Goal: Task Accomplishment & Management: Complete application form

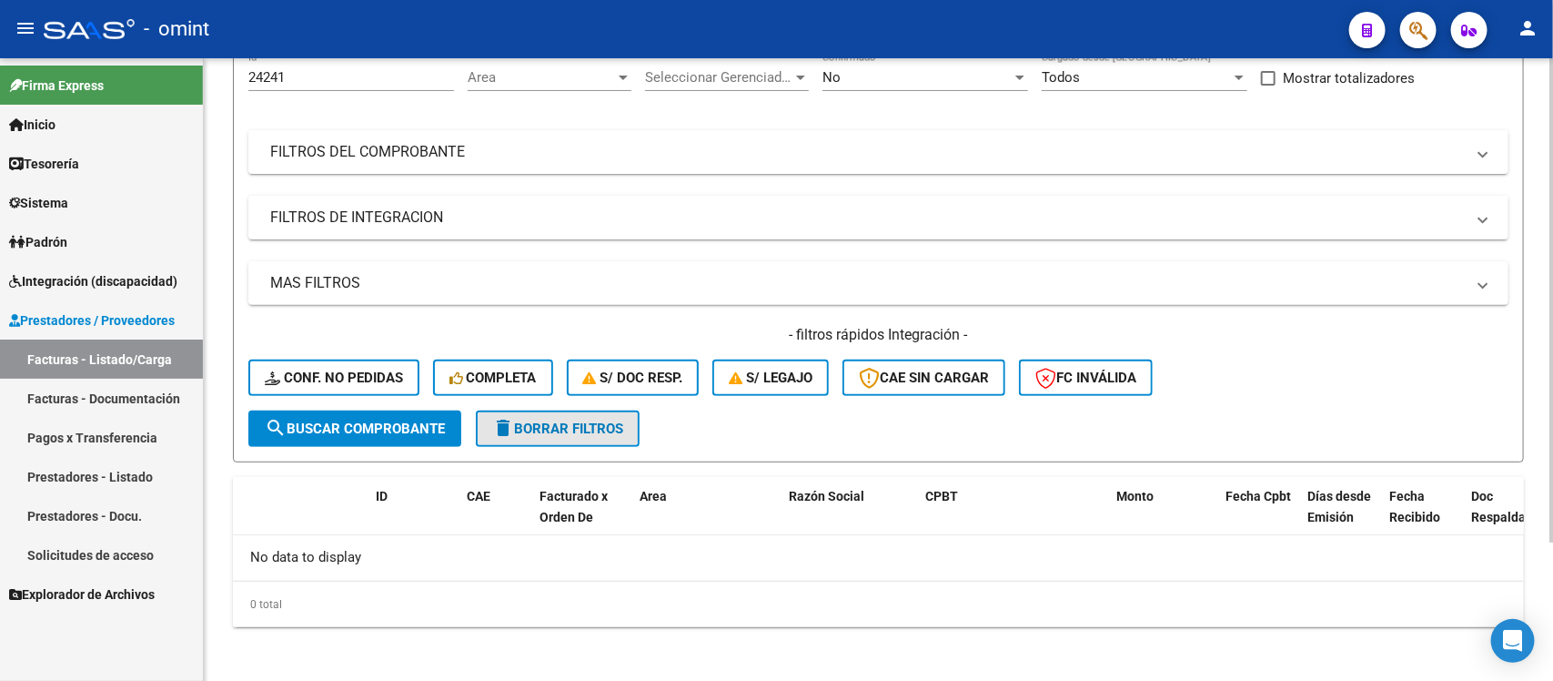
click at [611, 420] on span "delete Borrar Filtros" at bounding box center [557, 428] width 131 height 16
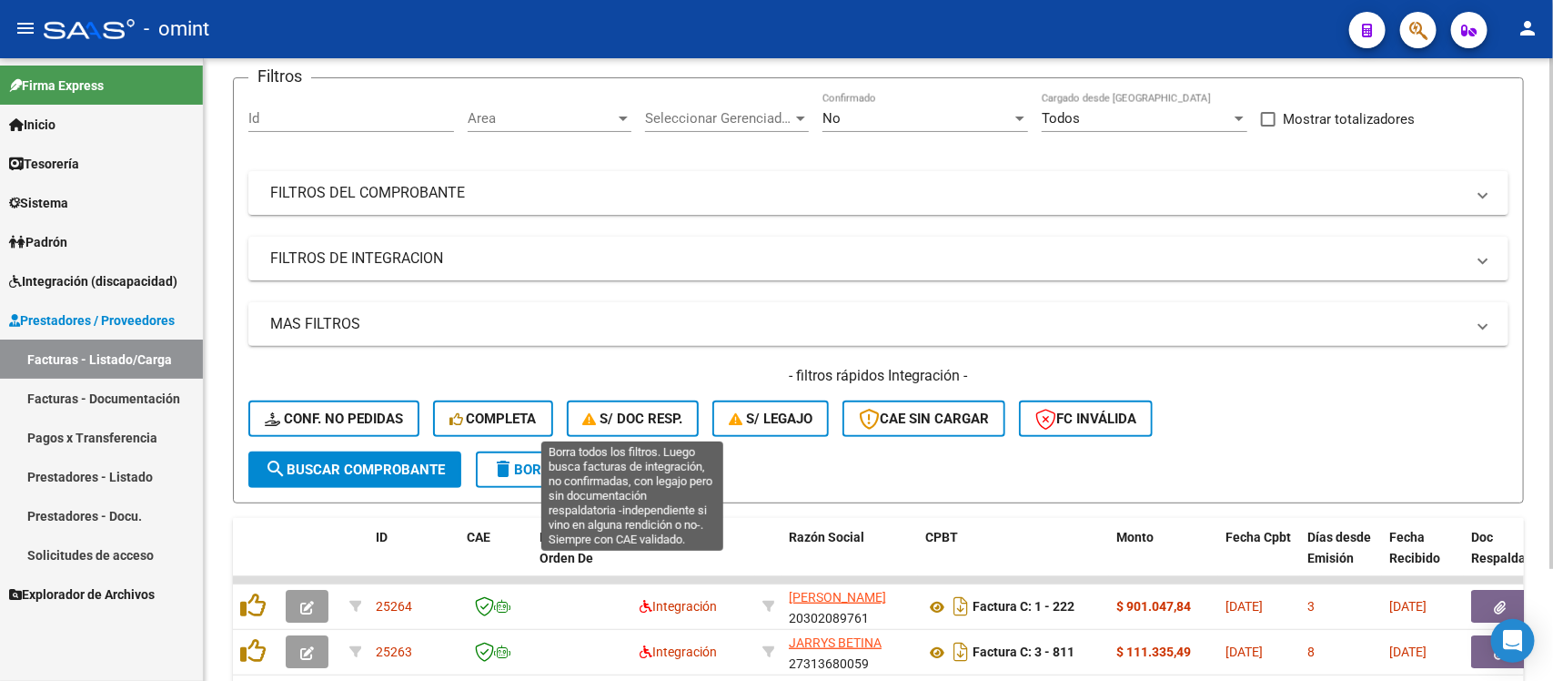
scroll to position [179, 0]
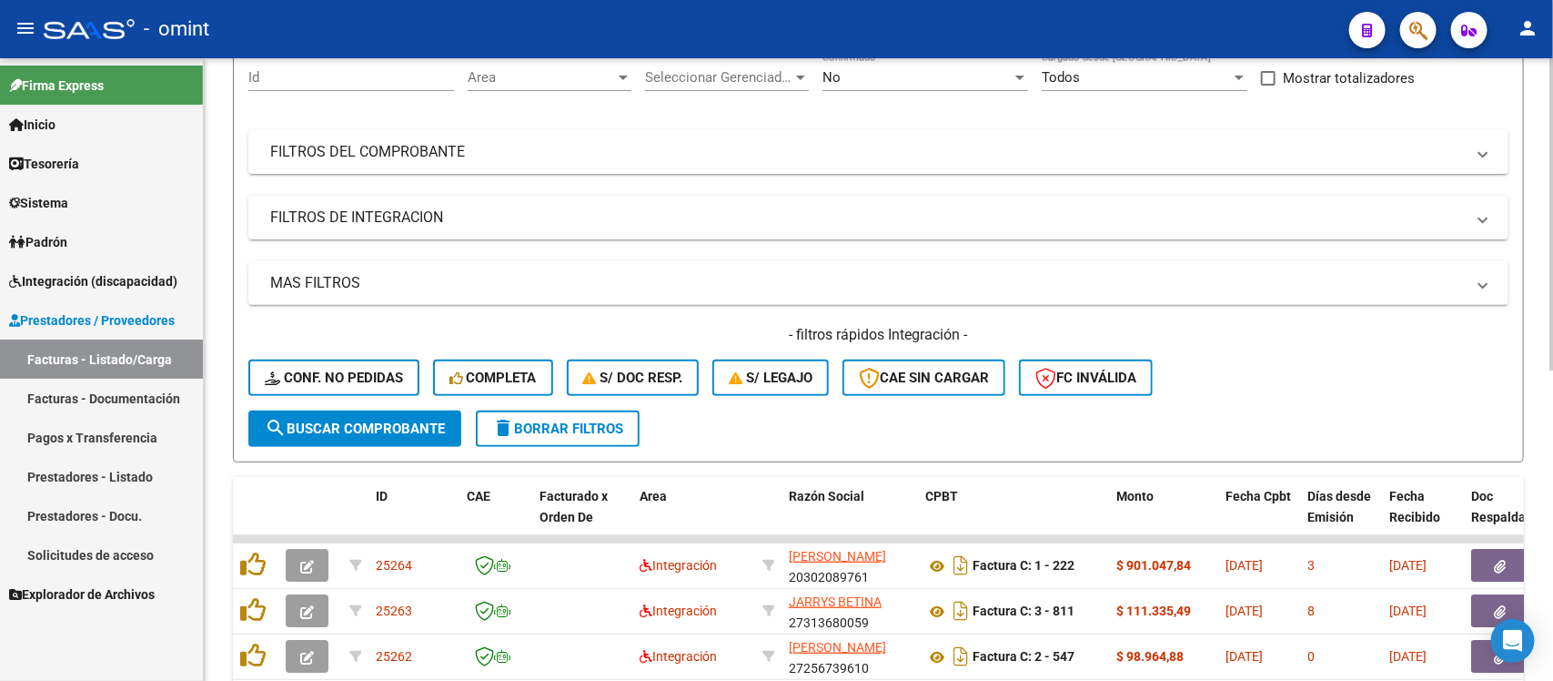
click at [352, 85] on div "Id" at bounding box center [351, 71] width 206 height 39
paste input "22827"
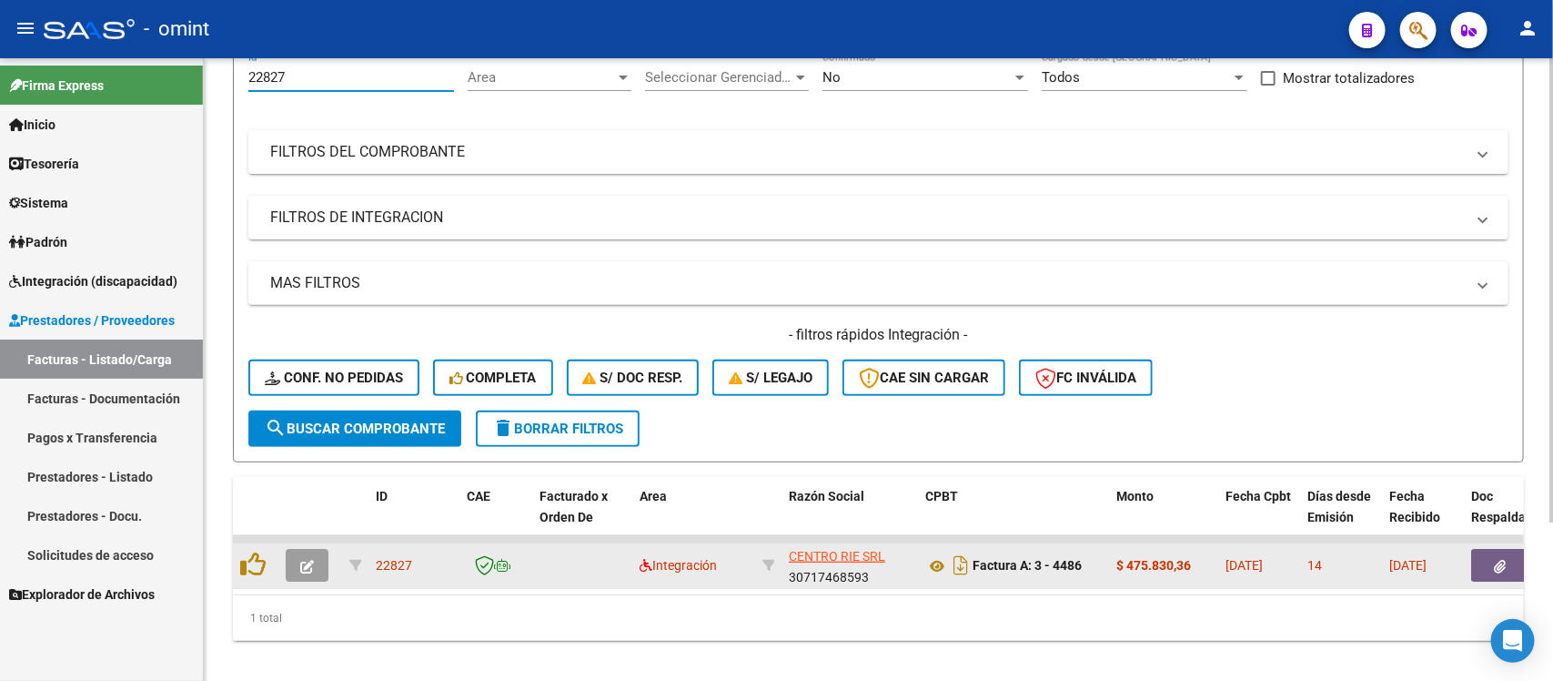
type input "22827"
click at [309, 560] on icon "button" at bounding box center [307, 567] width 14 height 14
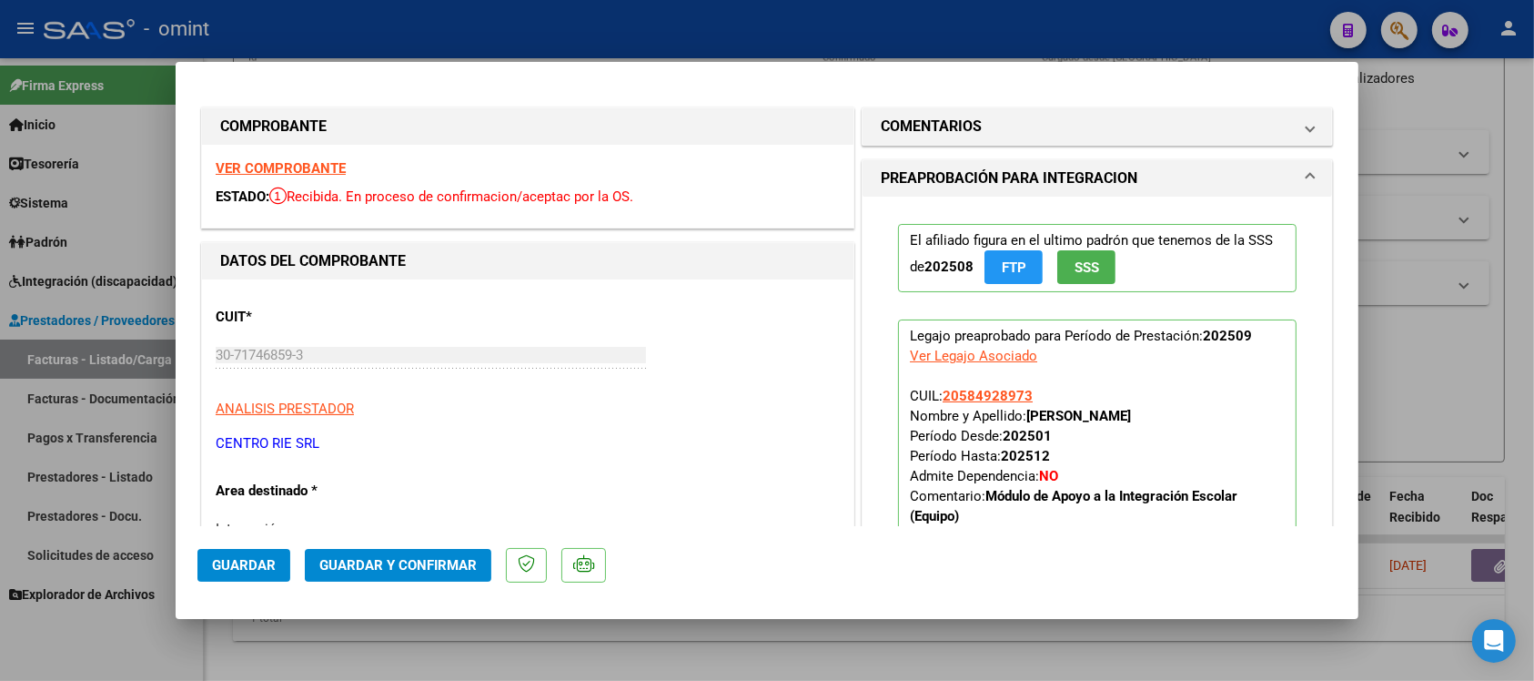
click at [311, 170] on strong "VER COMPROBANTE" at bounding box center [281, 168] width 130 height 16
click at [443, 557] on span "Guardar y Confirmar" at bounding box center [397, 565] width 157 height 16
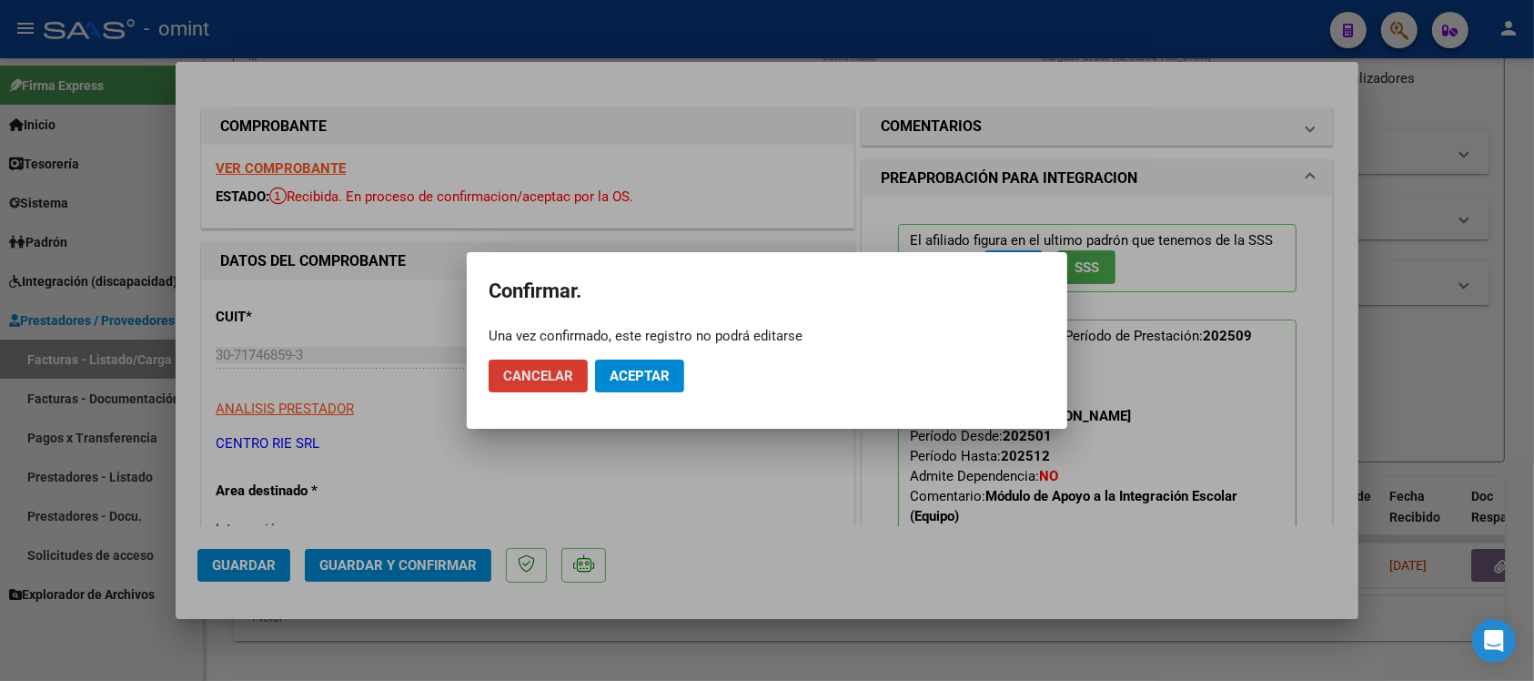
click at [642, 374] on span "Aceptar" at bounding box center [640, 376] width 60 height 16
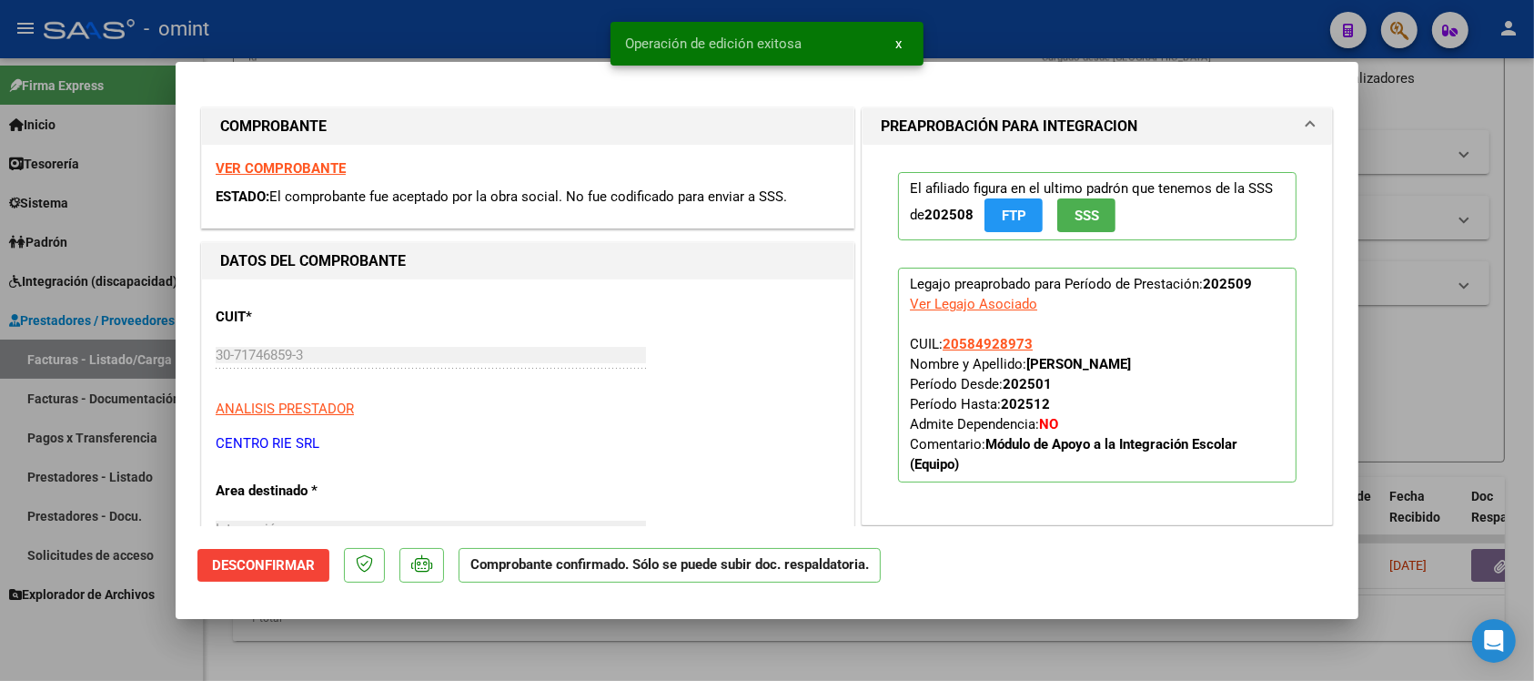
click at [439, 29] on div at bounding box center [767, 340] width 1534 height 681
type input "$ 0,00"
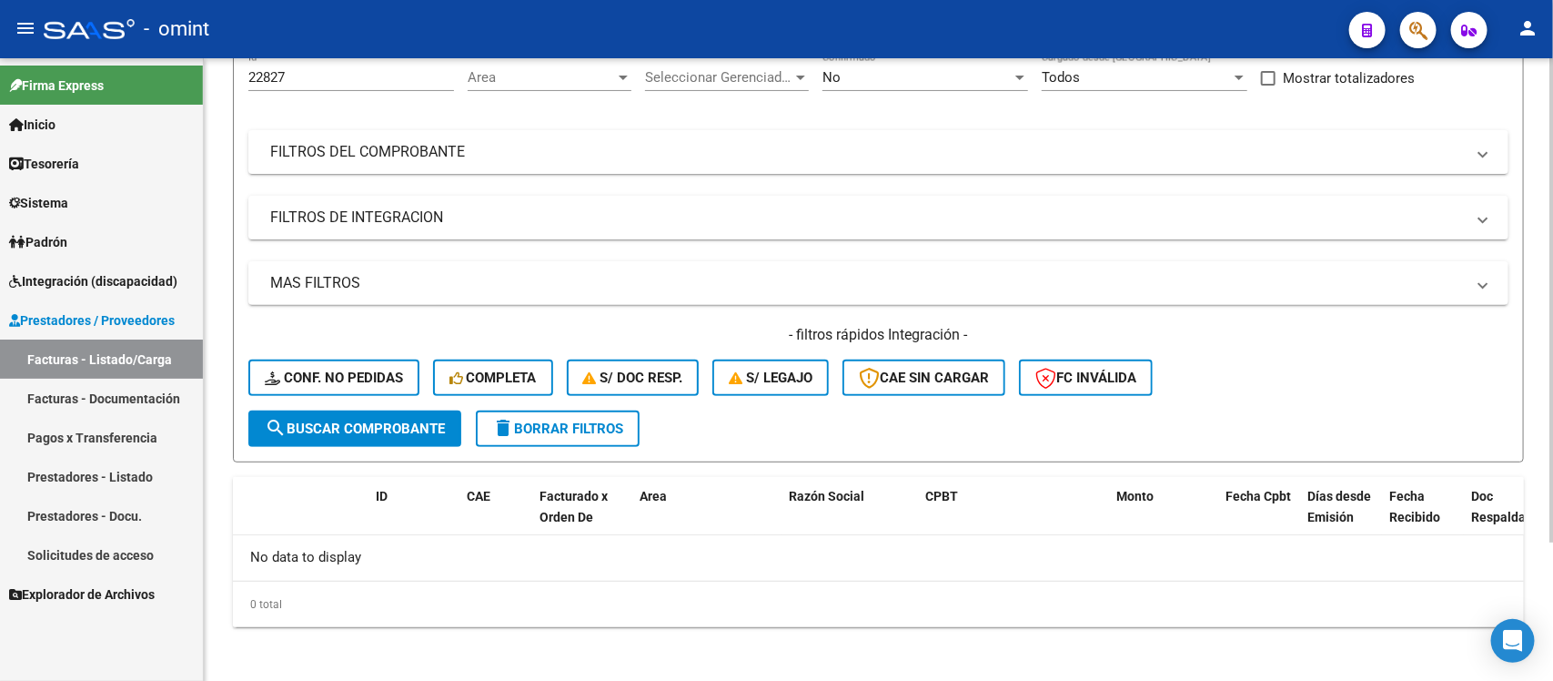
click at [302, 84] on div "22827 Id" at bounding box center [351, 71] width 206 height 39
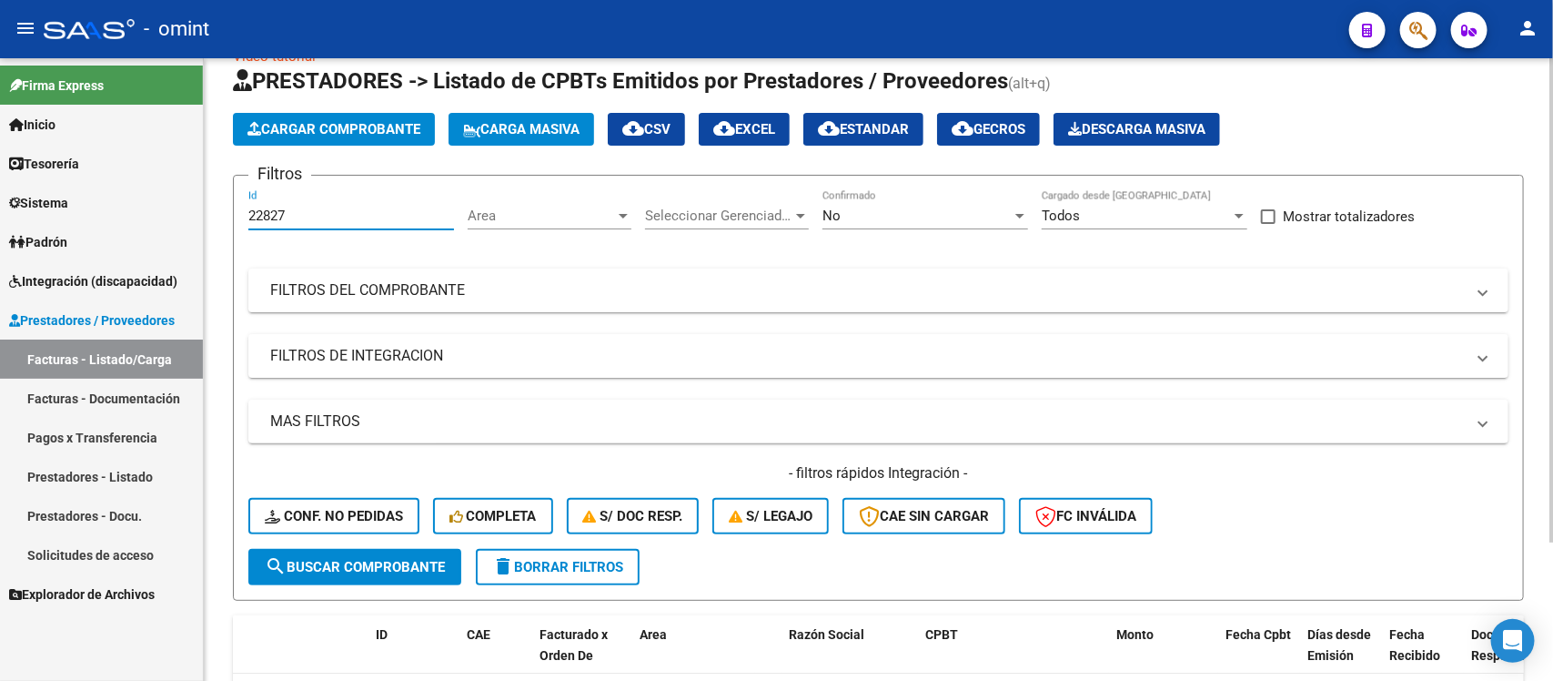
scroll to position [0, 0]
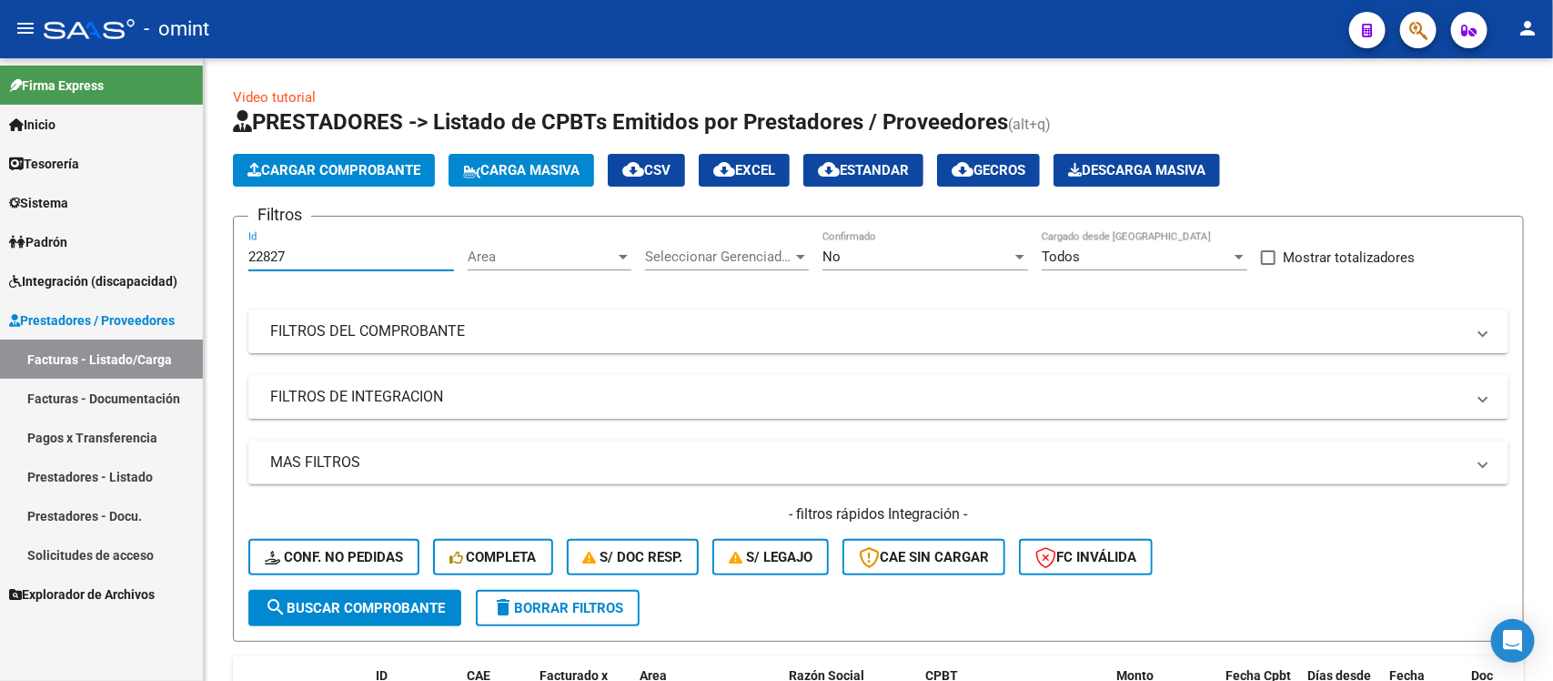
drag, startPoint x: 300, startPoint y: 69, endPoint x: 198, endPoint y: 207, distance: 171.1
click at [198, 207] on mat-sidenav-container "Firma Express Inicio Calendario SSS Instructivos Contacto OS Tesorería Extracto…" at bounding box center [776, 369] width 1553 height 622
paste input "1868"
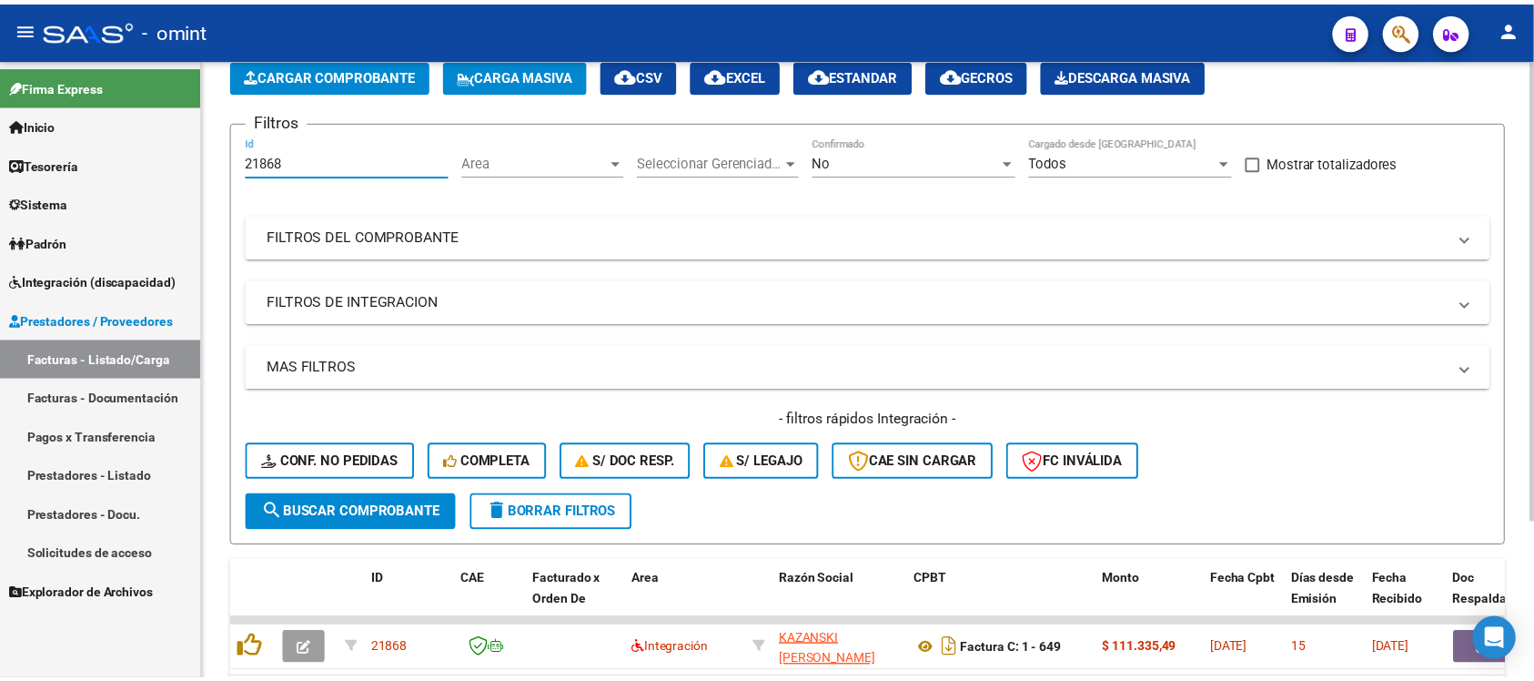
scroll to position [114, 0]
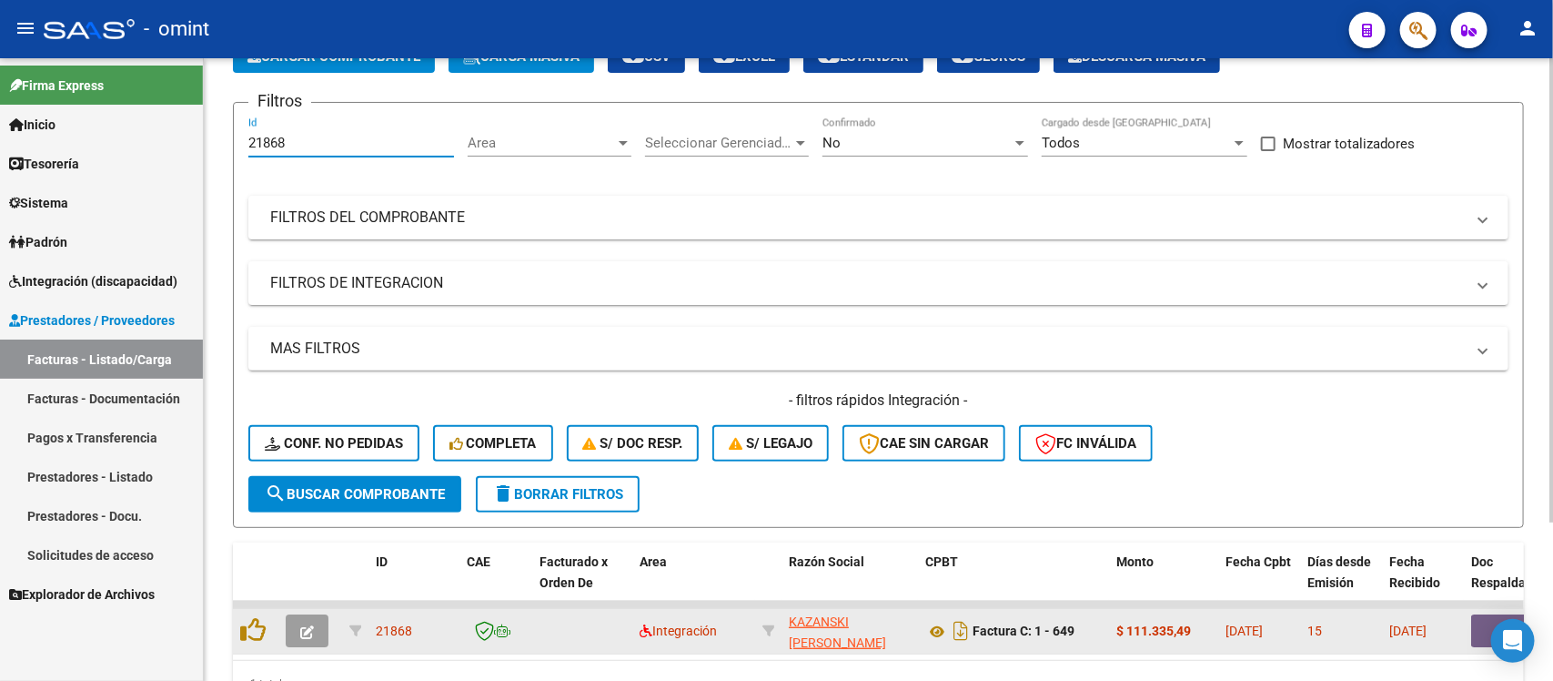
type input "21868"
click at [318, 621] on button "button" at bounding box center [307, 630] width 43 height 33
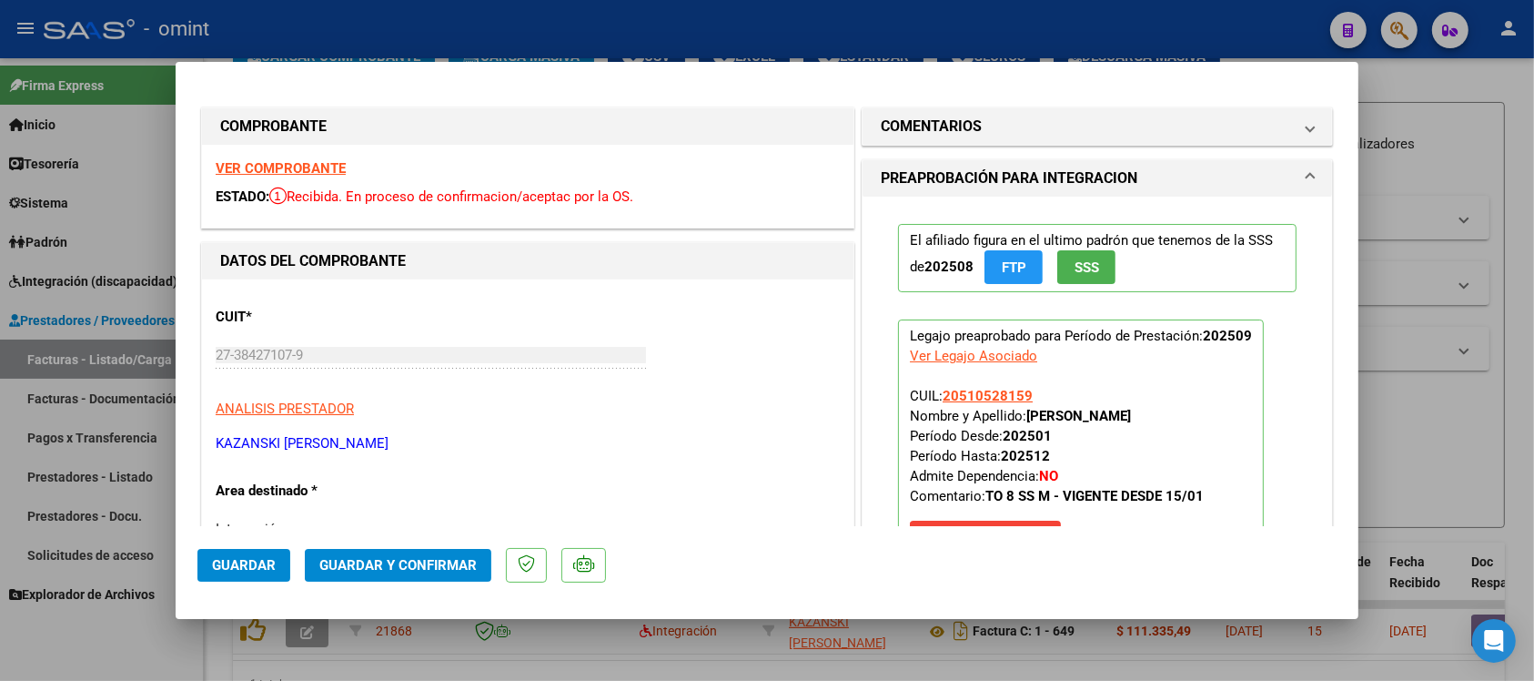
click at [325, 165] on strong "VER COMPROBANTE" at bounding box center [281, 168] width 130 height 16
click at [981, 123] on mat-panel-title "COMENTARIOS" at bounding box center [1086, 127] width 411 height 22
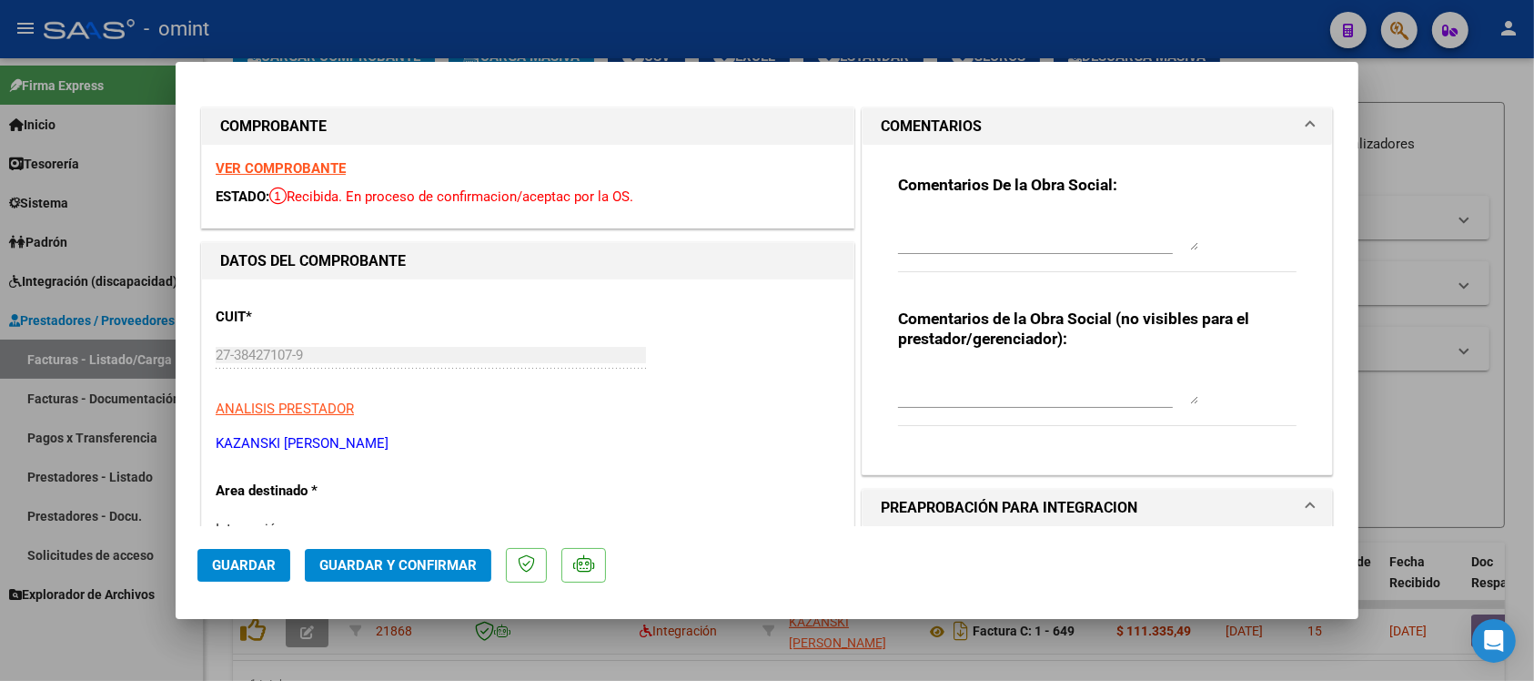
click at [1013, 244] on textarea at bounding box center [1048, 232] width 300 height 36
paste textarea "Se rechaza el comprobante. La cantidad de sesiones habilitadas son XXXXX SS/MES…"
drag, startPoint x: 1083, startPoint y: 239, endPoint x: 1125, endPoint y: 283, distance: 60.5
click at [1081, 239] on textarea "Se rechaza el comprobante. La cantidad de sesiones habilitadas son XXXXX SS/MES…" at bounding box center [1048, 232] width 300 height 36
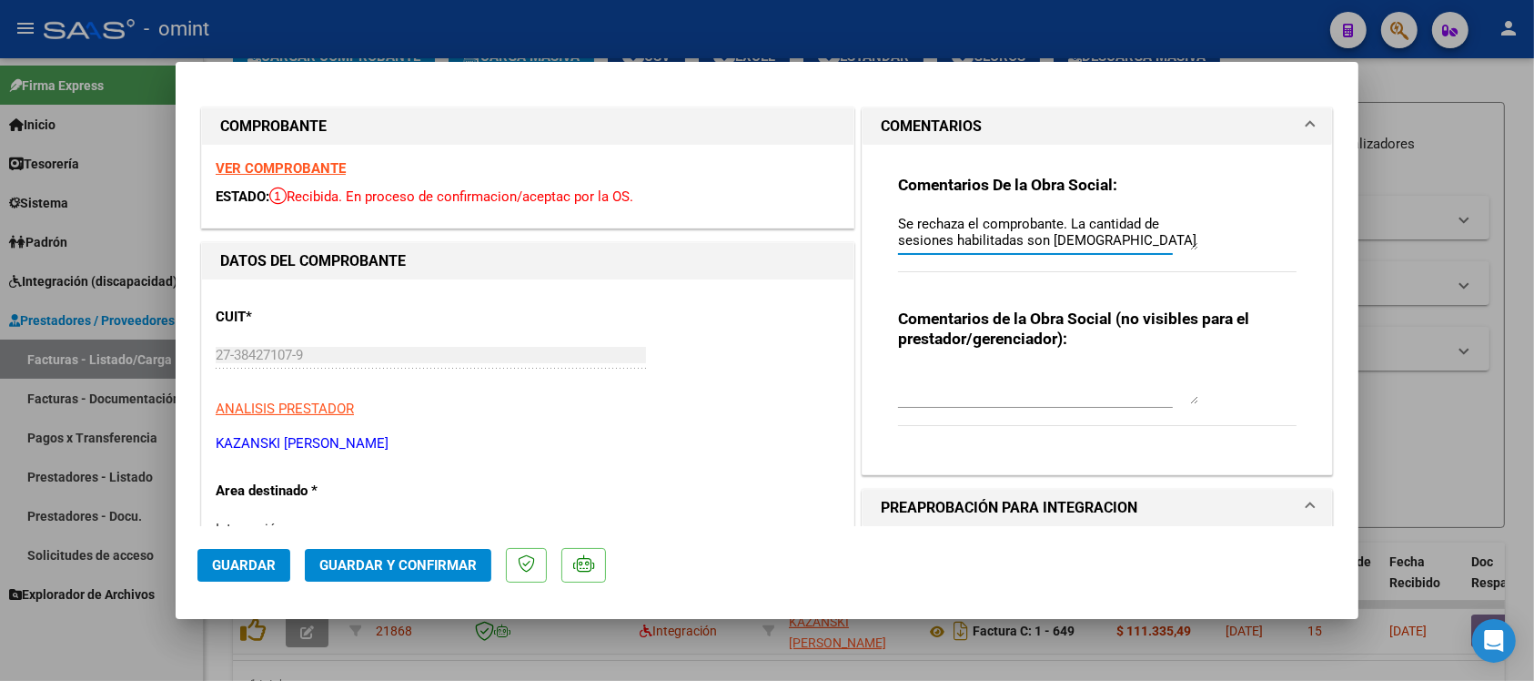
type textarea "Se rechaza el comprobante. La cantidad de sesiones habilitadas son [DEMOGRAPHIC…"
click at [317, 170] on strong "VER COMPROBANTE" at bounding box center [281, 168] width 130 height 16
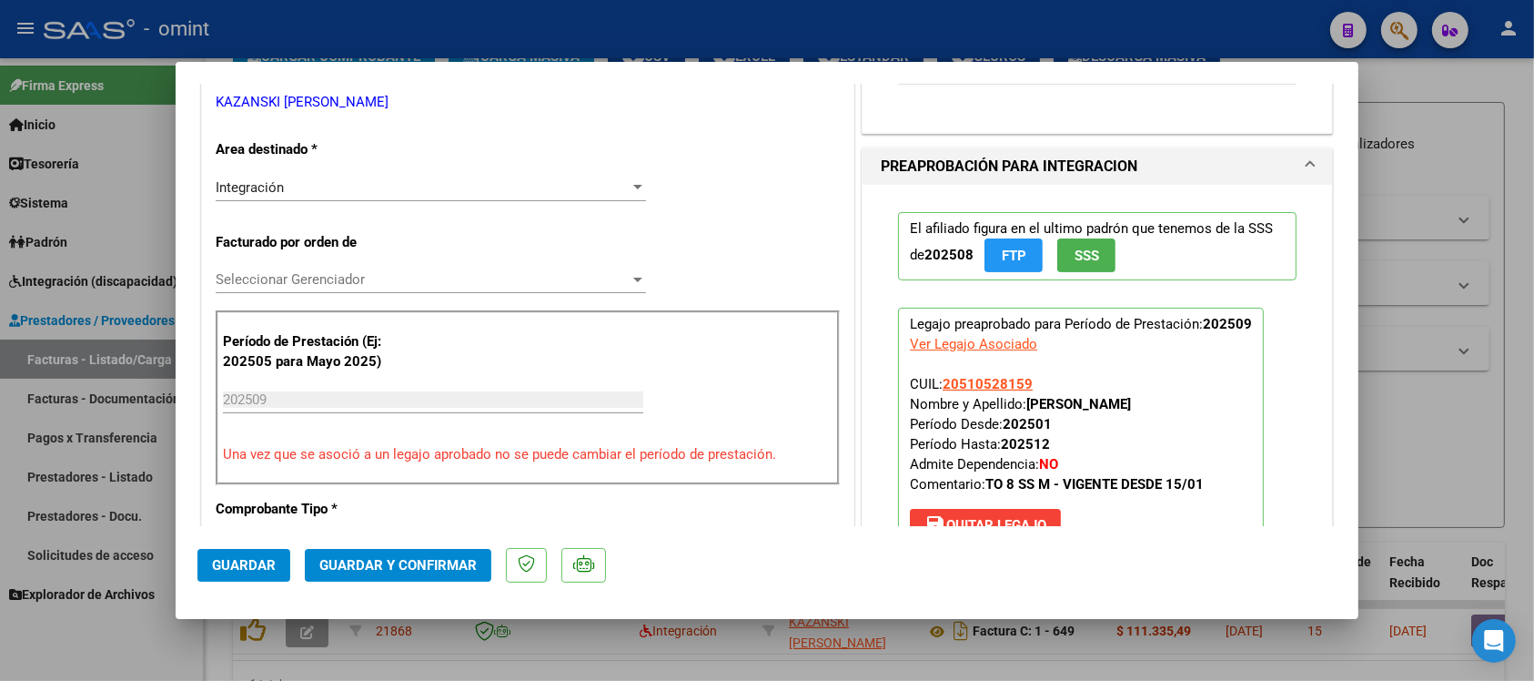
click at [338, 188] on div "Integración" at bounding box center [423, 187] width 414 height 16
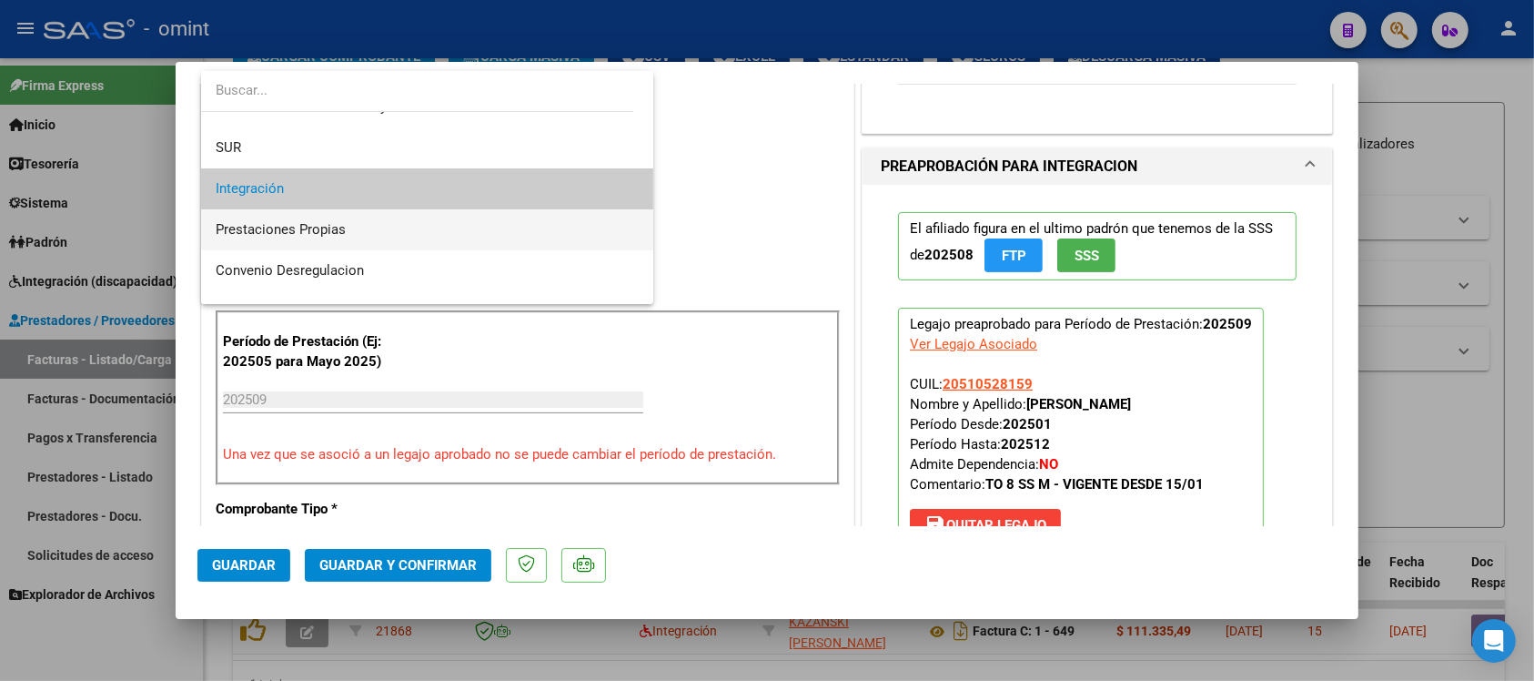
scroll to position [176, 0]
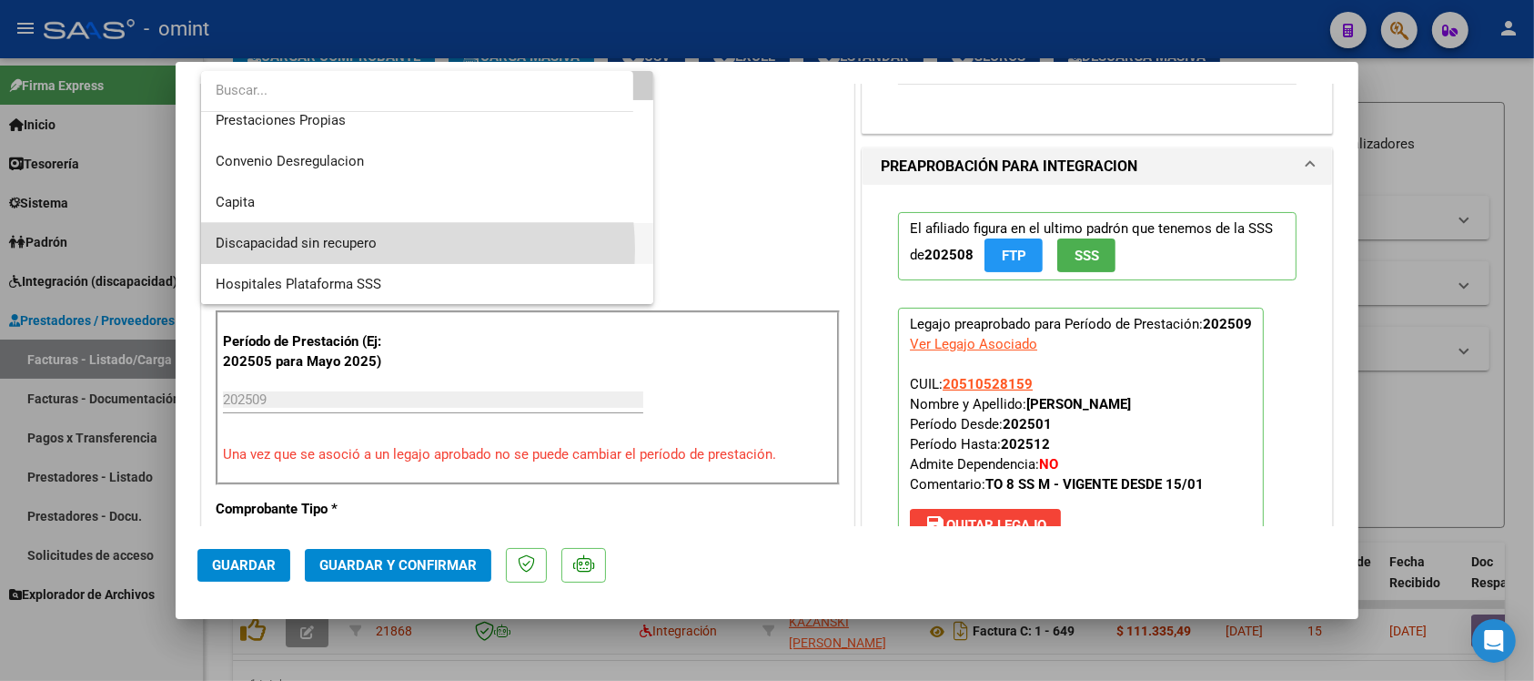
click at [378, 248] on span "Discapacidad sin recupero" at bounding box center [427, 243] width 423 height 41
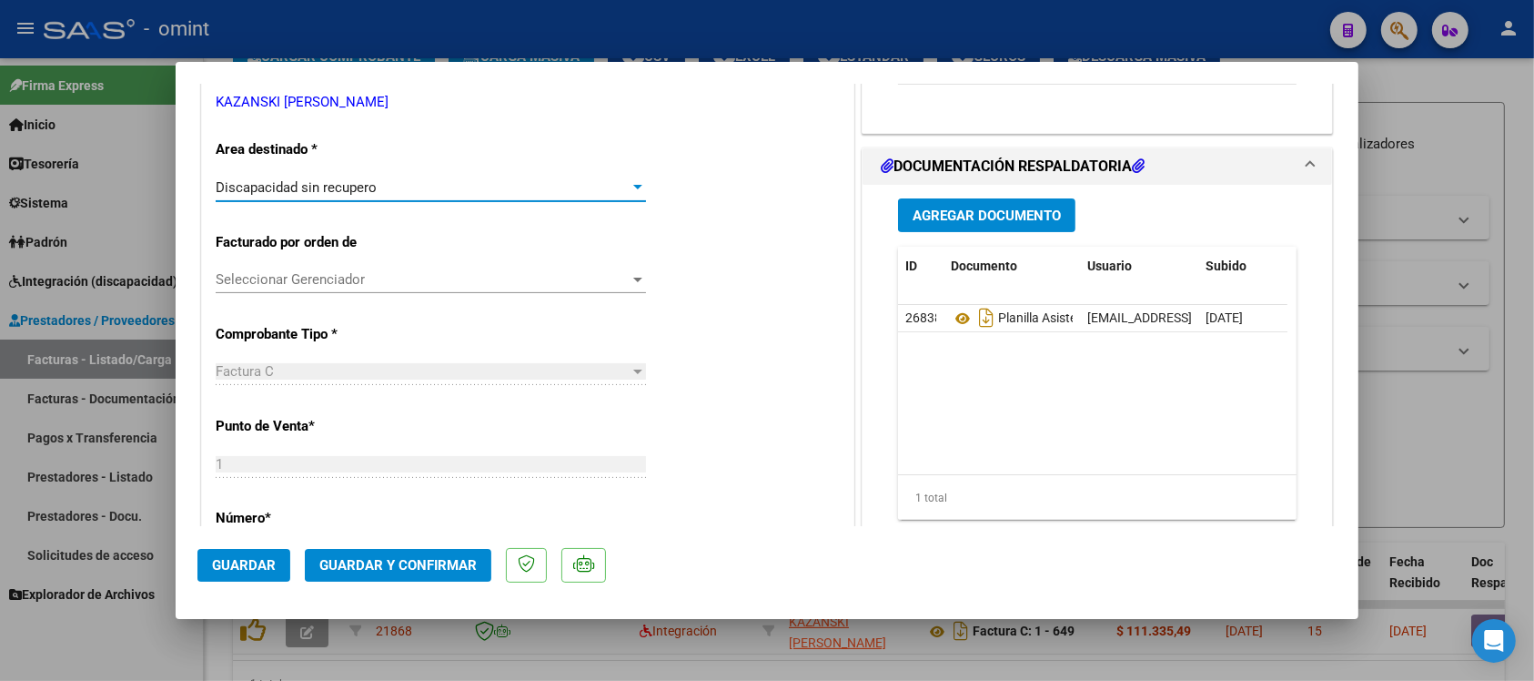
click at [401, 573] on button "Guardar y Confirmar" at bounding box center [398, 565] width 187 height 33
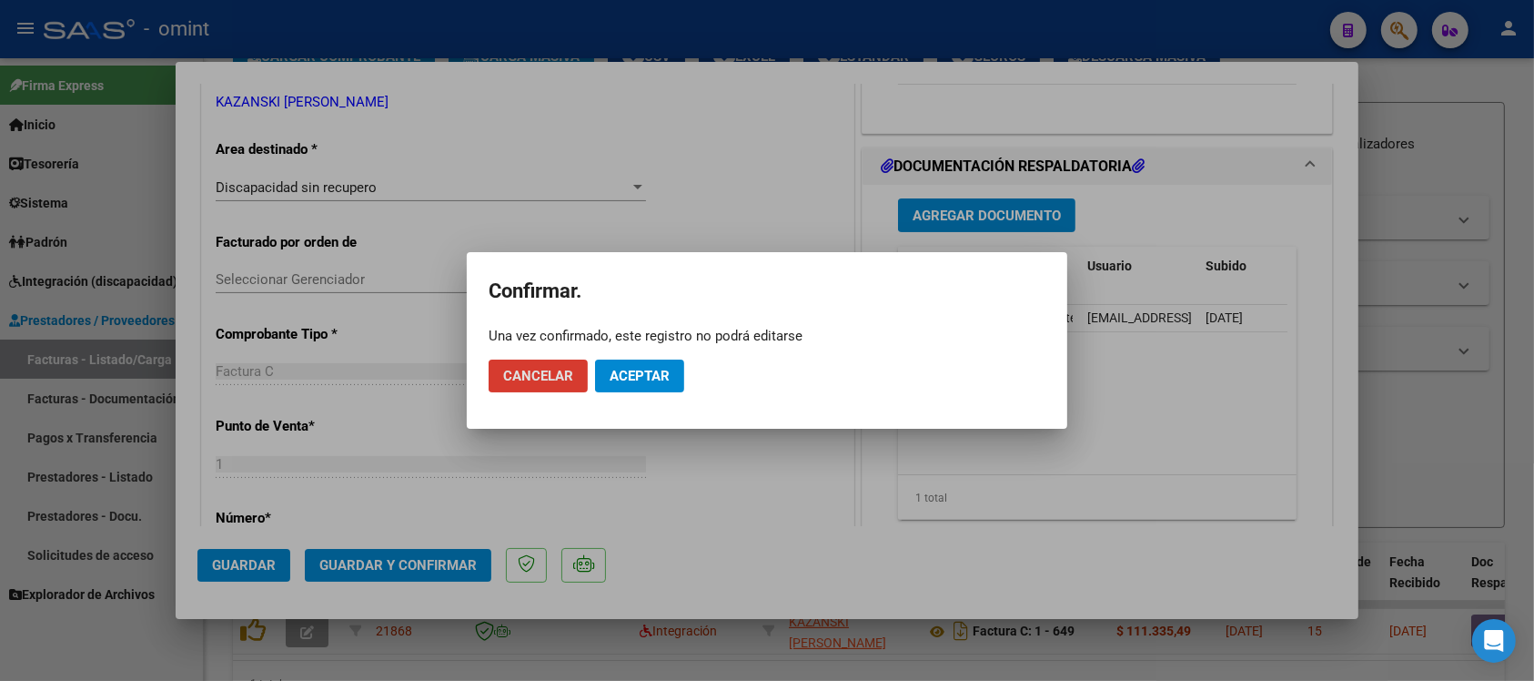
click at [647, 385] on button "Aceptar" at bounding box center [639, 375] width 89 height 33
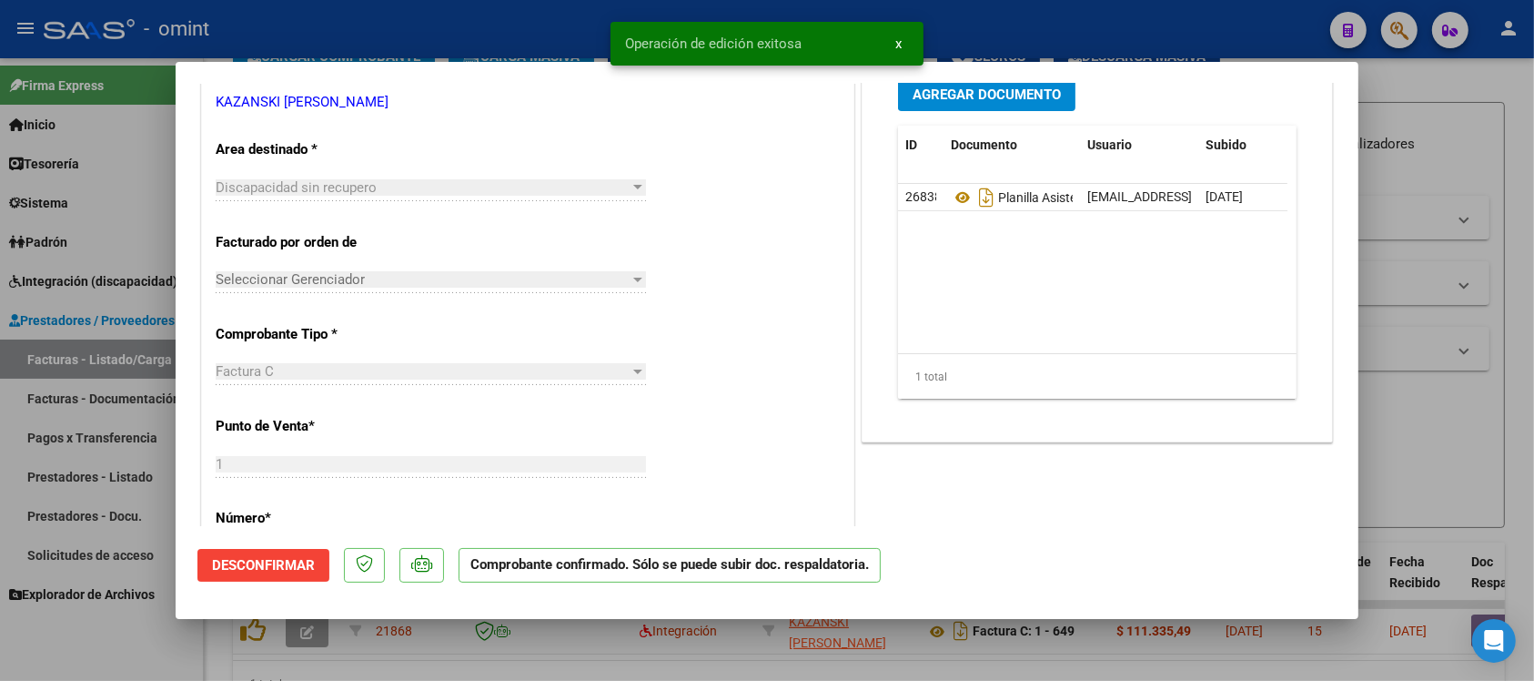
click at [505, 33] on div at bounding box center [767, 340] width 1534 height 681
type input "$ 0,00"
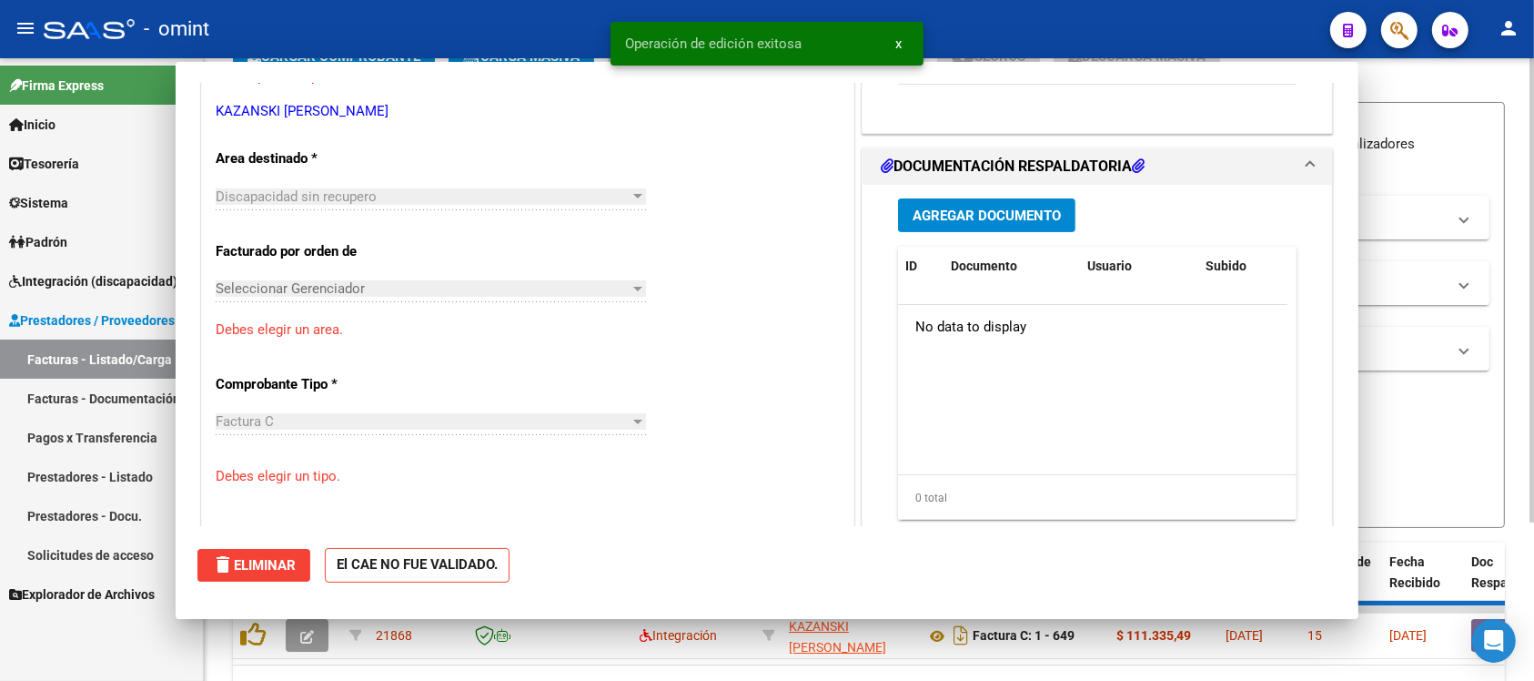
scroll to position [0, 0]
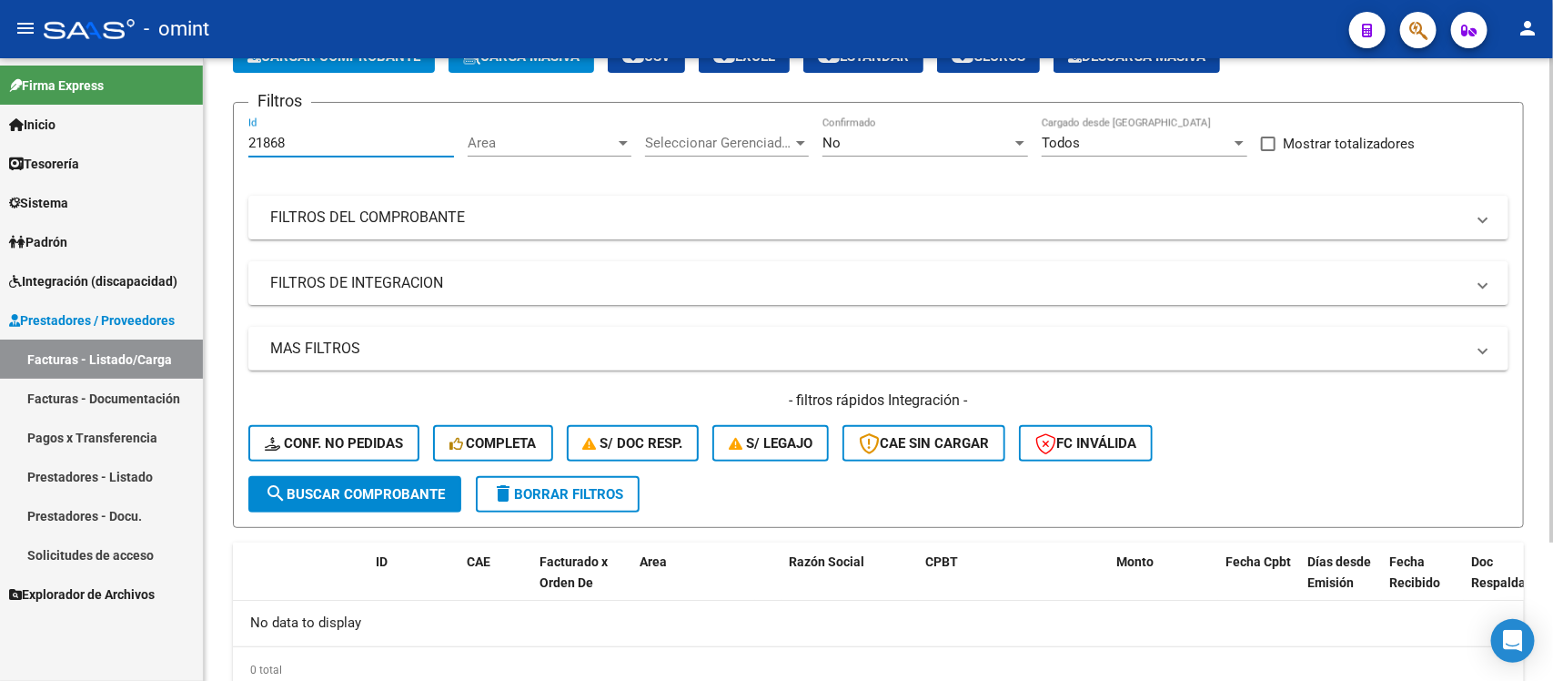
drag, startPoint x: 315, startPoint y: 141, endPoint x: 216, endPoint y: 139, distance: 99.2
click at [216, 139] on div "Video tutorial PRESTADORES -> Listado de CPBTs Emitidos por Prestadores / Prove…" at bounding box center [878, 347] width 1349 height 806
paste input "4615"
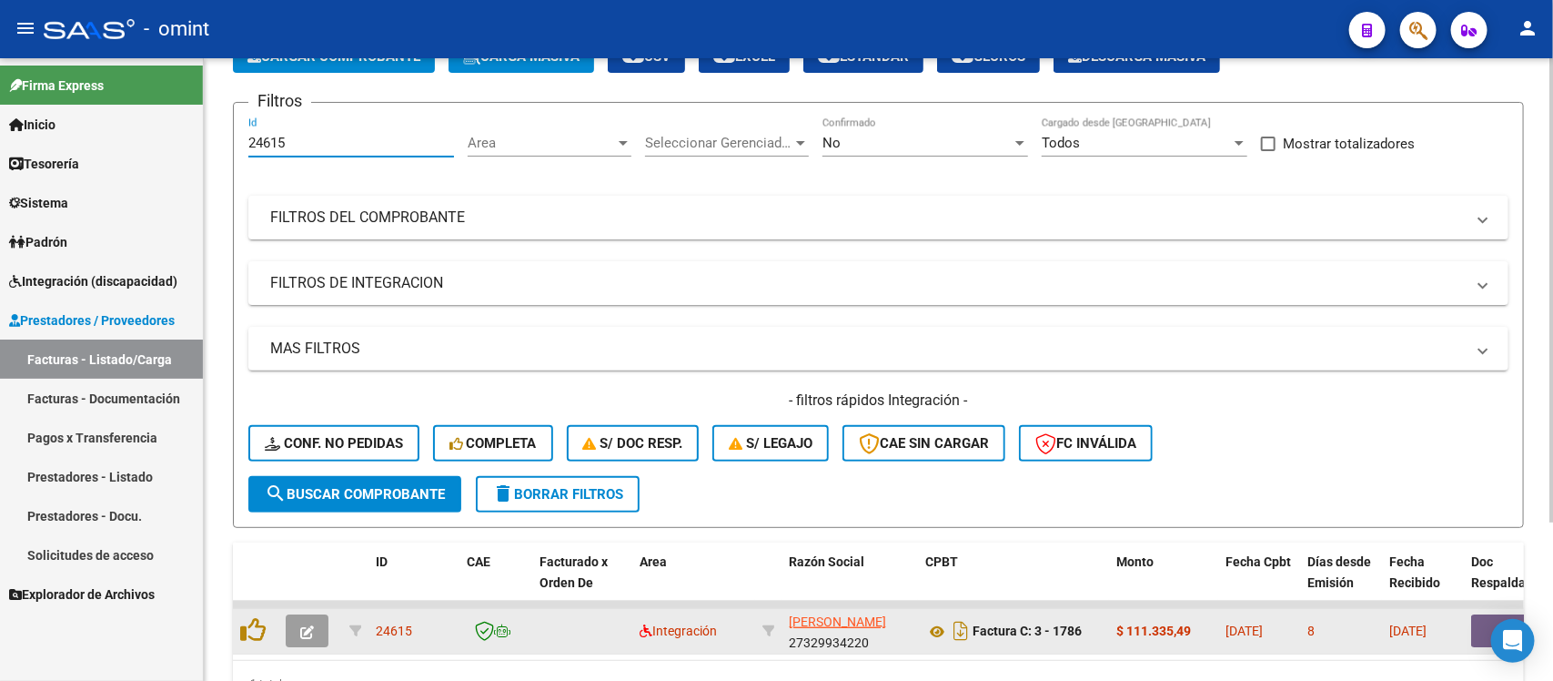
type input "24615"
click at [293, 616] on button "button" at bounding box center [307, 630] width 43 height 33
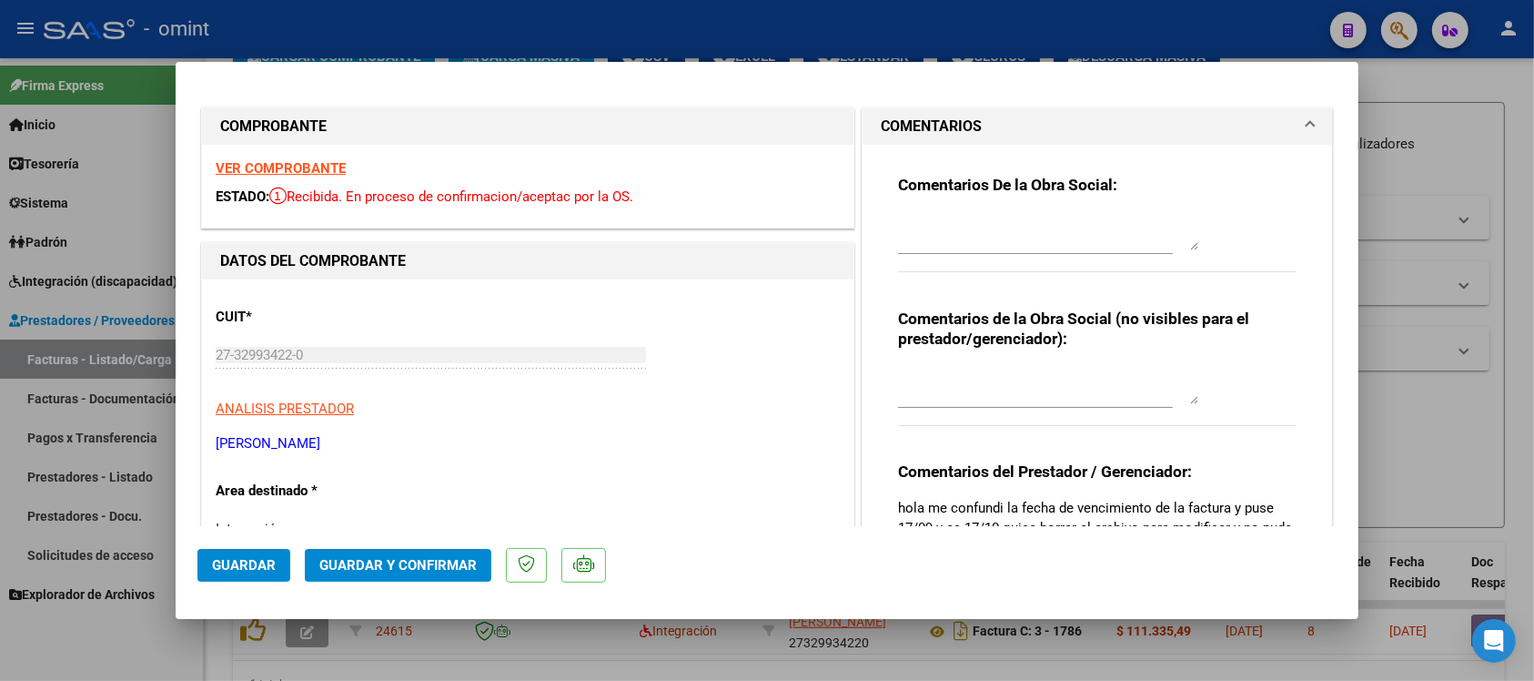
click at [289, 168] on strong "VER COMPROBANTE" at bounding box center [281, 168] width 130 height 16
click at [1010, 241] on textarea at bounding box center [1048, 232] width 300 height 36
paste textarea "Se rechaza el comprobante. La cantidad de sesiones habilitadas son XXXXX SS/MES…"
click at [1085, 237] on textarea "Se rechaza el comprobante. La cantidad de sesiones habilitadas son XXXXX SS/MES…" at bounding box center [1048, 232] width 300 height 36
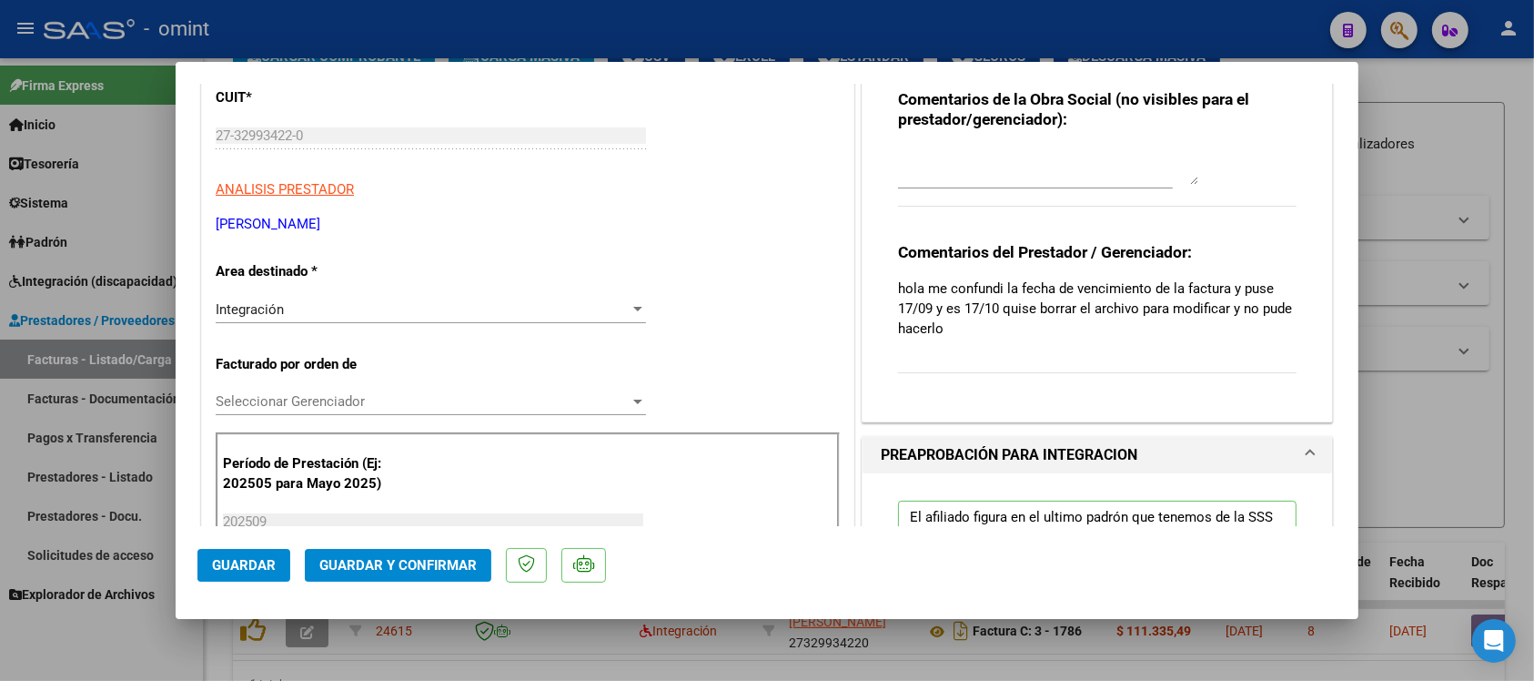
scroll to position [341, 0]
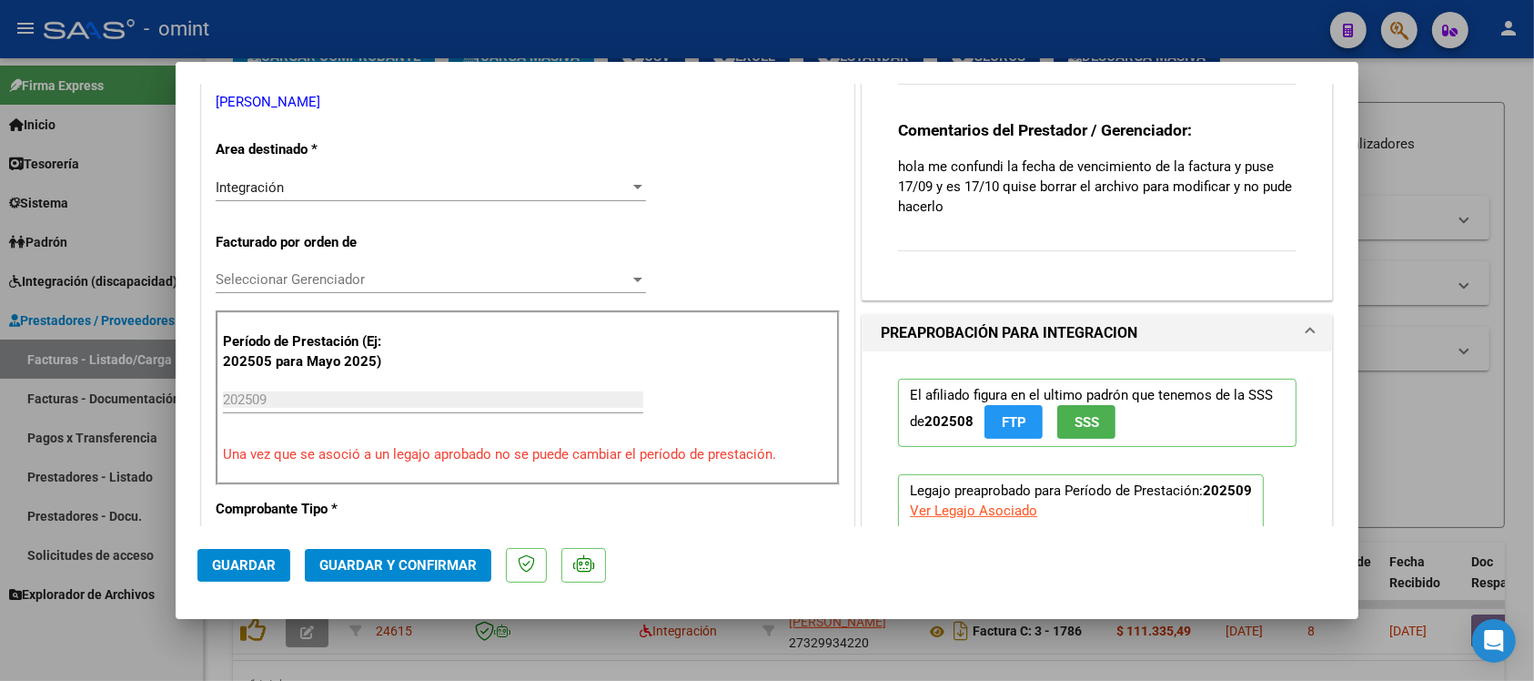
type textarea "Se rechaza el comprobante. La cantidad de sesiones habilitadas son [DEMOGRAPHIC…"
click at [350, 193] on div "Integración" at bounding box center [423, 187] width 414 height 16
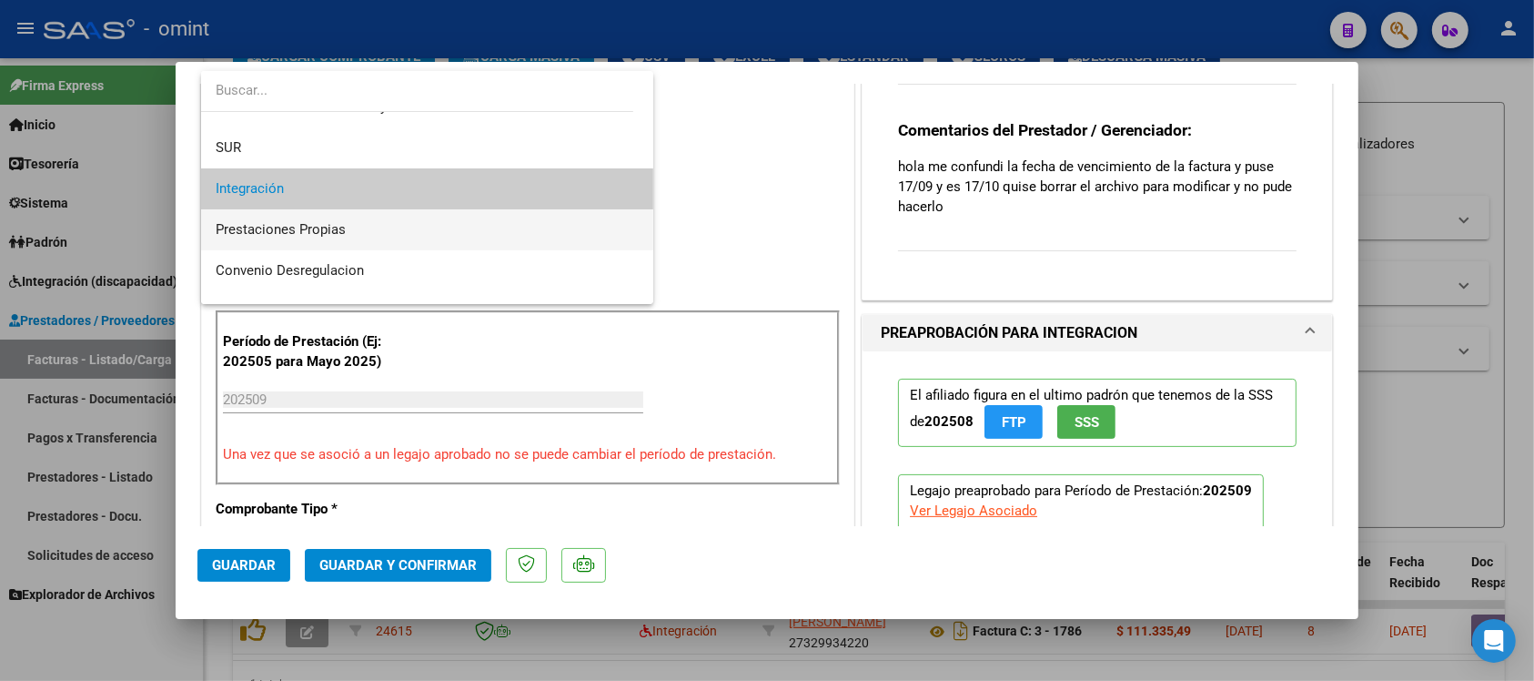
scroll to position [176, 0]
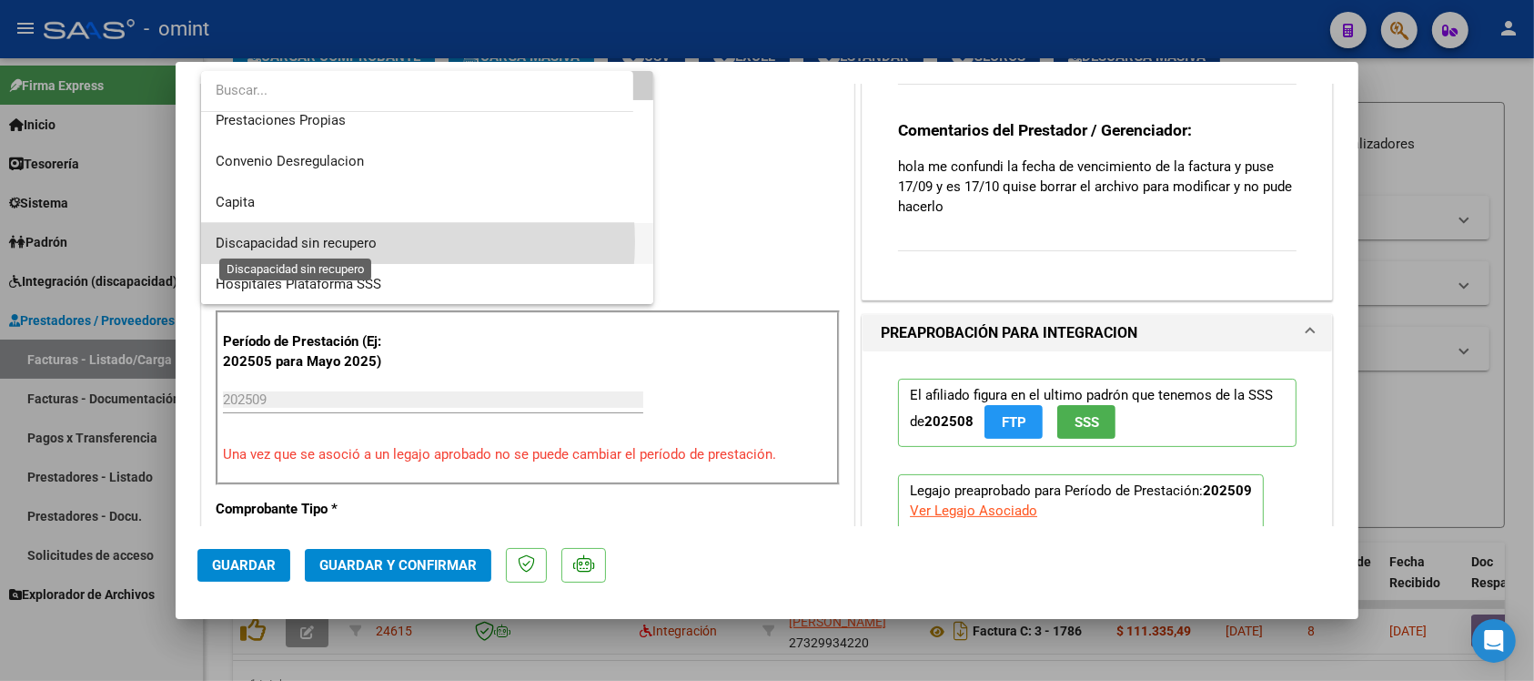
click at [355, 241] on span "Discapacidad sin recupero" at bounding box center [296, 243] width 161 height 16
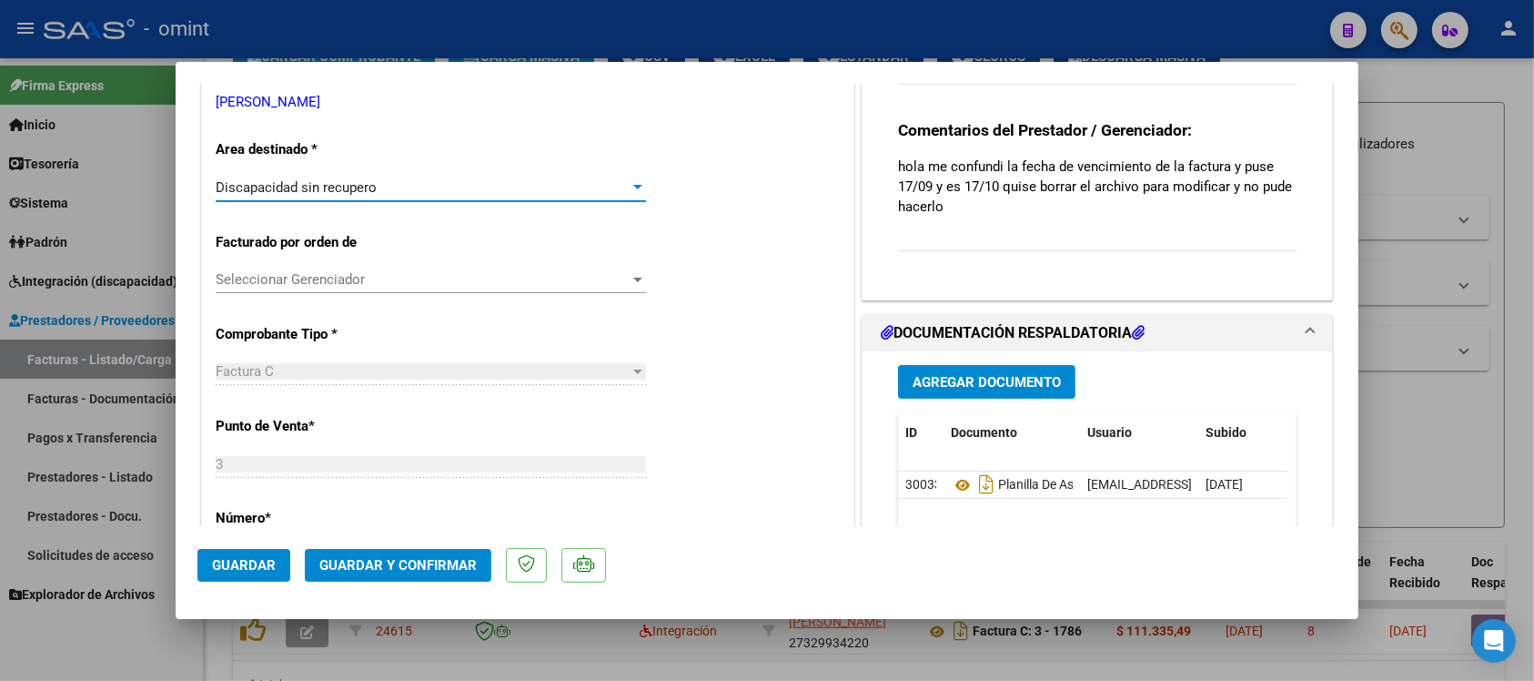
click at [434, 557] on span "Guardar y Confirmar" at bounding box center [397, 565] width 157 height 16
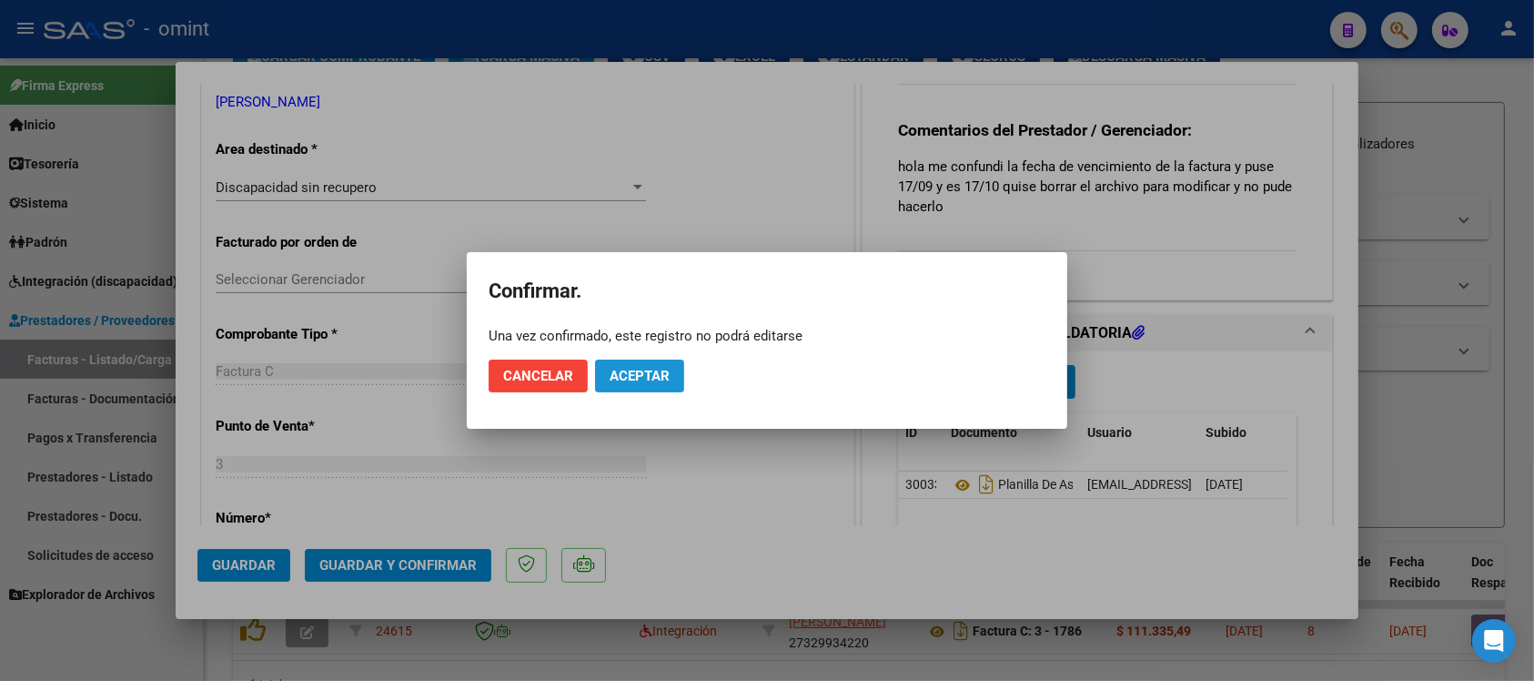
click at [640, 374] on span "Aceptar" at bounding box center [640, 376] width 60 height 16
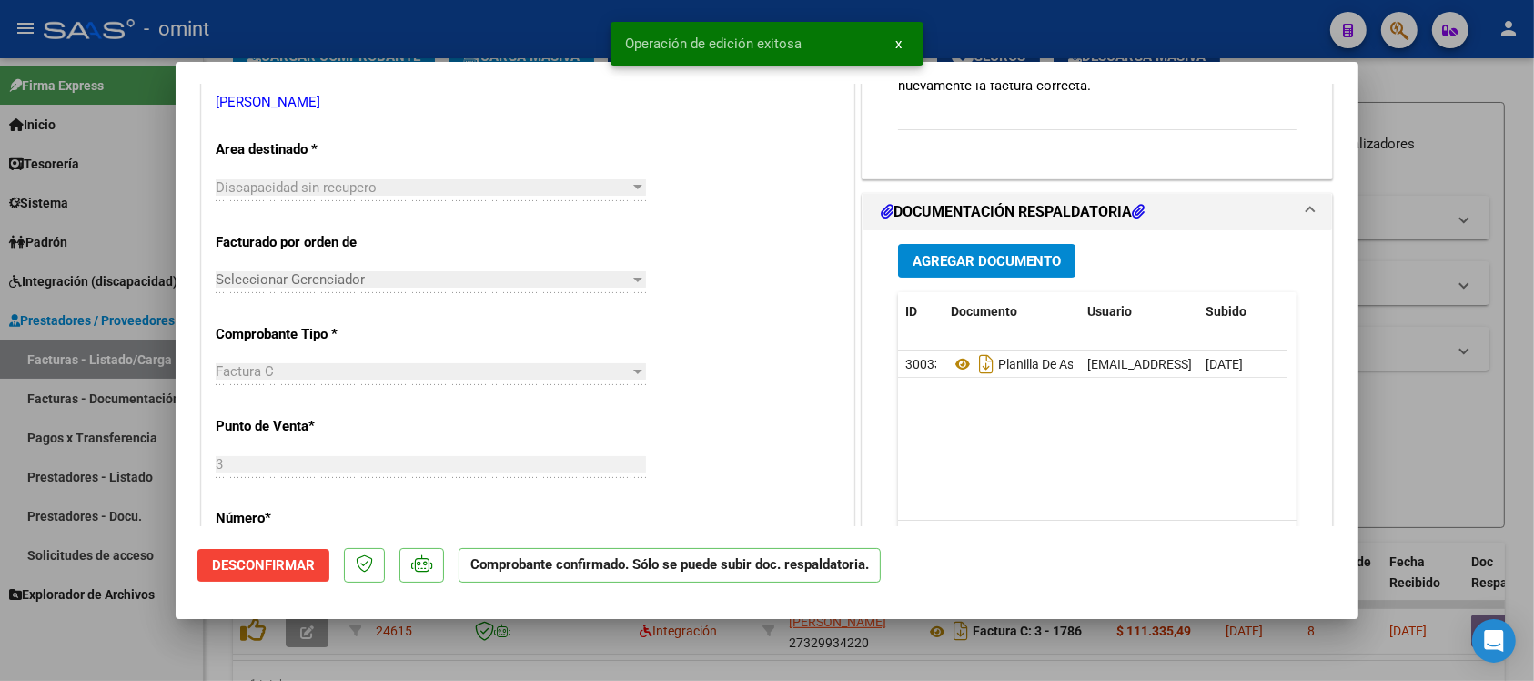
click at [507, 29] on div at bounding box center [767, 340] width 1534 height 681
type input "$ 0,00"
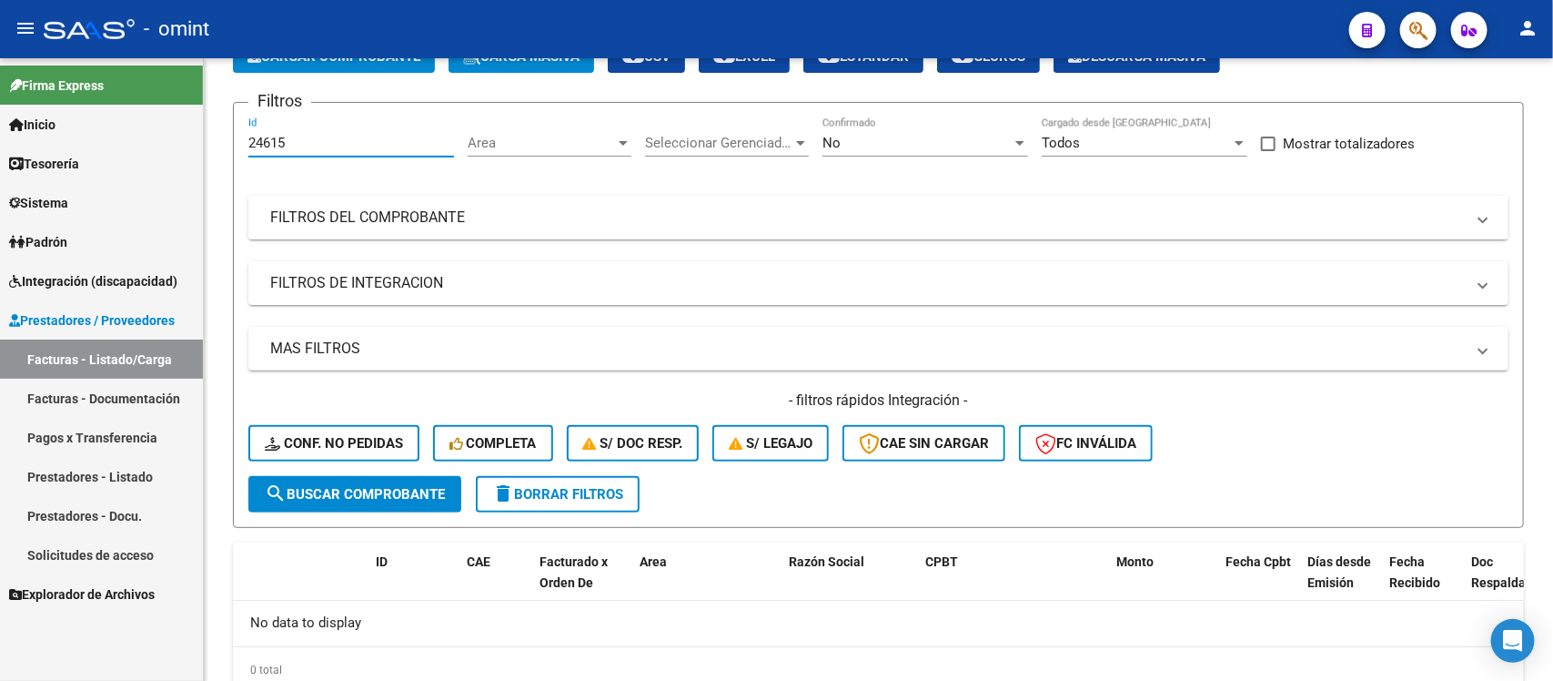
drag, startPoint x: 319, startPoint y: 133, endPoint x: 180, endPoint y: 167, distance: 143.2
click at [180, 167] on mat-sidenav-container "Firma Express Inicio Calendario SSS Instructivos Contacto OS Tesorería Extracto…" at bounding box center [776, 369] width 1553 height 622
paste input "3283"
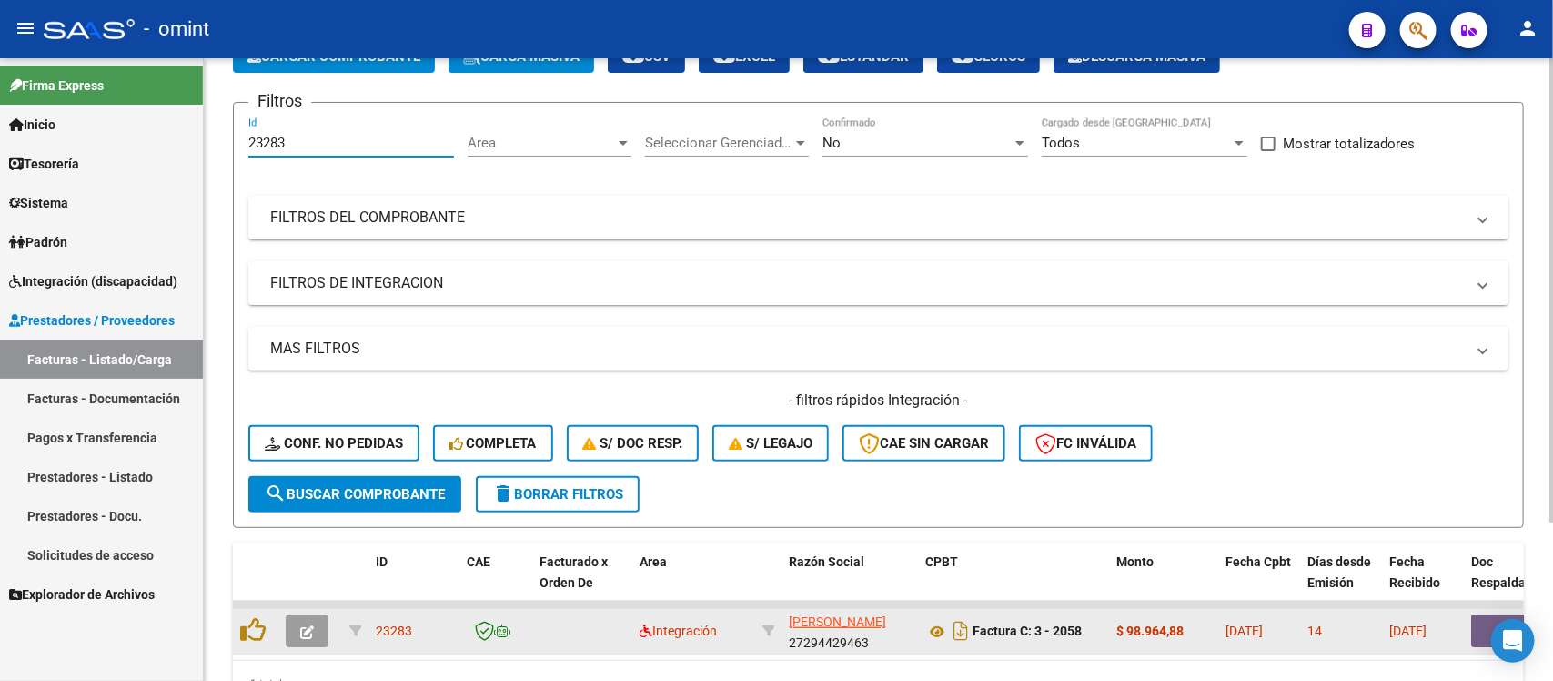
type input "23283"
click at [315, 614] on button "button" at bounding box center [307, 630] width 43 height 33
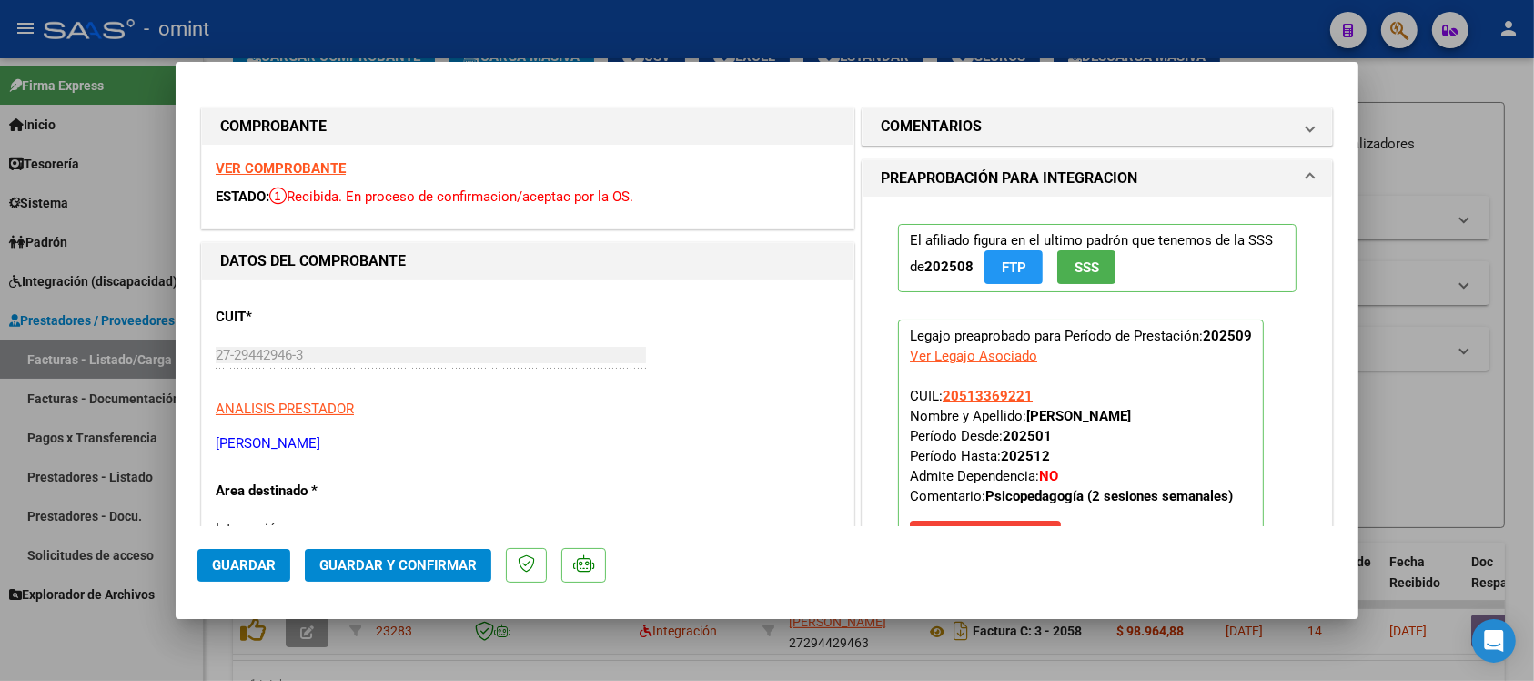
click at [333, 167] on strong "VER COMPROBANTE" at bounding box center [281, 168] width 130 height 16
click at [438, 557] on span "Guardar y Confirmar" at bounding box center [397, 565] width 157 height 16
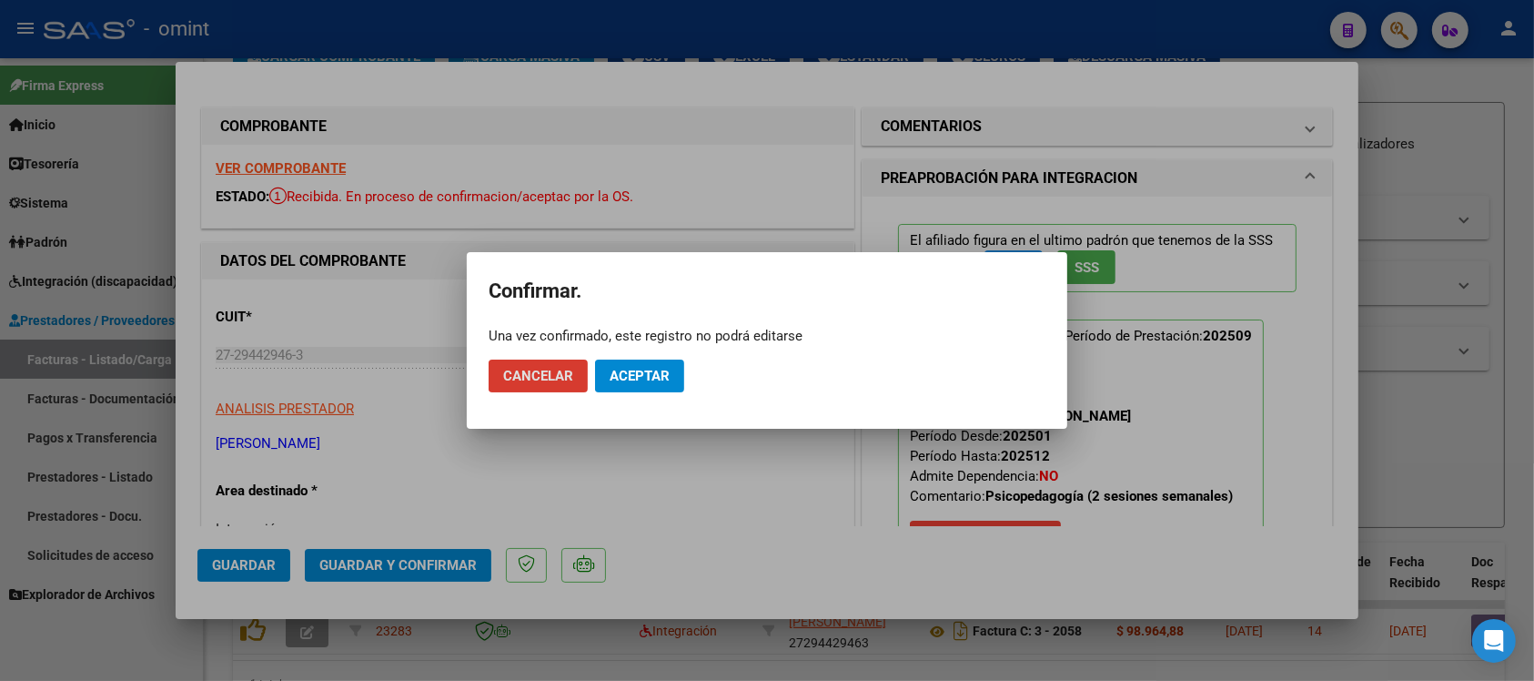
click at [651, 374] on span "Aceptar" at bounding box center [640, 376] width 60 height 16
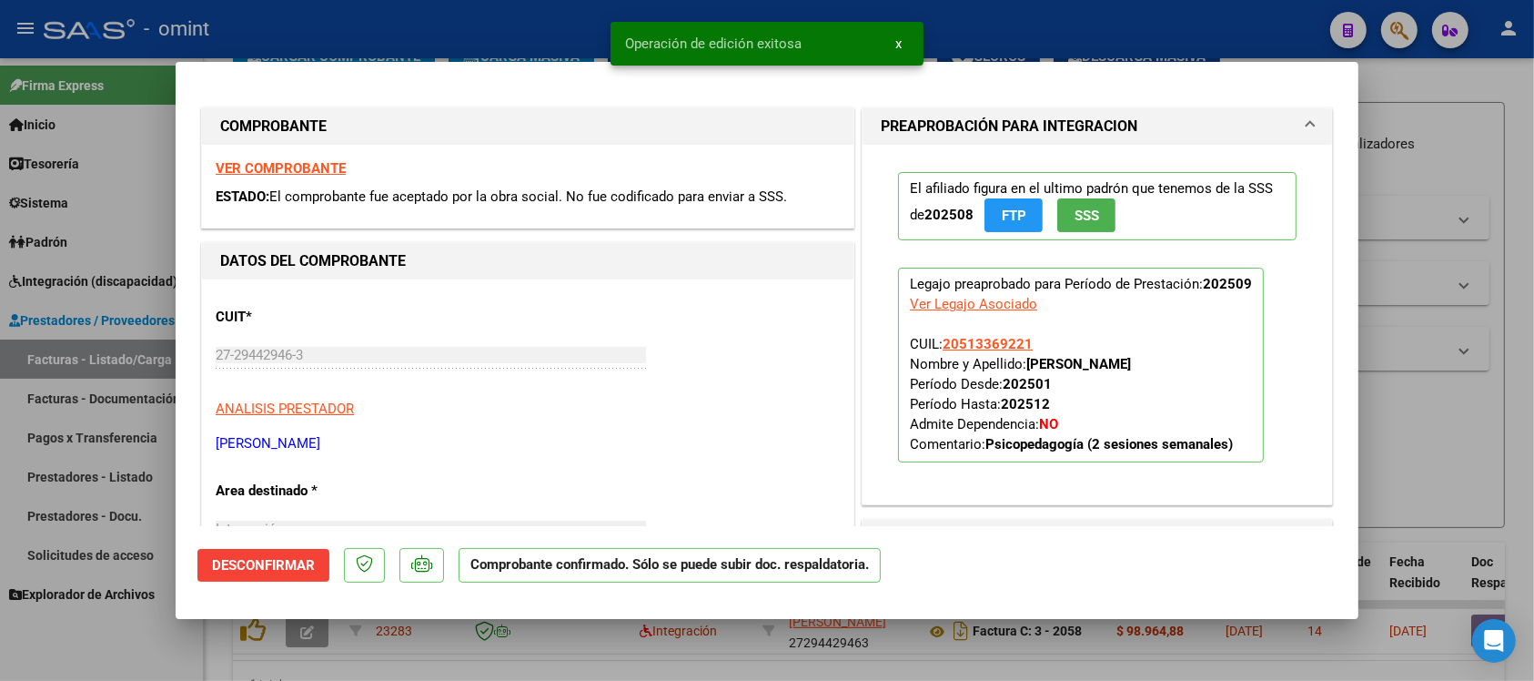
click at [541, 39] on div at bounding box center [767, 340] width 1534 height 681
type input "$ 0,00"
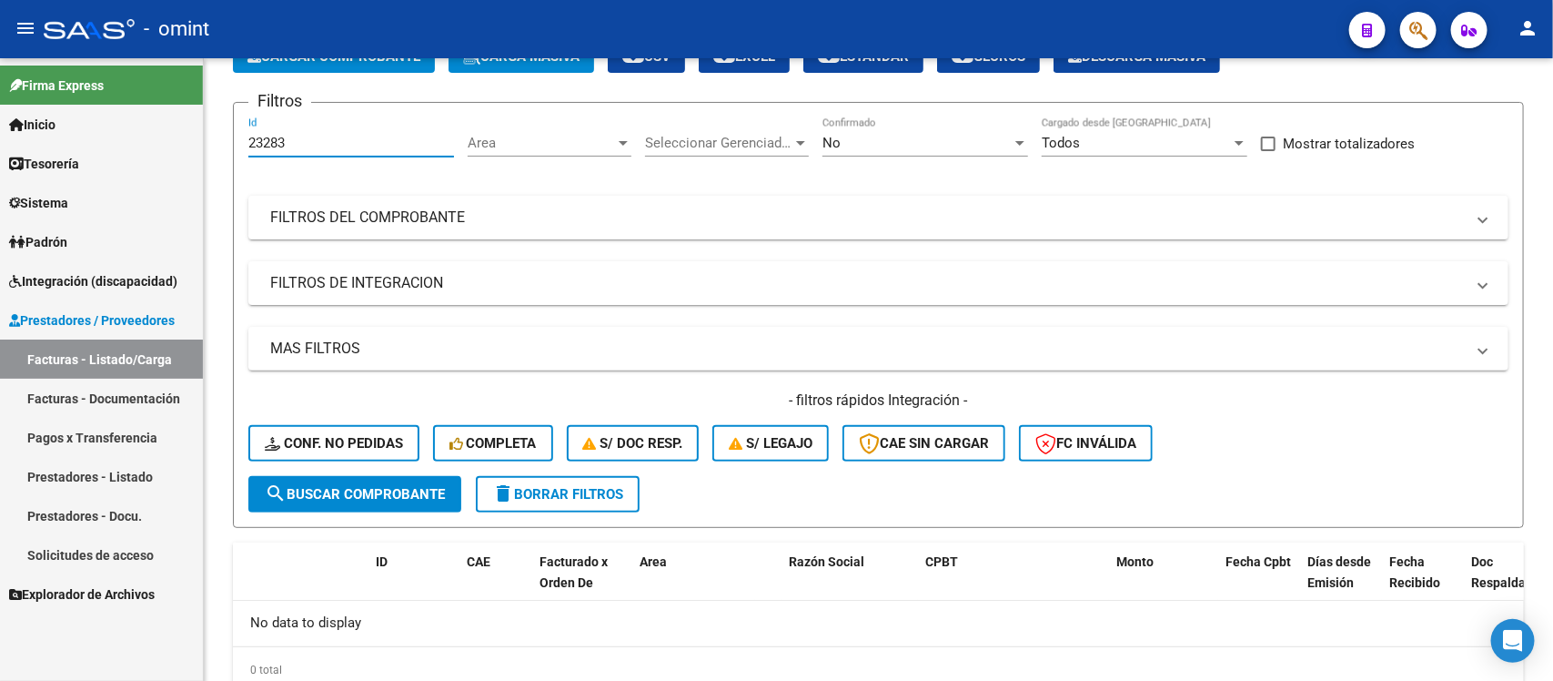
drag, startPoint x: 305, startPoint y: 141, endPoint x: 124, endPoint y: 160, distance: 182.1
click at [124, 159] on mat-sidenav-container "Firma Express Inicio Calendario SSS Instructivos Contacto OS Tesorería Extracto…" at bounding box center [776, 369] width 1553 height 622
paste input "4824"
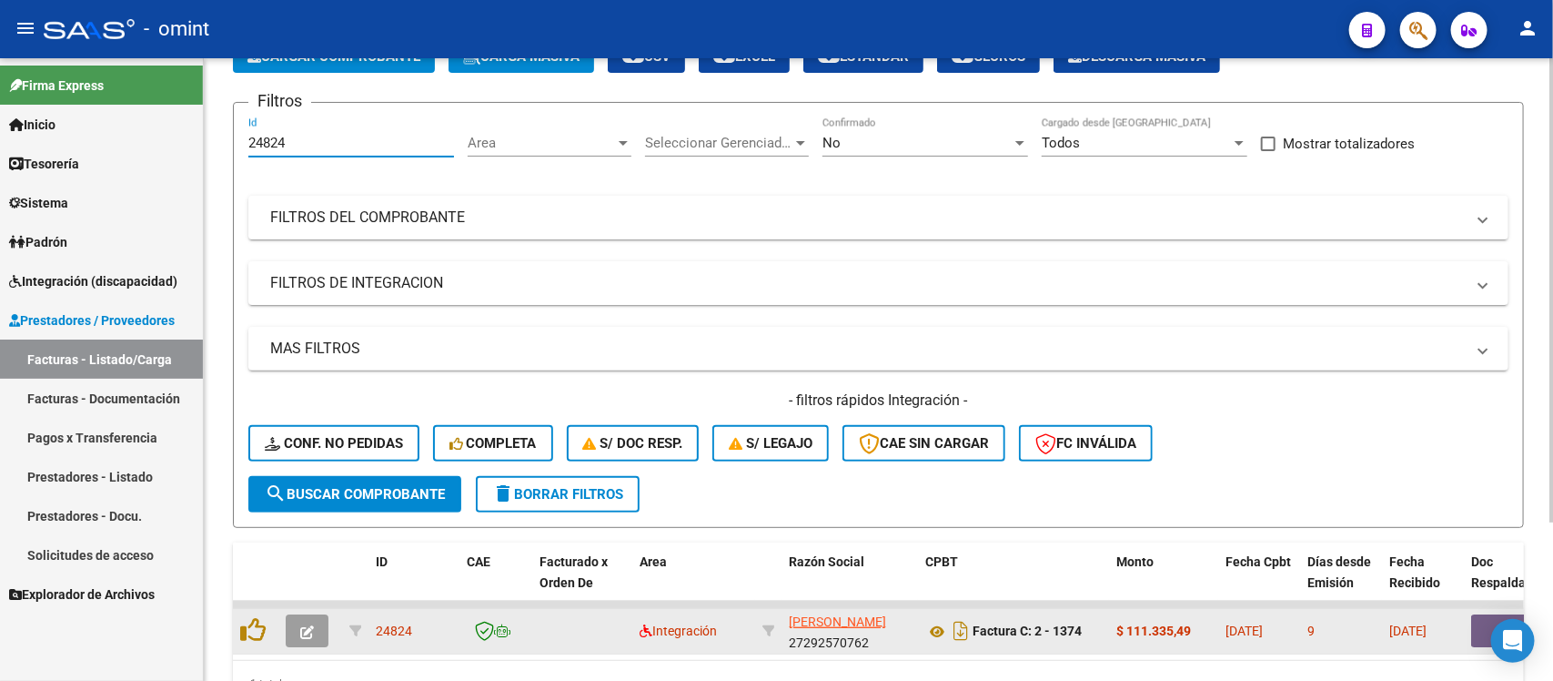
type input "24824"
click at [319, 643] on datatable-body-cell at bounding box center [310, 631] width 64 height 45
click at [311, 630] on icon "button" at bounding box center [307, 632] width 14 height 14
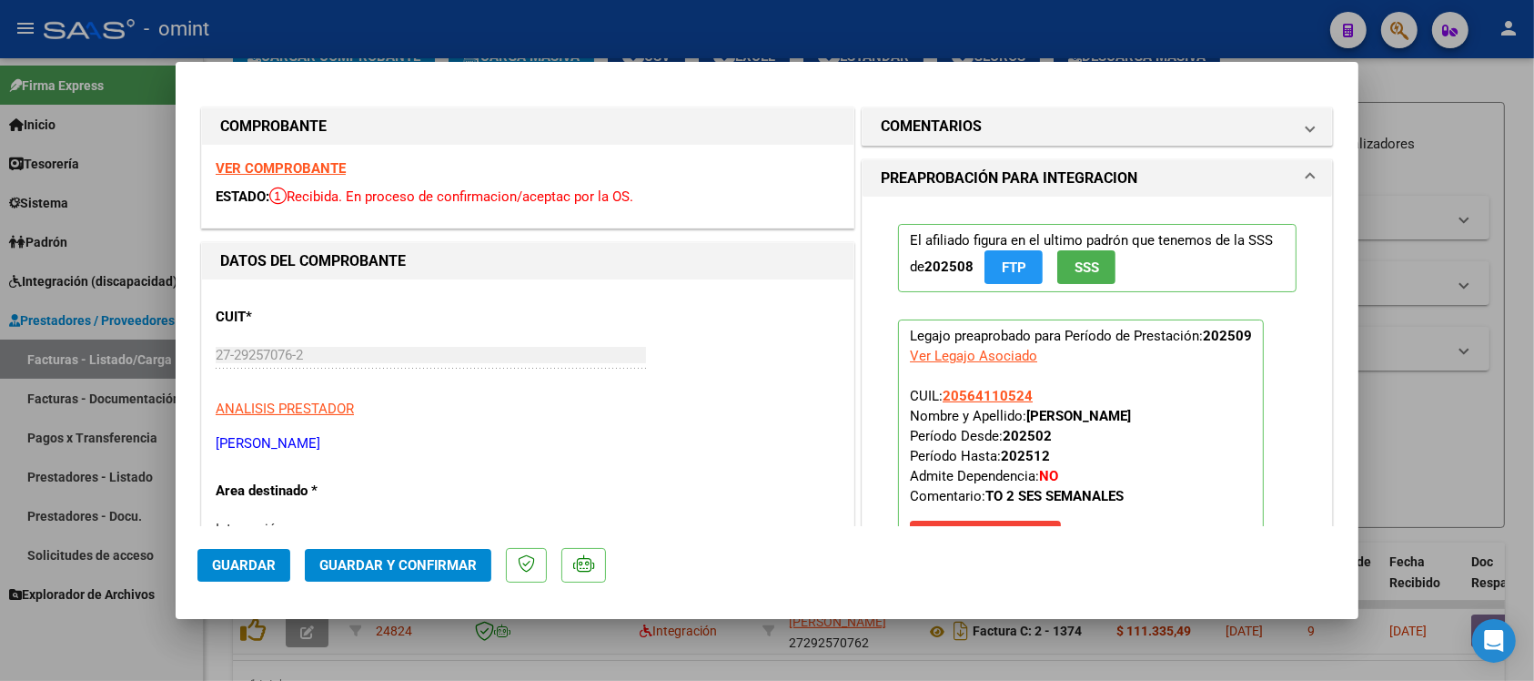
click at [335, 162] on strong "VER COMPROBANTE" at bounding box center [281, 168] width 130 height 16
click at [1007, 116] on mat-panel-title "COMENTARIOS" at bounding box center [1086, 127] width 411 height 22
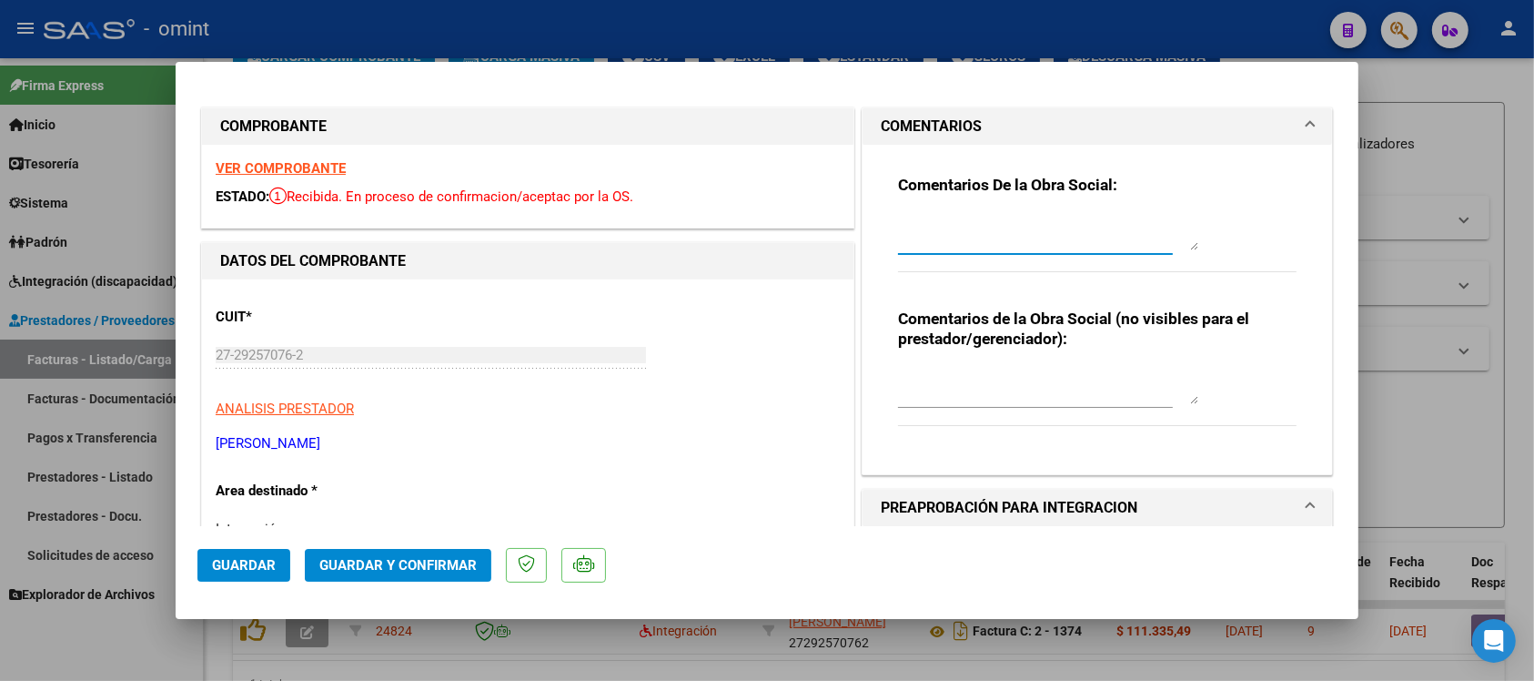
click at [997, 238] on textarea at bounding box center [1048, 232] width 300 height 36
paste textarea "24824"
click at [993, 225] on textarea "24824" at bounding box center [1048, 232] width 300 height 36
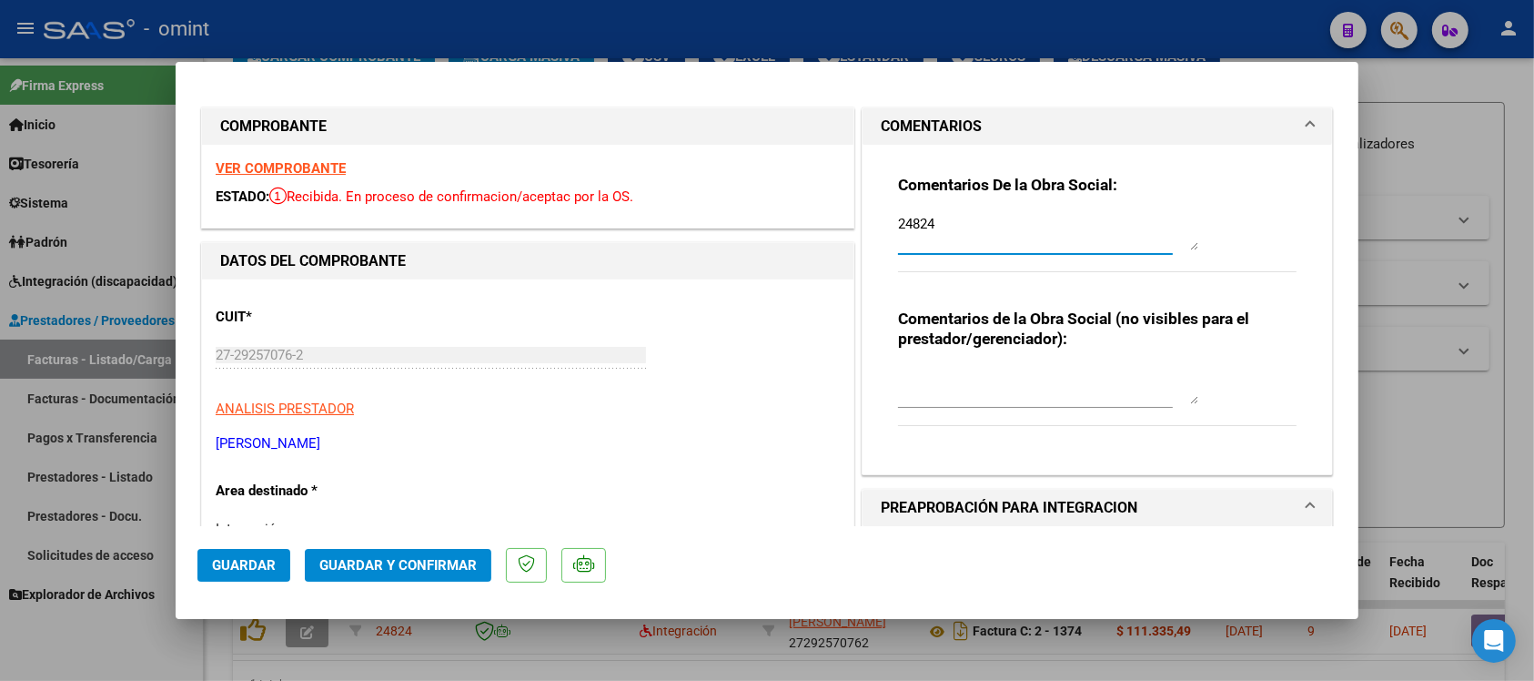
paste textarea "Se rechaza el comprobante. La cantidad de sesiones habilitadas son XXXXX SS/MES…"
click at [1085, 237] on textarea "Se rechaza el comprobante. La cantidad de sesiones habilitadas son XXXXX SS/MES…" at bounding box center [1048, 232] width 300 height 36
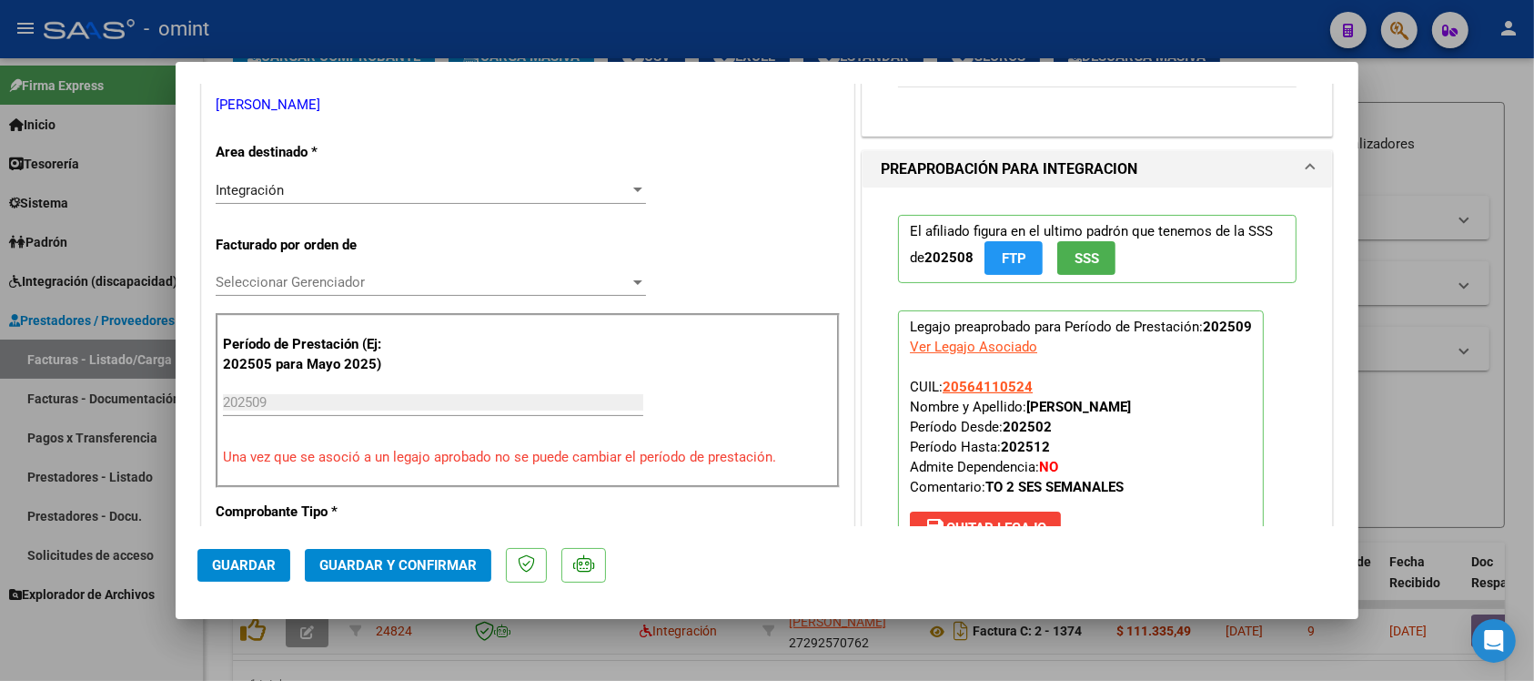
scroll to position [341, 0]
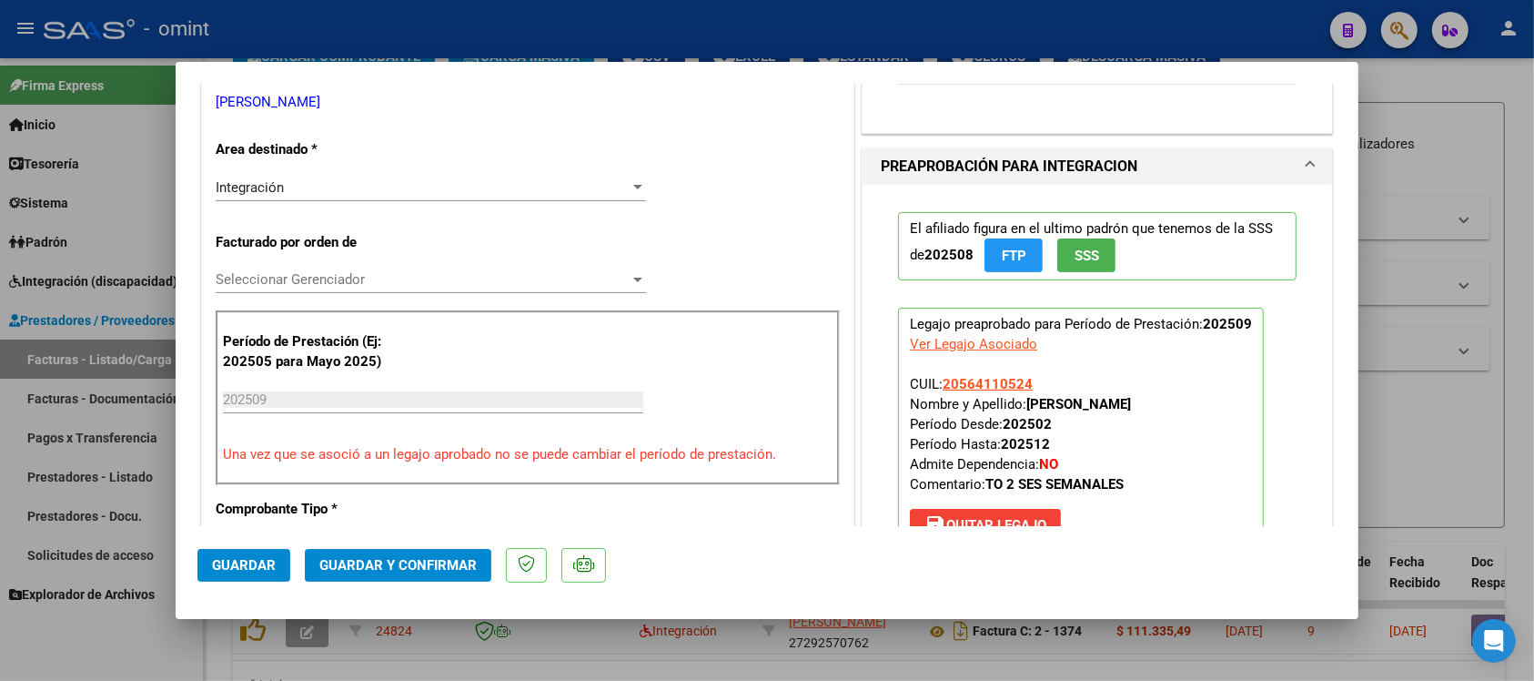
type textarea "Se rechaza el comprobante. La cantidad de sesiones habilitadas son [DEMOGRAPHIC…"
click at [370, 191] on div "Integración" at bounding box center [423, 187] width 414 height 16
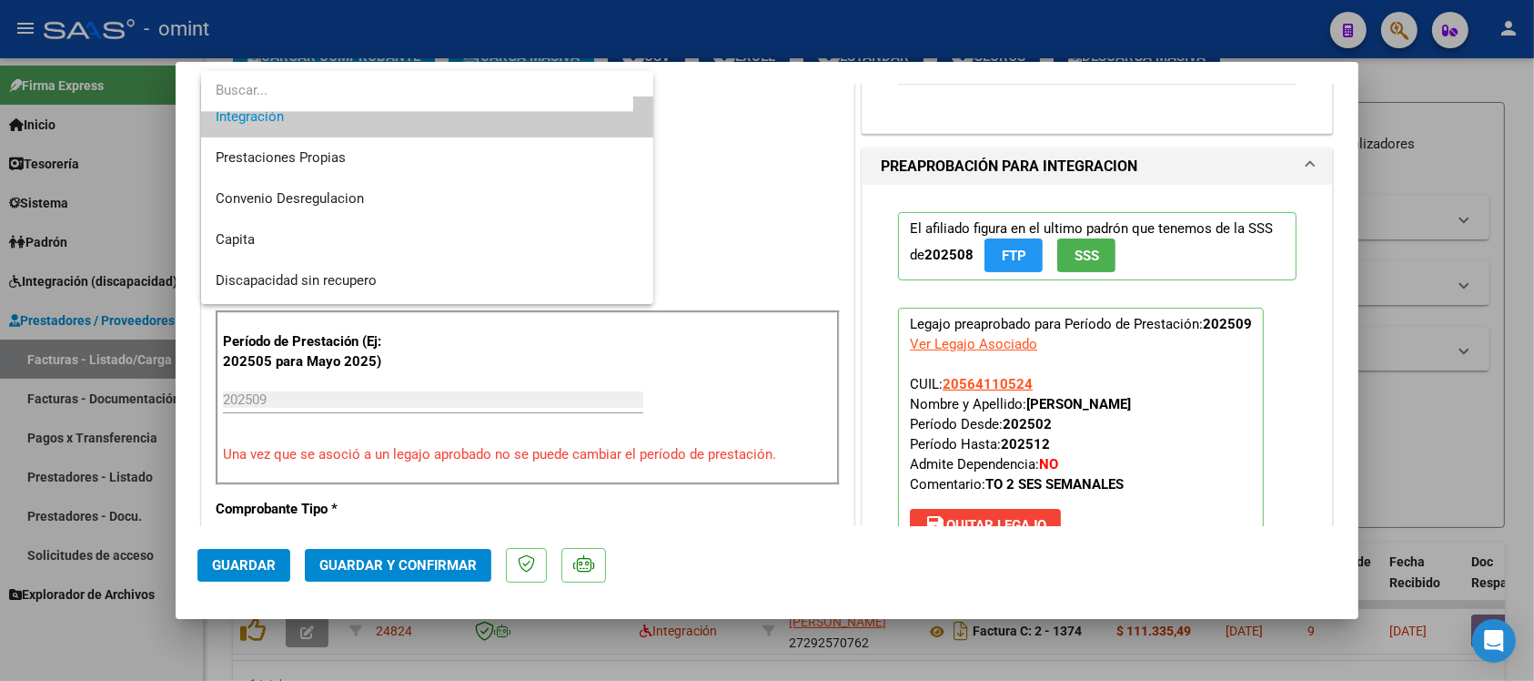
scroll to position [176, 0]
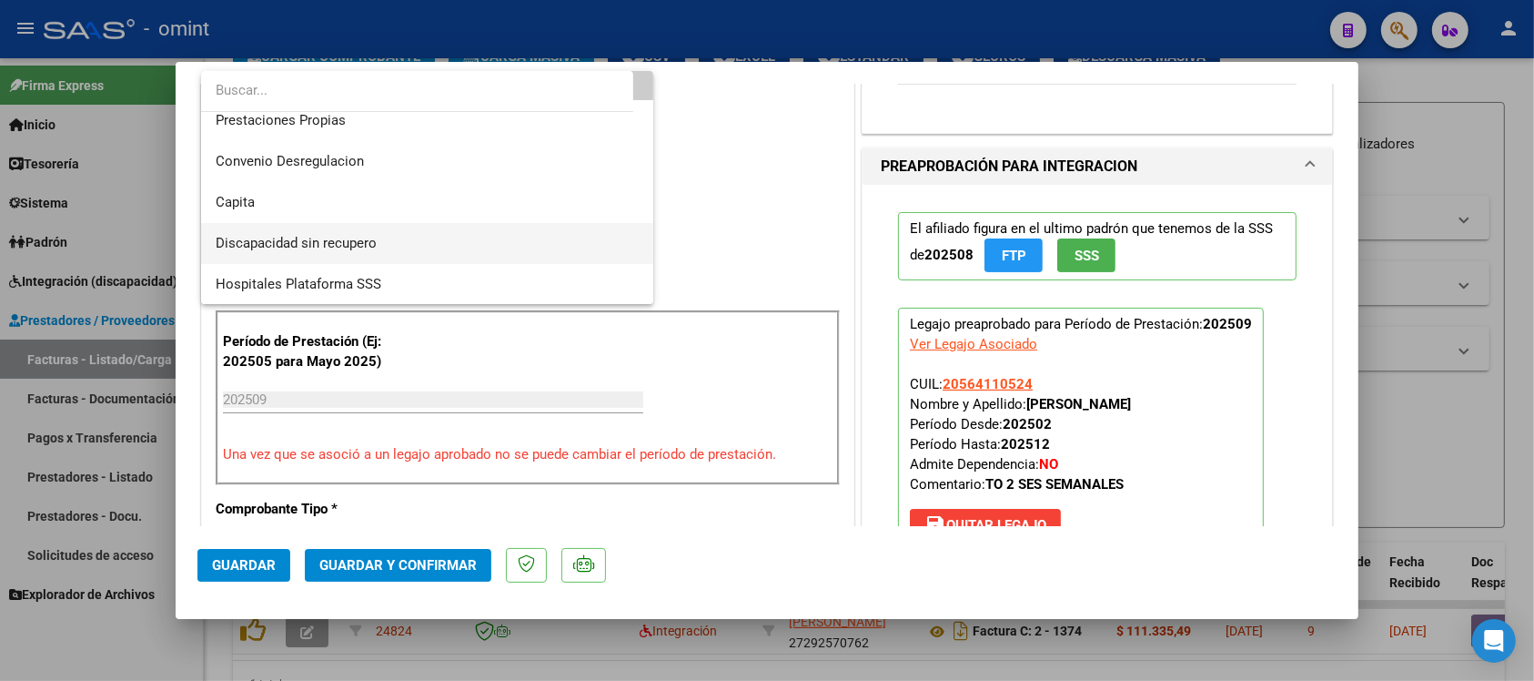
click at [396, 248] on span "Discapacidad sin recupero" at bounding box center [427, 243] width 423 height 41
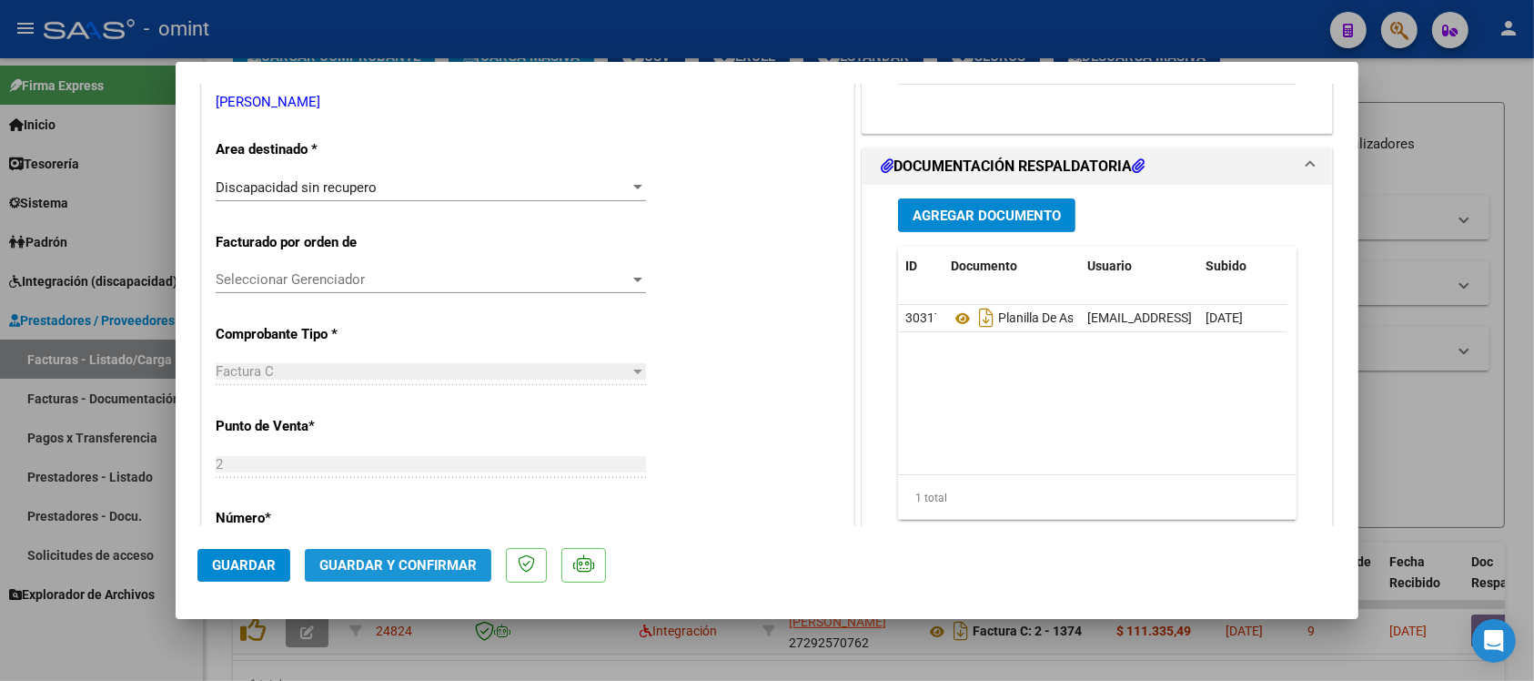
click at [439, 560] on span "Guardar y Confirmar" at bounding box center [397, 565] width 157 height 16
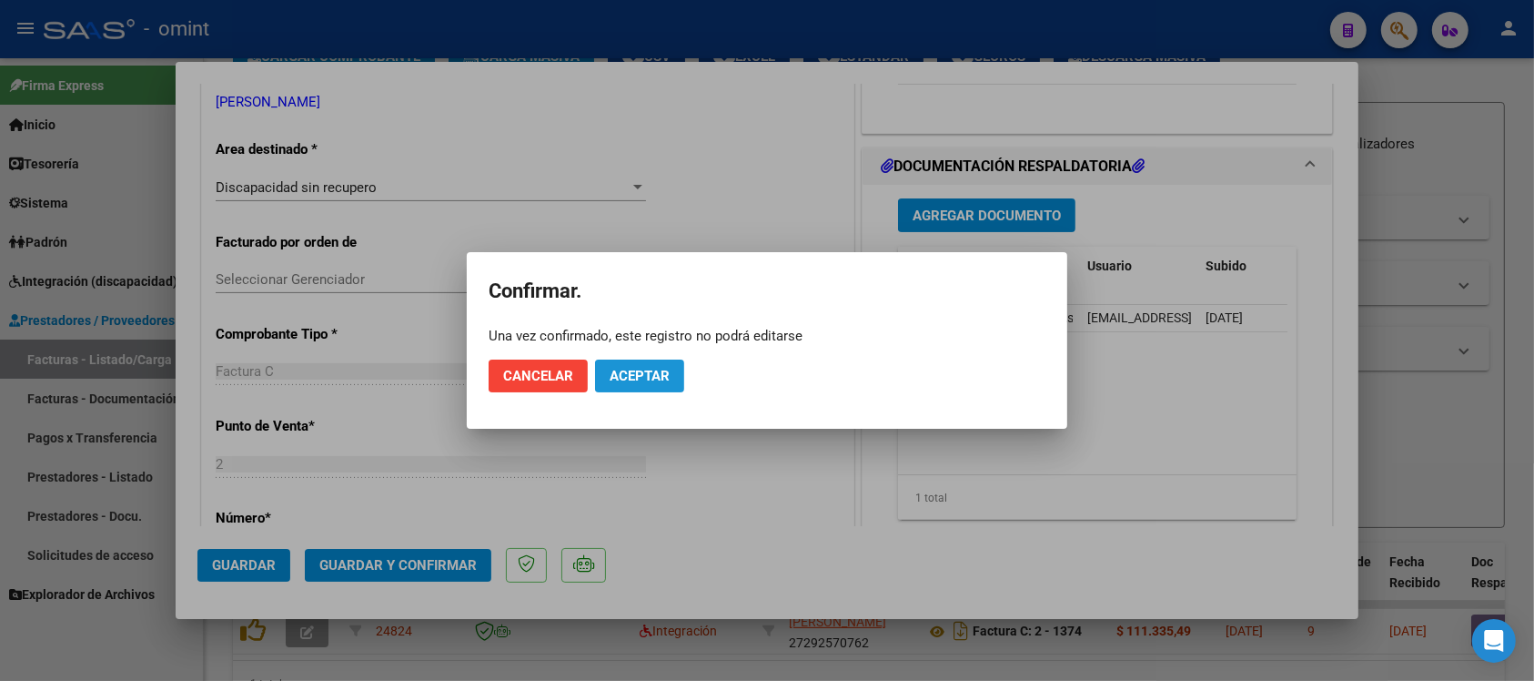
click at [628, 378] on span "Aceptar" at bounding box center [640, 376] width 60 height 16
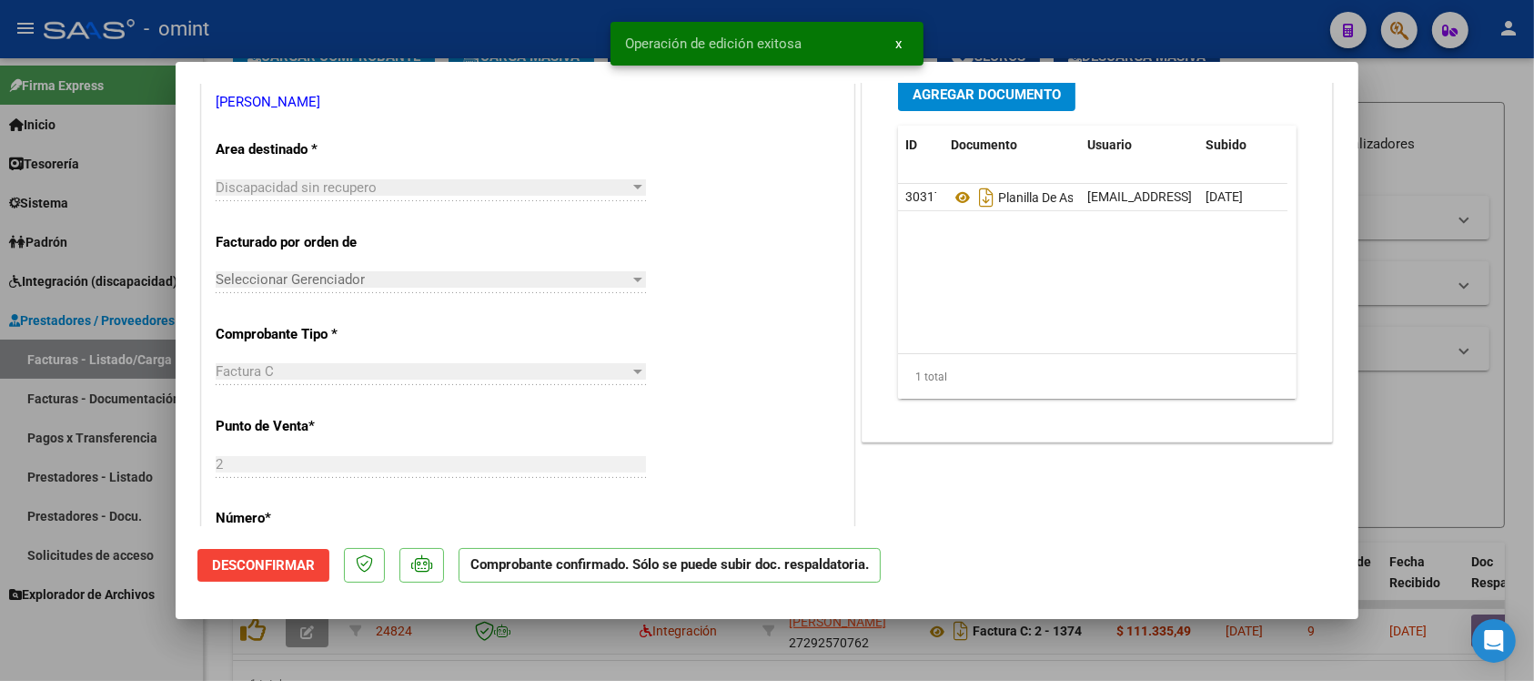
click at [543, 24] on div at bounding box center [767, 340] width 1534 height 681
type input "$ 0,00"
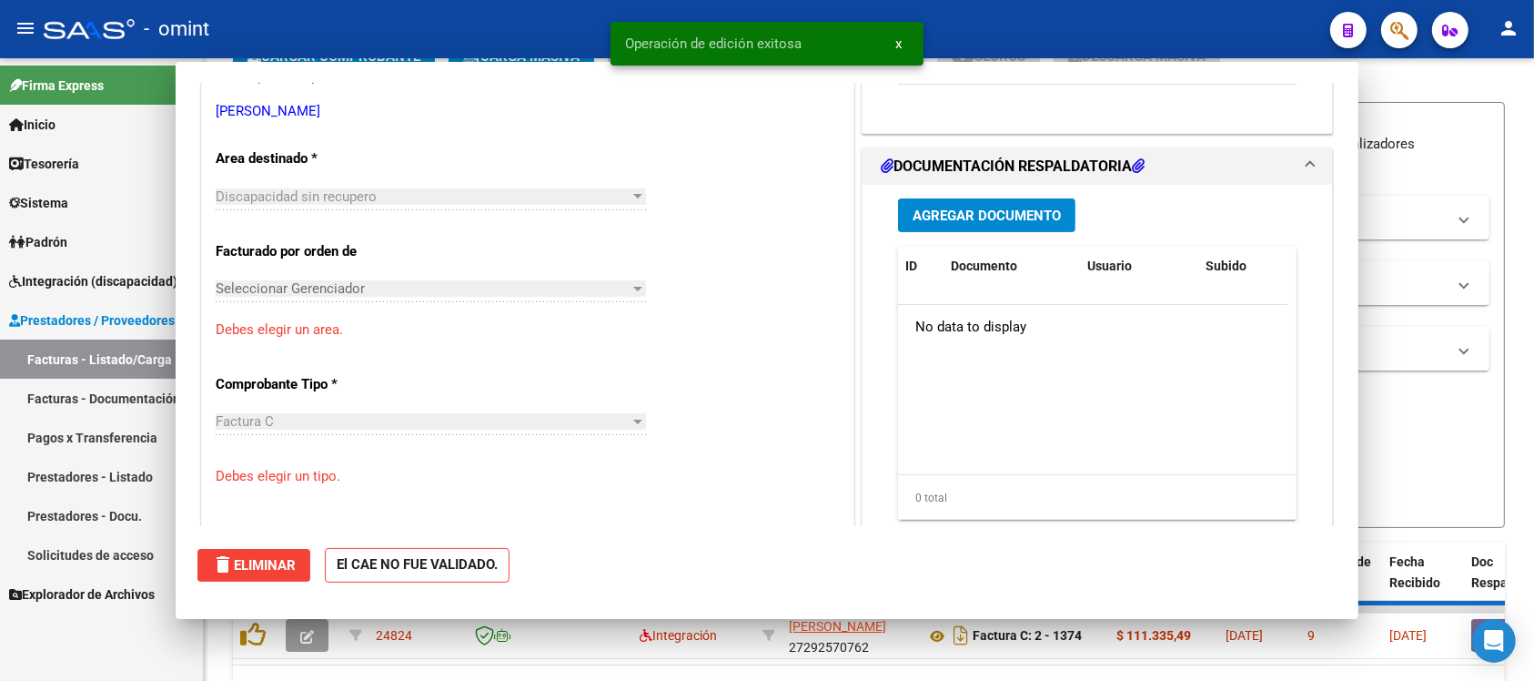
scroll to position [0, 0]
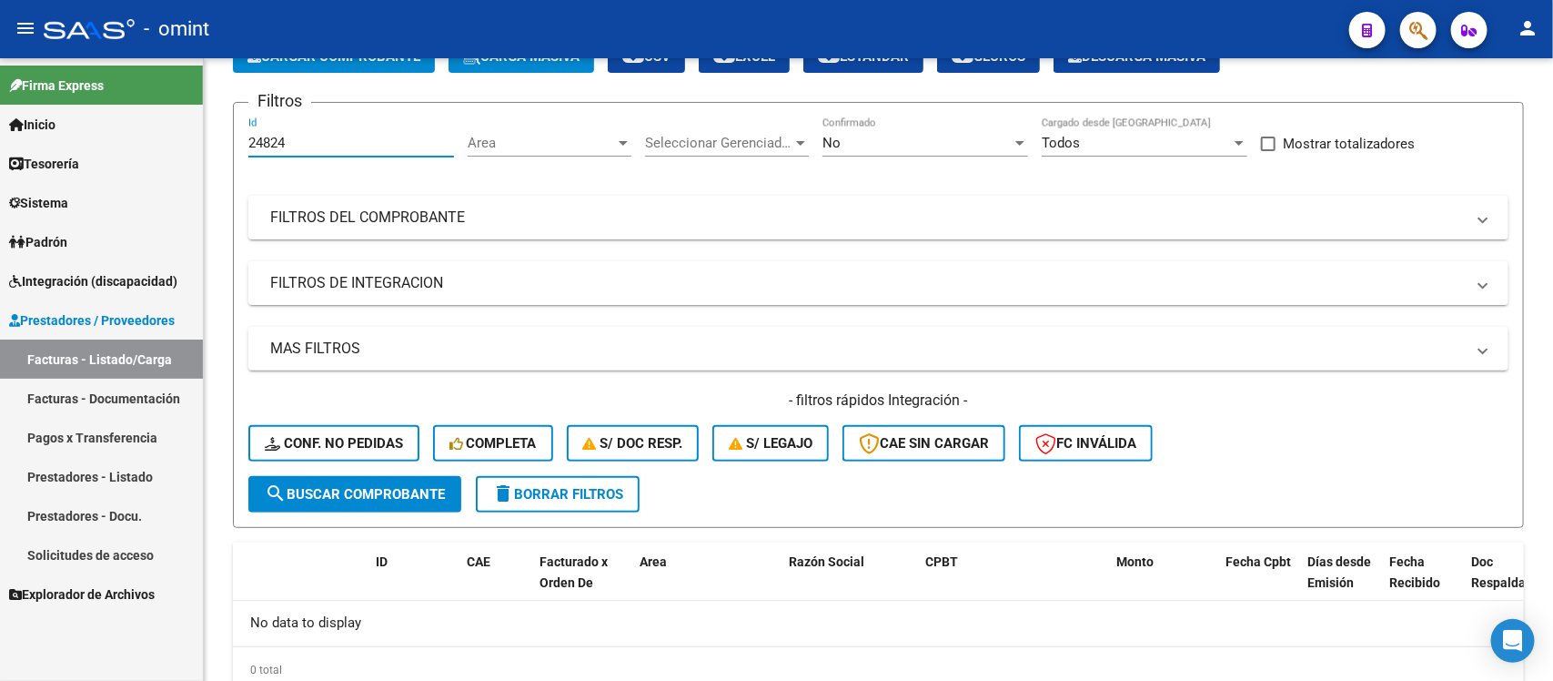
drag, startPoint x: 298, startPoint y: 136, endPoint x: 105, endPoint y: 164, distance: 194.8
click at [105, 162] on mat-sidenav-container "Firma Express Inicio Calendario SSS Instructivos Contacto OS Tesorería Extracto…" at bounding box center [776, 369] width 1553 height 622
paste input "618"
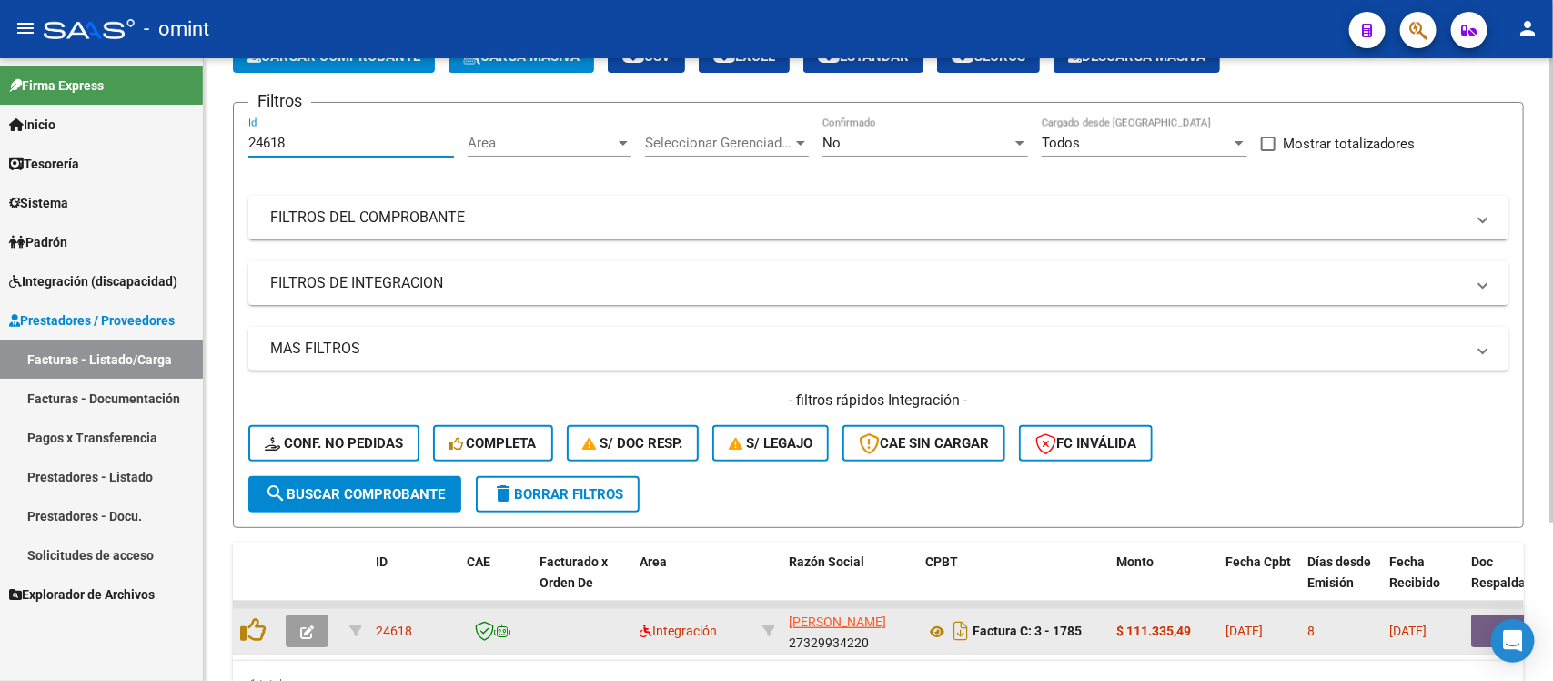
type input "24618"
click at [293, 638] on button "button" at bounding box center [307, 630] width 43 height 33
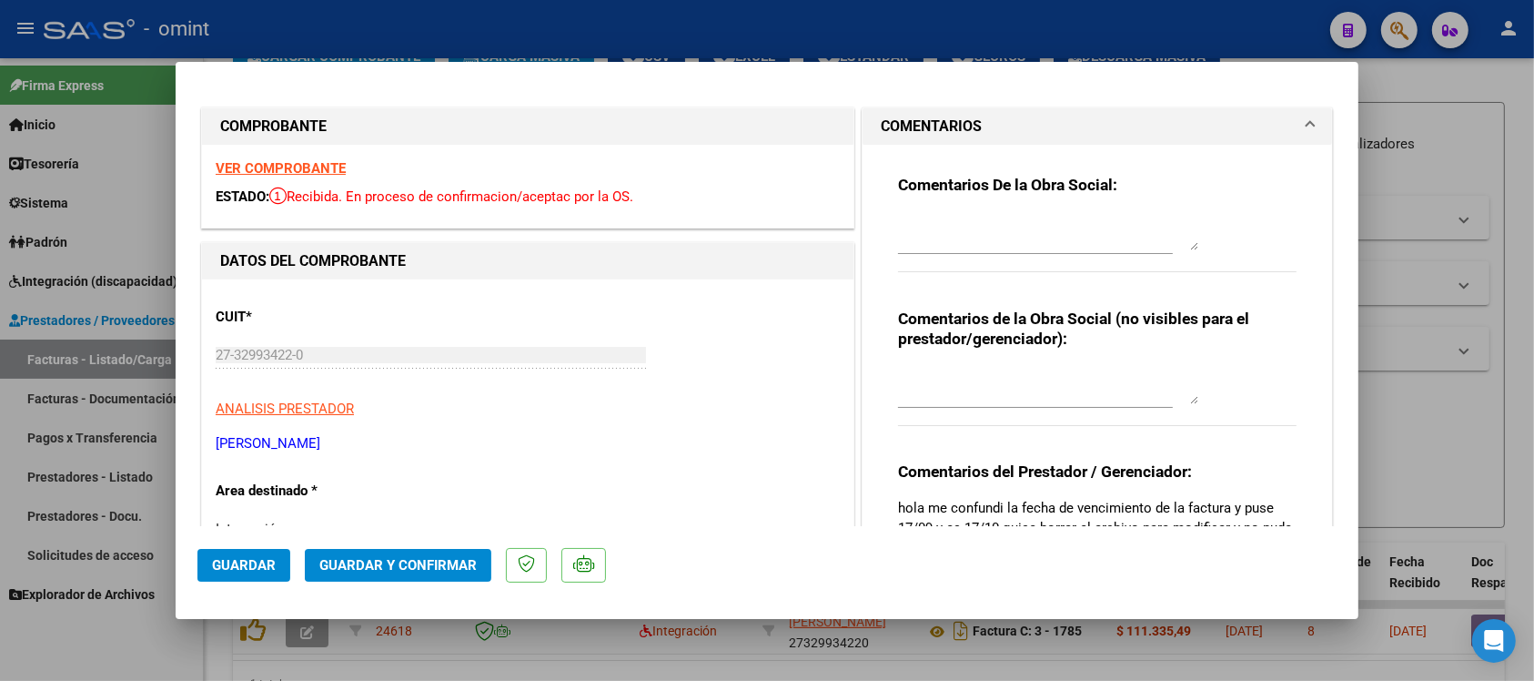
click at [329, 171] on strong "VER COMPROBANTE" at bounding box center [281, 168] width 130 height 16
click at [951, 241] on textarea at bounding box center [1048, 232] width 300 height 36
paste textarea "Se rechaza el comprobante. La cantidad de sesiones habilitadas son XXXXX SS/MES…"
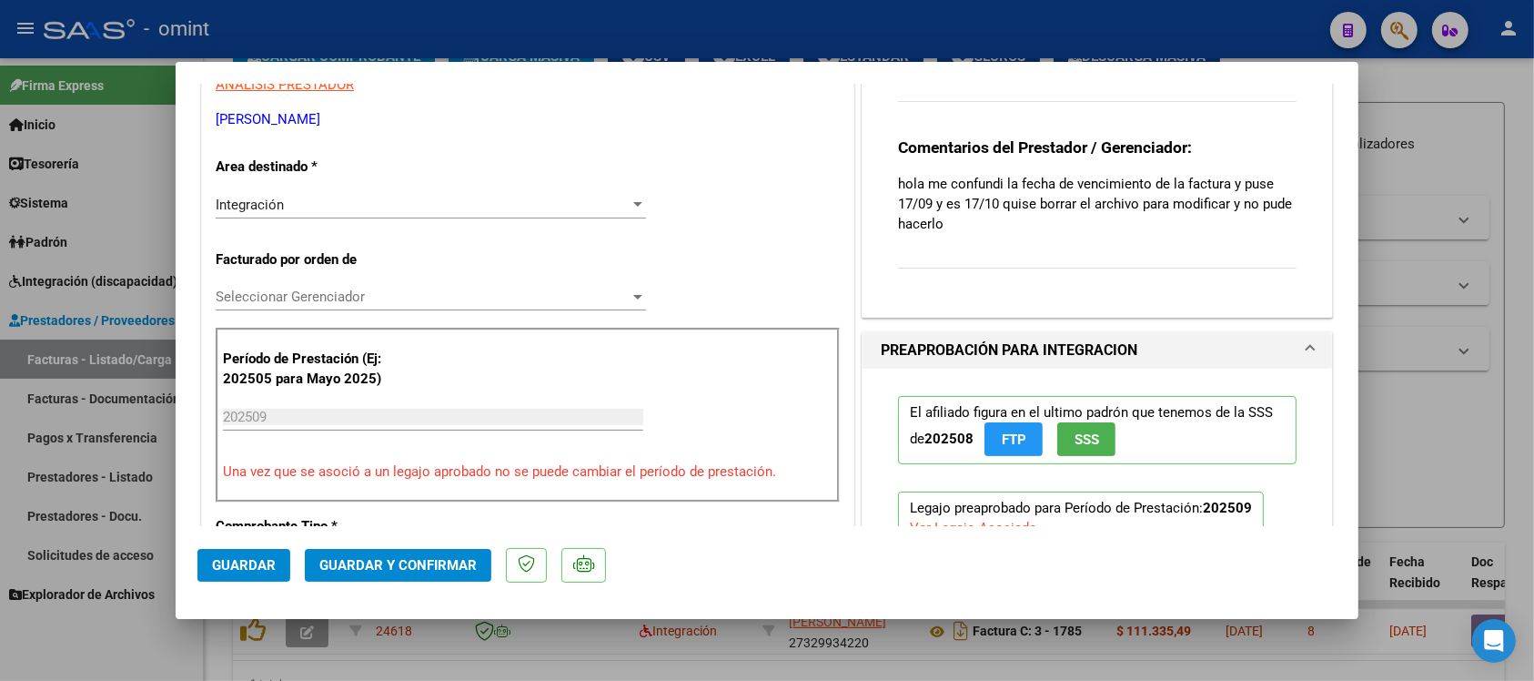
scroll to position [341, 0]
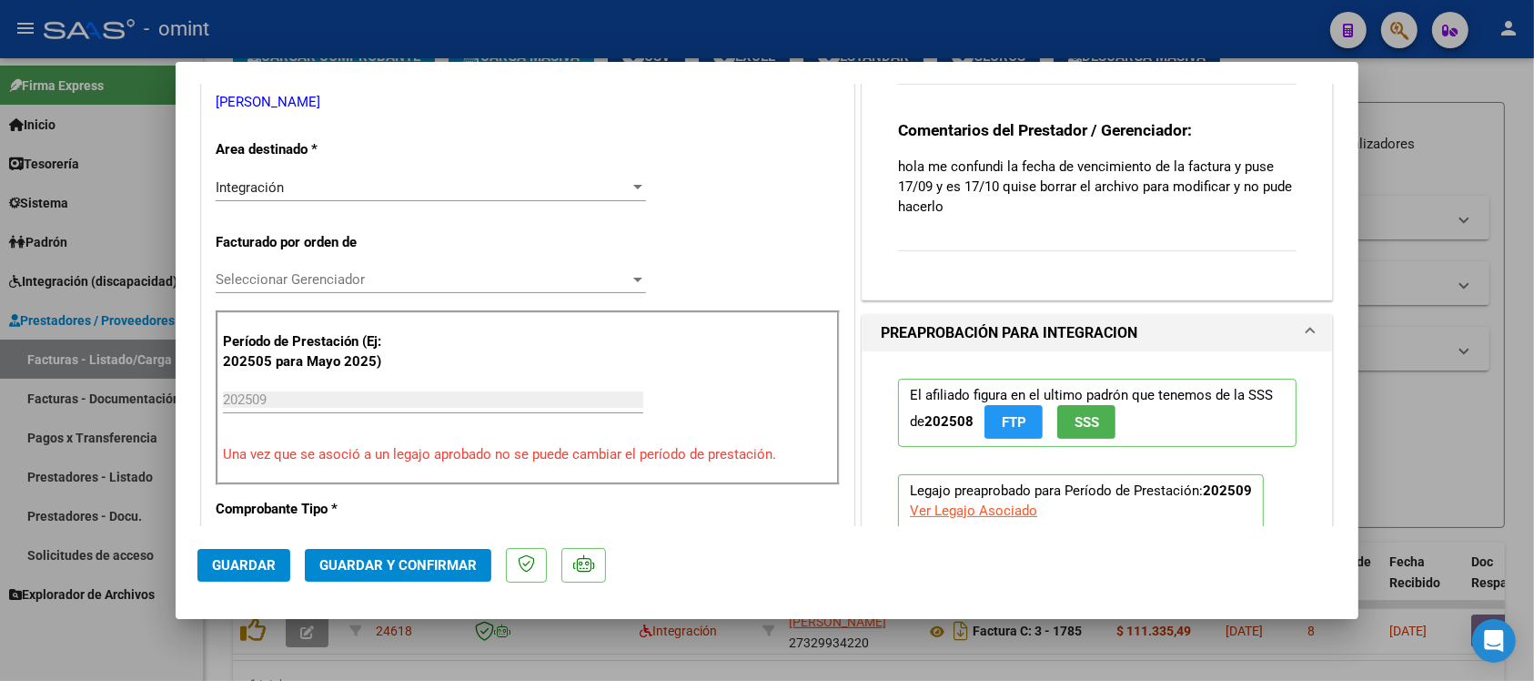
type textarea "Se rechaza el comprobante. La cantidad de sesiones habilitadas son [DEMOGRAPHIC…"
click at [380, 174] on div "Integración Seleccionar Area" at bounding box center [431, 187] width 430 height 27
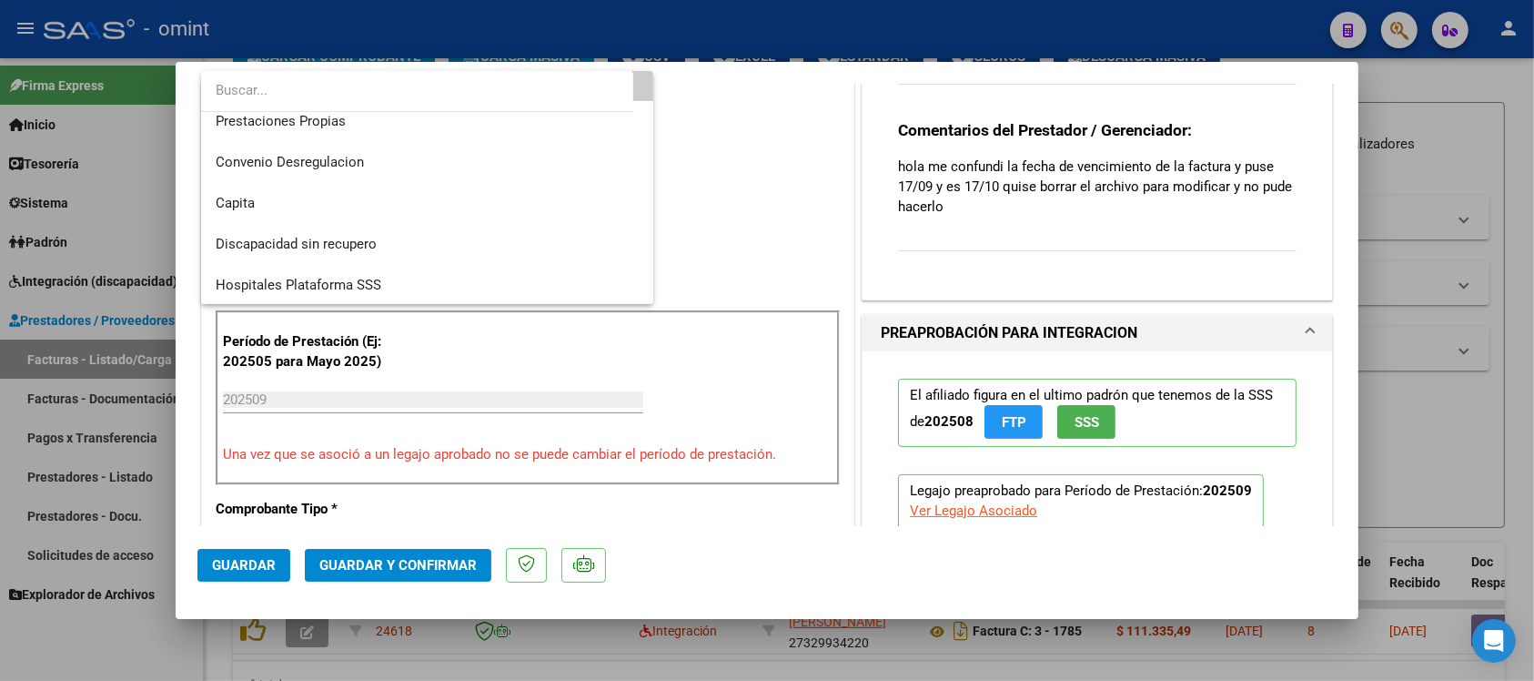
scroll to position [176, 0]
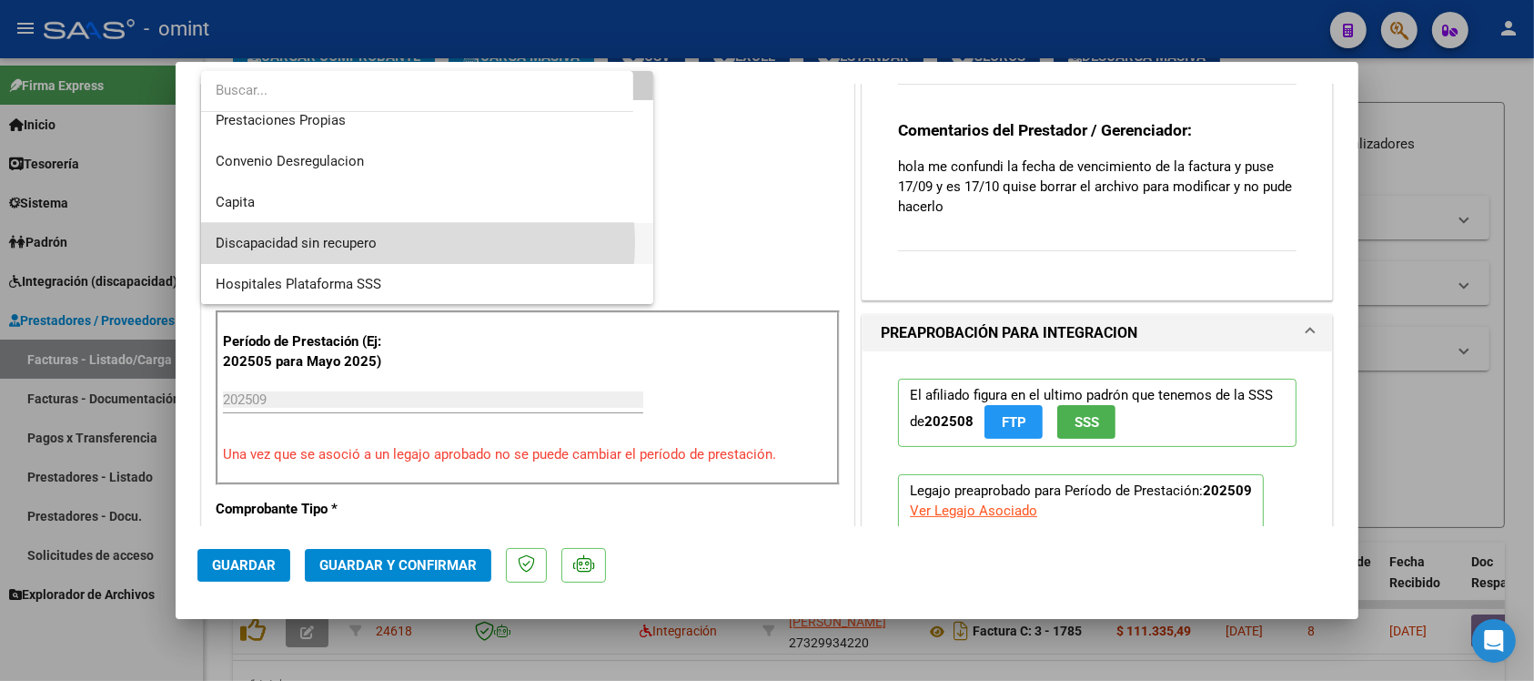
click at [397, 242] on span "Discapacidad sin recupero" at bounding box center [427, 243] width 423 height 41
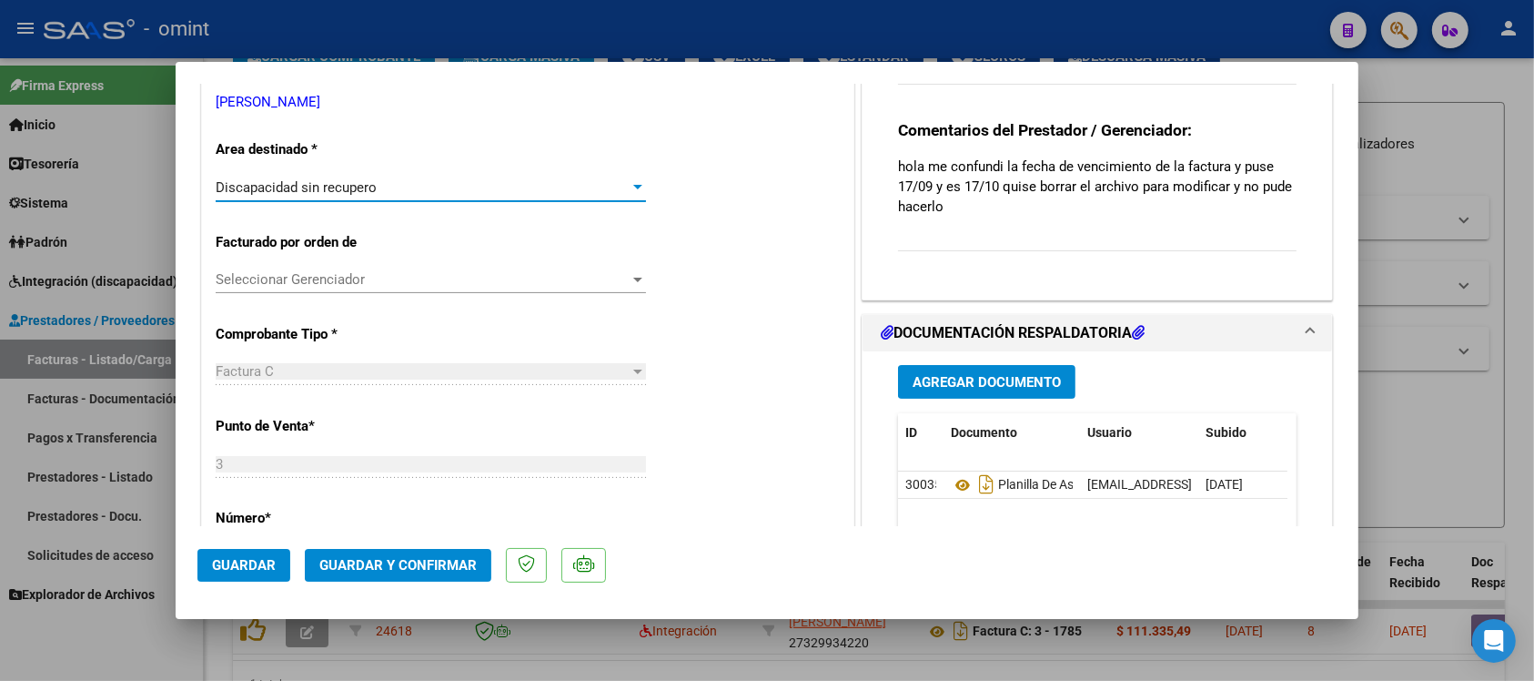
click at [439, 555] on button "Guardar y Confirmar" at bounding box center [398, 565] width 187 height 33
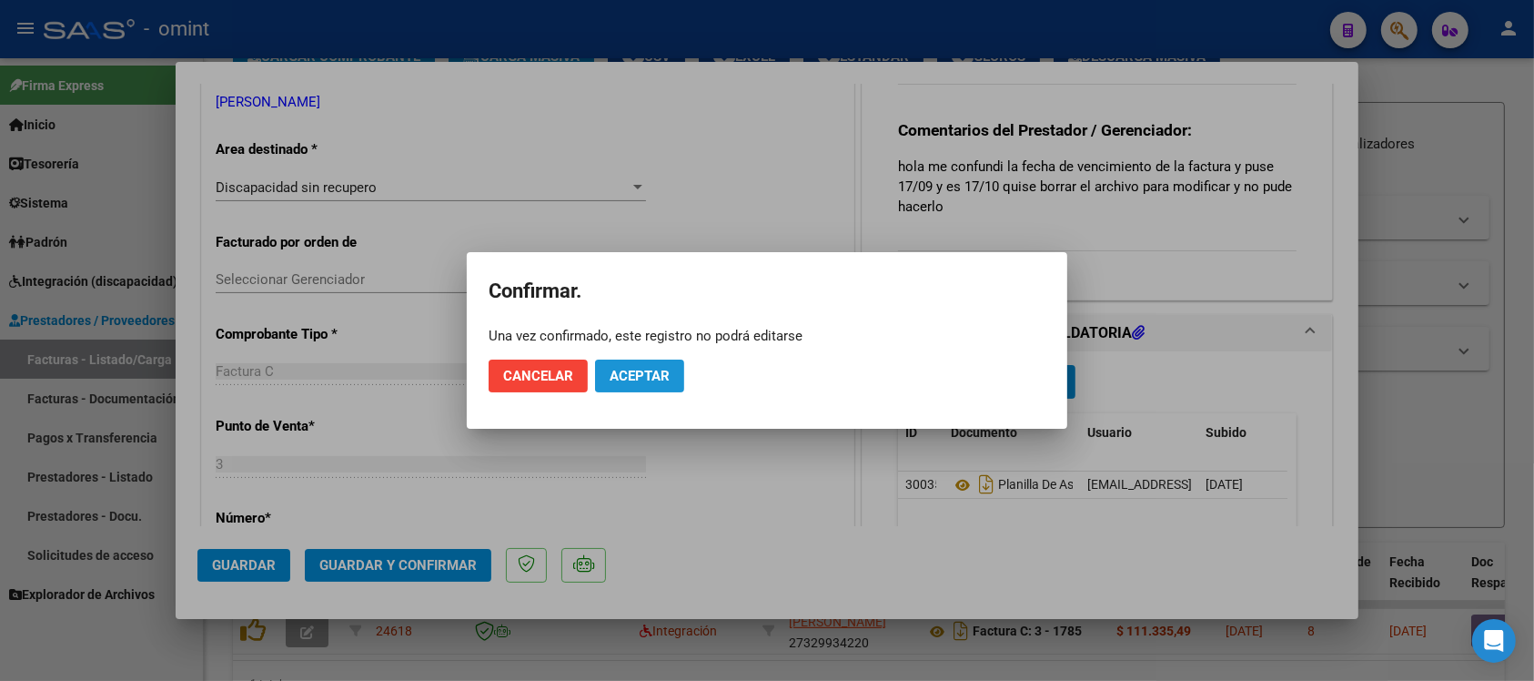
click at [660, 374] on span "Aceptar" at bounding box center [640, 376] width 60 height 16
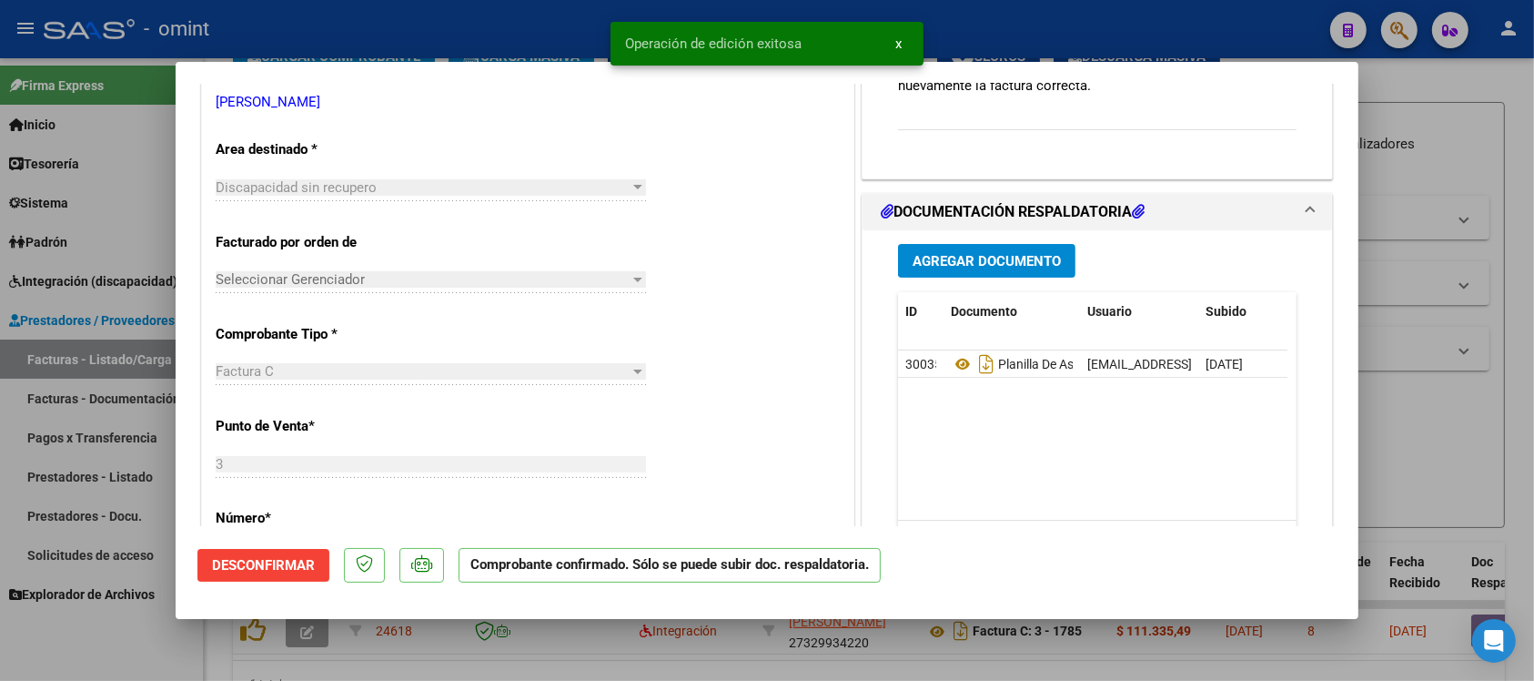
click at [571, 25] on div at bounding box center [767, 340] width 1534 height 681
type input "$ 0,00"
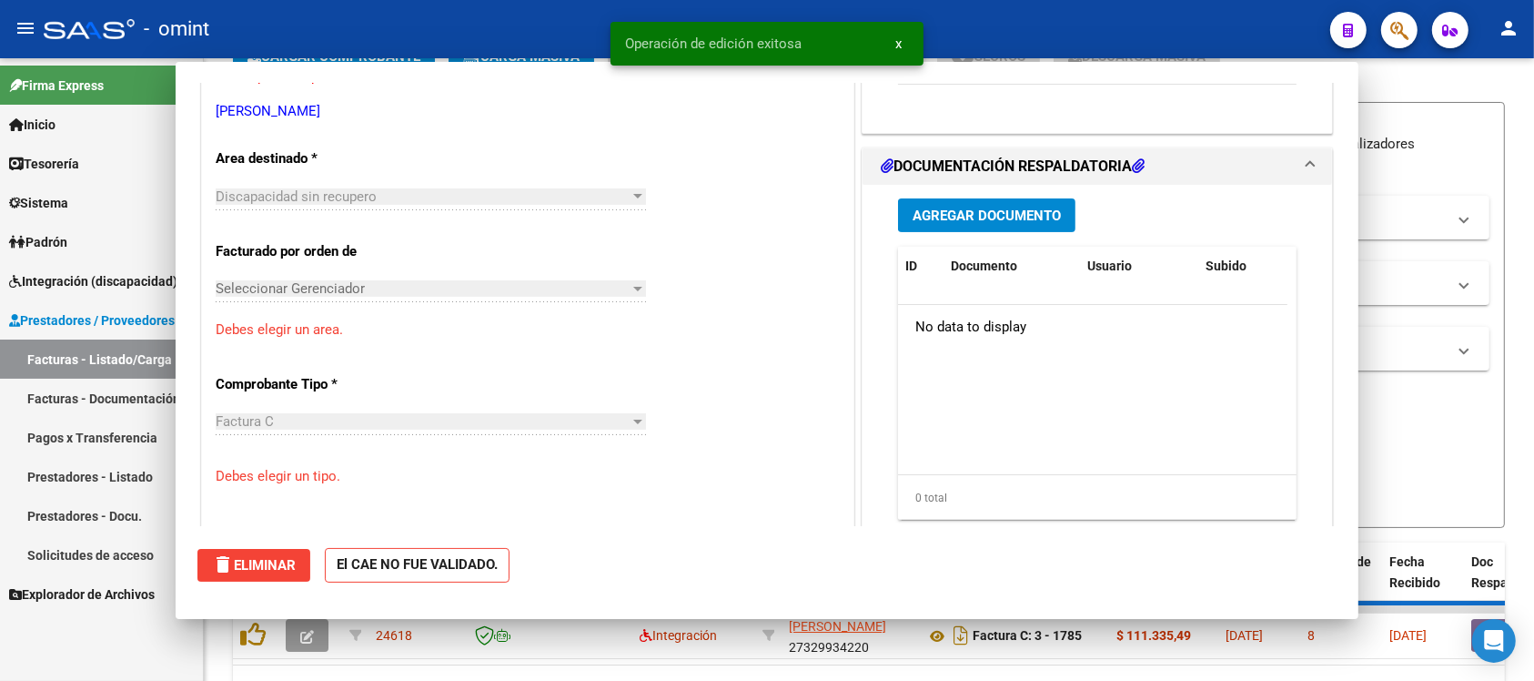
scroll to position [0, 0]
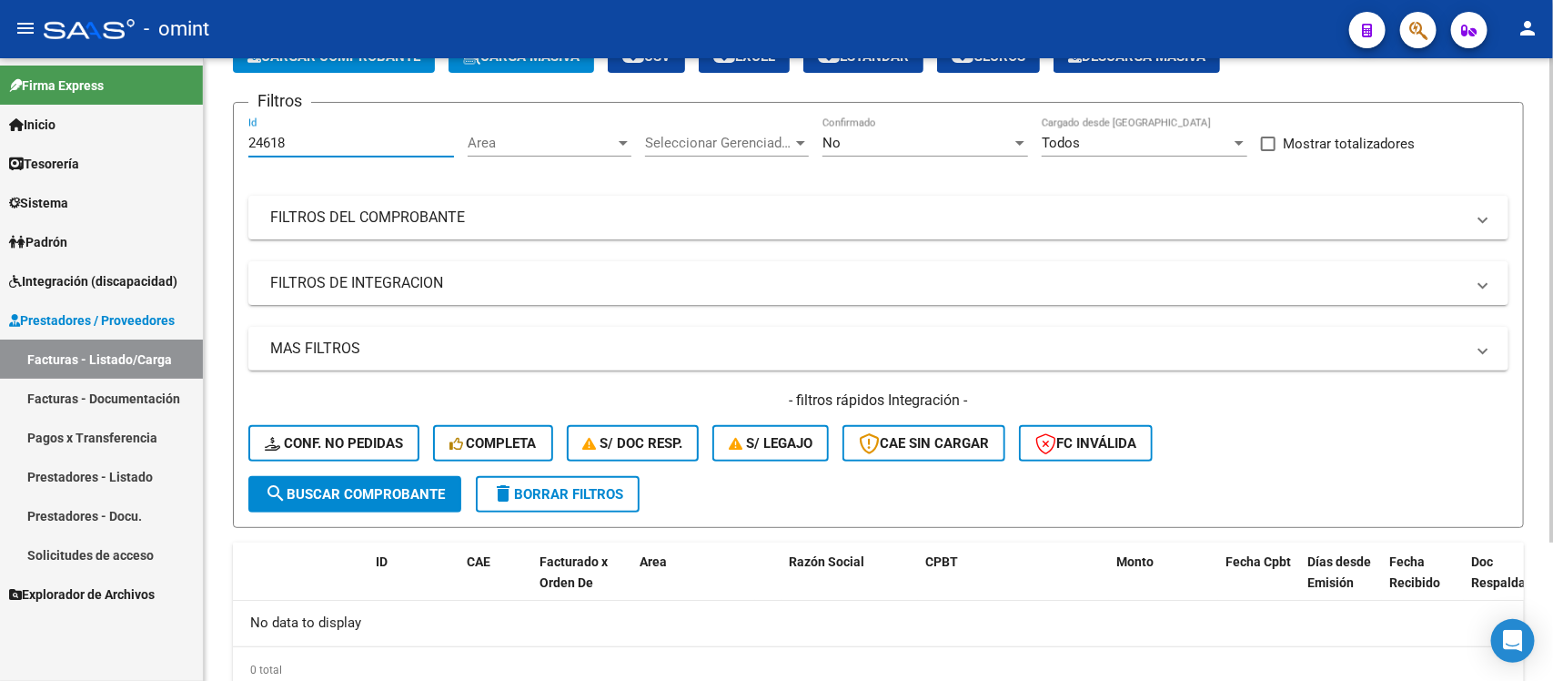
drag, startPoint x: 321, startPoint y: 133, endPoint x: 234, endPoint y: 148, distance: 88.7
click at [234, 148] on form "Filtros 24618 Id Area Area Seleccionar Gerenciador Seleccionar Gerenciador No C…" at bounding box center [878, 315] width 1291 height 426
paste input "3286"
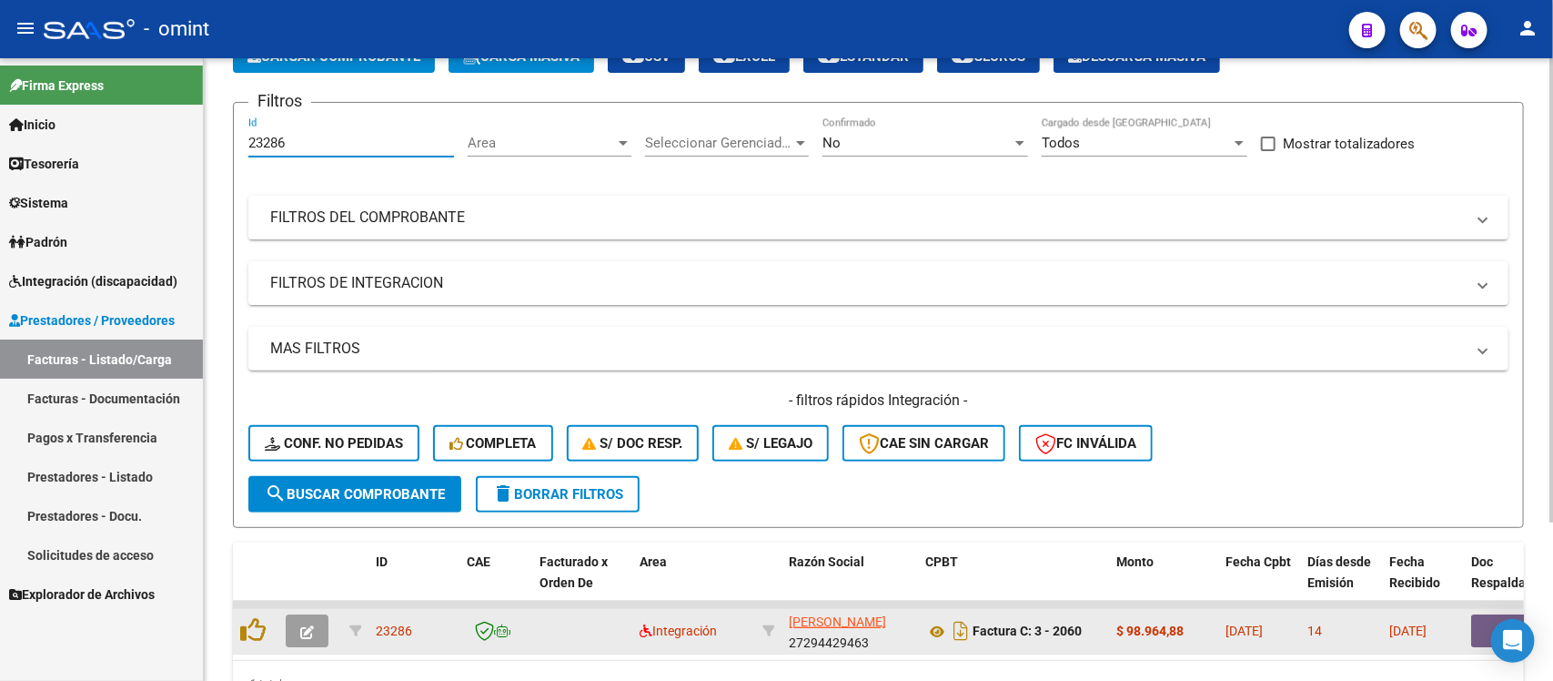
type input "23286"
click at [309, 610] on datatable-body-cell at bounding box center [310, 631] width 64 height 45
click at [312, 614] on button "button" at bounding box center [307, 630] width 43 height 33
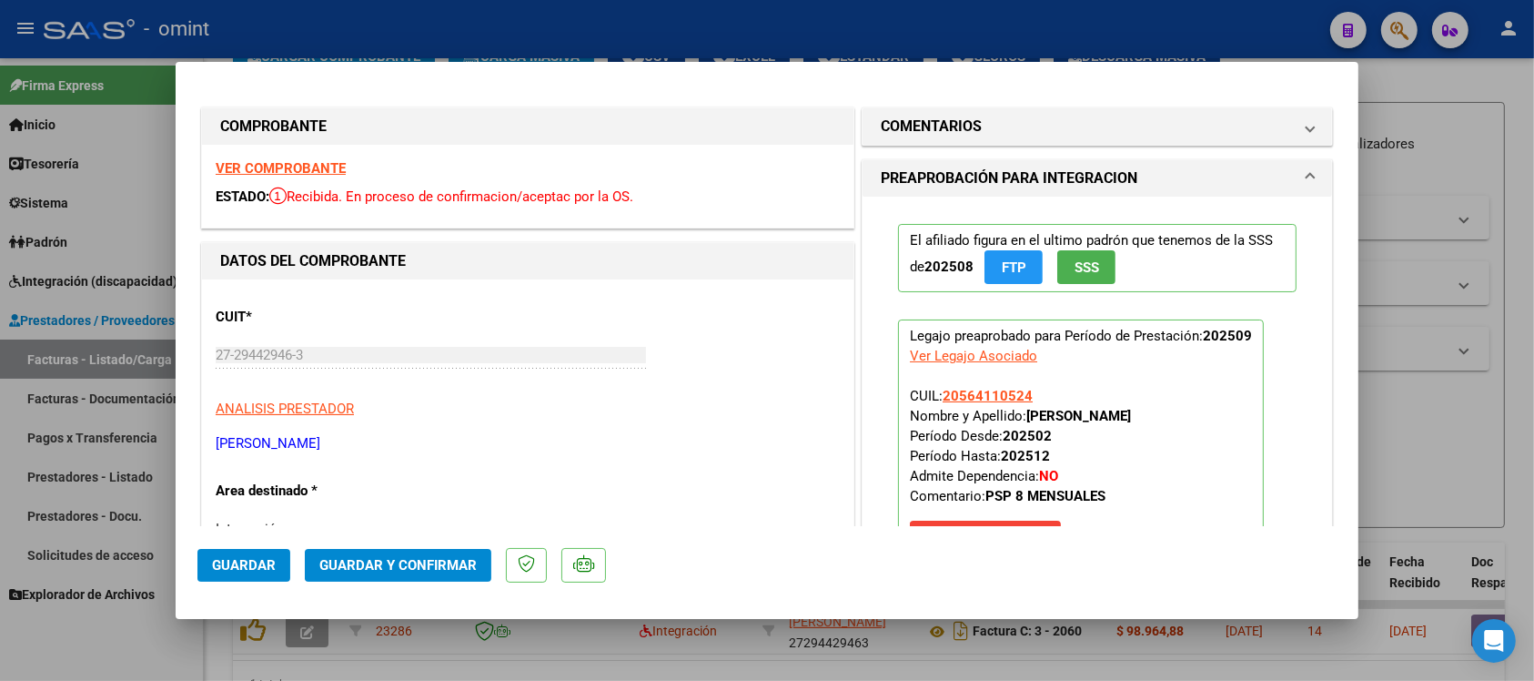
click at [302, 157] on div "VER COMPROBANTE ESTADO: Recibida. En proceso de confirmacion/aceptac por la OS." at bounding box center [527, 186] width 651 height 83
click at [318, 169] on strong "VER COMPROBANTE" at bounding box center [281, 168] width 130 height 16
click at [384, 570] on span "Guardar y Confirmar" at bounding box center [397, 565] width 157 height 16
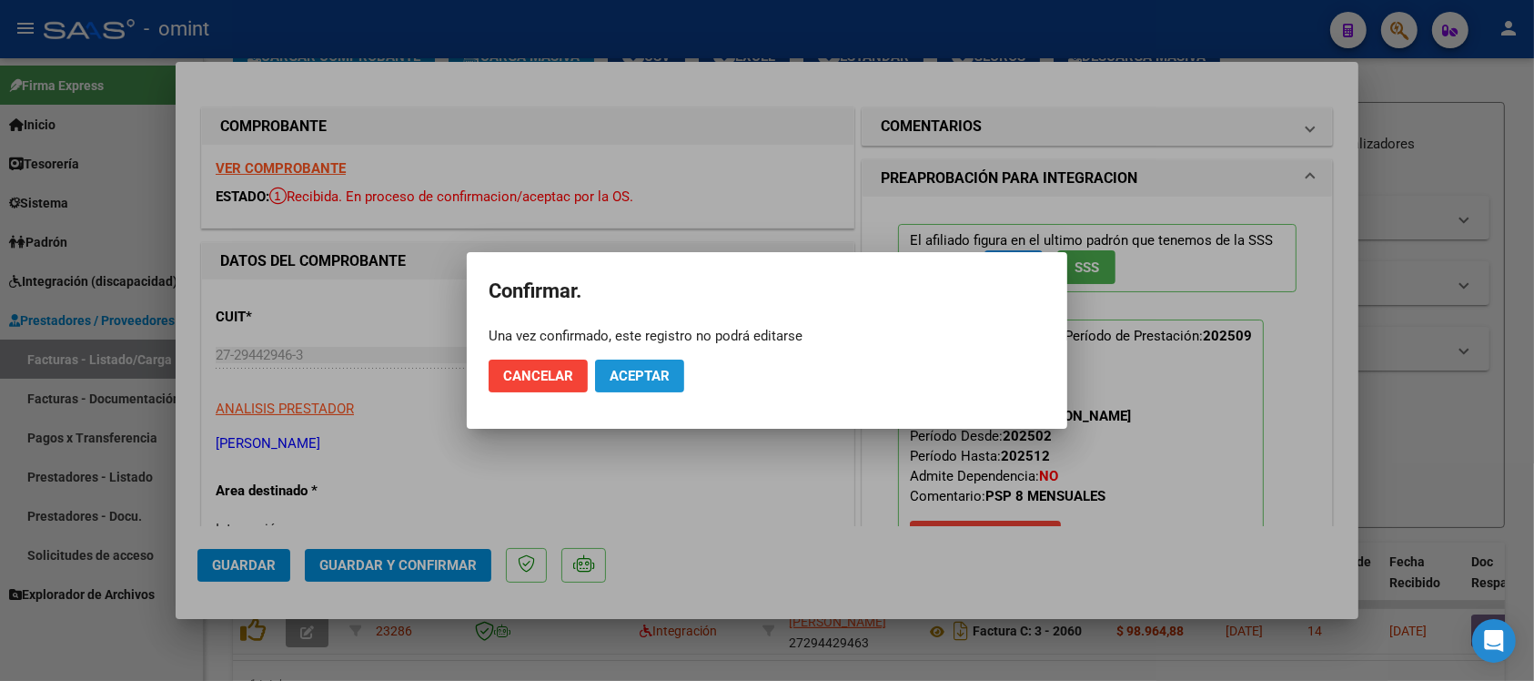
click at [630, 375] on span "Aceptar" at bounding box center [640, 376] width 60 height 16
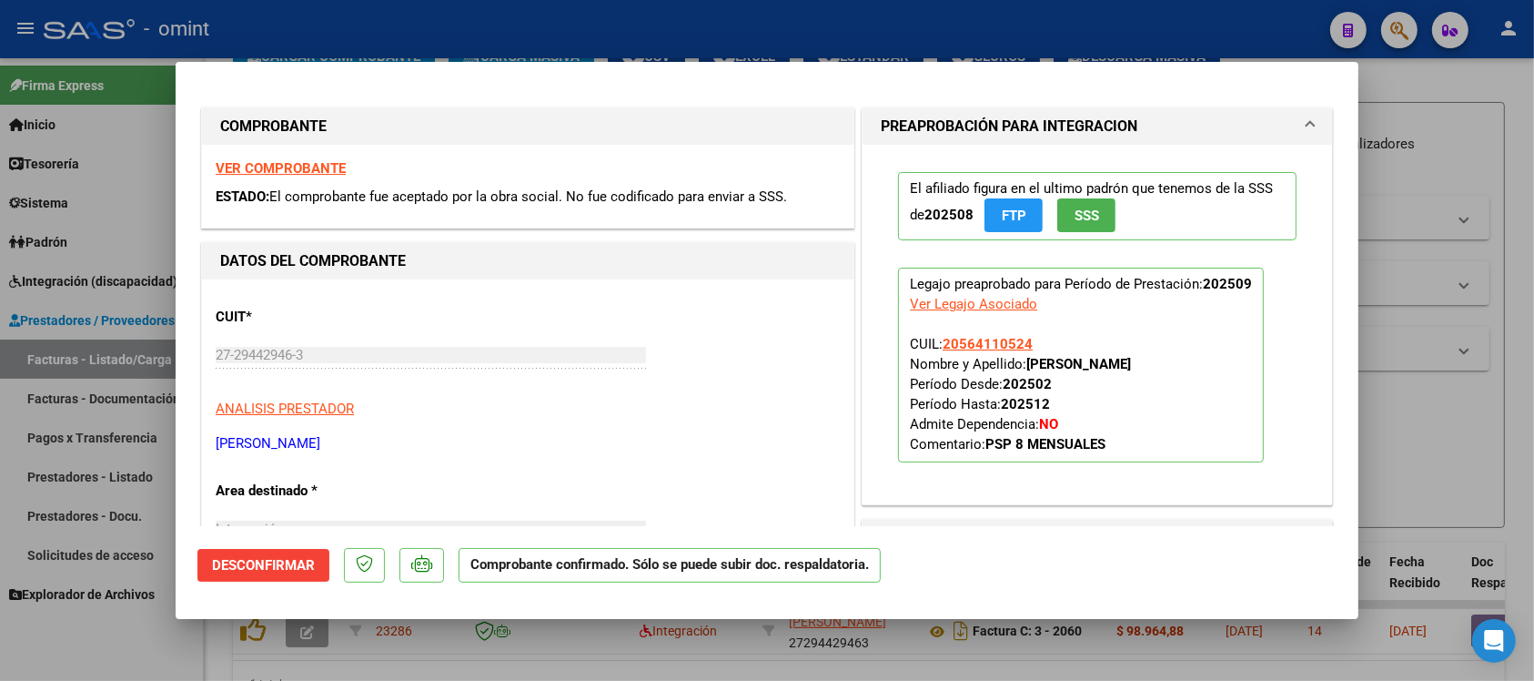
click at [449, 35] on div at bounding box center [767, 340] width 1534 height 681
type input "$ 0,00"
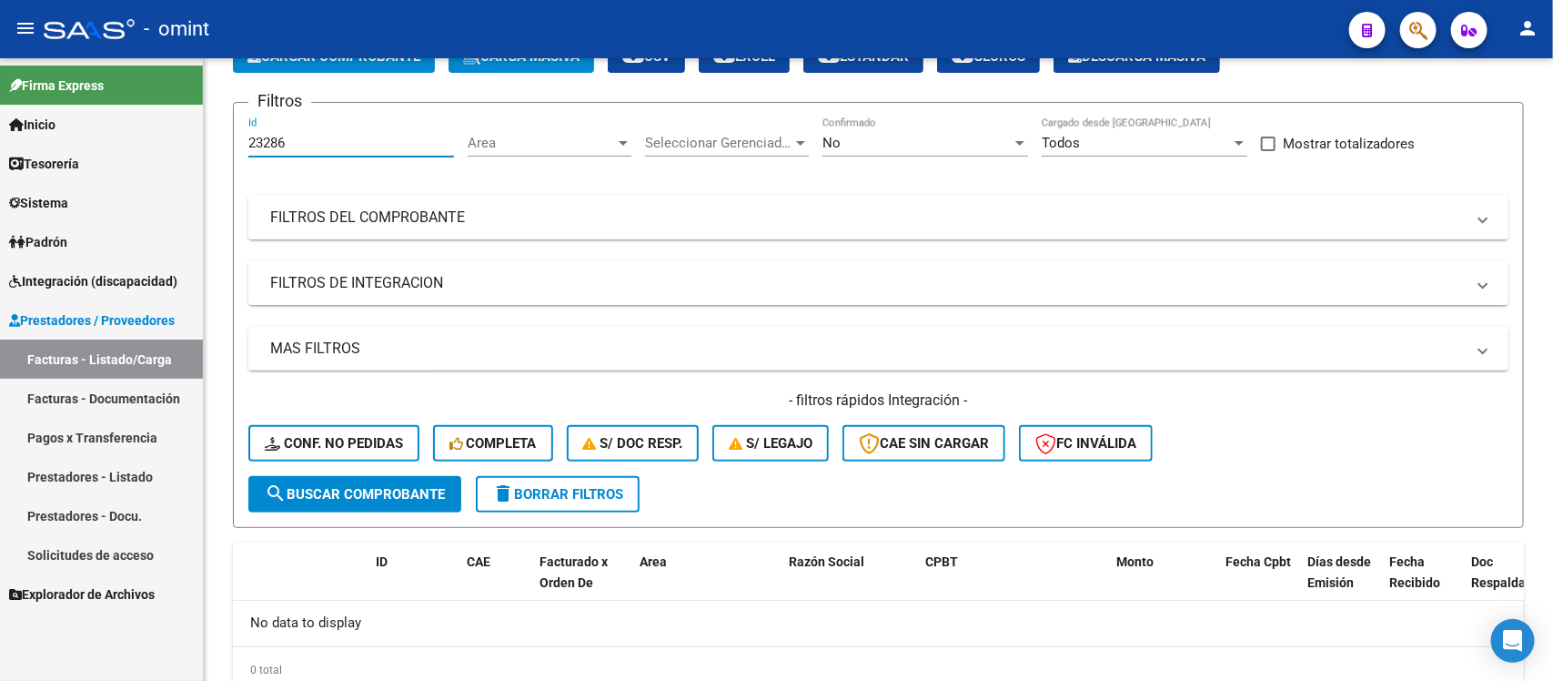
drag, startPoint x: 288, startPoint y: 136, endPoint x: 197, endPoint y: 130, distance: 92.1
click at [197, 130] on mat-sidenav-container "Firma Express Inicio Calendario SSS Instructivos Contacto OS Tesorería Extracto…" at bounding box center [776, 369] width 1553 height 622
paste input "4823"
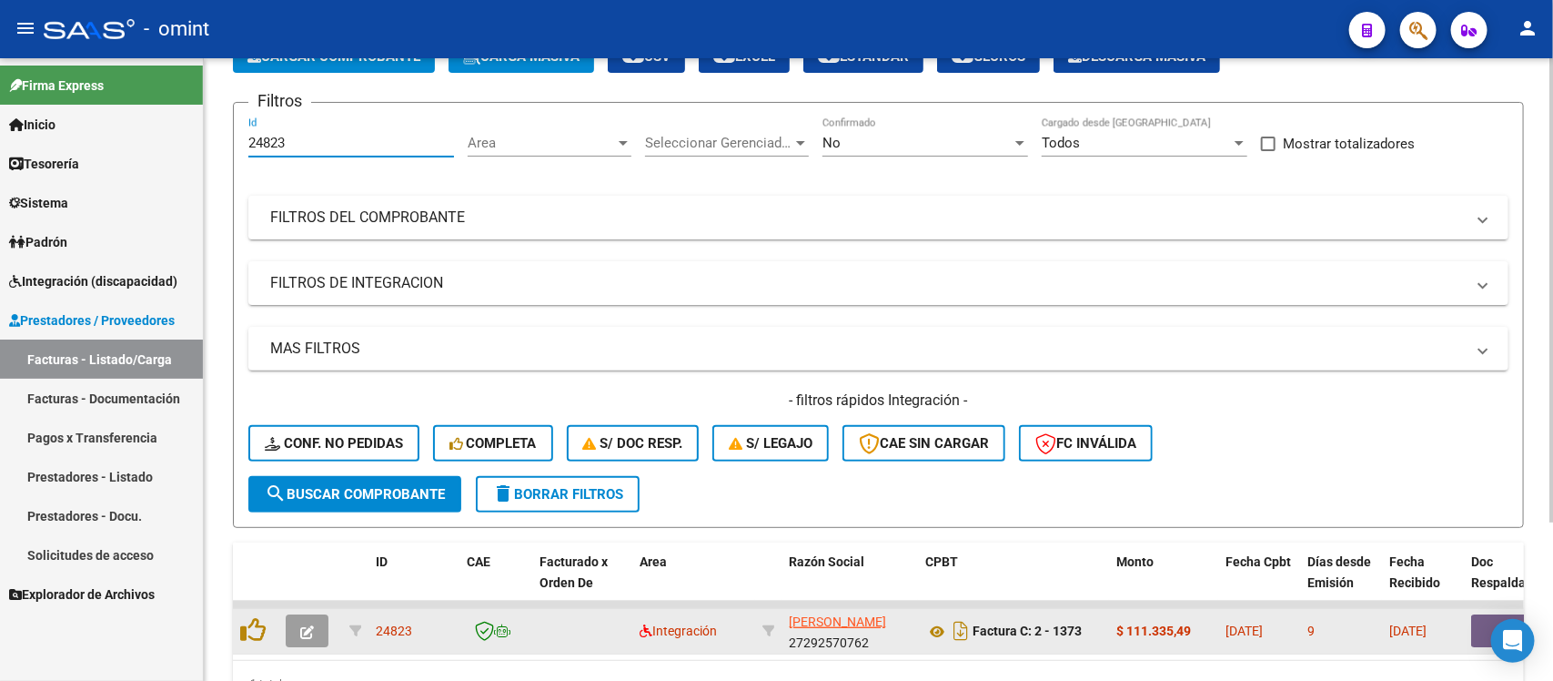
type input "24823"
click at [318, 623] on button "button" at bounding box center [307, 630] width 43 height 33
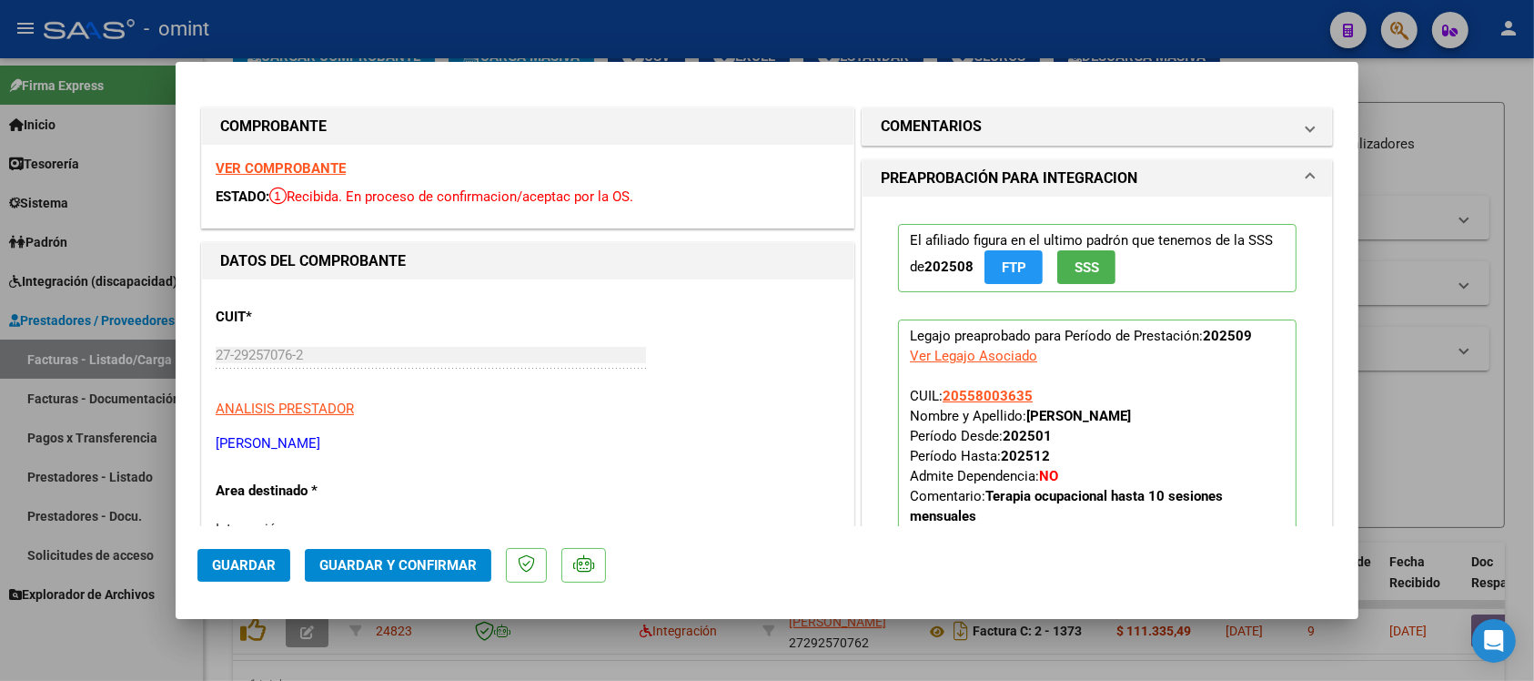
click at [316, 171] on strong "VER COMPROBANTE" at bounding box center [281, 168] width 130 height 16
click at [981, 138] on mat-expansion-panel-header "COMENTARIOS" at bounding box center [1097, 126] width 469 height 36
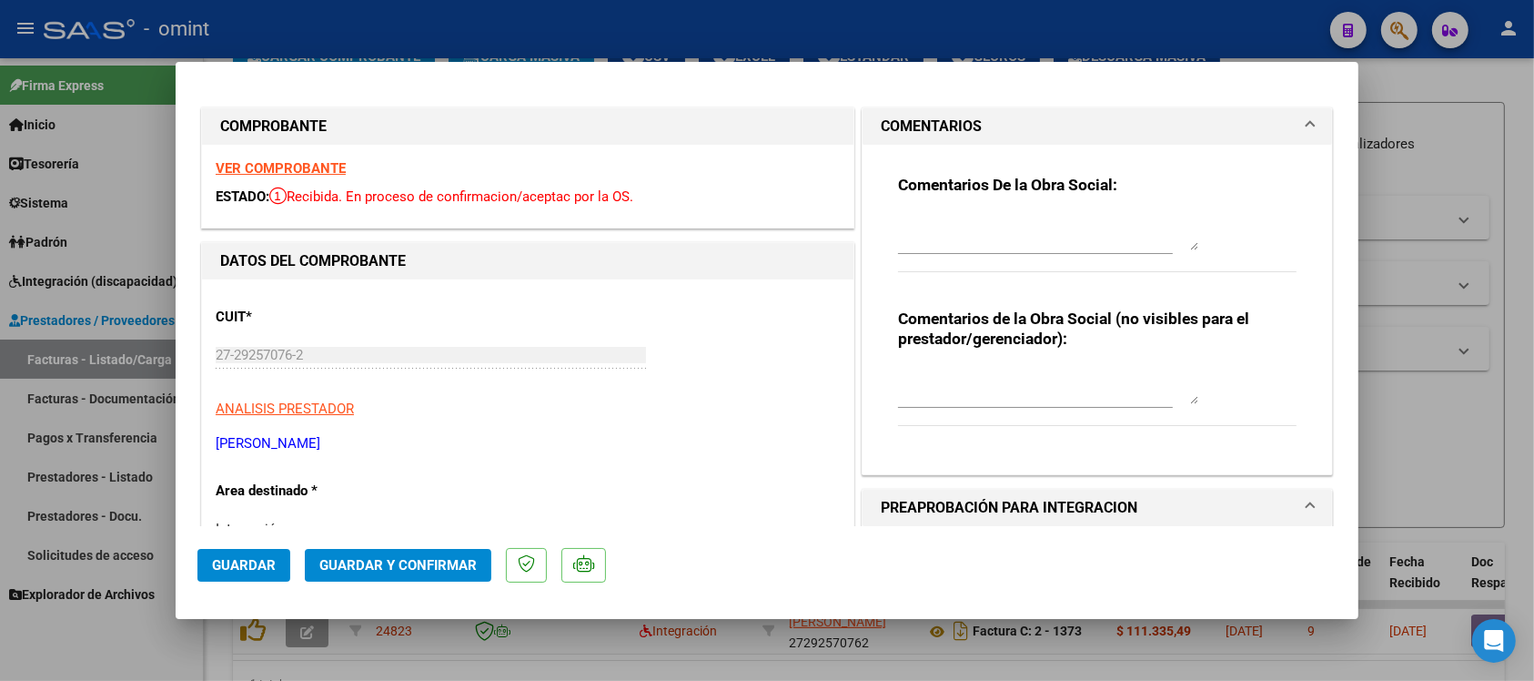
click at [1031, 239] on textarea at bounding box center [1048, 232] width 300 height 36
paste textarea "Se rechaza el comprobante. La cantidad de sesiones habilitadas son XXXXX SS/MES…"
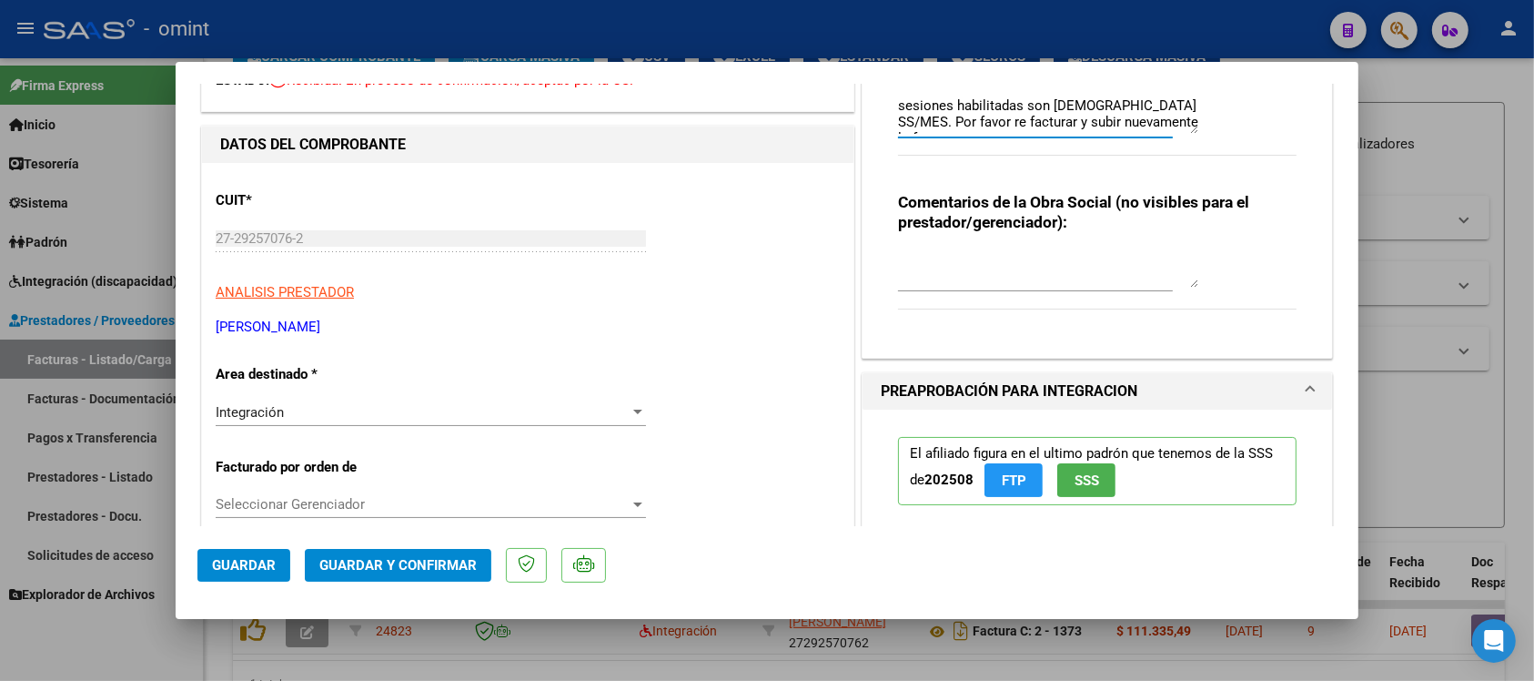
scroll to position [227, 0]
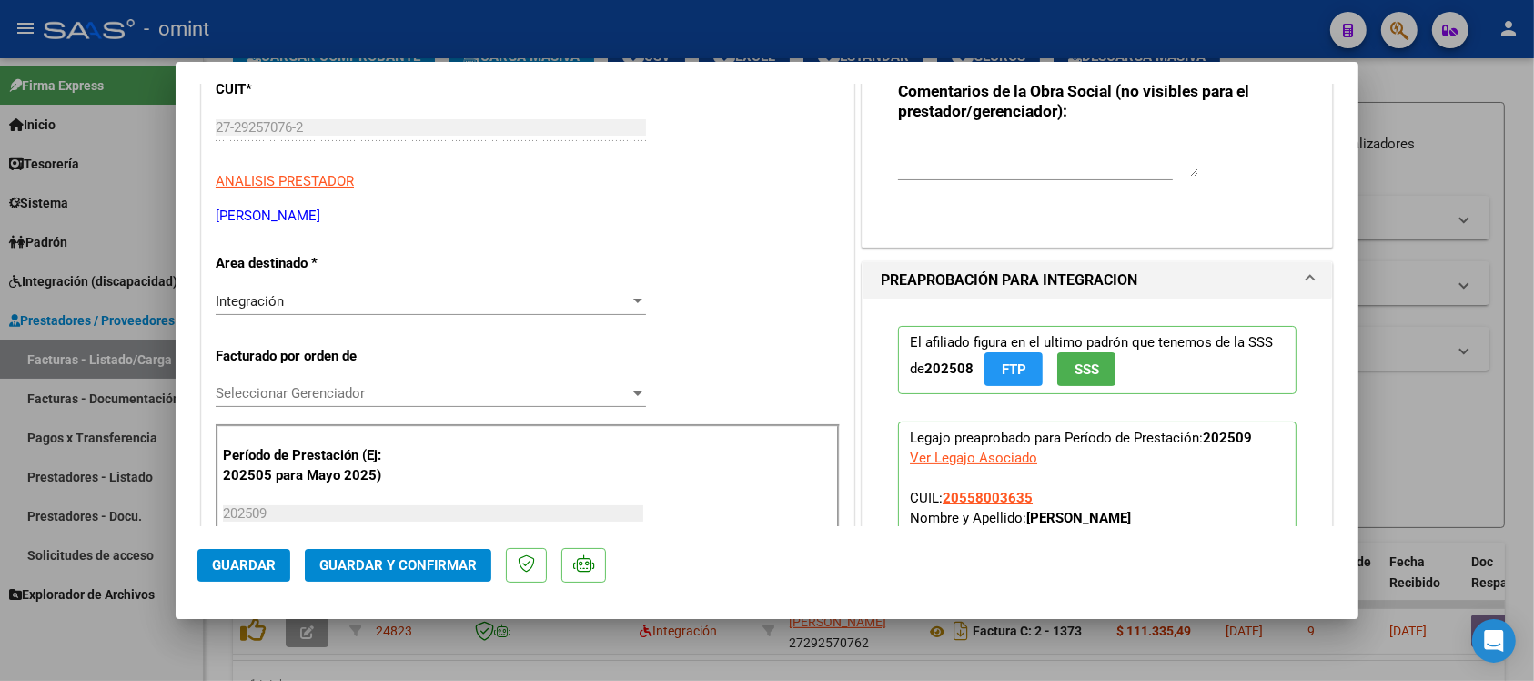
type textarea "Se rechaza el comprobante. La cantidad de sesiones habilitadas son [DEMOGRAPHIC…"
click at [366, 311] on div "Integración Seleccionar Area" at bounding box center [431, 301] width 430 height 27
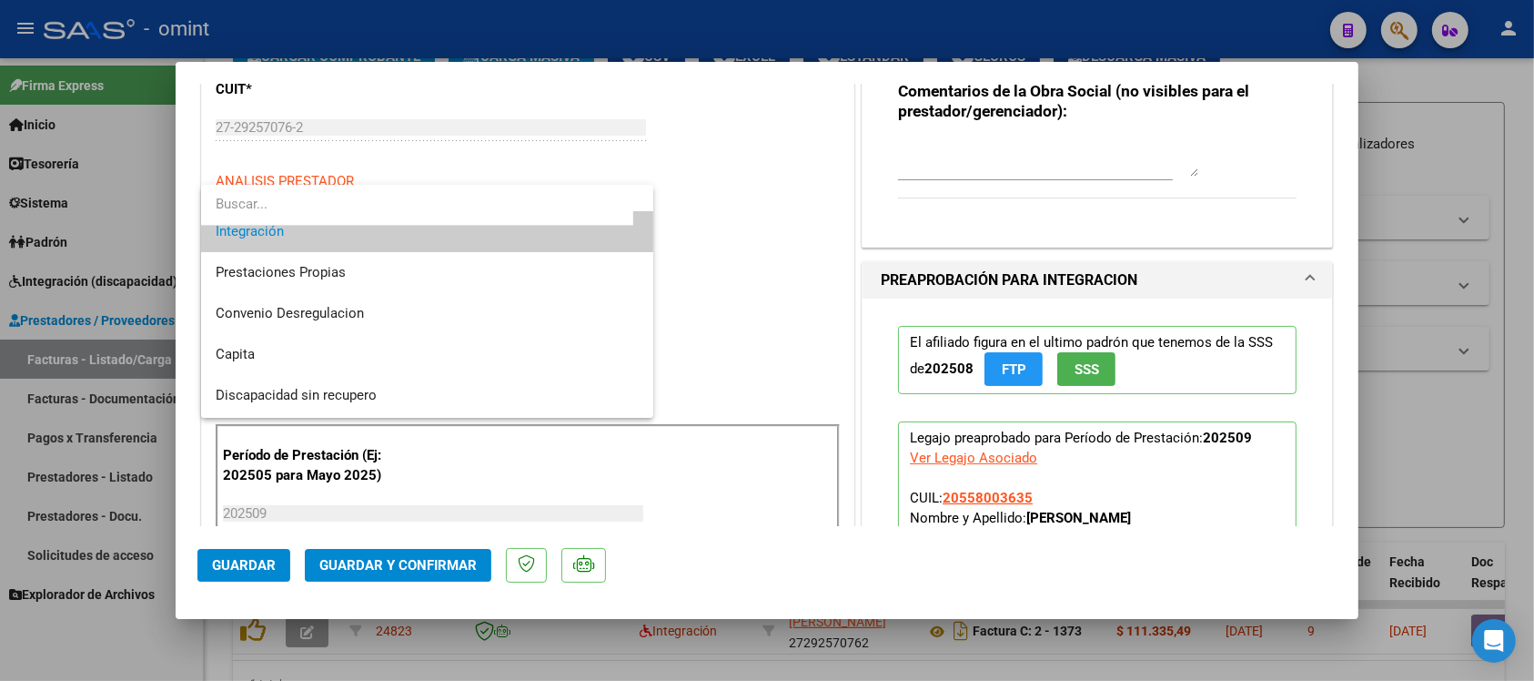
scroll to position [176, 0]
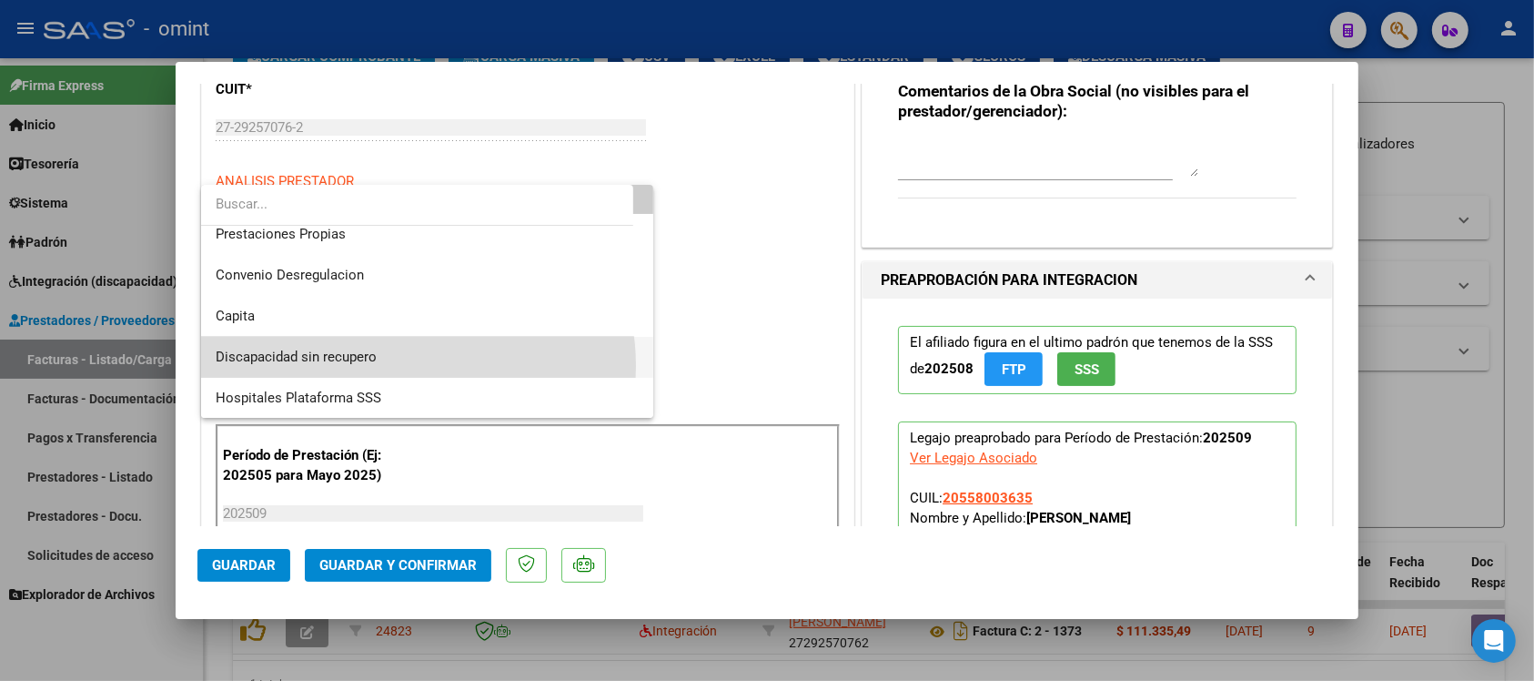
click at [406, 364] on span "Discapacidad sin recupero" at bounding box center [427, 357] width 423 height 41
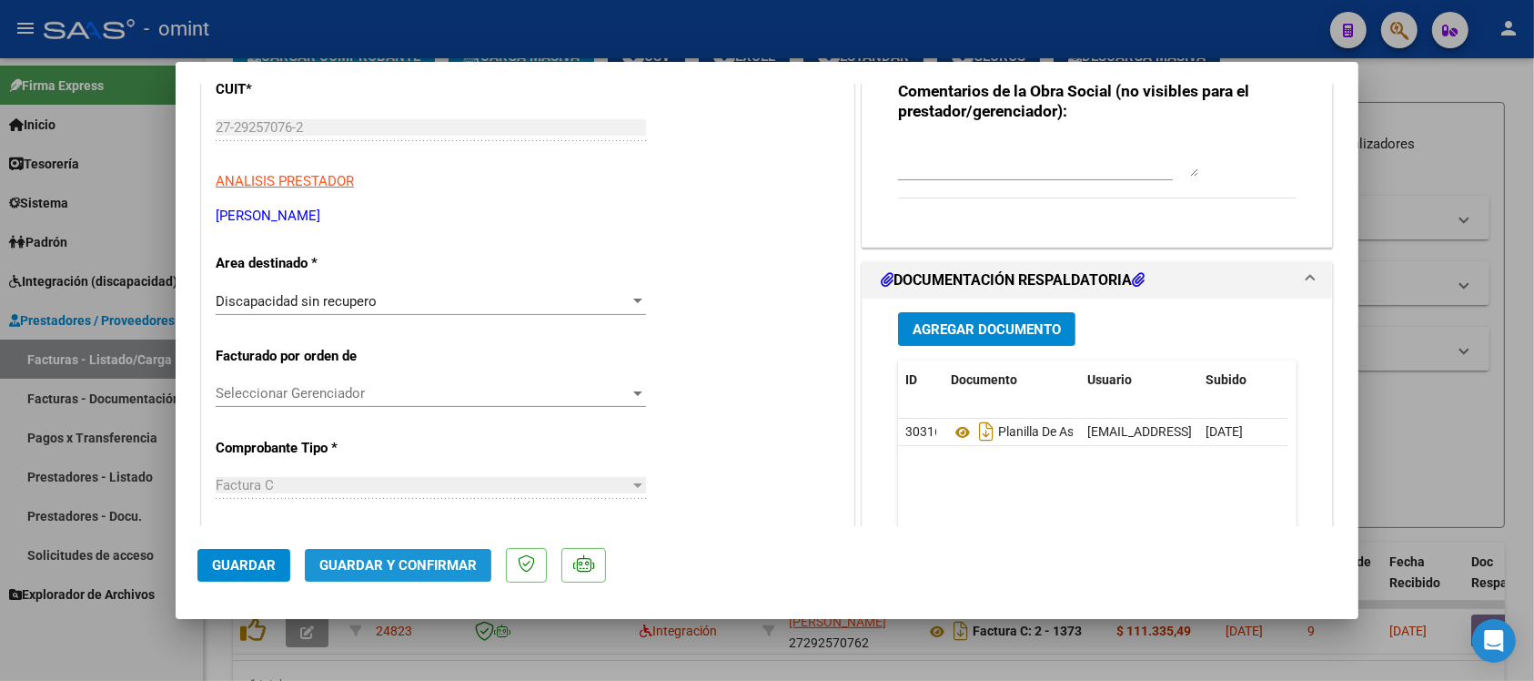
click at [429, 561] on span "Guardar y Confirmar" at bounding box center [397, 565] width 157 height 16
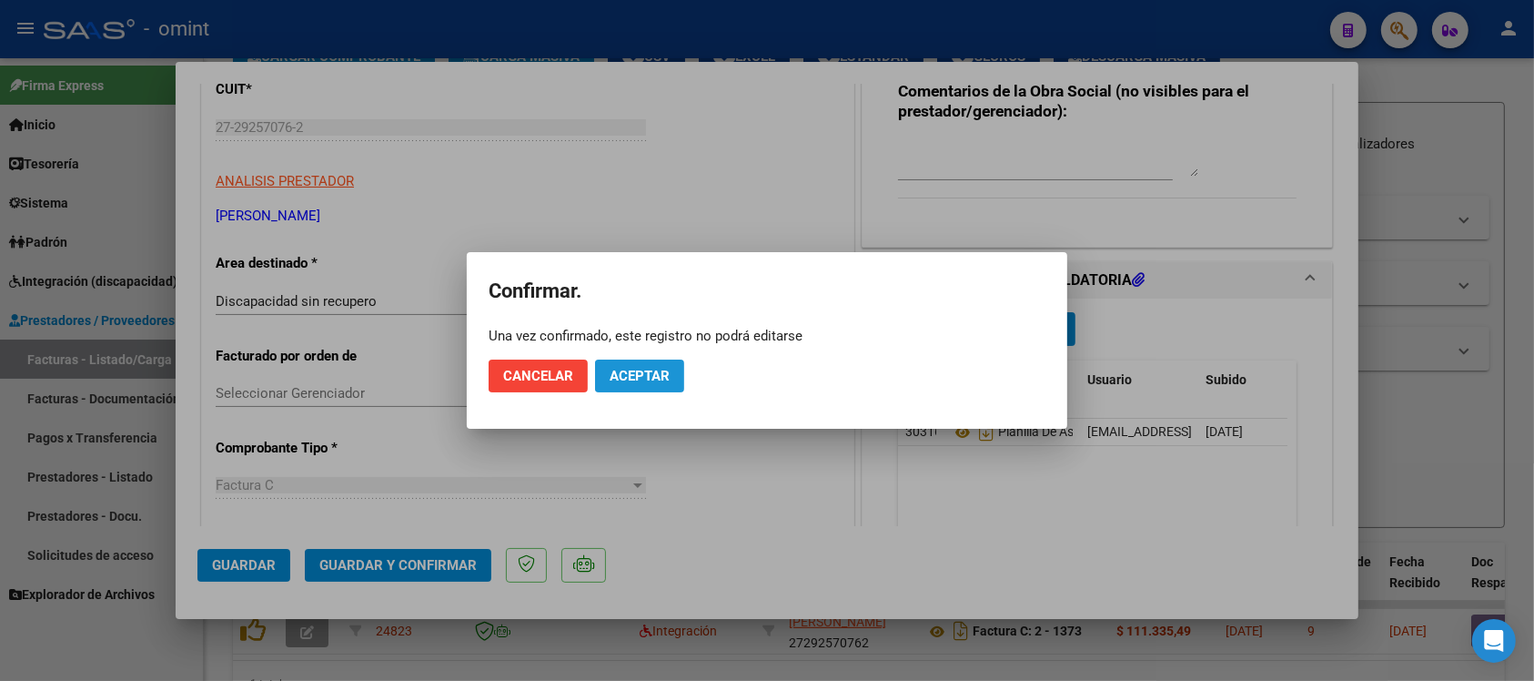
click at [652, 378] on span "Aceptar" at bounding box center [640, 376] width 60 height 16
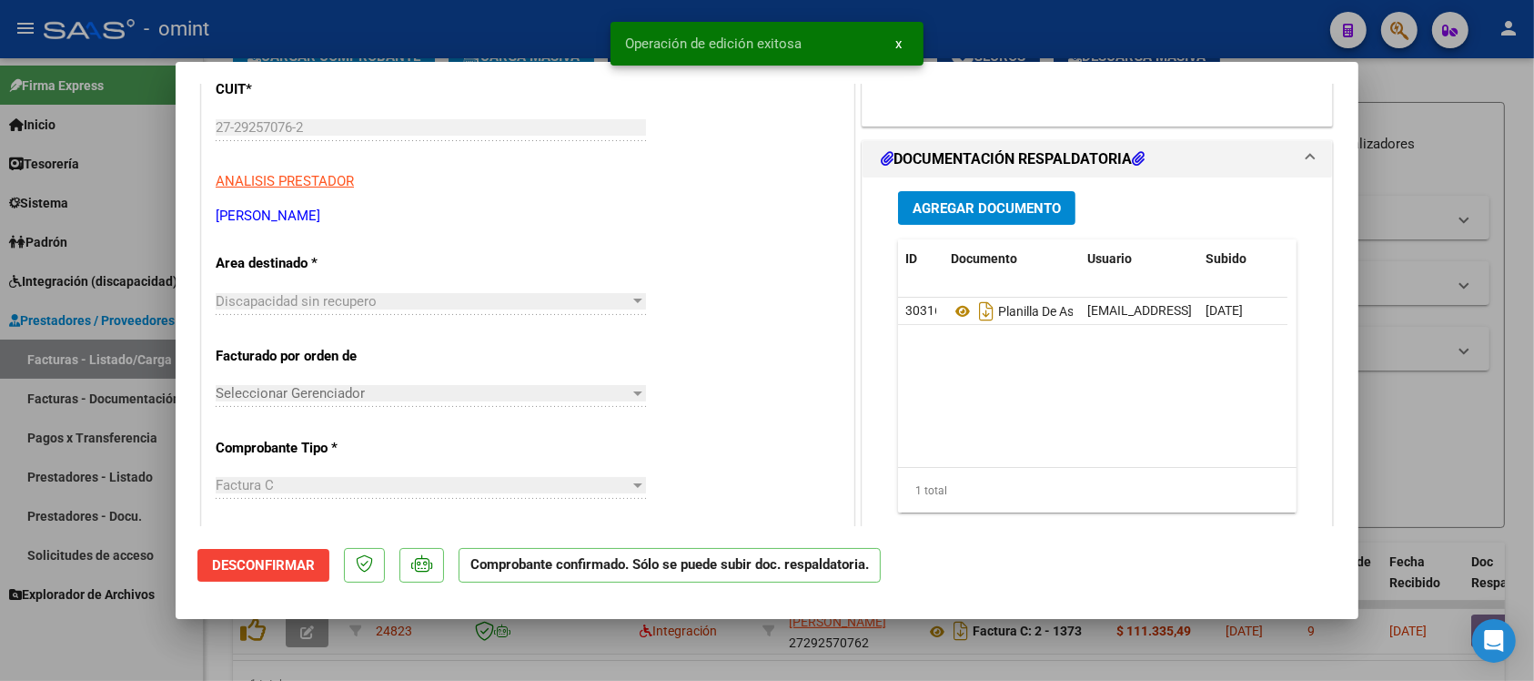
click at [542, 18] on div at bounding box center [767, 340] width 1534 height 681
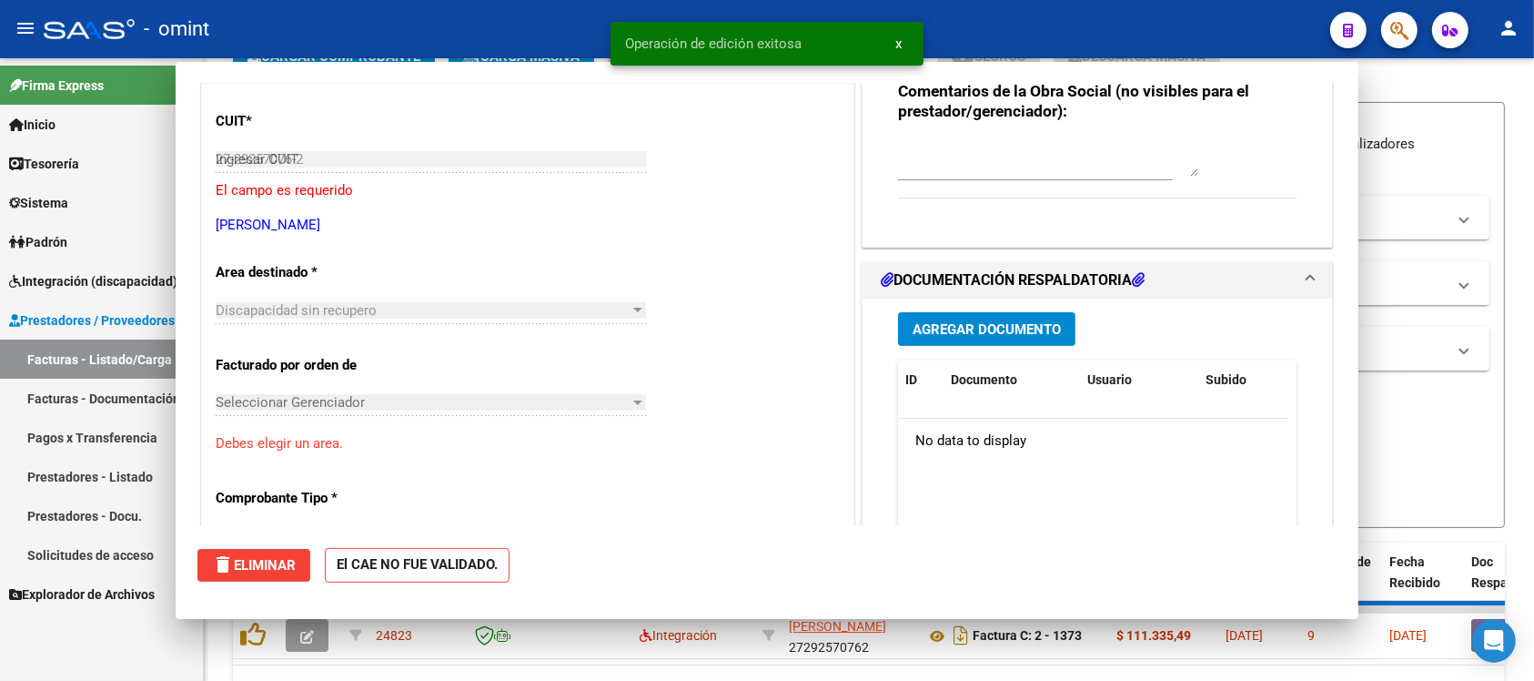
type input "$ 0,00"
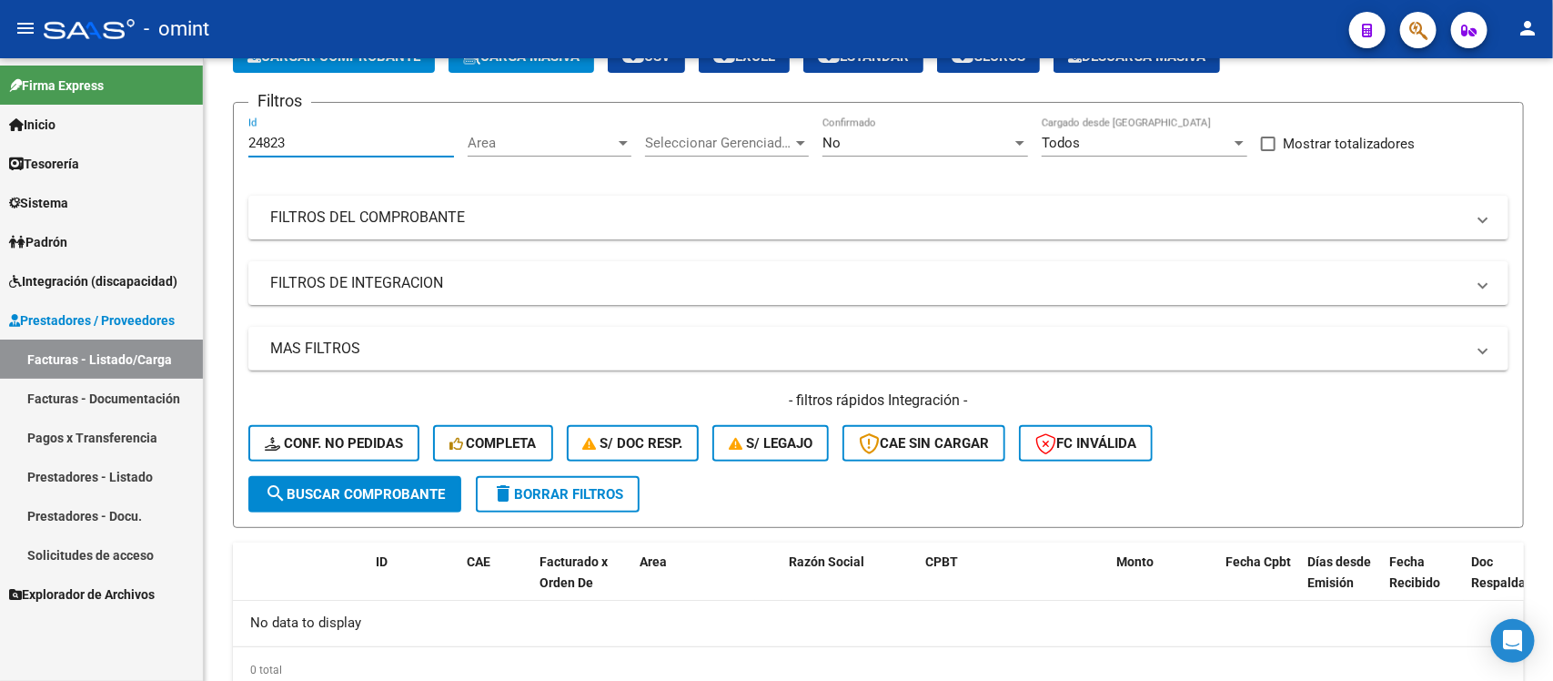
drag, startPoint x: 301, startPoint y: 146, endPoint x: 175, endPoint y: 141, distance: 126.6
click at [175, 141] on mat-sidenav-container "Firma Express Inicio Calendario SSS Instructivos Contacto OS Tesorería Extracto…" at bounding box center [776, 369] width 1553 height 622
paste input "616"
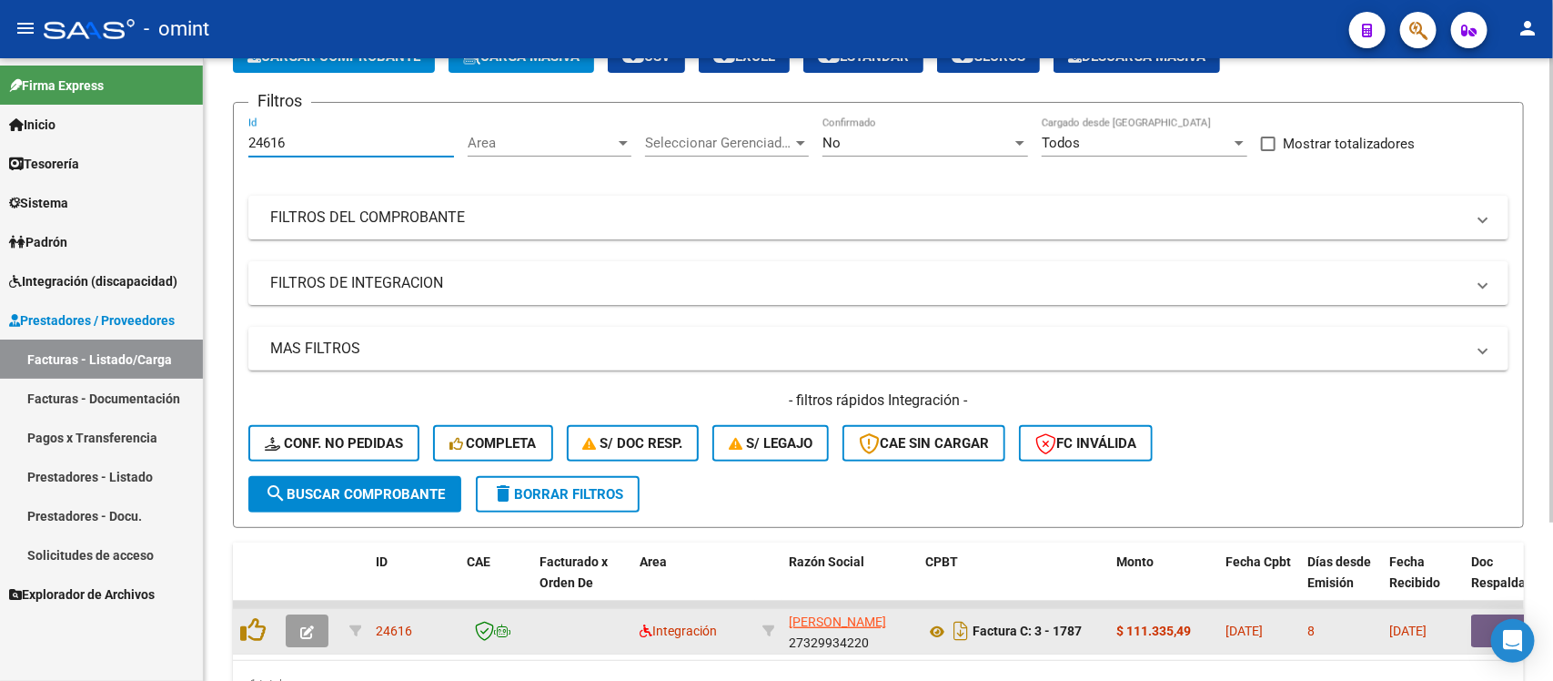
type input "24616"
click at [316, 619] on button "button" at bounding box center [307, 630] width 43 height 33
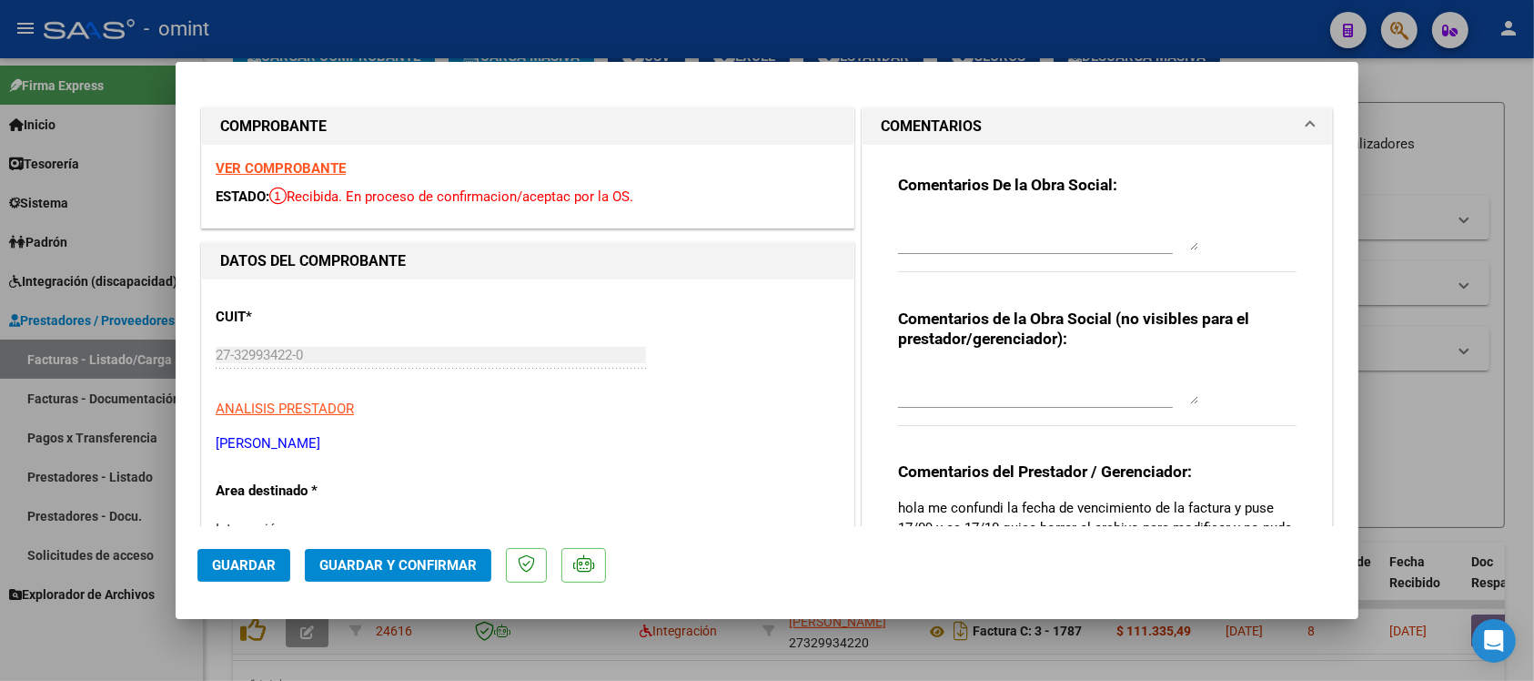
click at [278, 167] on strong "VER COMPROBANTE" at bounding box center [281, 168] width 130 height 16
click at [933, 232] on textarea at bounding box center [1048, 232] width 300 height 36
paste textarea "Se rechaza el comprobante. La cantidad de sesiones habilitadas son XXXXX SS/MES…"
click at [1085, 242] on textarea "Se rechaza el comprobante. La cantidad de sesiones habilitadas son XXXXX SS/MES…" at bounding box center [1048, 232] width 300 height 36
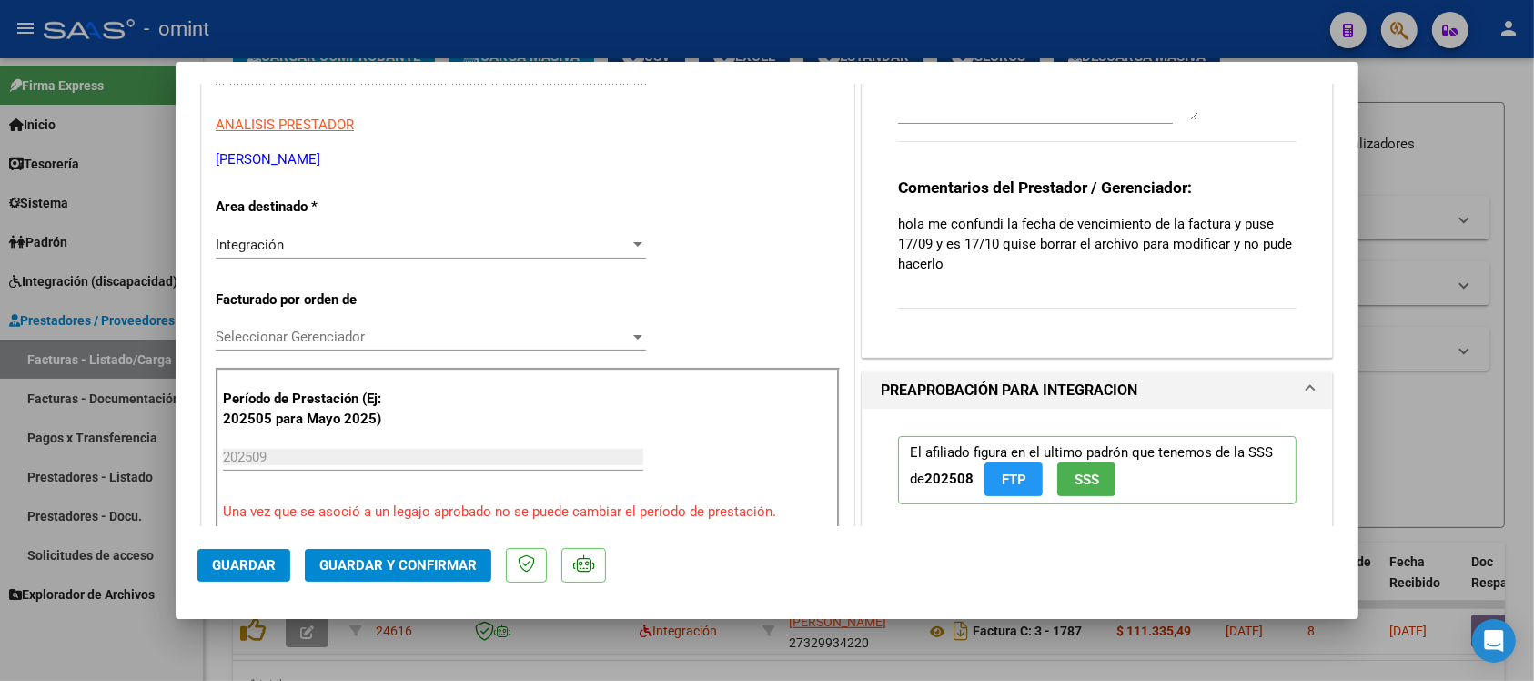
scroll to position [341, 0]
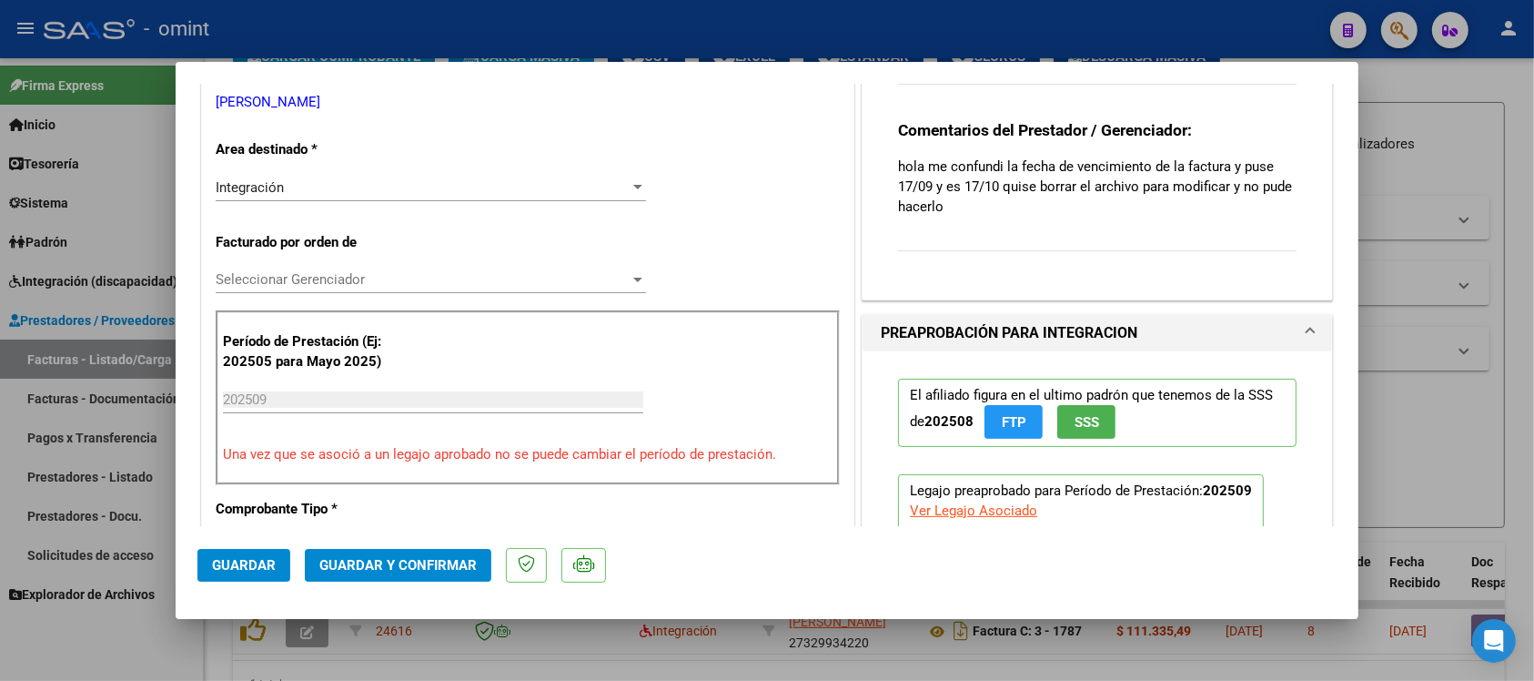
type textarea "Se rechaza el comprobante. La cantidad de sesiones habilitadas son [DEMOGRAPHIC…"
click at [337, 191] on div "Integración" at bounding box center [423, 187] width 414 height 16
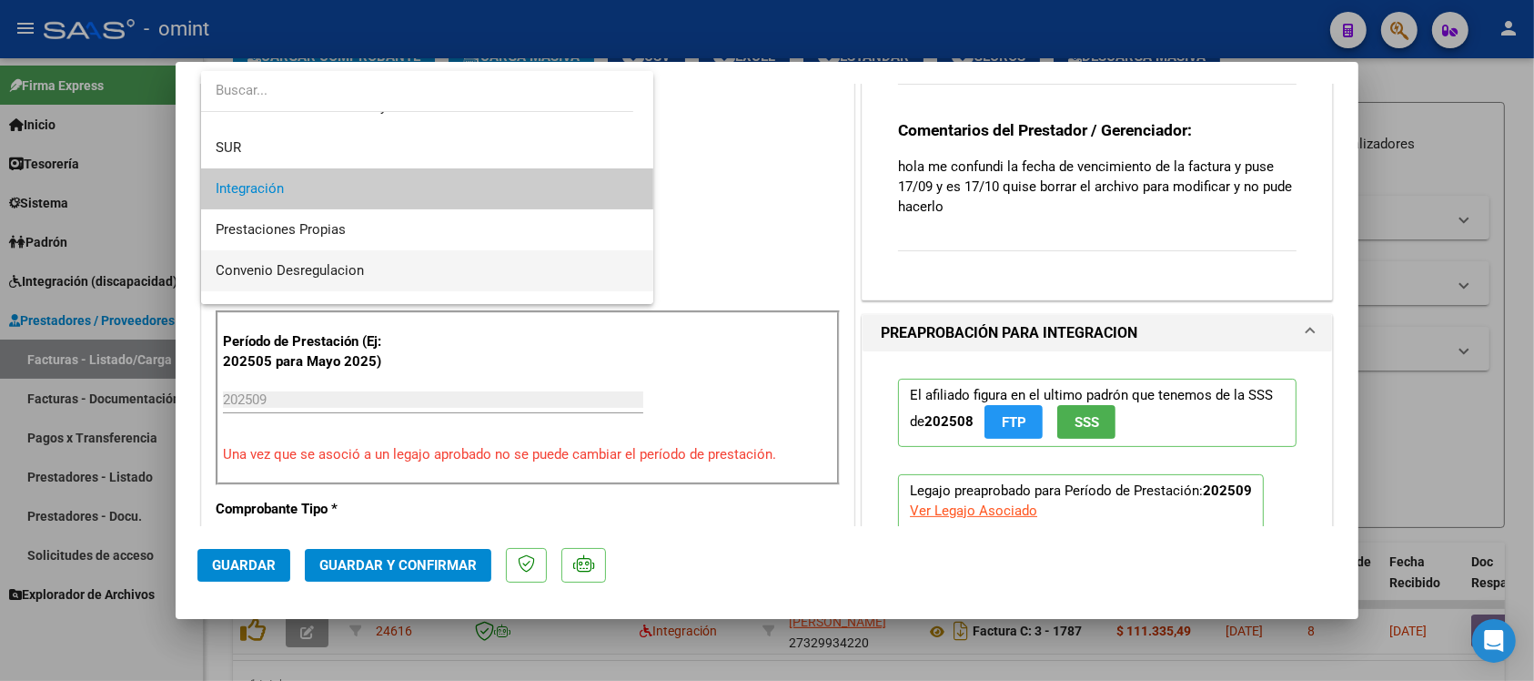
scroll to position [176, 0]
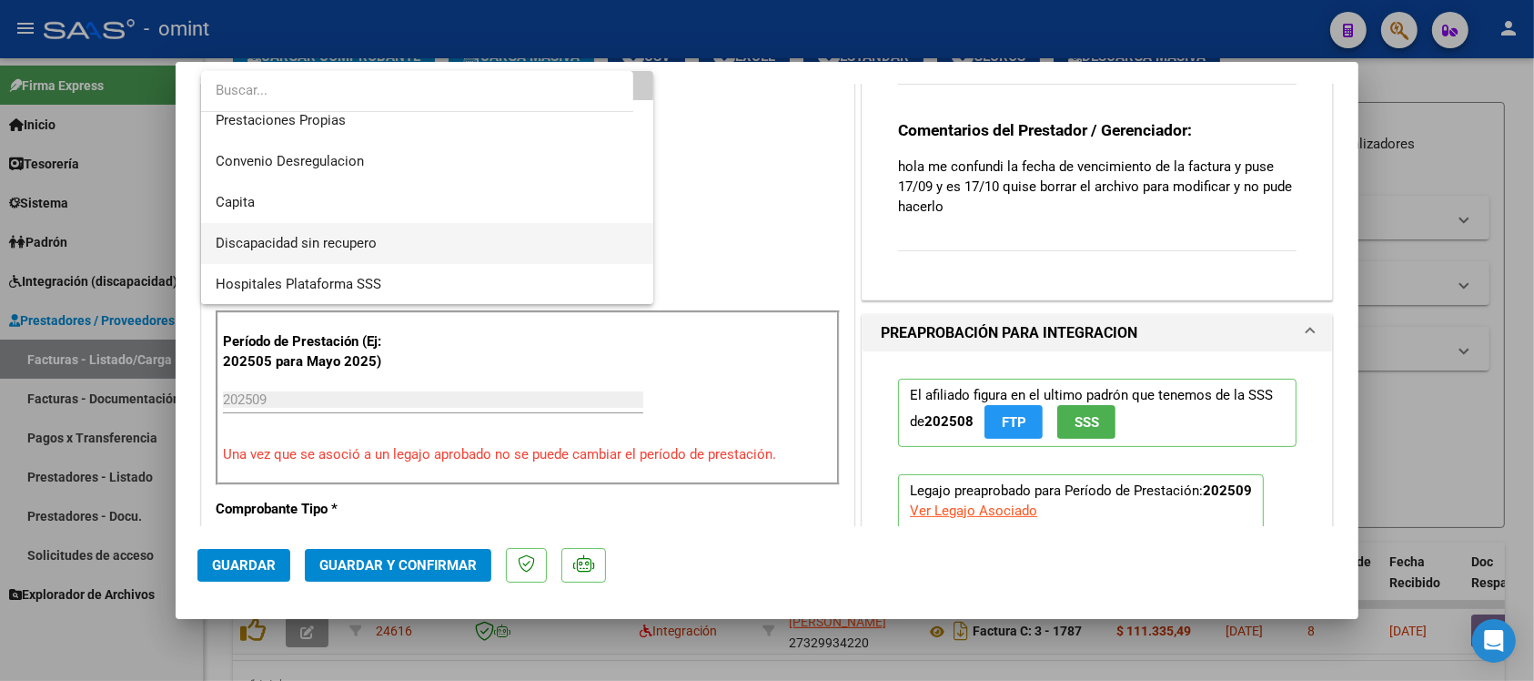
click at [391, 244] on span "Discapacidad sin recupero" at bounding box center [427, 243] width 423 height 41
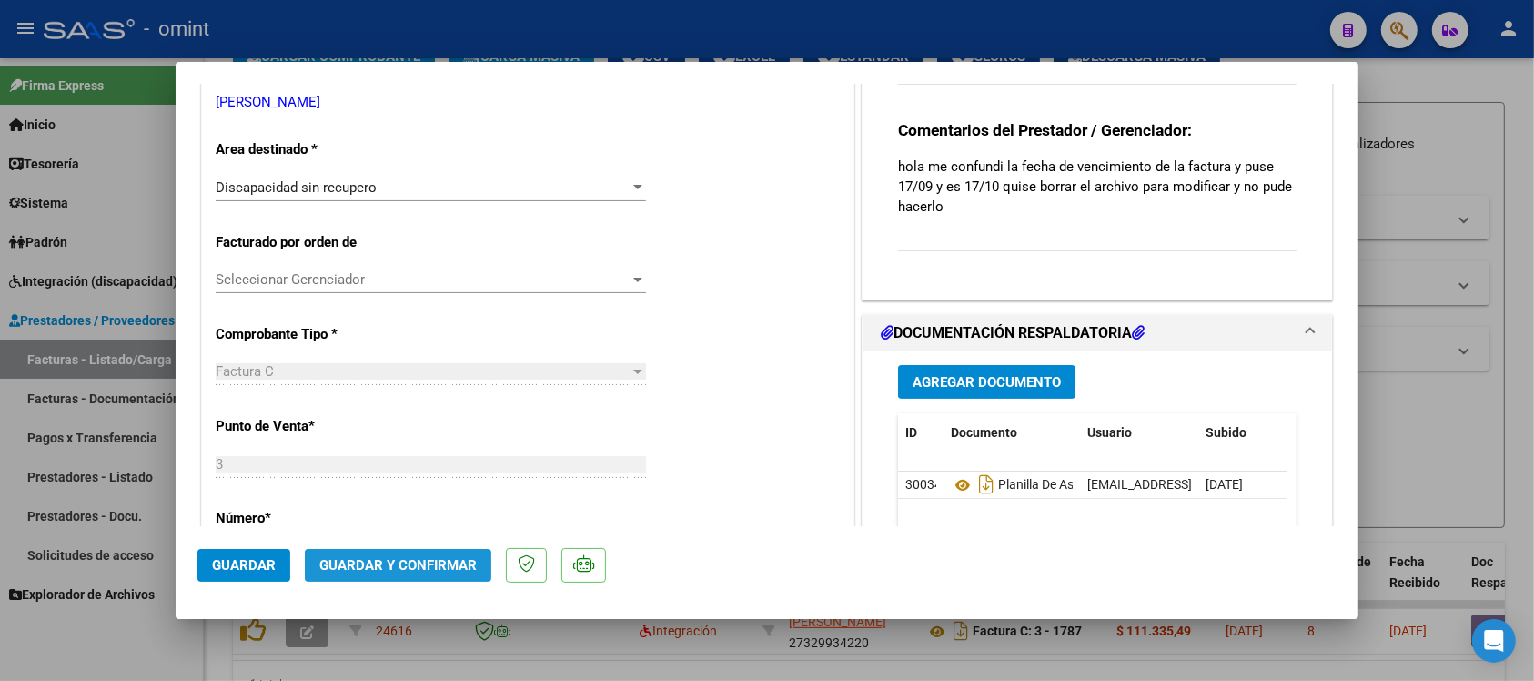
click at [419, 578] on button "Guardar y Confirmar" at bounding box center [398, 565] width 187 height 33
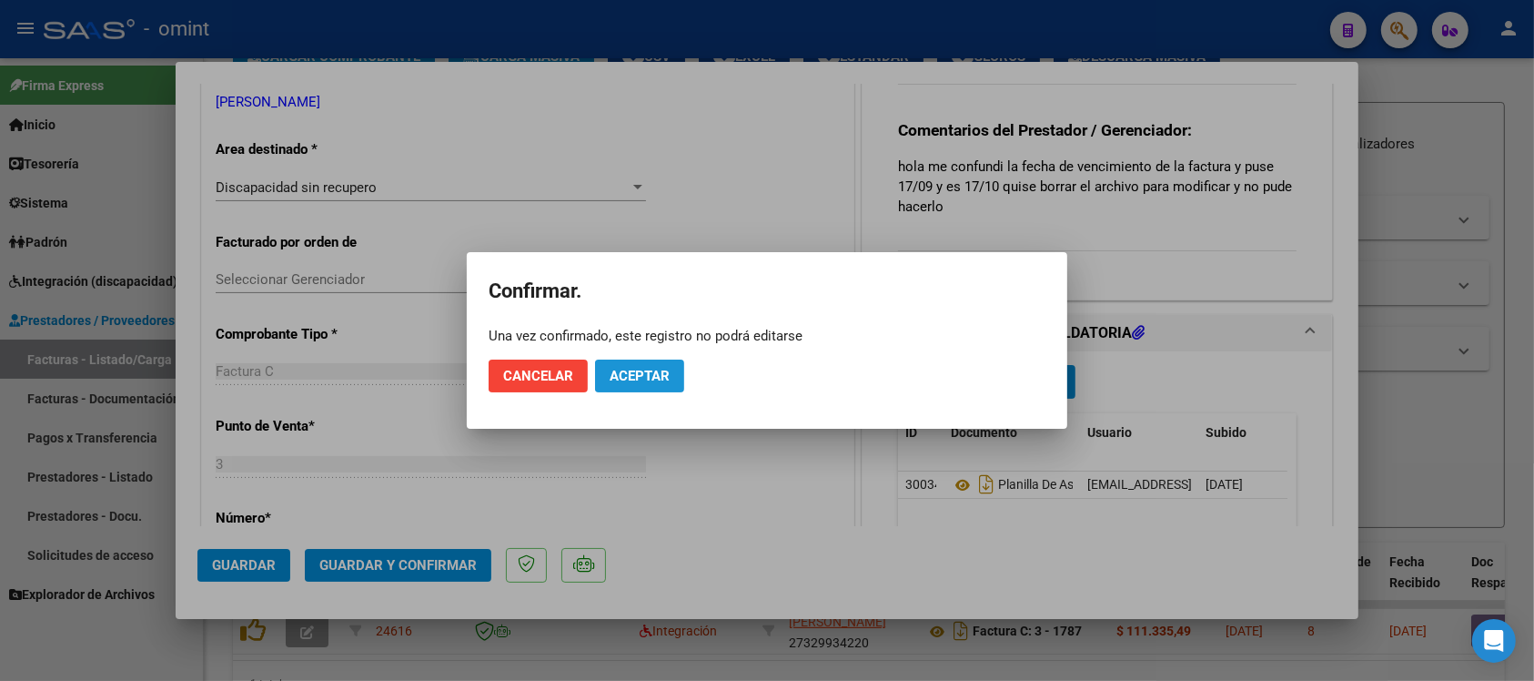
click at [647, 370] on span "Aceptar" at bounding box center [640, 376] width 60 height 16
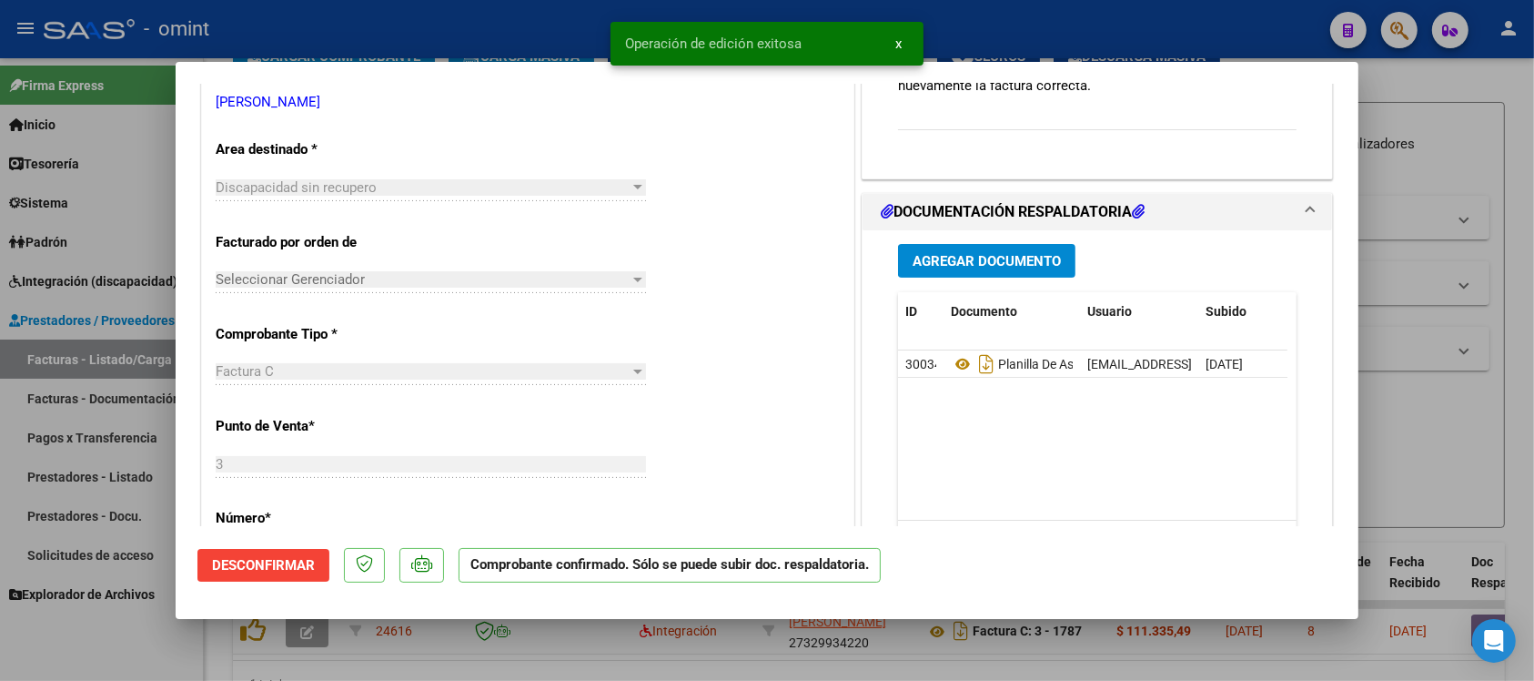
click at [409, 20] on div at bounding box center [767, 340] width 1534 height 681
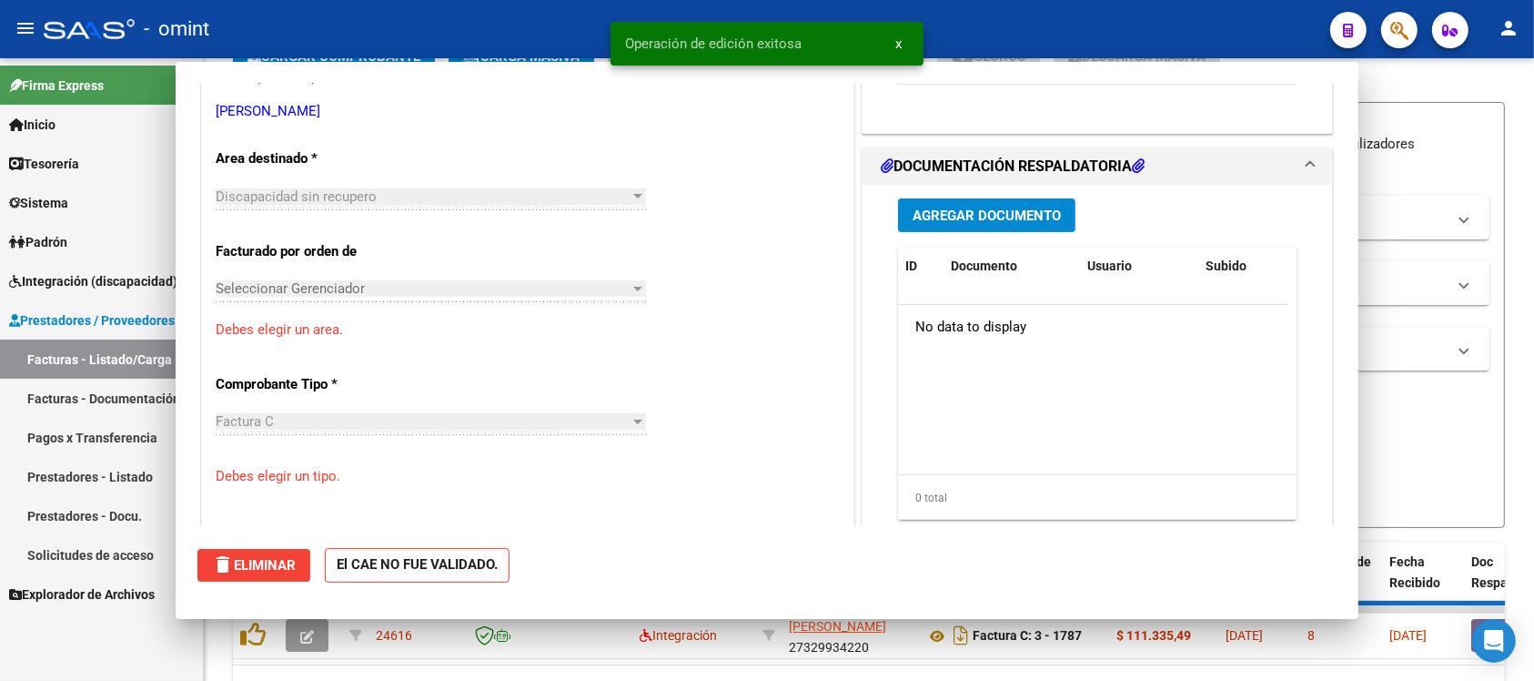
type input "$ 0,00"
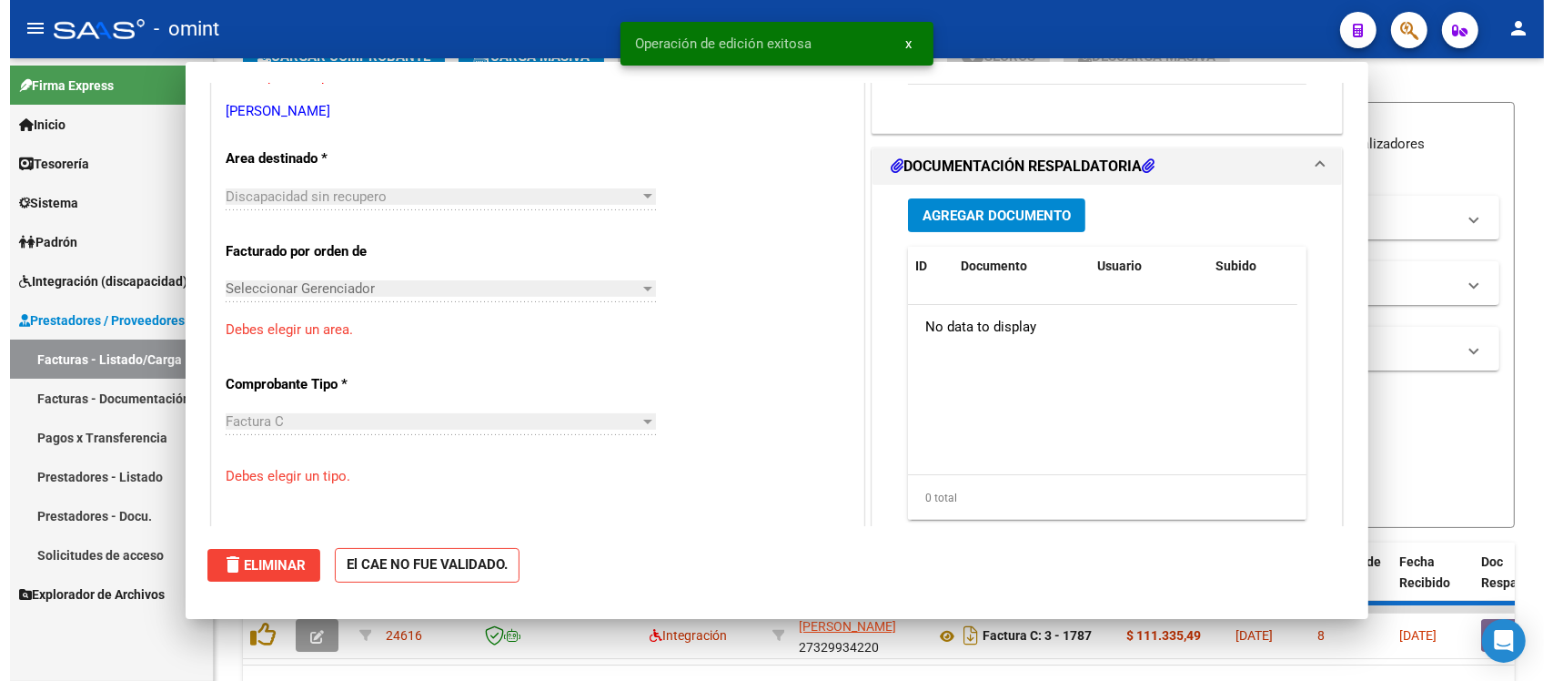
scroll to position [0, 0]
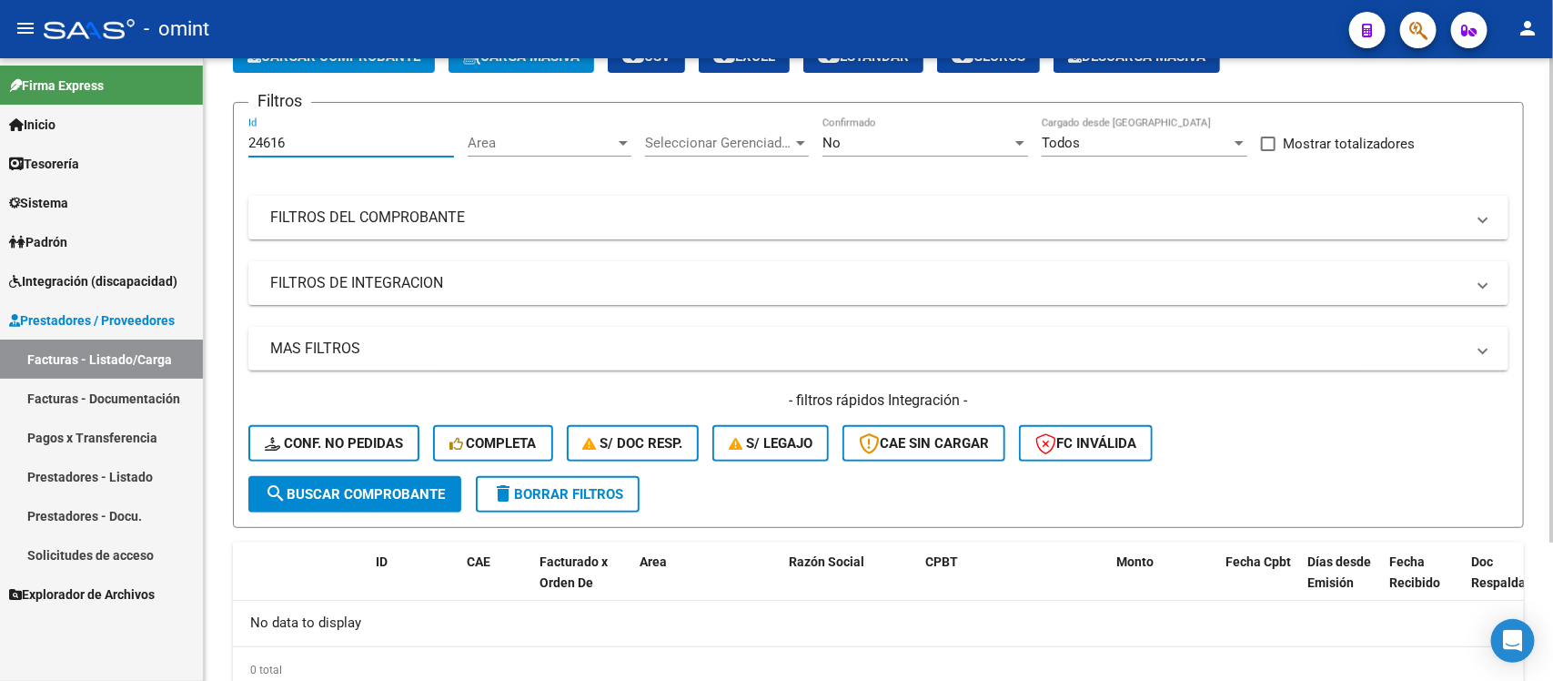
drag, startPoint x: 298, startPoint y: 144, endPoint x: 207, endPoint y: 133, distance: 91.6
click at [207, 133] on div "Video tutorial PRESTADORES -> Listado de CPBTs Emitidos por Prestadores / Prove…" at bounding box center [878, 347] width 1349 height 806
paste input "315"
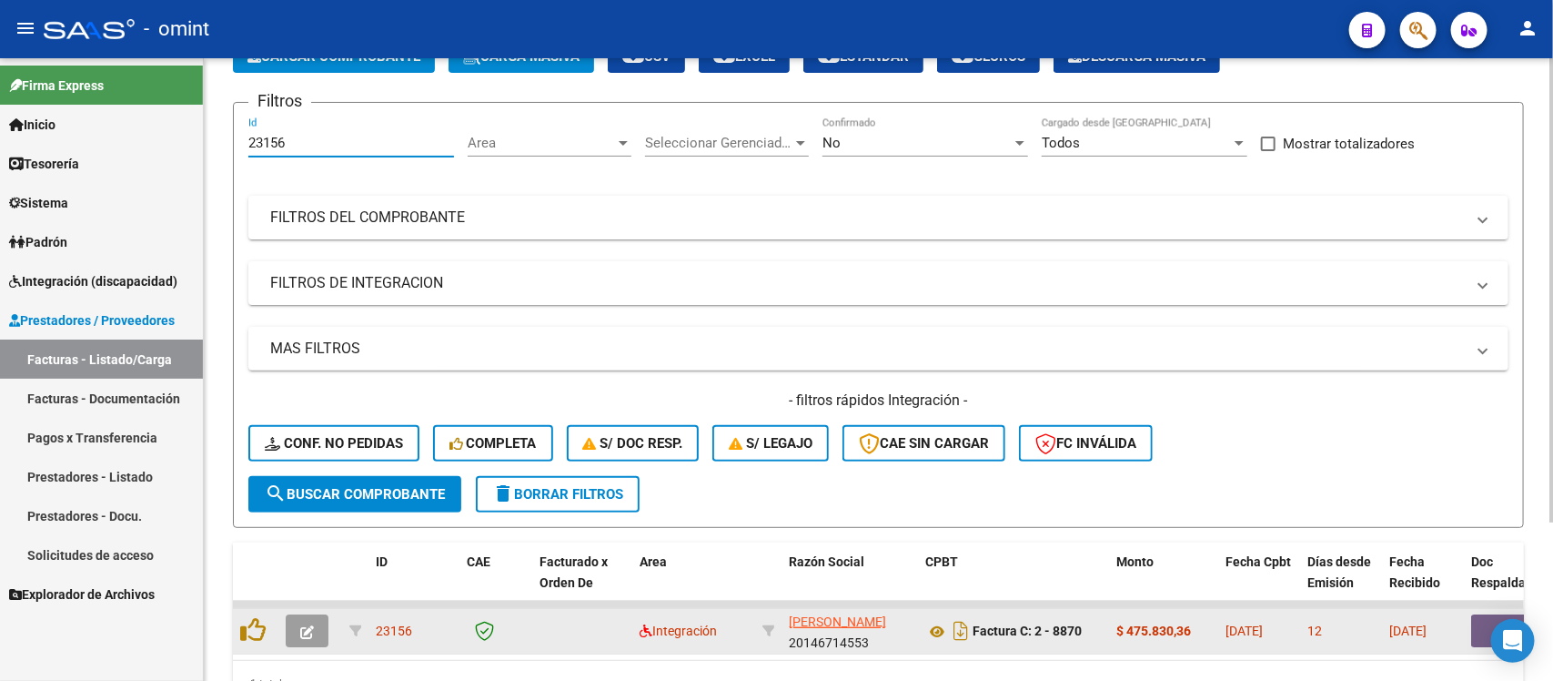
type input "23156"
click at [300, 632] on icon "button" at bounding box center [307, 632] width 14 height 14
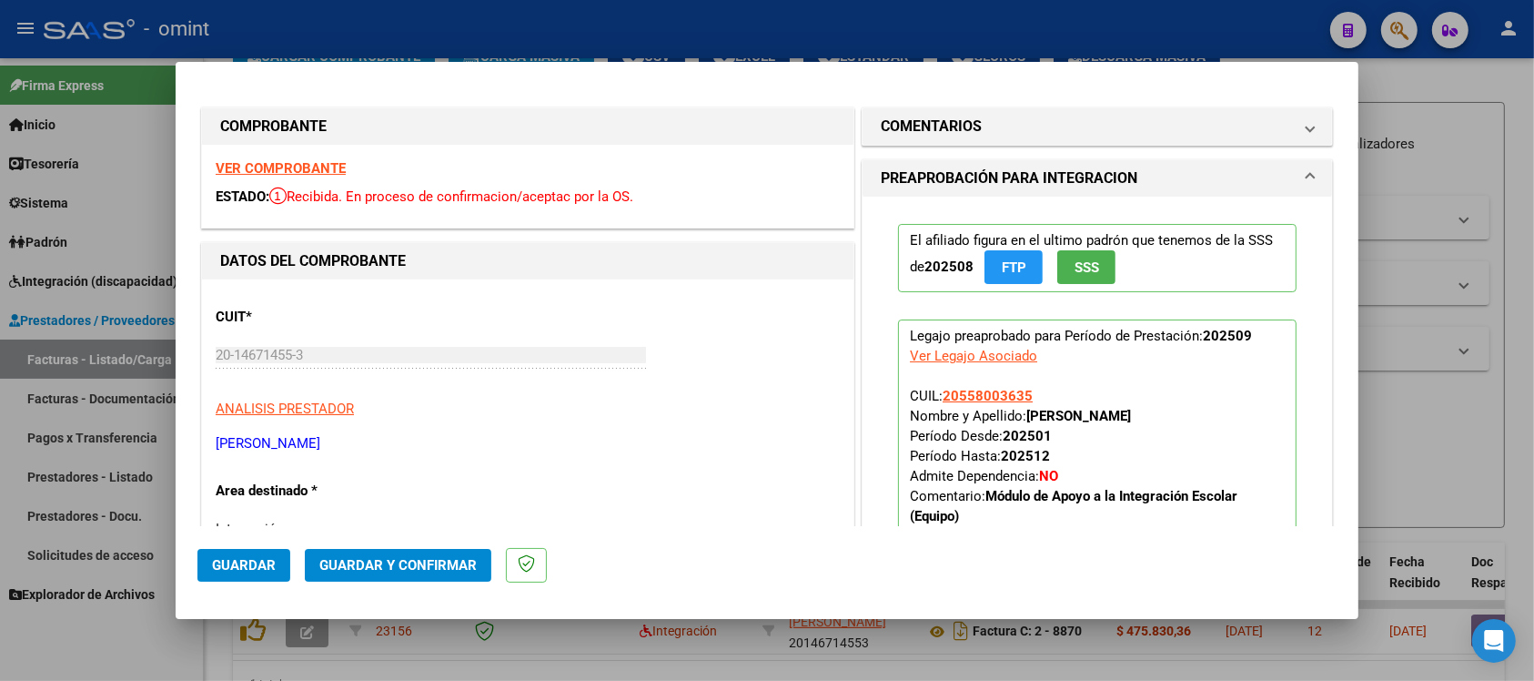
click at [330, 161] on strong "VER COMPROBANTE" at bounding box center [281, 168] width 130 height 16
click at [414, 553] on button "Guardar y Confirmar" at bounding box center [398, 565] width 187 height 33
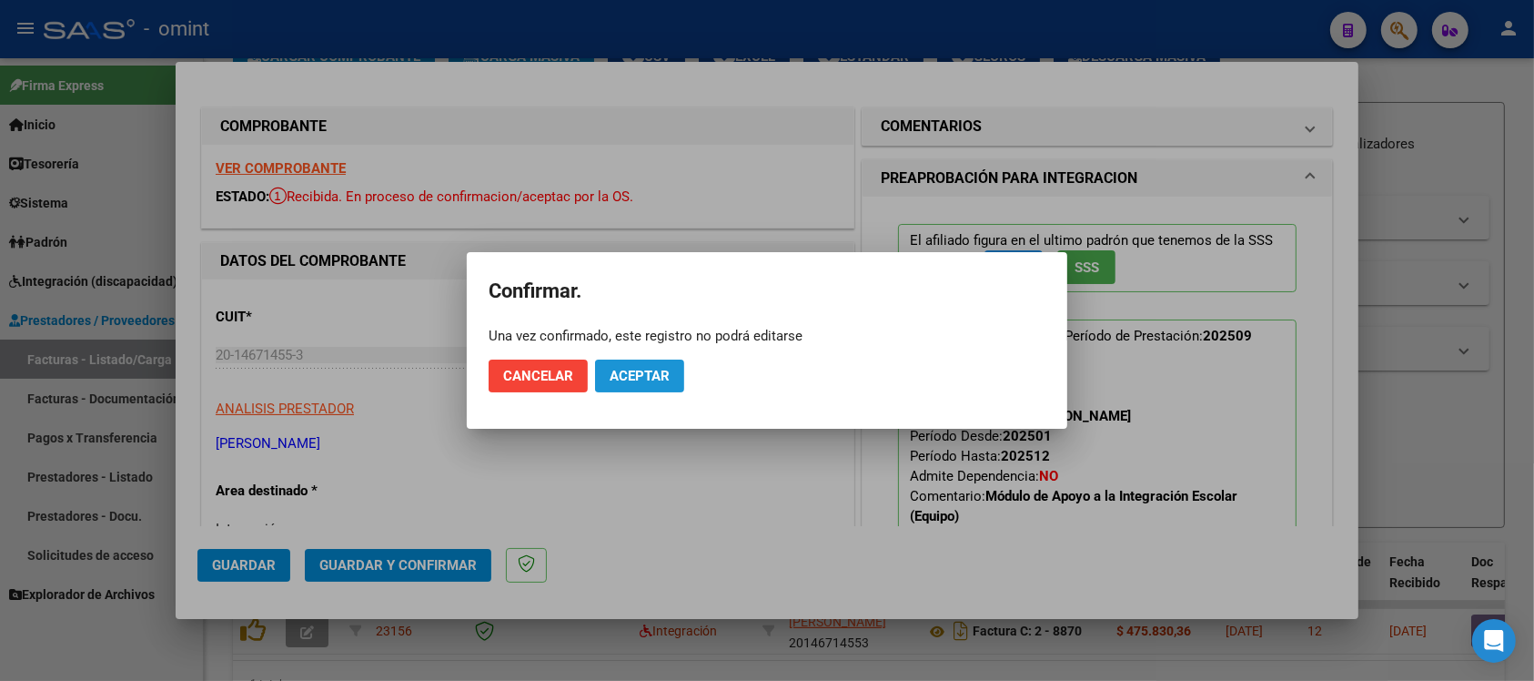
click at [669, 385] on button "Aceptar" at bounding box center [639, 375] width 89 height 33
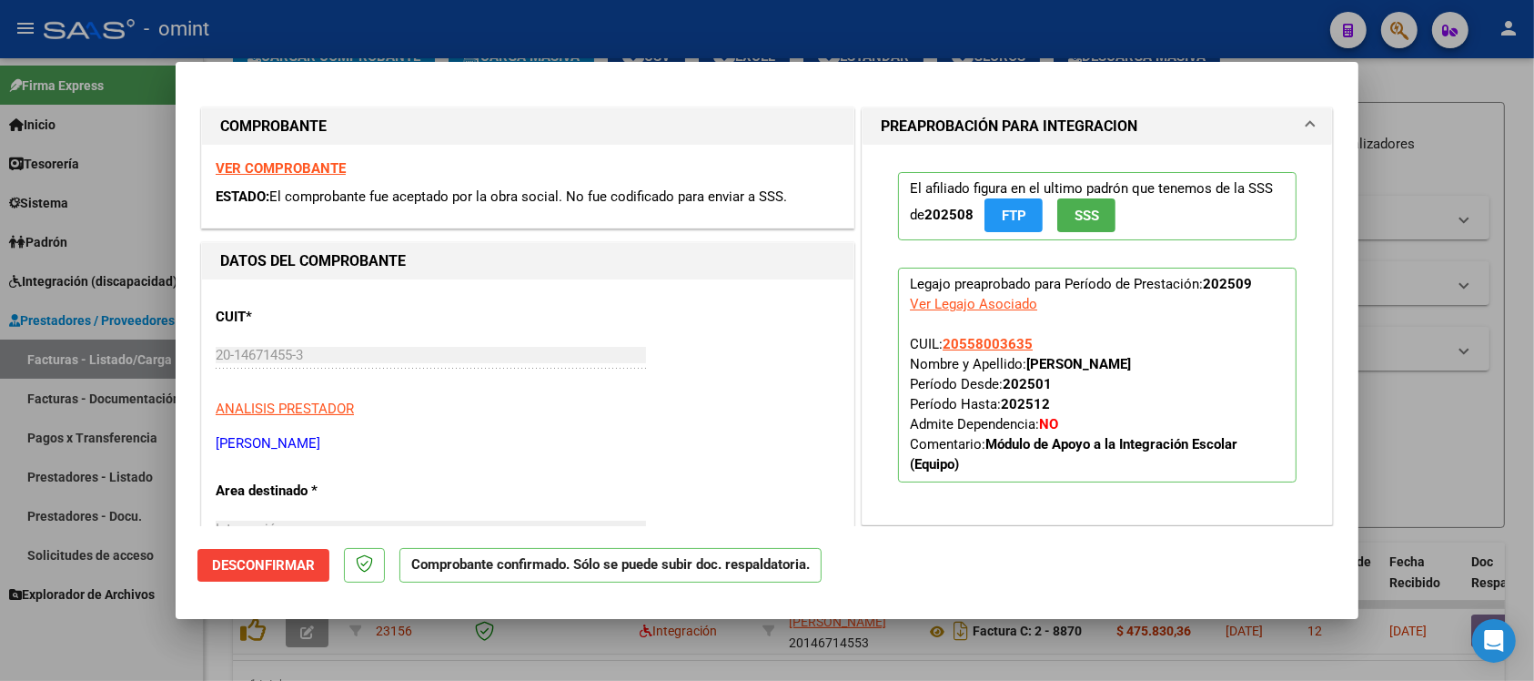
click at [399, 15] on div at bounding box center [767, 340] width 1534 height 681
type input "$ 0,00"
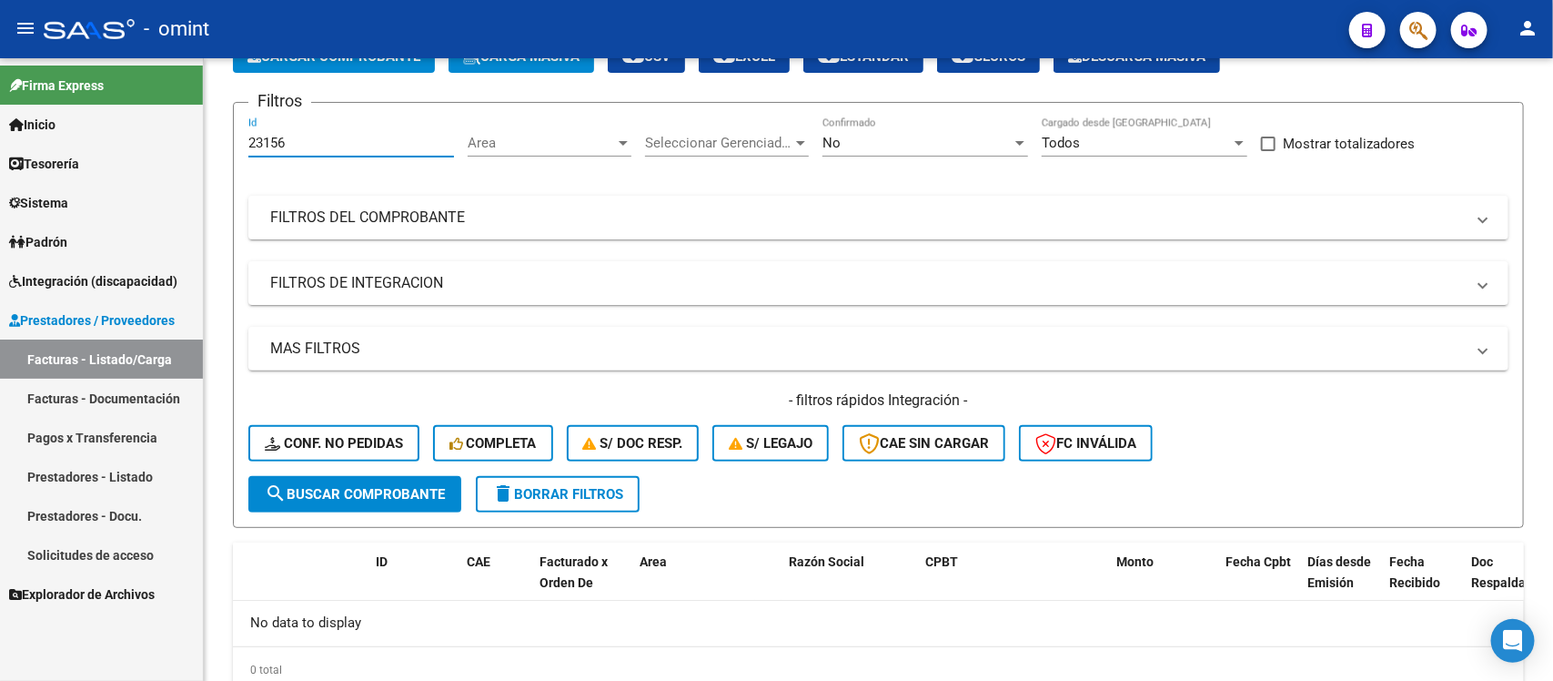
drag, startPoint x: 328, startPoint y: 143, endPoint x: 200, endPoint y: 143, distance: 127.4
click at [200, 143] on mat-sidenav-container "Firma Express Inicio Calendario SSS Instructivos Contacto OS Tesorería Extracto…" at bounding box center [776, 369] width 1553 height 622
paste input "4351"
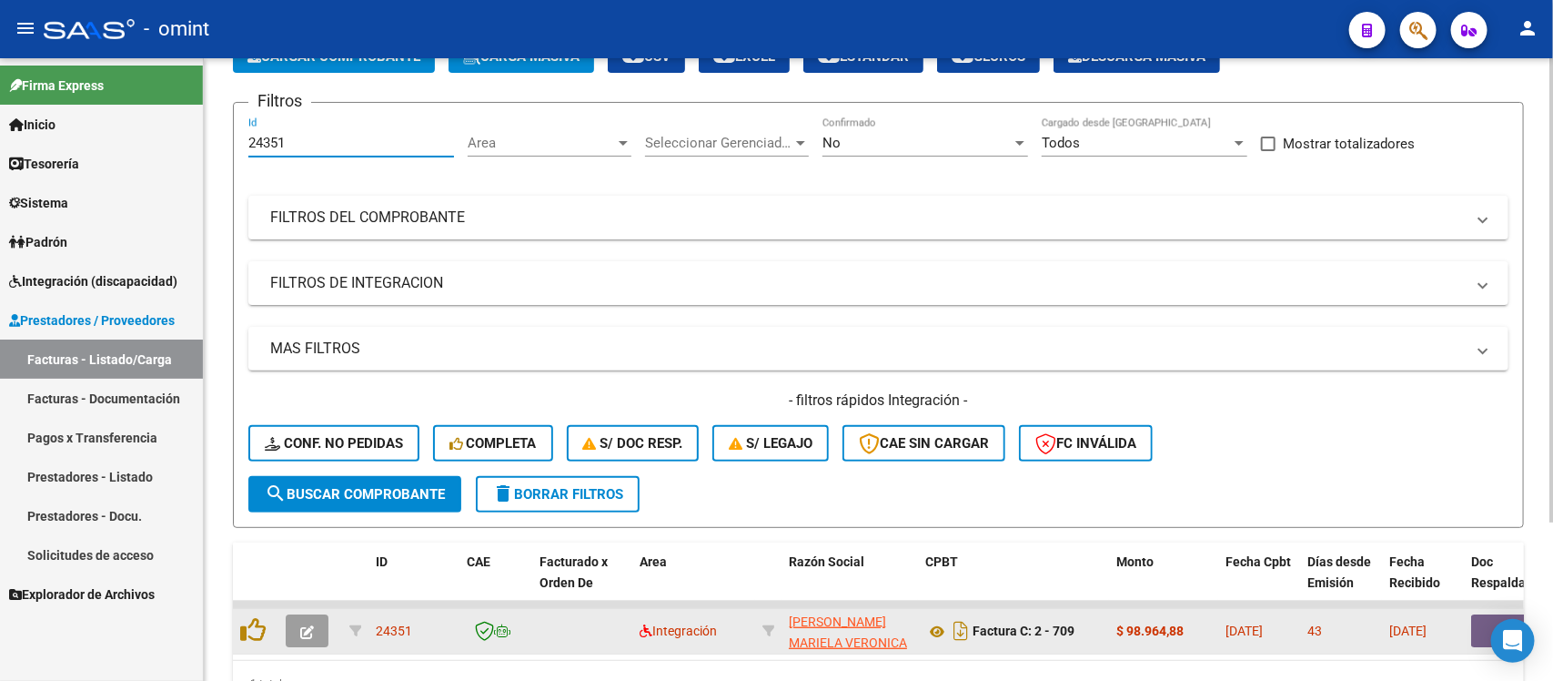
type input "24351"
click at [312, 625] on icon "button" at bounding box center [307, 632] width 14 height 14
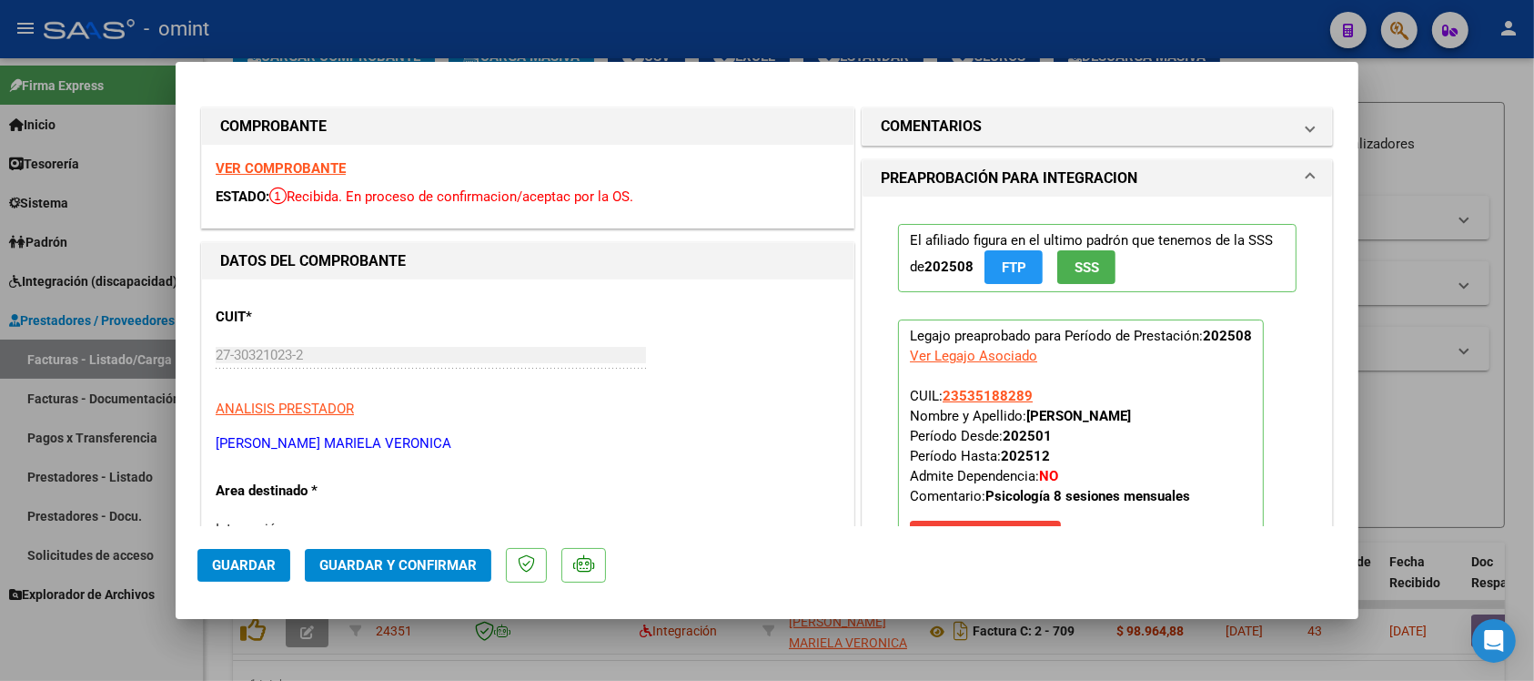
click at [325, 174] on strong "VER COMPROBANTE" at bounding box center [281, 168] width 130 height 16
click at [466, 571] on span "Guardar y Confirmar" at bounding box center [397, 565] width 157 height 16
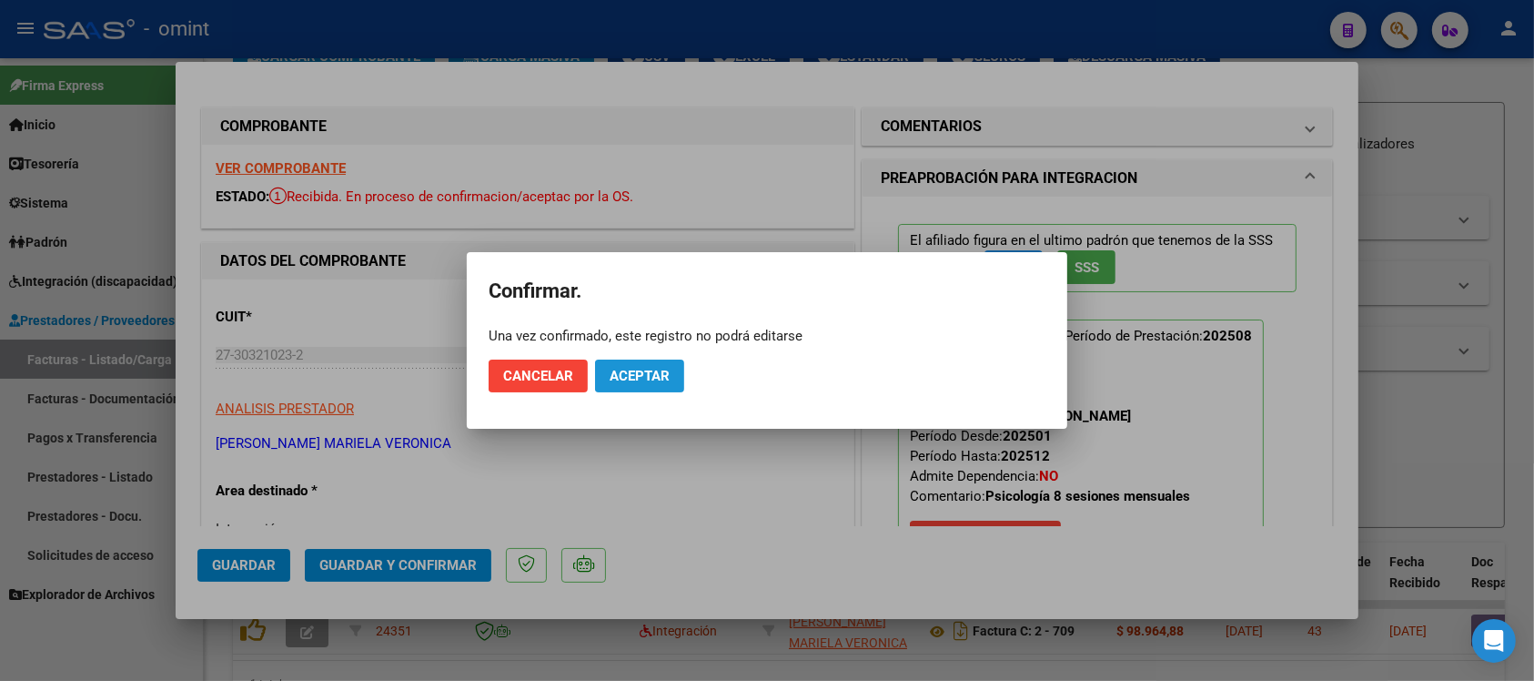
click at [605, 375] on button "Aceptar" at bounding box center [639, 375] width 89 height 33
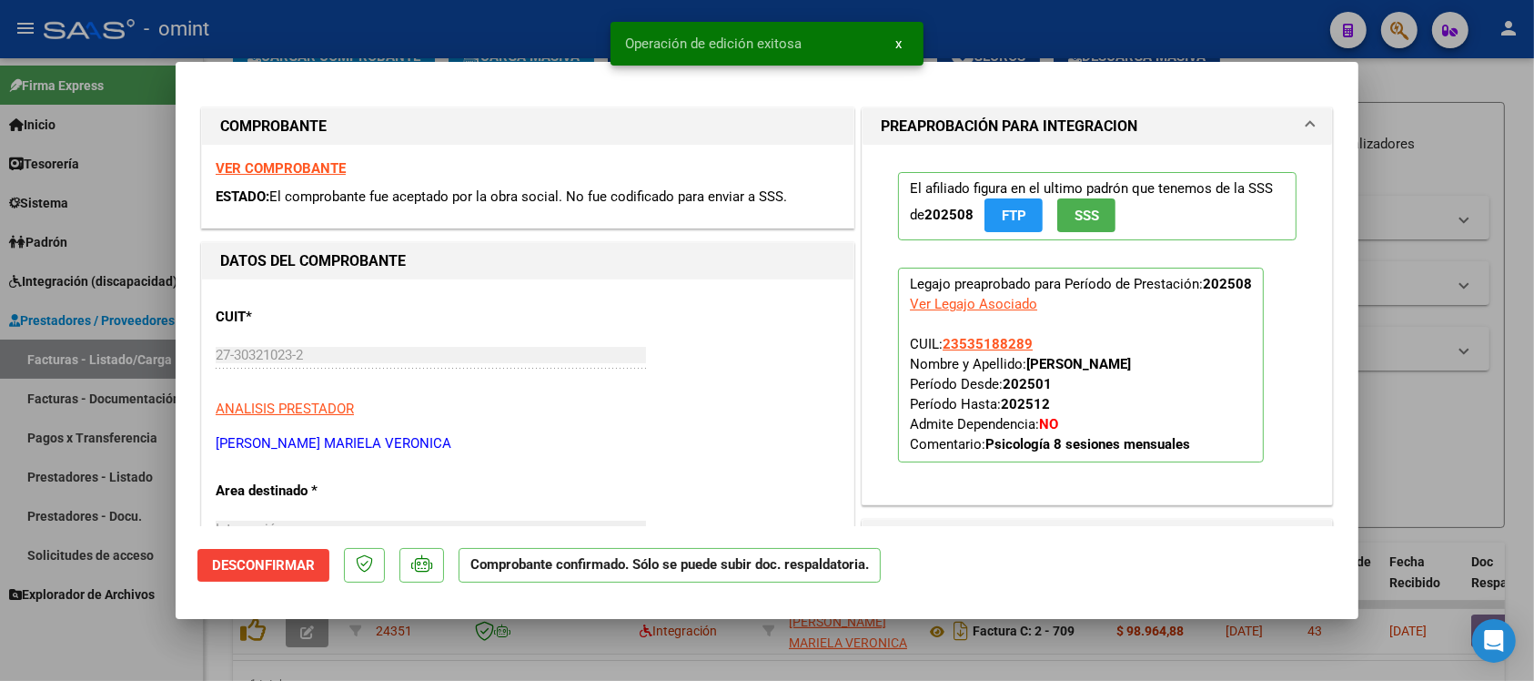
click at [487, 18] on div at bounding box center [767, 340] width 1534 height 681
type input "$ 0,00"
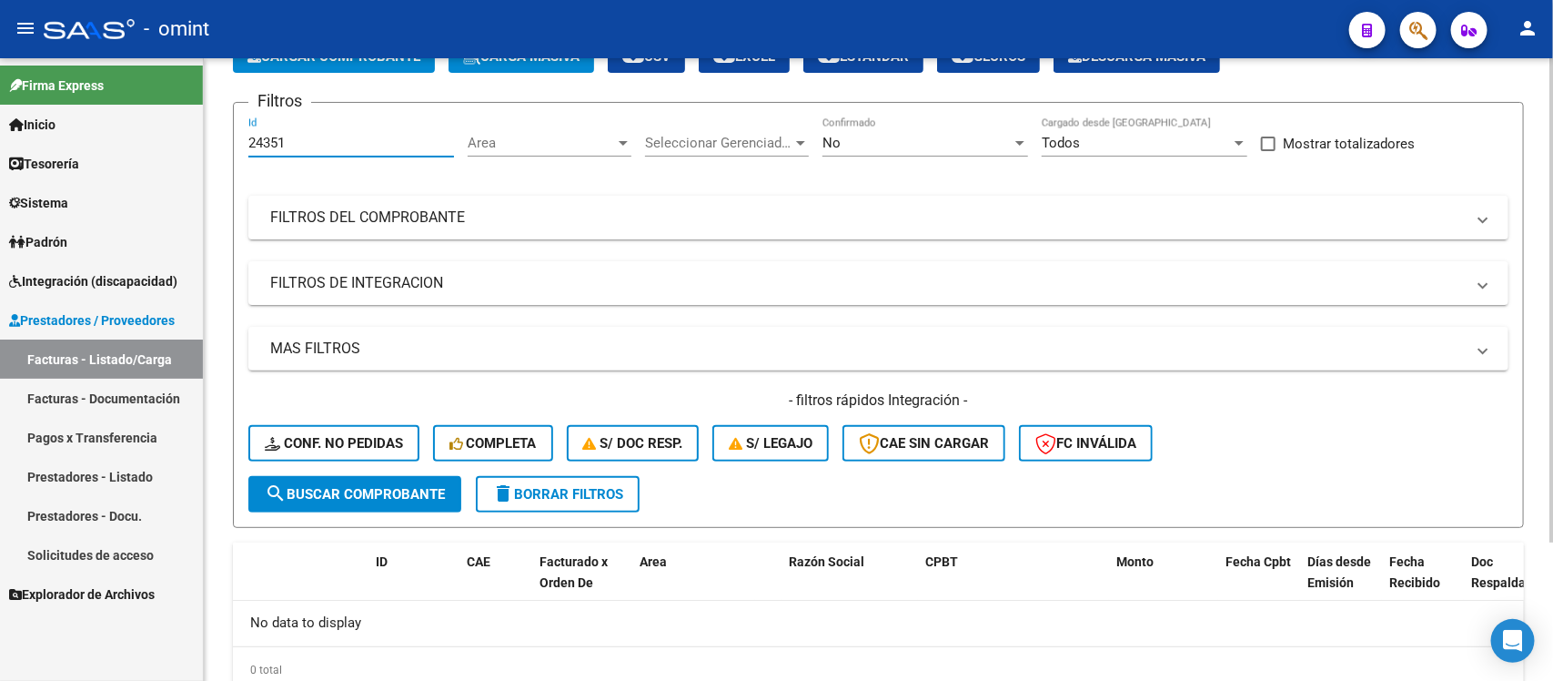
drag, startPoint x: 326, startPoint y: 134, endPoint x: 241, endPoint y: 150, distance: 86.2
click at [241, 150] on form "Filtros 24351 Id Area Area Seleccionar Gerenciador Seleccionar Gerenciador No C…" at bounding box center [878, 315] width 1291 height 426
paste input "015"
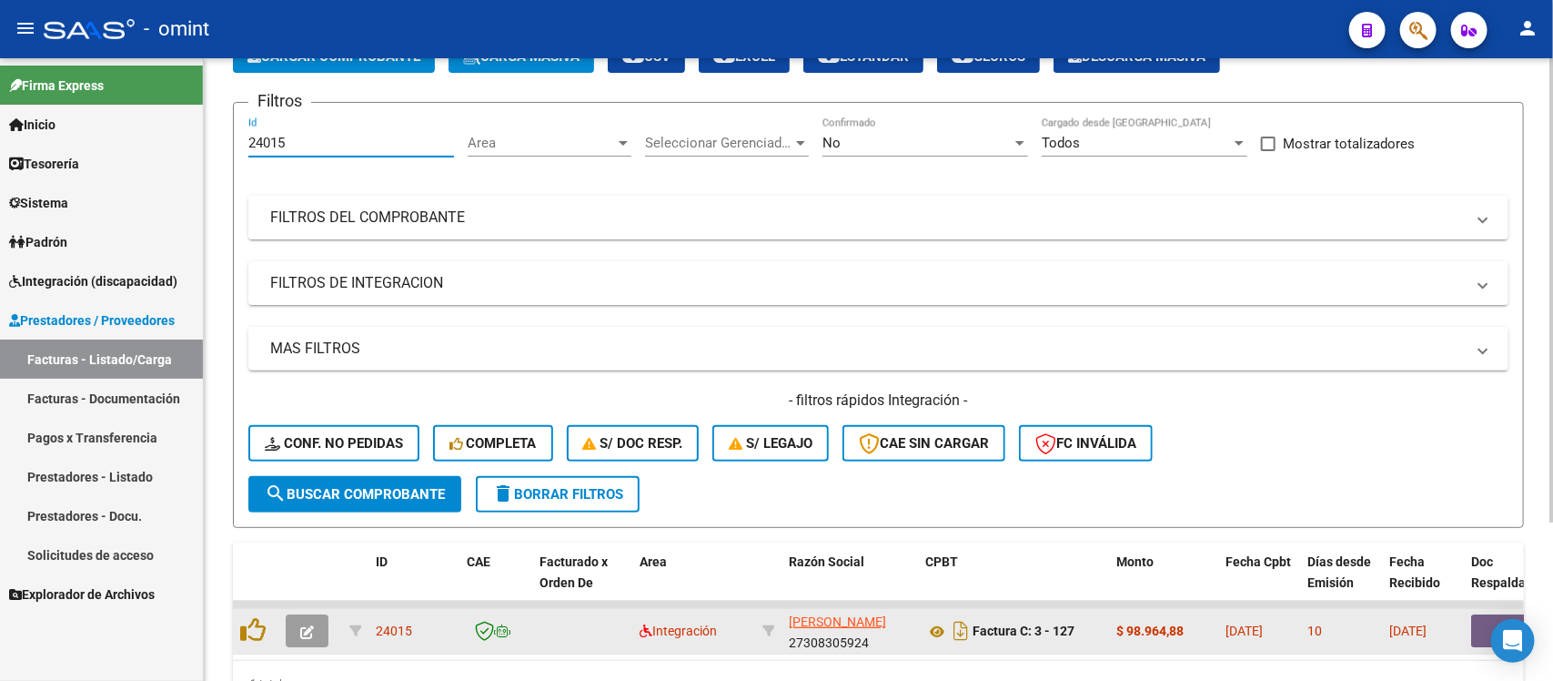
type input "24015"
click at [303, 625] on icon "button" at bounding box center [307, 632] width 14 height 14
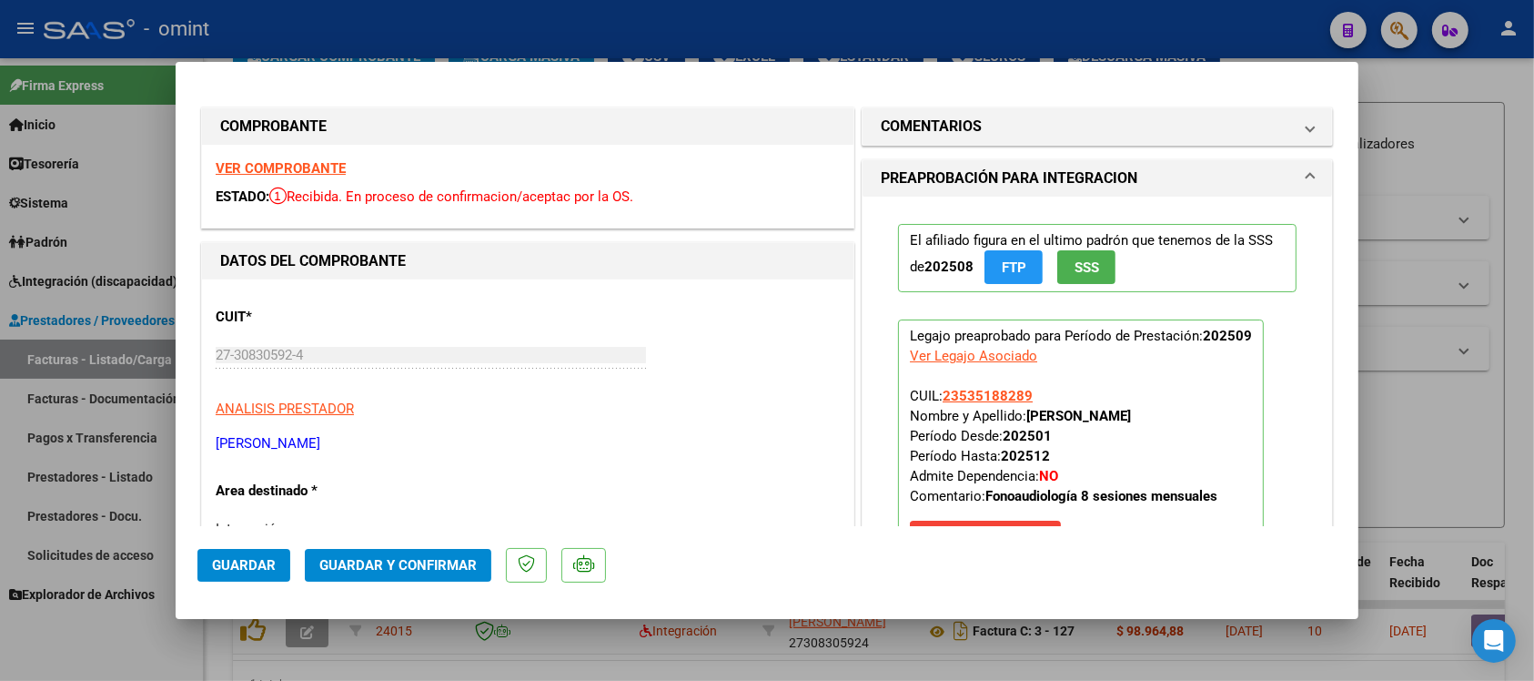
click at [310, 161] on strong "VER COMPROBANTE" at bounding box center [281, 168] width 130 height 16
click at [444, 576] on button "Guardar y Confirmar" at bounding box center [398, 565] width 187 height 33
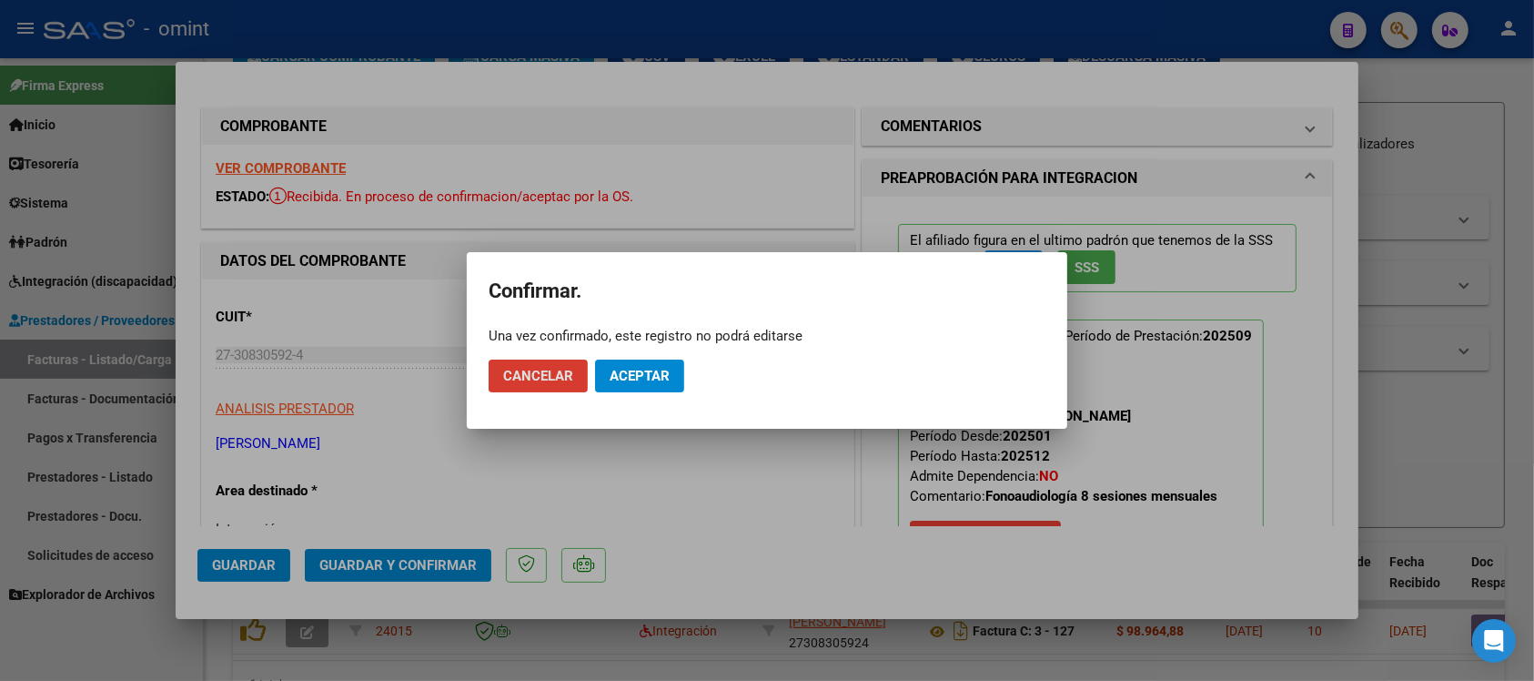
click at [631, 387] on button "Aceptar" at bounding box center [639, 375] width 89 height 33
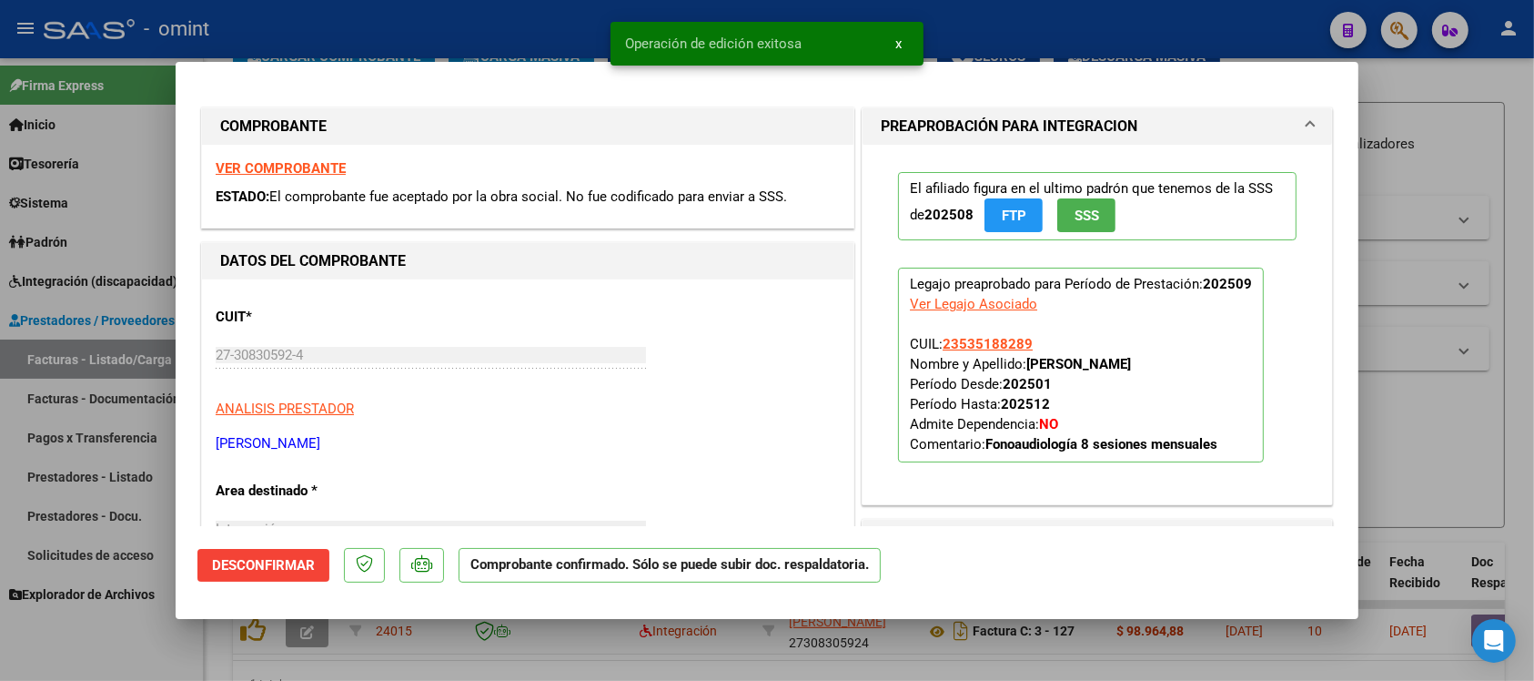
click at [441, 29] on div at bounding box center [767, 340] width 1534 height 681
type input "$ 0,00"
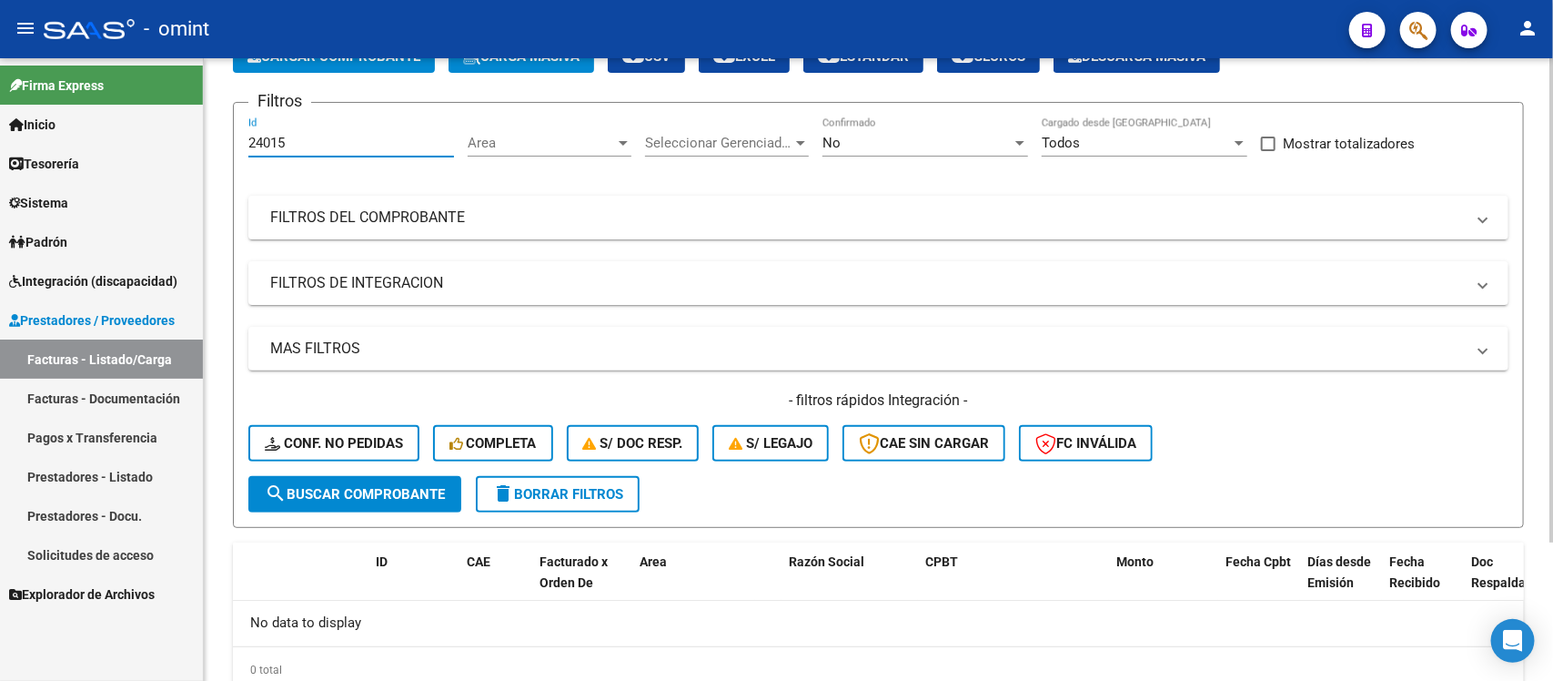
drag, startPoint x: 302, startPoint y: 139, endPoint x: 242, endPoint y: 146, distance: 60.4
click at [242, 146] on form "Filtros 24015 Id Area Area Seleccionar Gerenciador Seleccionar Gerenciador No C…" at bounding box center [878, 315] width 1291 height 426
paste input "2784"
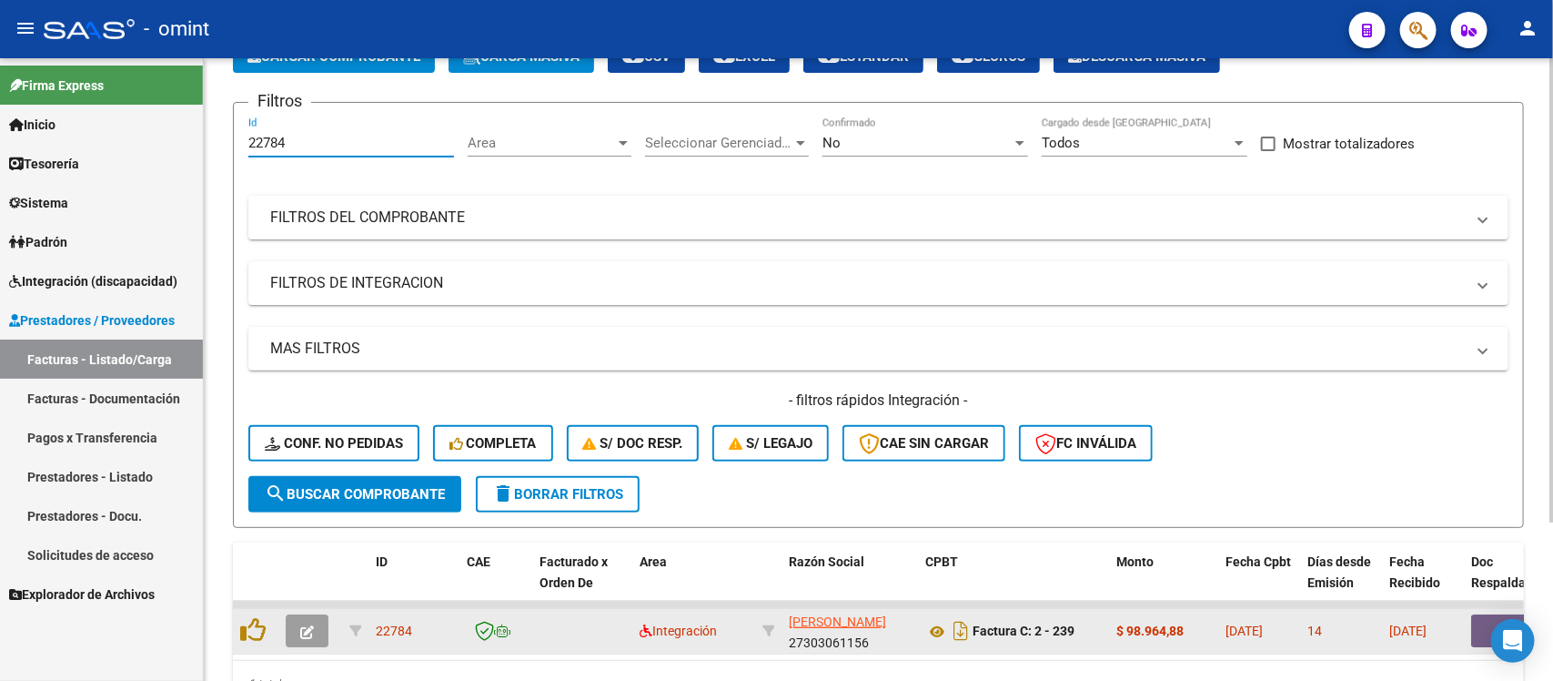
type input "22784"
click at [310, 638] on button "button" at bounding box center [307, 630] width 43 height 33
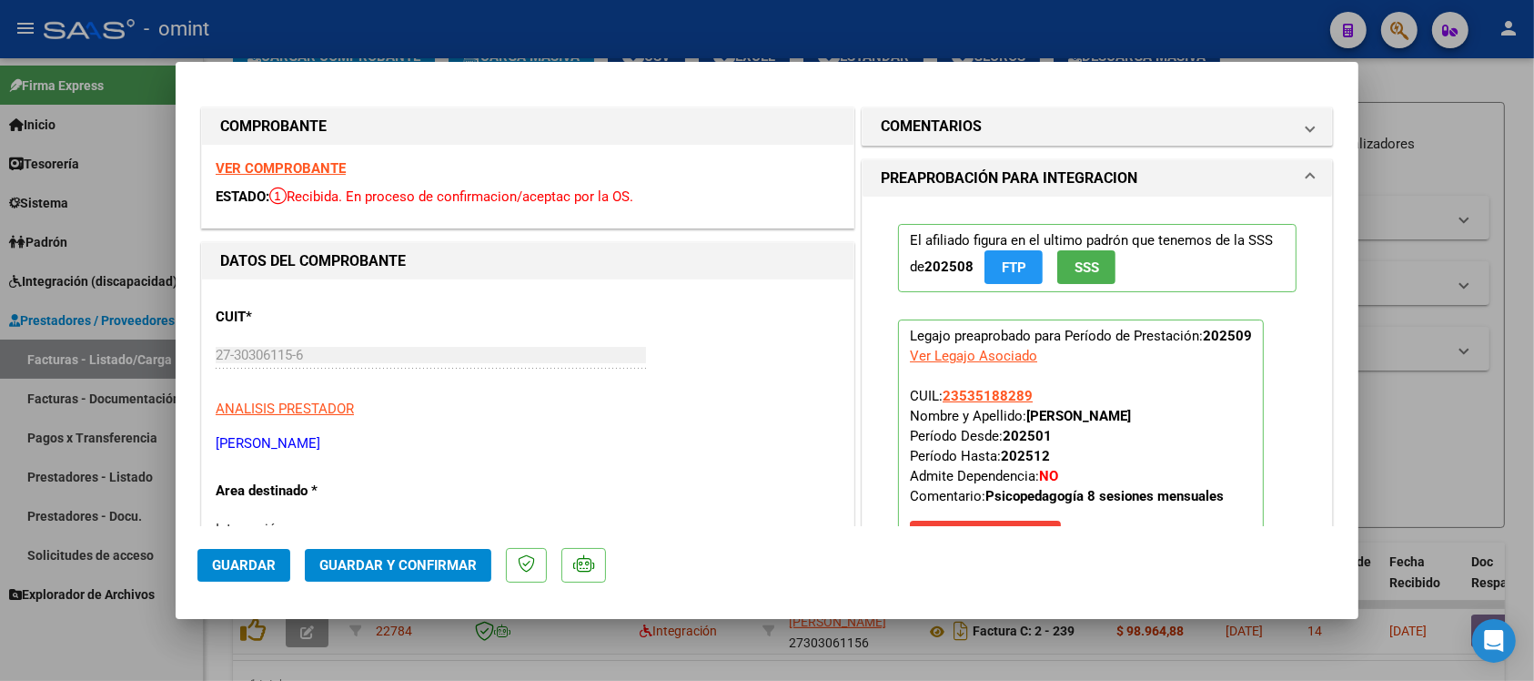
click at [305, 167] on strong "VER COMPROBANTE" at bounding box center [281, 168] width 130 height 16
click at [447, 570] on span "Guardar y Confirmar" at bounding box center [397, 565] width 157 height 16
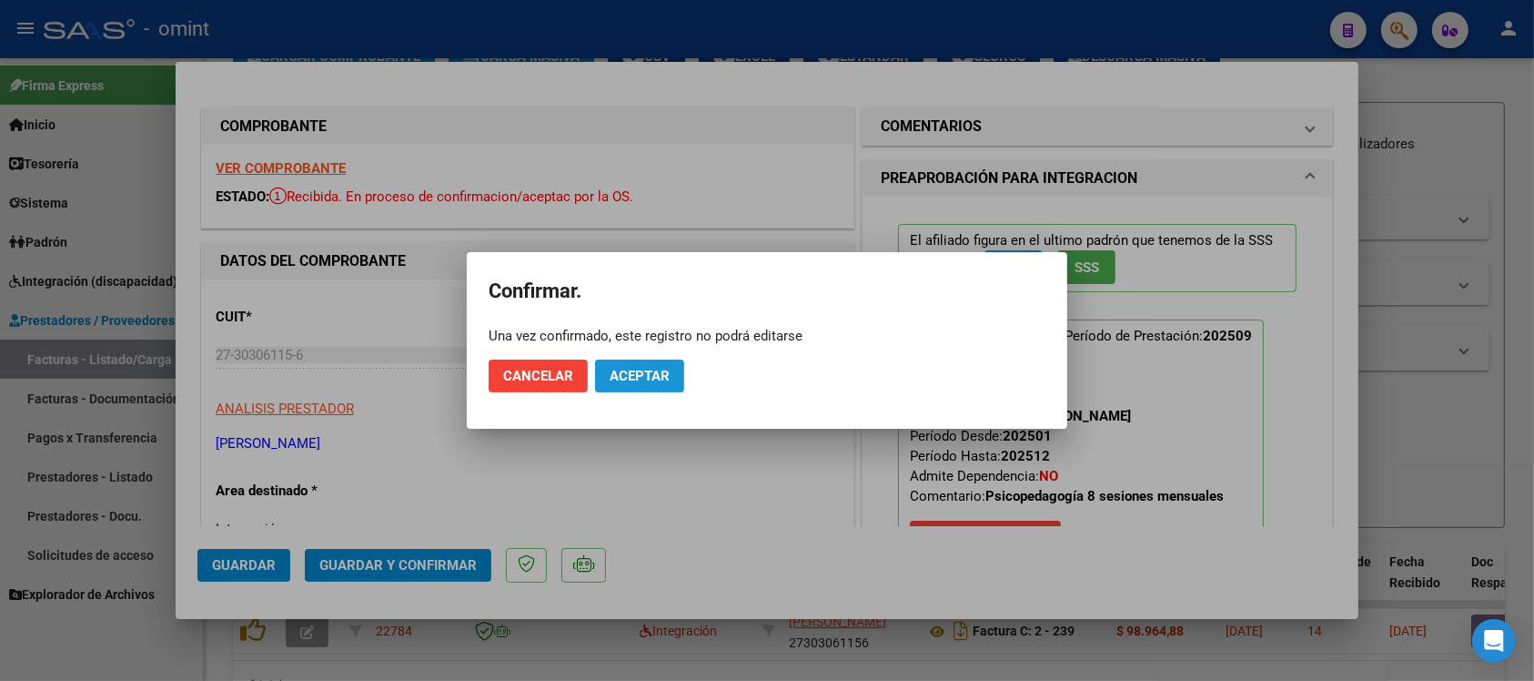
click at [665, 376] on span "Aceptar" at bounding box center [640, 376] width 60 height 16
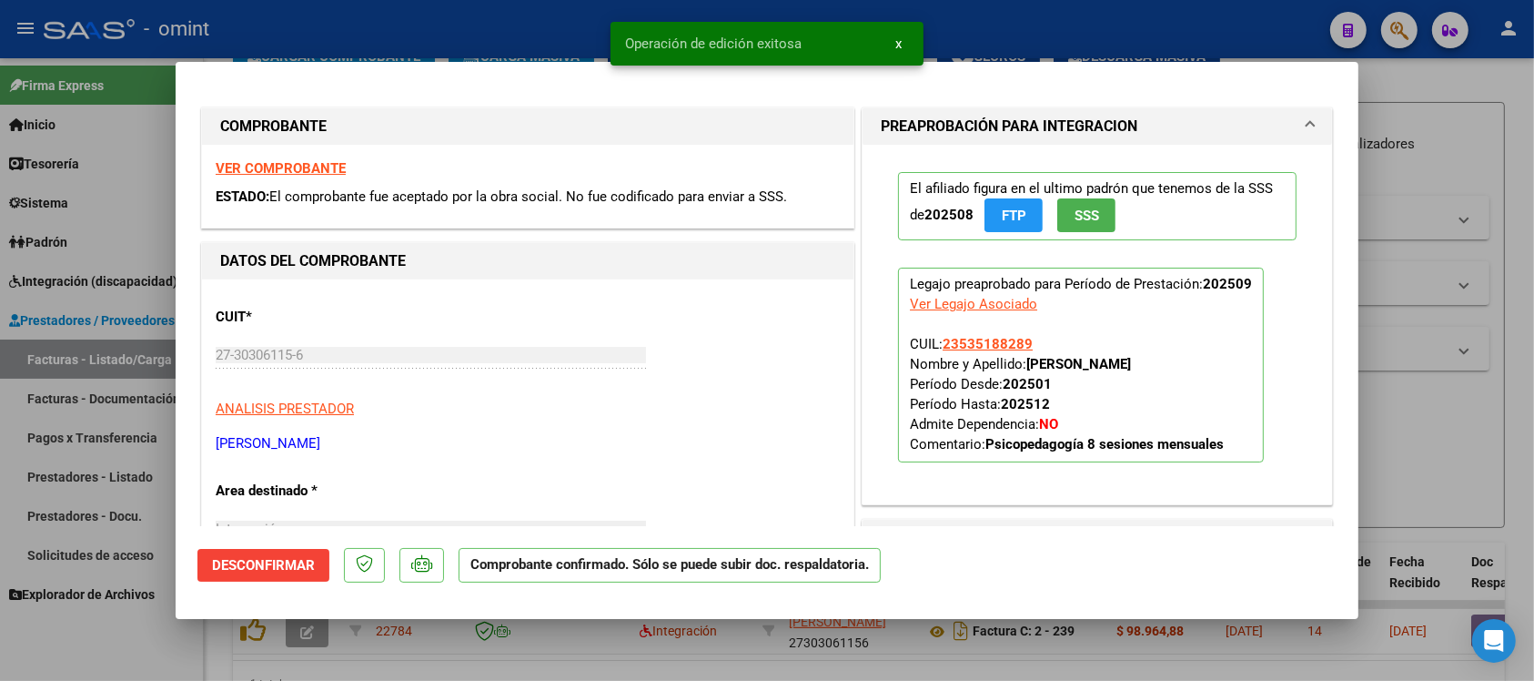
click at [510, 21] on div at bounding box center [767, 340] width 1534 height 681
type input "$ 0,00"
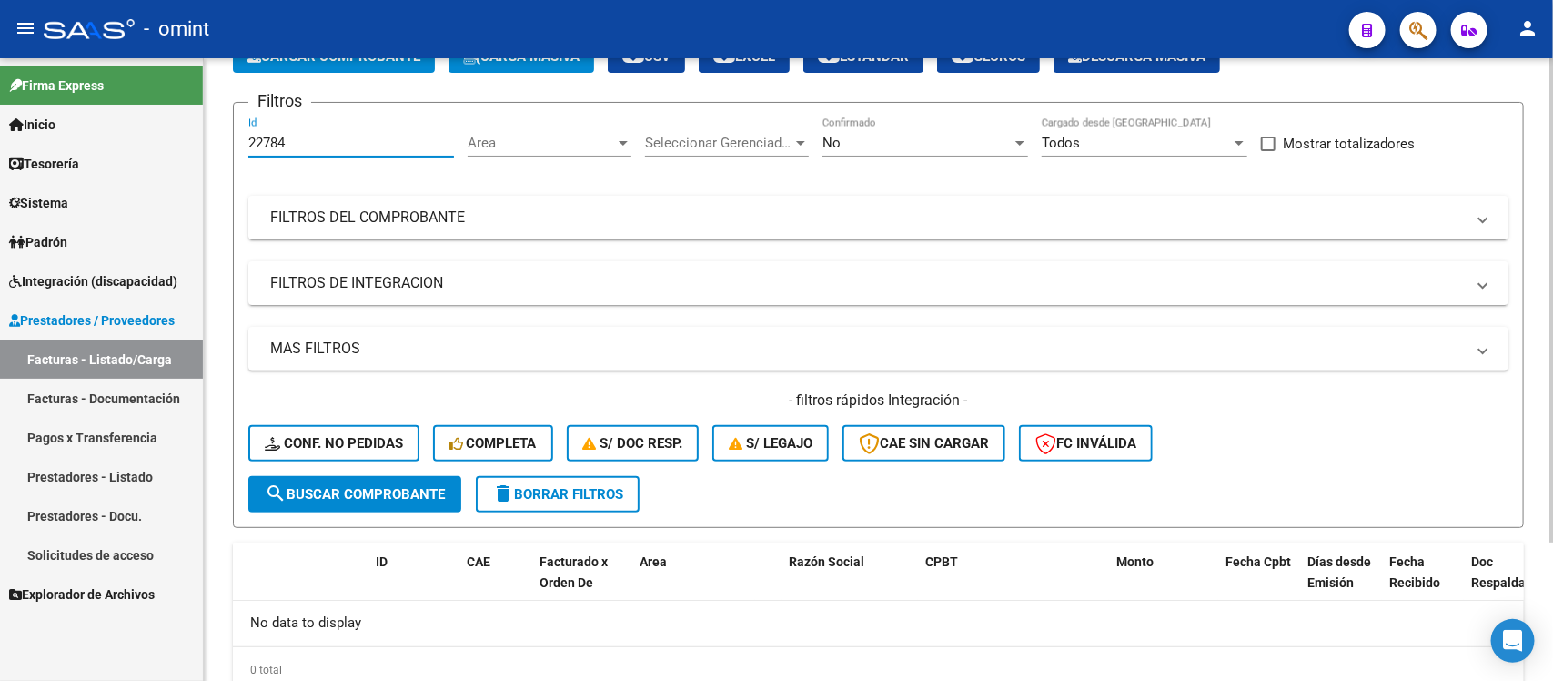
drag, startPoint x: 294, startPoint y: 146, endPoint x: 226, endPoint y: 141, distance: 68.4
click at [226, 141] on div "Video tutorial PRESTADORES -> Listado de CPBTs Emitidos por Prestadores / Prove…" at bounding box center [878, 347] width 1349 height 806
paste input "4999"
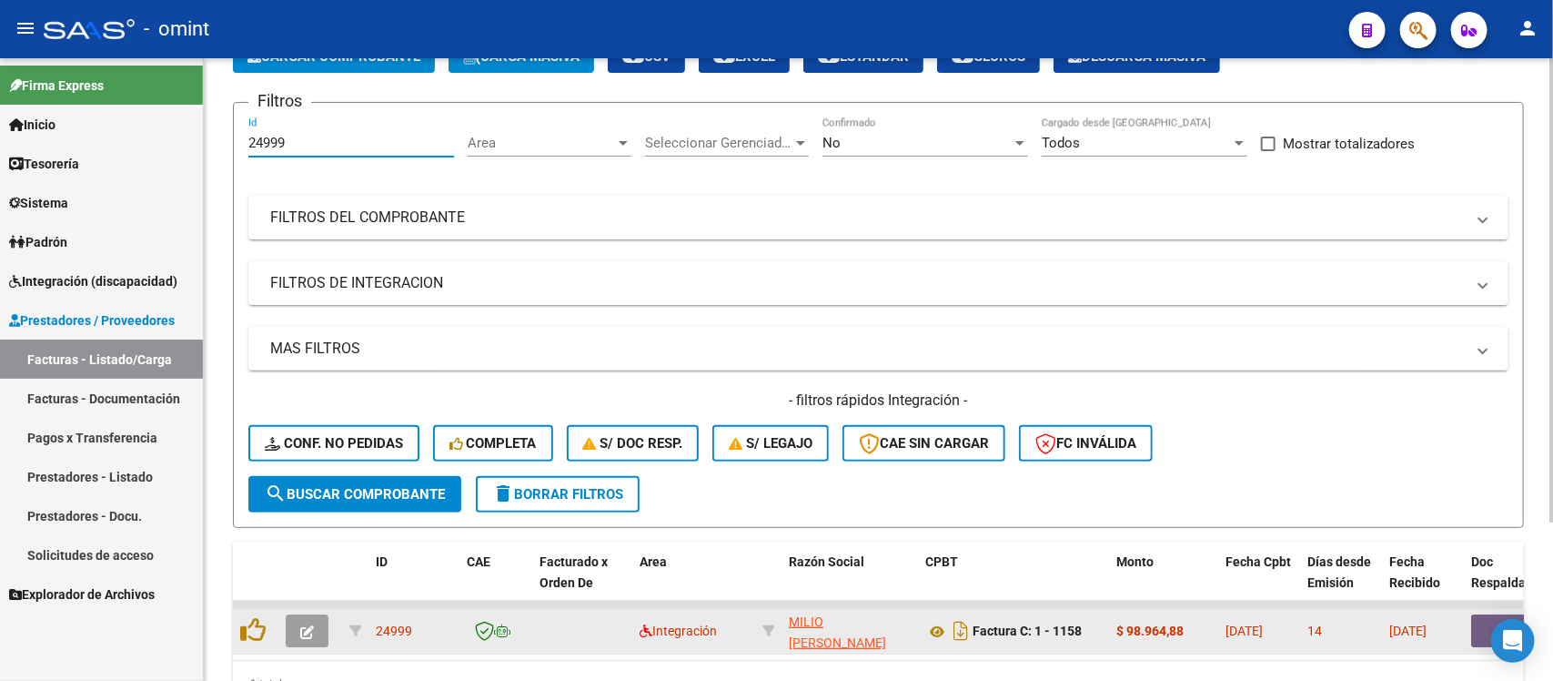
type input "24999"
click at [308, 631] on icon "button" at bounding box center [307, 632] width 14 height 14
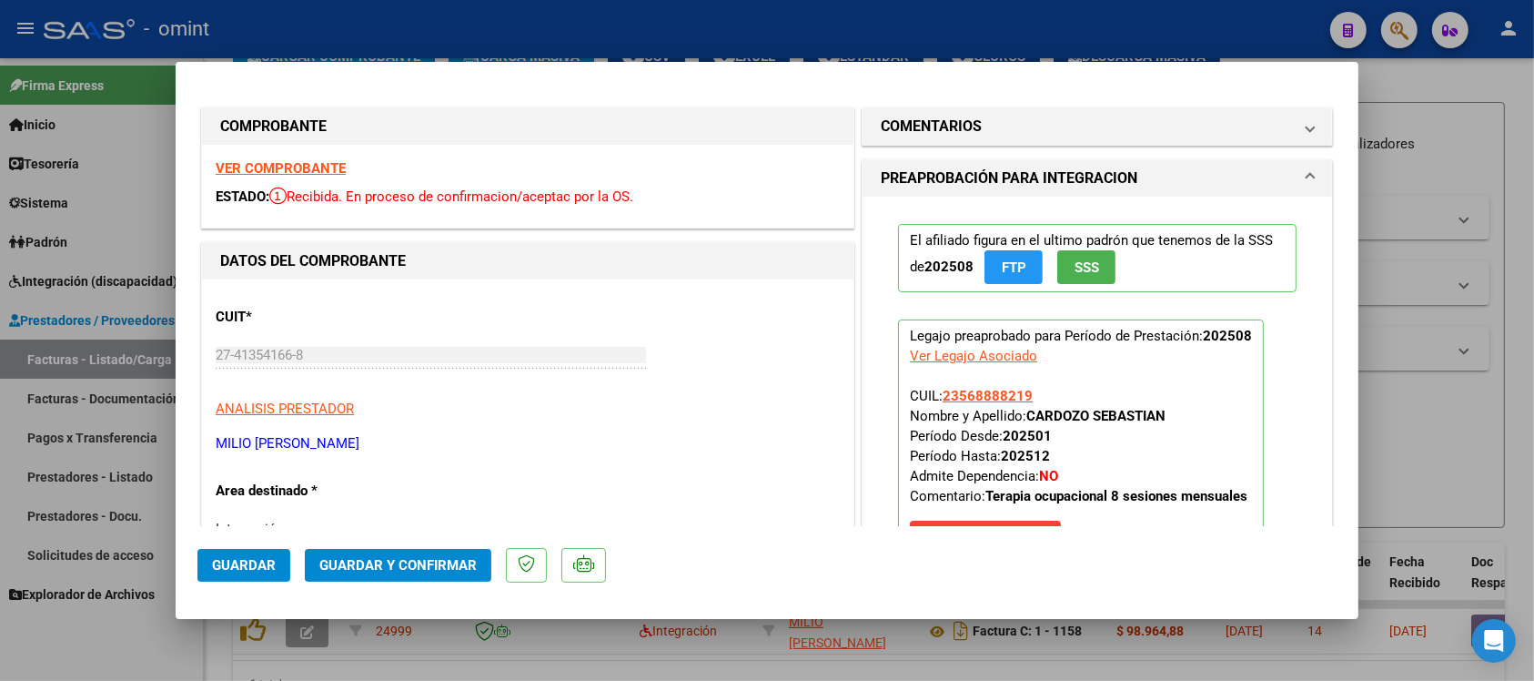
click at [265, 170] on strong "VER COMPROBANTE" at bounding box center [281, 168] width 130 height 16
click at [469, 561] on span "Guardar y Confirmar" at bounding box center [397, 565] width 157 height 16
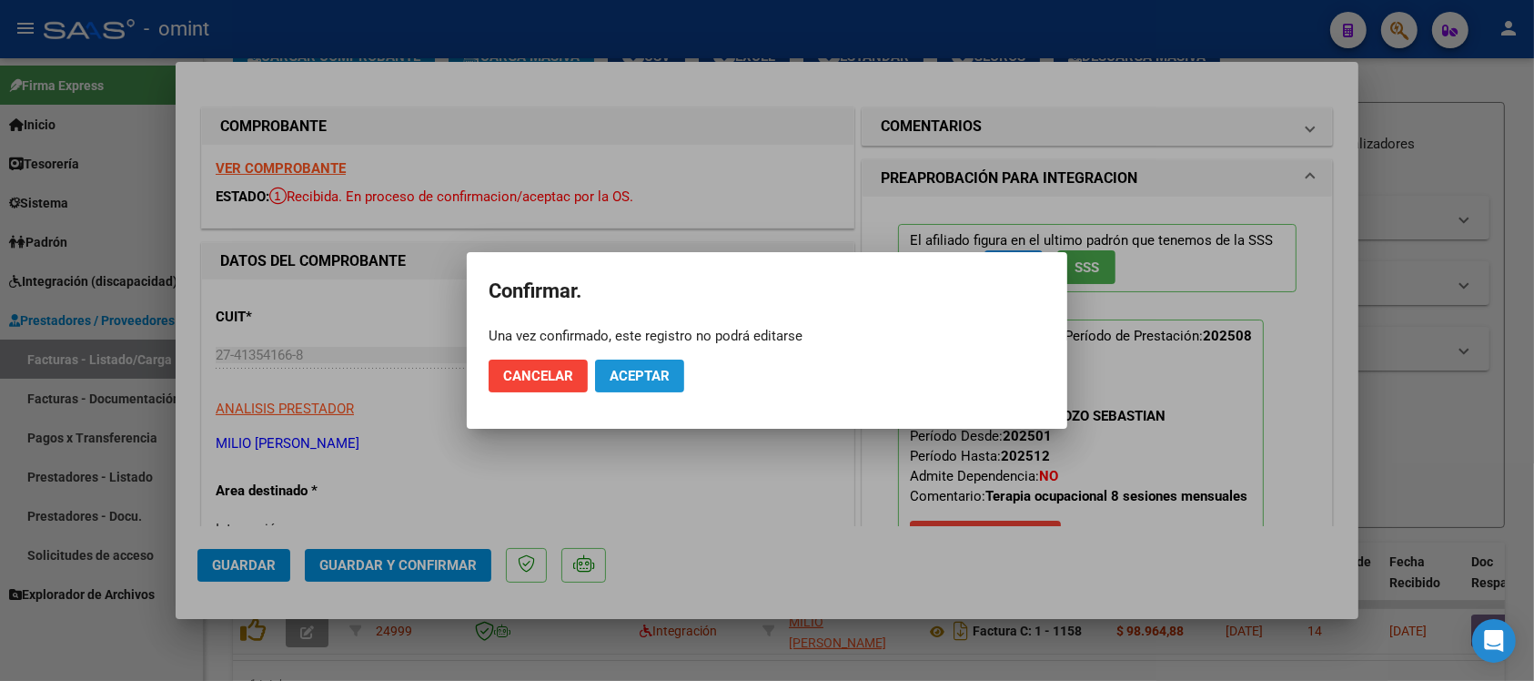
click at [661, 385] on button "Aceptar" at bounding box center [639, 375] width 89 height 33
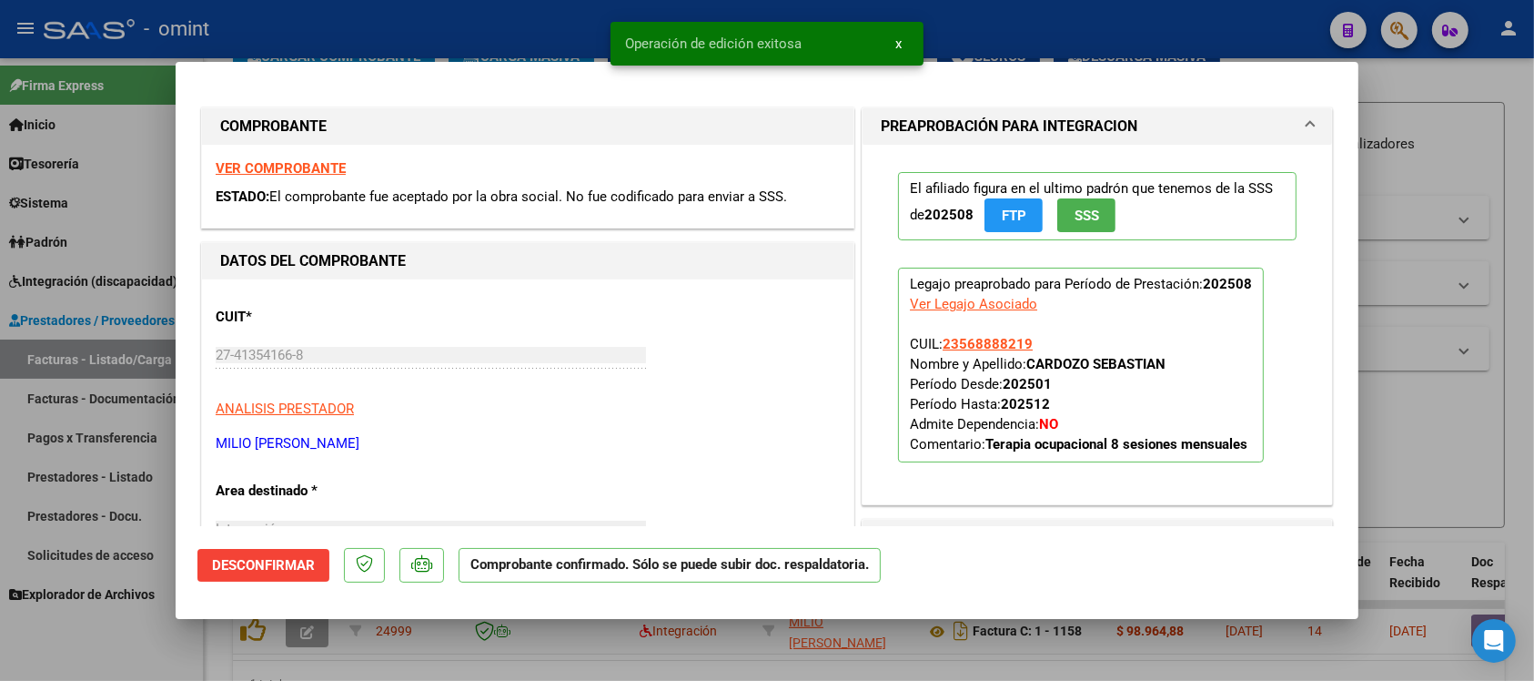
click at [409, 24] on div at bounding box center [767, 340] width 1534 height 681
type input "$ 0,00"
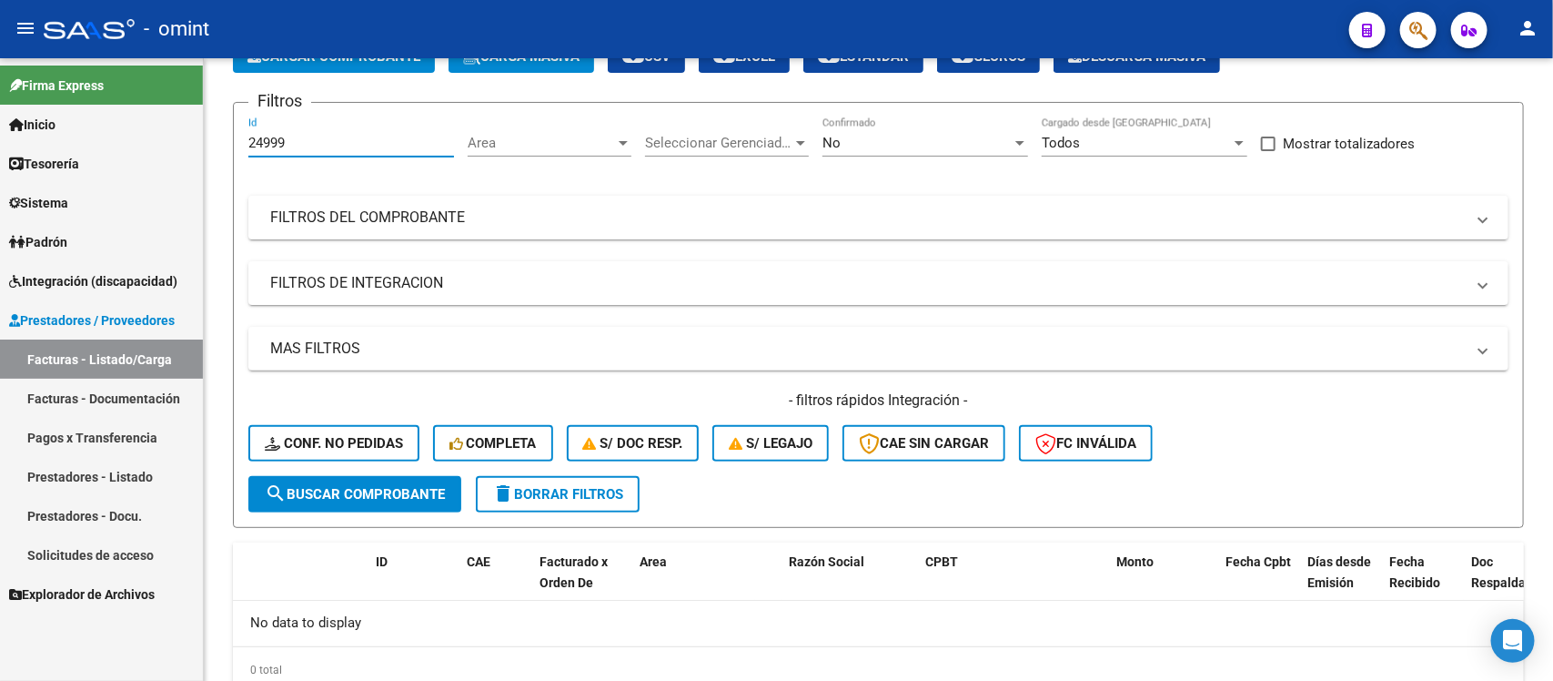
drag, startPoint x: 318, startPoint y: 138, endPoint x: 187, endPoint y: 146, distance: 131.2
click at [187, 146] on mat-sidenav-container "Firma Express Inicio Calendario SSS Instructivos Contacto OS Tesorería Extracto…" at bounding box center [776, 369] width 1553 height 622
drag, startPoint x: 361, startPoint y: 138, endPoint x: 171, endPoint y: 148, distance: 190.4
click at [171, 148] on mat-sidenav-container "Firma Express Inicio Calendario SSS Instructivos Contacto OS Tesorería Extracto…" at bounding box center [776, 369] width 1553 height 622
paste input "3725"
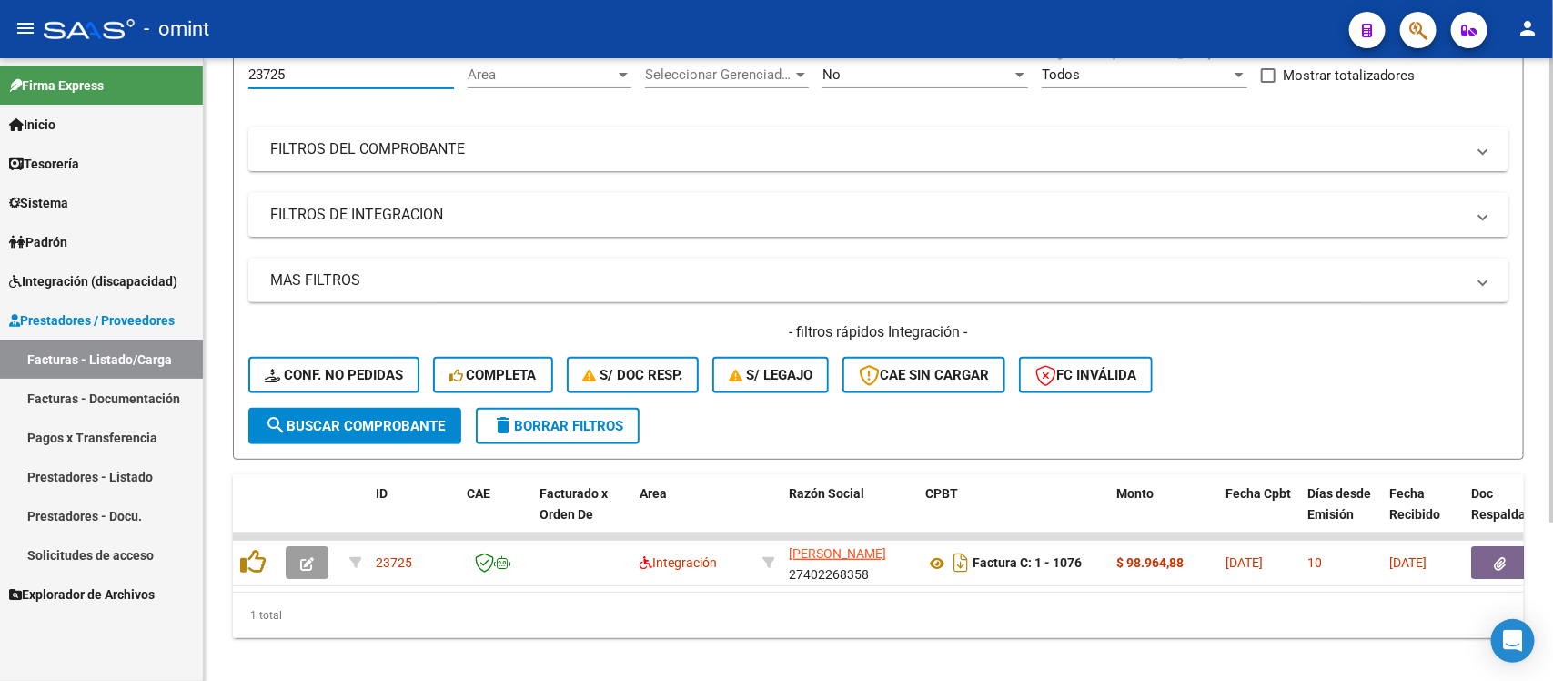
scroll to position [214, 0]
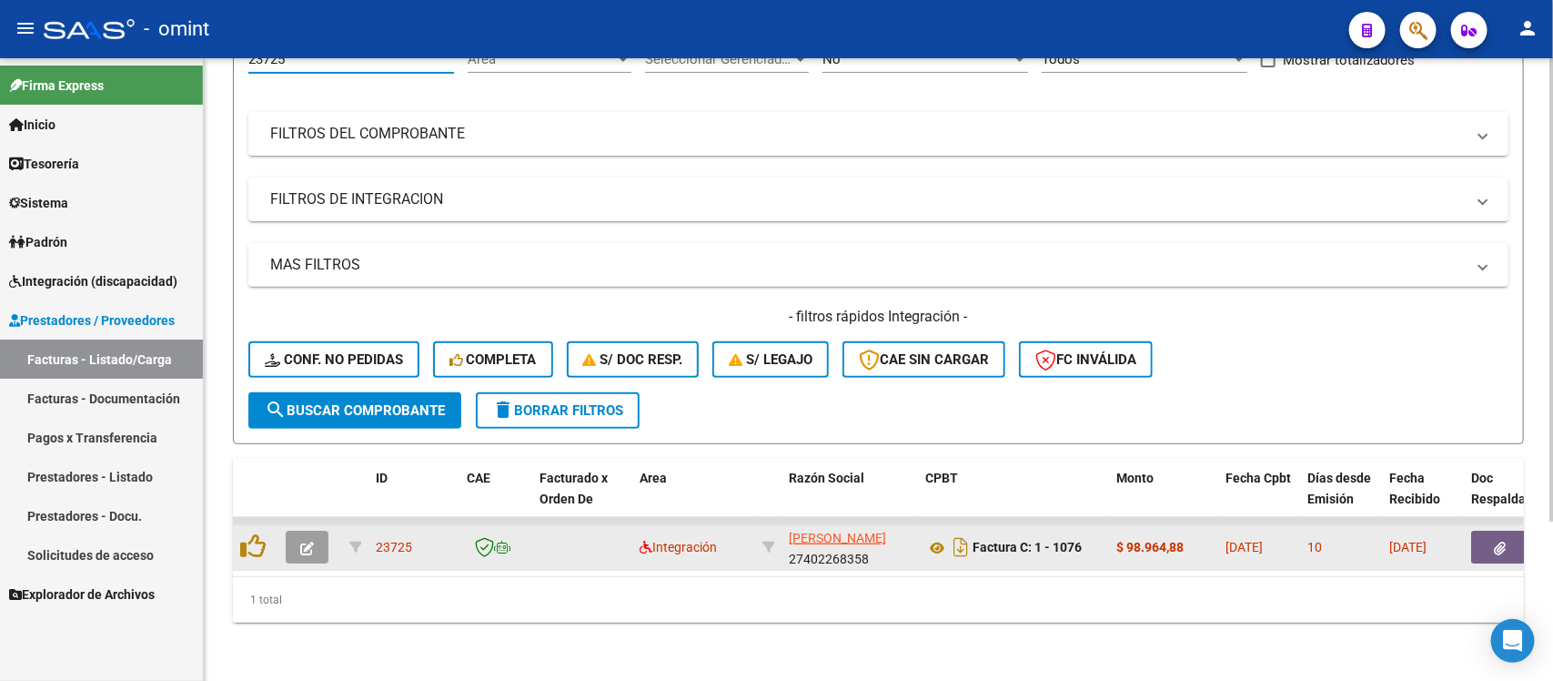
type input "23725"
click at [301, 541] on icon "button" at bounding box center [307, 548] width 14 height 14
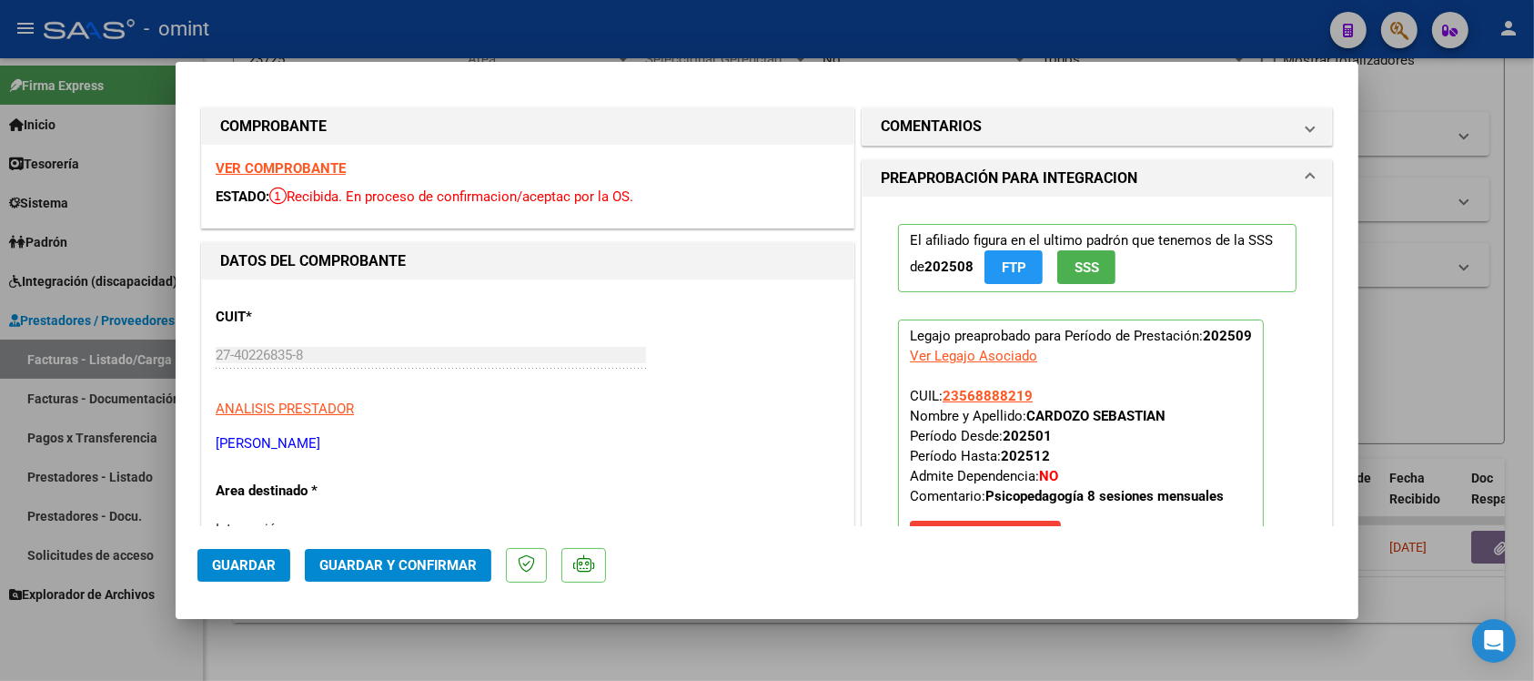
click at [324, 169] on strong "VER COMPROBANTE" at bounding box center [281, 168] width 130 height 16
click at [432, 560] on span "Guardar y Confirmar" at bounding box center [397, 565] width 157 height 16
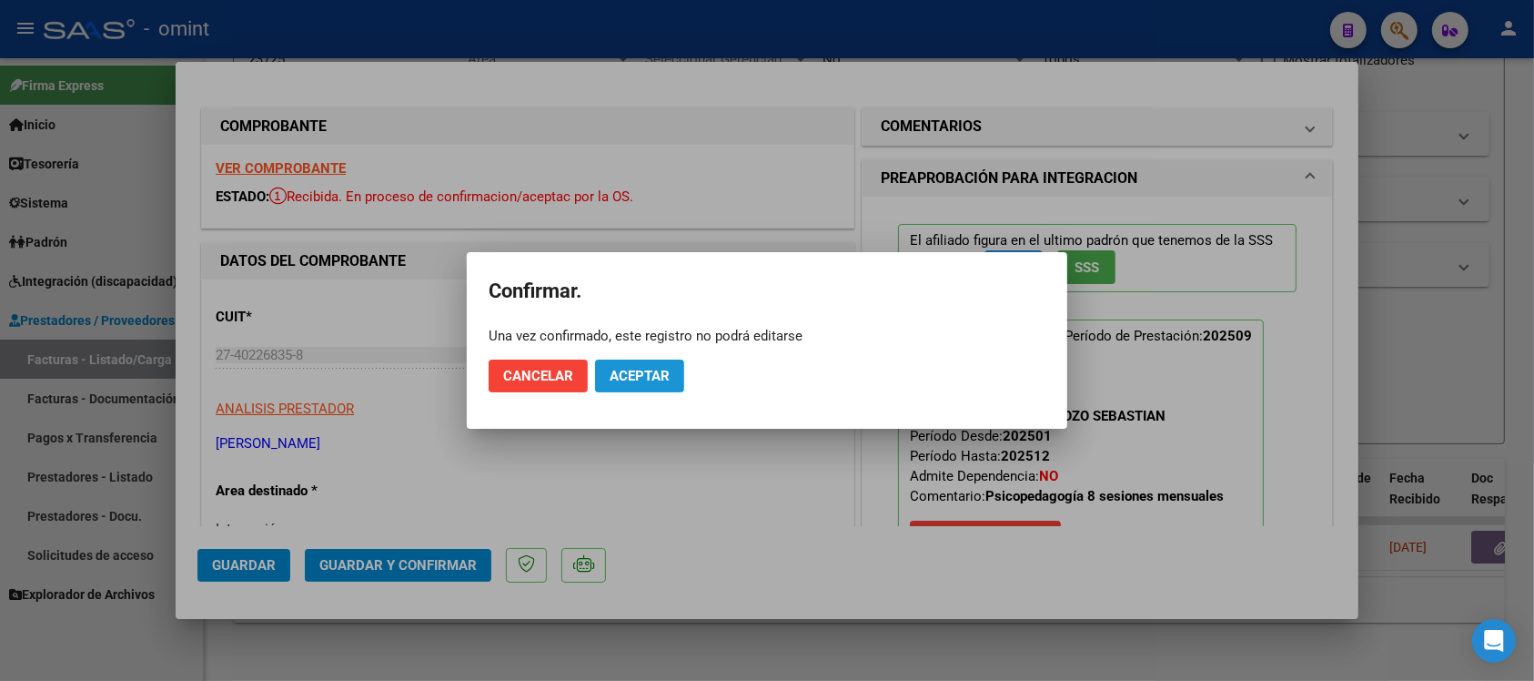
click at [646, 385] on button "Aceptar" at bounding box center [639, 375] width 89 height 33
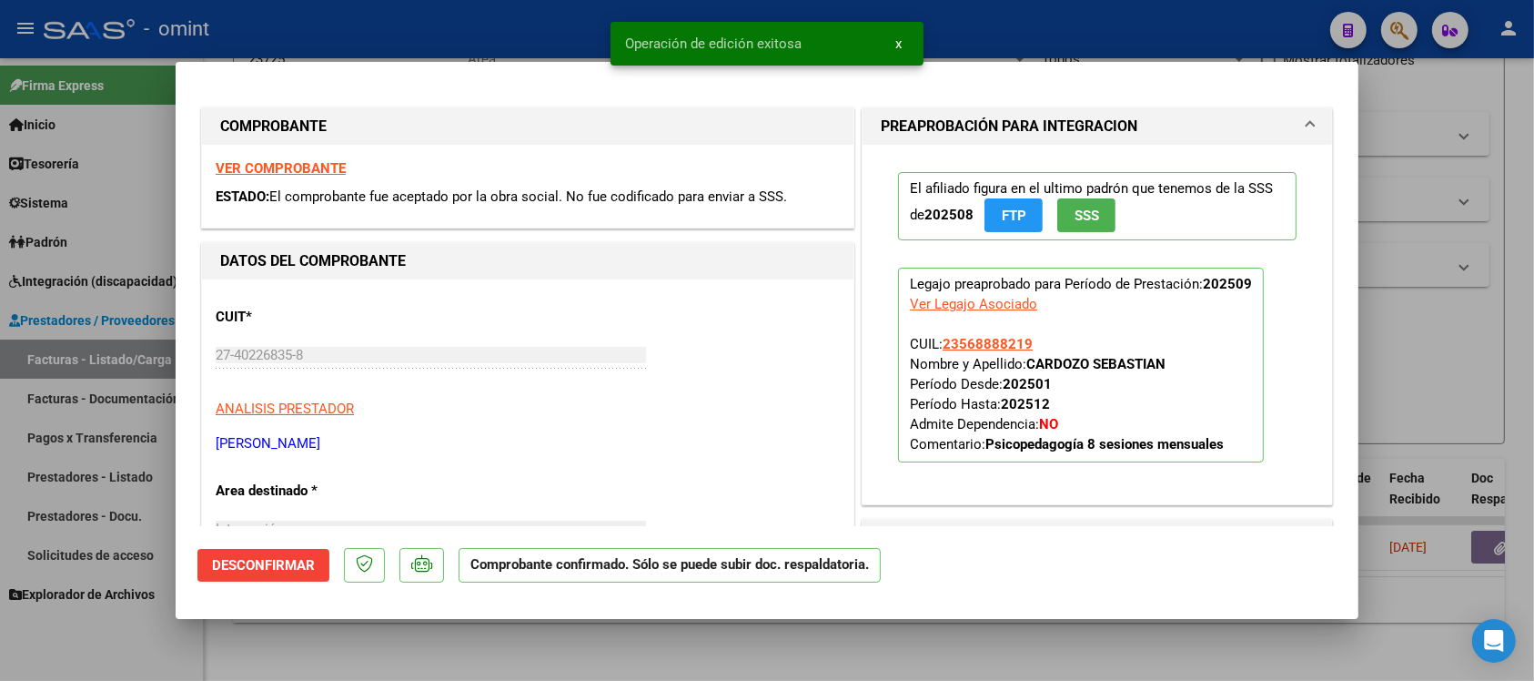
click at [479, 25] on div at bounding box center [767, 340] width 1534 height 681
type input "$ 0,00"
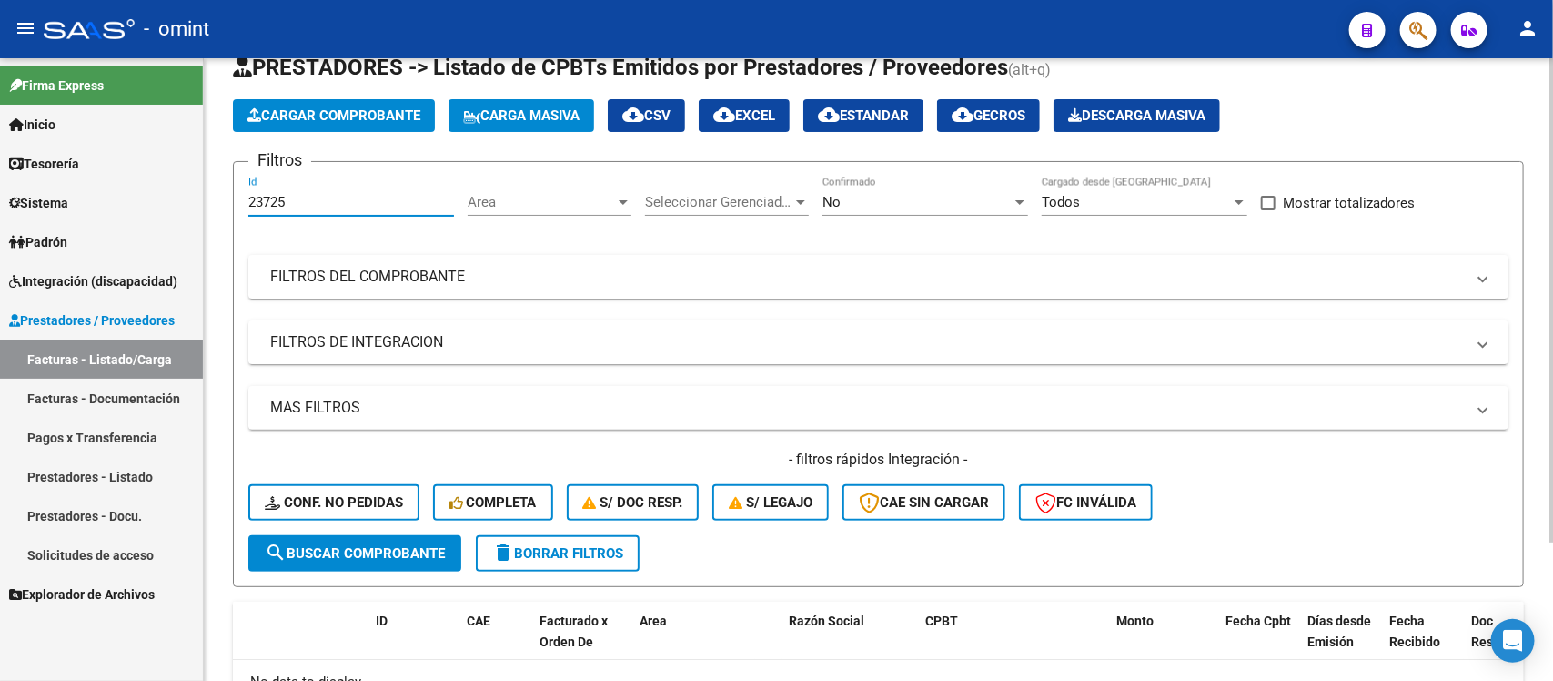
scroll to position [0, 0]
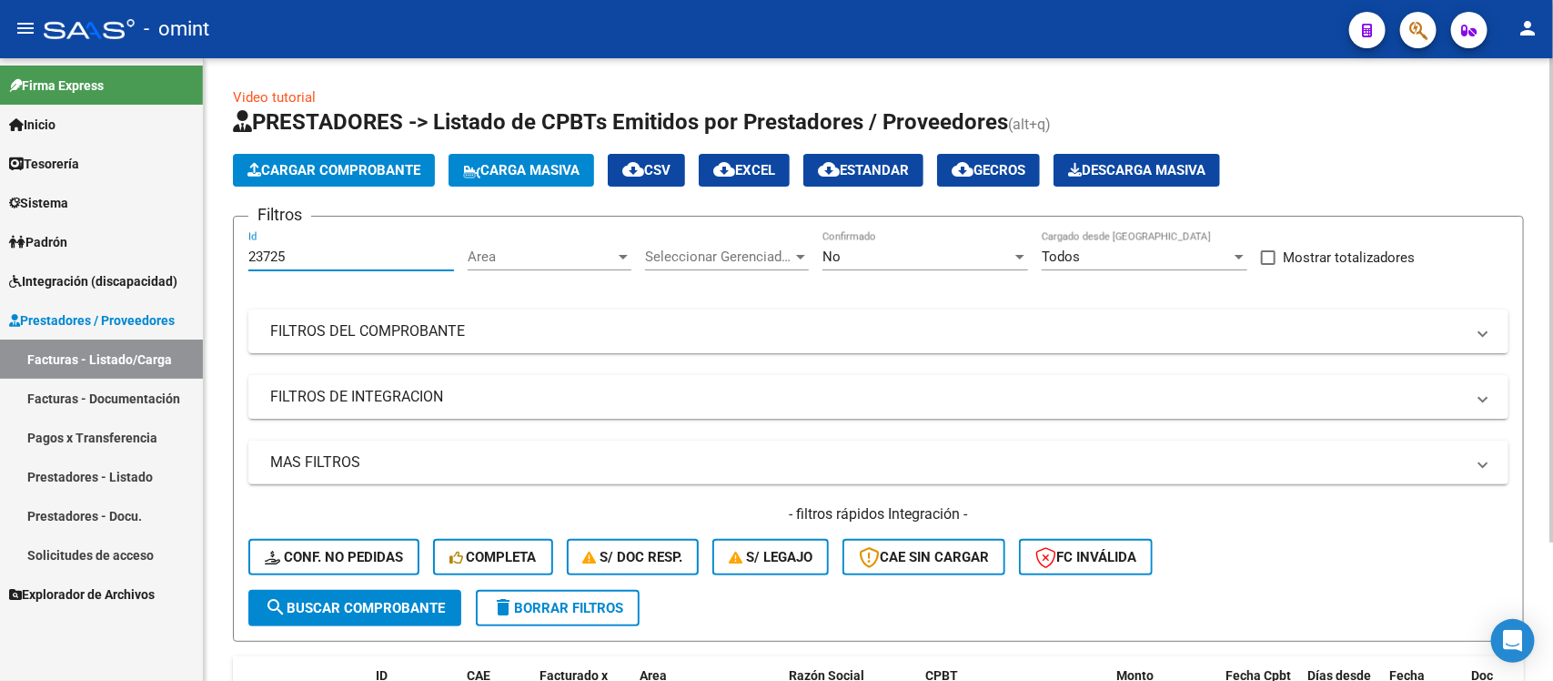
drag, startPoint x: 284, startPoint y: 75, endPoint x: 235, endPoint y: 71, distance: 49.3
click at [235, 71] on div "Video tutorial PRESTADORES -> Listado de CPBTs Emitidos por Prestadores / Prove…" at bounding box center [878, 461] width 1349 height 806
paste input "2956"
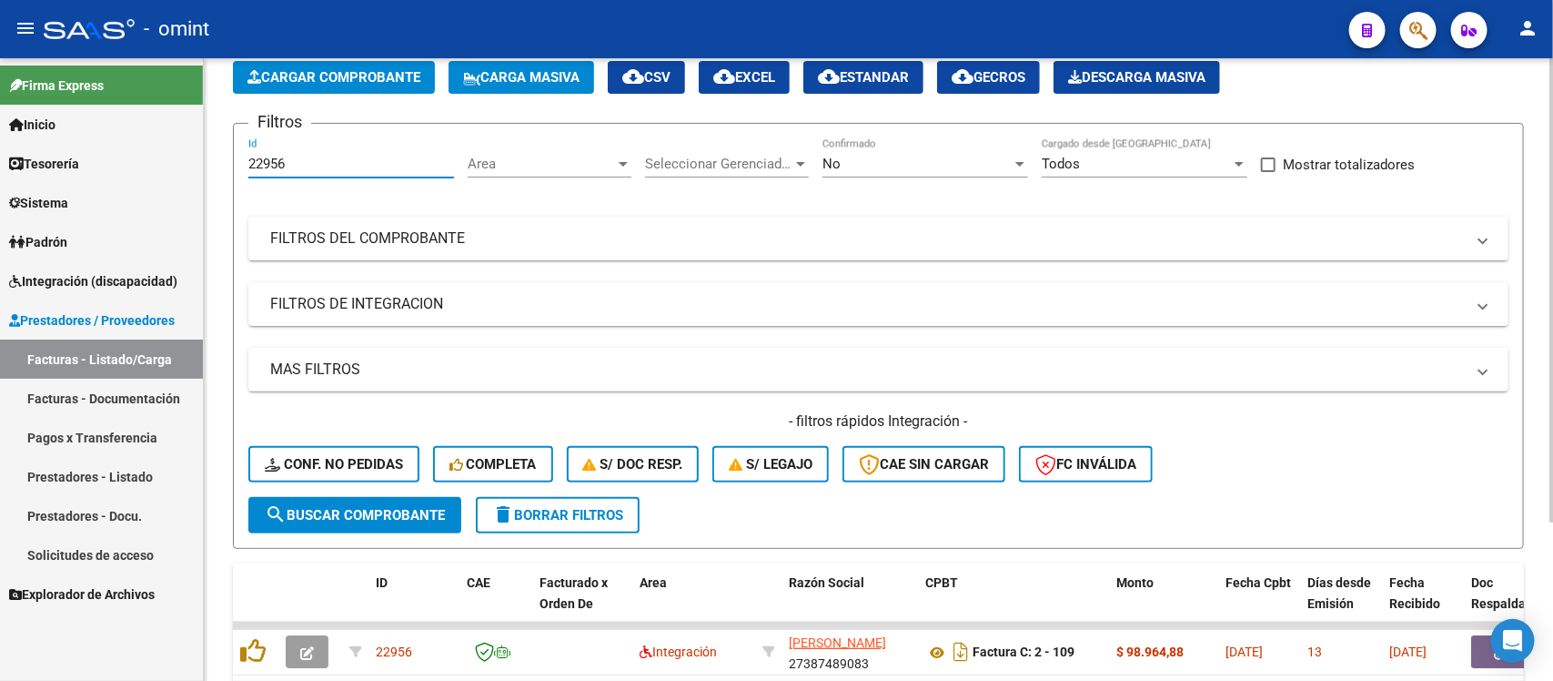
scroll to position [214, 0]
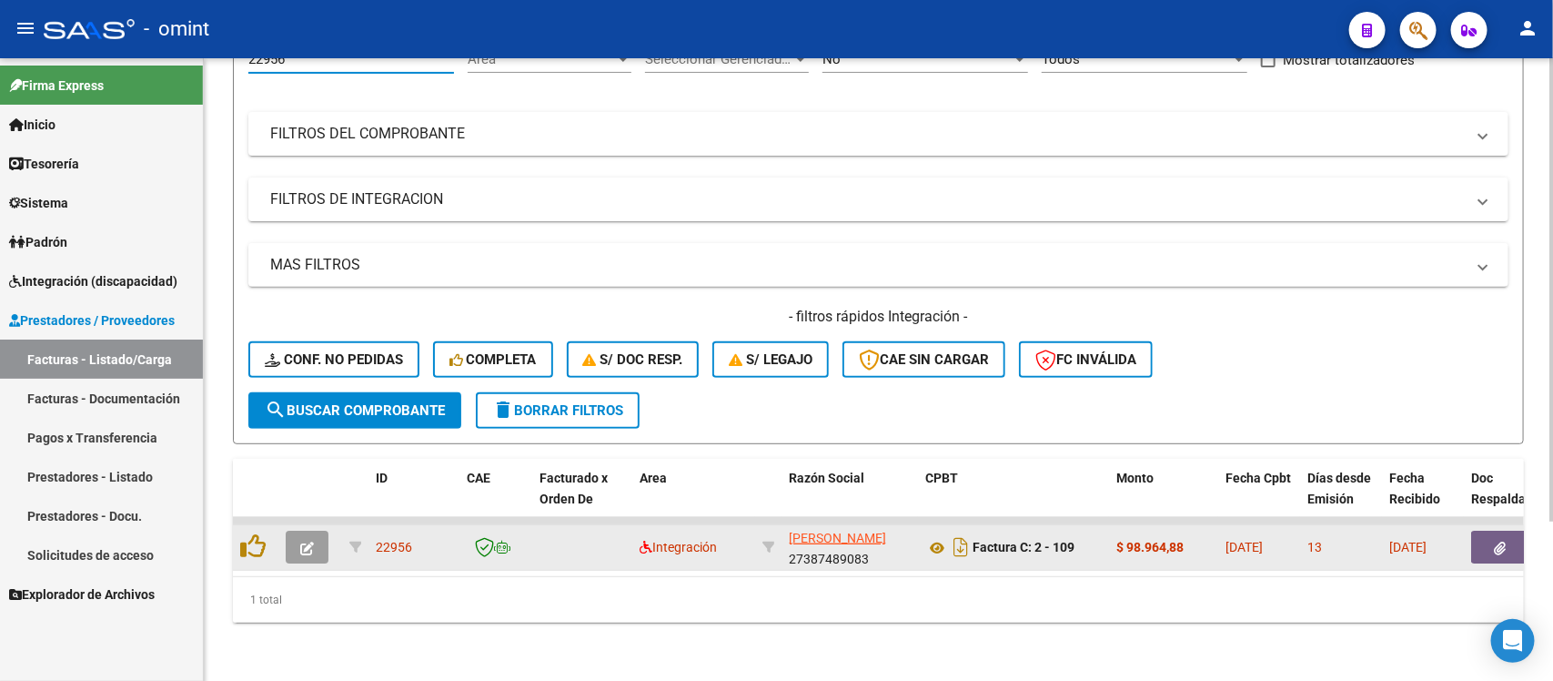
type input "22956"
click at [302, 541] on icon "button" at bounding box center [307, 548] width 14 height 14
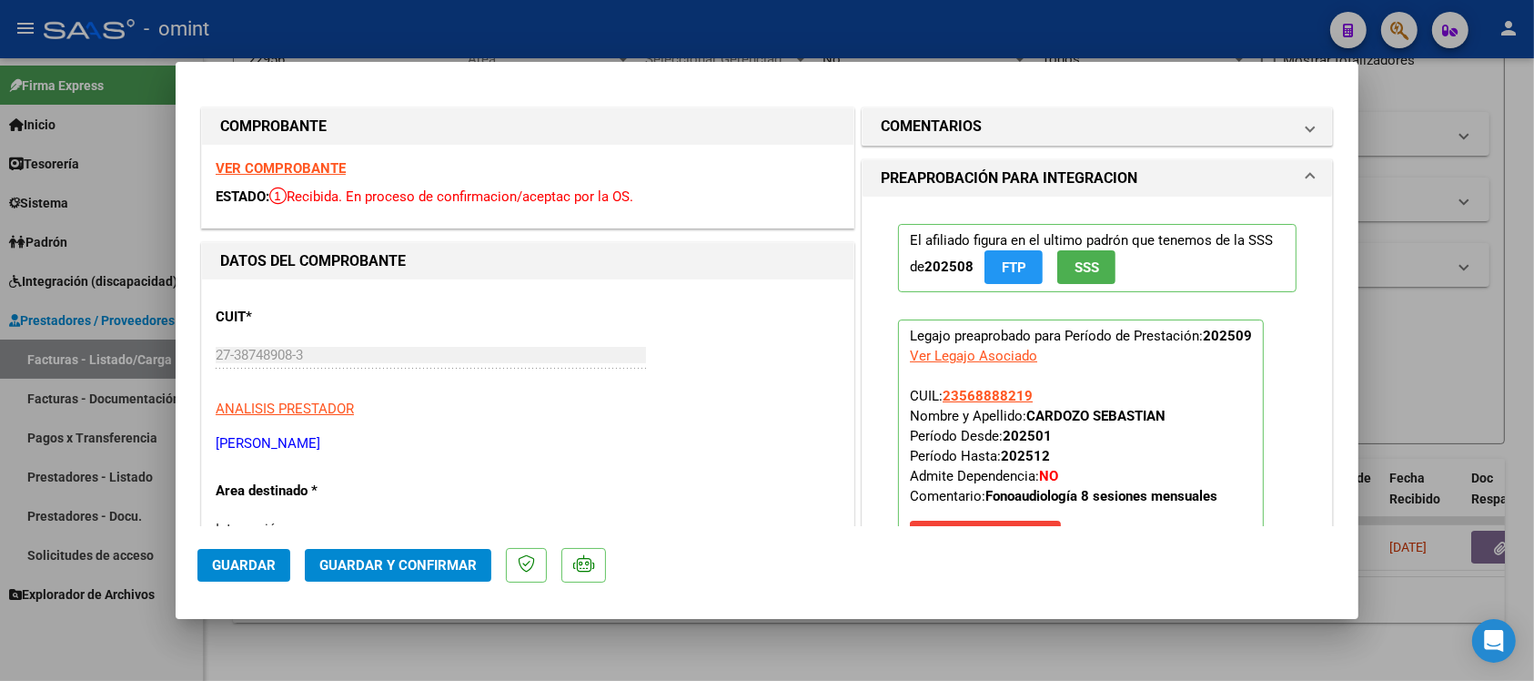
click at [311, 169] on strong "VER COMPROBANTE" at bounding box center [281, 168] width 130 height 16
click at [288, 164] on strong "VER COMPROBANTE" at bounding box center [281, 168] width 130 height 16
click at [410, 570] on span "Guardar y Confirmar" at bounding box center [397, 565] width 157 height 16
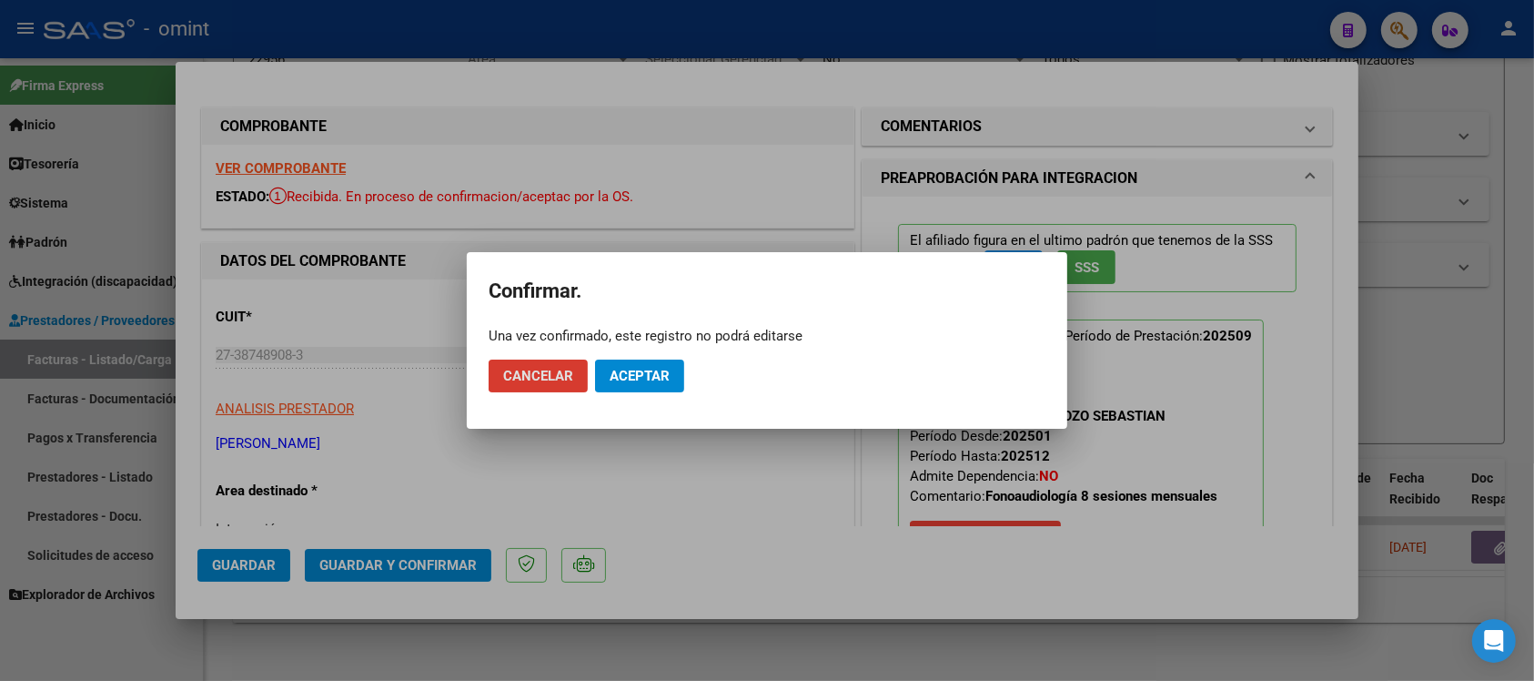
click at [644, 380] on span "Aceptar" at bounding box center [640, 376] width 60 height 16
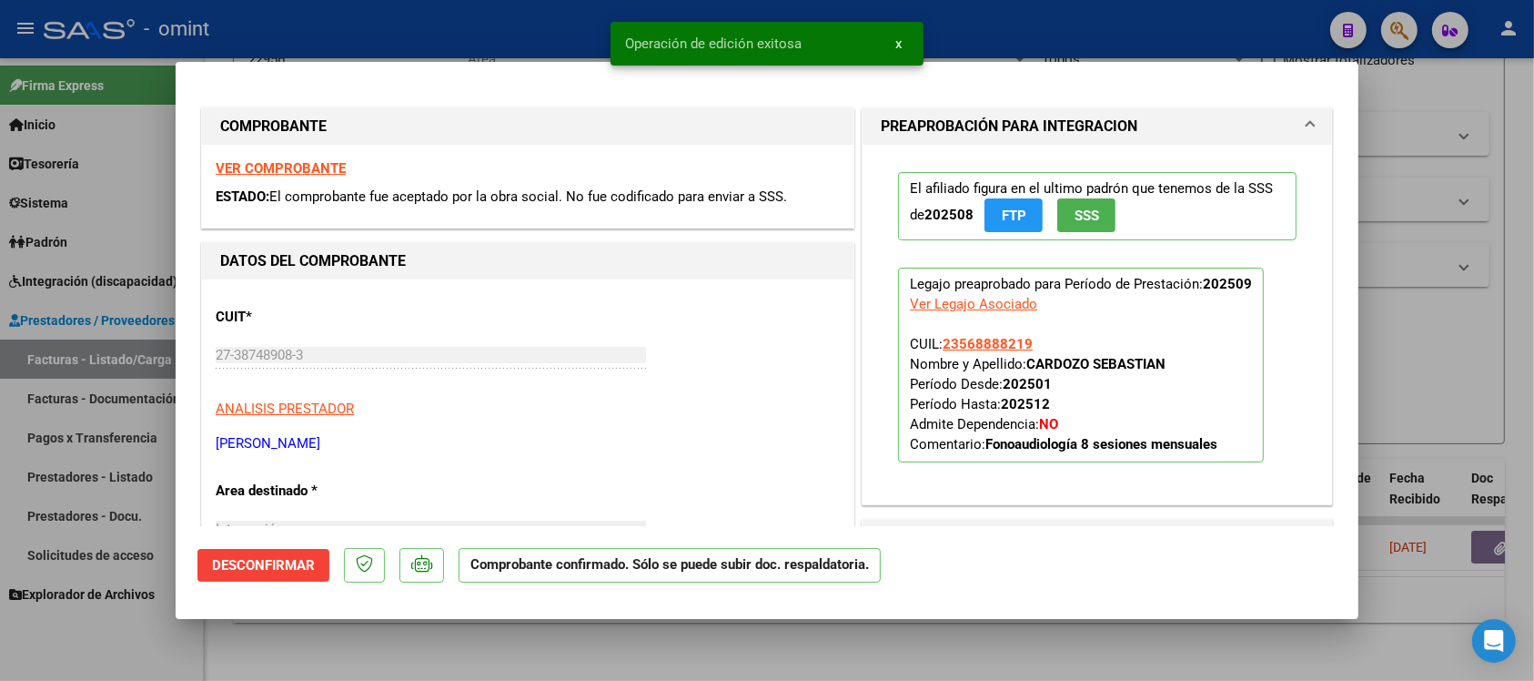
click at [514, 34] on div at bounding box center [767, 340] width 1534 height 681
type input "$ 0,00"
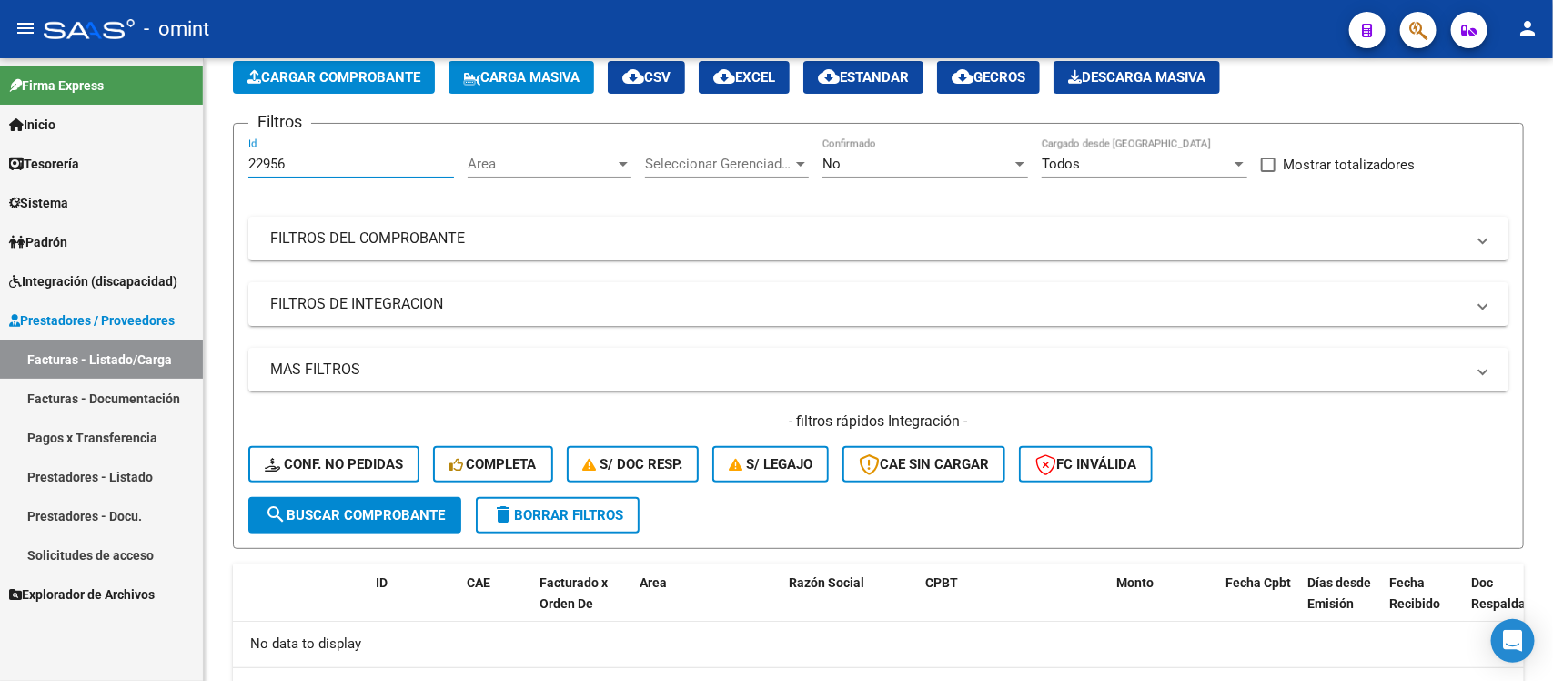
scroll to position [28, 0]
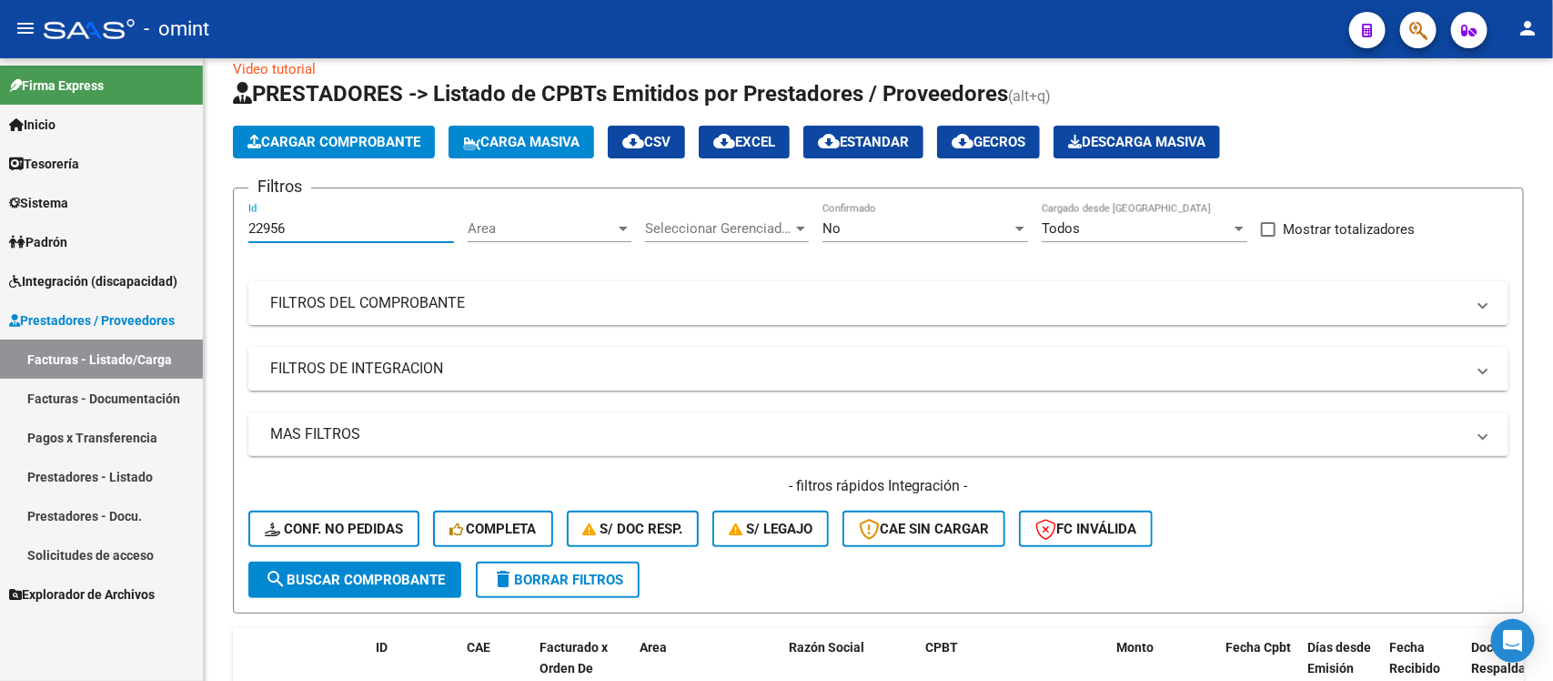
drag, startPoint x: 316, startPoint y: 74, endPoint x: 183, endPoint y: 82, distance: 133.1
click at [184, 78] on mat-sidenav-container "Firma Express Inicio Calendario SSS Instructivos Contacto OS Tesorería Extracto…" at bounding box center [776, 369] width 1553 height 622
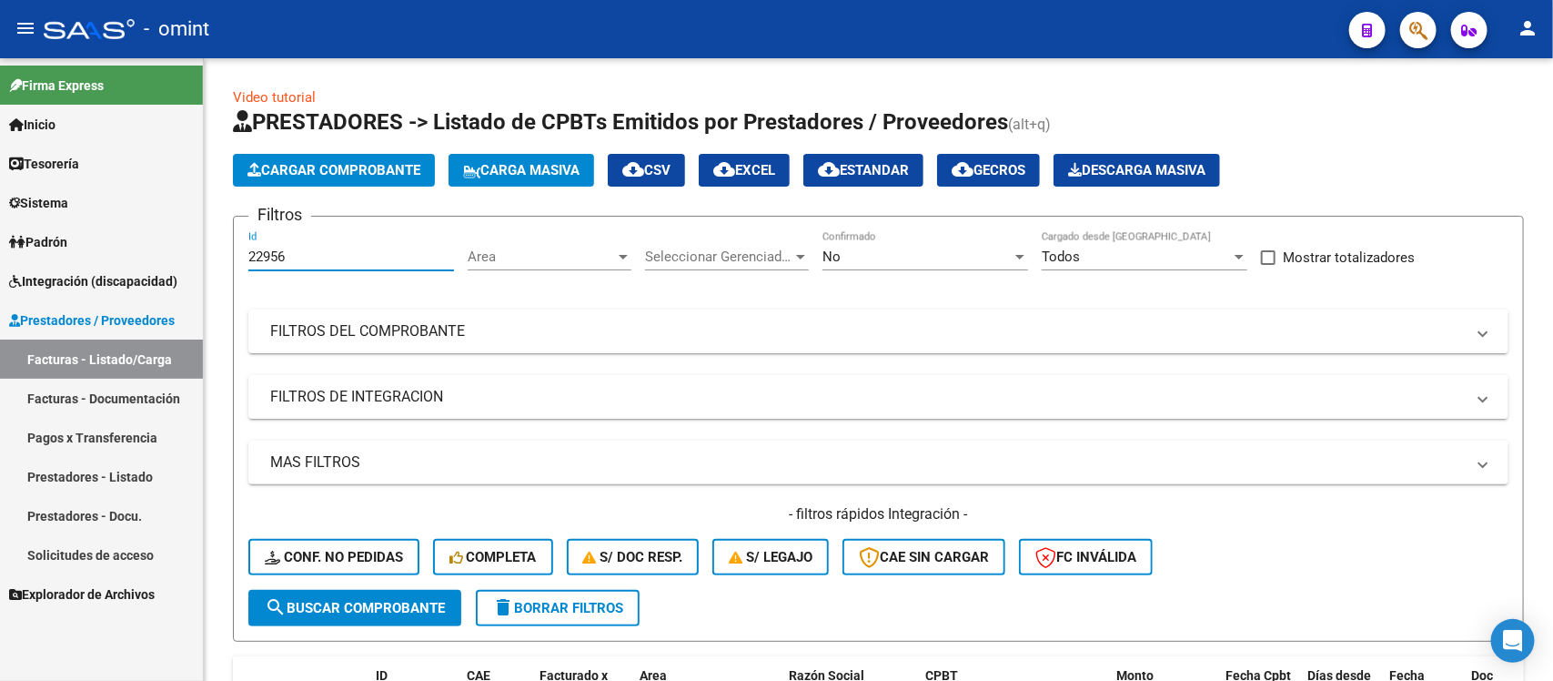
paste input "00"
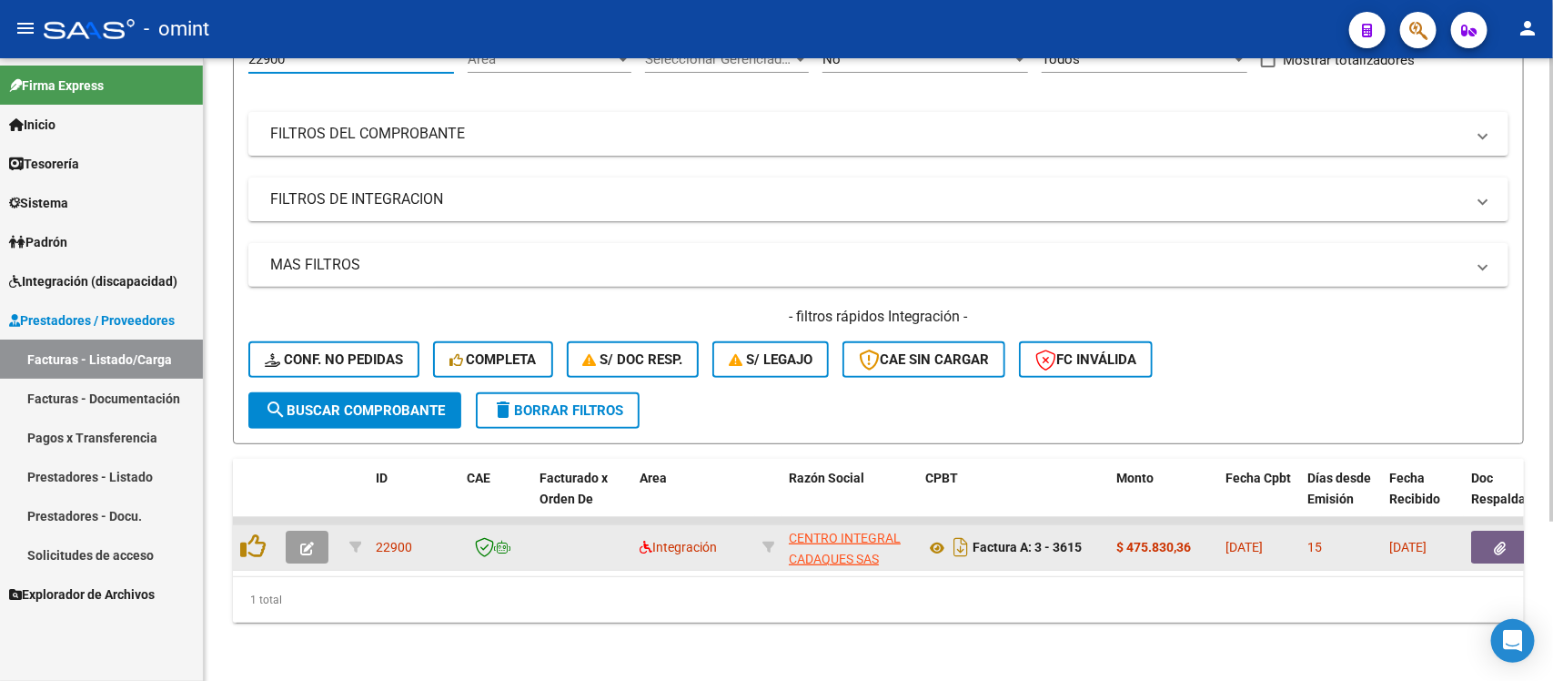
type input "22900"
click at [306, 530] on button "button" at bounding box center [307, 546] width 43 height 33
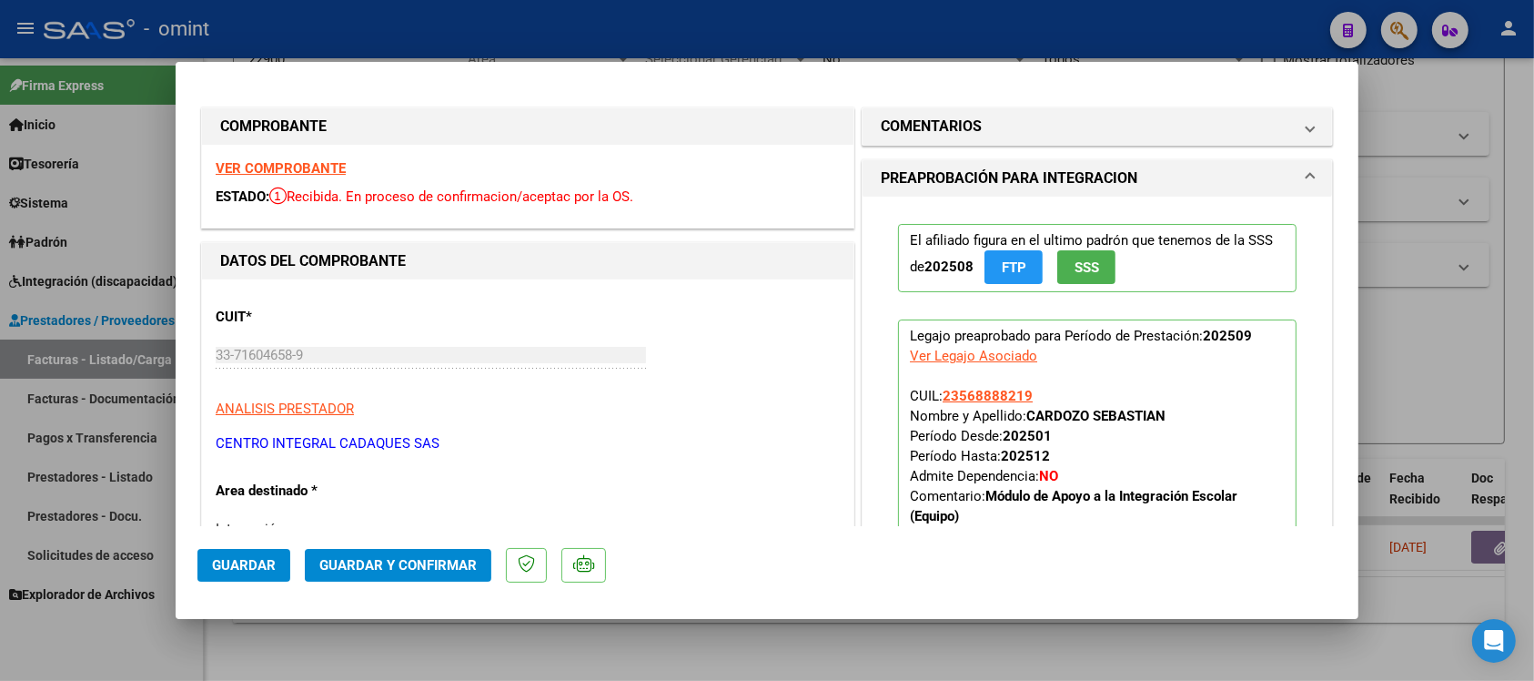
click at [289, 164] on strong "VER COMPROBANTE" at bounding box center [281, 168] width 130 height 16
click at [465, 578] on button "Guardar y Confirmar" at bounding box center [398, 565] width 187 height 33
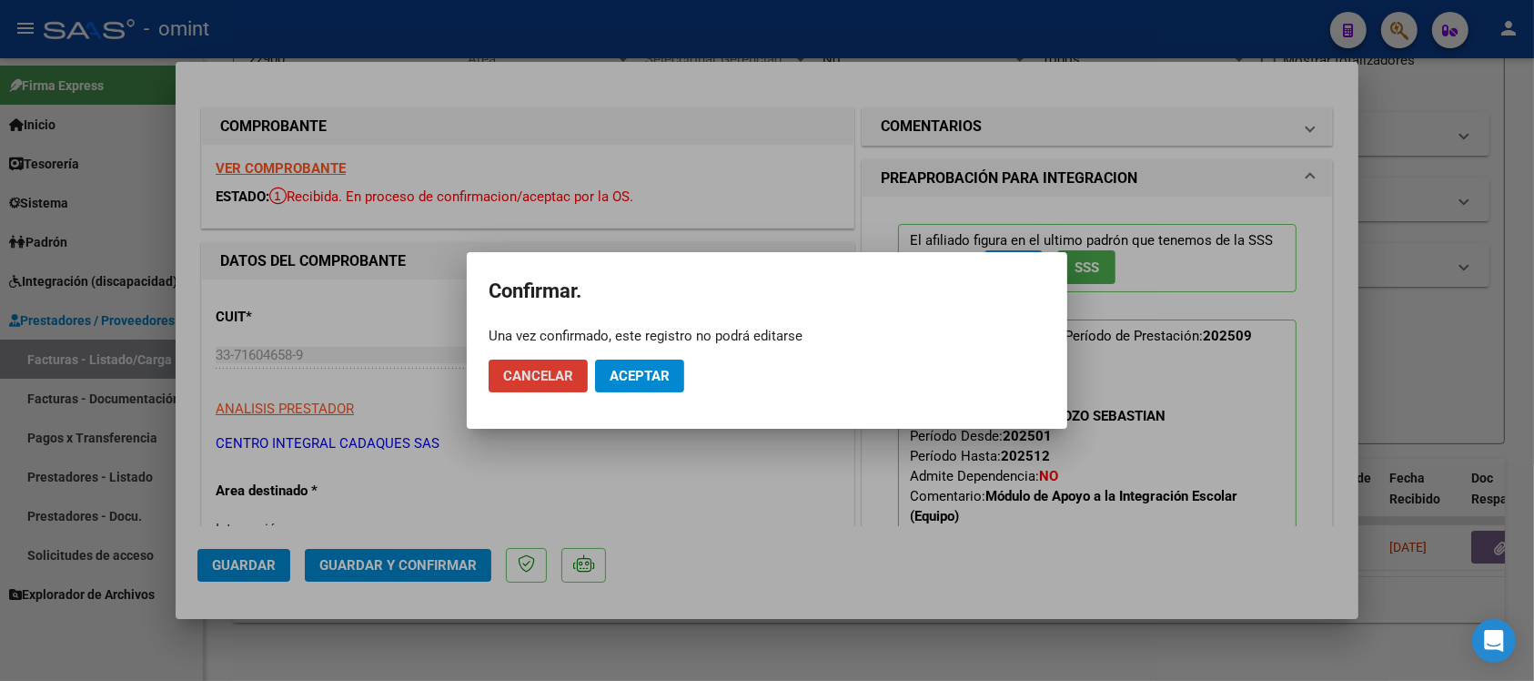
click at [660, 375] on span "Aceptar" at bounding box center [640, 376] width 60 height 16
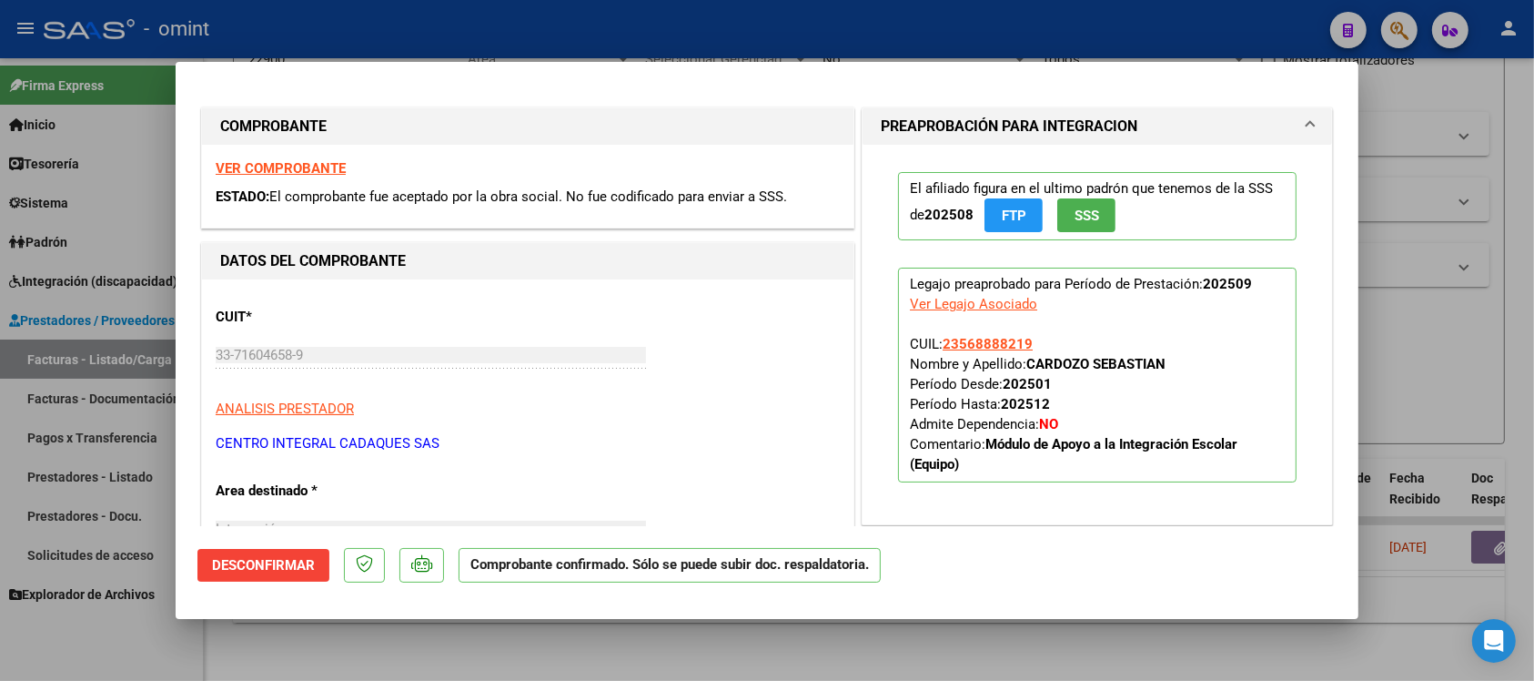
click at [551, 33] on div at bounding box center [767, 340] width 1534 height 681
type input "$ 0,00"
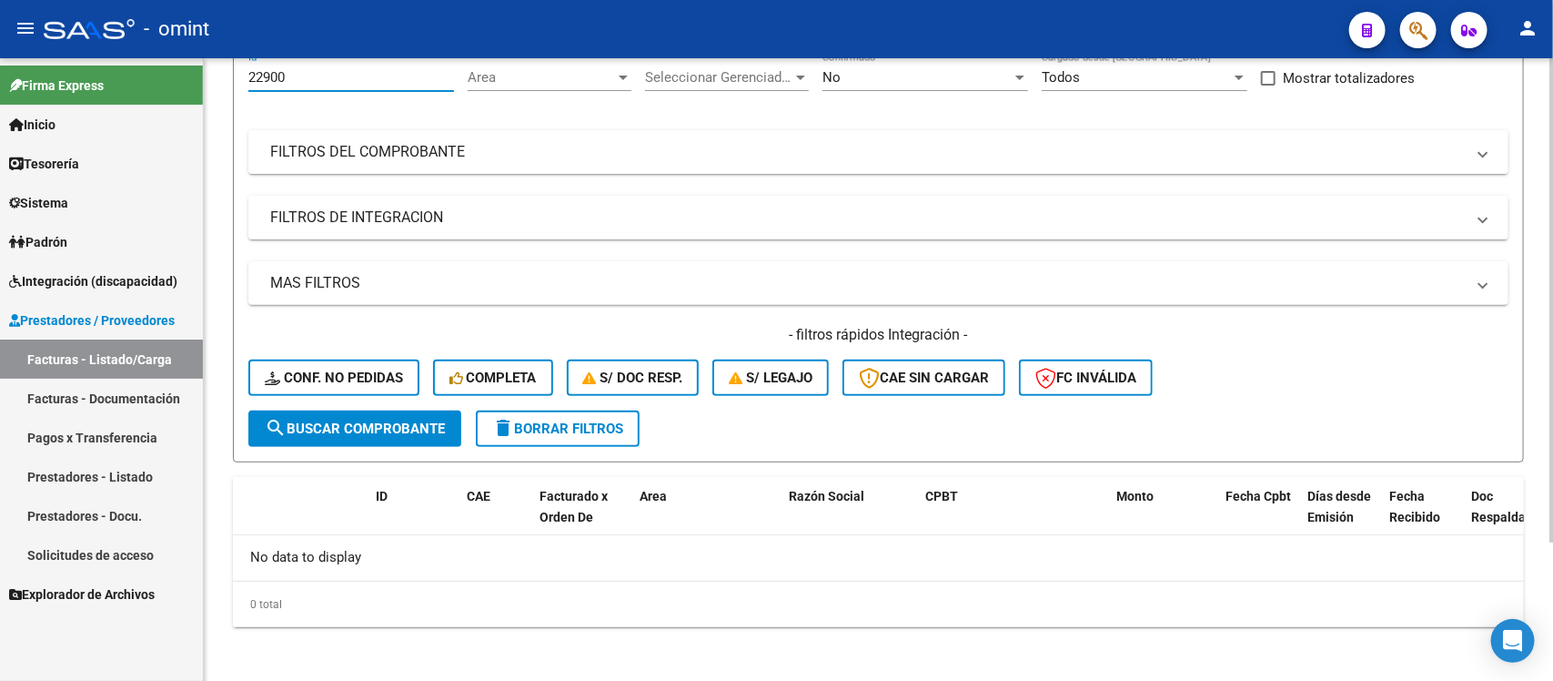
scroll to position [168, 0]
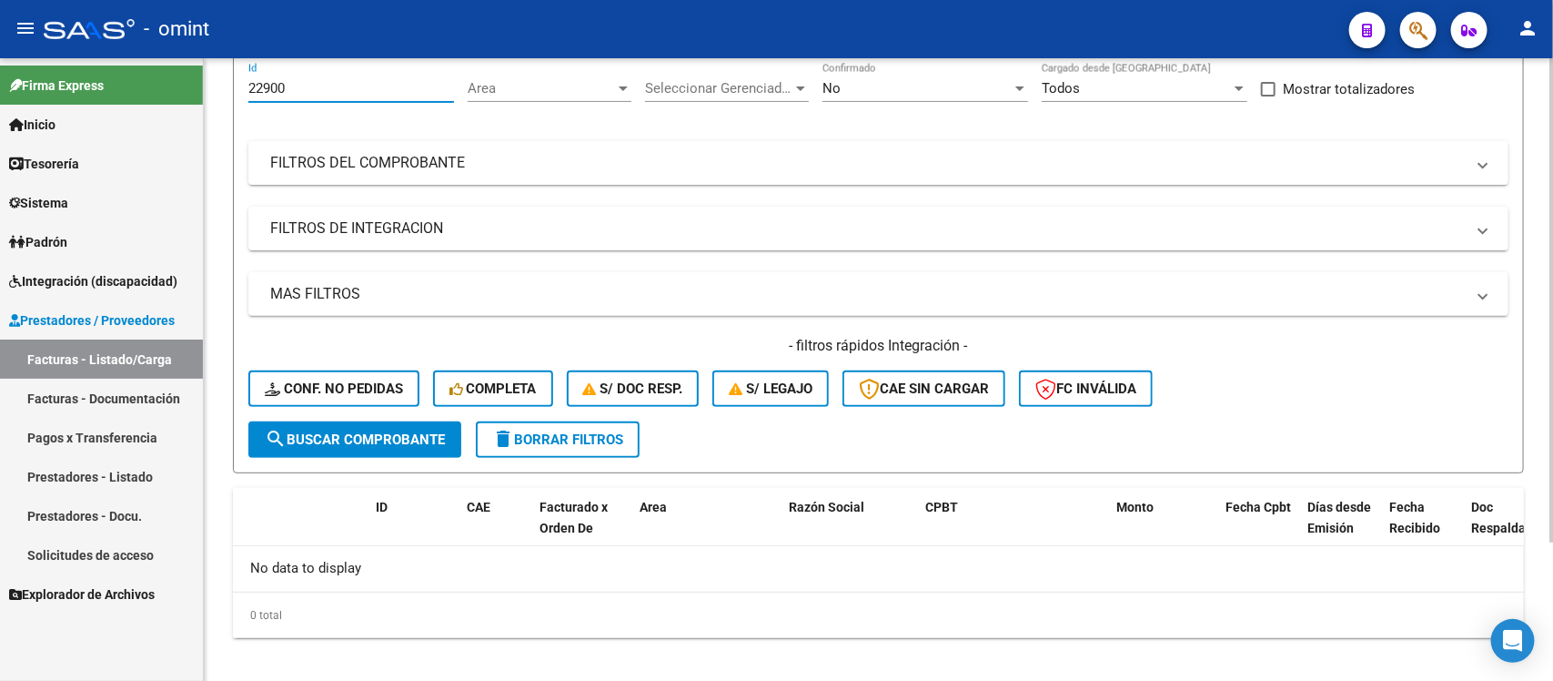
drag, startPoint x: 303, startPoint y: 66, endPoint x: 229, endPoint y: 84, distance: 75.7
click at [229, 84] on div "Video tutorial PRESTADORES -> Listado de CPBTs Emitidos por Prestadores / Prove…" at bounding box center [878, 293] width 1349 height 806
paste input "277"
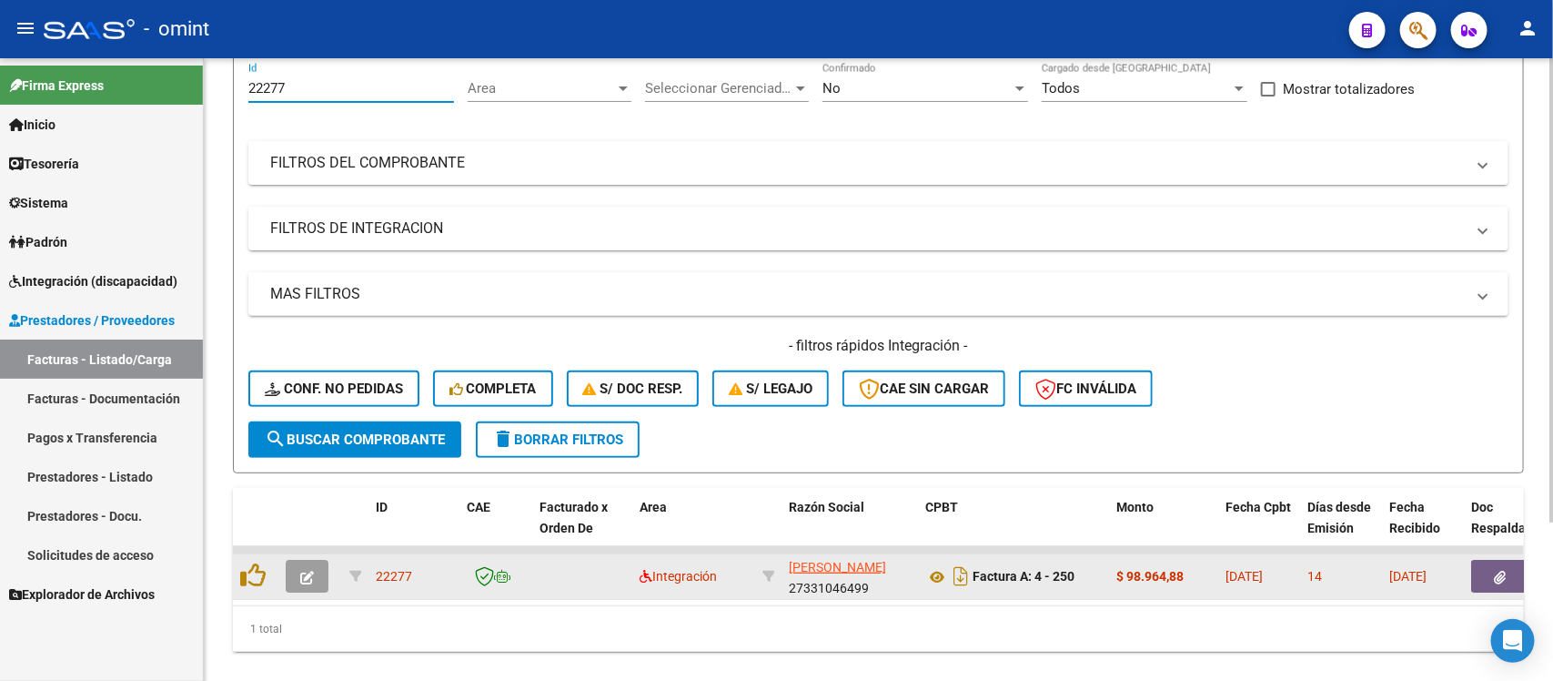
type input "22277"
click at [314, 576] on button "button" at bounding box center [307, 576] width 43 height 33
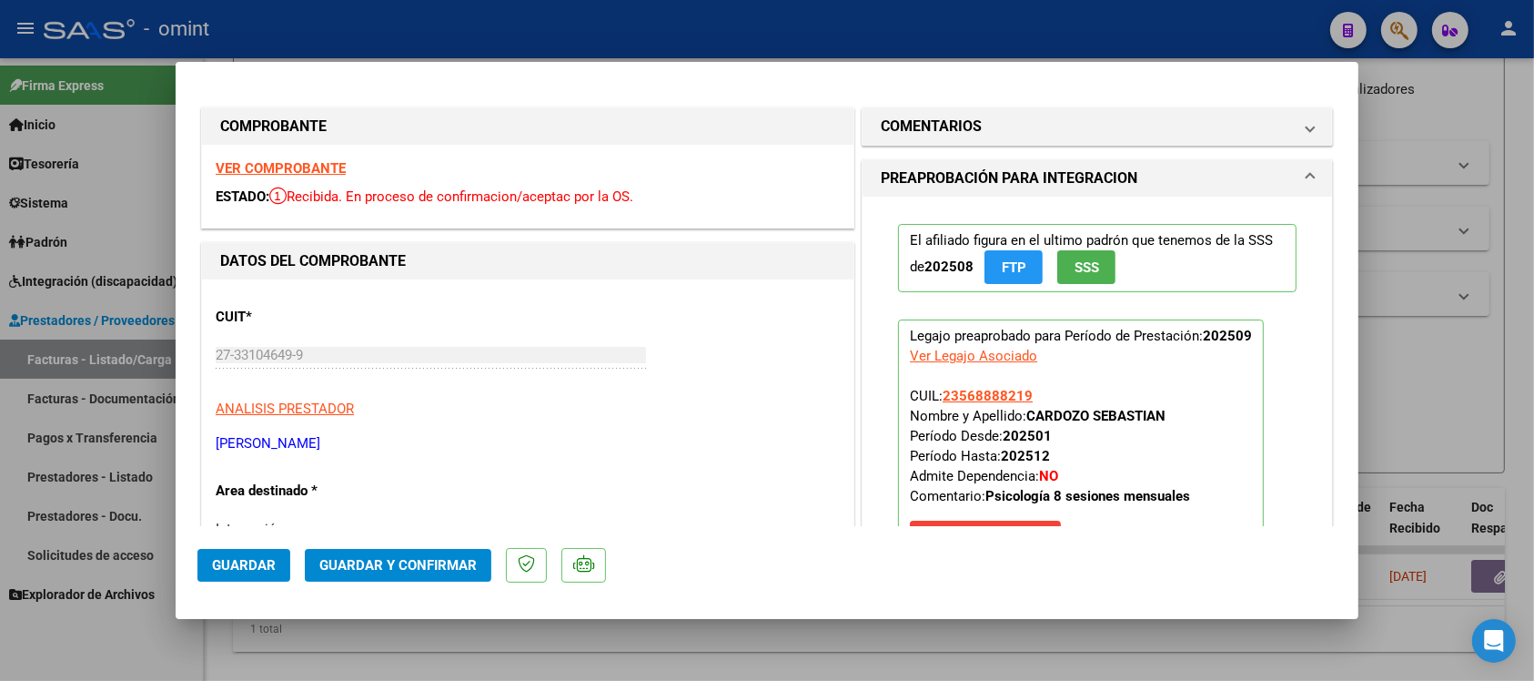
click at [318, 164] on strong "VER COMPROBANTE" at bounding box center [281, 168] width 130 height 16
click at [384, 575] on button "Guardar y Confirmar" at bounding box center [398, 565] width 187 height 33
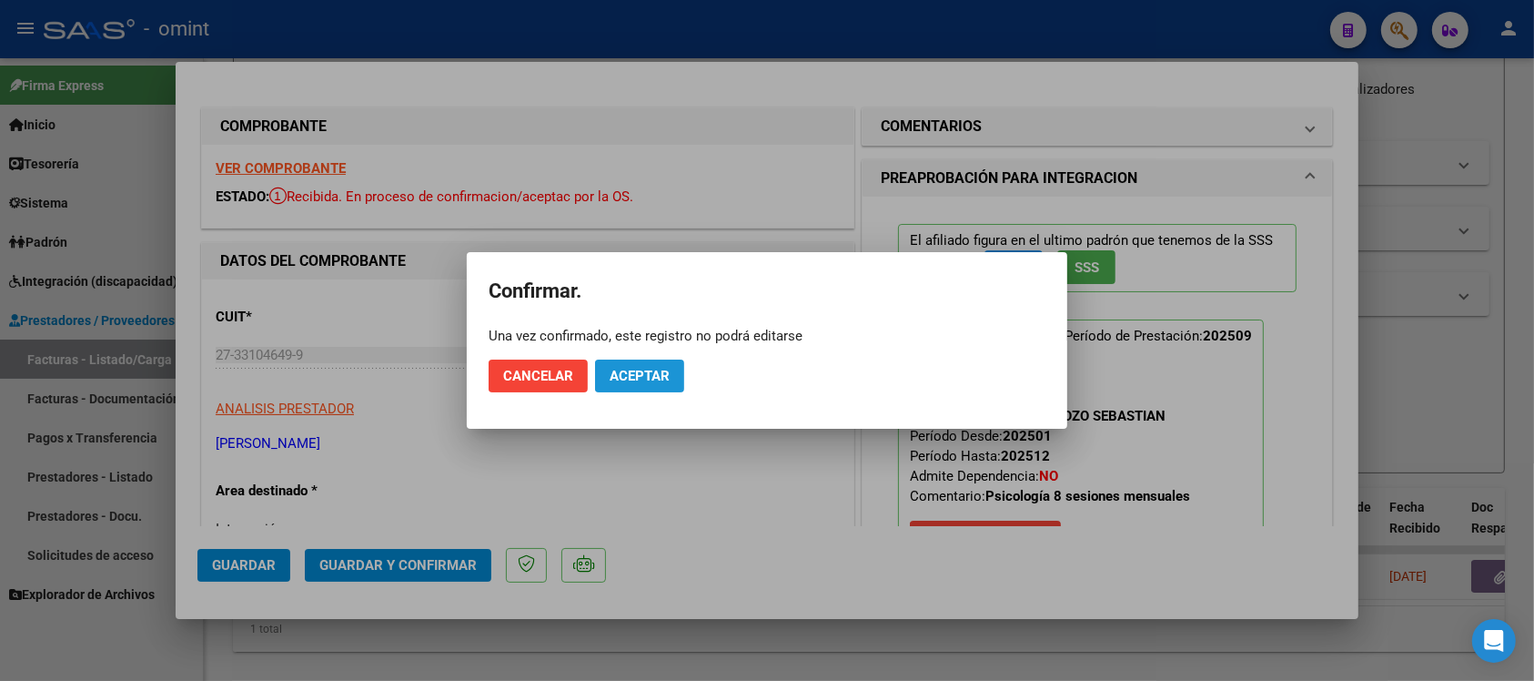
click at [671, 374] on button "Aceptar" at bounding box center [639, 375] width 89 height 33
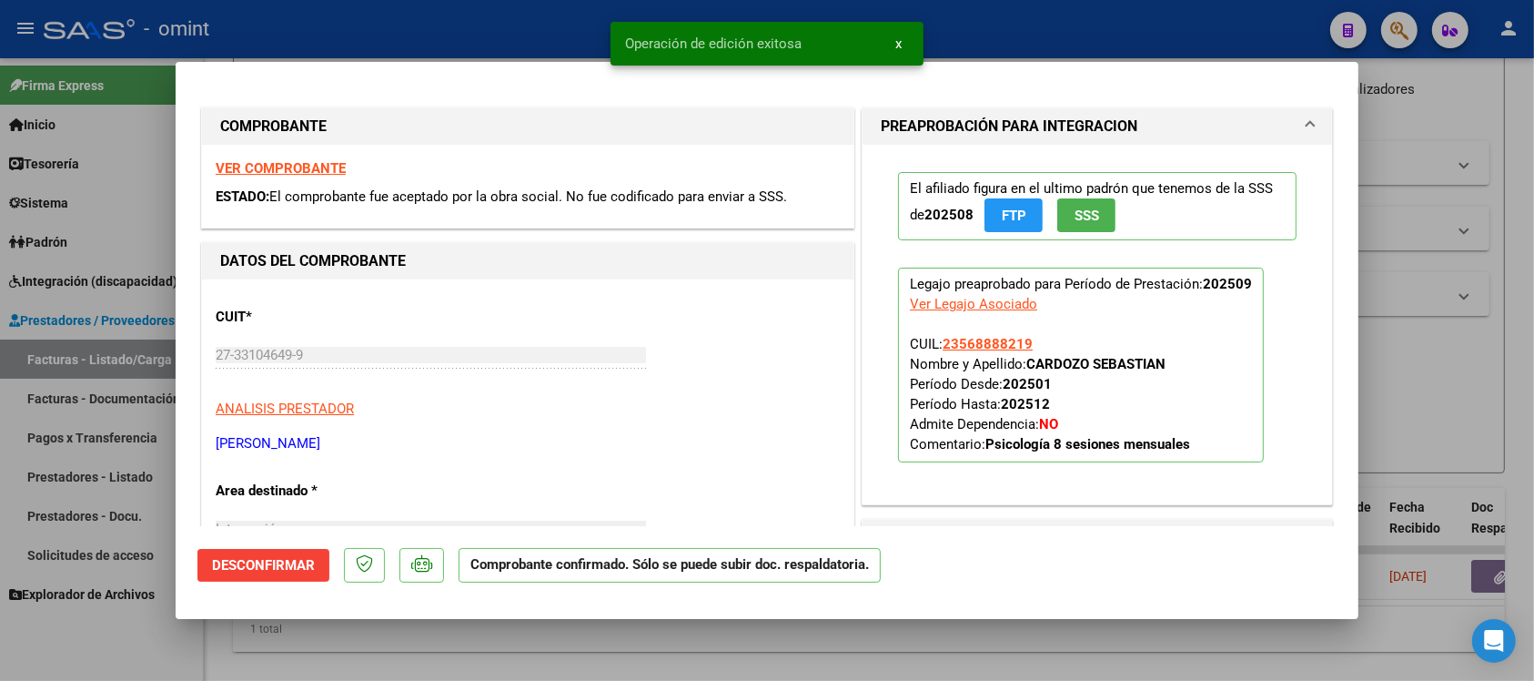
click at [332, 19] on div at bounding box center [767, 340] width 1534 height 681
type input "$ 0,00"
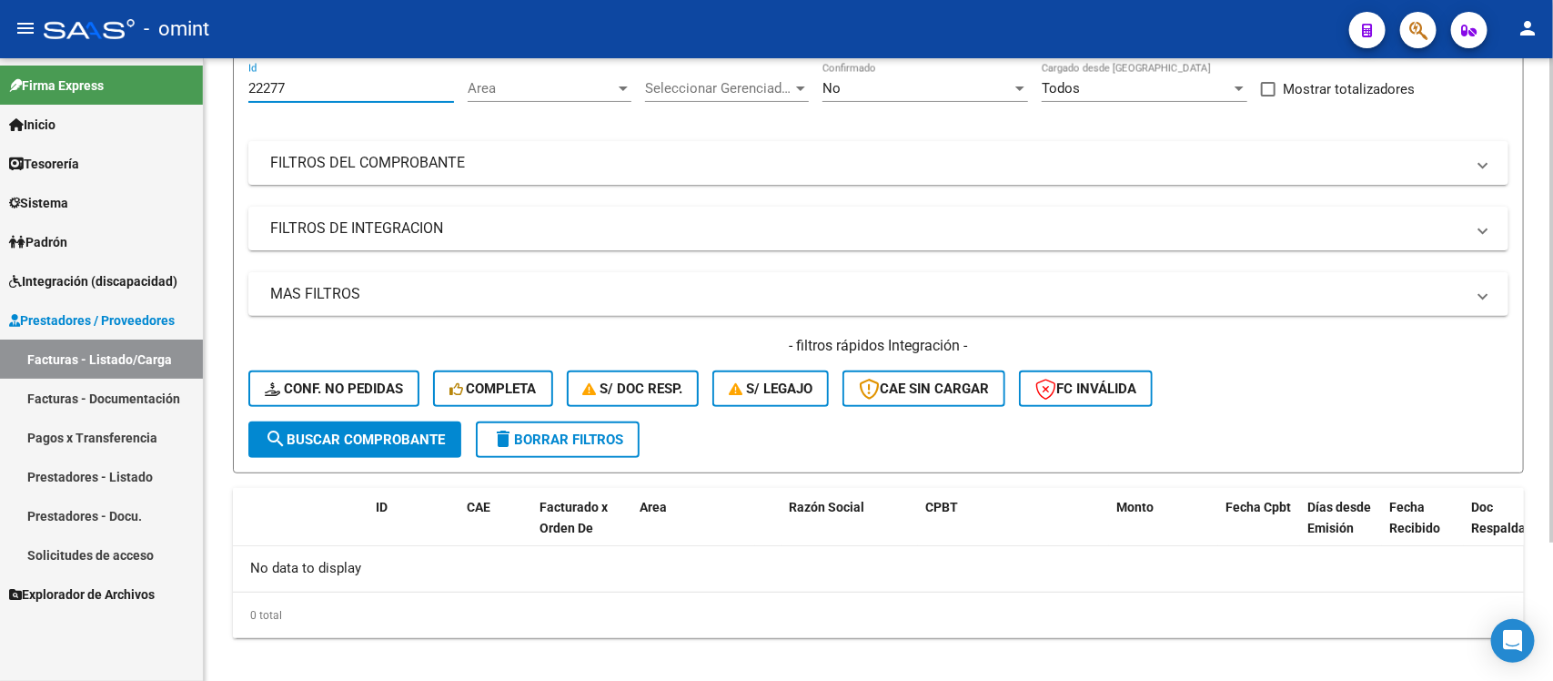
drag, startPoint x: 308, startPoint y: 83, endPoint x: 217, endPoint y: 97, distance: 92.1
click at [217, 97] on div "Video tutorial PRESTADORES -> Listado de CPBTs Emitidos por Prestadores / Prove…" at bounding box center [878, 293] width 1349 height 806
paste input "number"
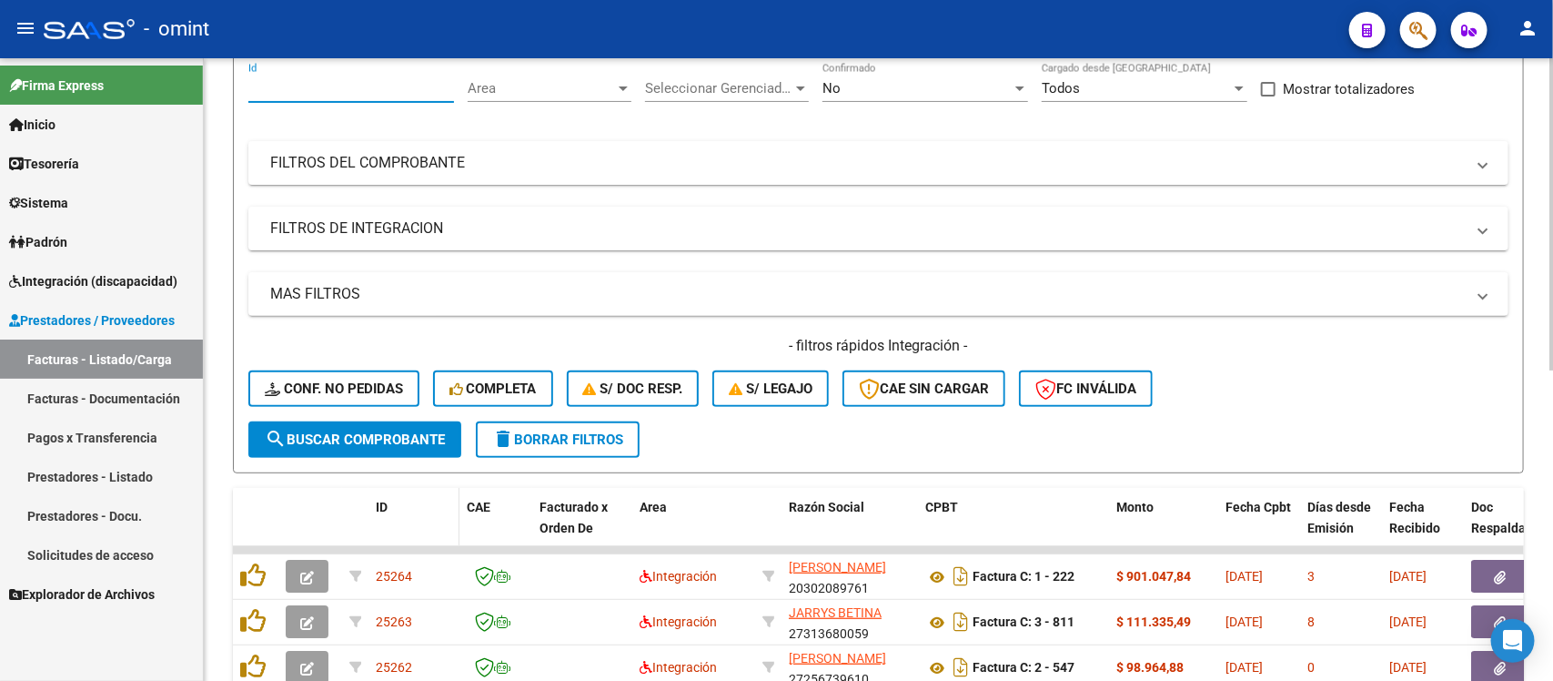
paste input "24851"
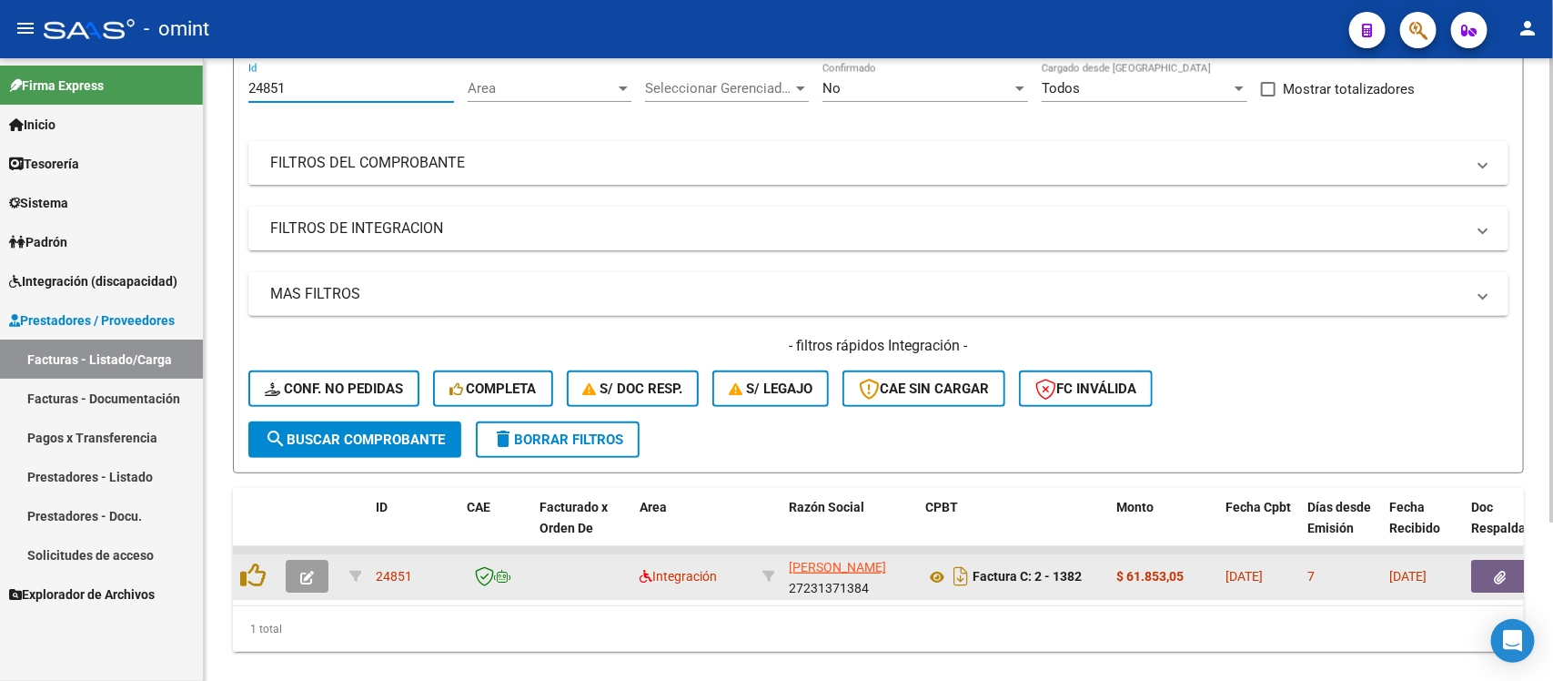
type input "24851"
click at [288, 570] on button "button" at bounding box center [307, 576] width 43 height 33
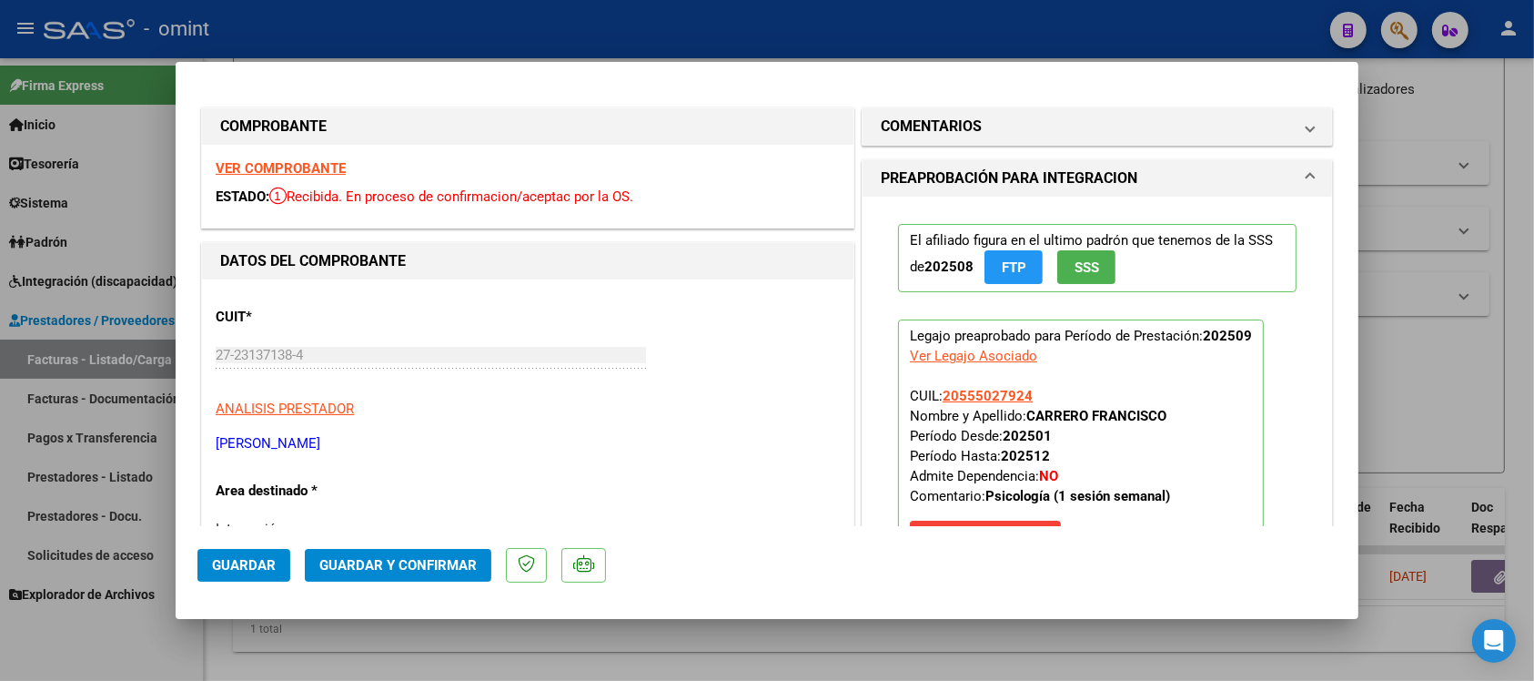
click at [301, 167] on strong "VER COMPROBANTE" at bounding box center [281, 168] width 130 height 16
click at [1040, 126] on mat-panel-title "COMENTARIOS" at bounding box center [1086, 127] width 411 height 22
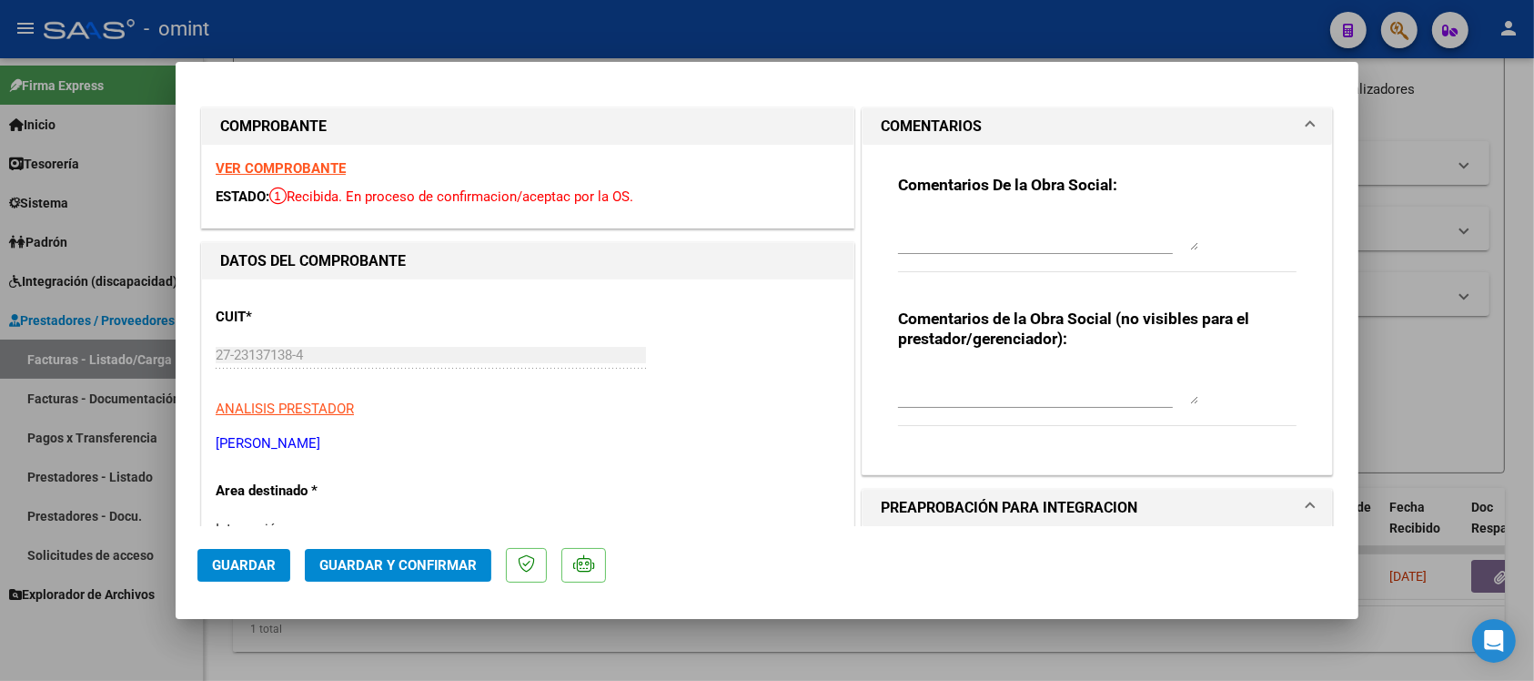
click at [914, 215] on div at bounding box center [1048, 232] width 300 height 44
paste textarea "Se rechaza el comprobante. La cantidad de sesiones habilitadas son XXXXX SS/MES…"
click at [1080, 233] on textarea "Se rechaza el comprobante. La cantidad de sesiones habilitadas son XXXXX SS/MES…" at bounding box center [1048, 232] width 300 height 36
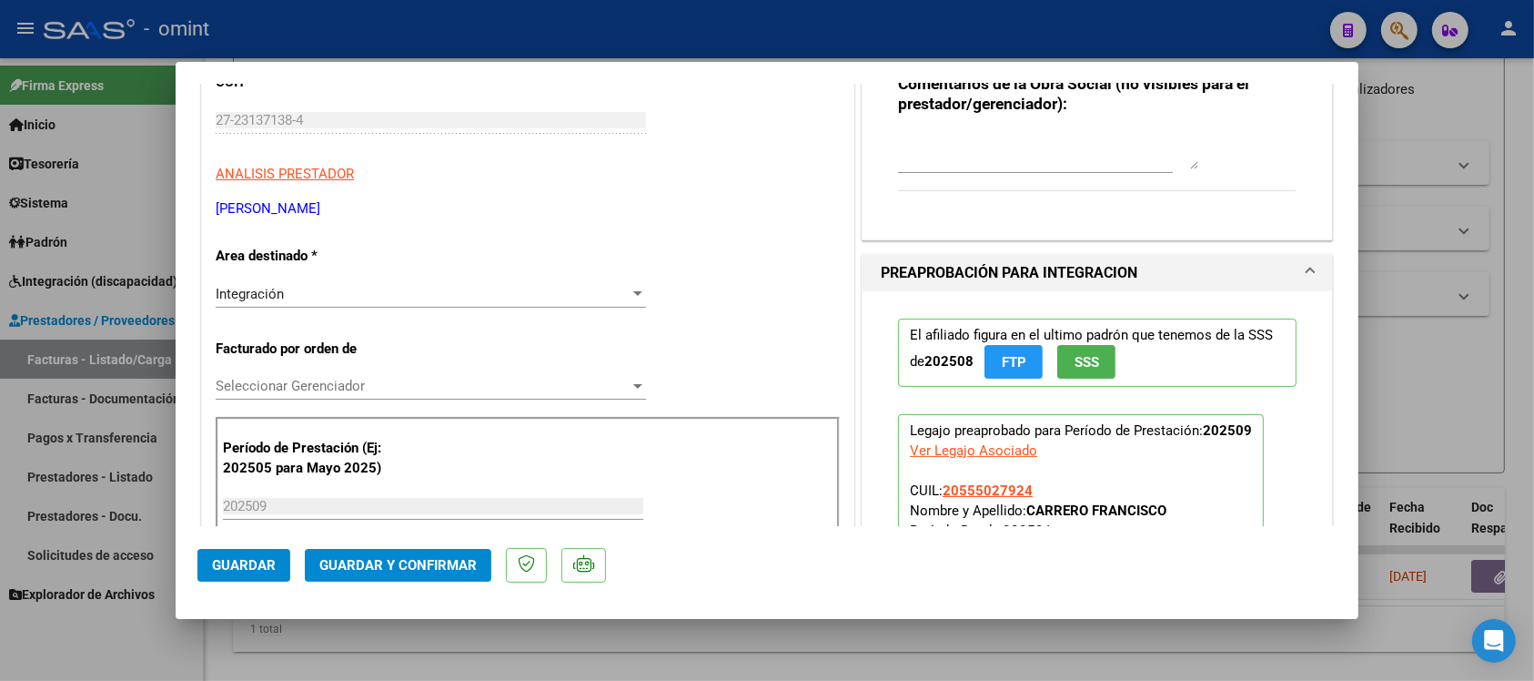
scroll to position [227, 0]
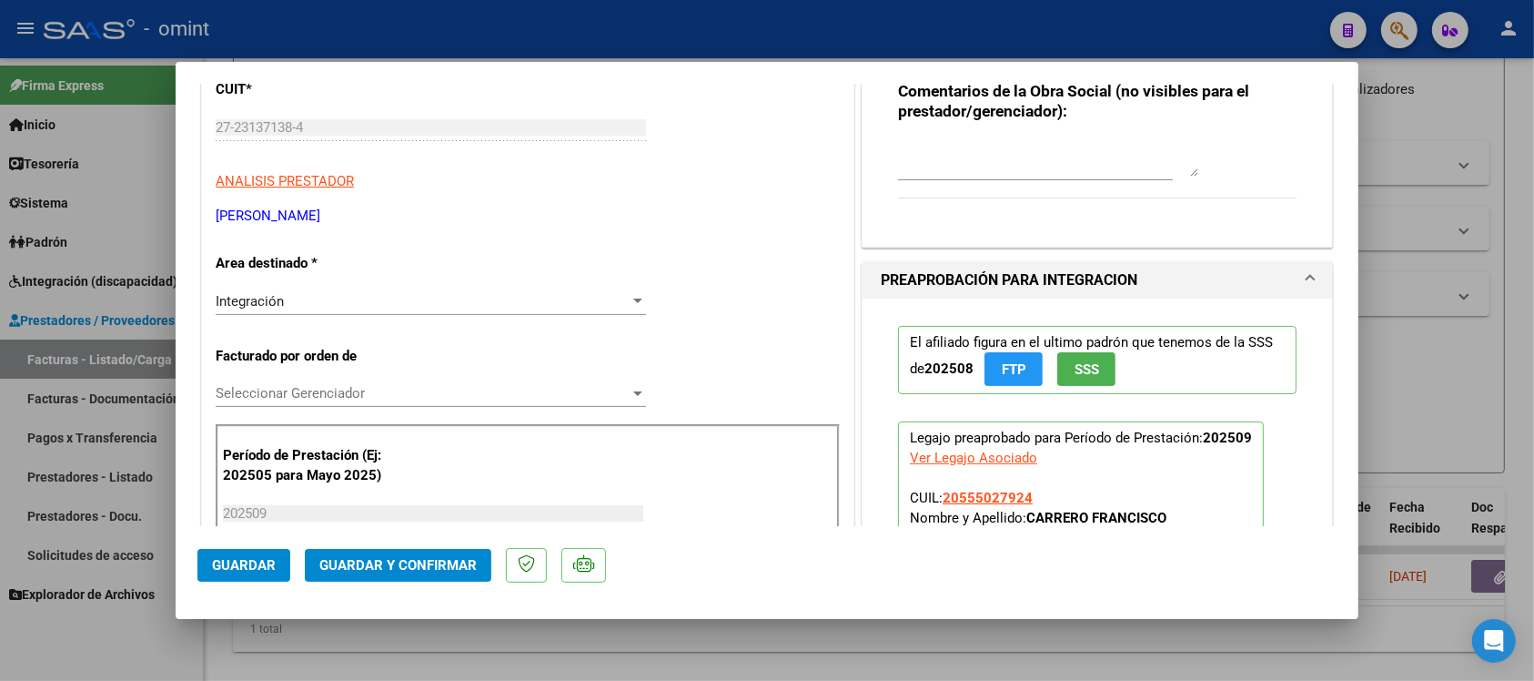
type textarea "Se rechaza el comprobante. La cantidad de sesiones habilitadas son [DEMOGRAPHIC…"
click at [338, 301] on div "Integración" at bounding box center [423, 301] width 414 height 16
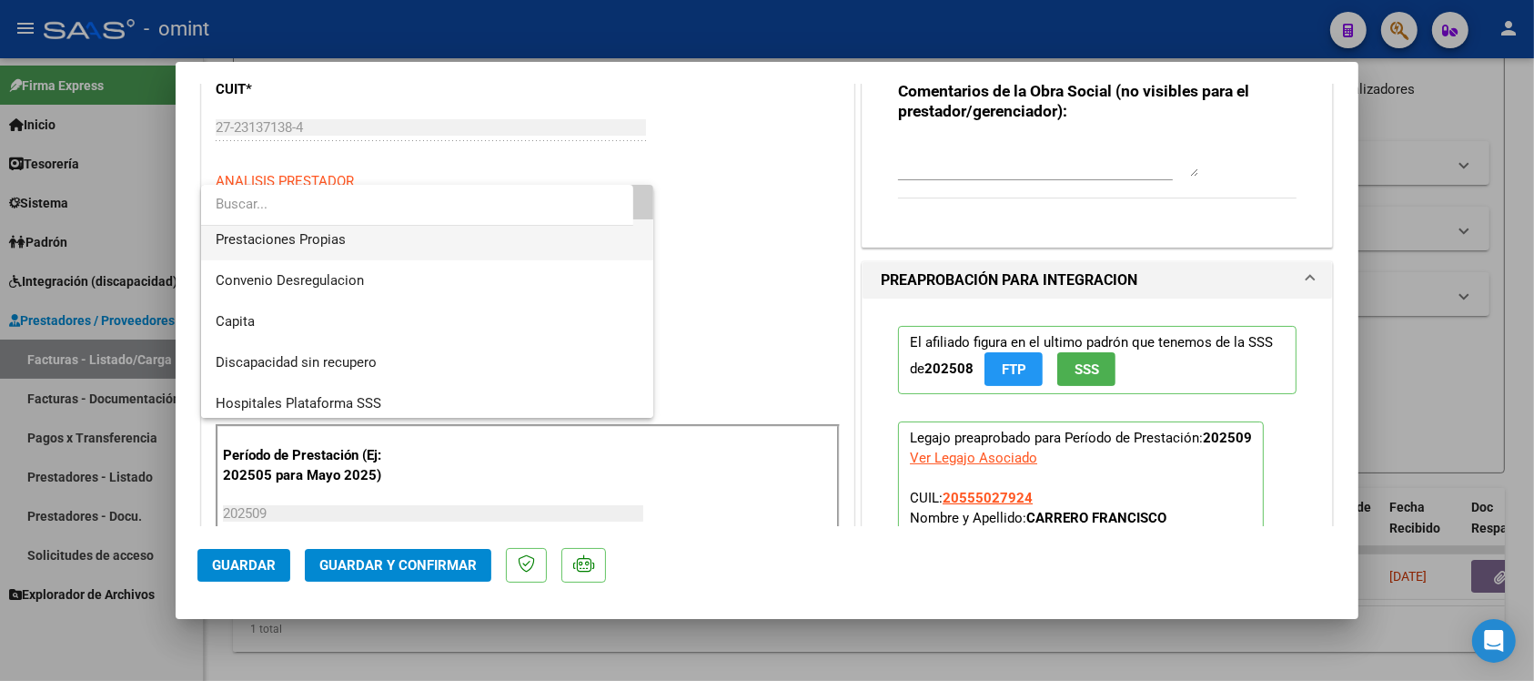
scroll to position [176, 0]
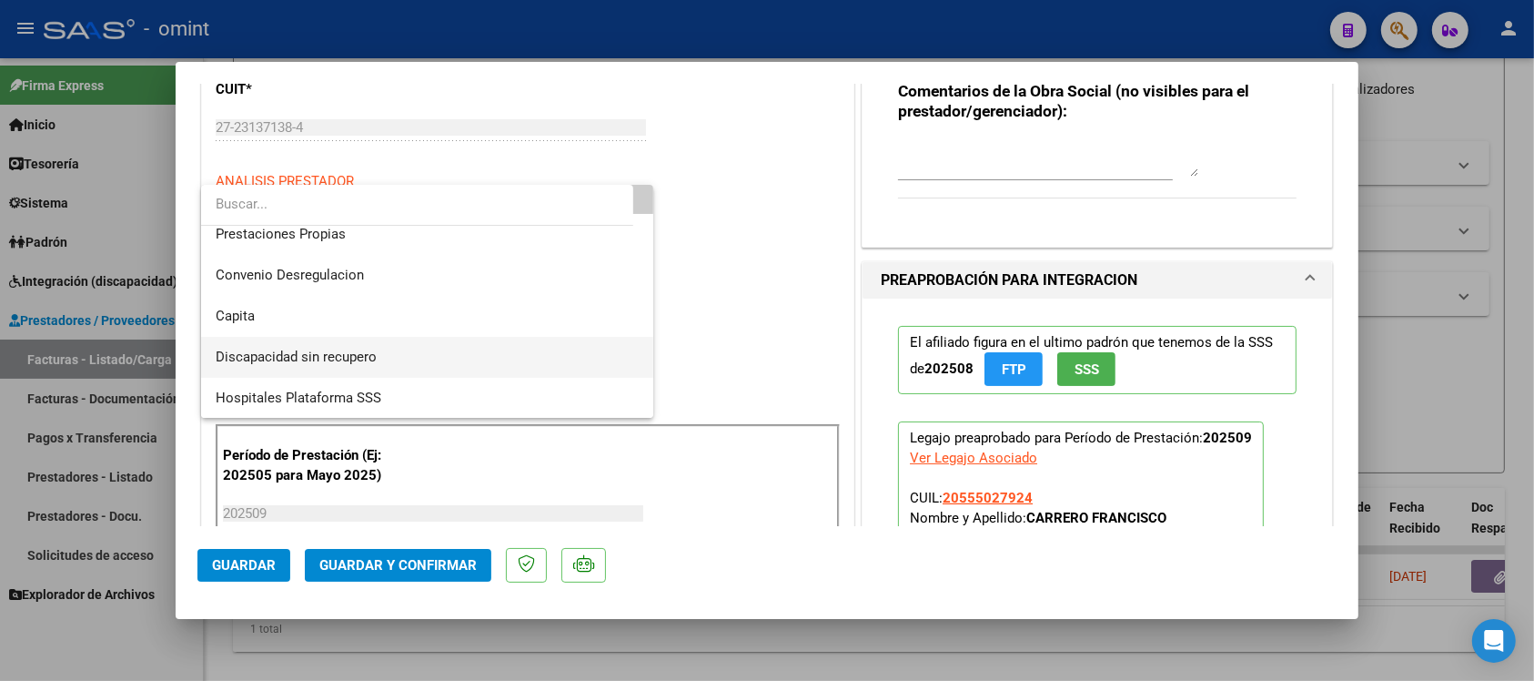
click at [410, 356] on span "Discapacidad sin recupero" at bounding box center [427, 357] width 423 height 41
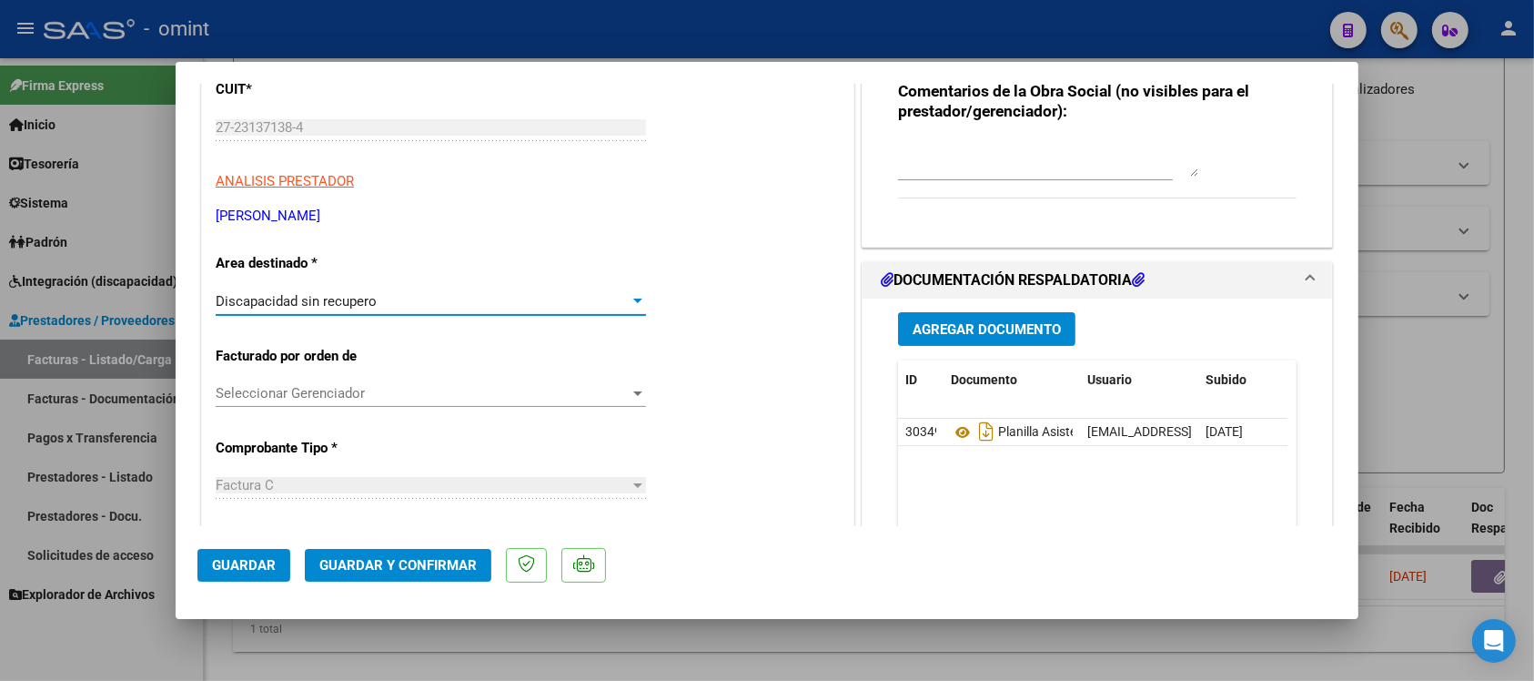
click at [420, 565] on span "Guardar y Confirmar" at bounding box center [397, 565] width 157 height 16
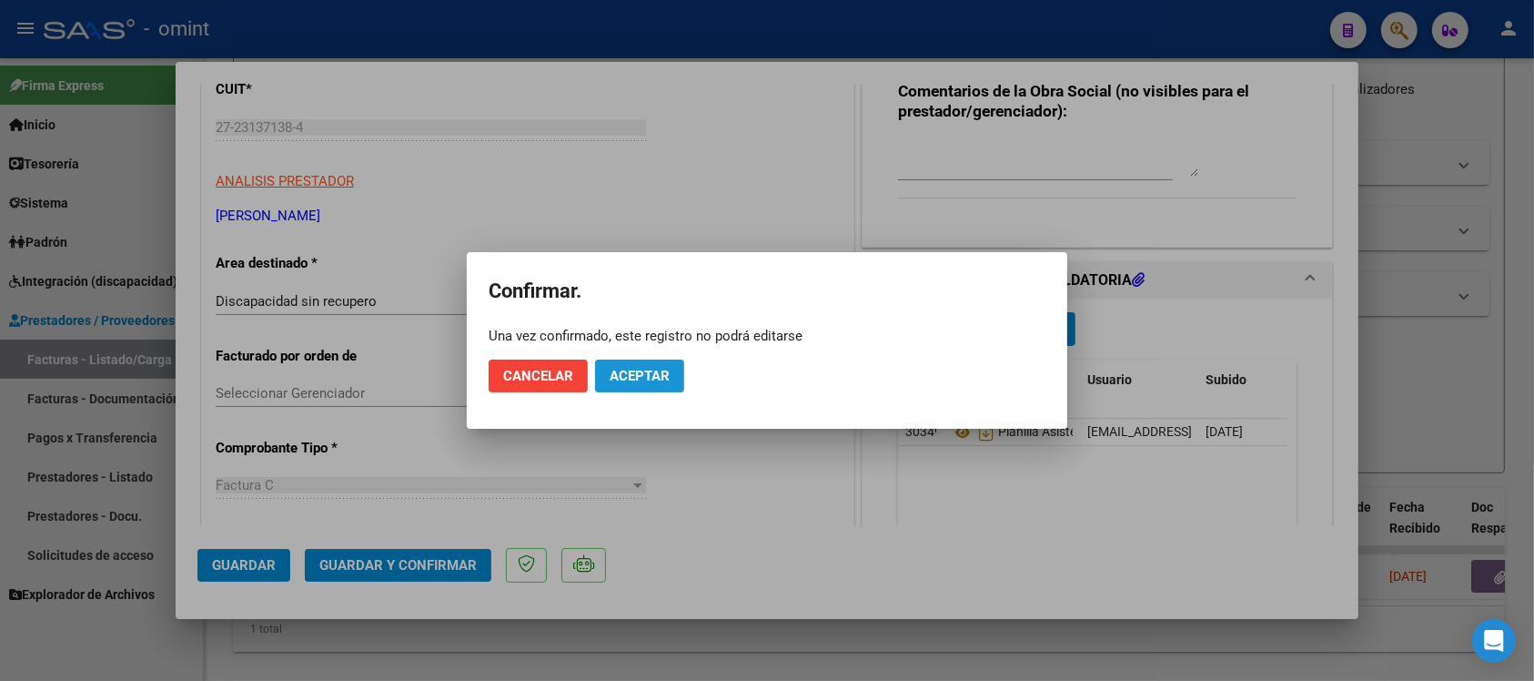
click at [625, 384] on button "Aceptar" at bounding box center [639, 375] width 89 height 33
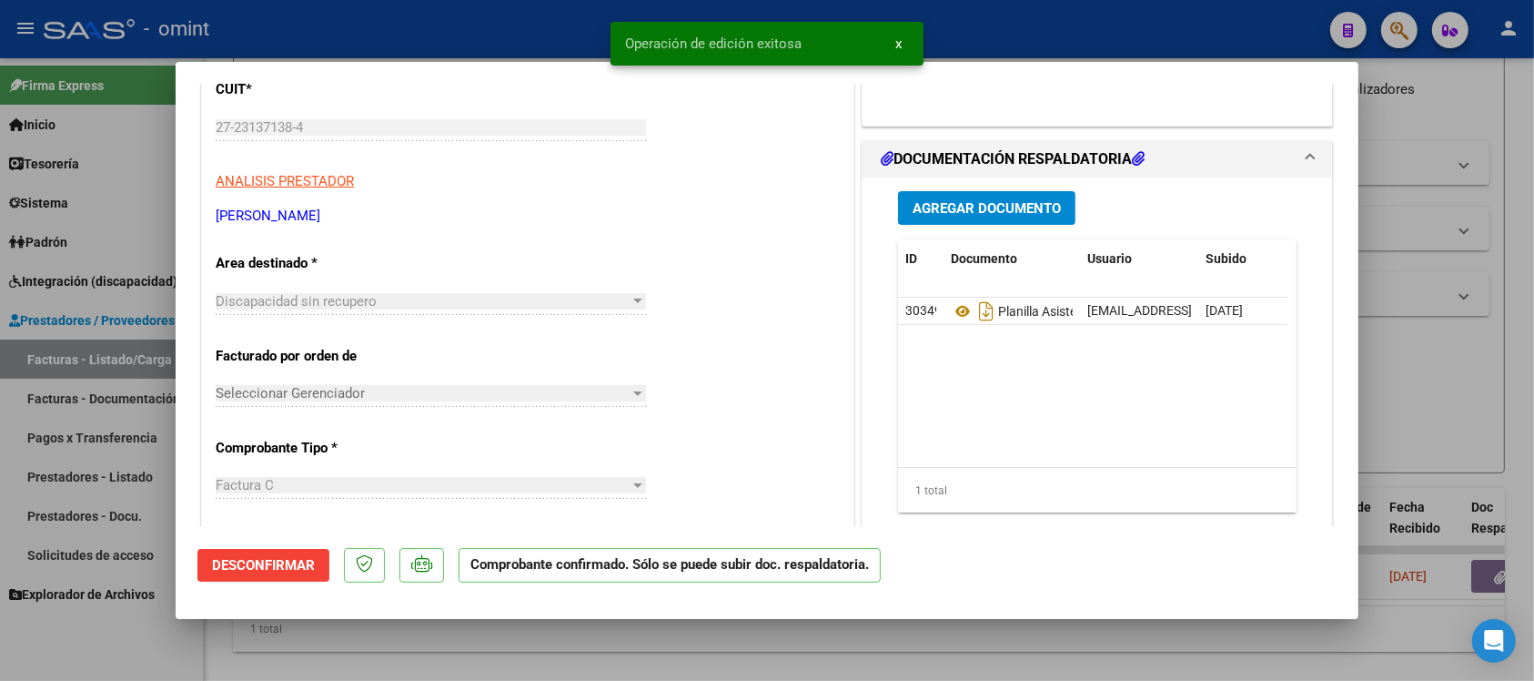
click at [547, 29] on div at bounding box center [767, 340] width 1534 height 681
type input "$ 0,00"
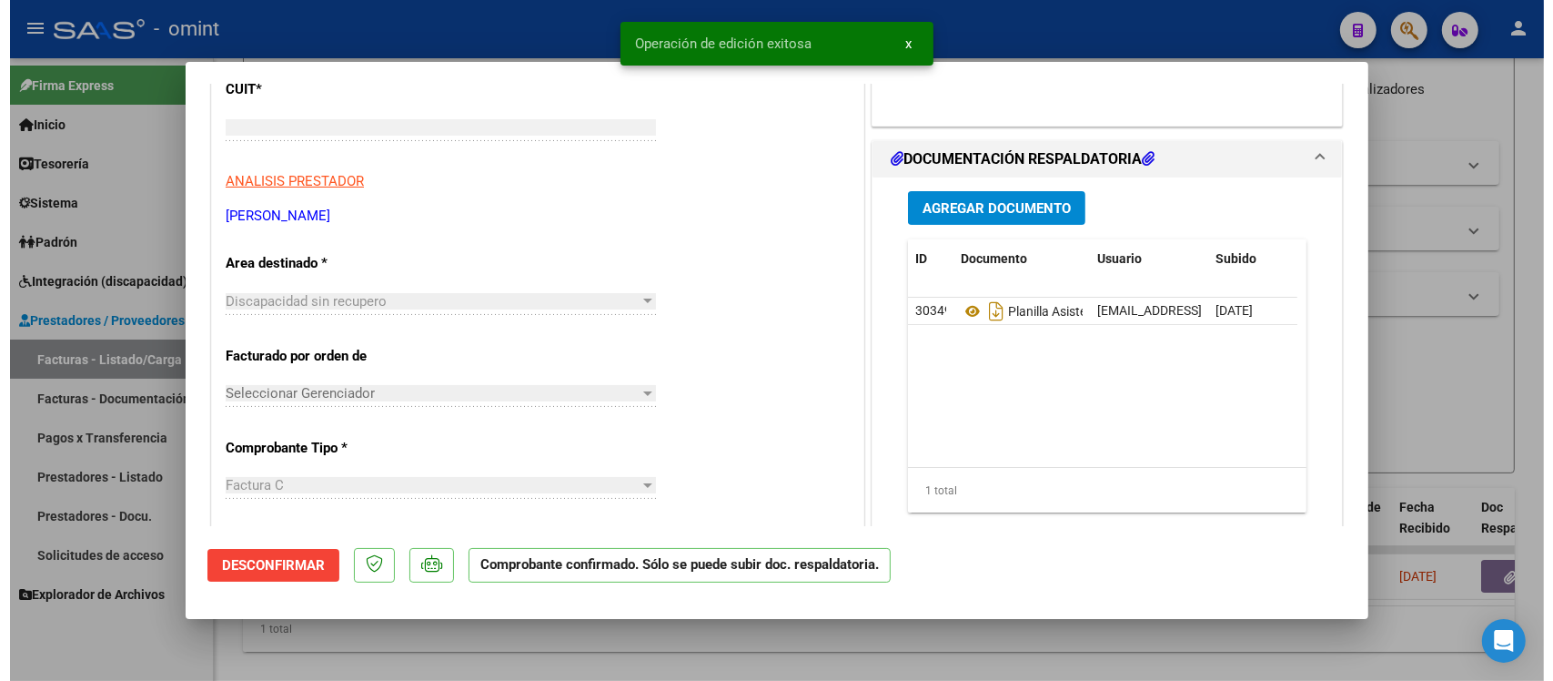
scroll to position [259, 0]
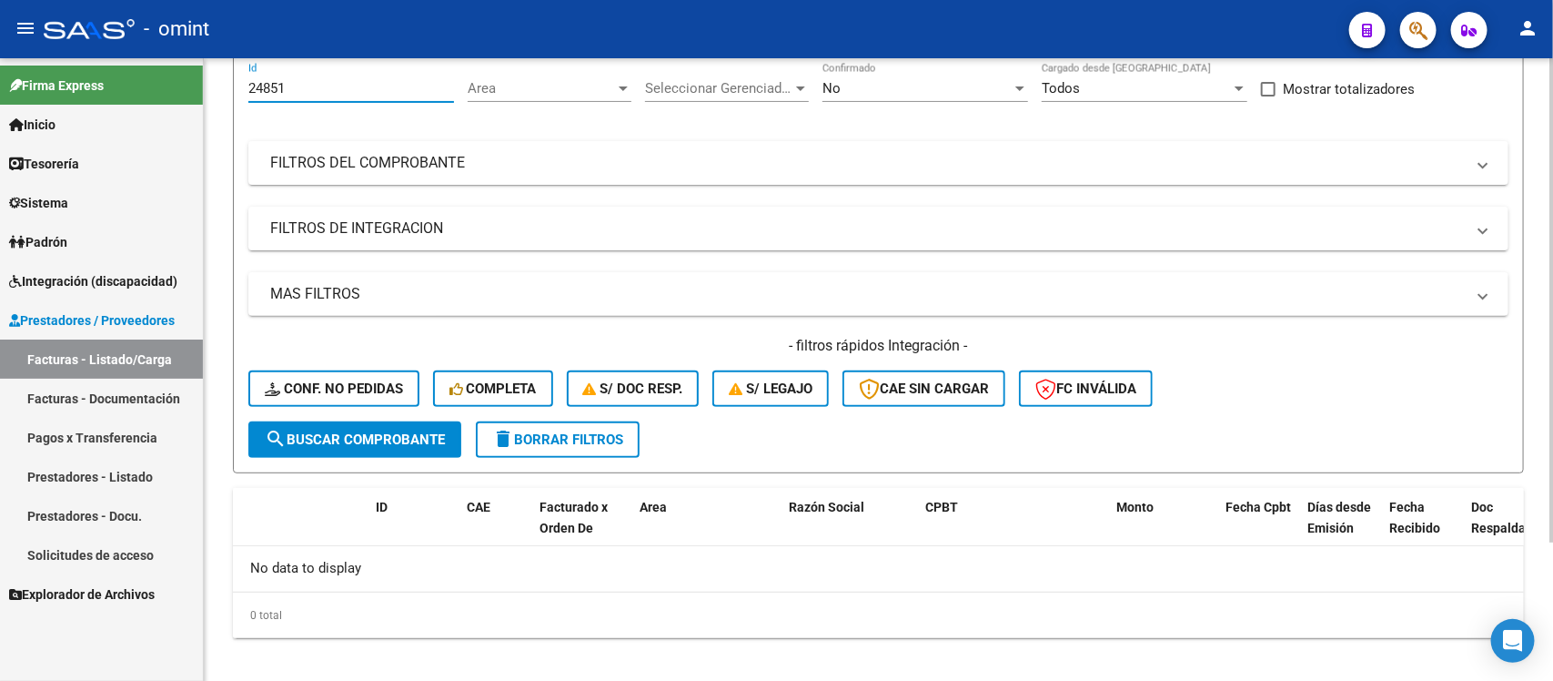
drag, startPoint x: 314, startPoint y: 86, endPoint x: 230, endPoint y: 96, distance: 84.3
click at [230, 96] on div "Video tutorial PRESTADORES -> Listado de CPBTs Emitidos por Prestadores / Prove…" at bounding box center [878, 293] width 1349 height 806
paste input "389"
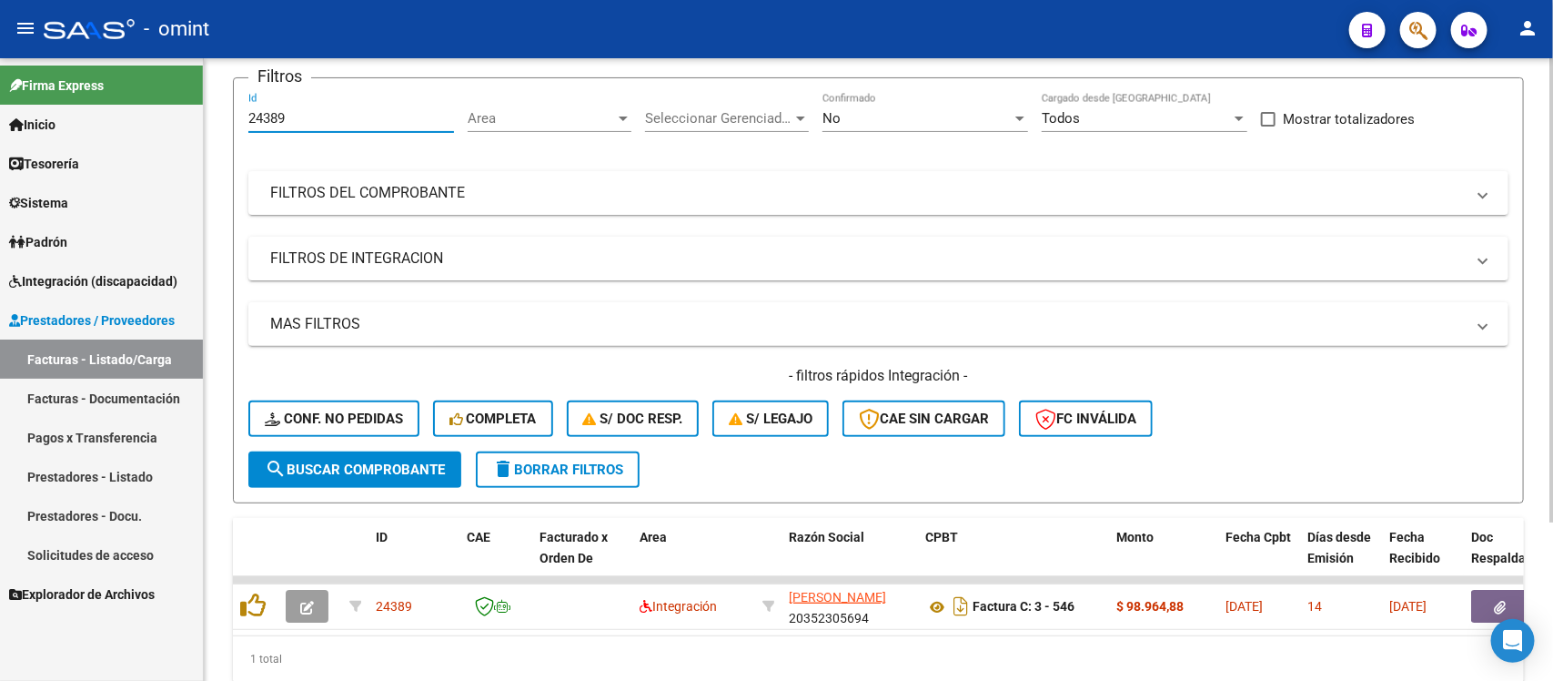
scroll to position [168, 0]
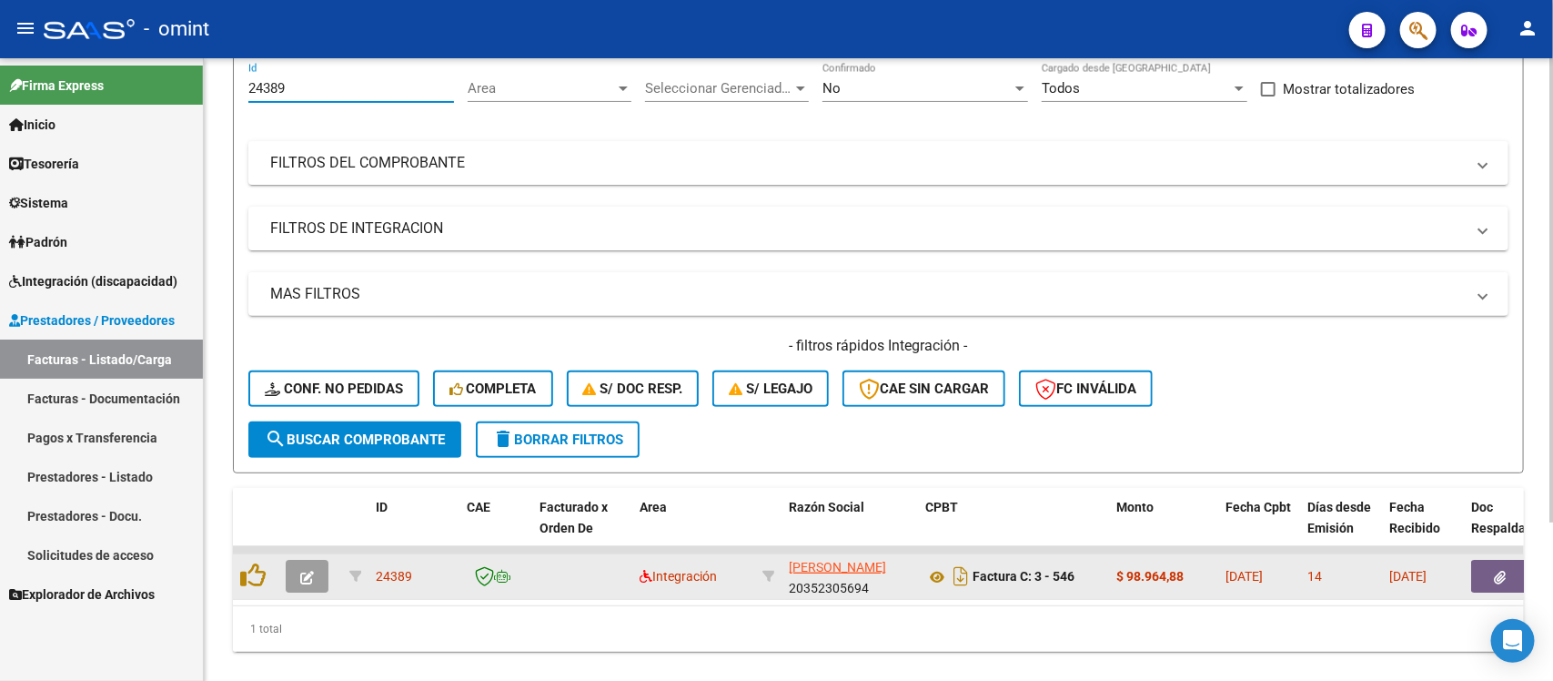
type input "24389"
click at [308, 580] on span "button" at bounding box center [307, 576] width 14 height 16
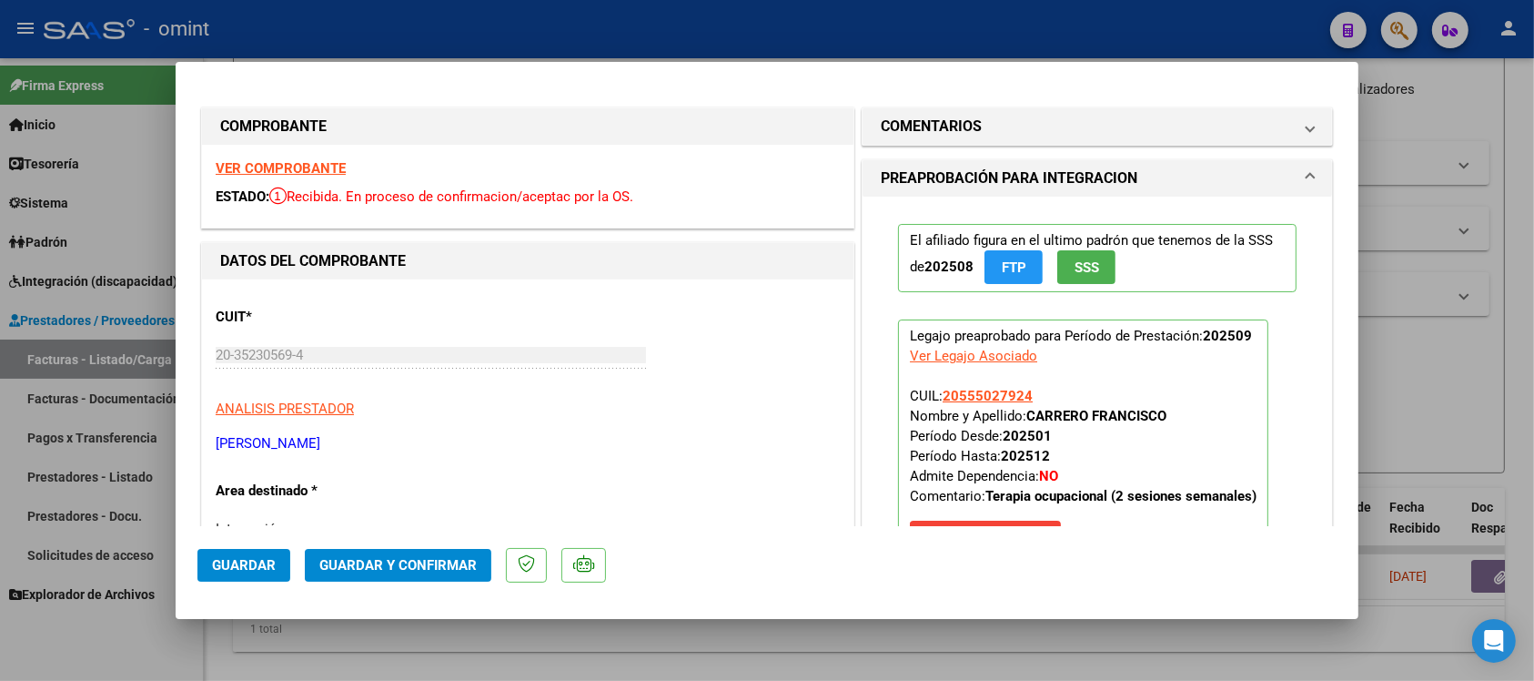
click at [328, 170] on strong "VER COMPROBANTE" at bounding box center [281, 168] width 130 height 16
click at [459, 565] on span "Guardar y Confirmar" at bounding box center [397, 565] width 157 height 16
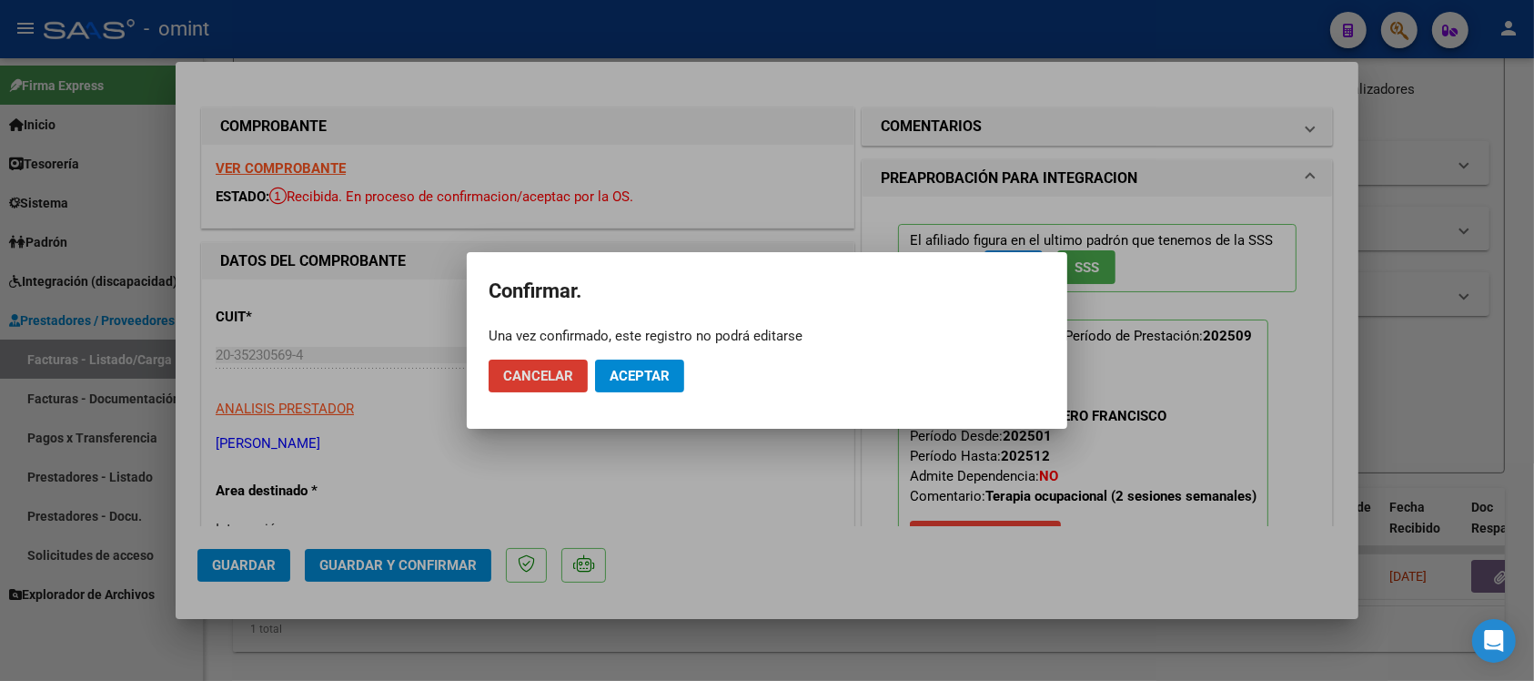
click at [662, 369] on span "Aceptar" at bounding box center [640, 376] width 60 height 16
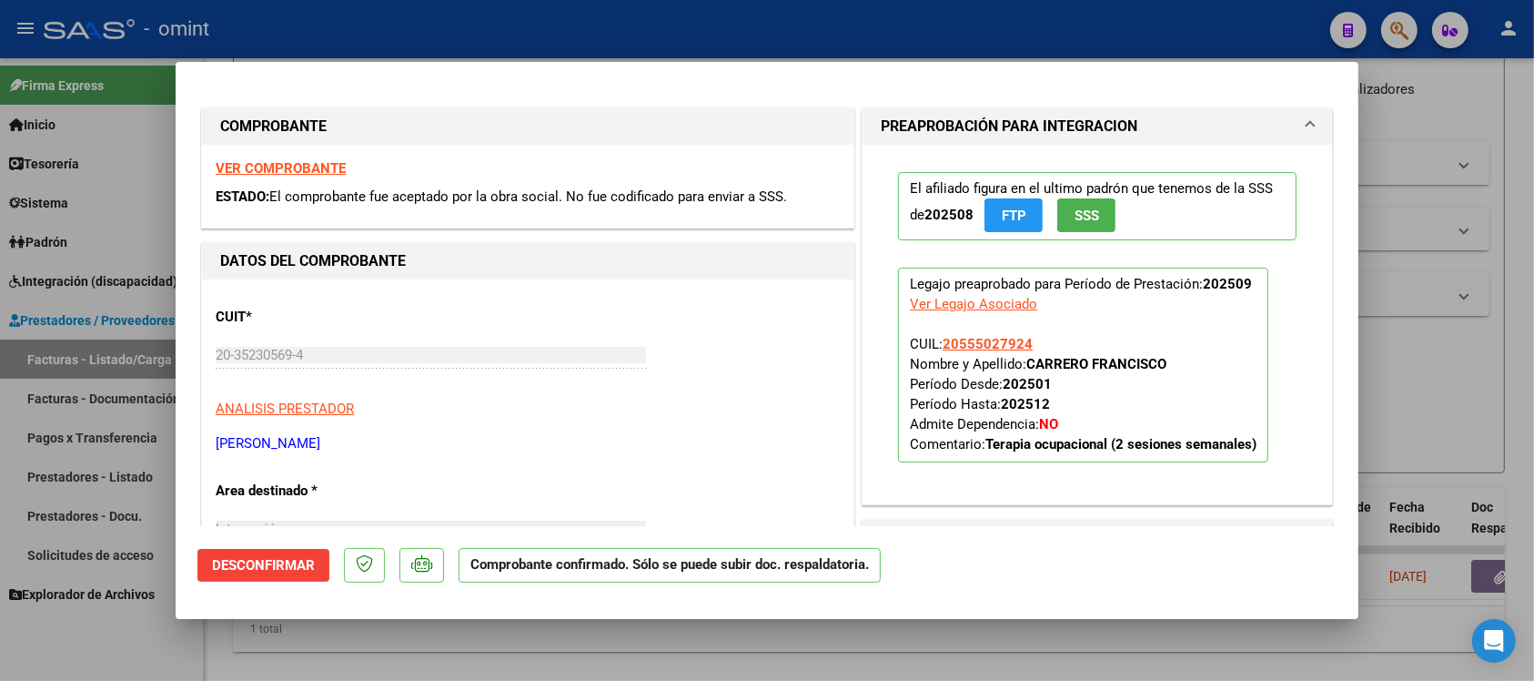
click at [374, 25] on div at bounding box center [767, 340] width 1534 height 681
type input "$ 0,00"
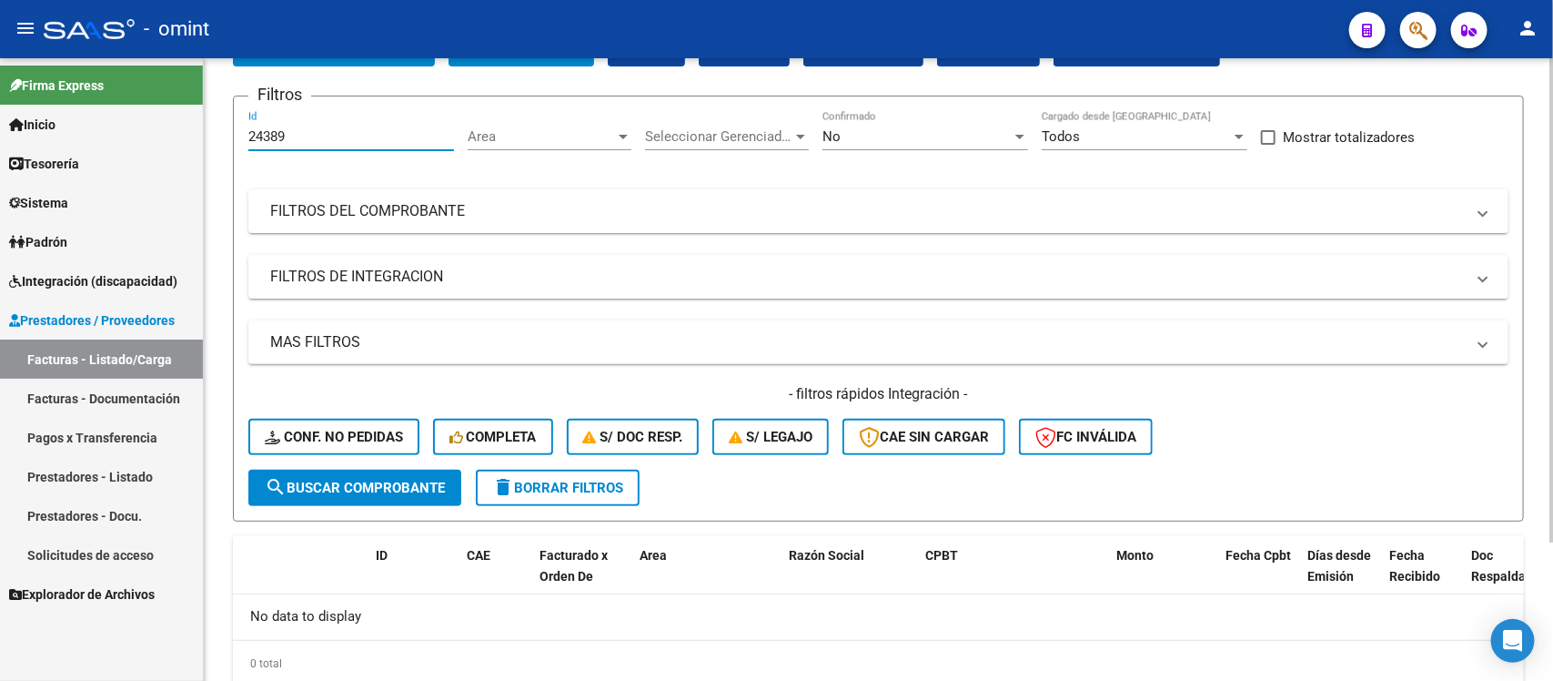
drag, startPoint x: 296, startPoint y: 79, endPoint x: 221, endPoint y: 79, distance: 74.6
click at [221, 78] on div "Video tutorial PRESTADORES -> Listado de CPBTs Emitidos por Prestadores / Prove…" at bounding box center [878, 341] width 1349 height 806
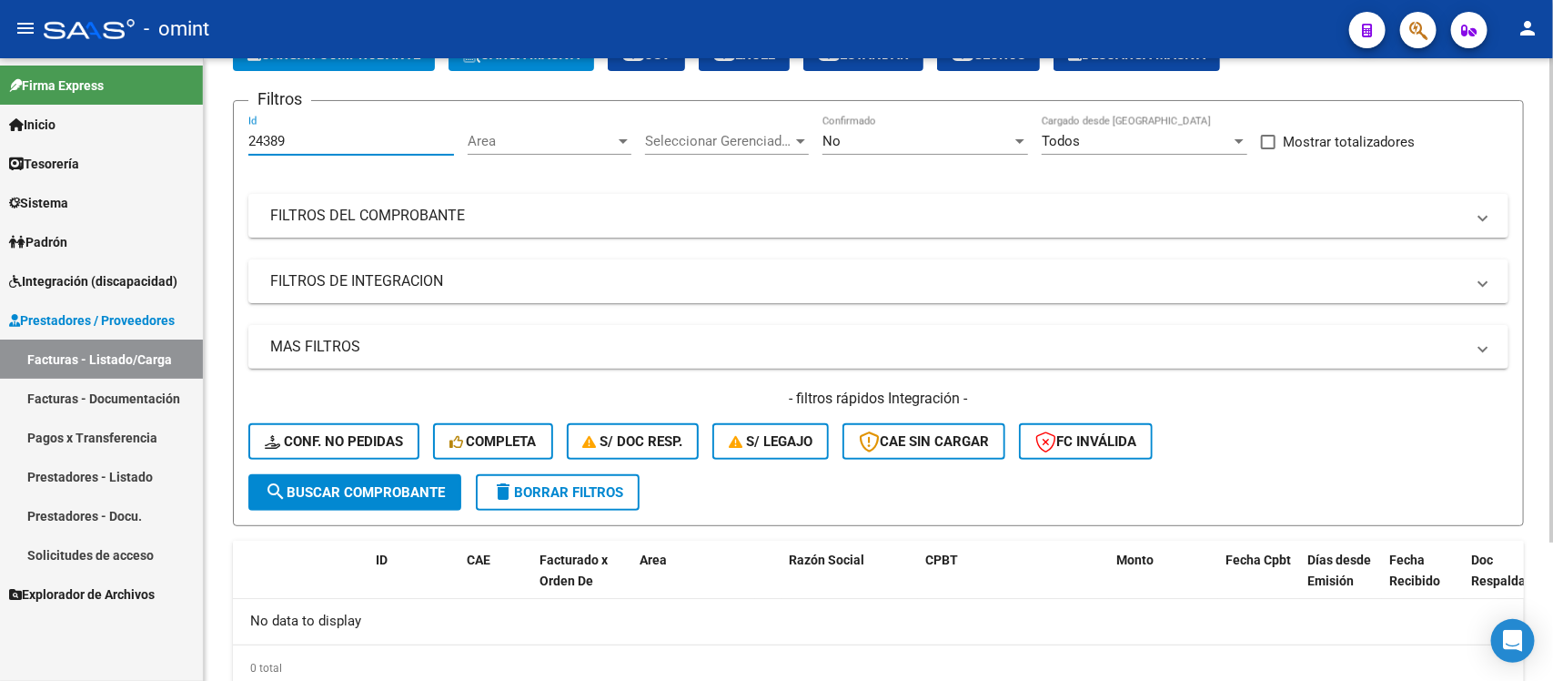
paste input "2905"
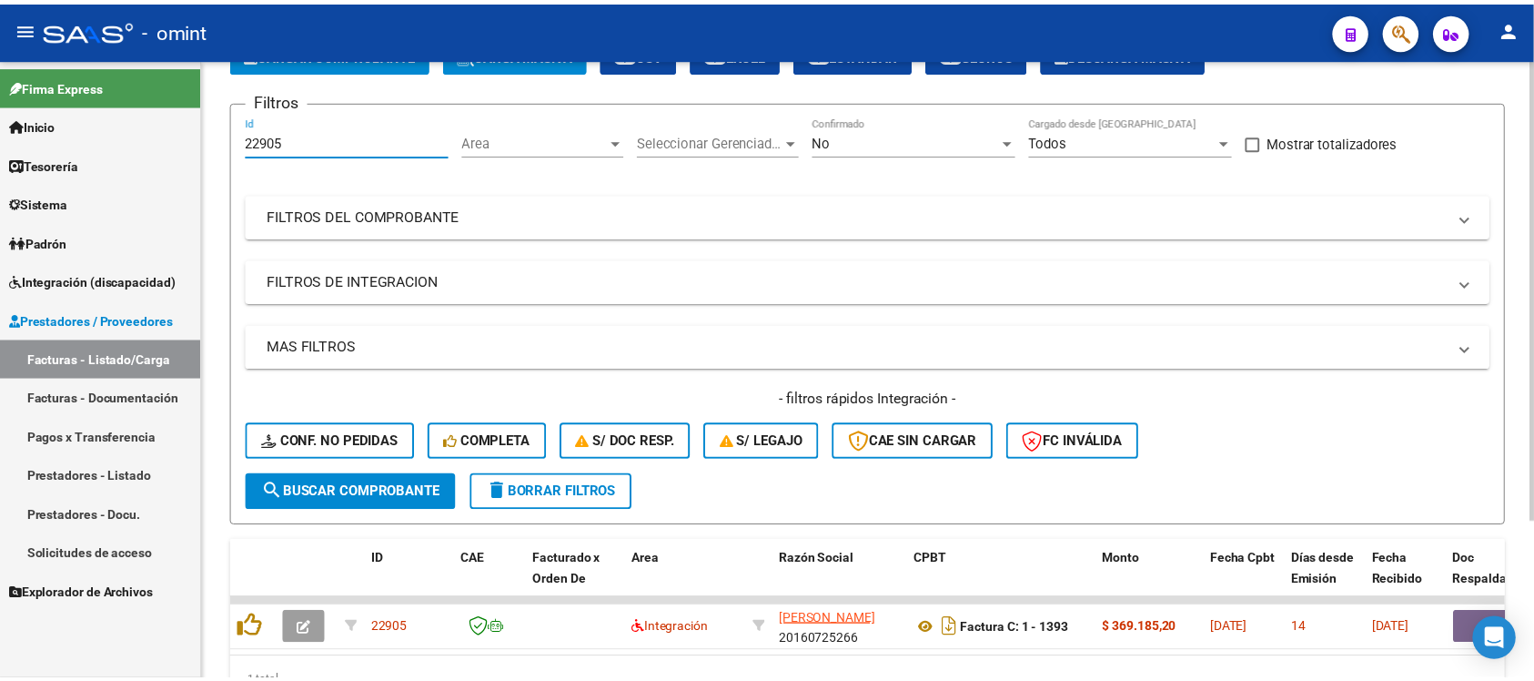
scroll to position [214, 0]
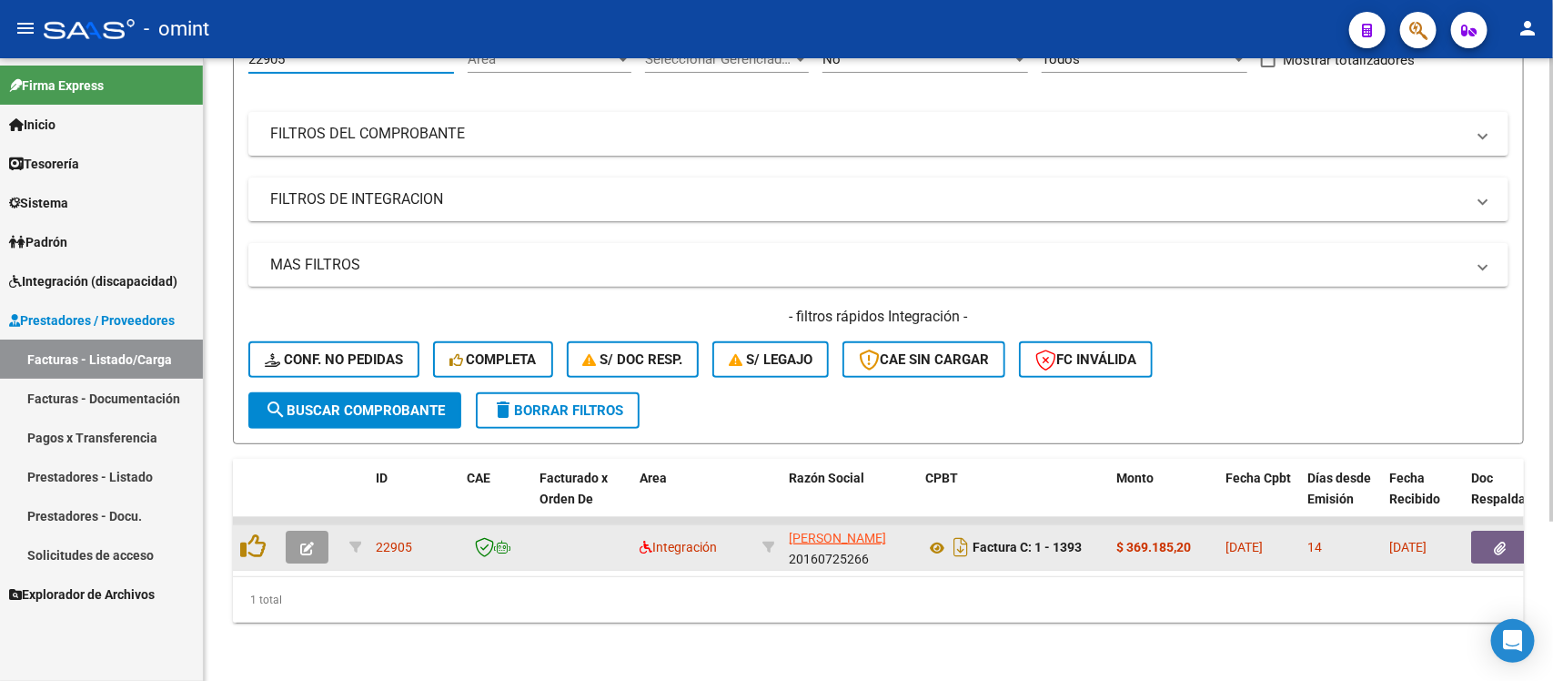
type input "22905"
click at [306, 541] on icon "button" at bounding box center [307, 548] width 14 height 14
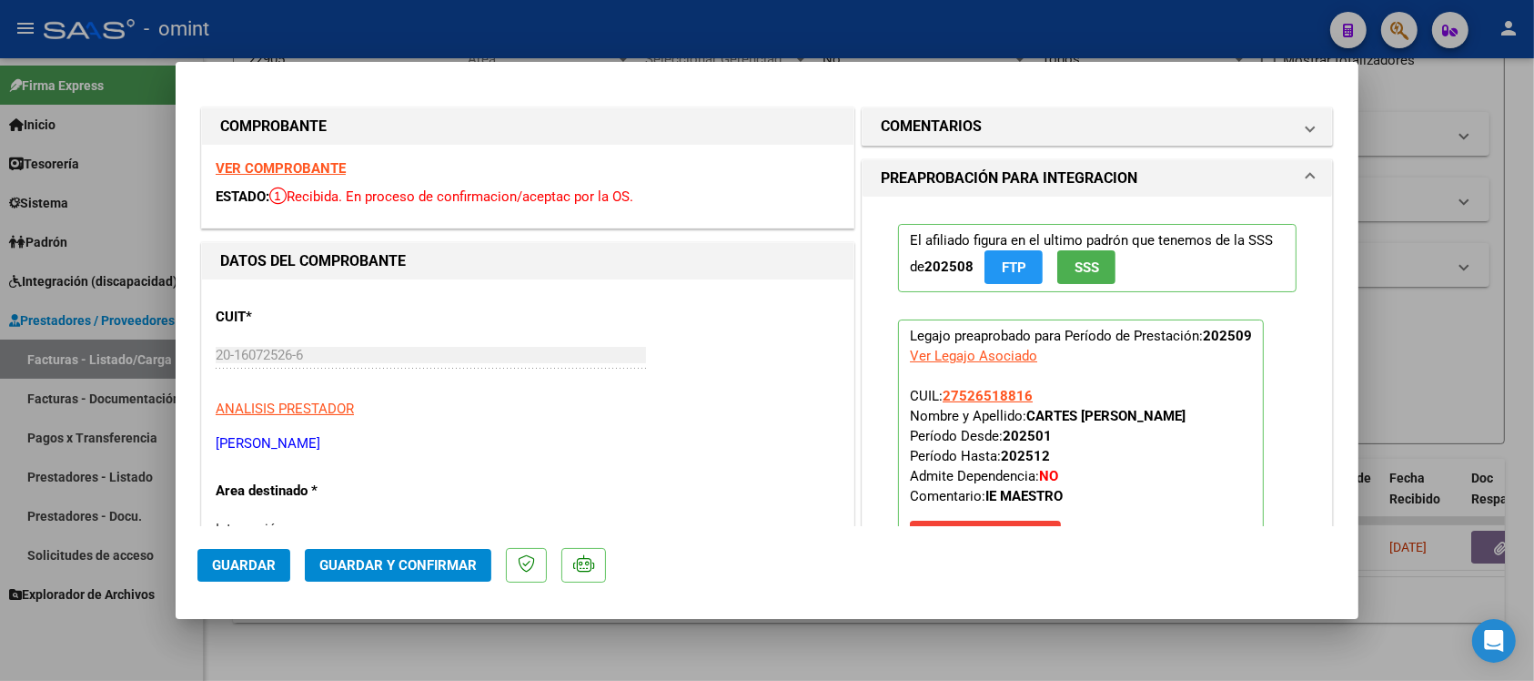
click at [289, 167] on strong "VER COMPROBANTE" at bounding box center [281, 168] width 130 height 16
click at [432, 552] on button "Guardar y Confirmar" at bounding box center [398, 565] width 187 height 33
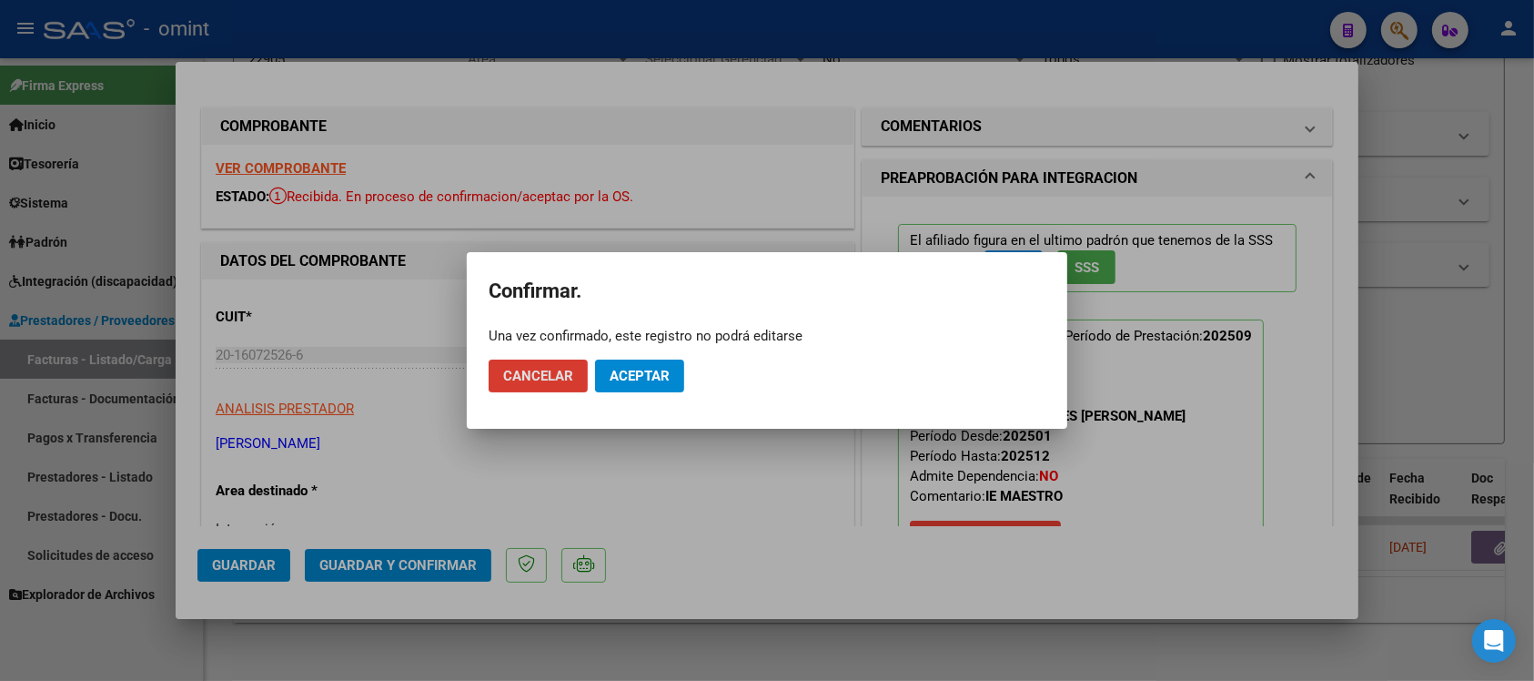
click at [657, 384] on button "Aceptar" at bounding box center [639, 375] width 89 height 33
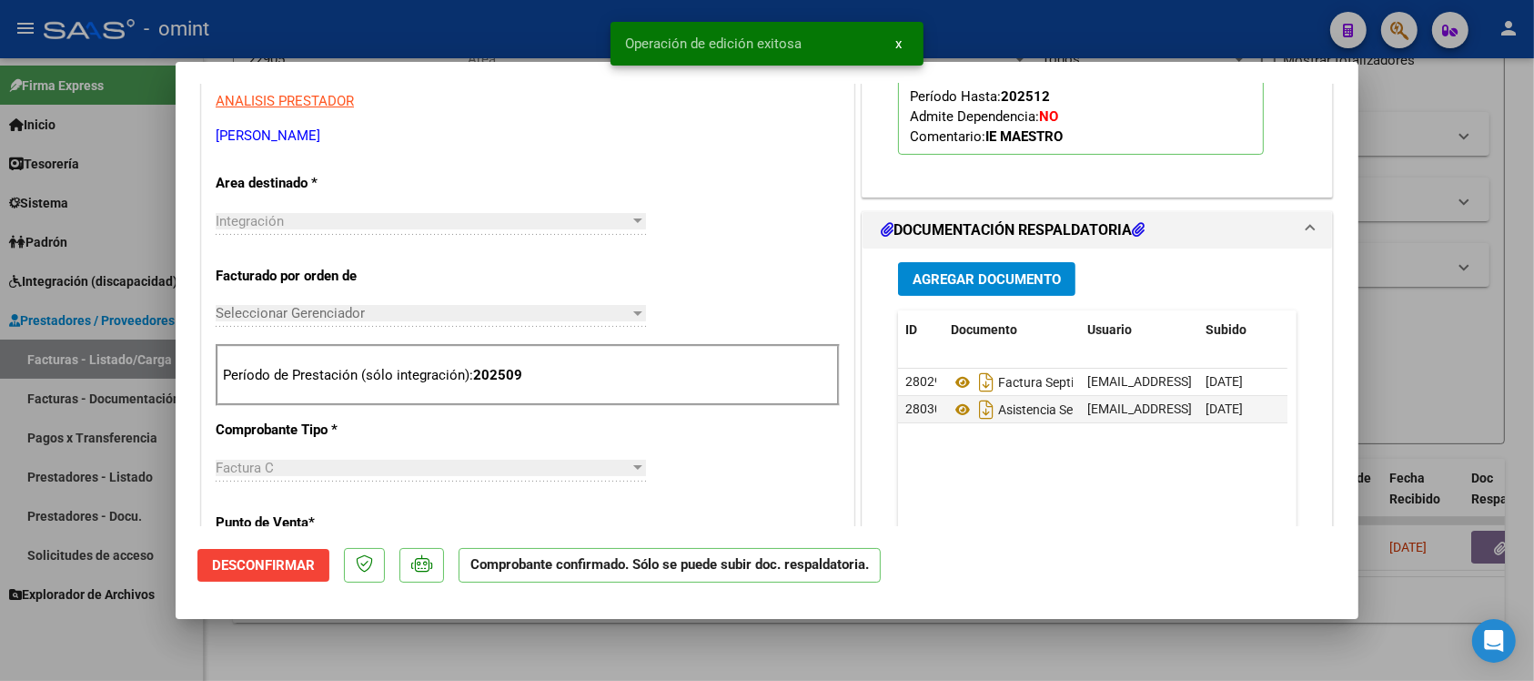
scroll to position [341, 0]
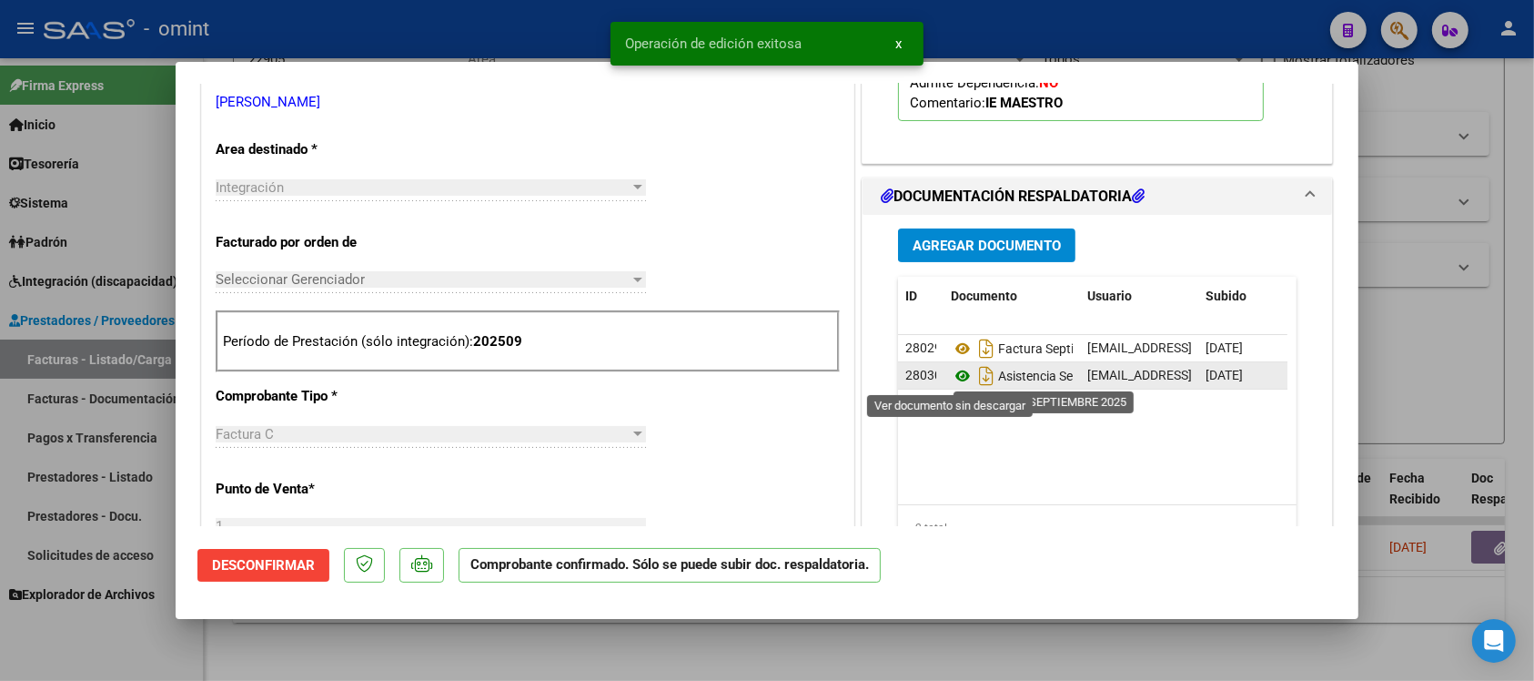
click at [952, 371] on icon at bounding box center [963, 376] width 24 height 22
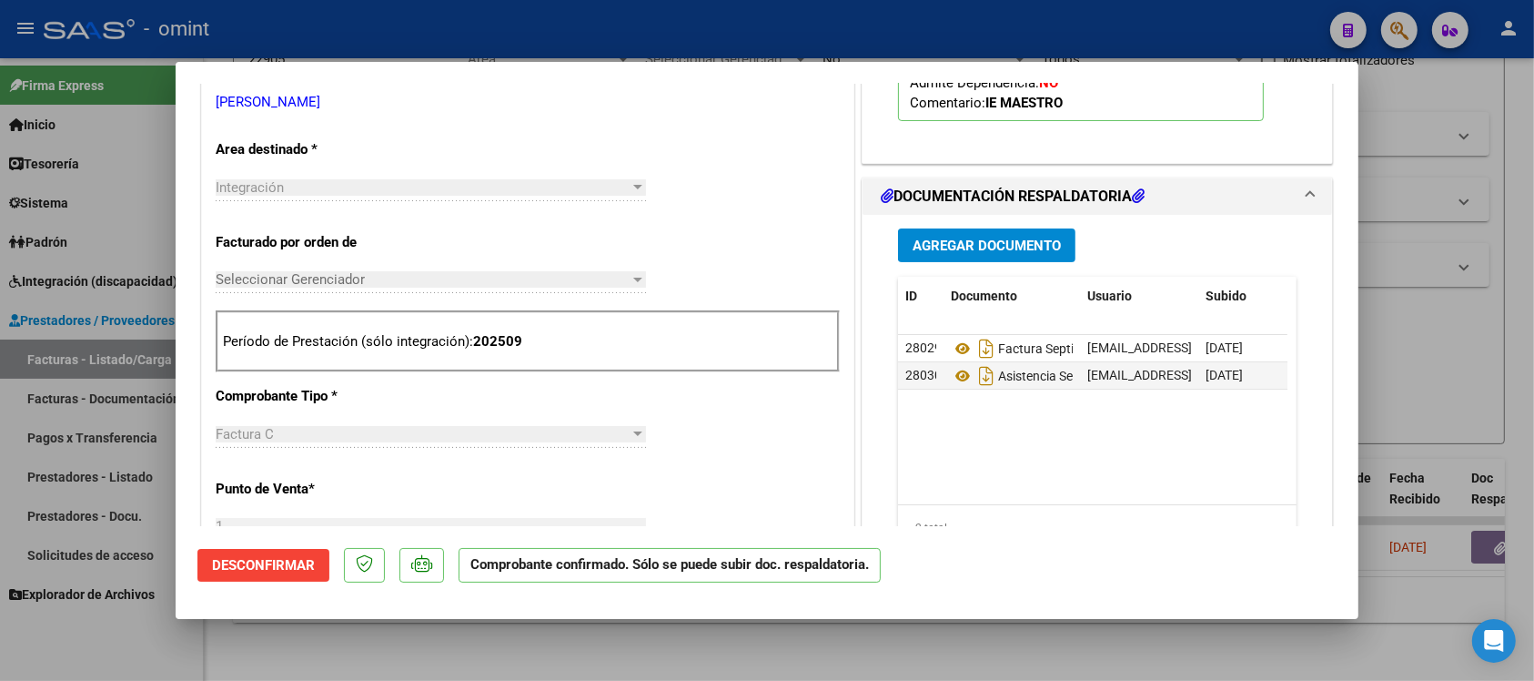
click at [482, 28] on div at bounding box center [767, 340] width 1534 height 681
type input "$ 0,00"
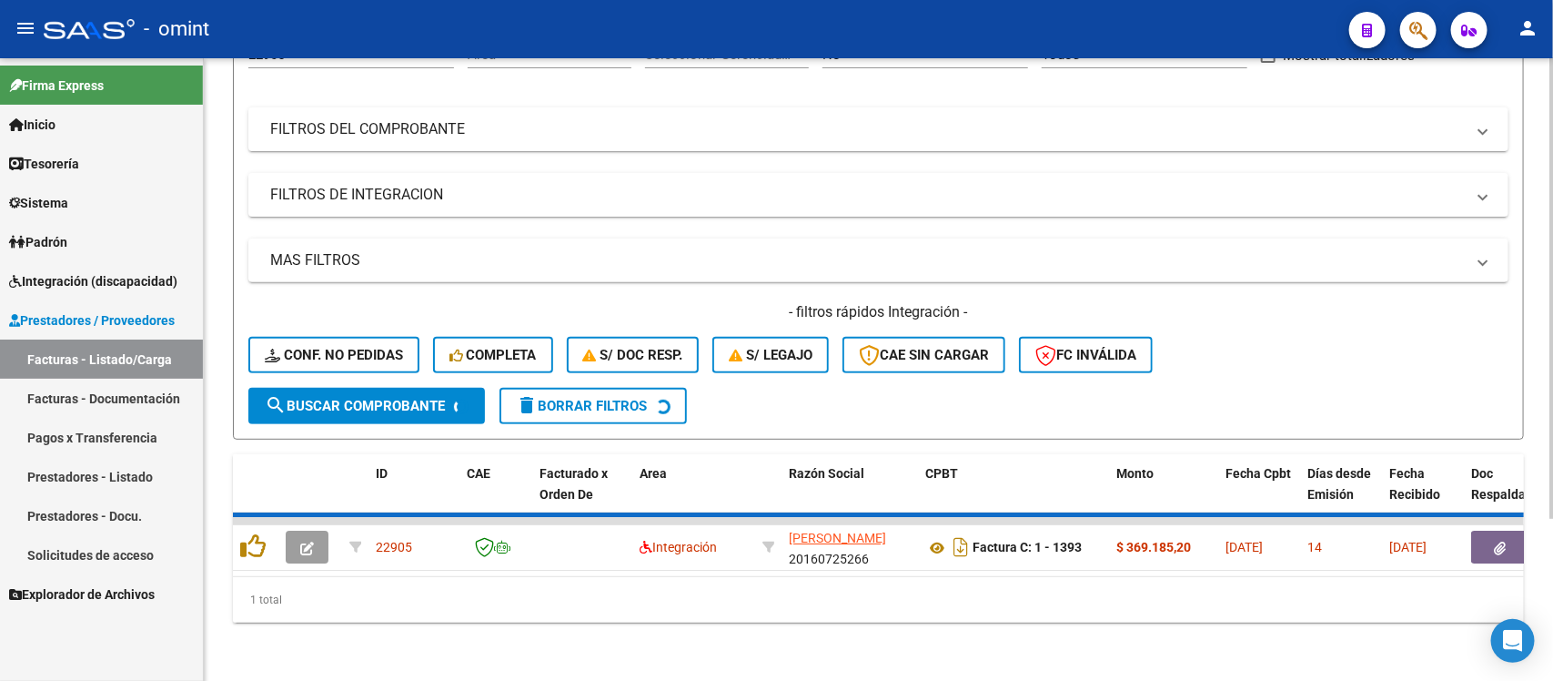
scroll to position [179, 0]
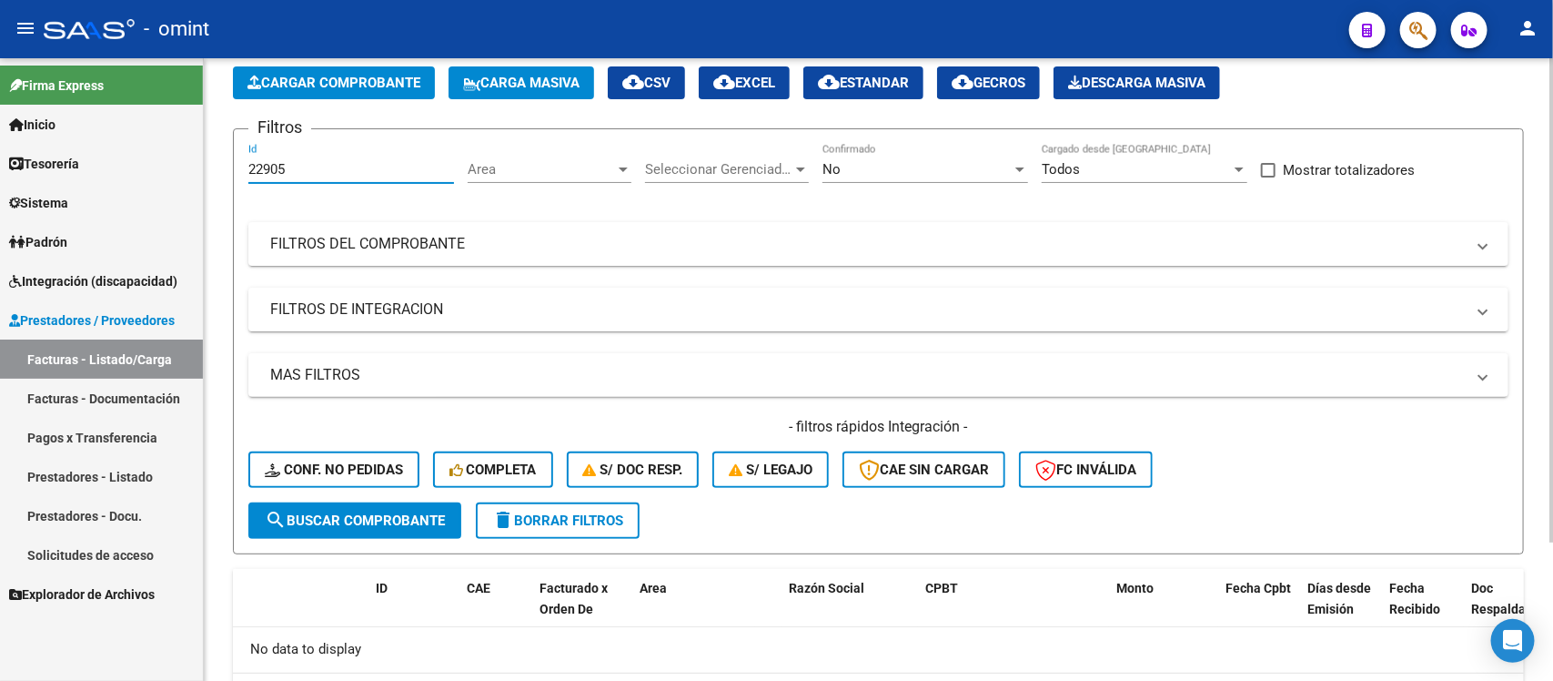
drag, startPoint x: 307, startPoint y: 73, endPoint x: 218, endPoint y: 76, distance: 88.3
click at [218, 76] on div "Video tutorial PRESTADORES -> Listado de CPBTs Emitidos por Prestadores / Prove…" at bounding box center [878, 374] width 1349 height 806
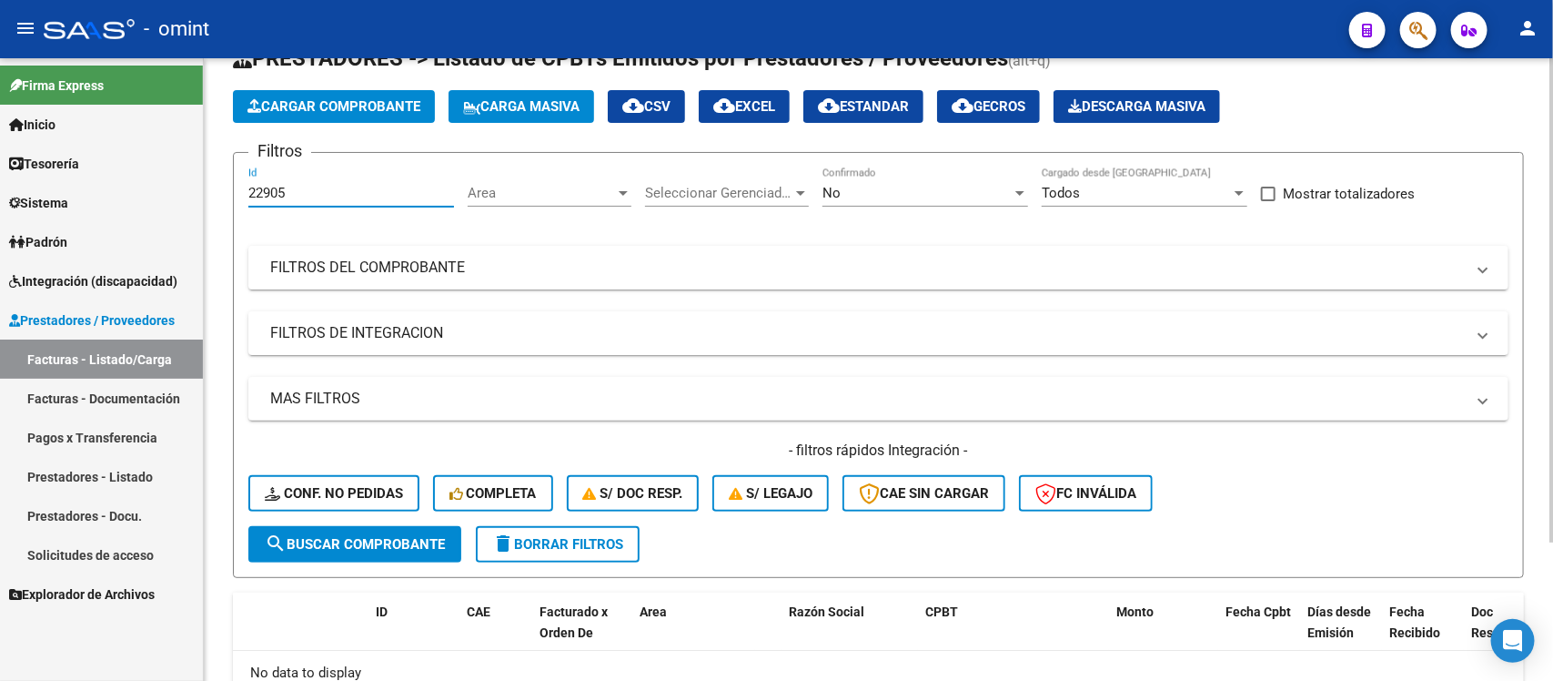
paste input "3718"
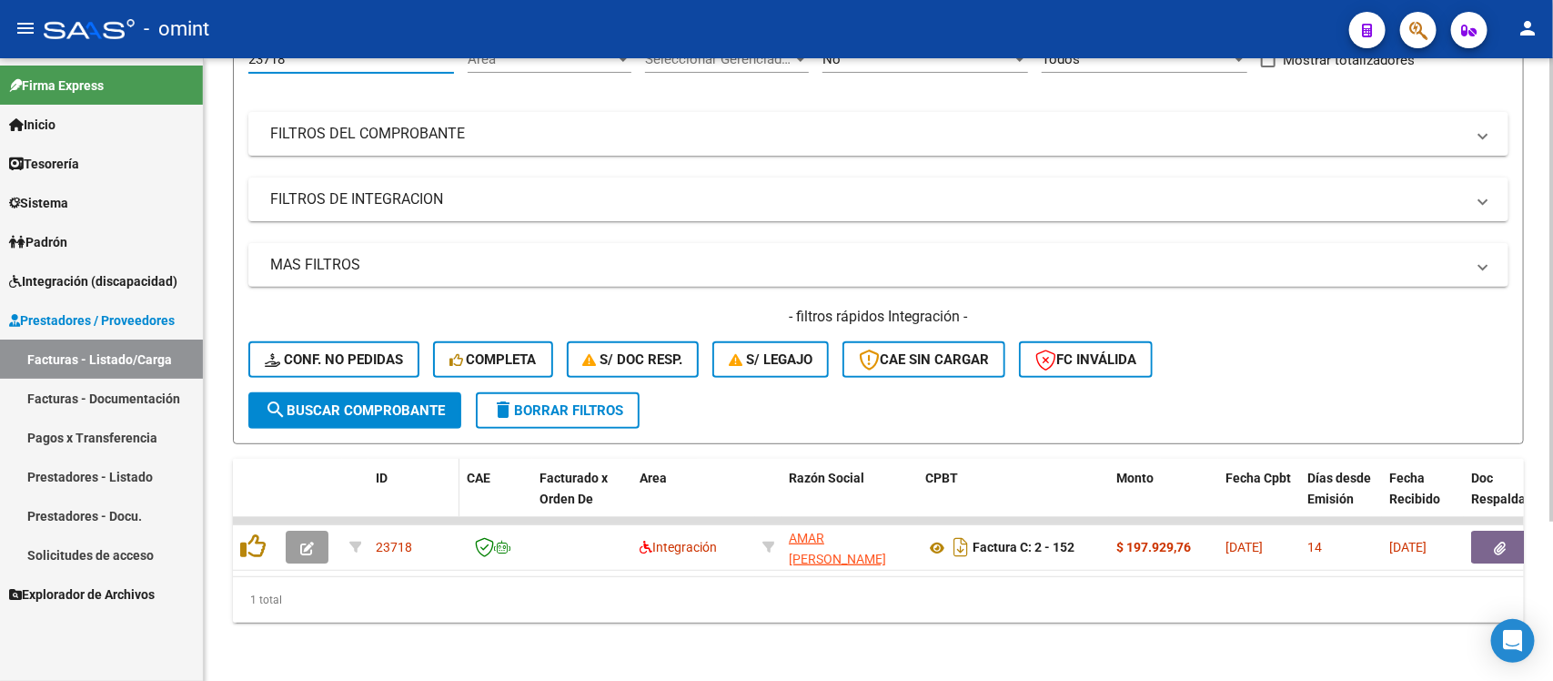
scroll to position [214, 0]
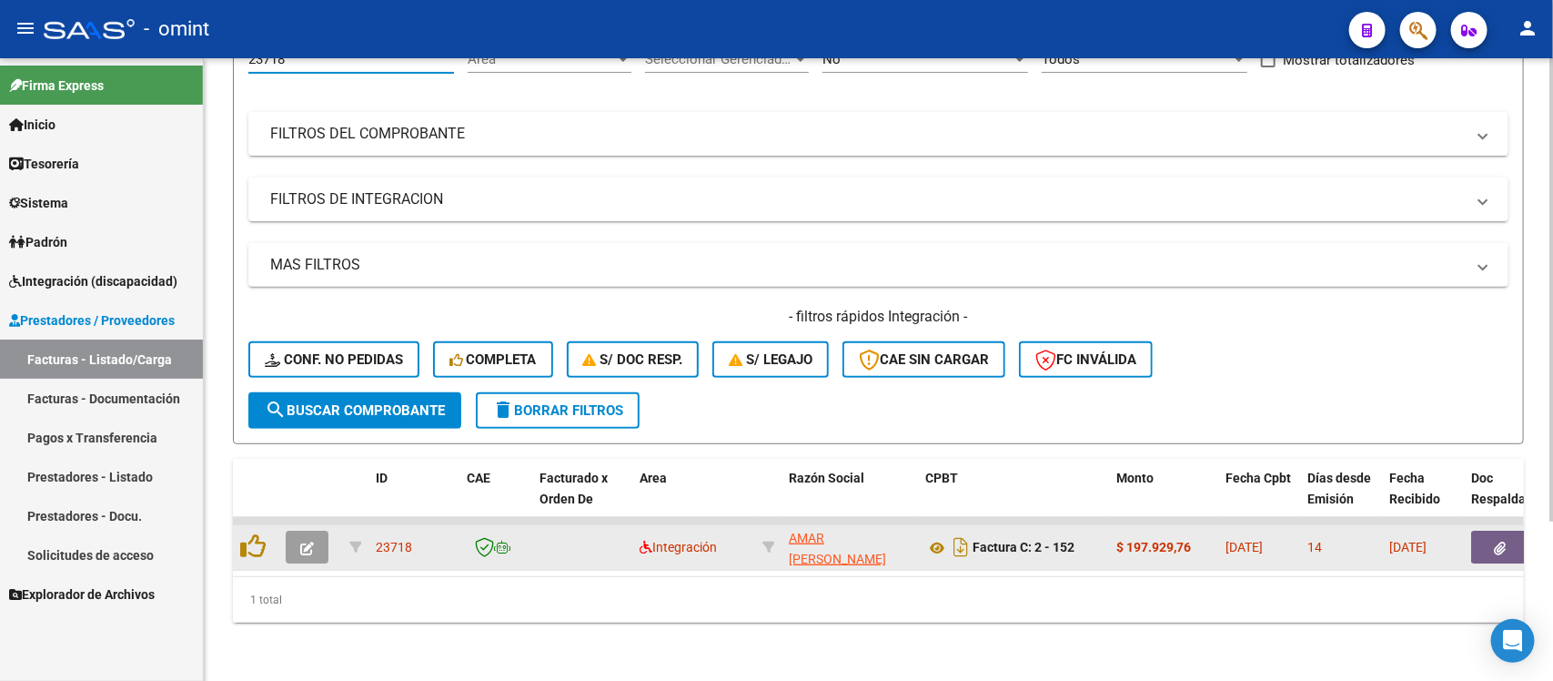
type input "23718"
click at [308, 541] on icon "button" at bounding box center [307, 548] width 14 height 14
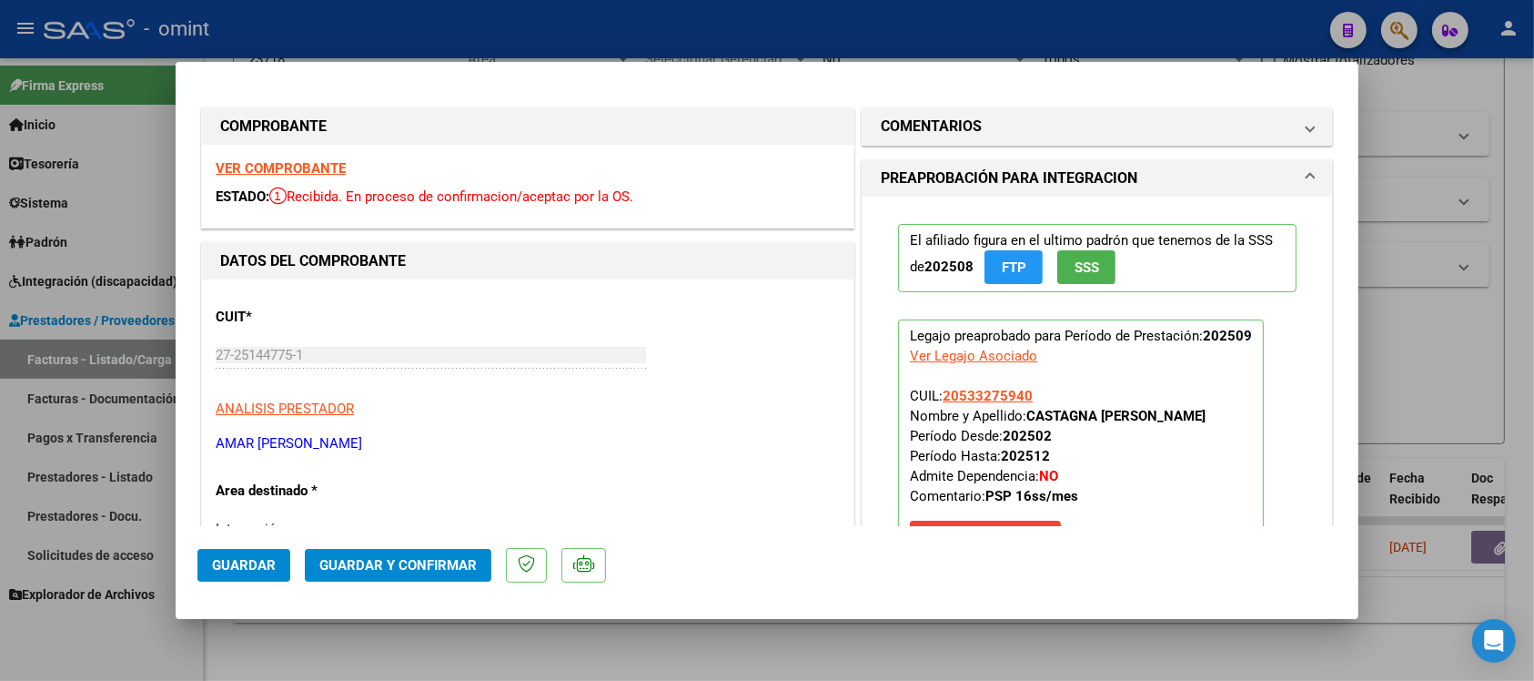
click at [300, 173] on strong "VER COMPROBANTE" at bounding box center [281, 168] width 130 height 16
click at [461, 561] on span "Guardar y Confirmar" at bounding box center [397, 565] width 157 height 16
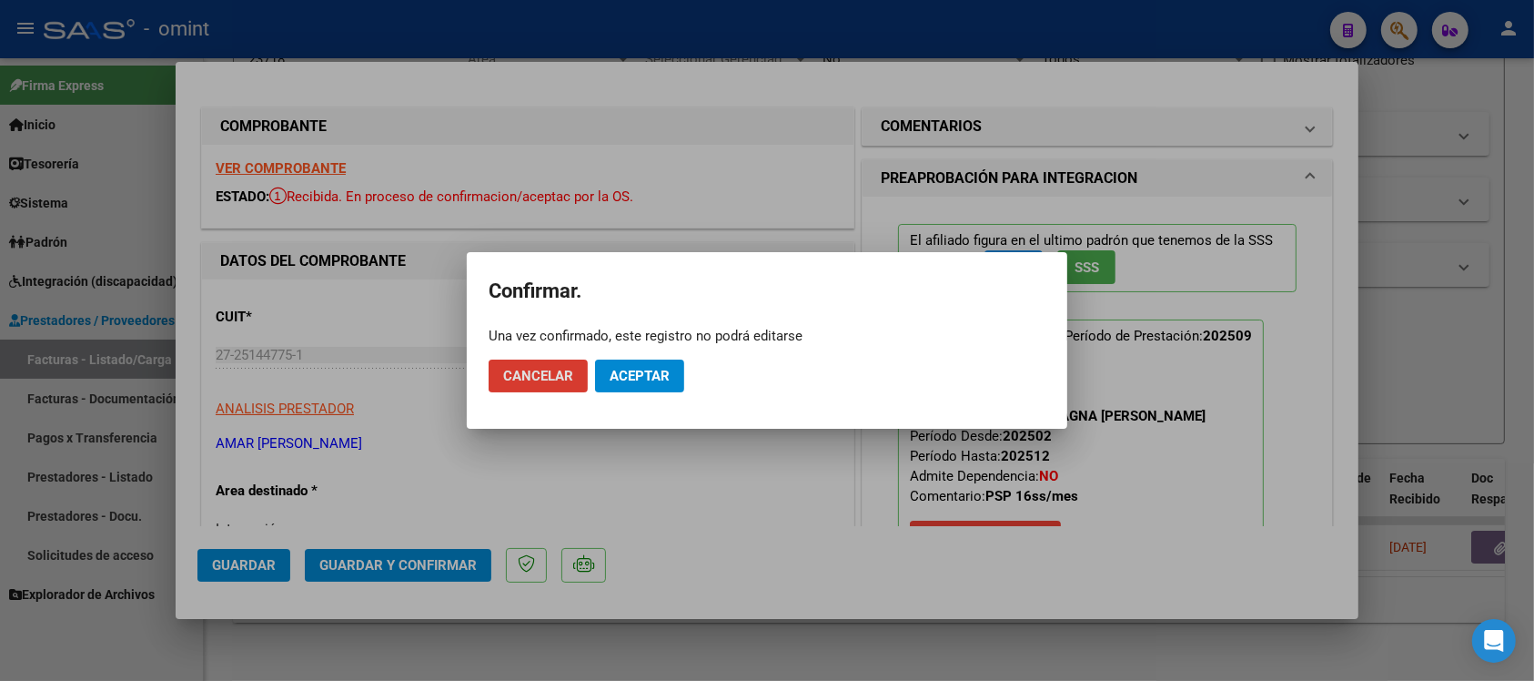
click at [638, 370] on span "Aceptar" at bounding box center [640, 376] width 60 height 16
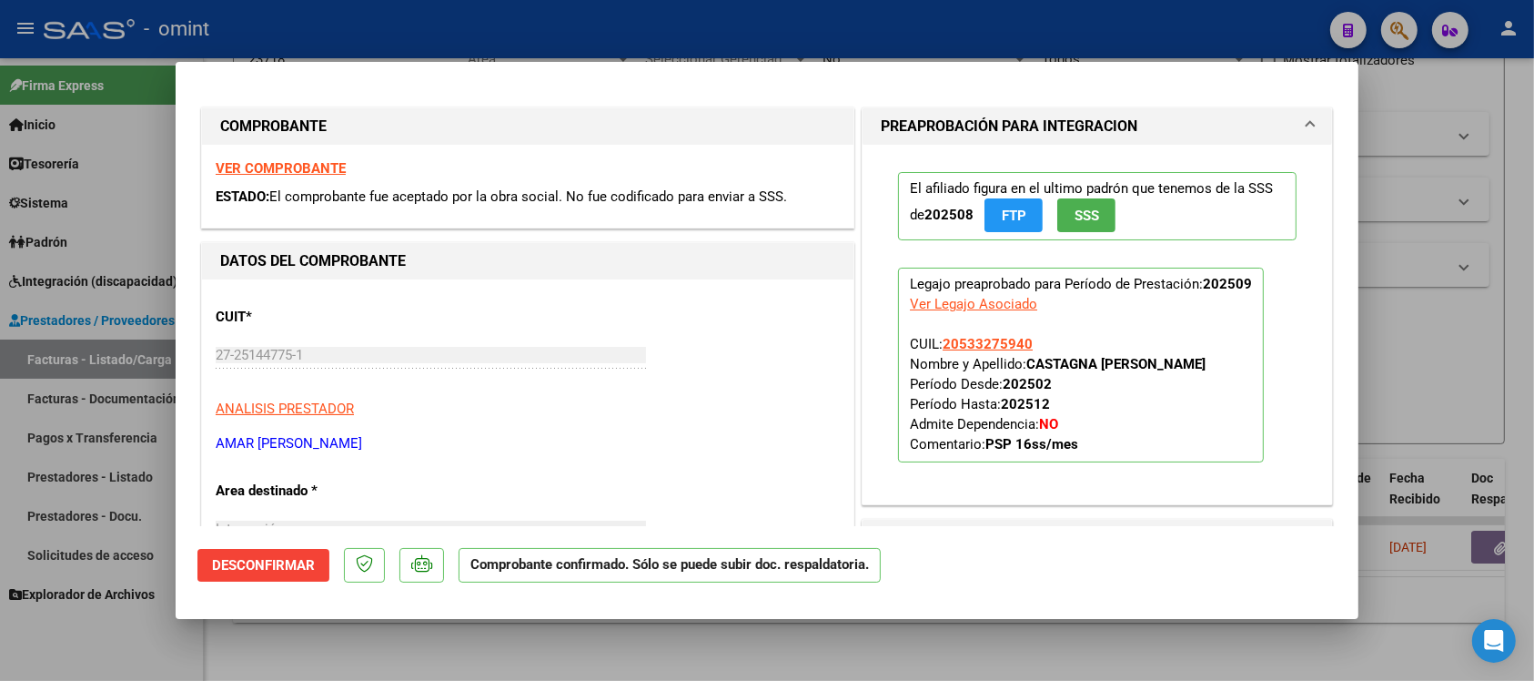
click at [378, 25] on div at bounding box center [767, 340] width 1534 height 681
type input "$ 0,00"
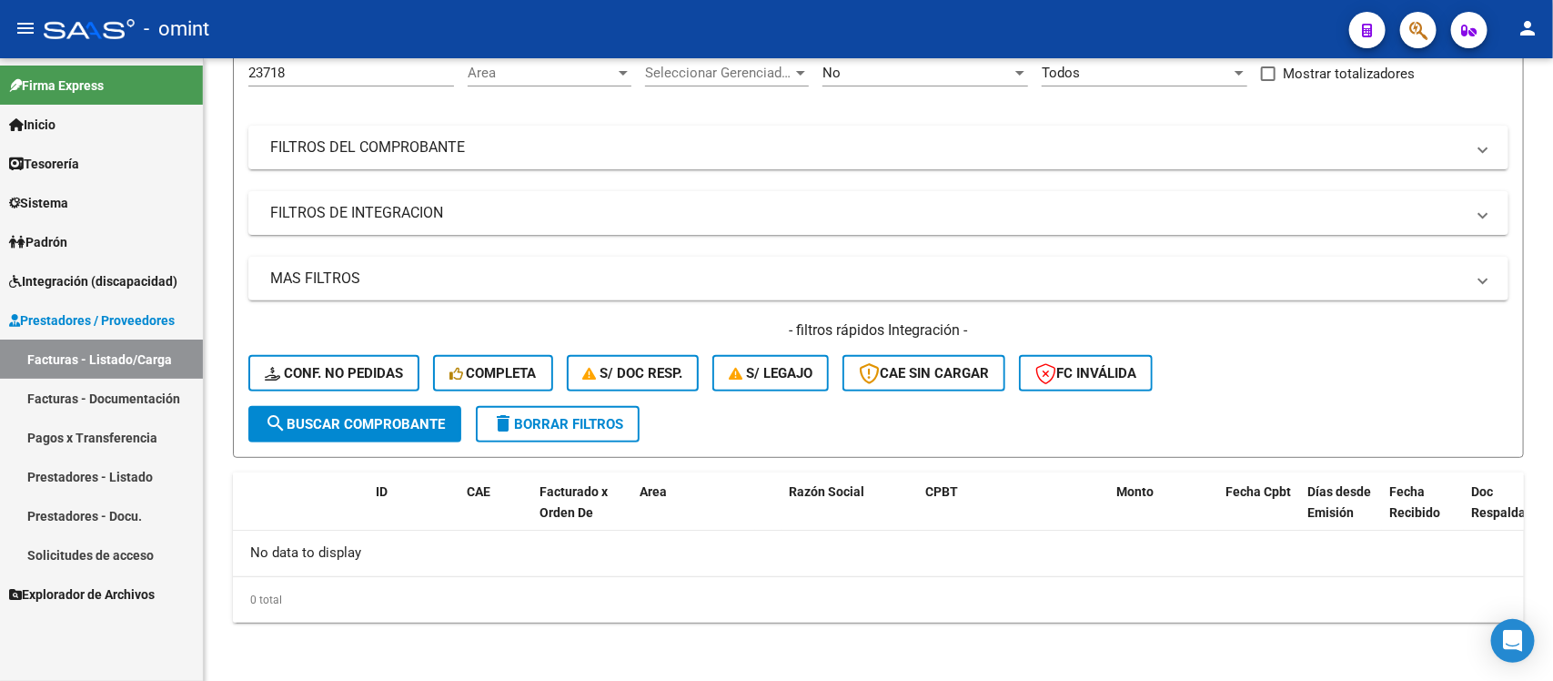
scroll to position [179, 0]
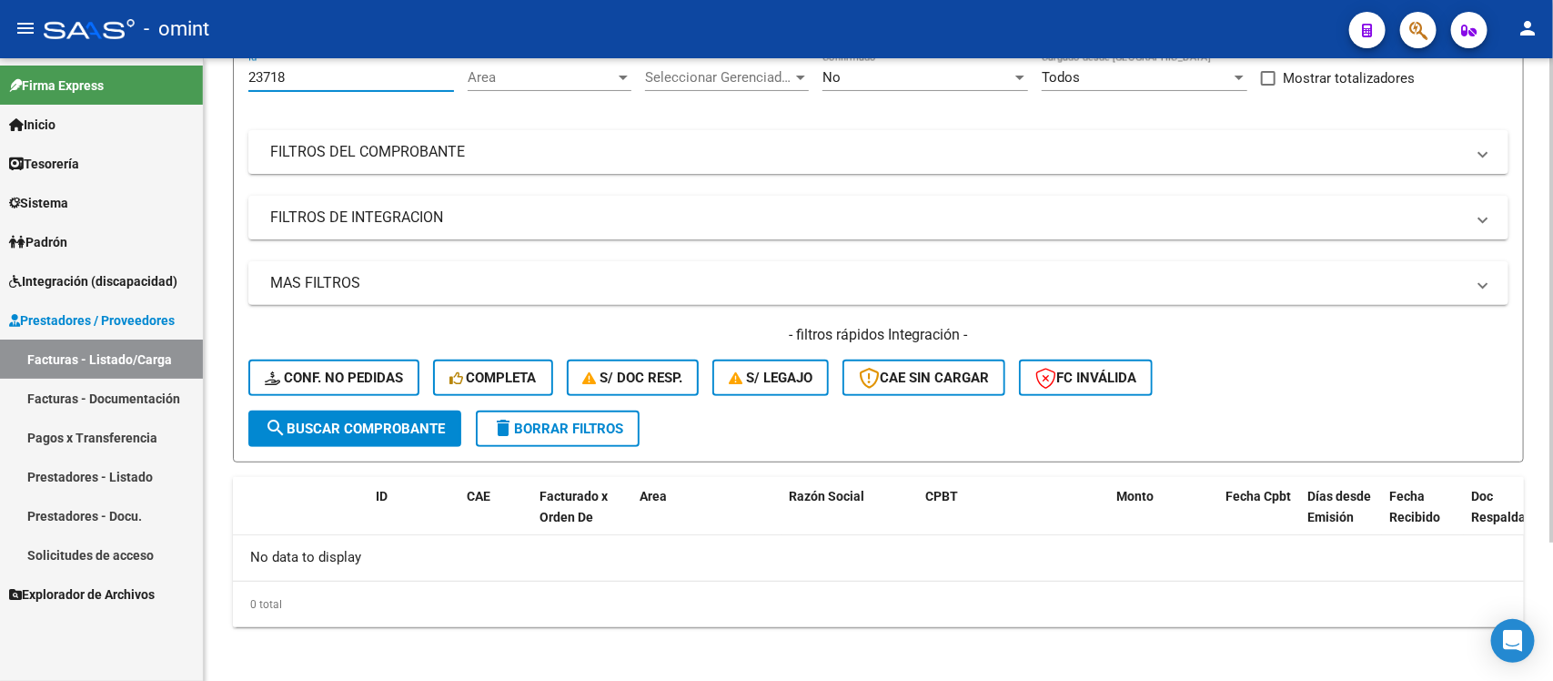
drag, startPoint x: 364, startPoint y: 79, endPoint x: 210, endPoint y: 85, distance: 153.9
click at [210, 85] on div "Video tutorial PRESTADORES -> Listado de CPBTs Emitidos por Prestadores / Prove…" at bounding box center [878, 282] width 1349 height 806
paste input "187"
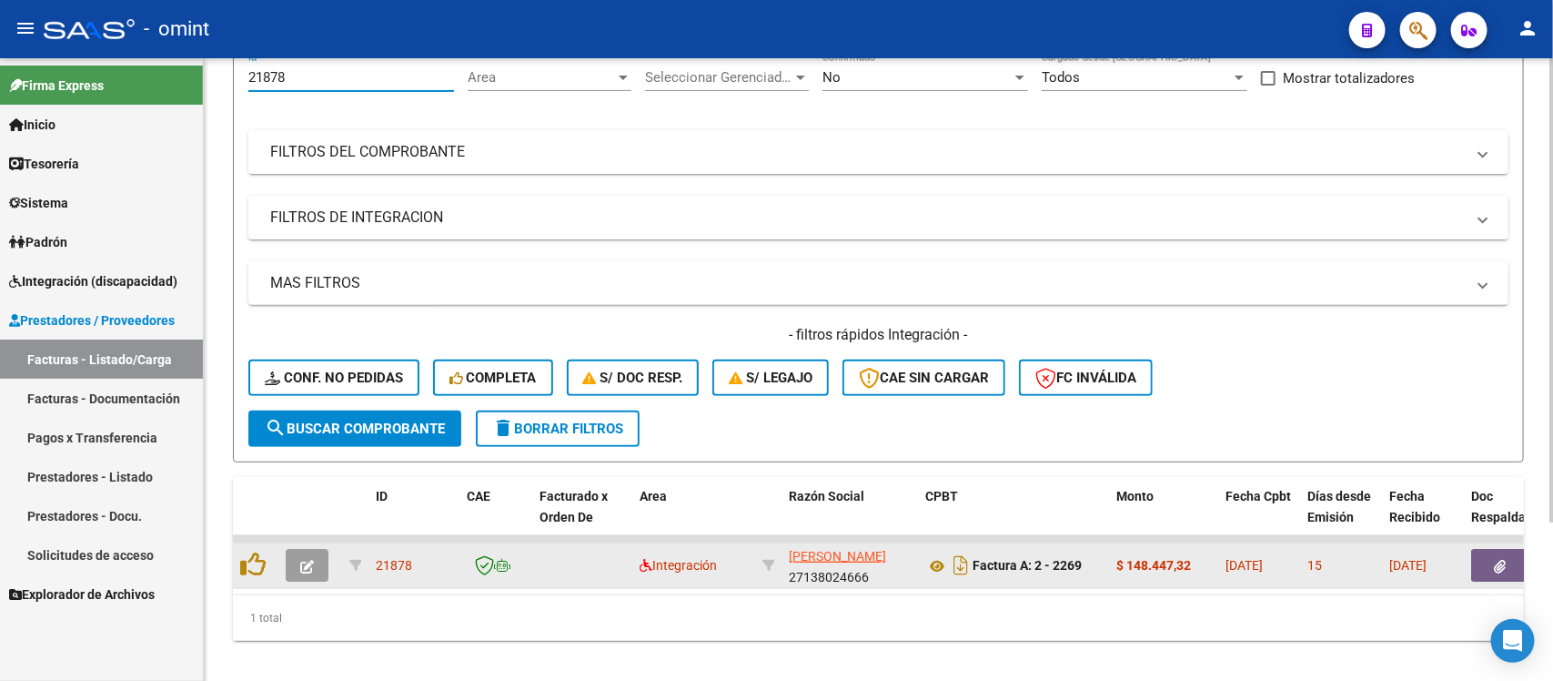
type input "21878"
click at [306, 551] on button "button" at bounding box center [307, 565] width 43 height 33
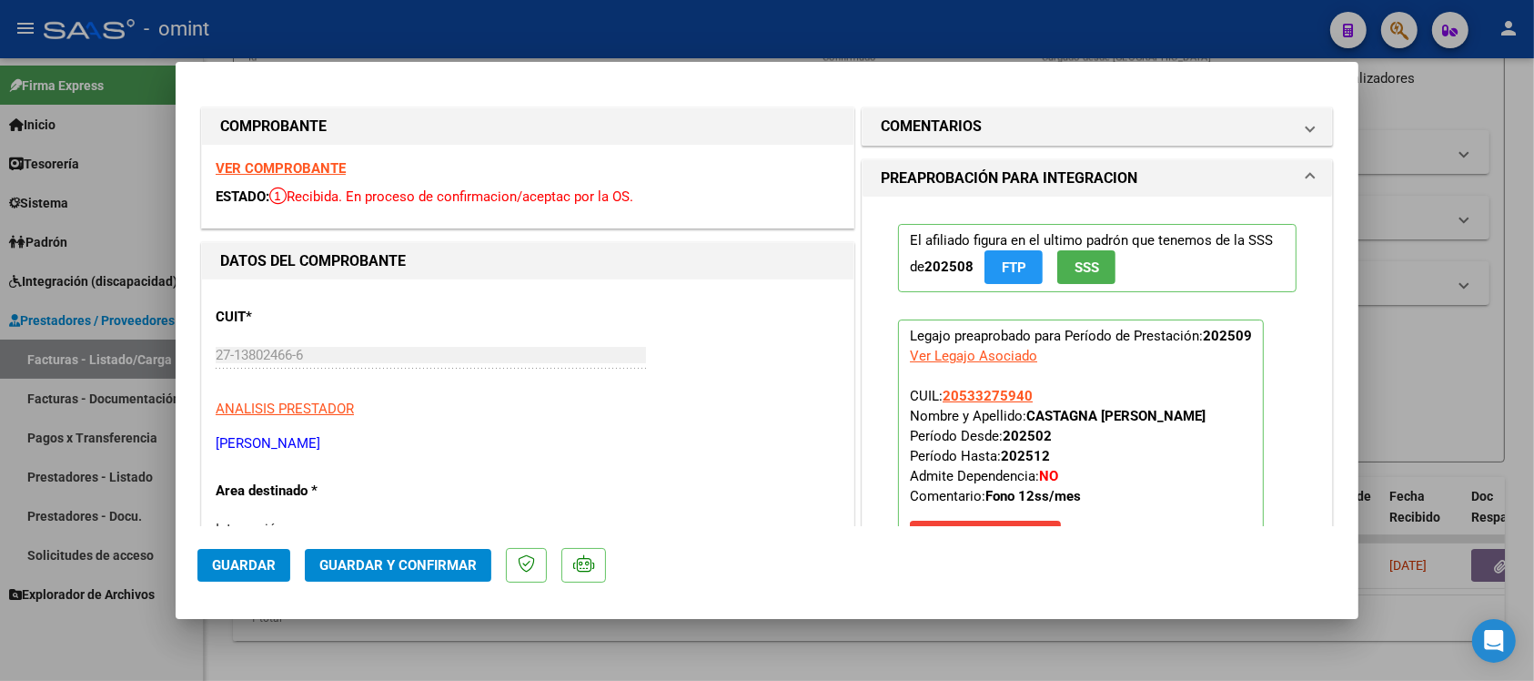
click at [306, 165] on strong "VER COMPROBANTE" at bounding box center [281, 168] width 130 height 16
click at [394, 562] on span "Guardar y Confirmar" at bounding box center [397, 565] width 157 height 16
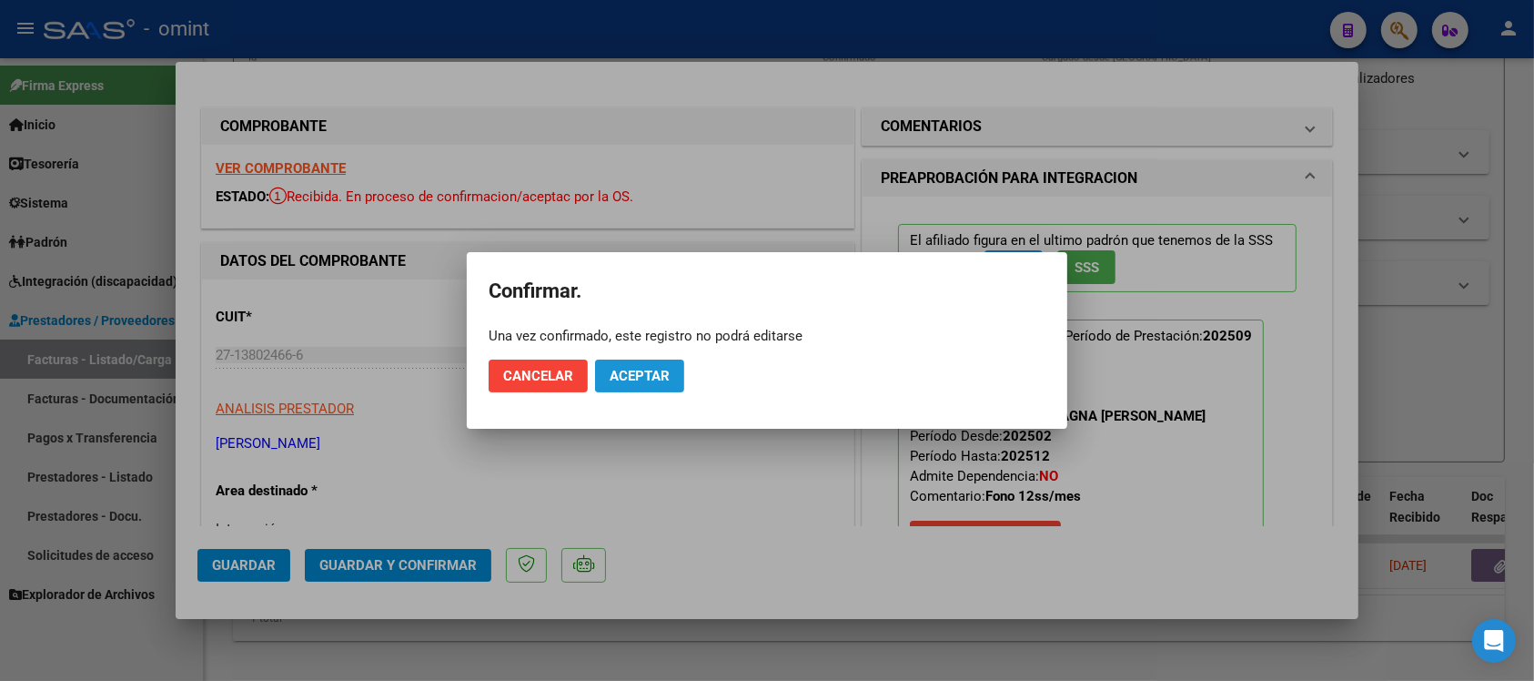
click at [649, 374] on span "Aceptar" at bounding box center [640, 376] width 60 height 16
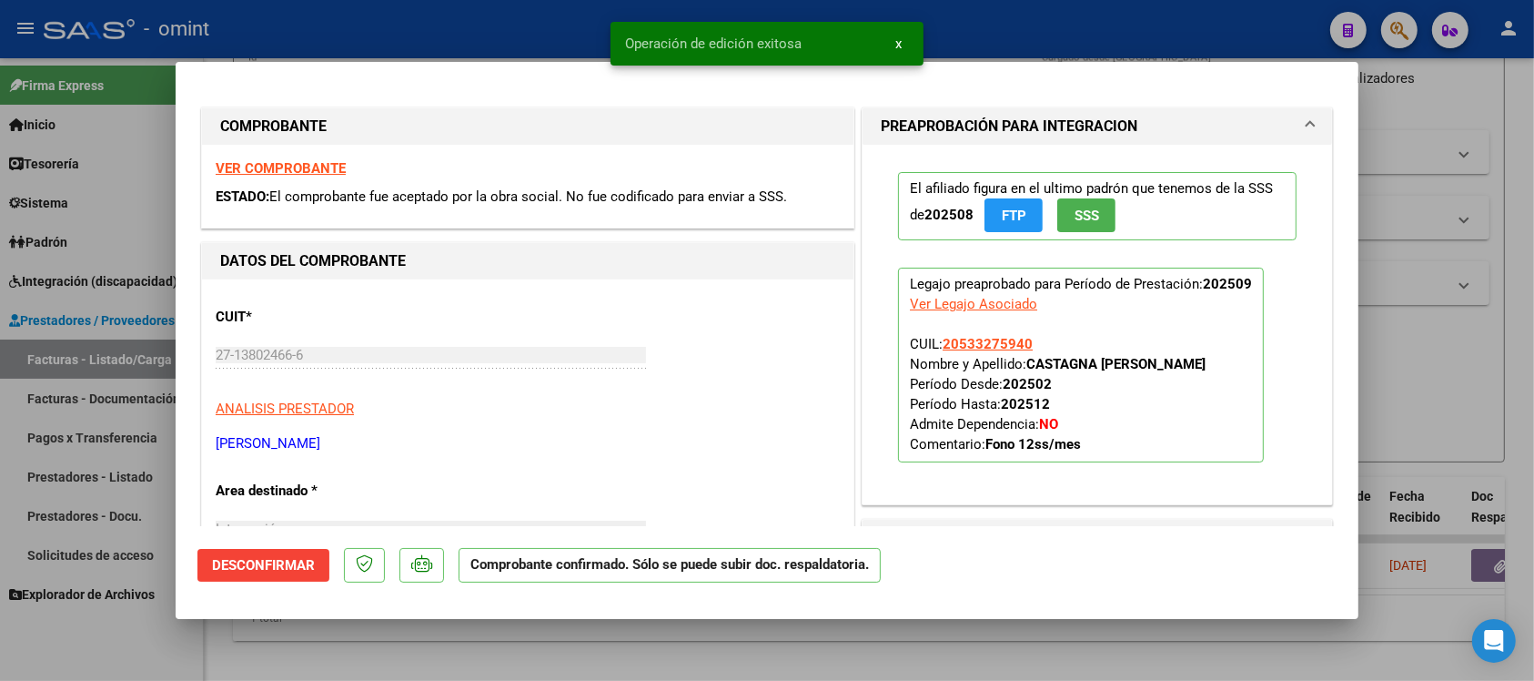
click at [434, 35] on div at bounding box center [767, 340] width 1534 height 681
type input "$ 0,00"
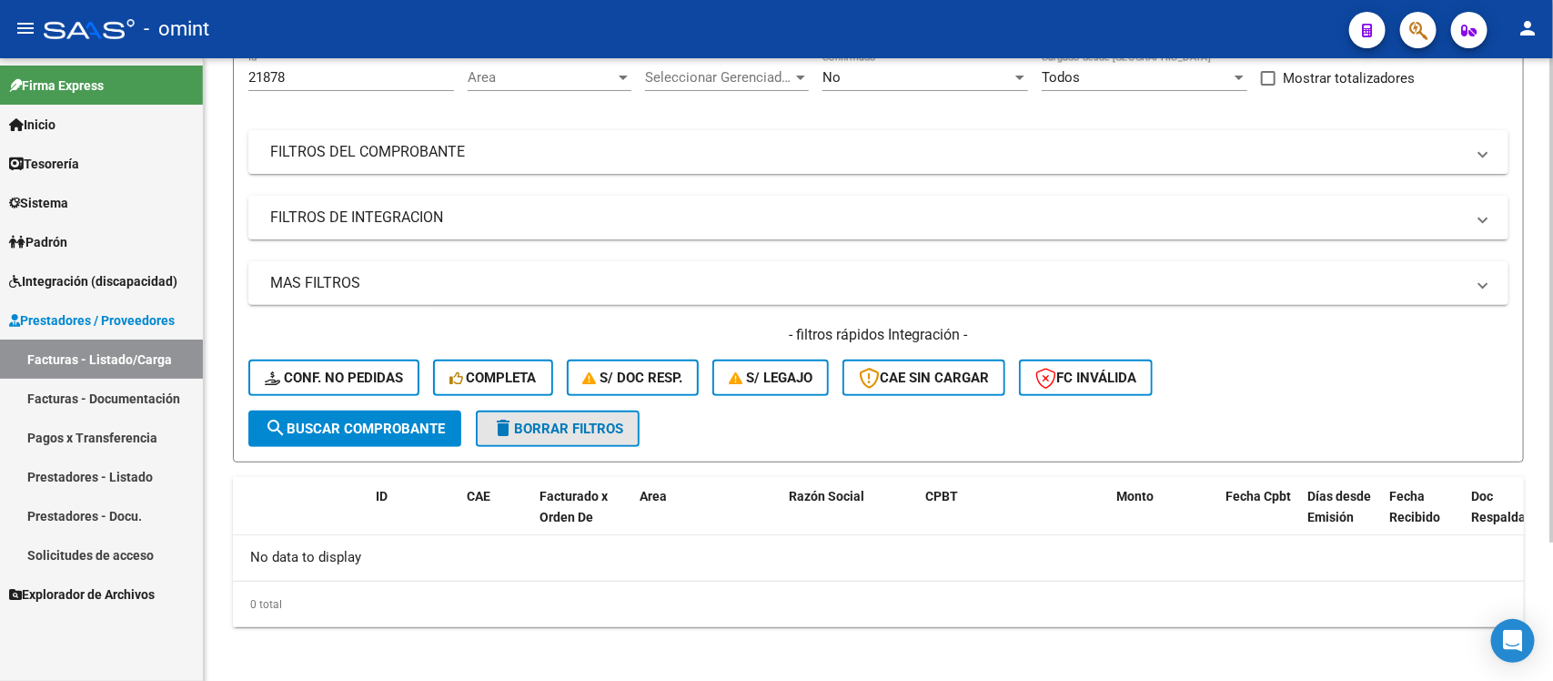
click at [539, 420] on span "delete Borrar Filtros" at bounding box center [557, 428] width 131 height 16
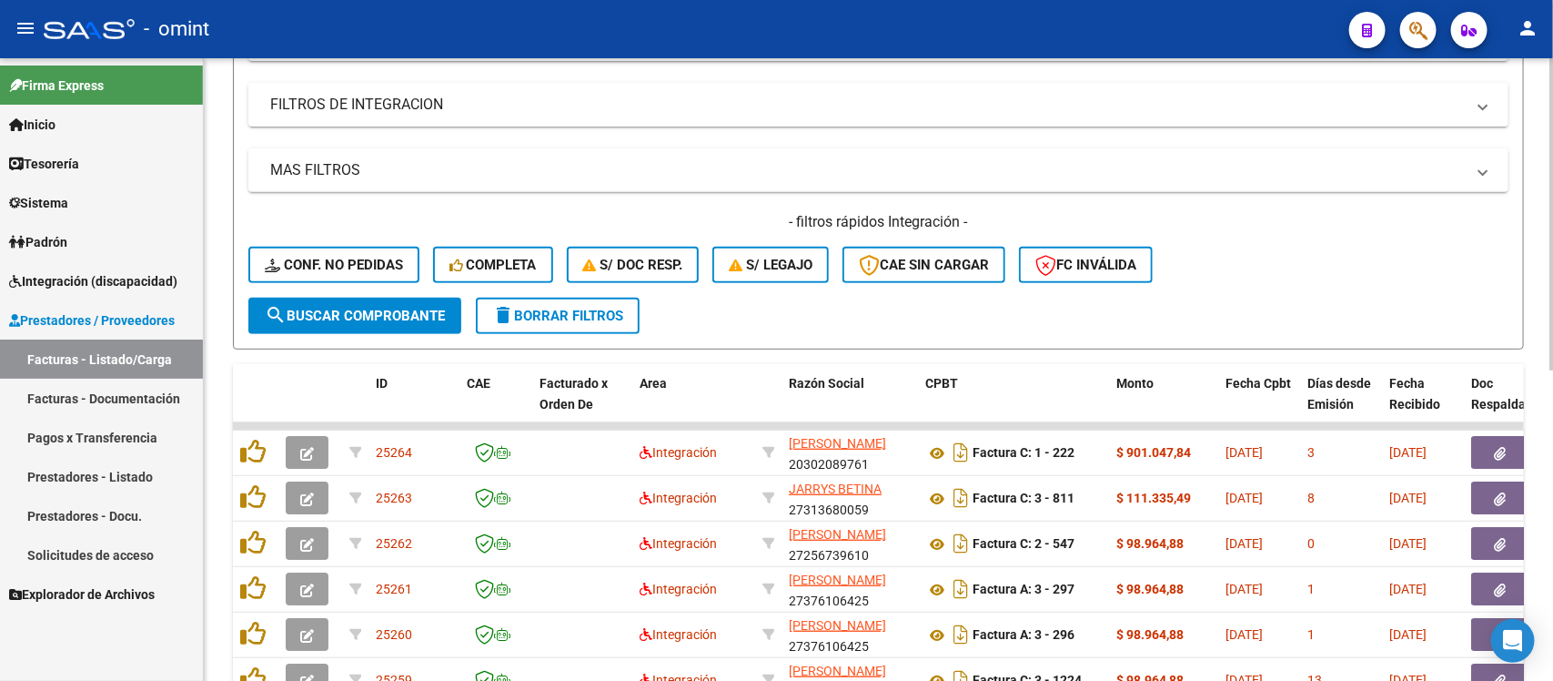
scroll to position [282, 0]
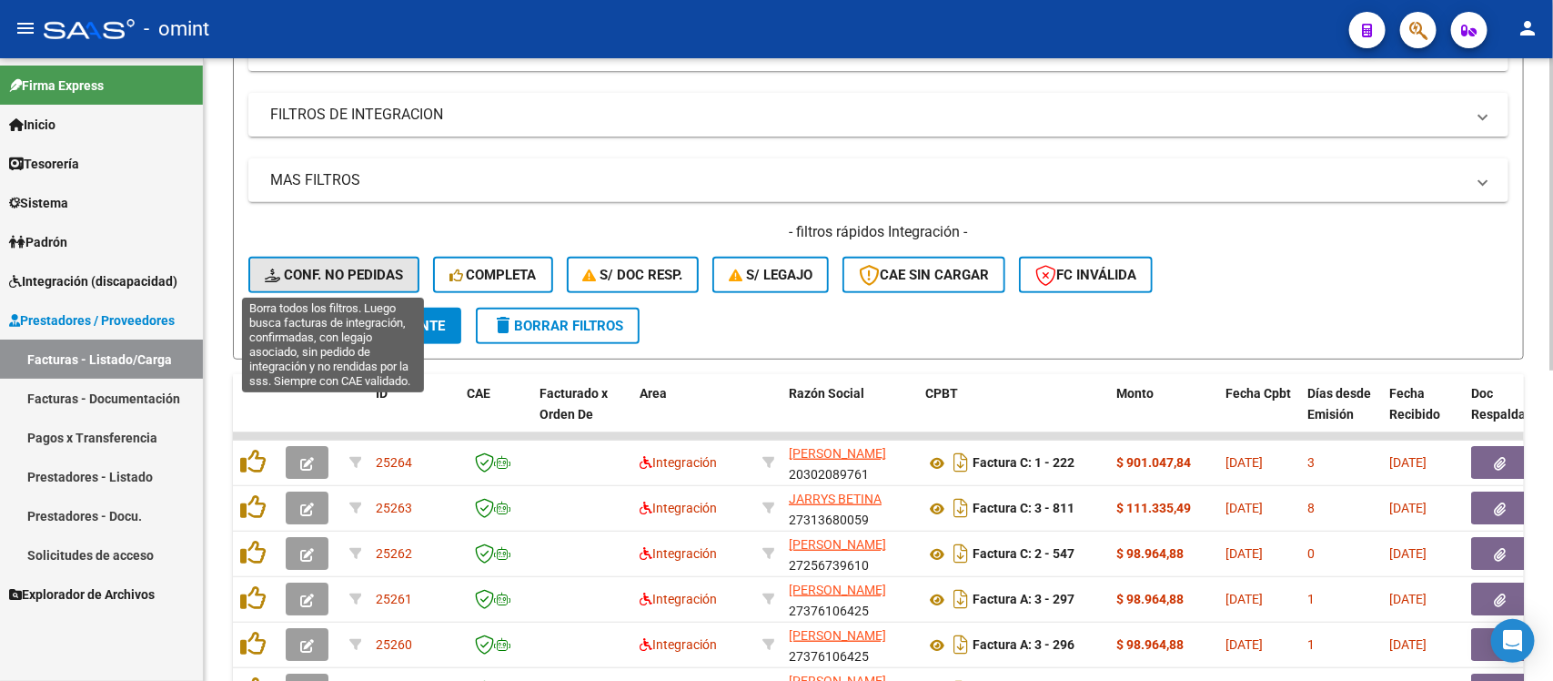
click at [306, 274] on span "Conf. no pedidas" at bounding box center [334, 275] width 138 height 16
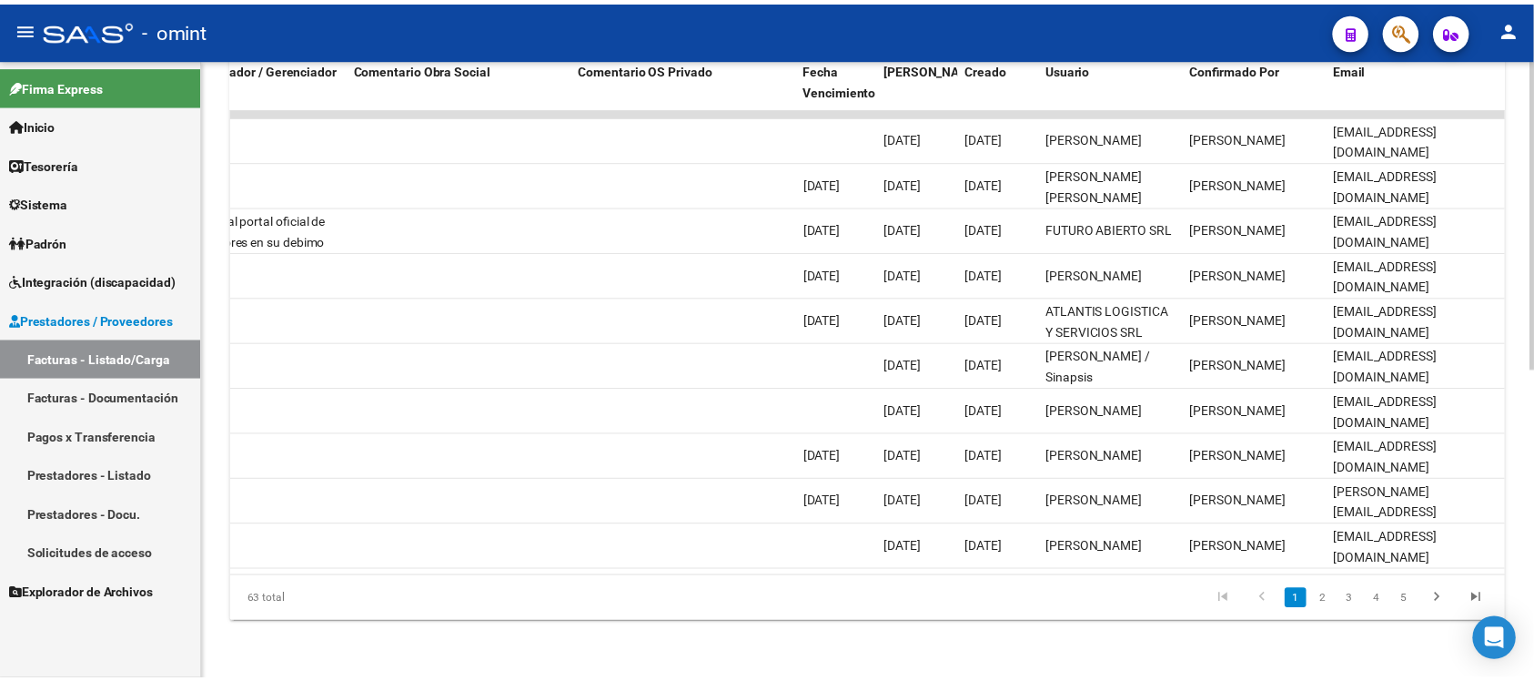
scroll to position [0, 0]
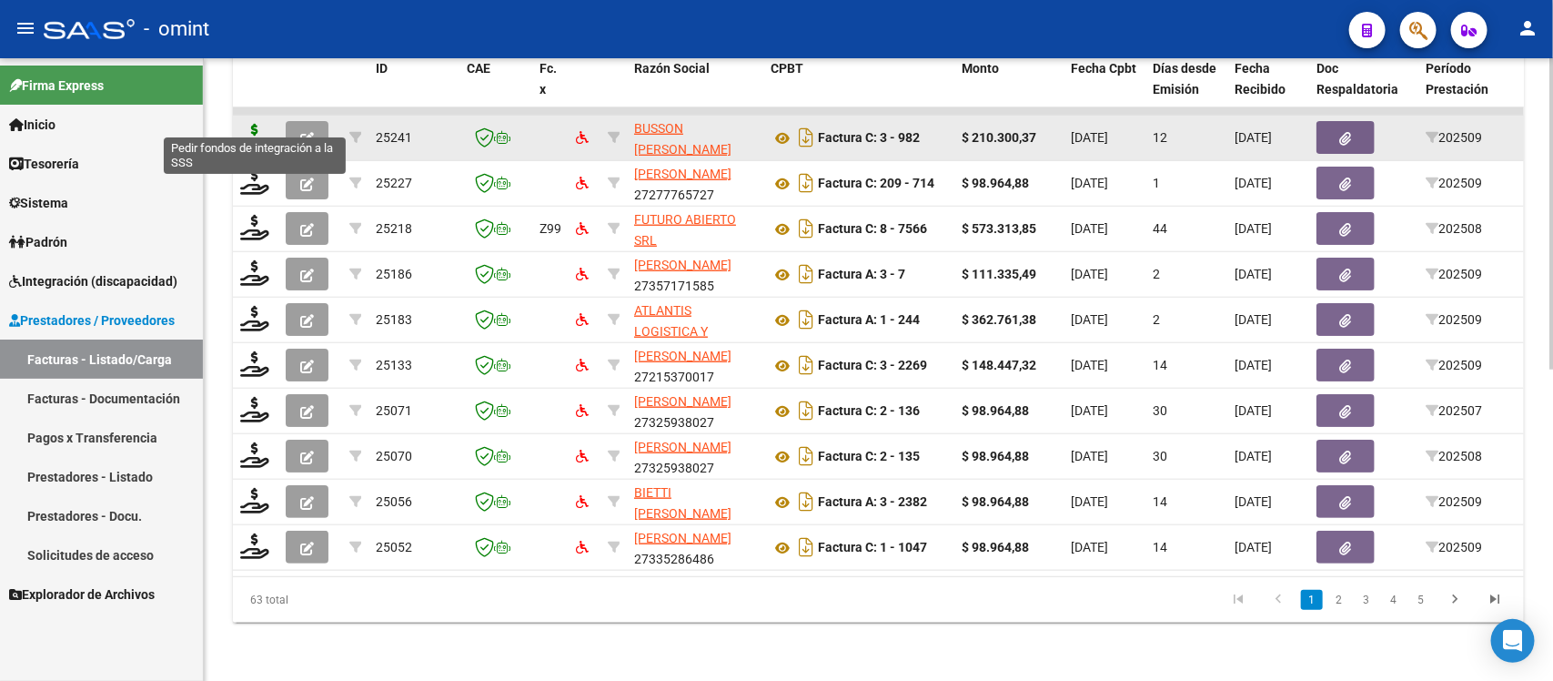
click at [252, 124] on icon at bounding box center [254, 136] width 29 height 25
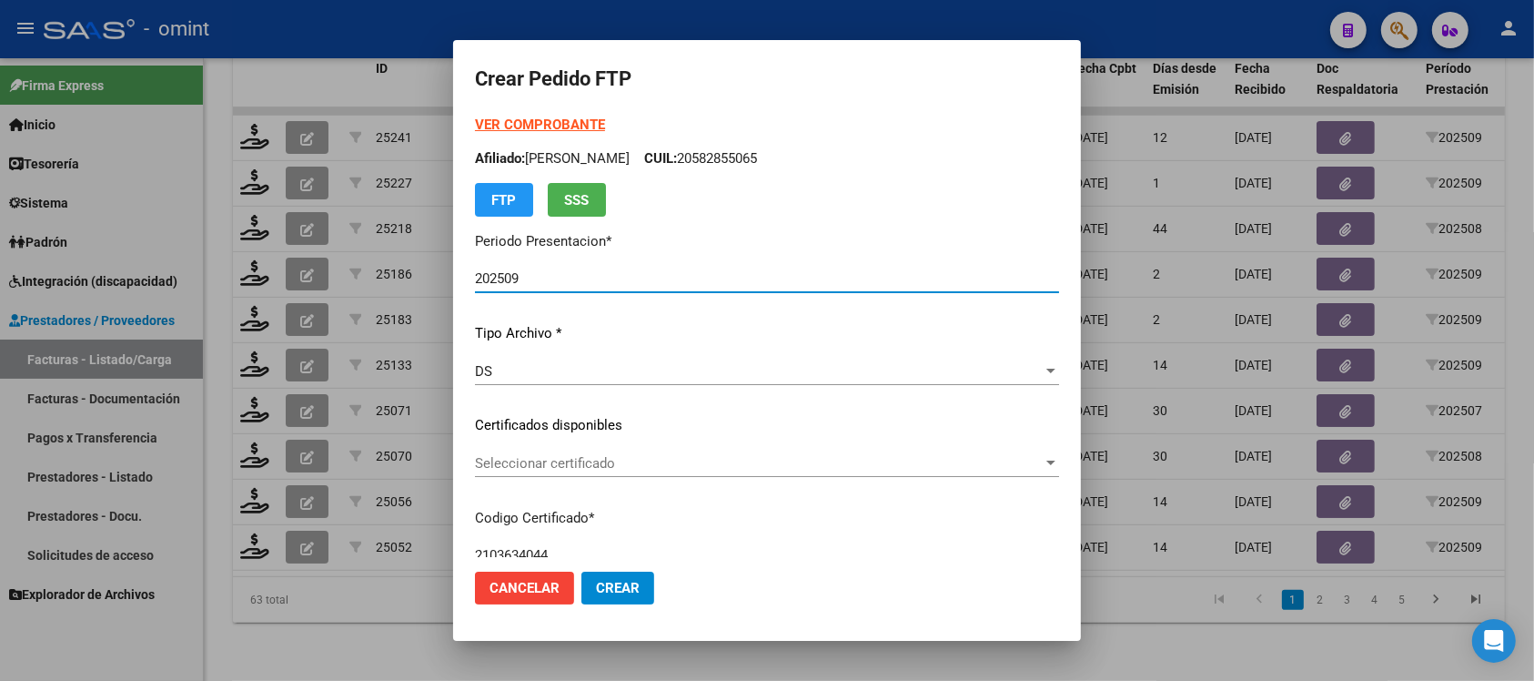
click at [591, 464] on span "Seleccionar certificado" at bounding box center [759, 463] width 568 height 16
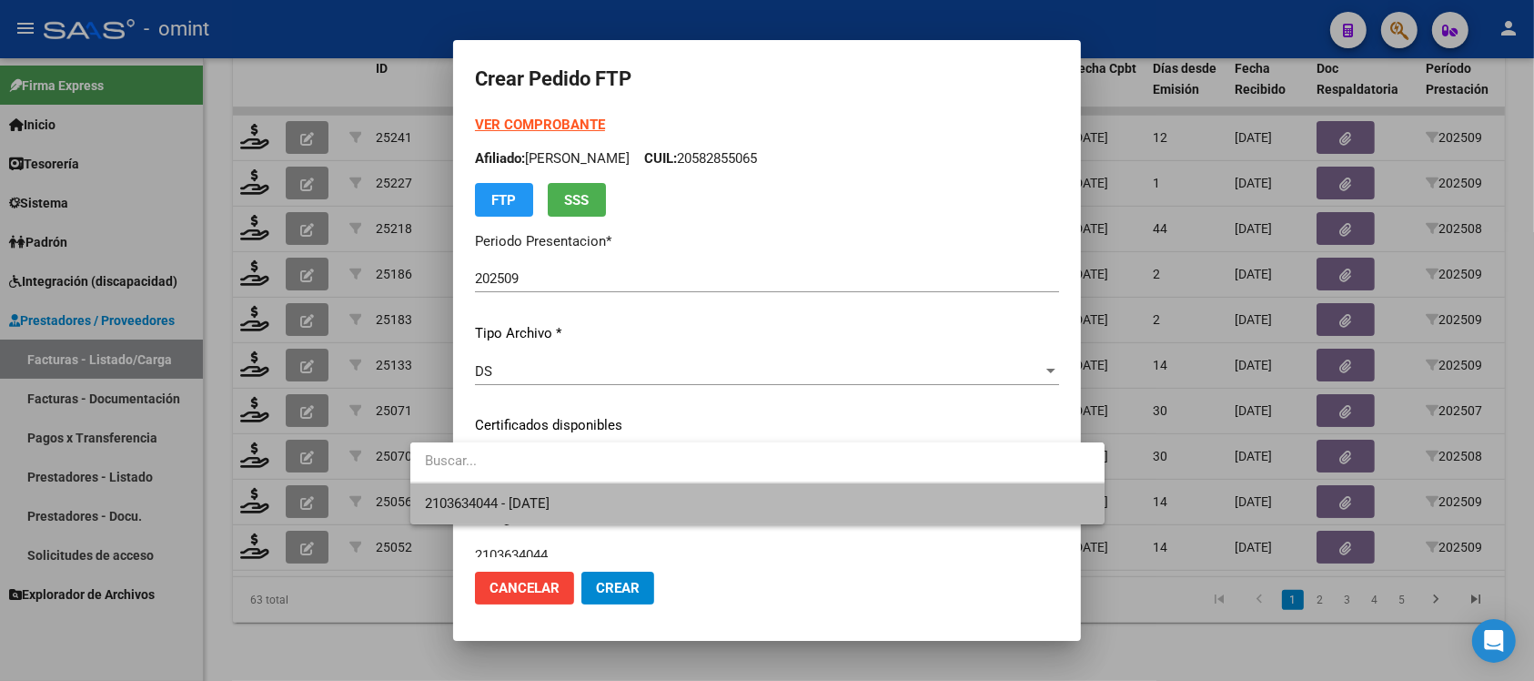
click at [610, 512] on span "2103634044 - [DATE]" at bounding box center [757, 503] width 665 height 41
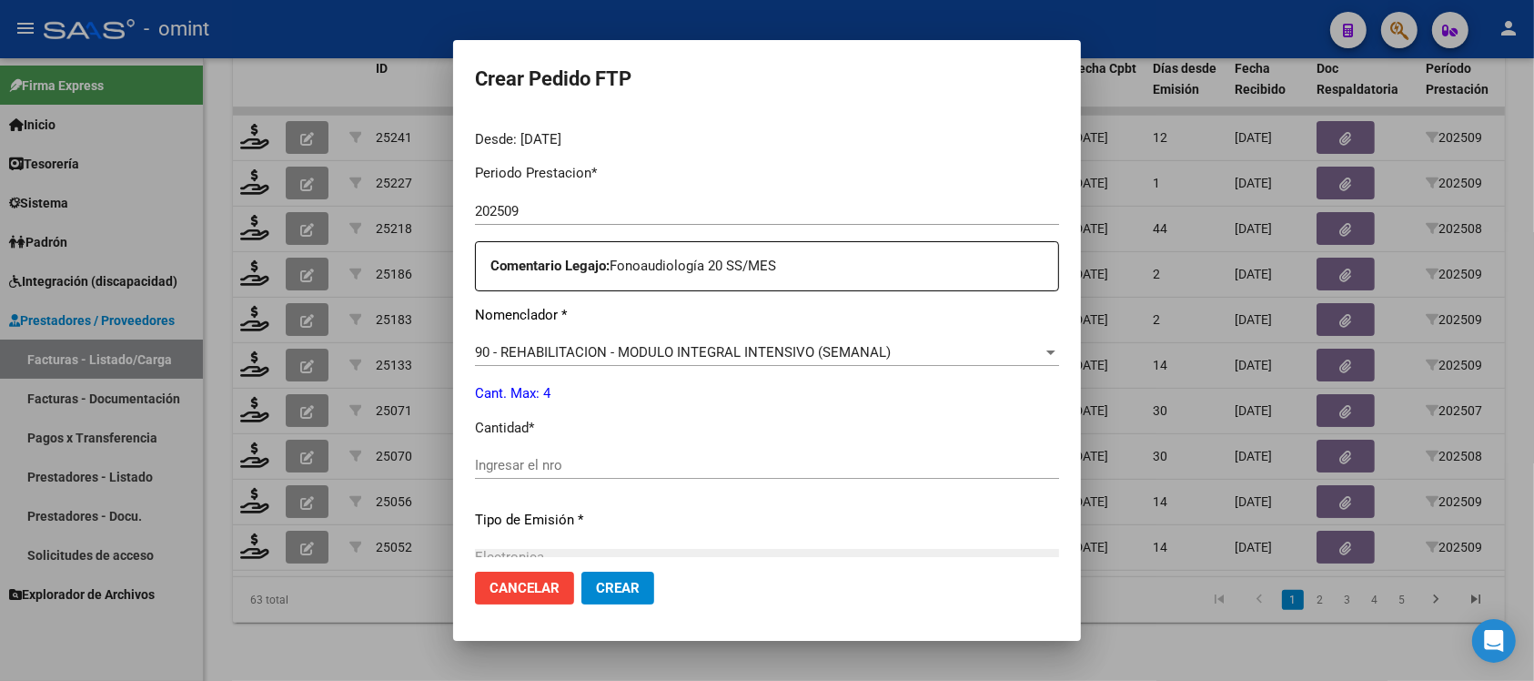
scroll to position [569, 0]
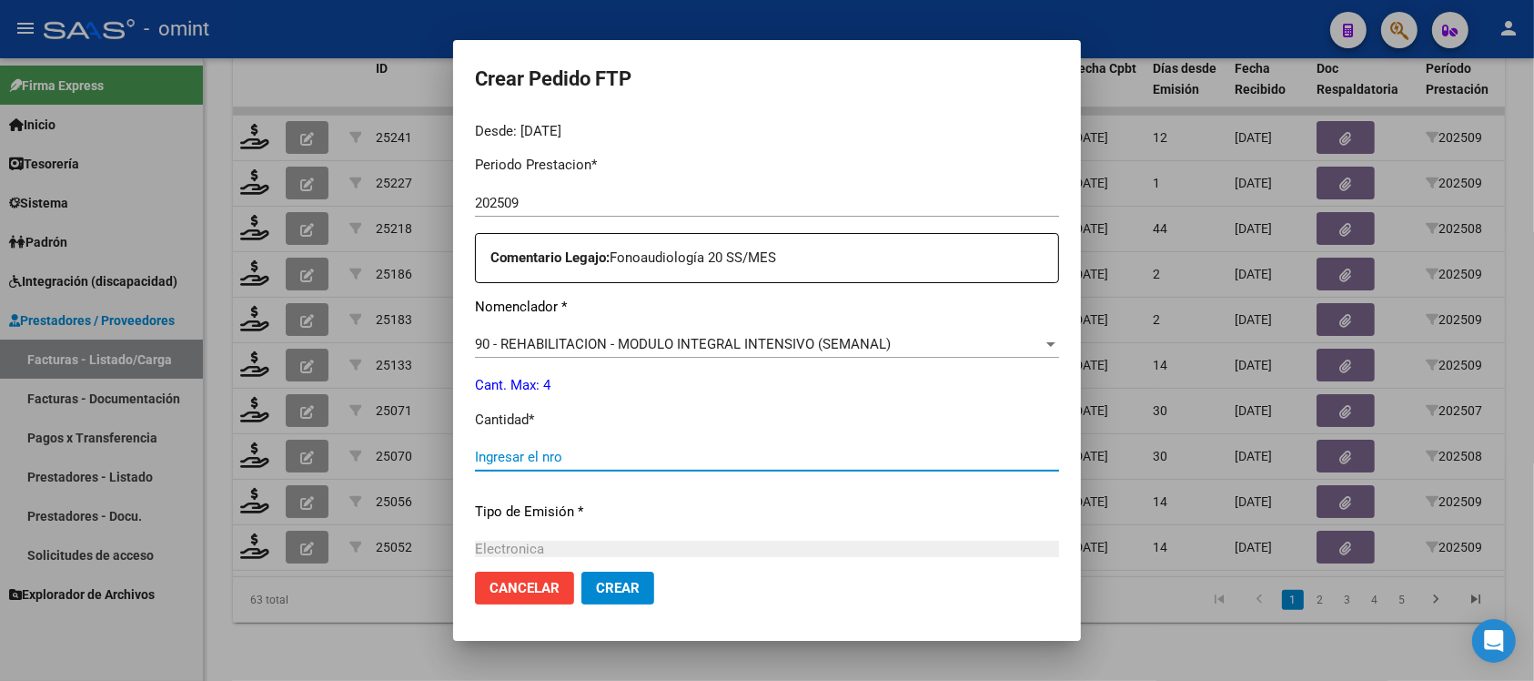
click at [537, 459] on input "Ingresar el nro" at bounding box center [767, 457] width 584 height 16
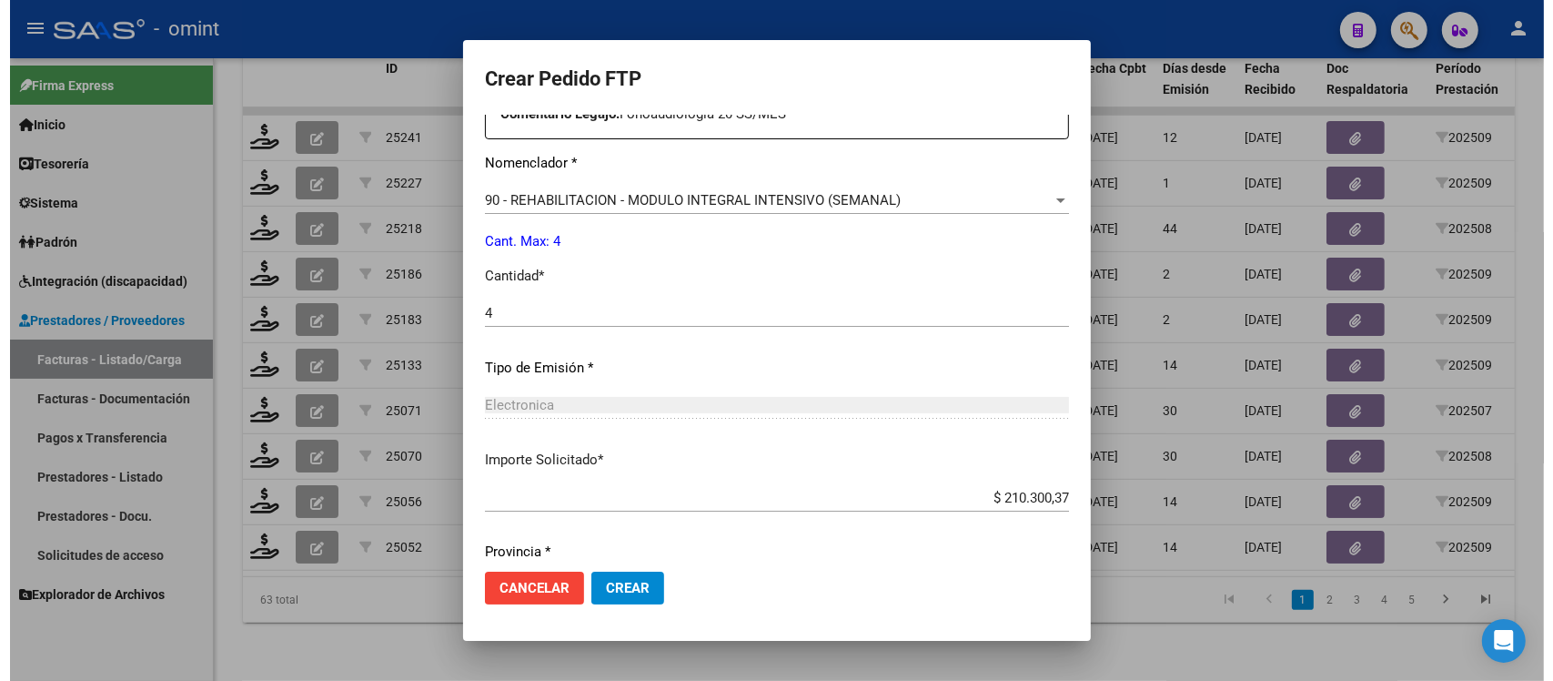
scroll to position [775, 0]
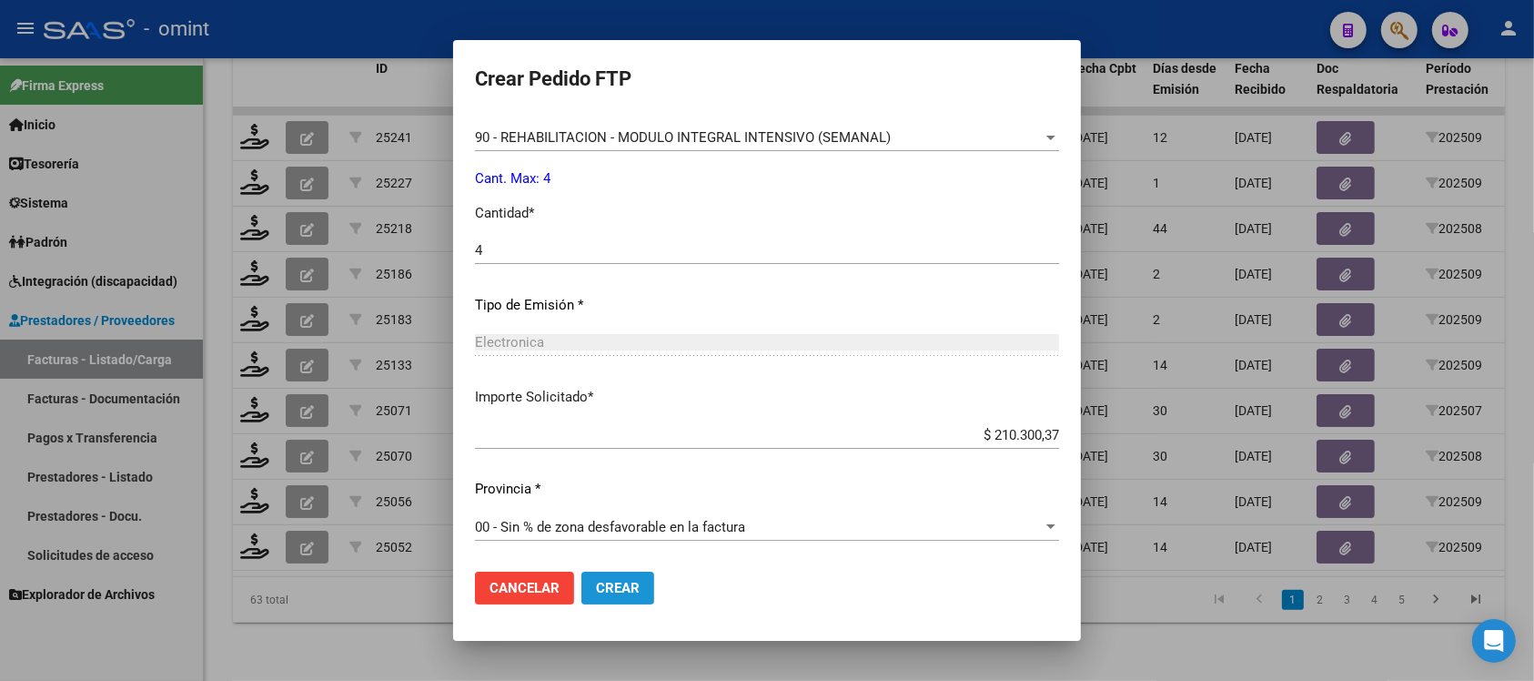
click at [581, 573] on button "Crear" at bounding box center [617, 587] width 73 height 33
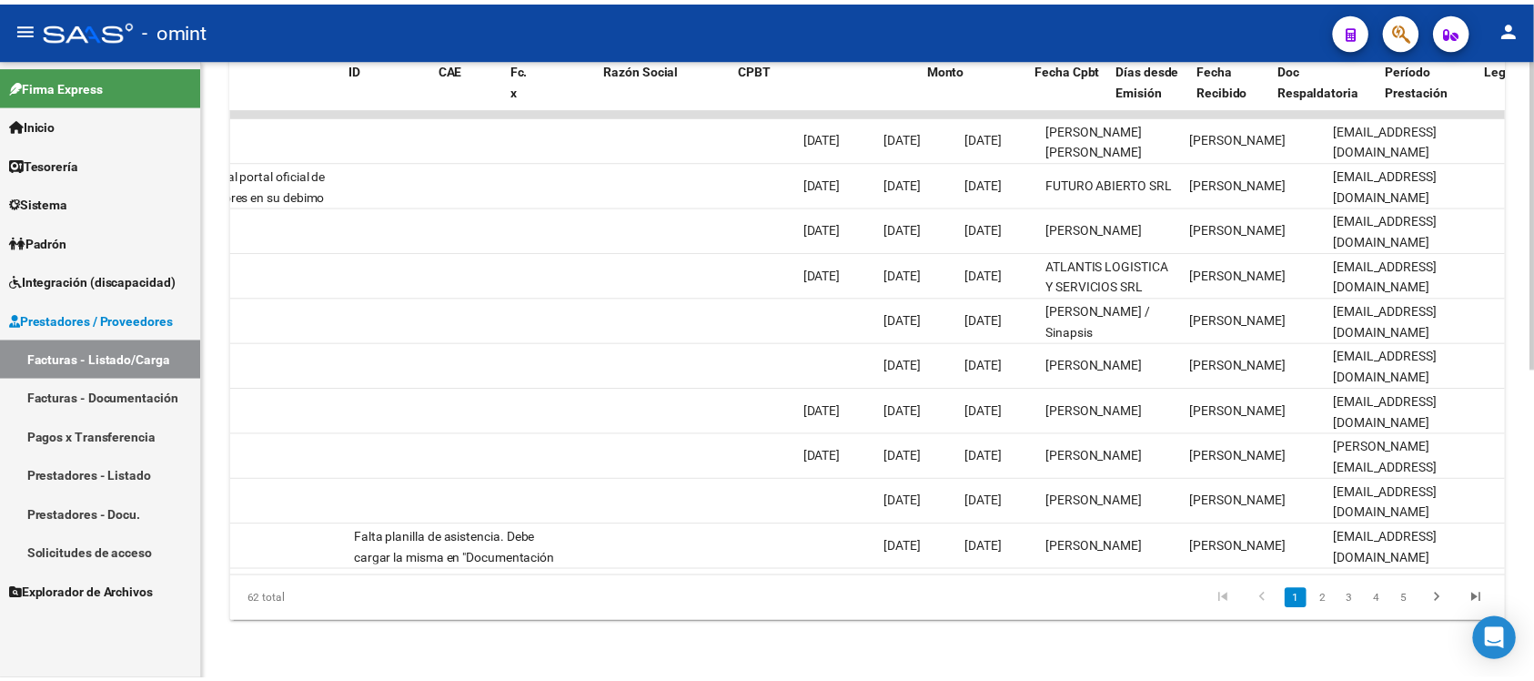
scroll to position [0, 0]
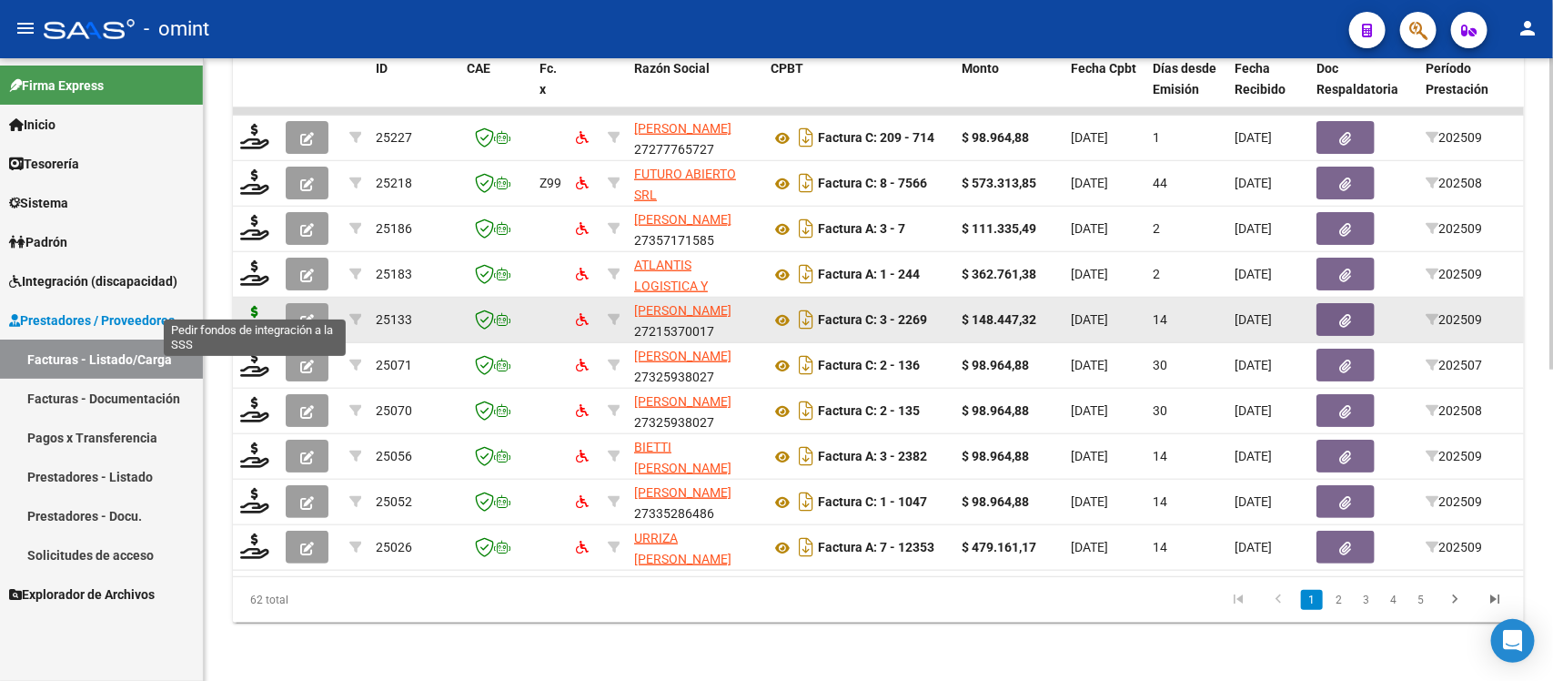
click at [262, 306] on icon at bounding box center [254, 318] width 29 height 25
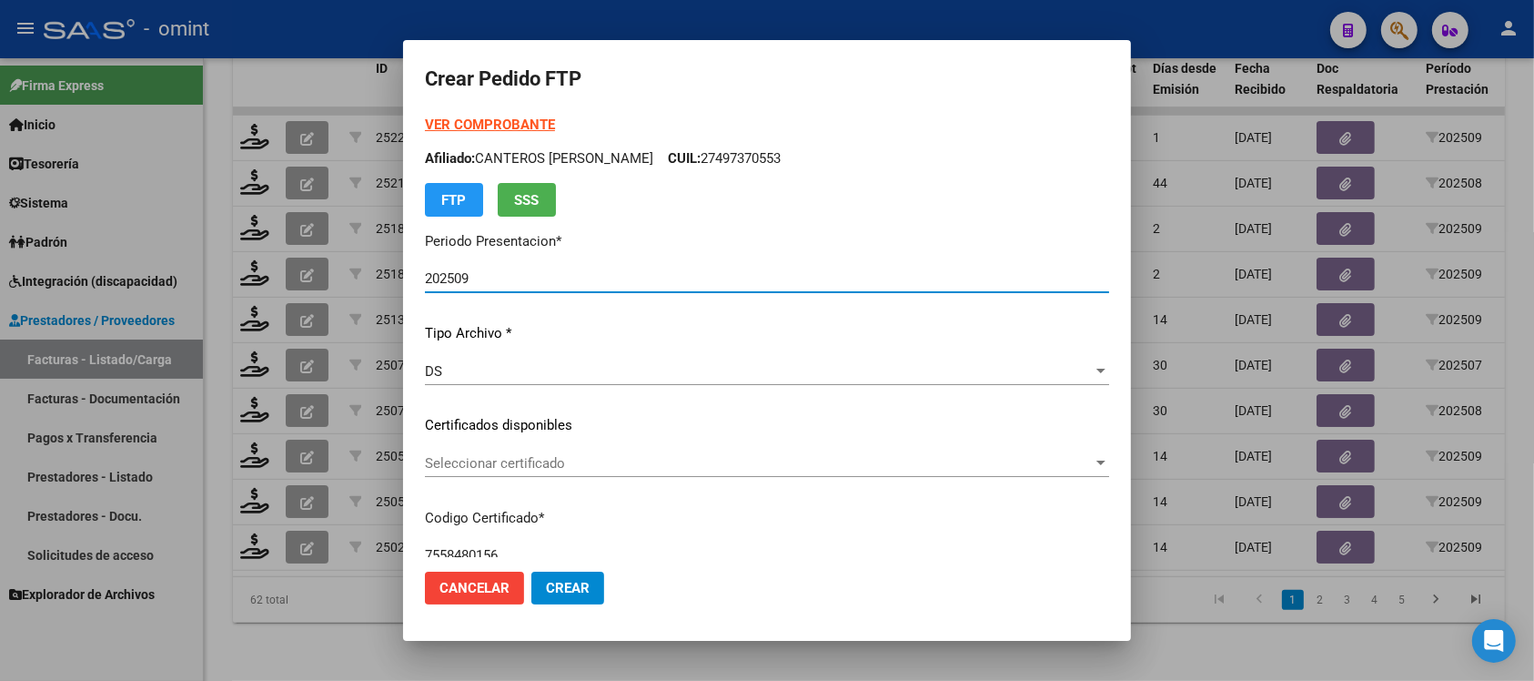
click at [558, 456] on span "Seleccionar certificado" at bounding box center [759, 463] width 668 height 16
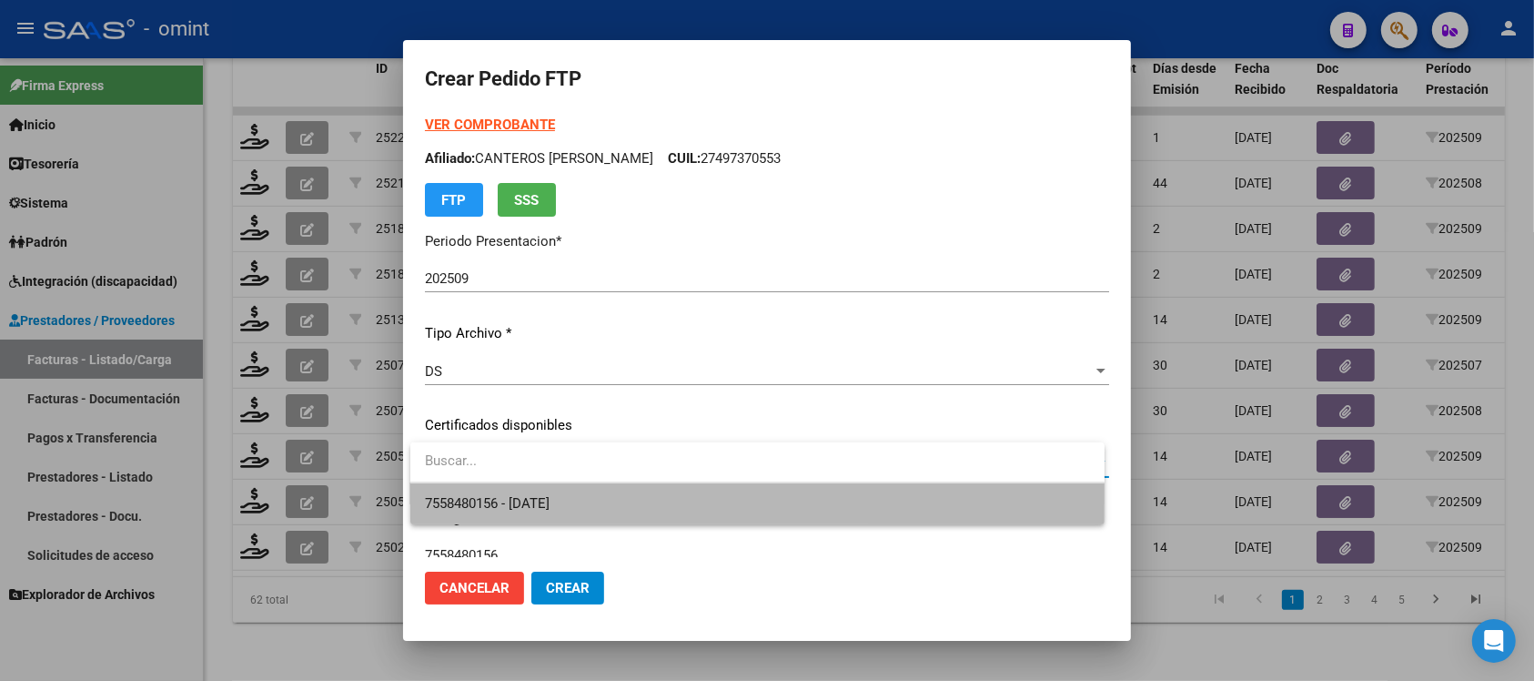
click at [640, 507] on span "7558480156 - [DATE]" at bounding box center [757, 503] width 665 height 41
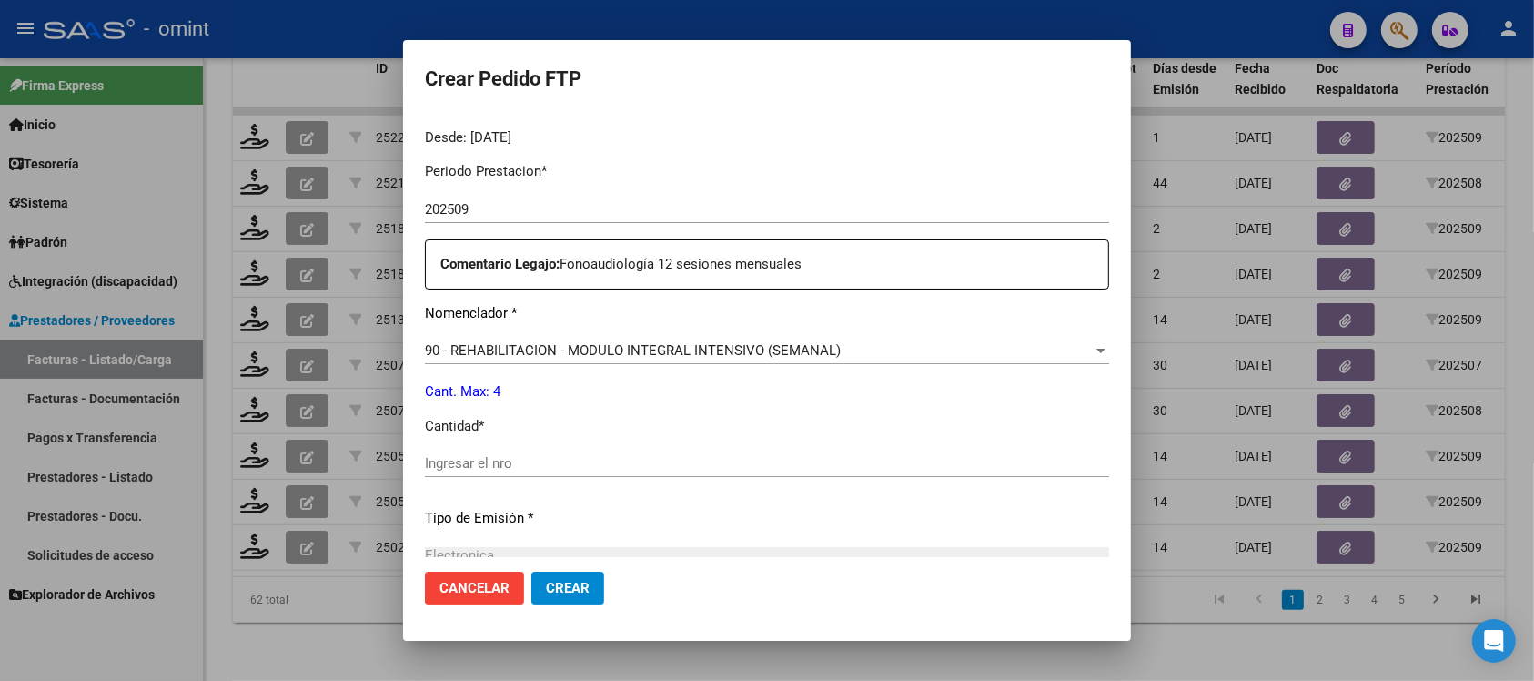
scroll to position [569, 0]
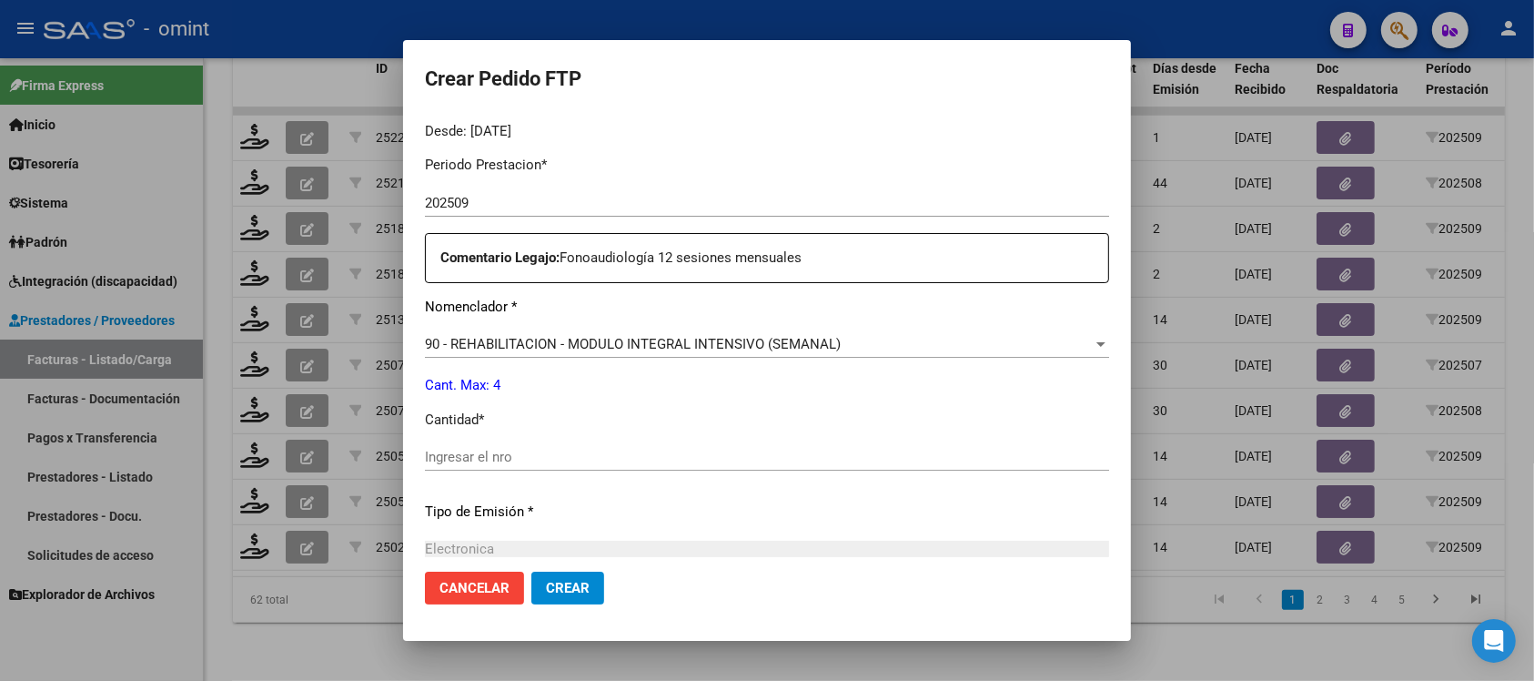
click at [533, 461] on input "Ingresar el nro" at bounding box center [767, 457] width 684 height 16
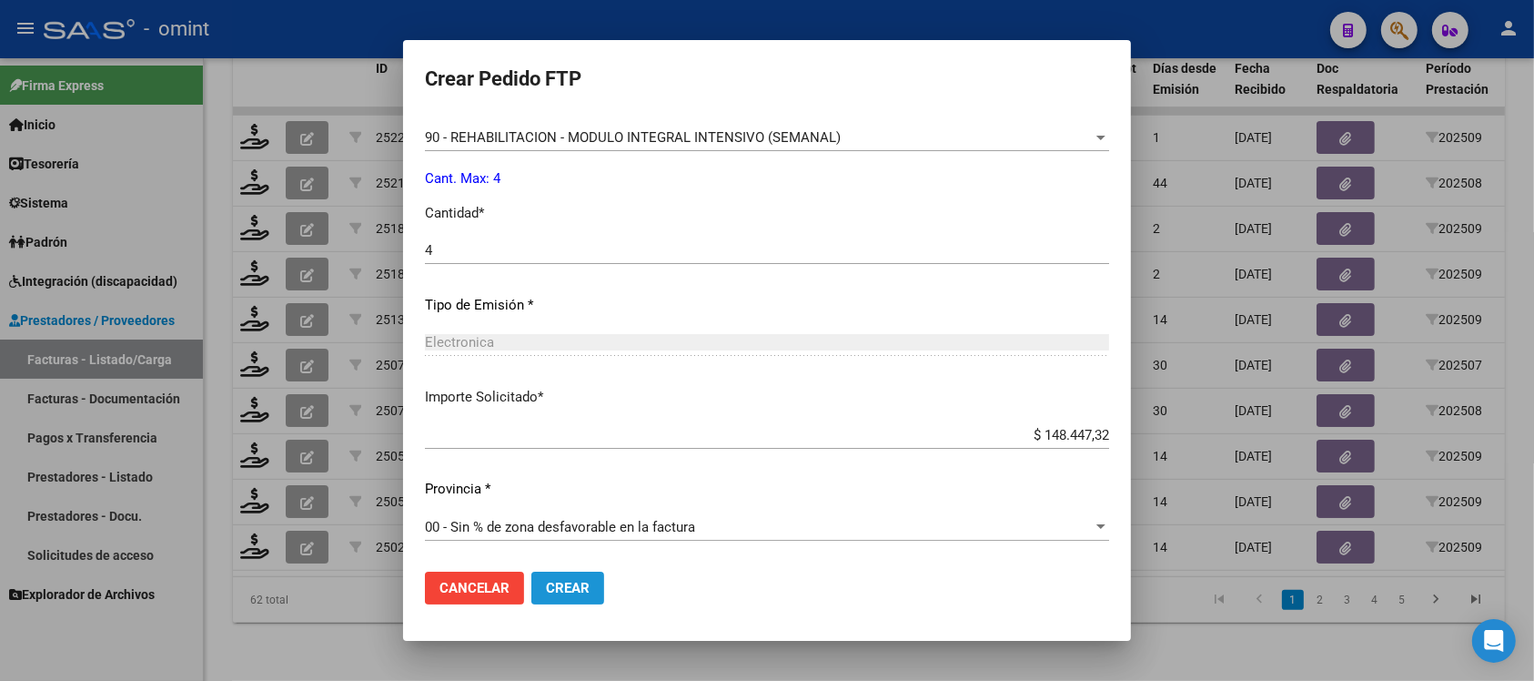
click at [592, 574] on button "Crear" at bounding box center [567, 587] width 73 height 33
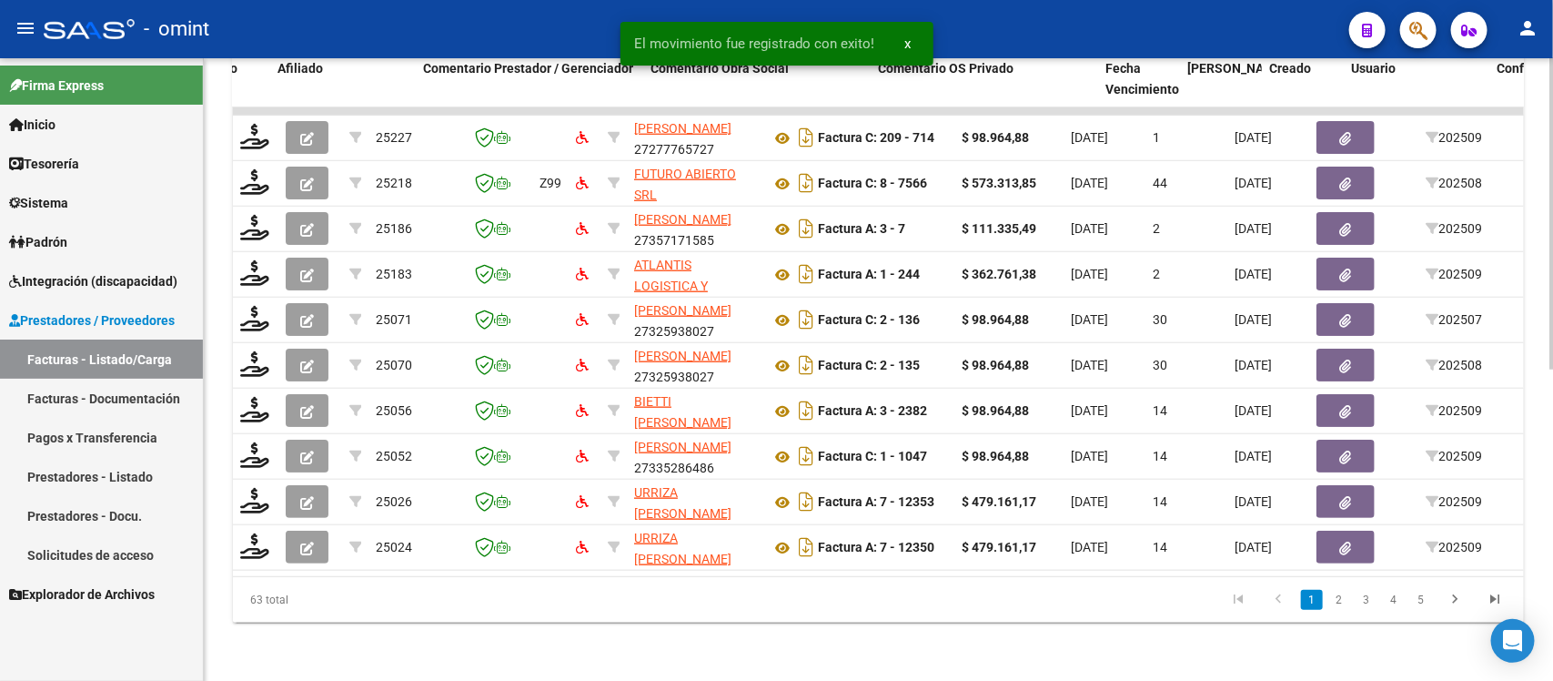
scroll to position [0, 1620]
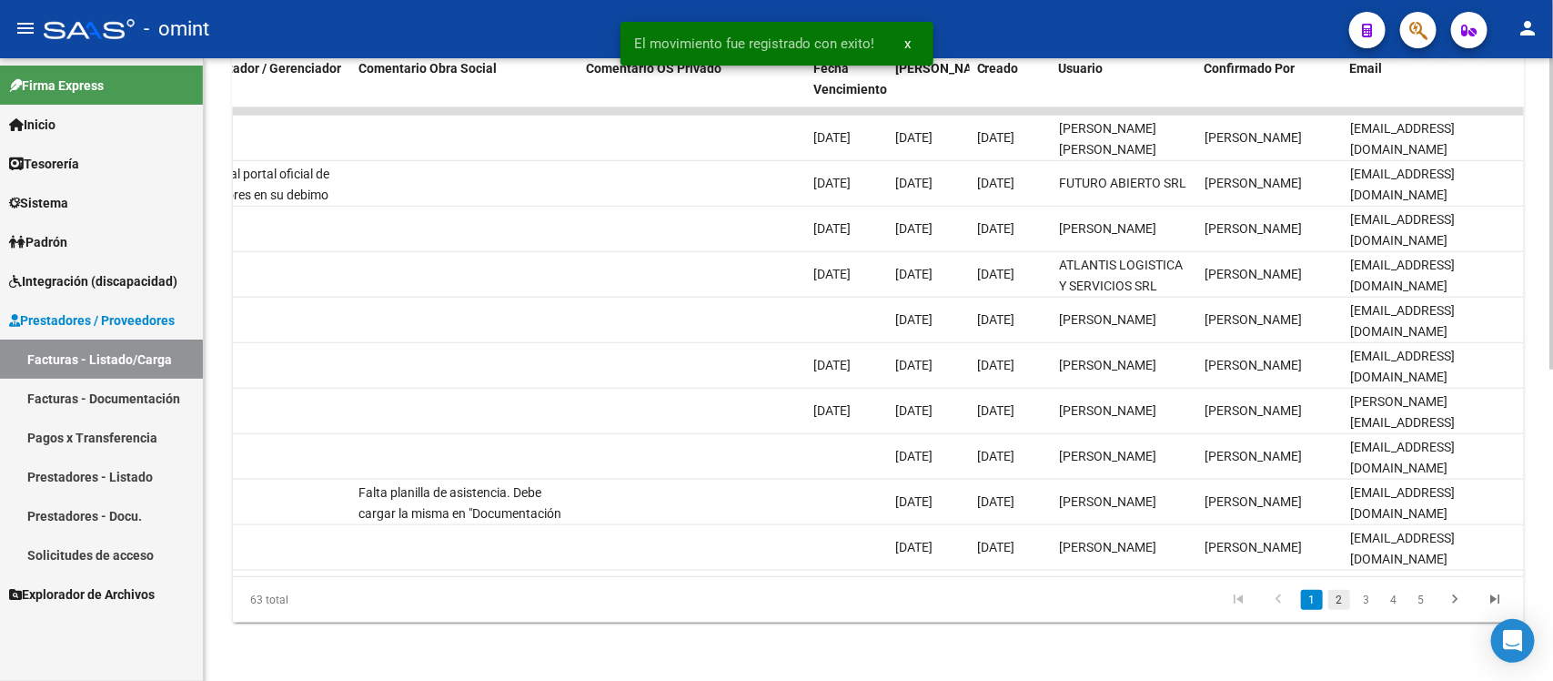
click at [1331, 607] on link "2" at bounding box center [1339, 600] width 22 height 20
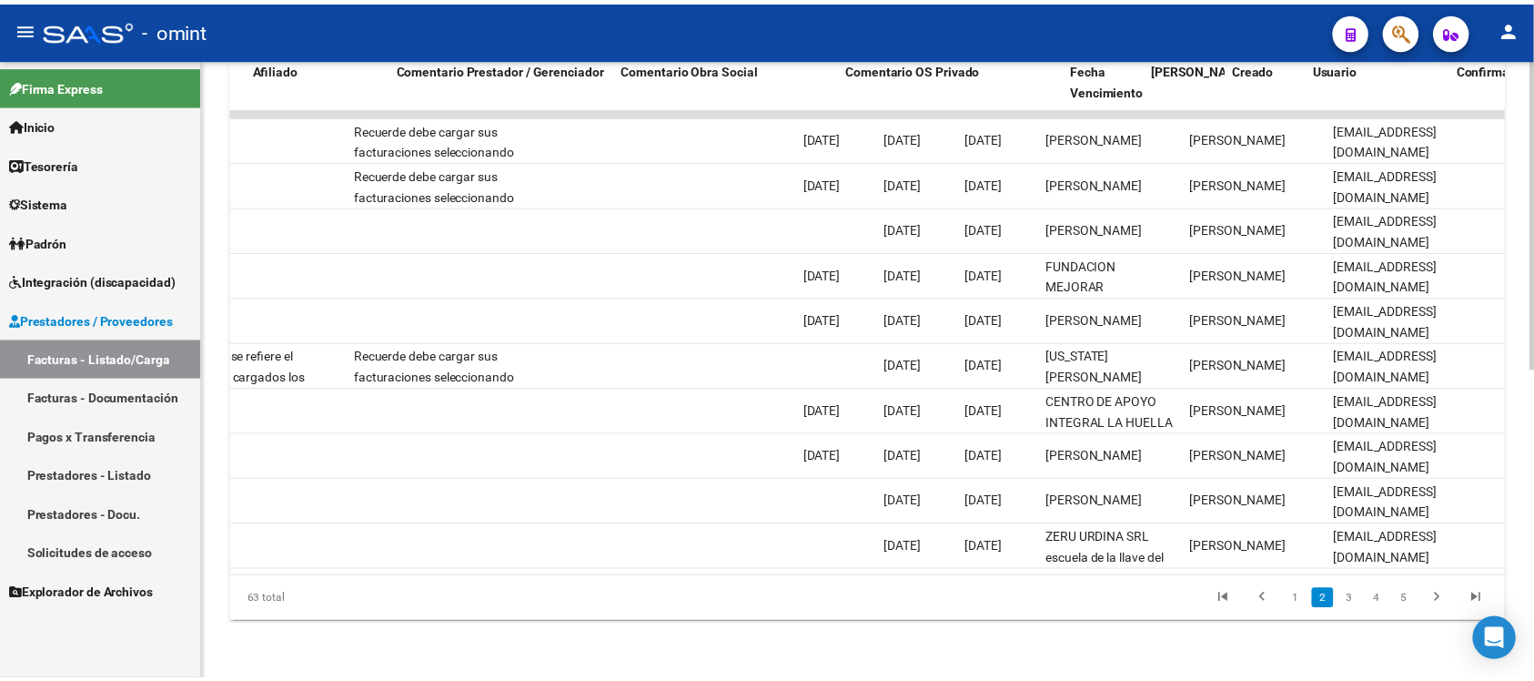
scroll to position [0, 0]
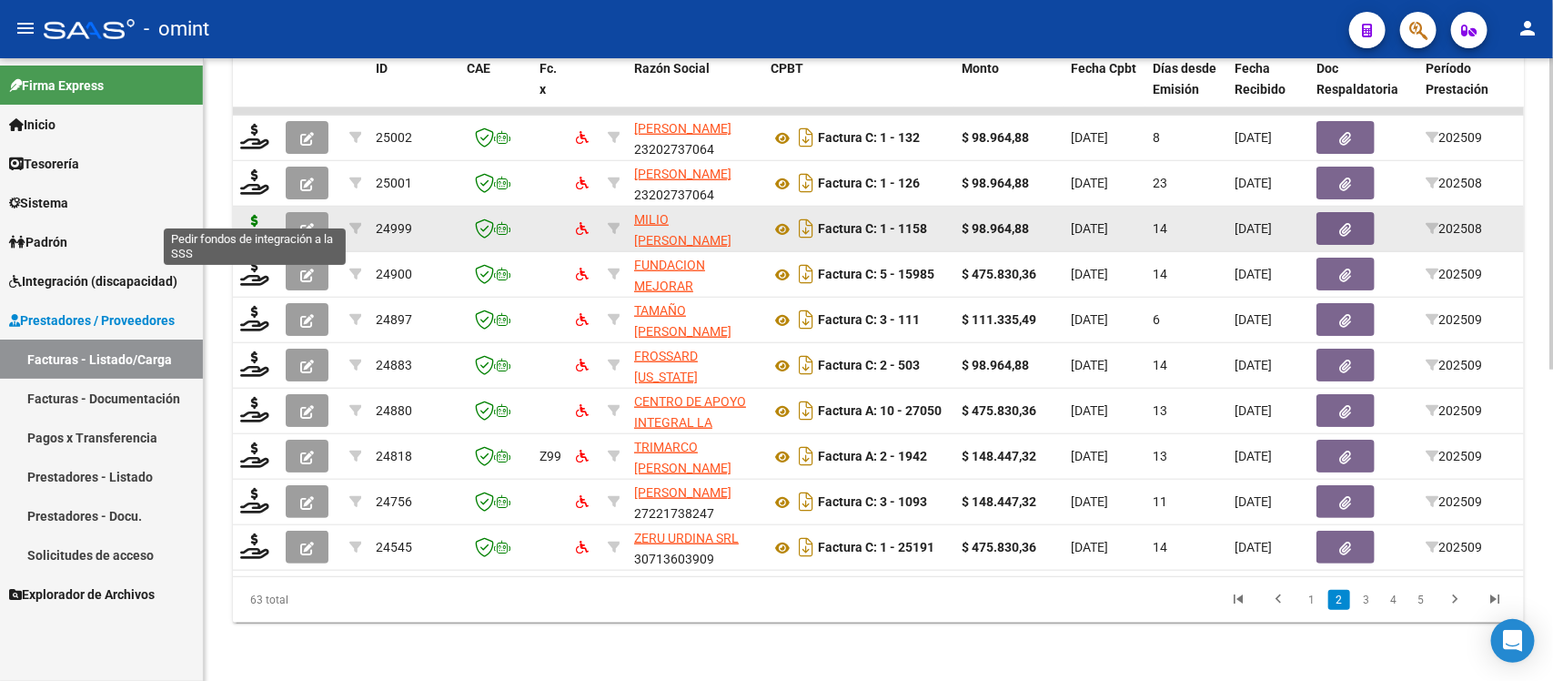
click at [260, 215] on icon at bounding box center [254, 227] width 29 height 25
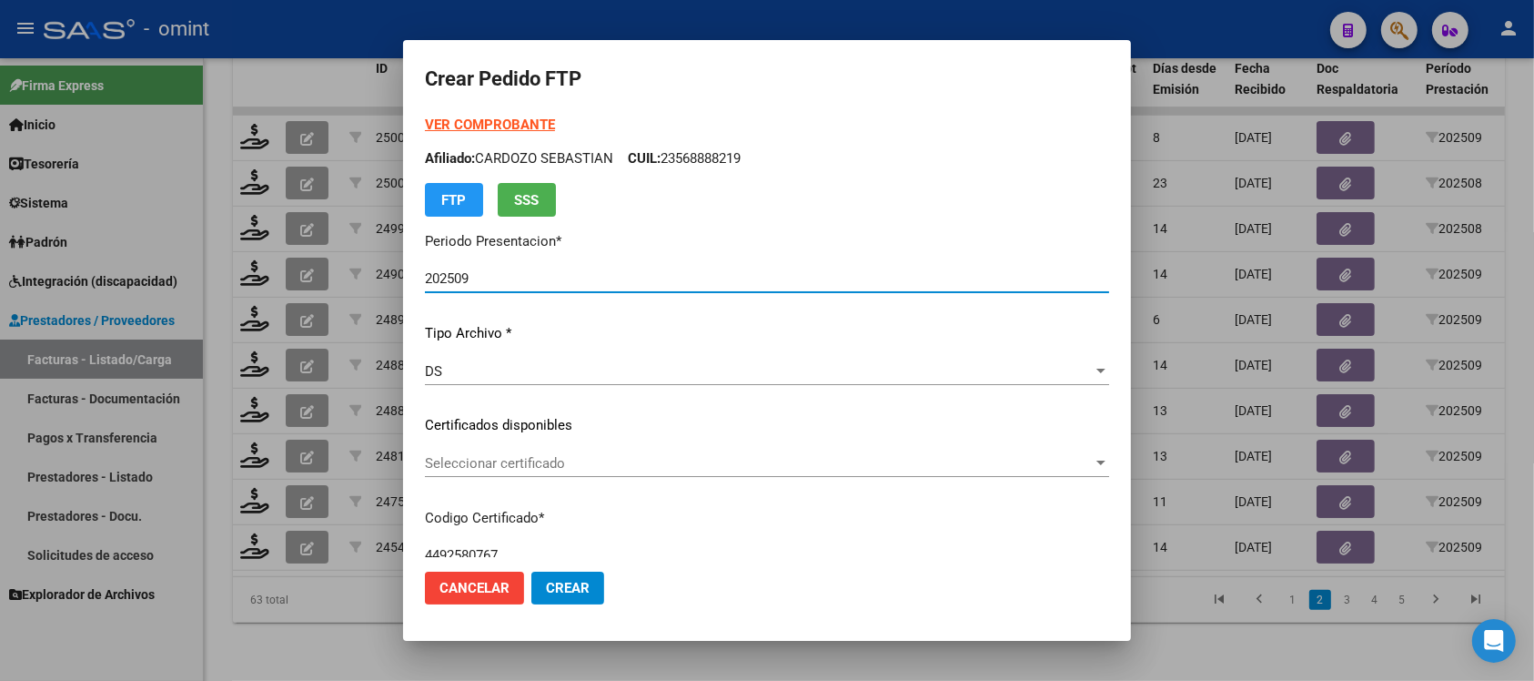
click at [540, 464] on span "Seleccionar certificado" at bounding box center [759, 463] width 668 height 16
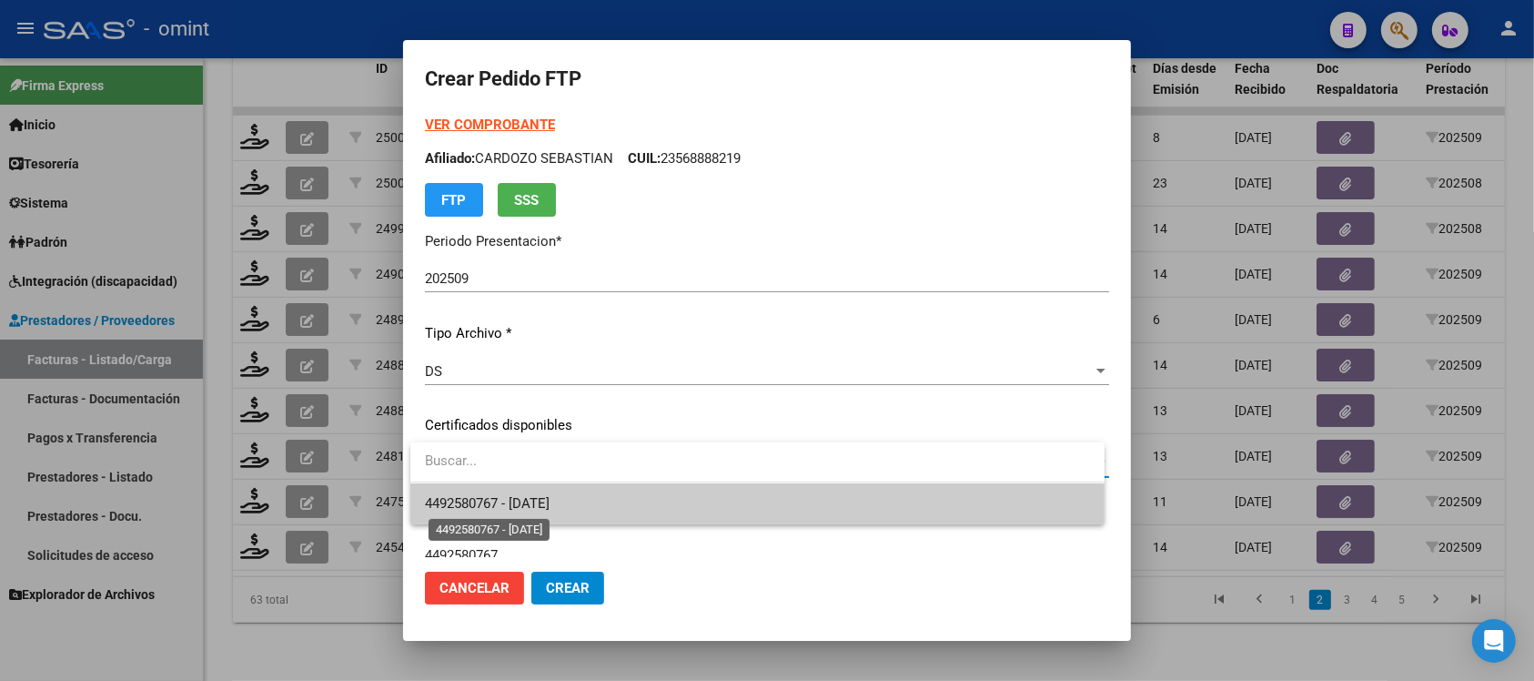
click at [550, 495] on span "4492580767 - [DATE]" at bounding box center [487, 503] width 125 height 16
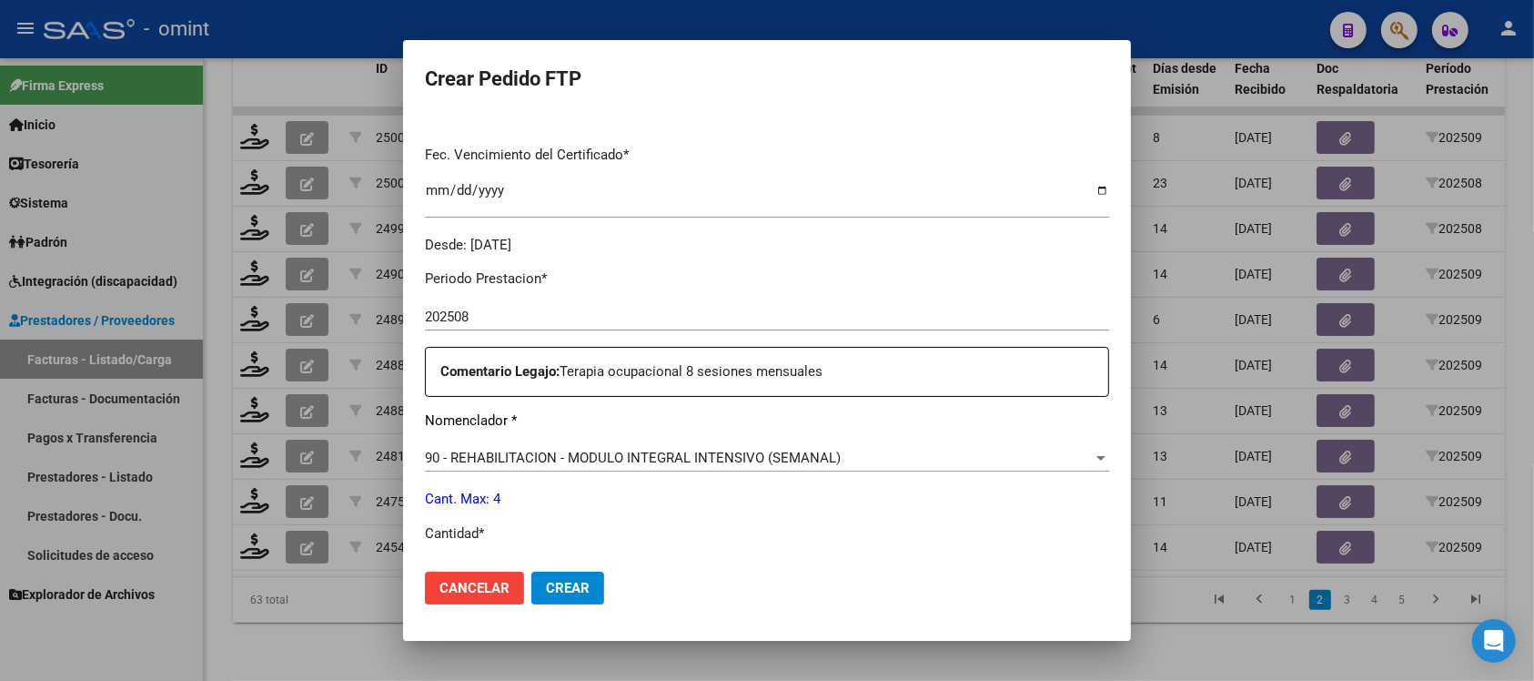
scroll to position [682, 0]
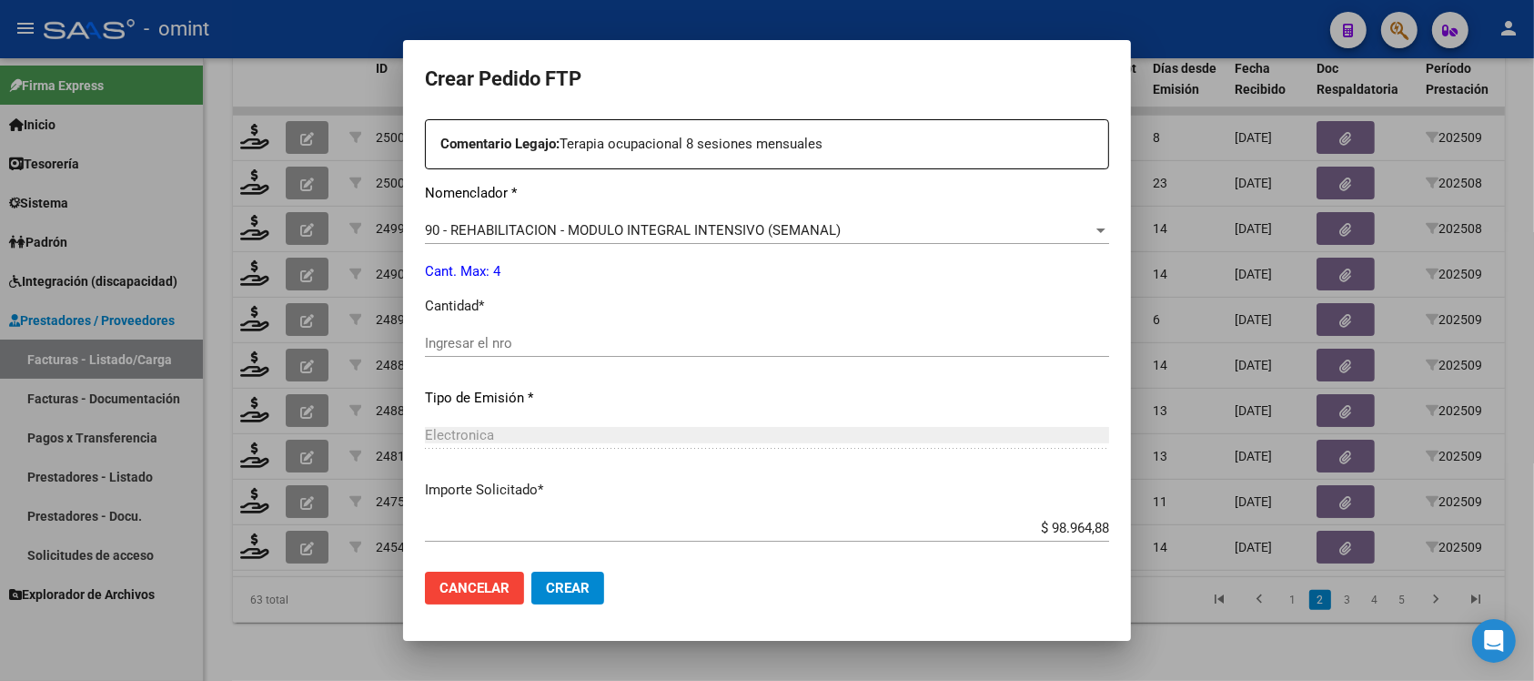
click at [502, 339] on input "Ingresar el nro" at bounding box center [767, 343] width 684 height 16
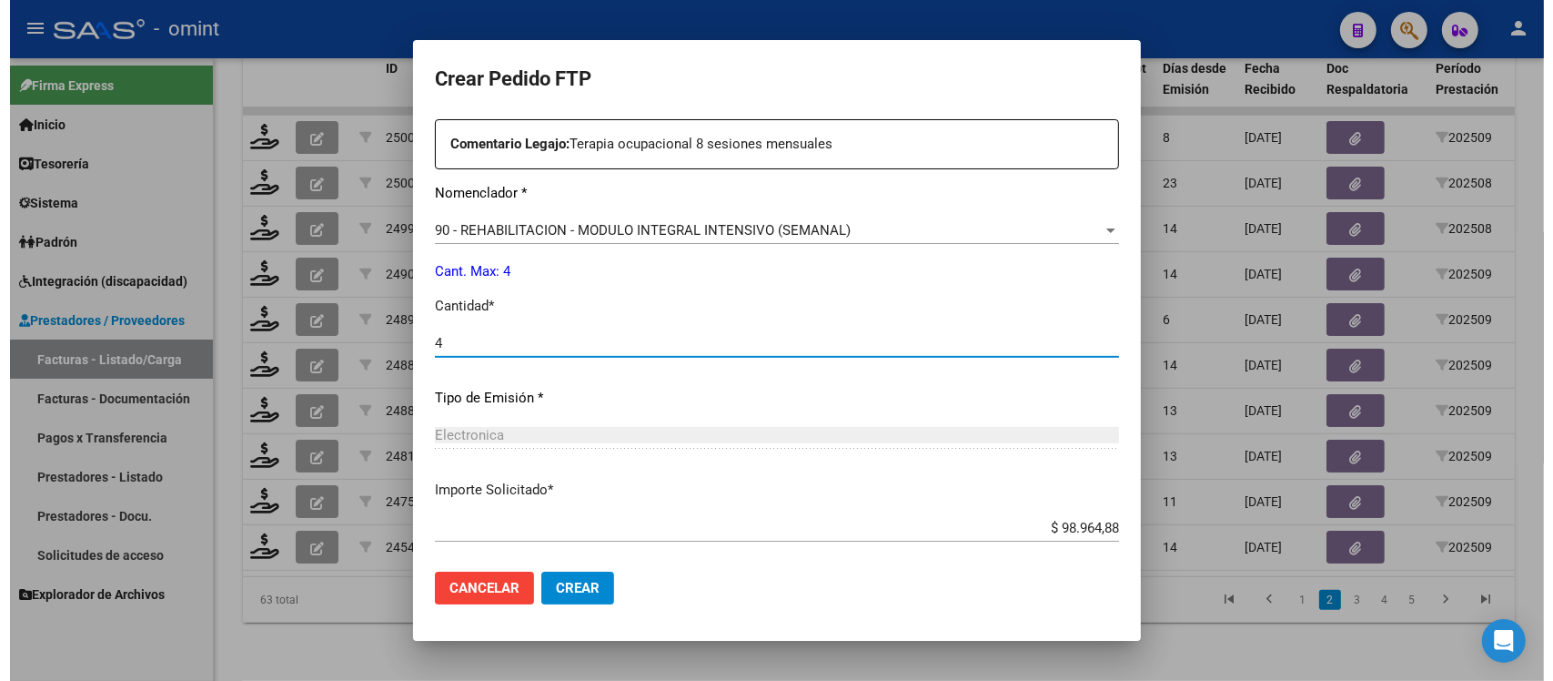
scroll to position [775, 0]
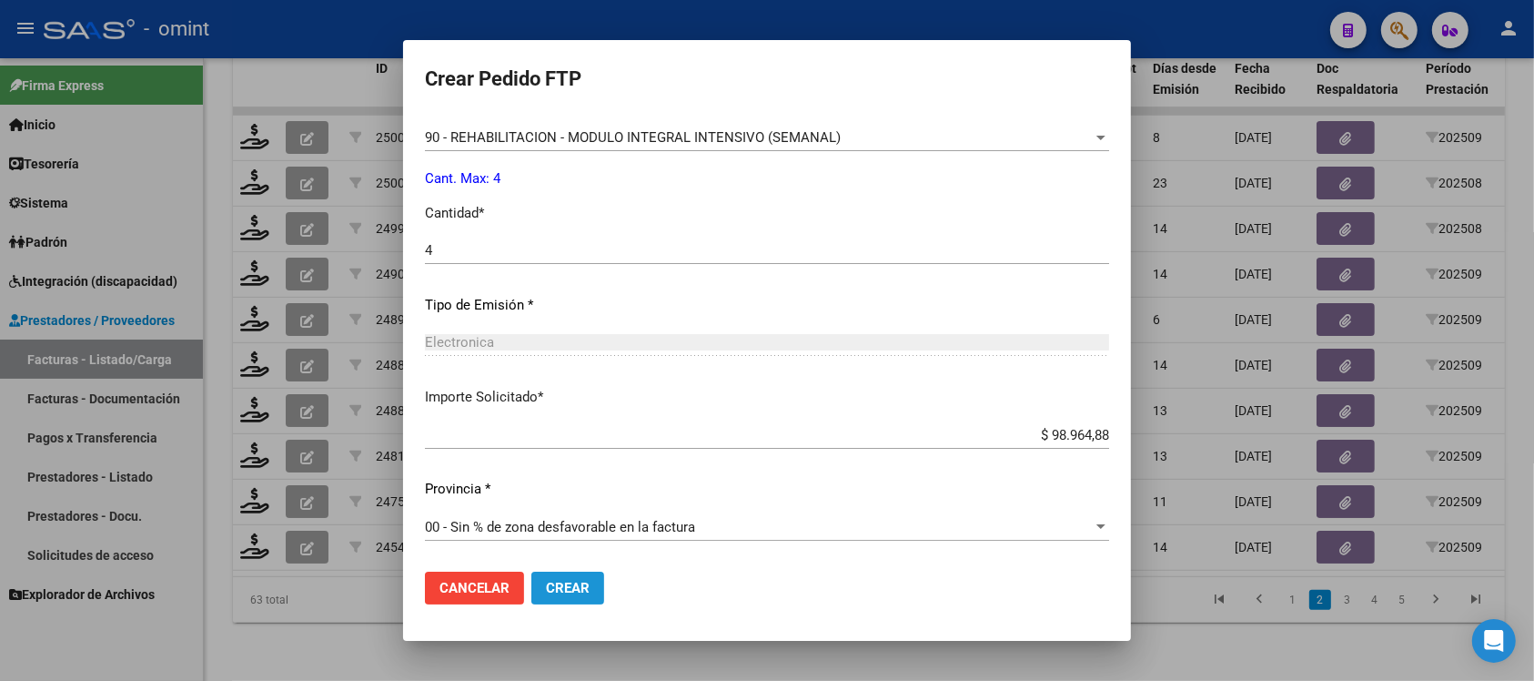
click at [570, 583] on span "Crear" at bounding box center [568, 588] width 44 height 16
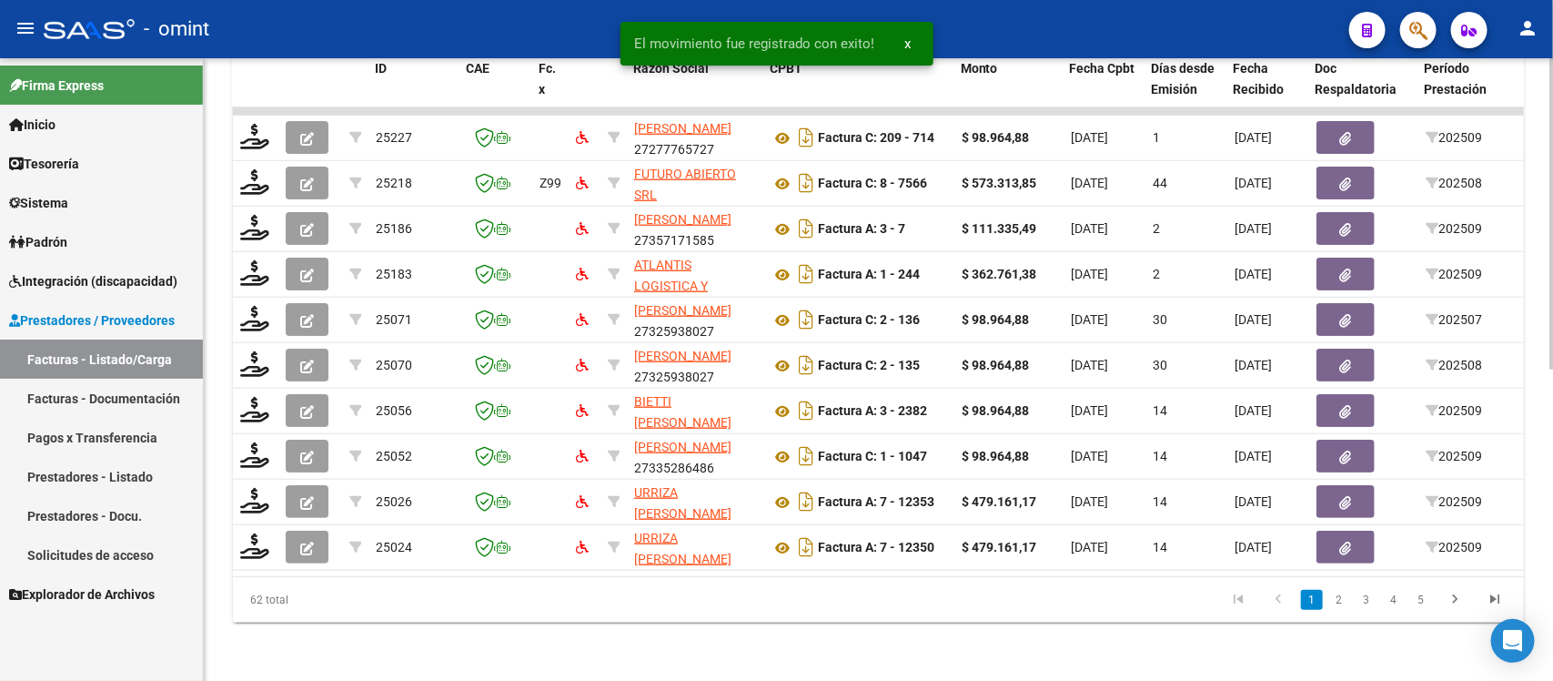
scroll to position [0, 1620]
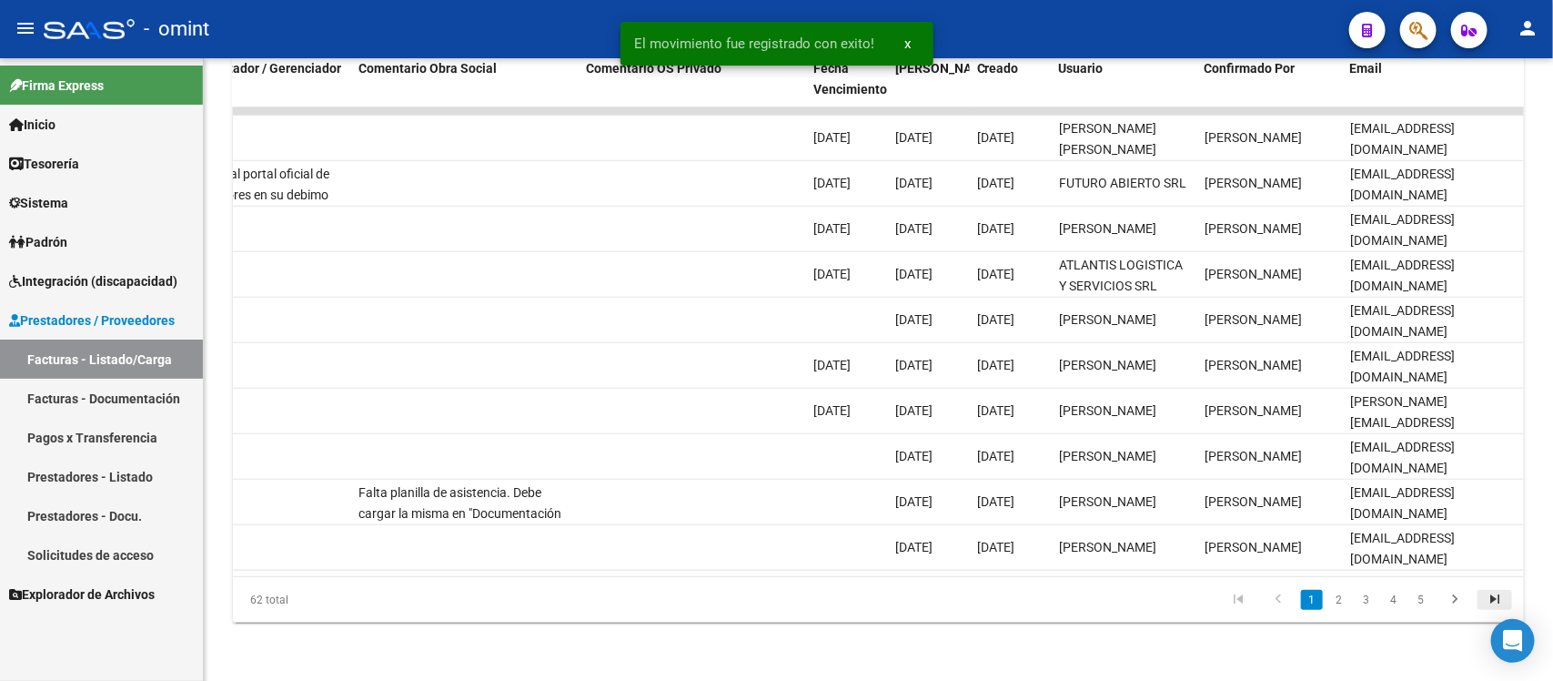
click at [1490, 603] on icon "go to last page" at bounding box center [1495, 601] width 24 height 22
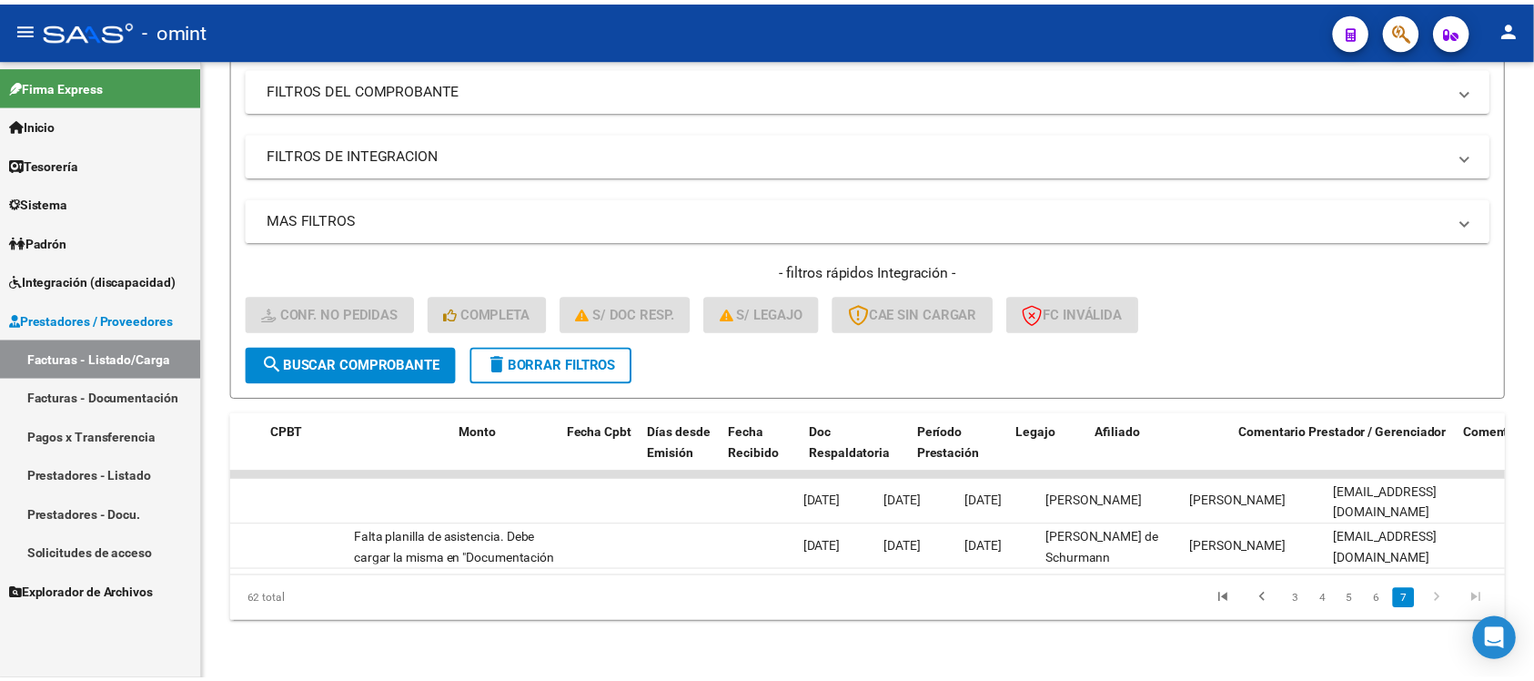
scroll to position [0, 0]
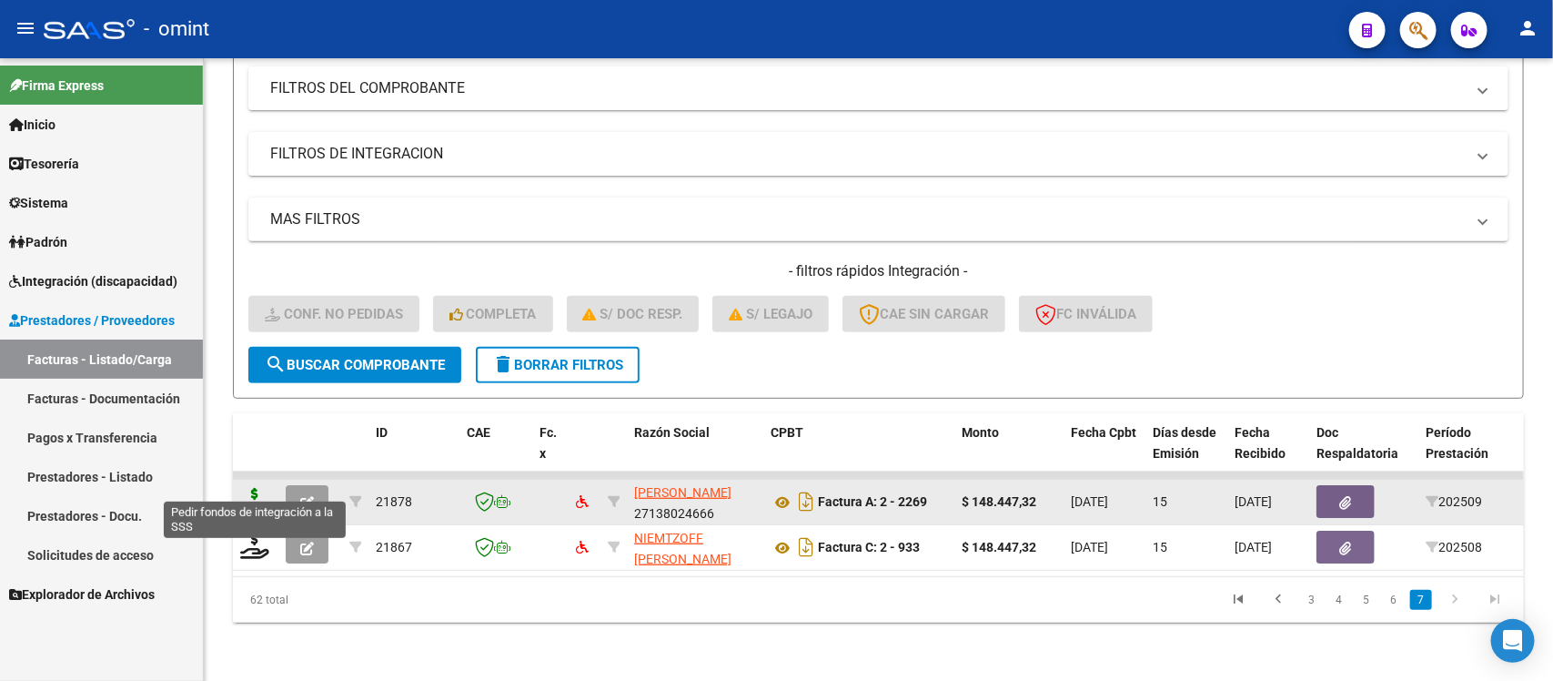
click at [253, 489] on icon at bounding box center [254, 500] width 29 height 25
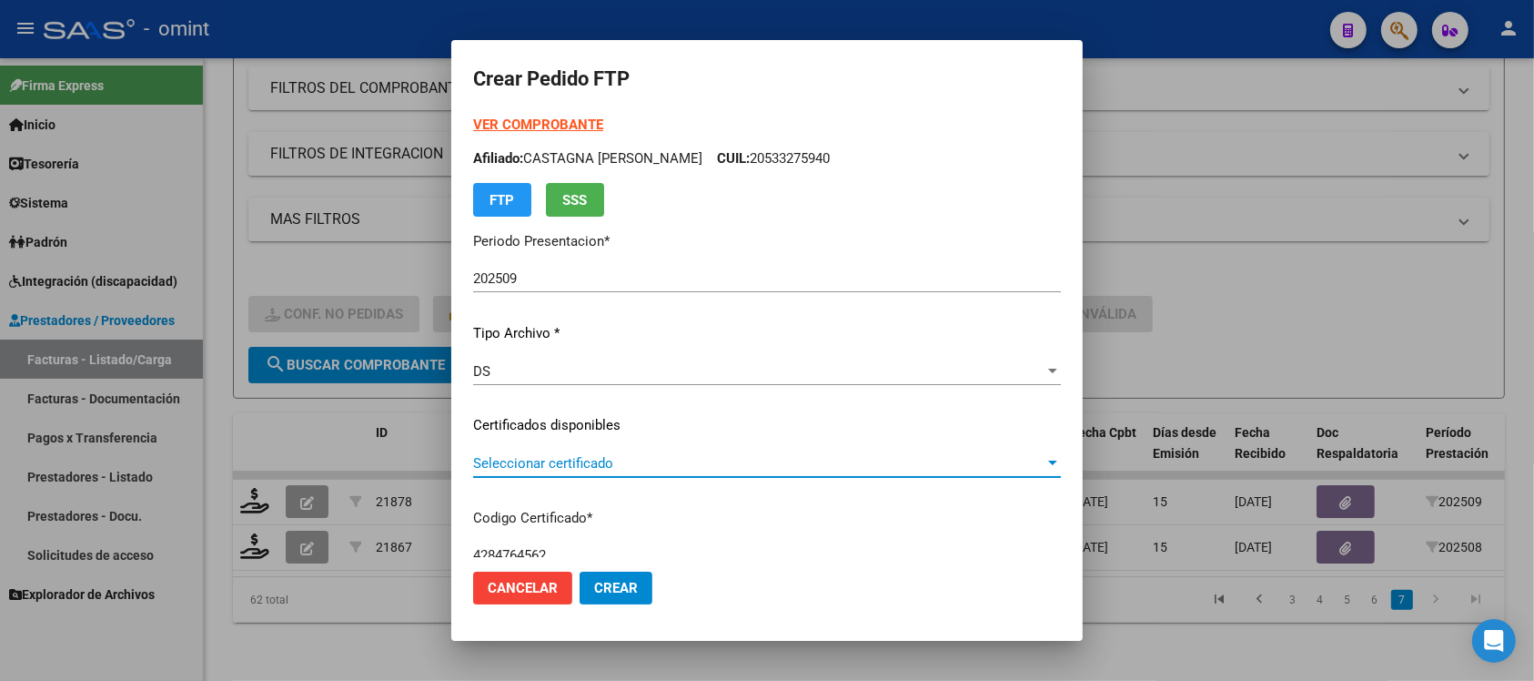
click at [579, 469] on span "Seleccionar certificado" at bounding box center [758, 463] width 571 height 16
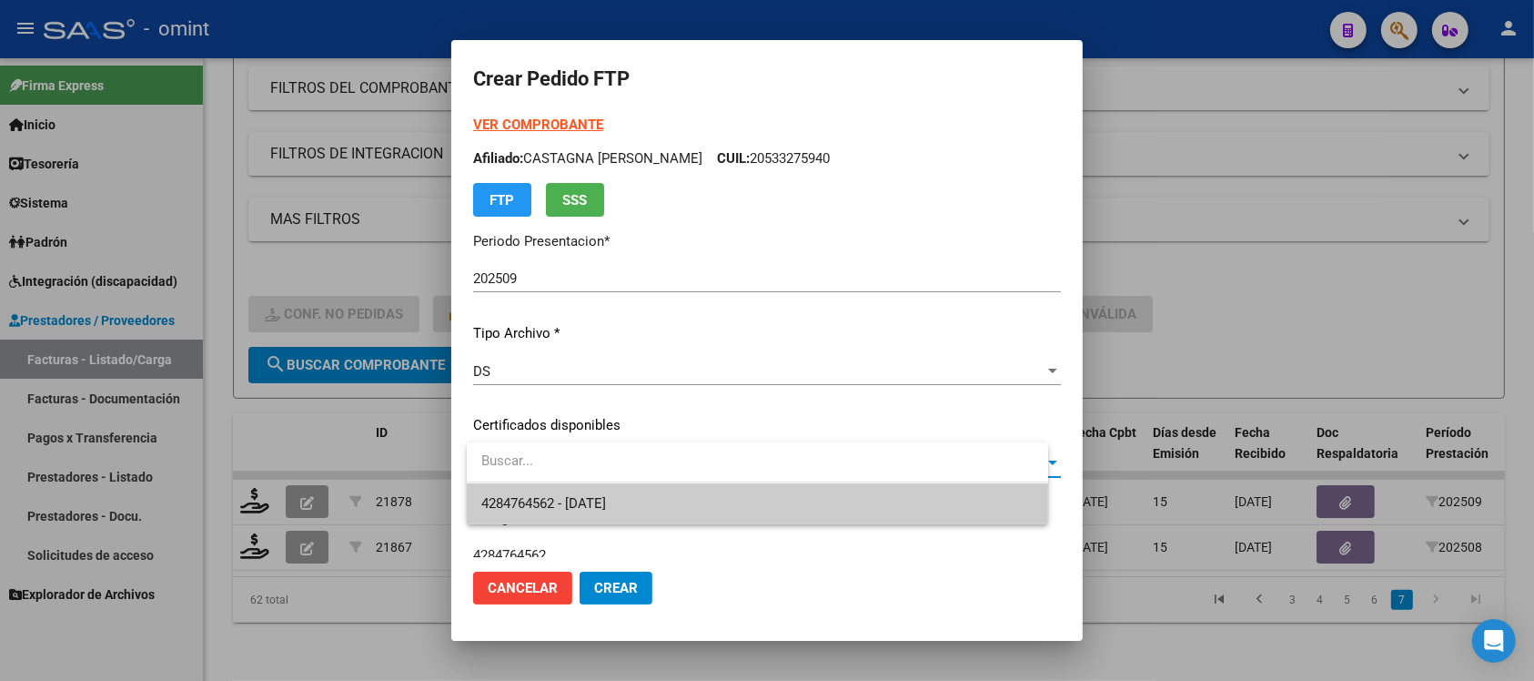
click at [606, 492] on span "4284764562 - [DATE]" at bounding box center [757, 503] width 552 height 41
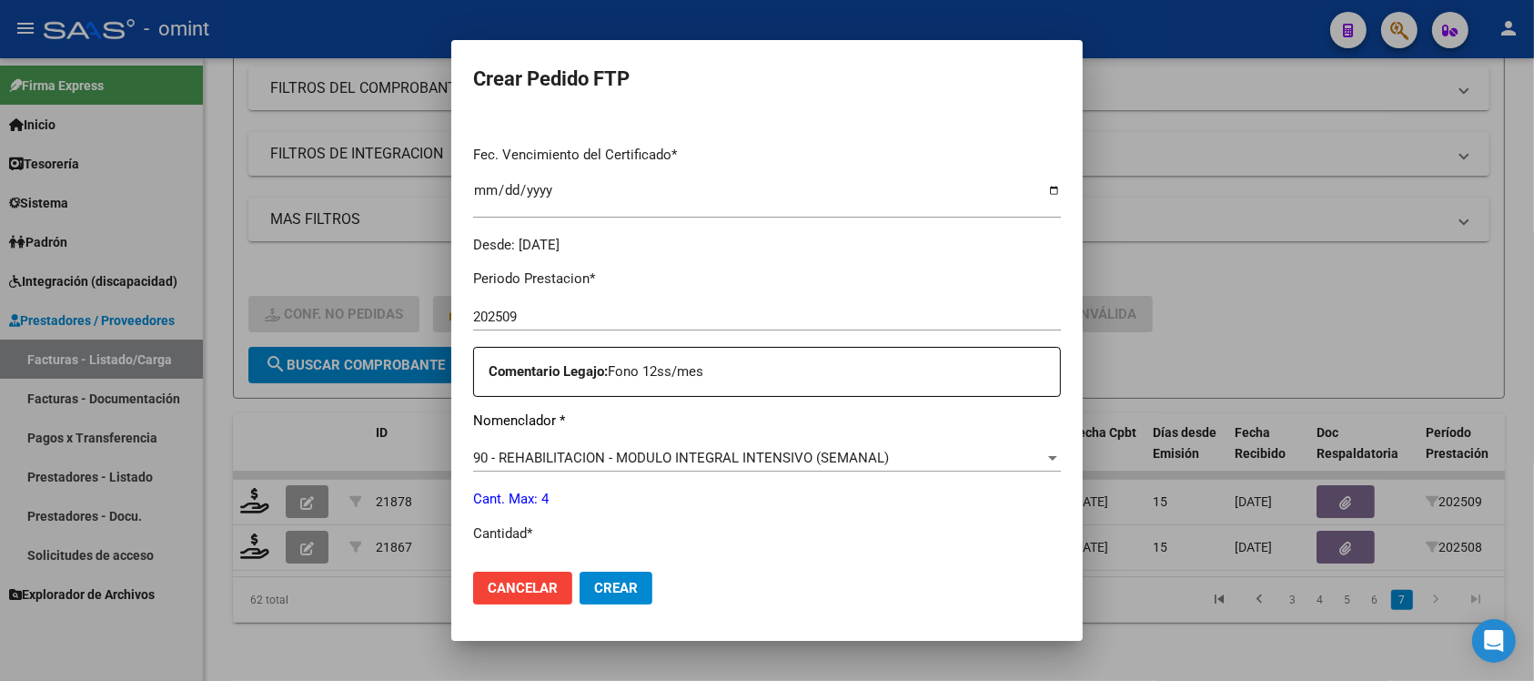
scroll to position [569, 0]
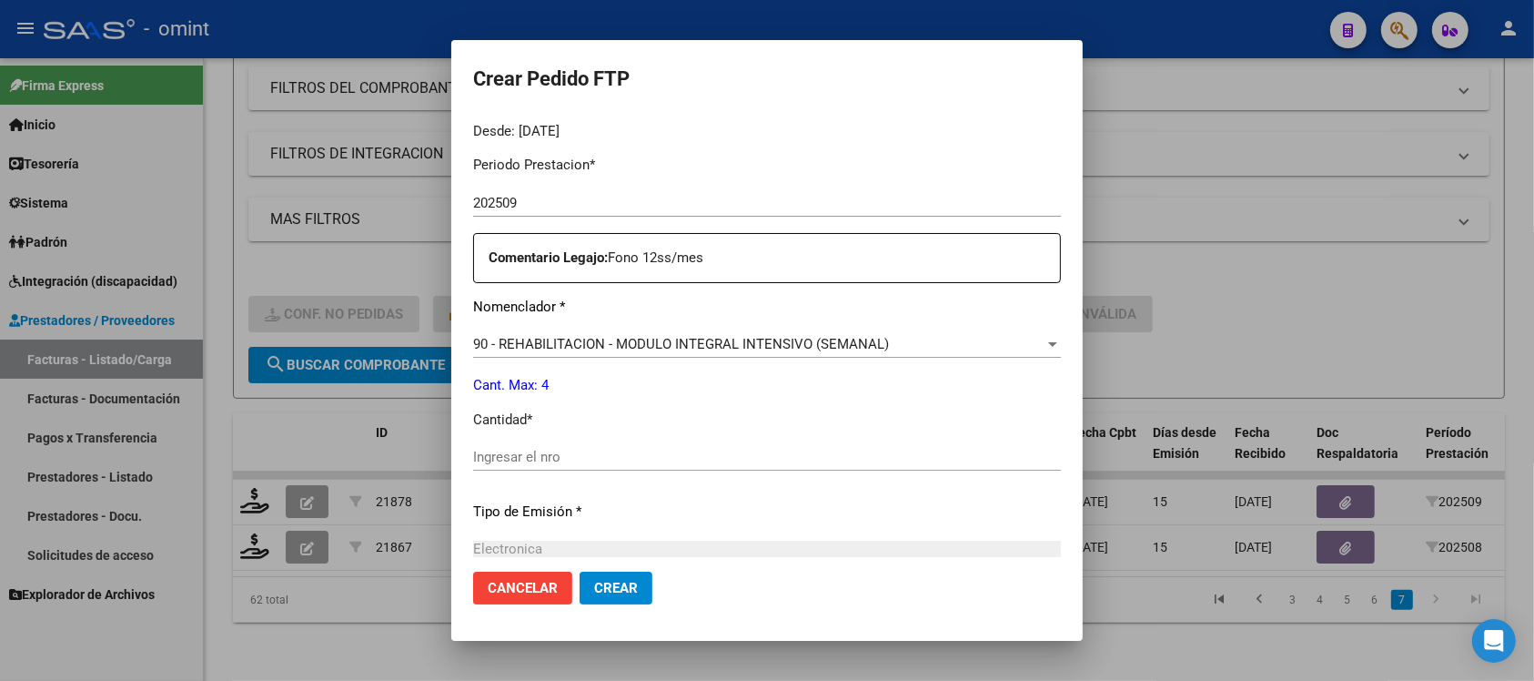
click at [587, 457] on input "Ingresar el nro" at bounding box center [767, 457] width 588 height 16
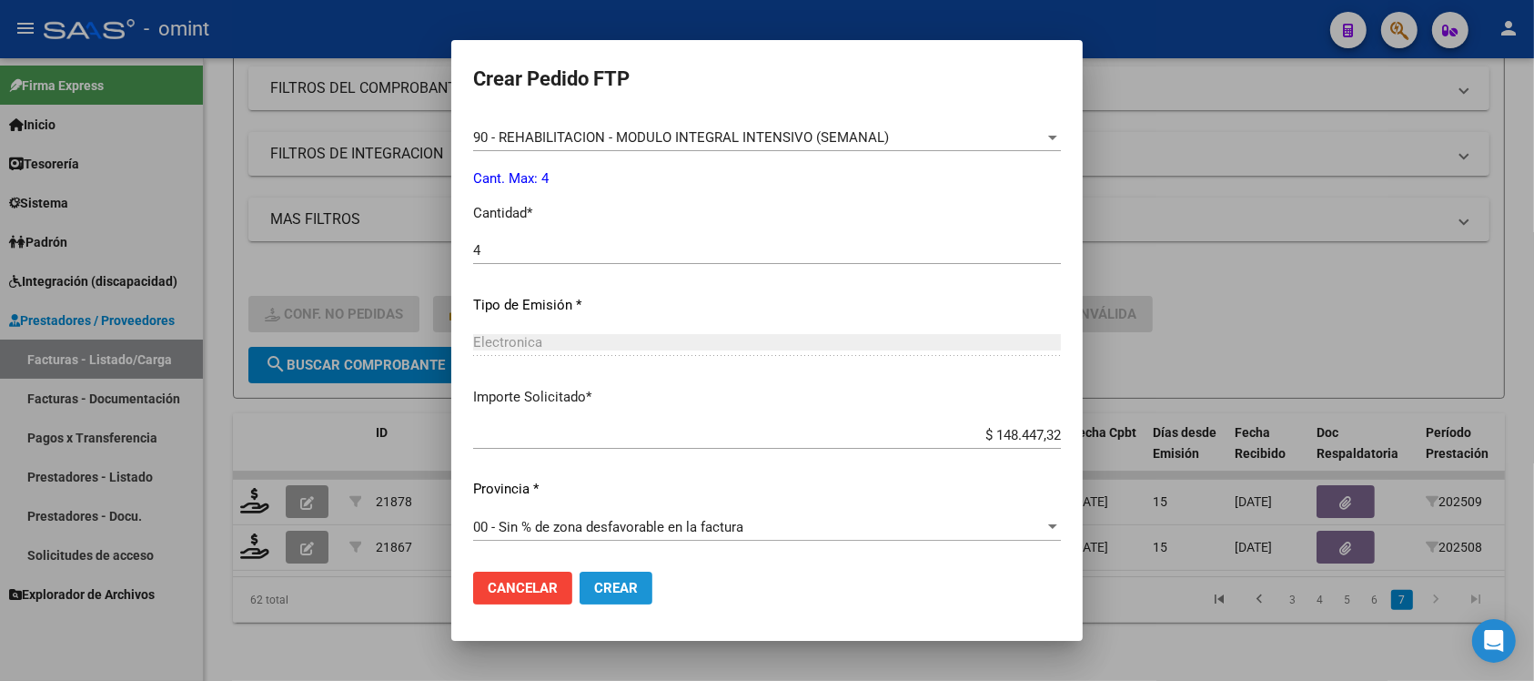
click at [635, 587] on span "Crear" at bounding box center [616, 588] width 44 height 16
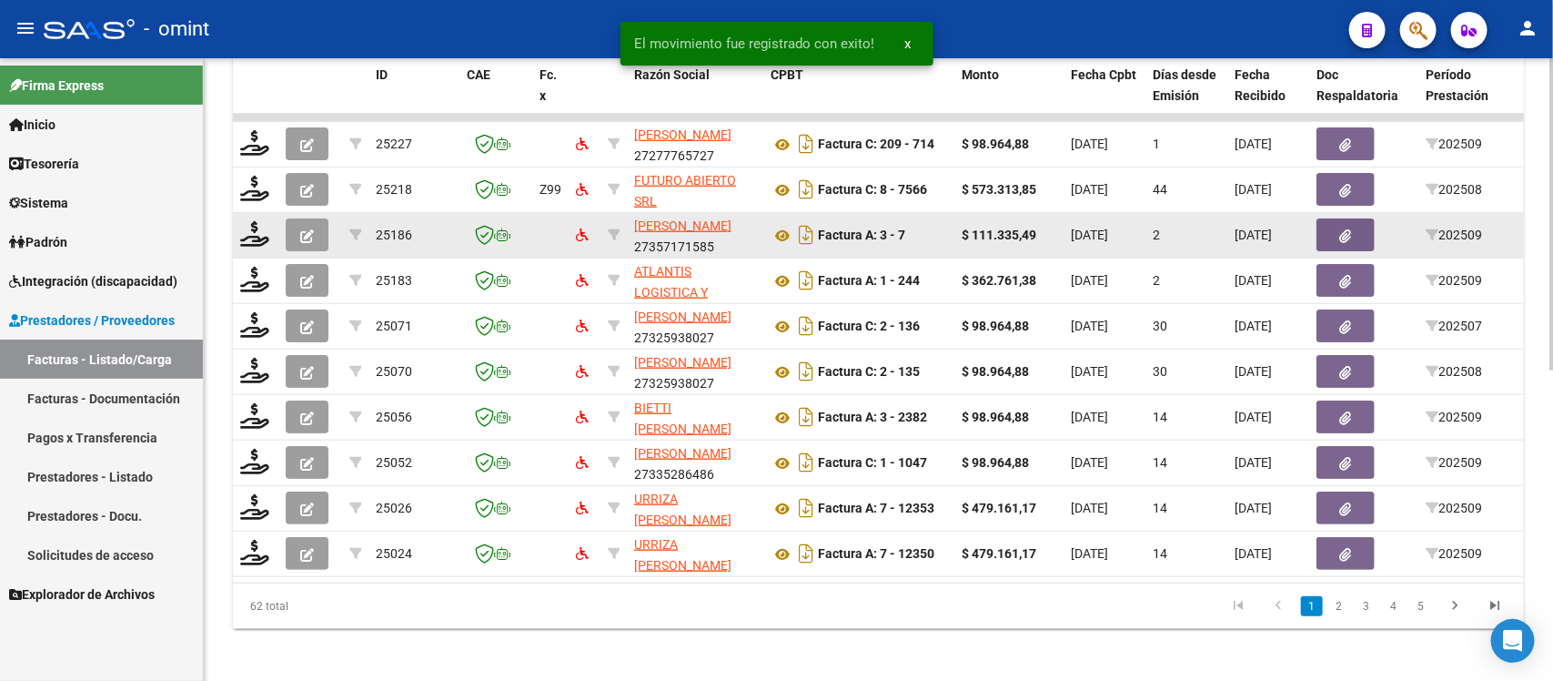
scroll to position [623, 0]
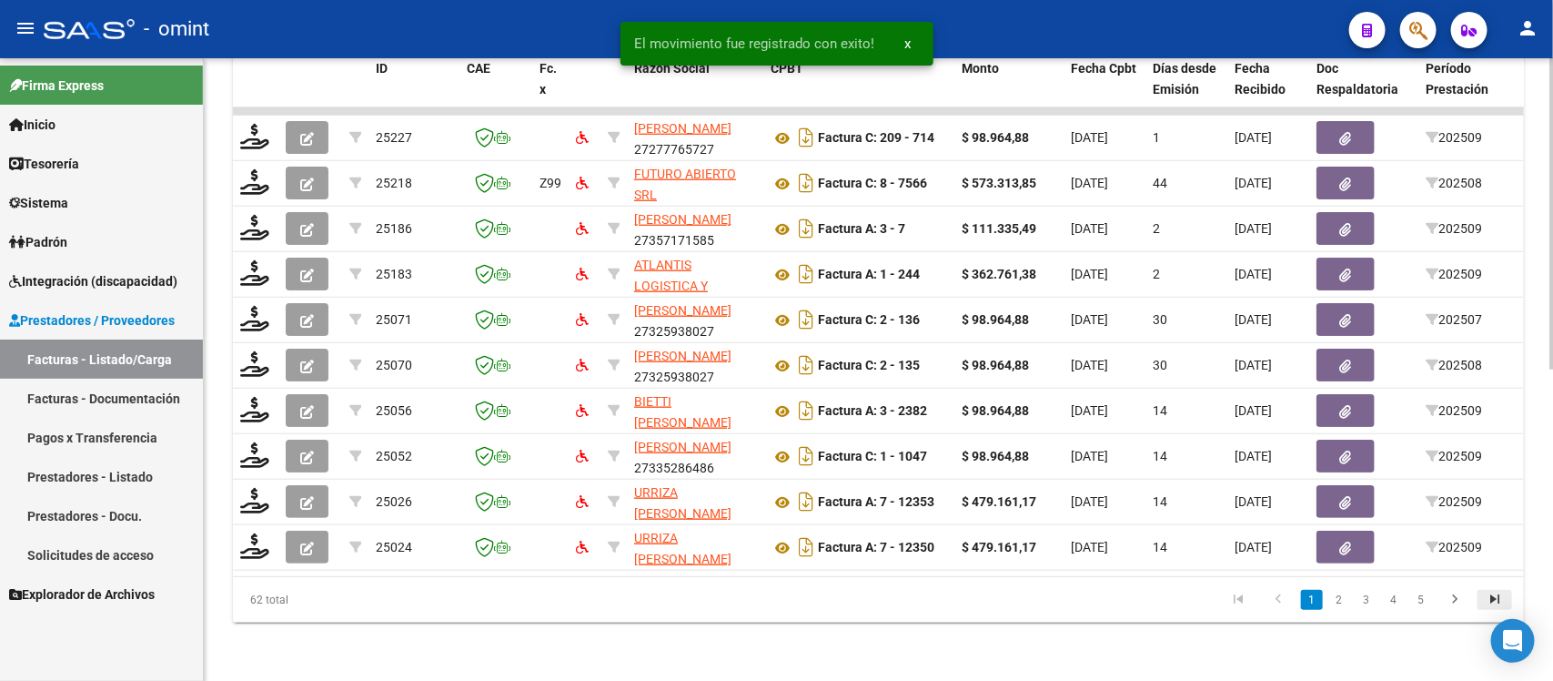
click at [1492, 593] on icon "go to last page" at bounding box center [1495, 601] width 24 height 22
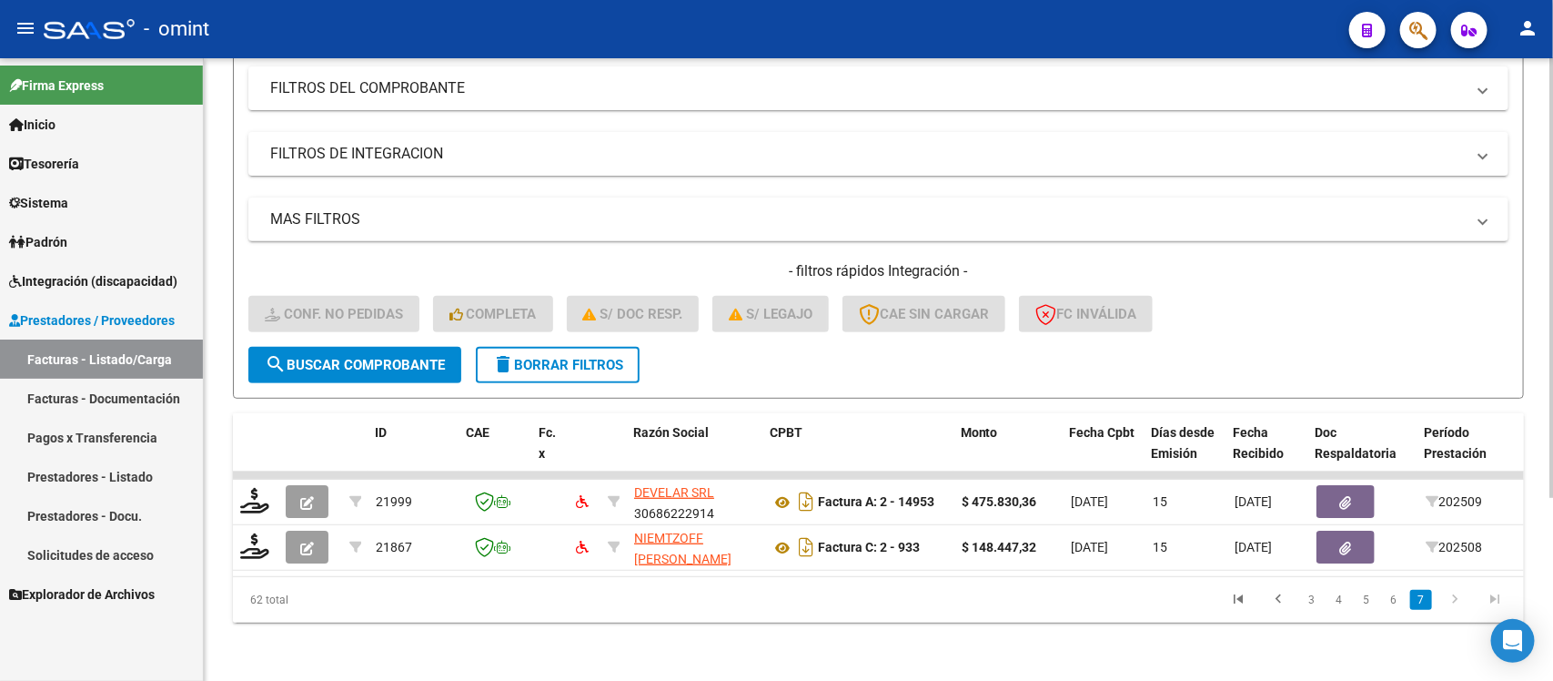
scroll to position [0, 1620]
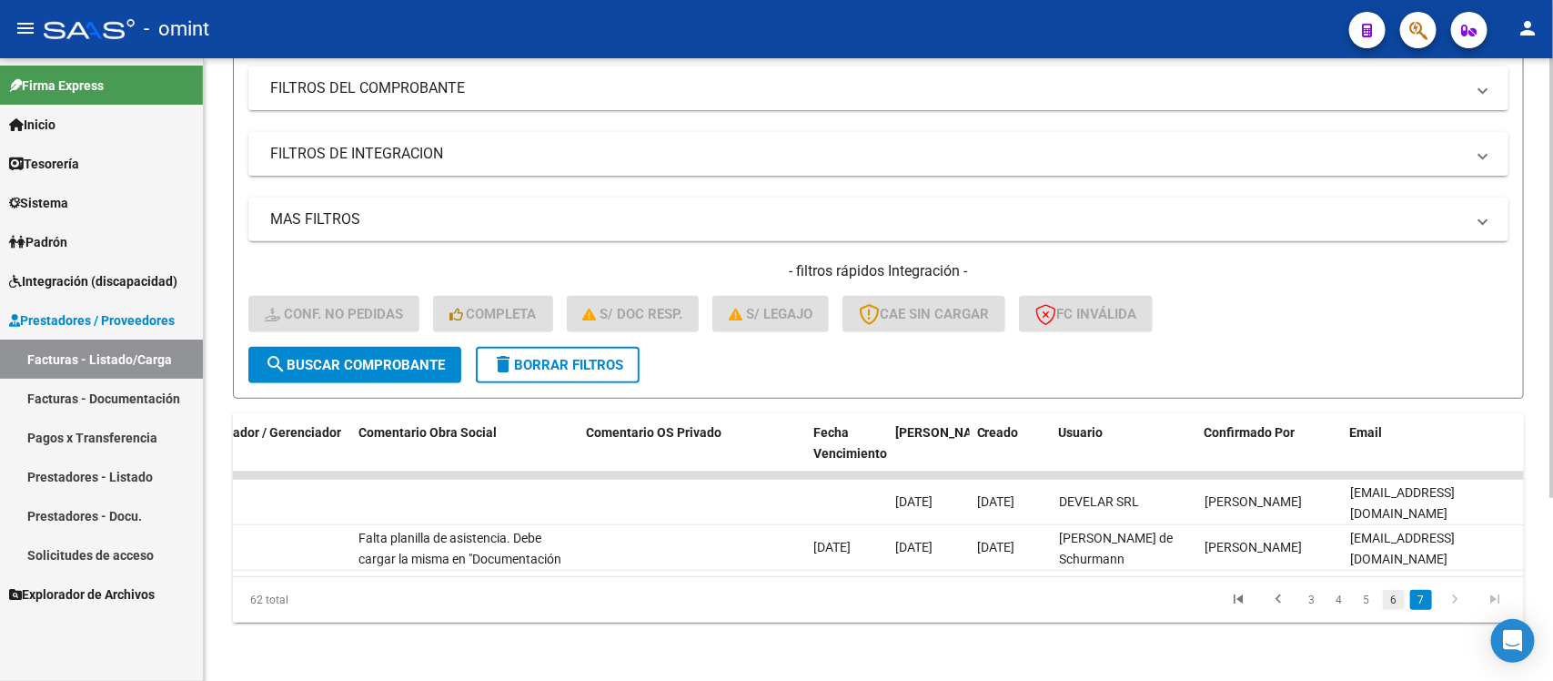
click at [1399, 607] on link "6" at bounding box center [1394, 600] width 22 height 20
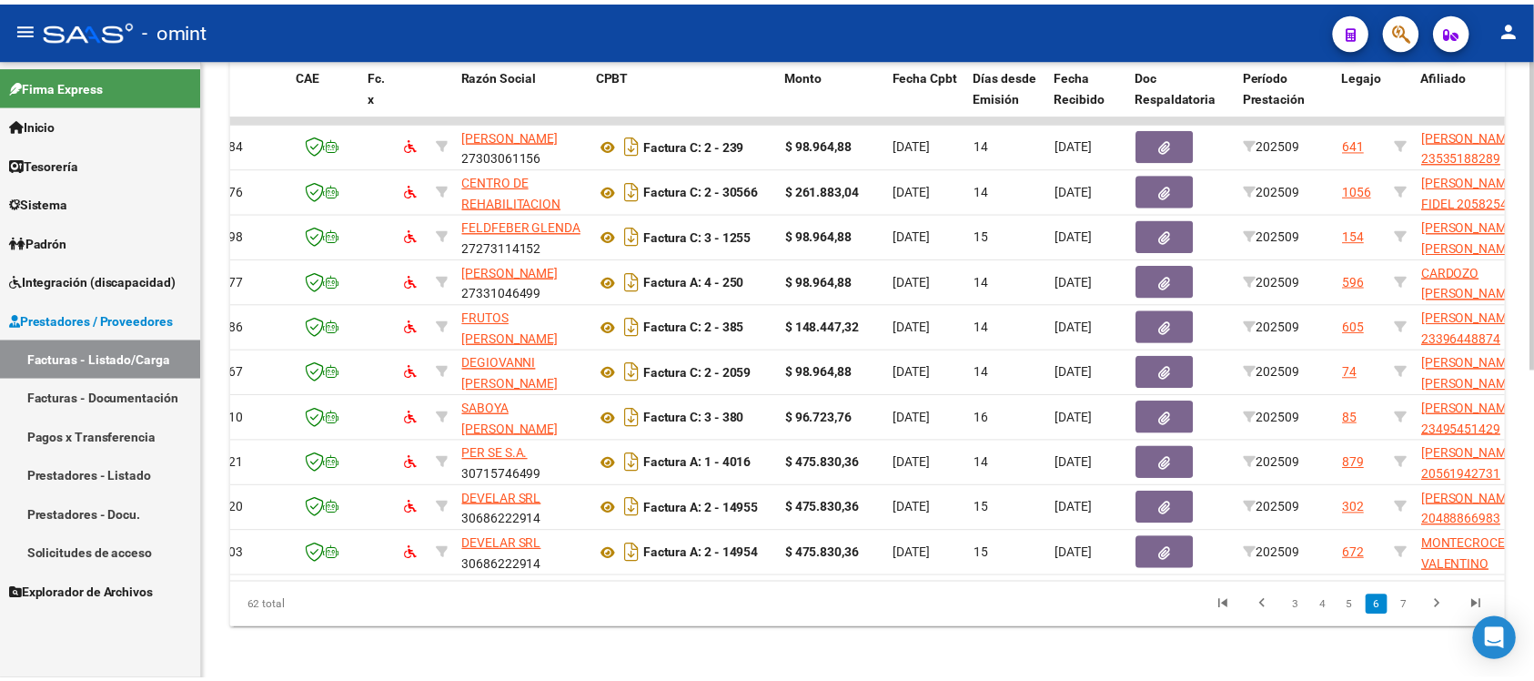
scroll to position [0, 0]
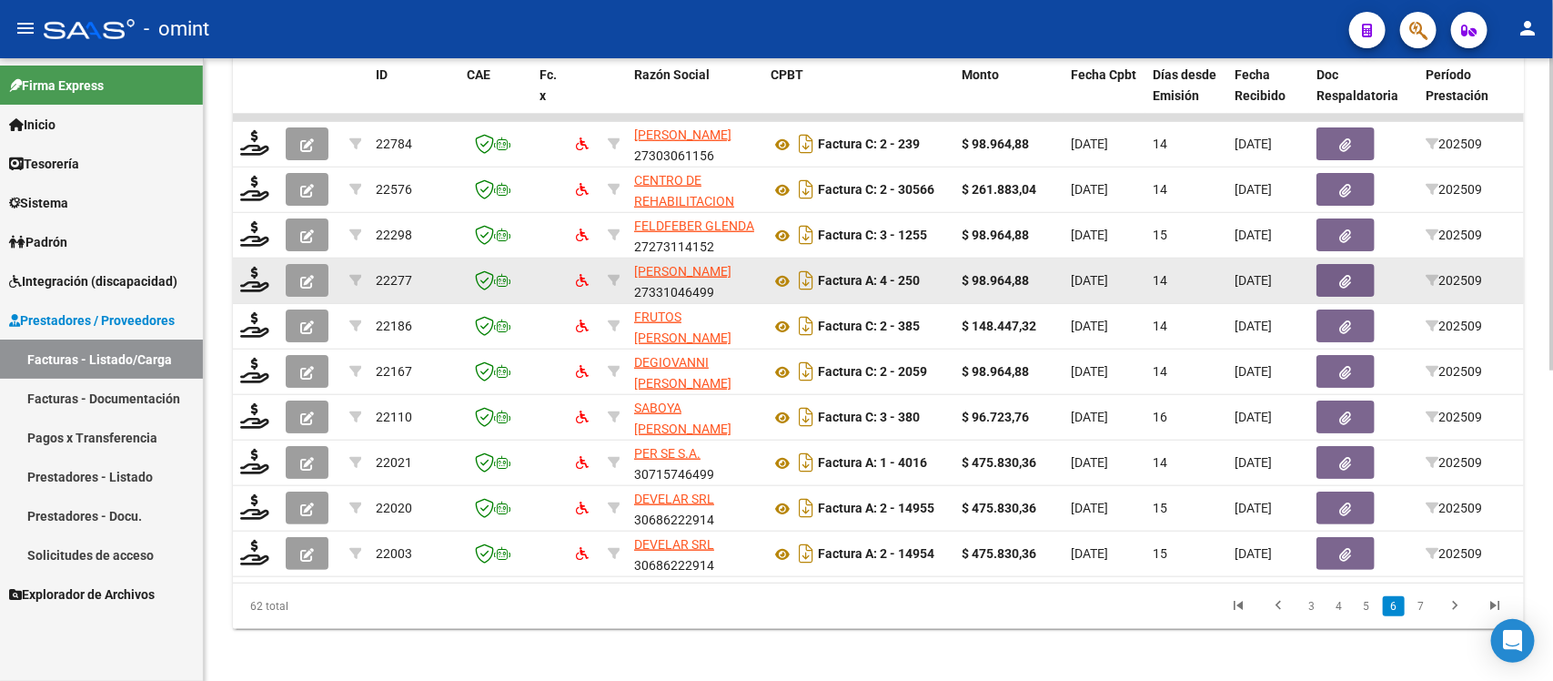
click at [255, 292] on datatable-body-cell at bounding box center [255, 280] width 45 height 45
click at [252, 283] on icon at bounding box center [254, 279] width 29 height 25
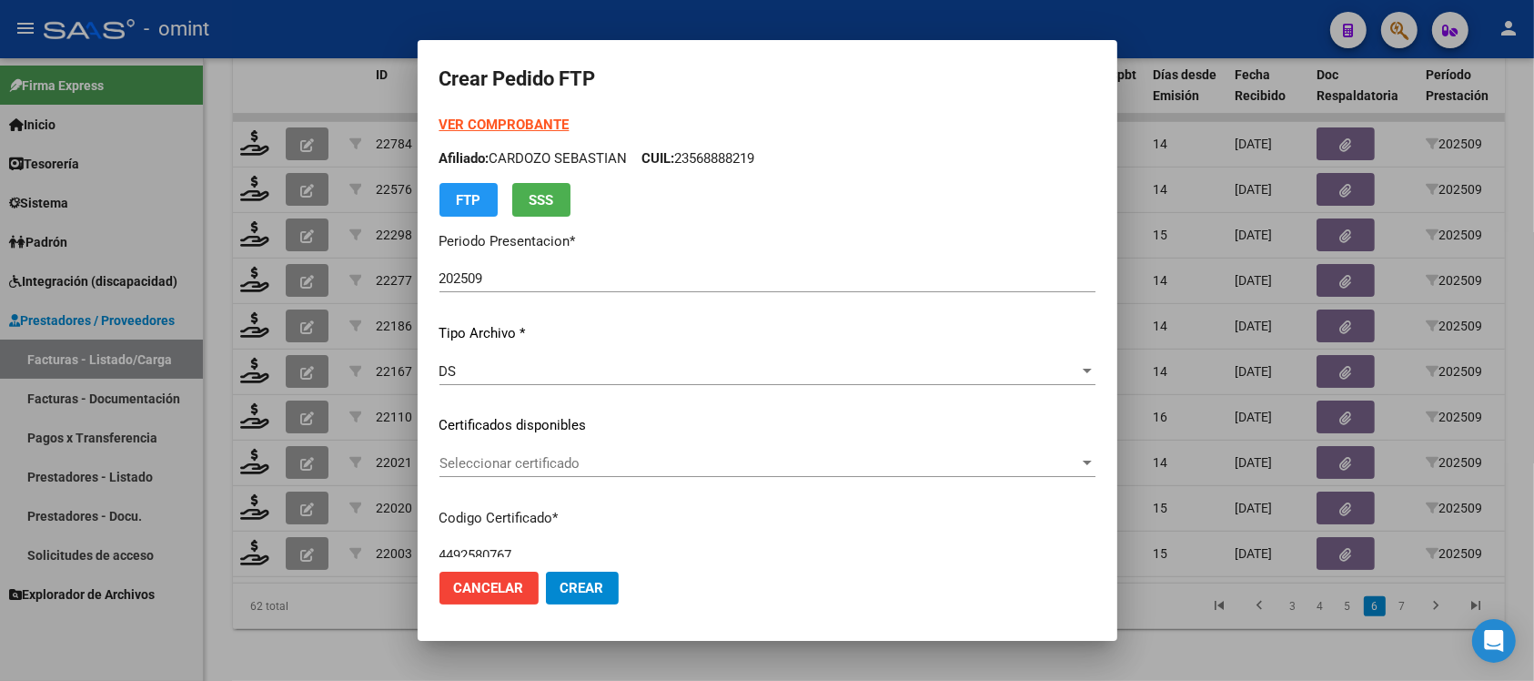
click at [594, 415] on p "Certificados disponibles" at bounding box center [767, 425] width 656 height 21
click at [567, 460] on span "Seleccionar certificado" at bounding box center [759, 463] width 640 height 16
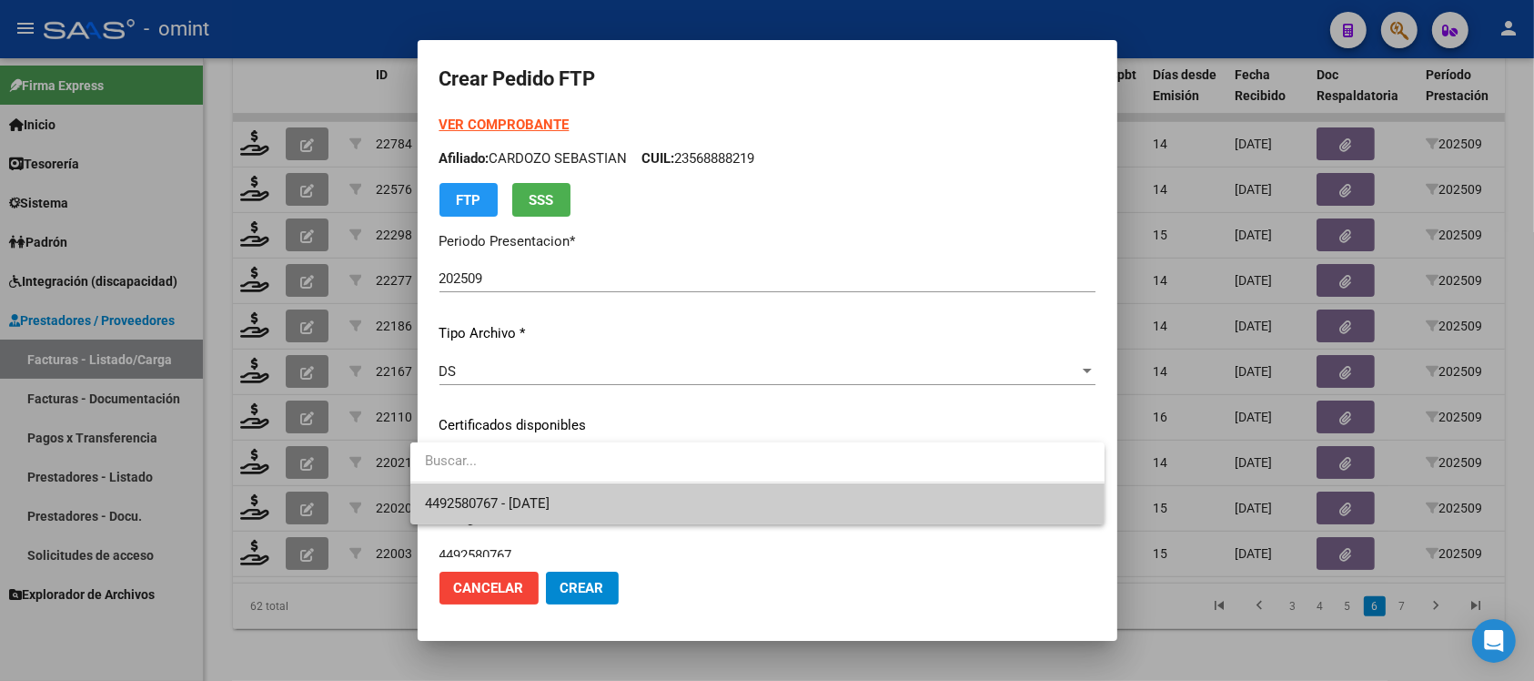
click at [582, 500] on span "4492580767 - [DATE]" at bounding box center [757, 503] width 665 height 41
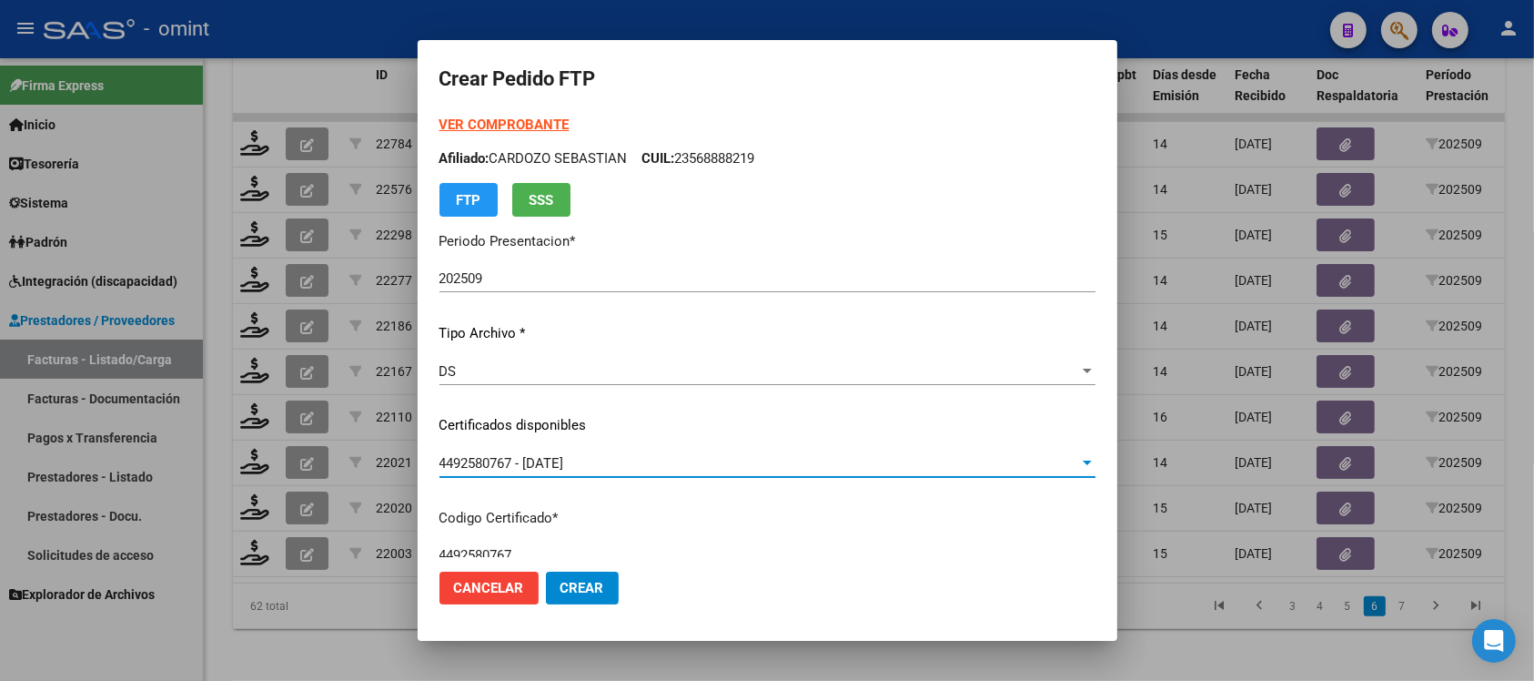
click at [484, 116] on strong "VER COMPROBANTE" at bounding box center [504, 124] width 130 height 16
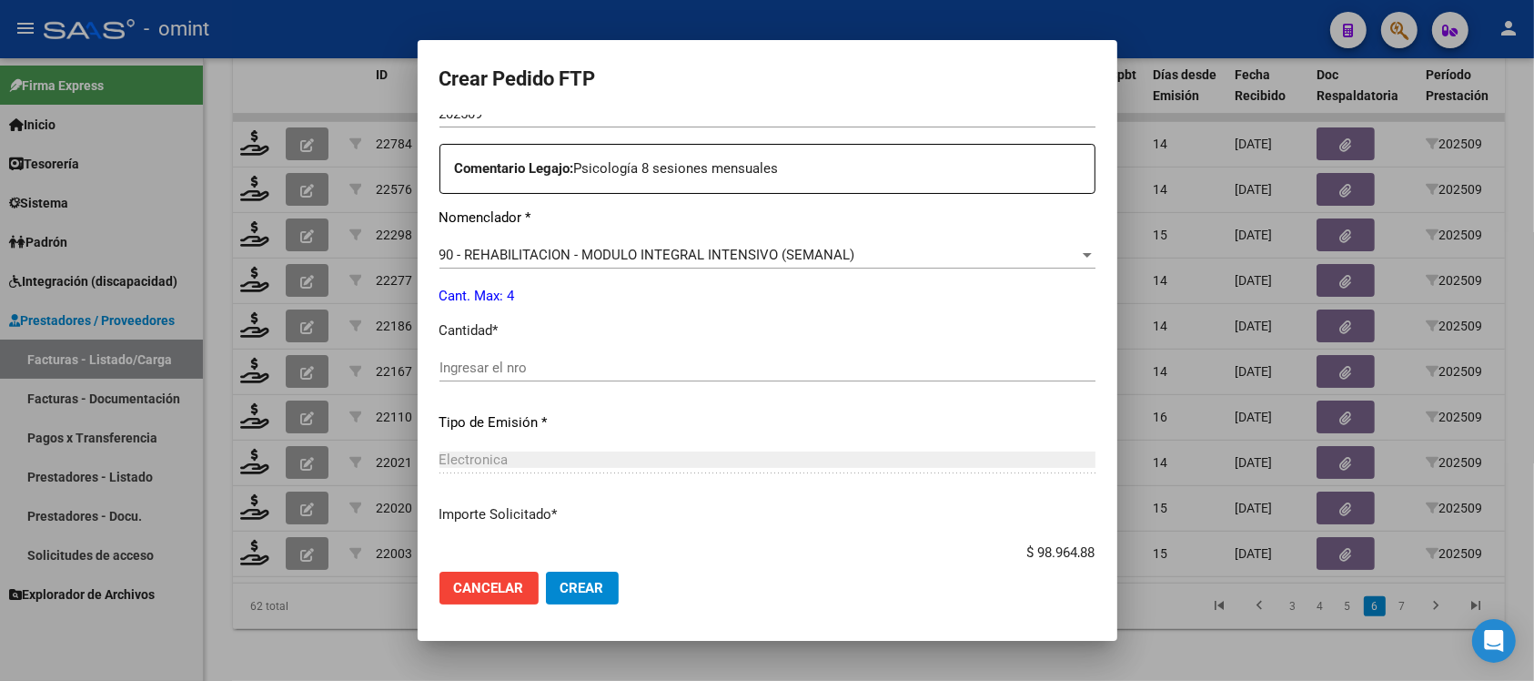
scroll to position [682, 0]
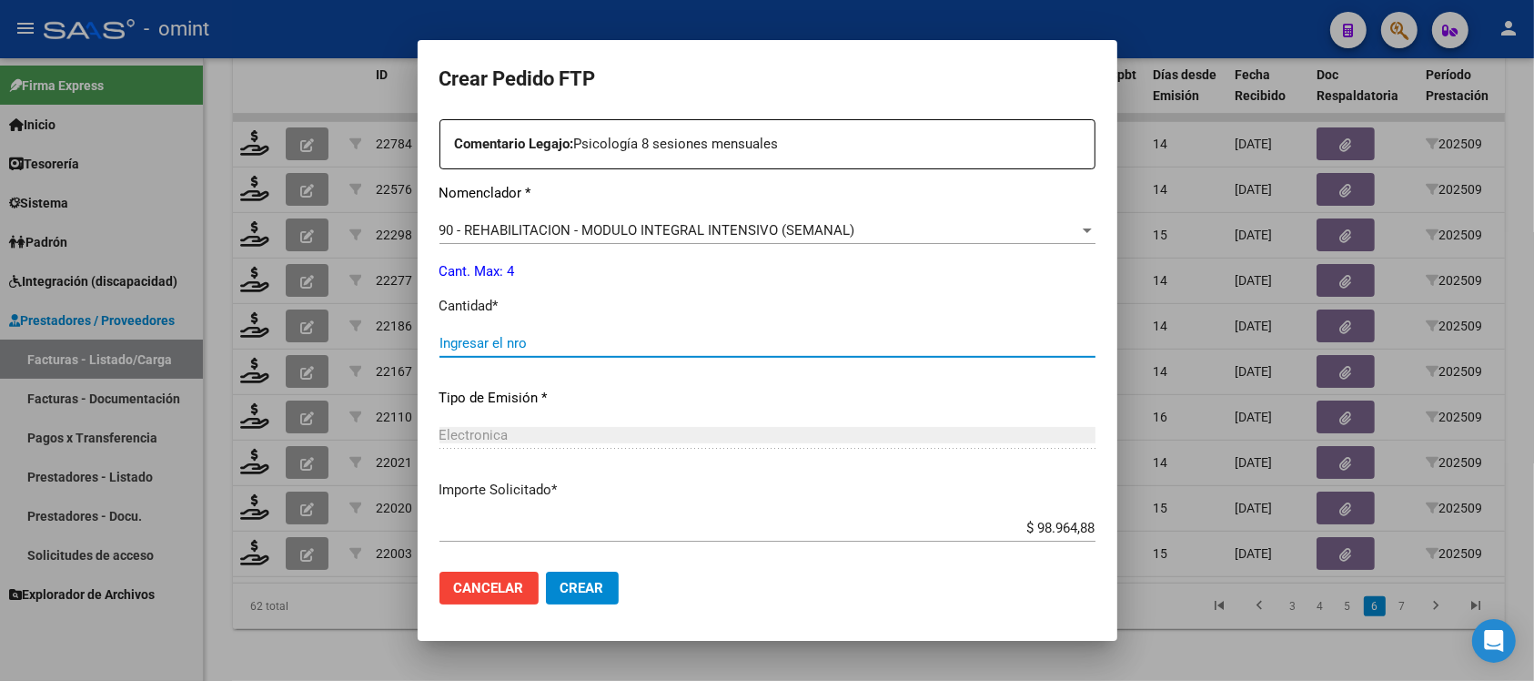
click at [512, 333] on div "Ingresar el nro" at bounding box center [767, 342] width 656 height 27
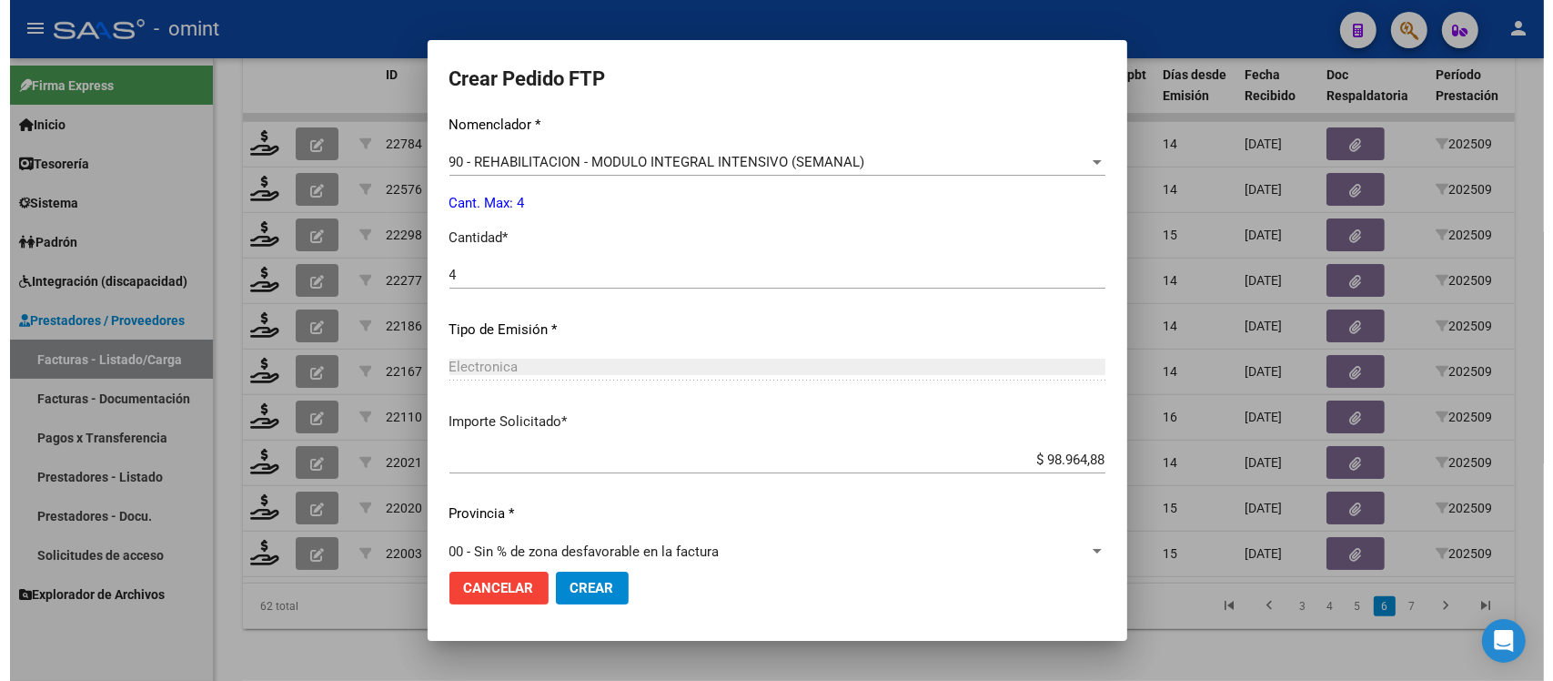
scroll to position [775, 0]
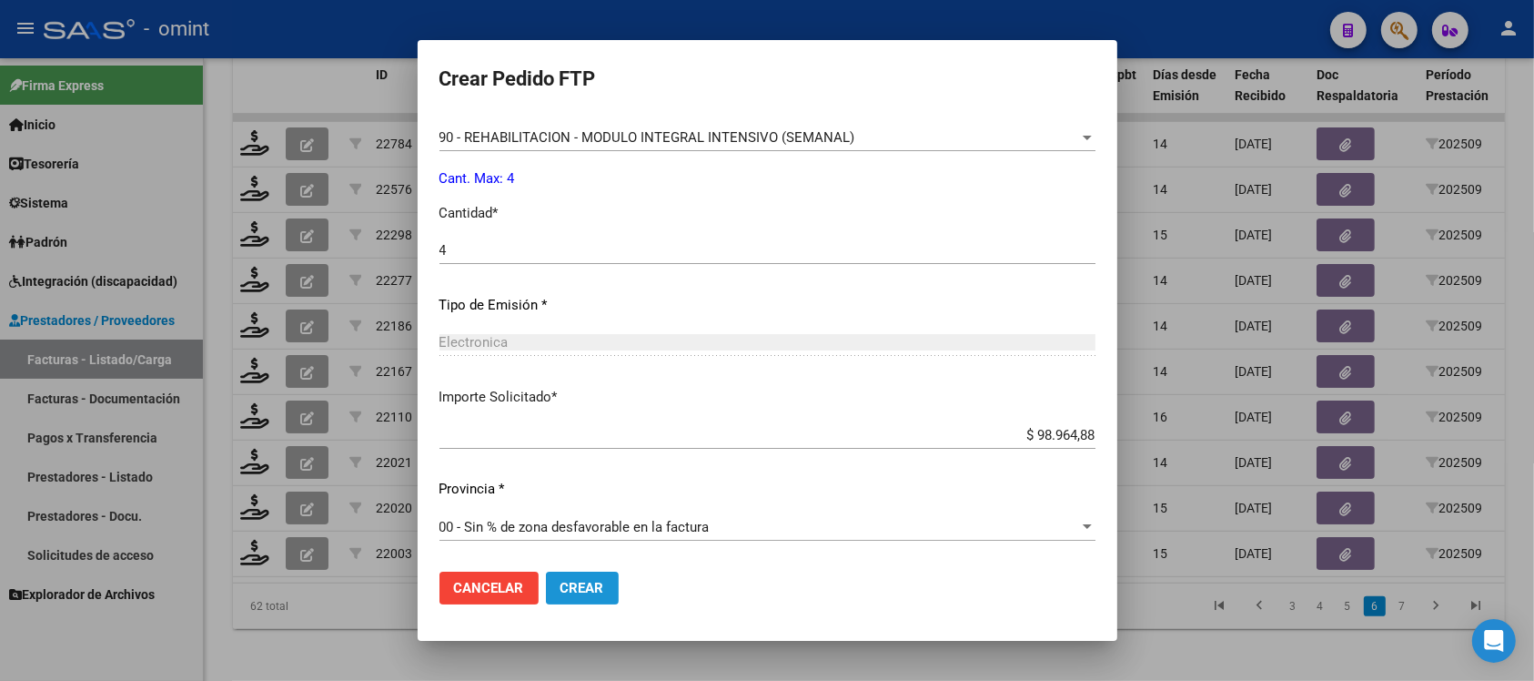
click at [592, 578] on button "Crear" at bounding box center [582, 587] width 73 height 33
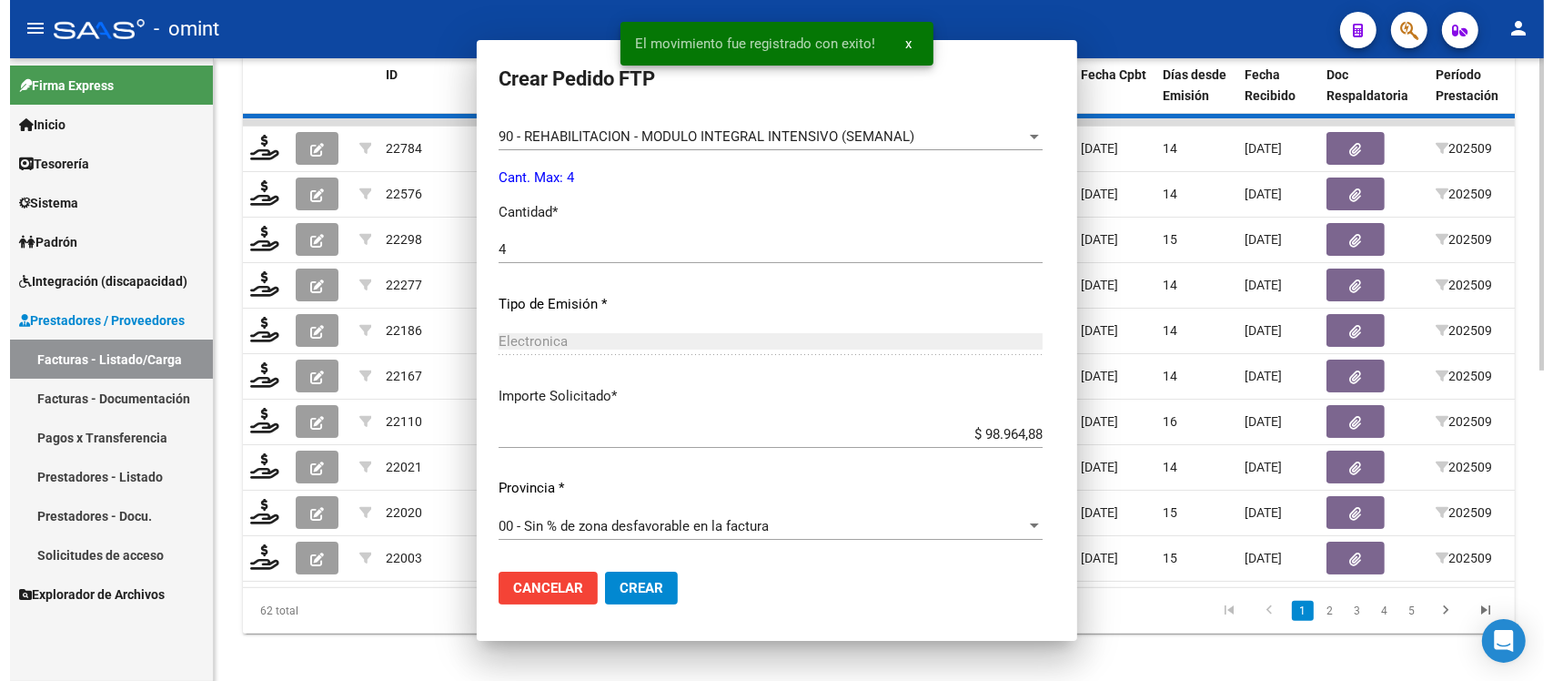
scroll to position [0, 0]
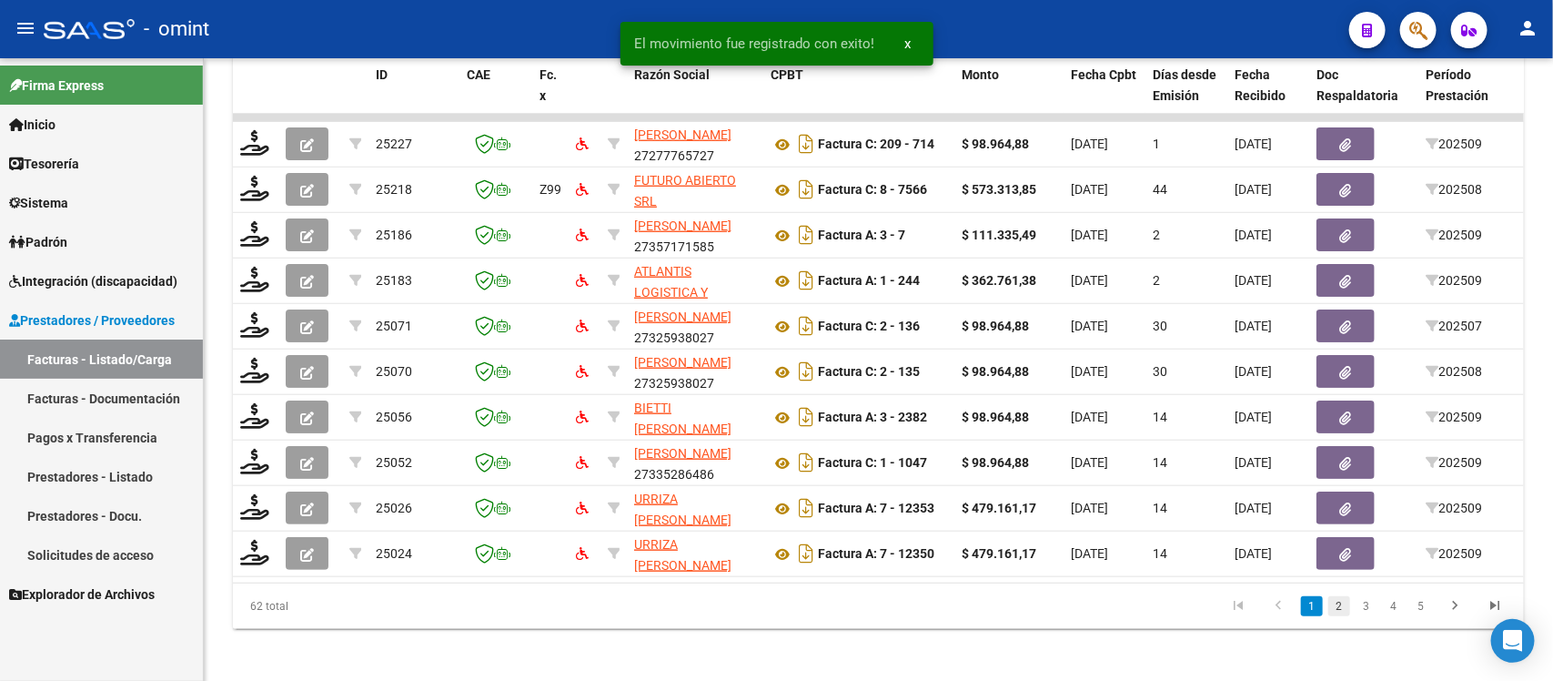
click at [1347, 616] on link "2" at bounding box center [1339, 606] width 22 height 20
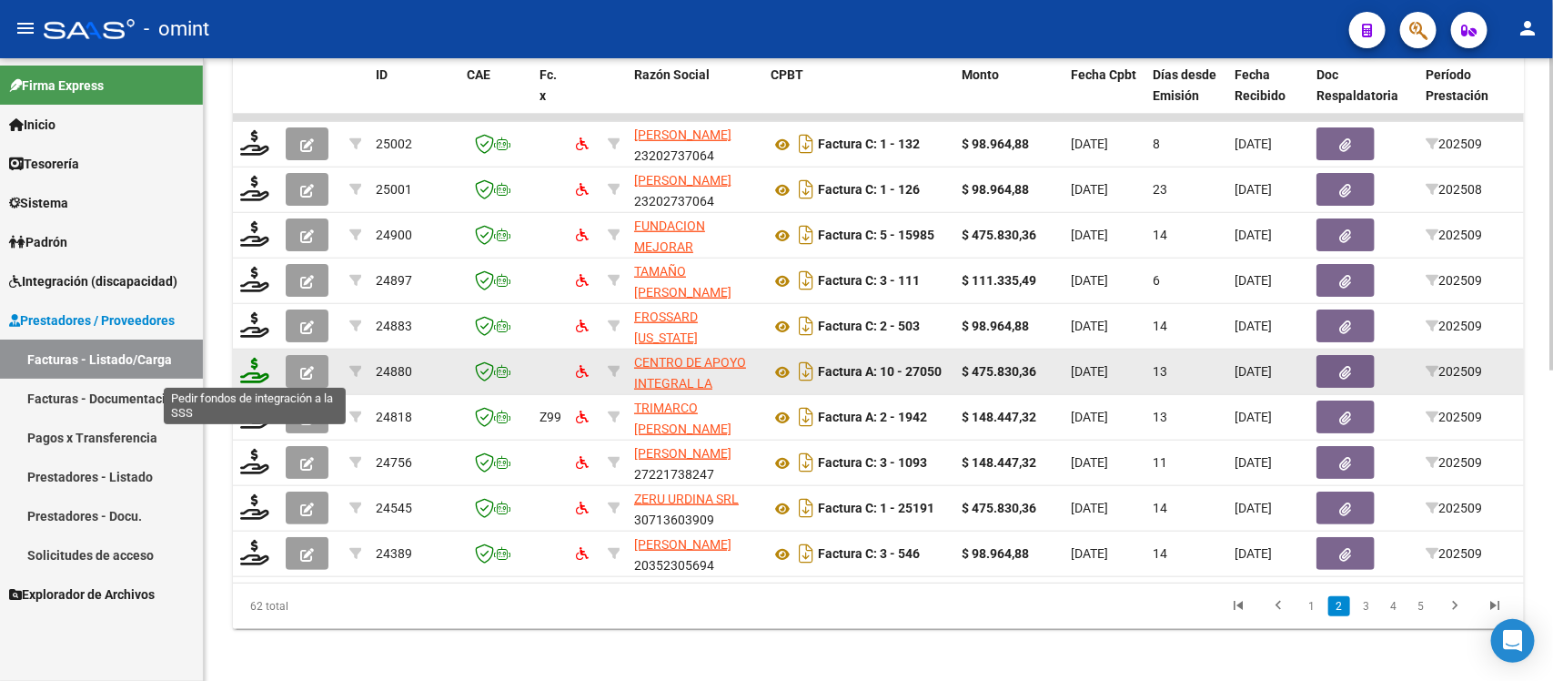
click at [259, 364] on icon at bounding box center [254, 370] width 29 height 25
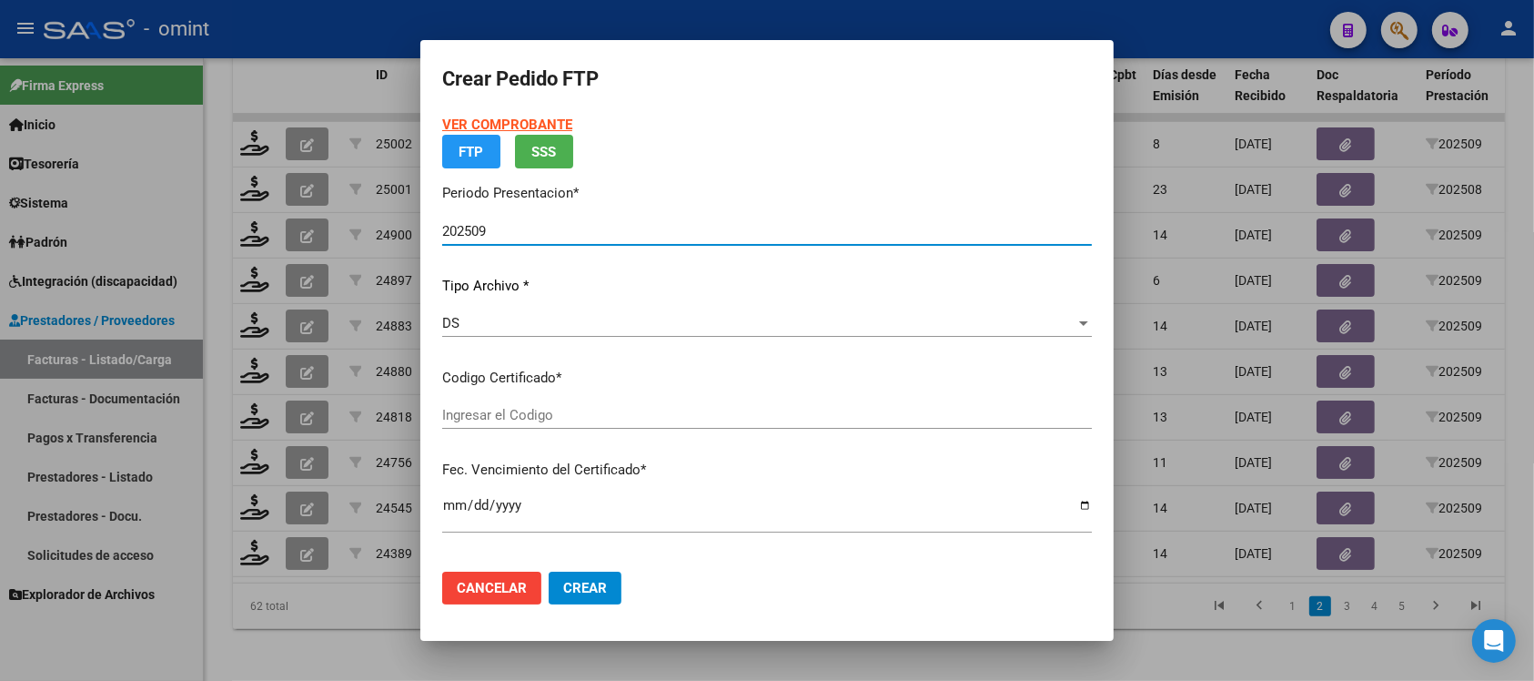
click at [560, 419] on input "Ingresar el Codigo" at bounding box center [767, 415] width 650 height 16
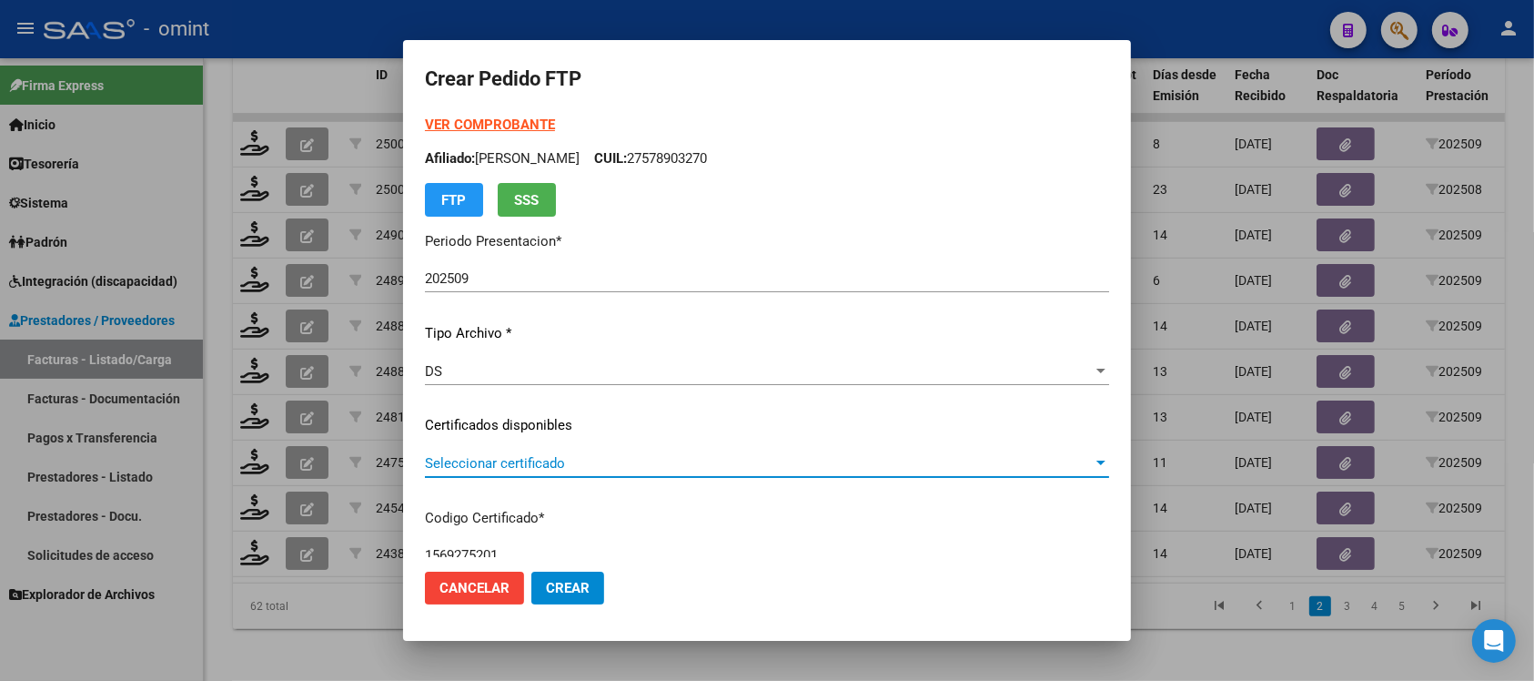
click at [681, 458] on span "Seleccionar certificado" at bounding box center [759, 463] width 668 height 16
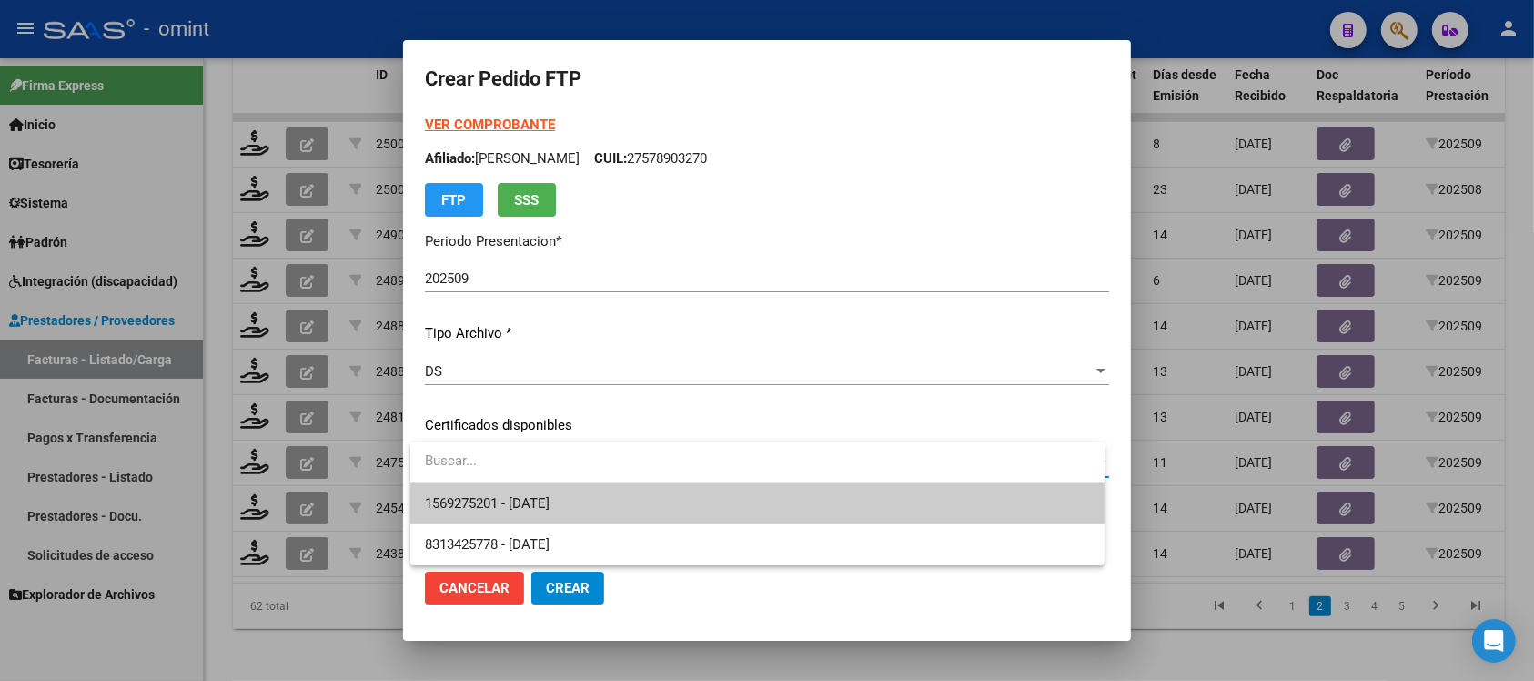
click at [599, 507] on span "1569275201 - [DATE]" at bounding box center [757, 503] width 665 height 41
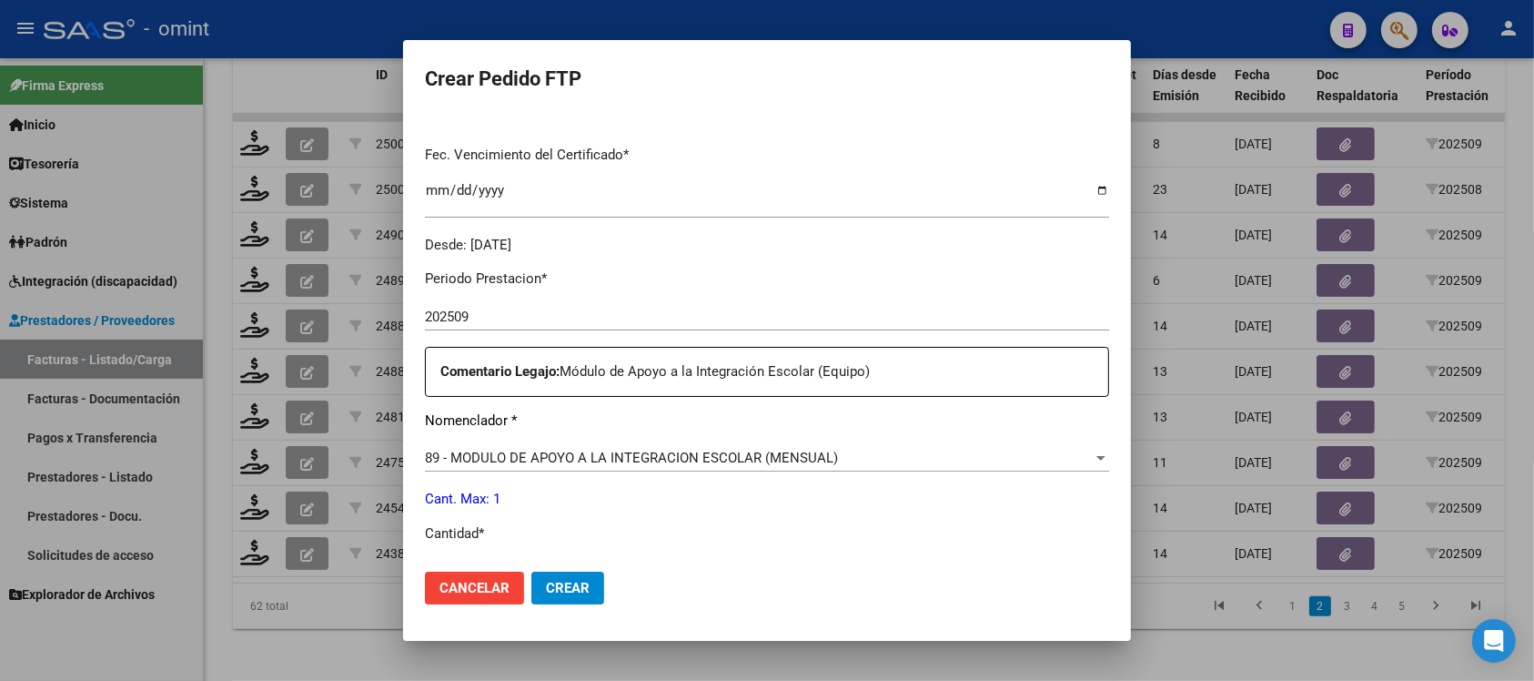
scroll to position [569, 0]
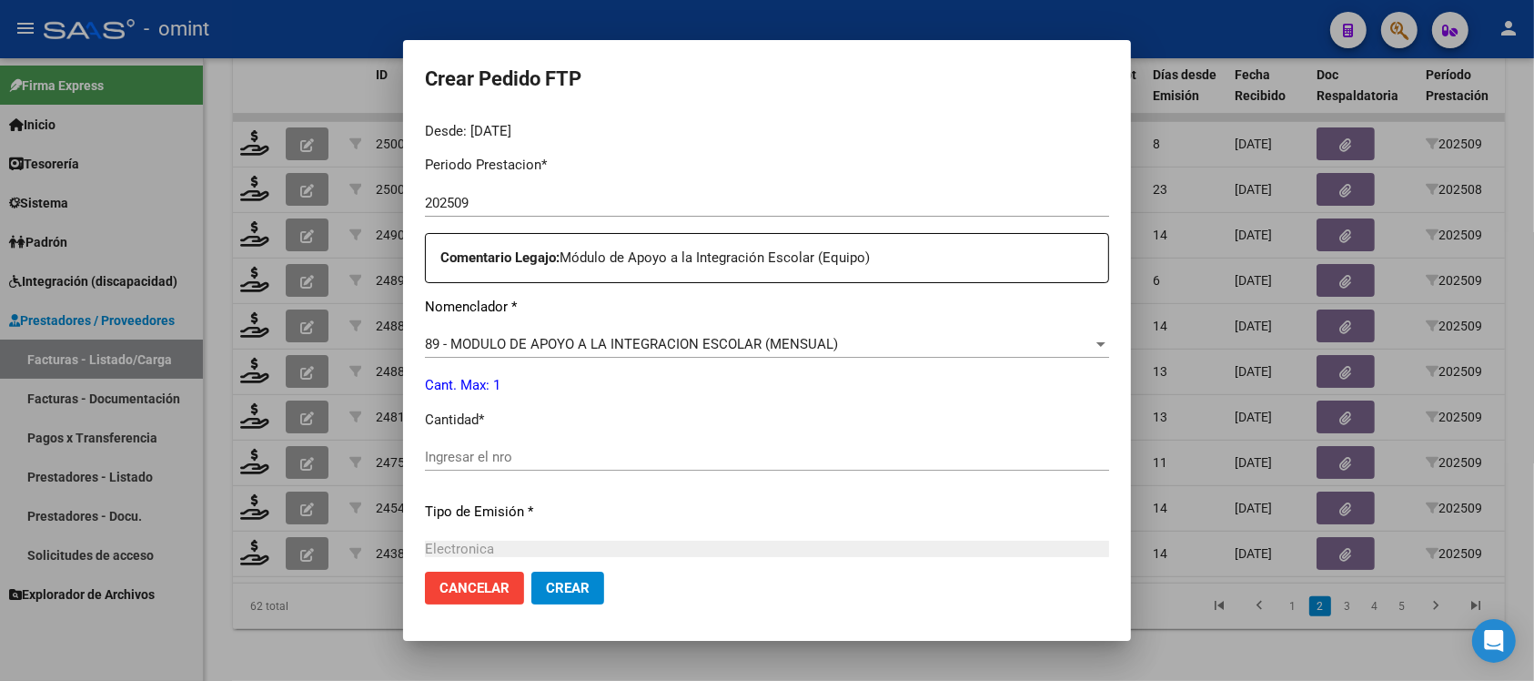
click at [492, 446] on div "Ingresar el nro" at bounding box center [767, 456] width 684 height 27
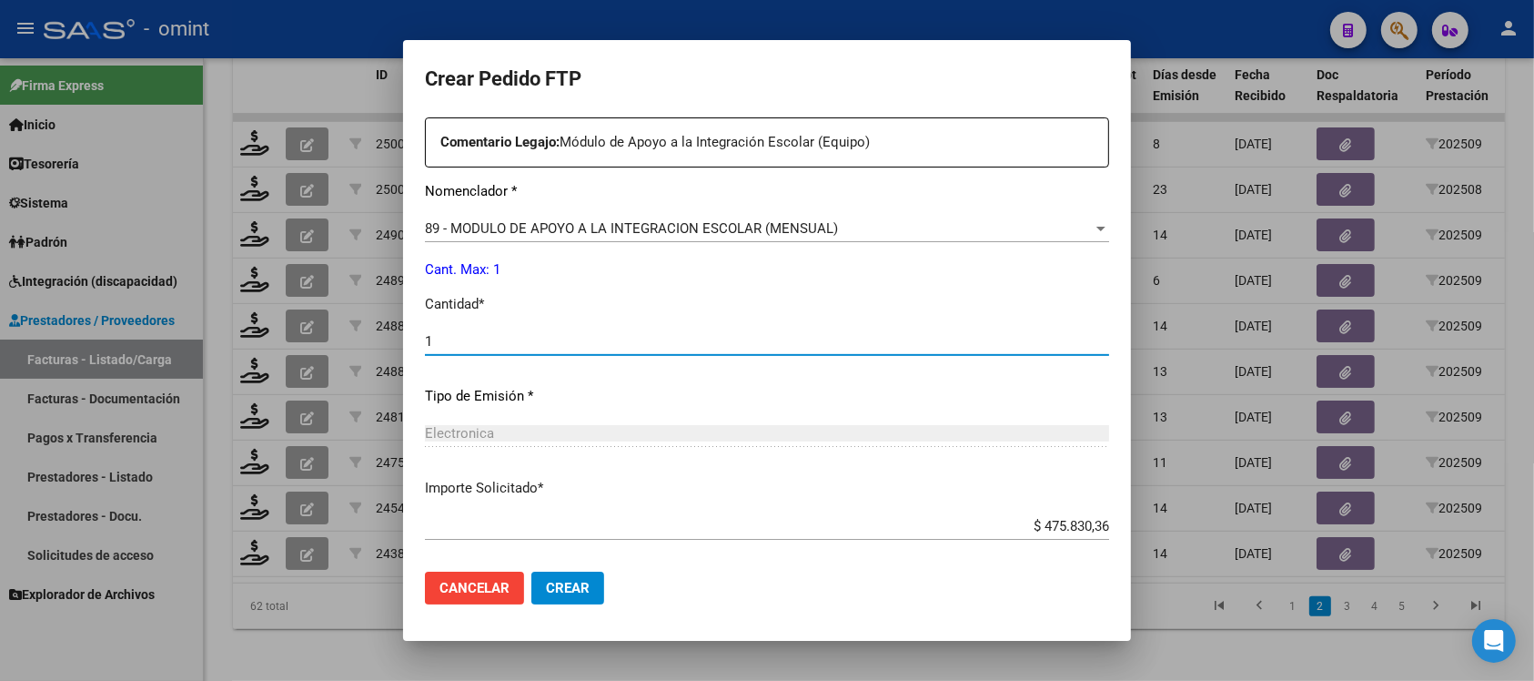
scroll to position [775, 0]
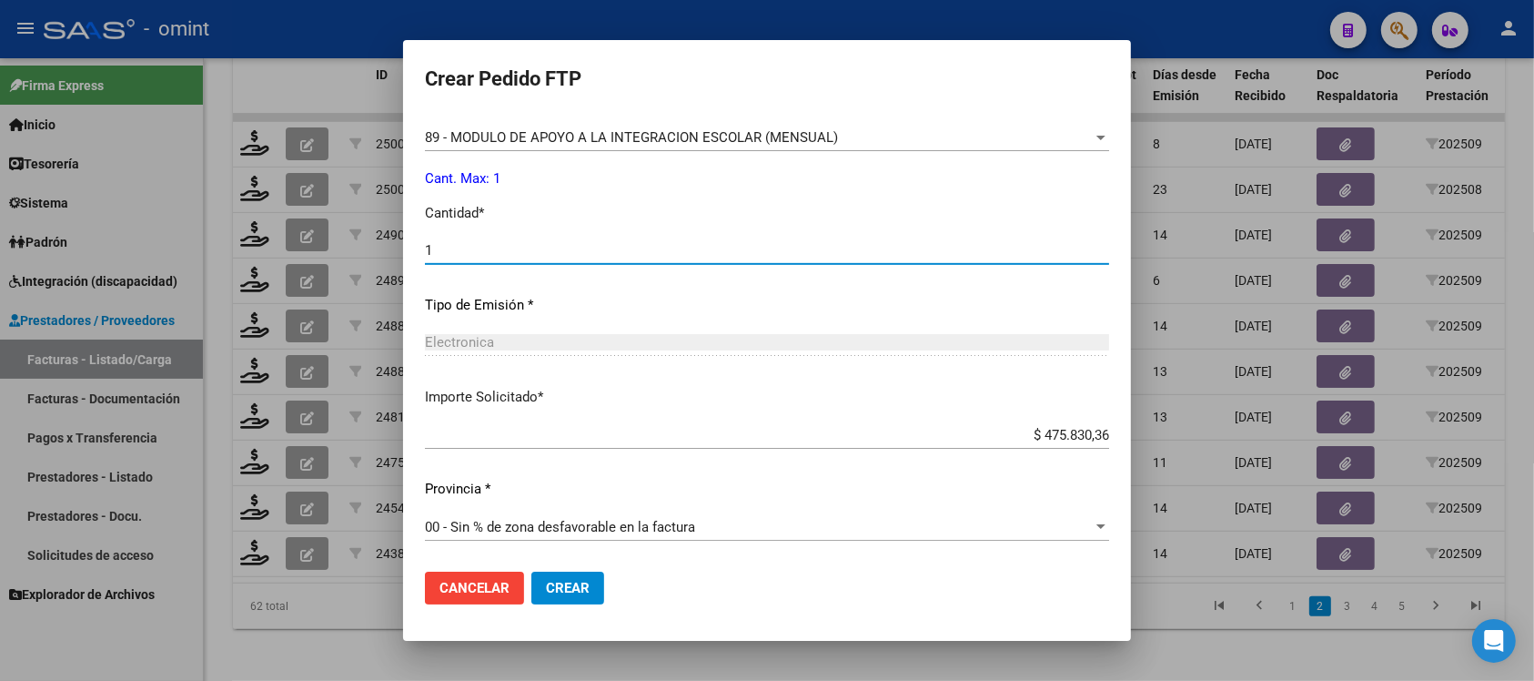
click at [557, 580] on span "Crear" at bounding box center [568, 588] width 44 height 16
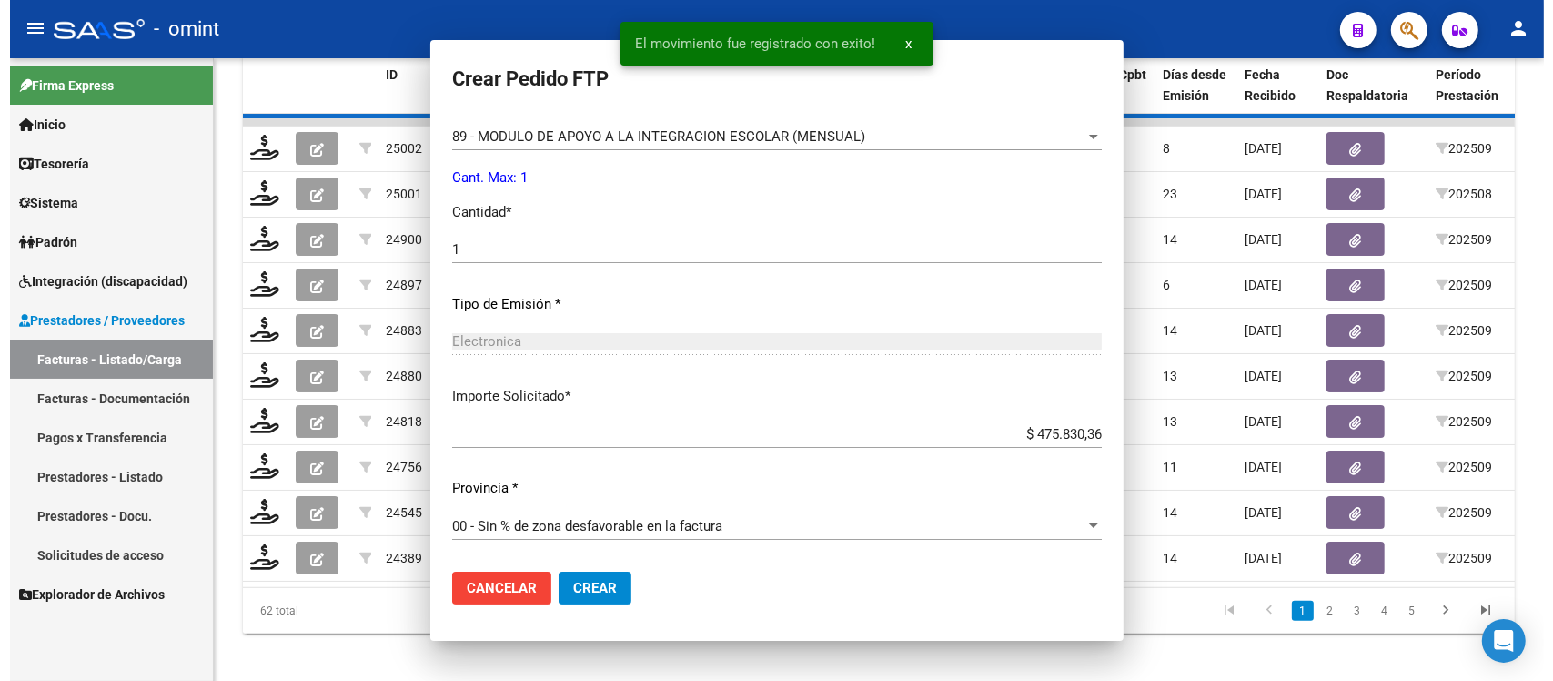
scroll to position [0, 0]
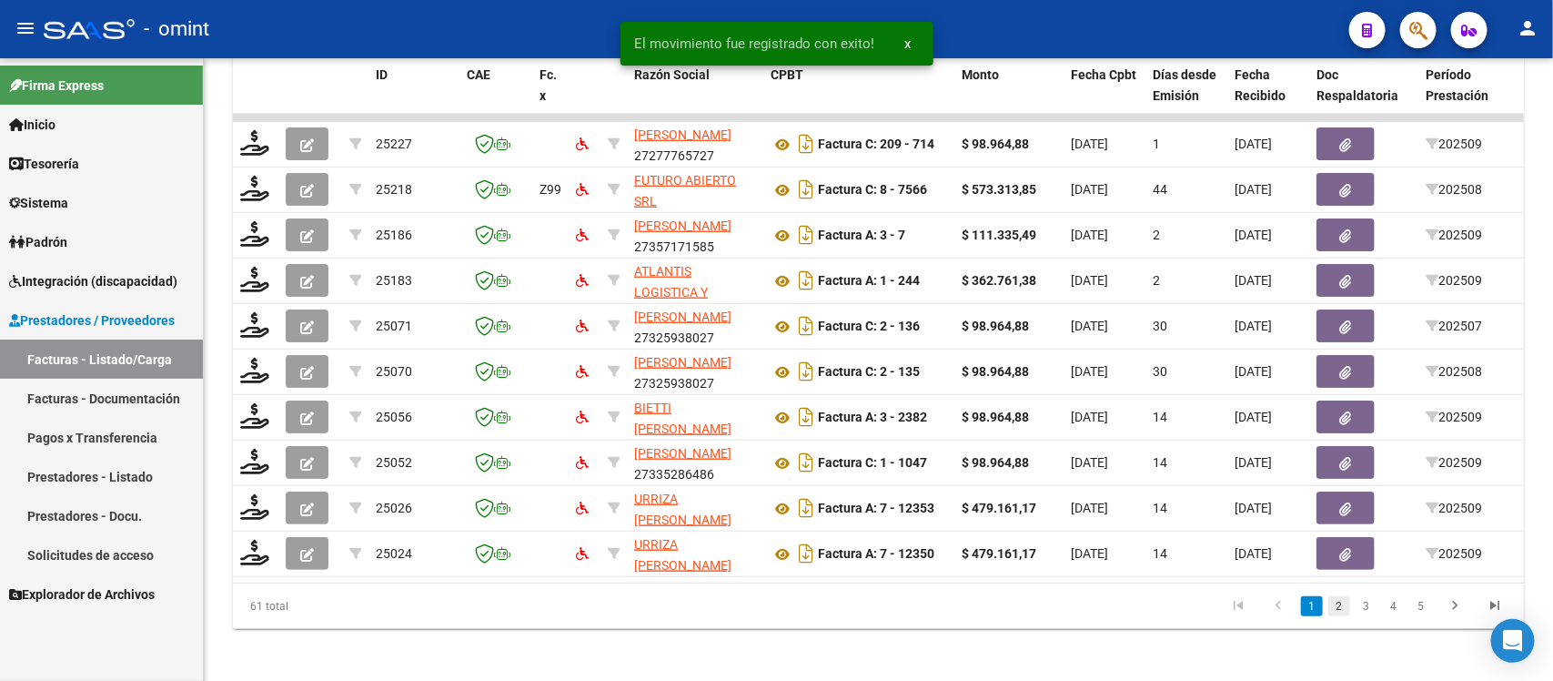
click at [1339, 616] on link "2" at bounding box center [1339, 606] width 22 height 20
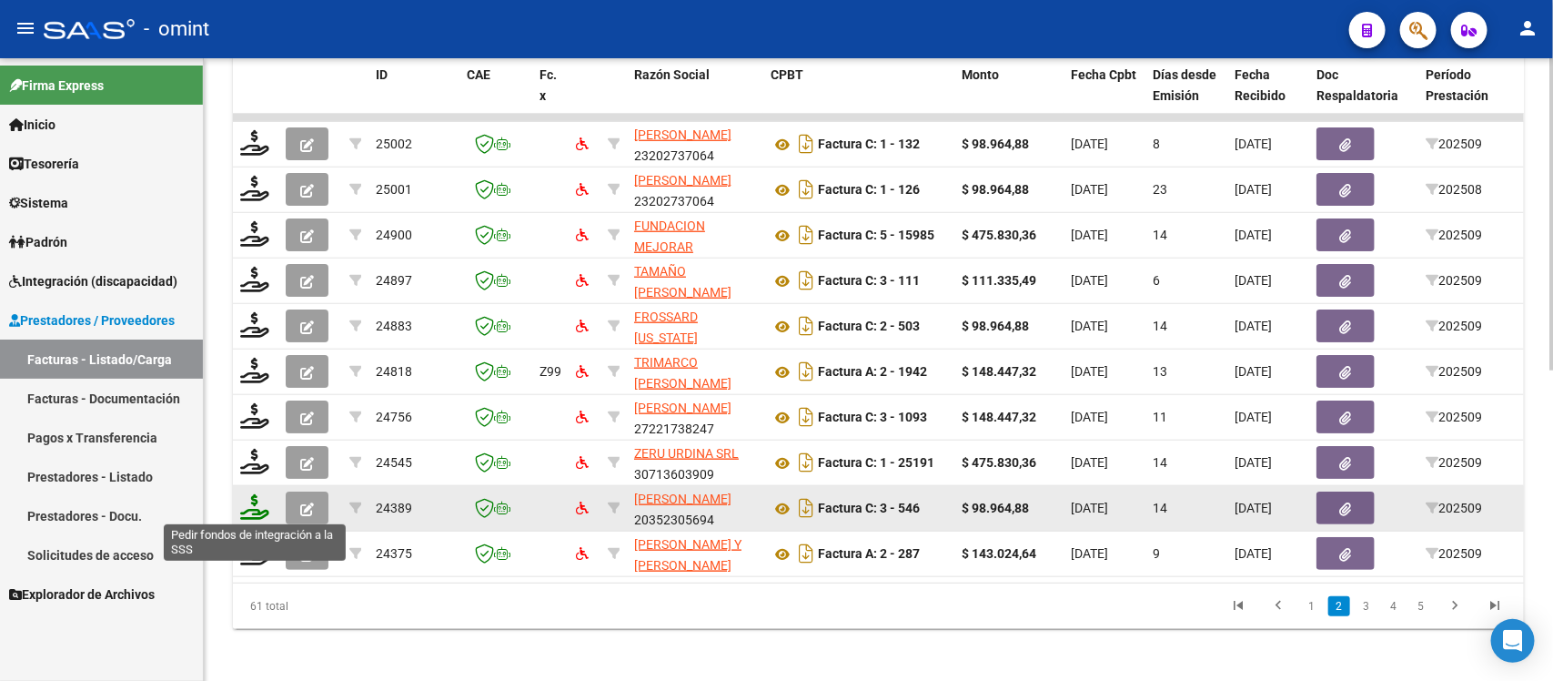
click at [255, 511] on icon at bounding box center [254, 506] width 29 height 25
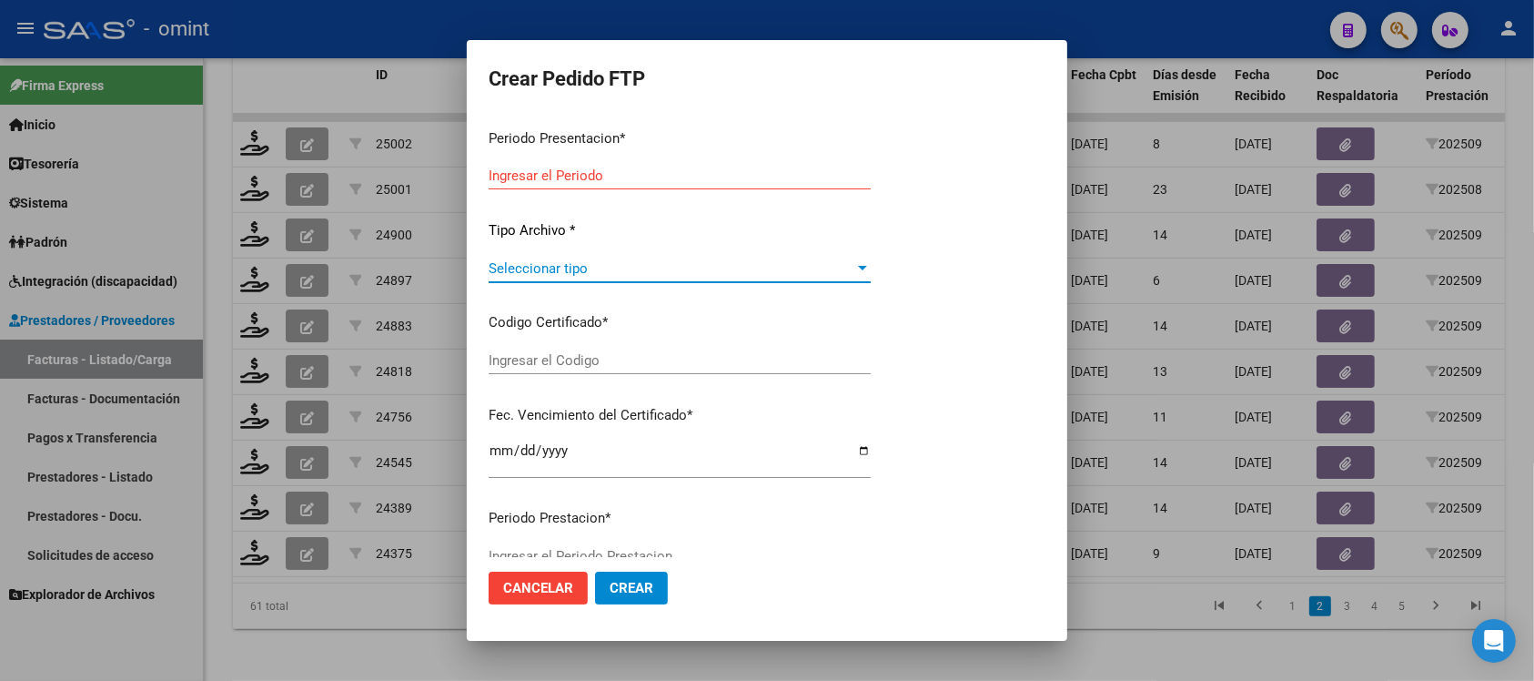
click at [639, 265] on span "Seleccionar tipo" at bounding box center [672, 268] width 366 height 16
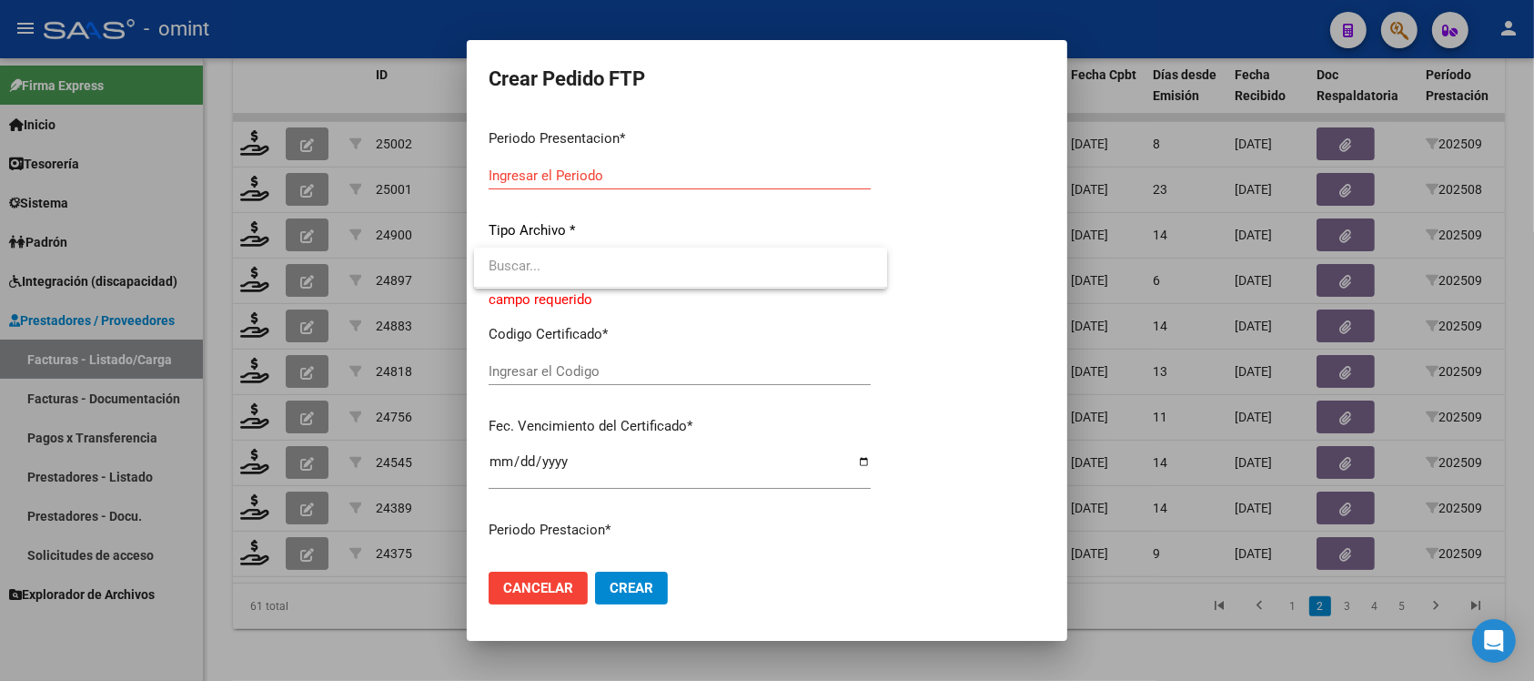
click at [712, 374] on div at bounding box center [767, 340] width 1534 height 681
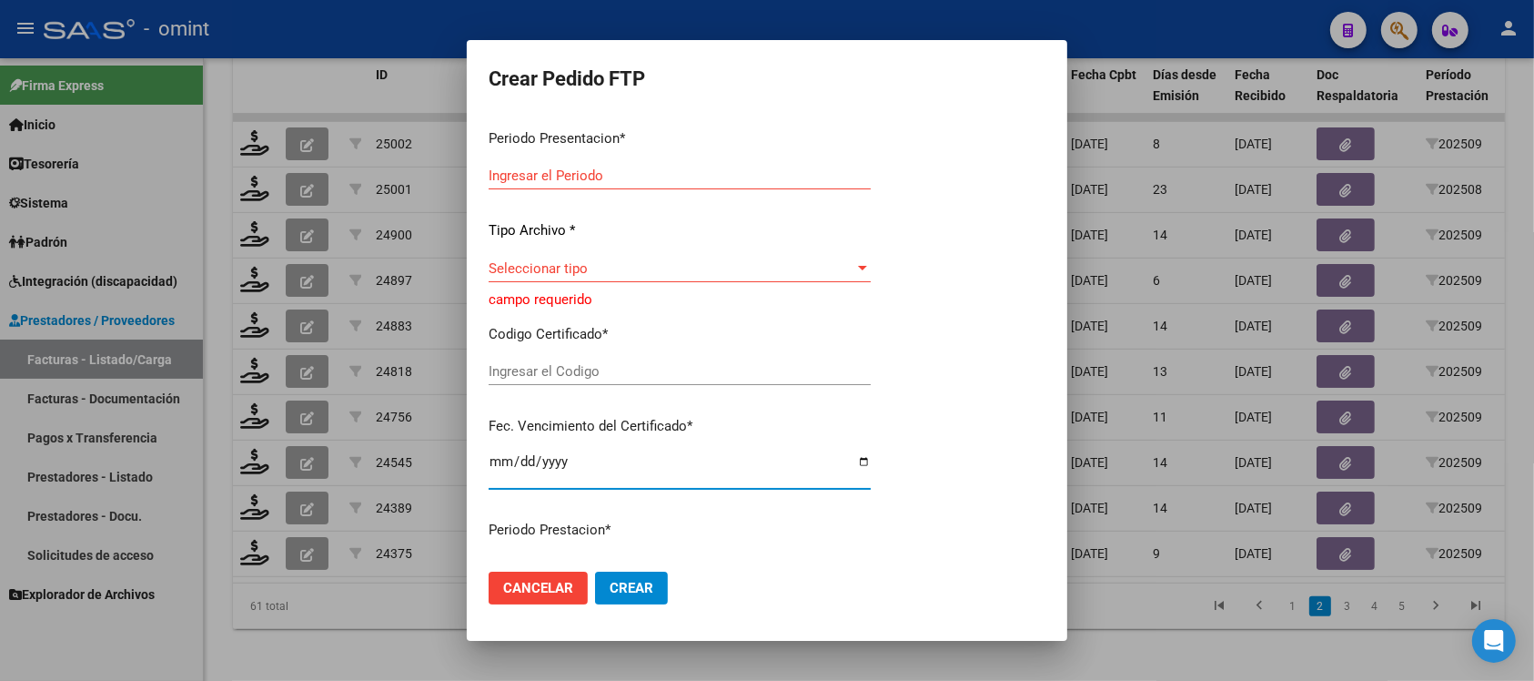
click at [758, 464] on input "Ingresar el fecha" at bounding box center [680, 468] width 382 height 29
click at [787, 328] on p "Codigo Certificado *" at bounding box center [680, 334] width 382 height 21
click at [573, 573] on button "Cancelar" at bounding box center [538, 587] width 99 height 33
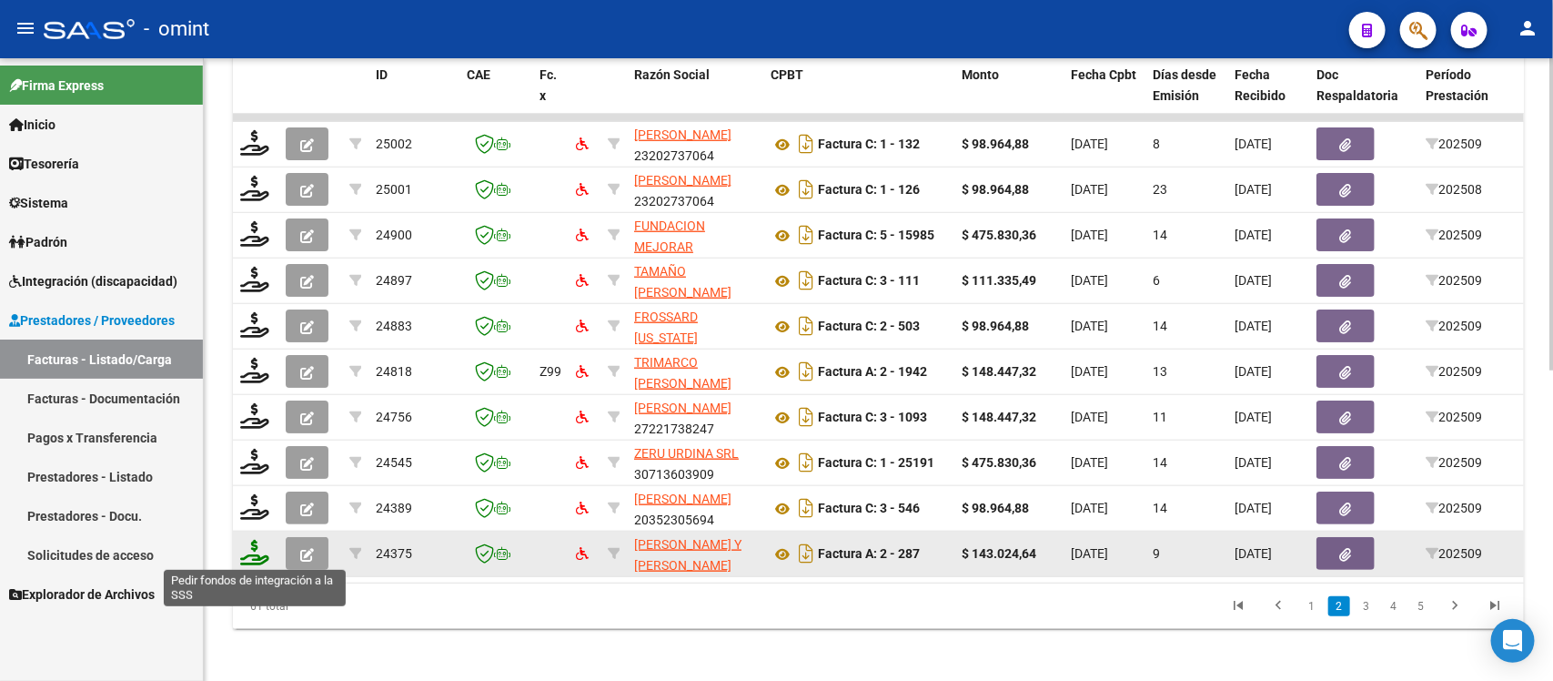
click at [262, 544] on icon at bounding box center [254, 552] width 29 height 25
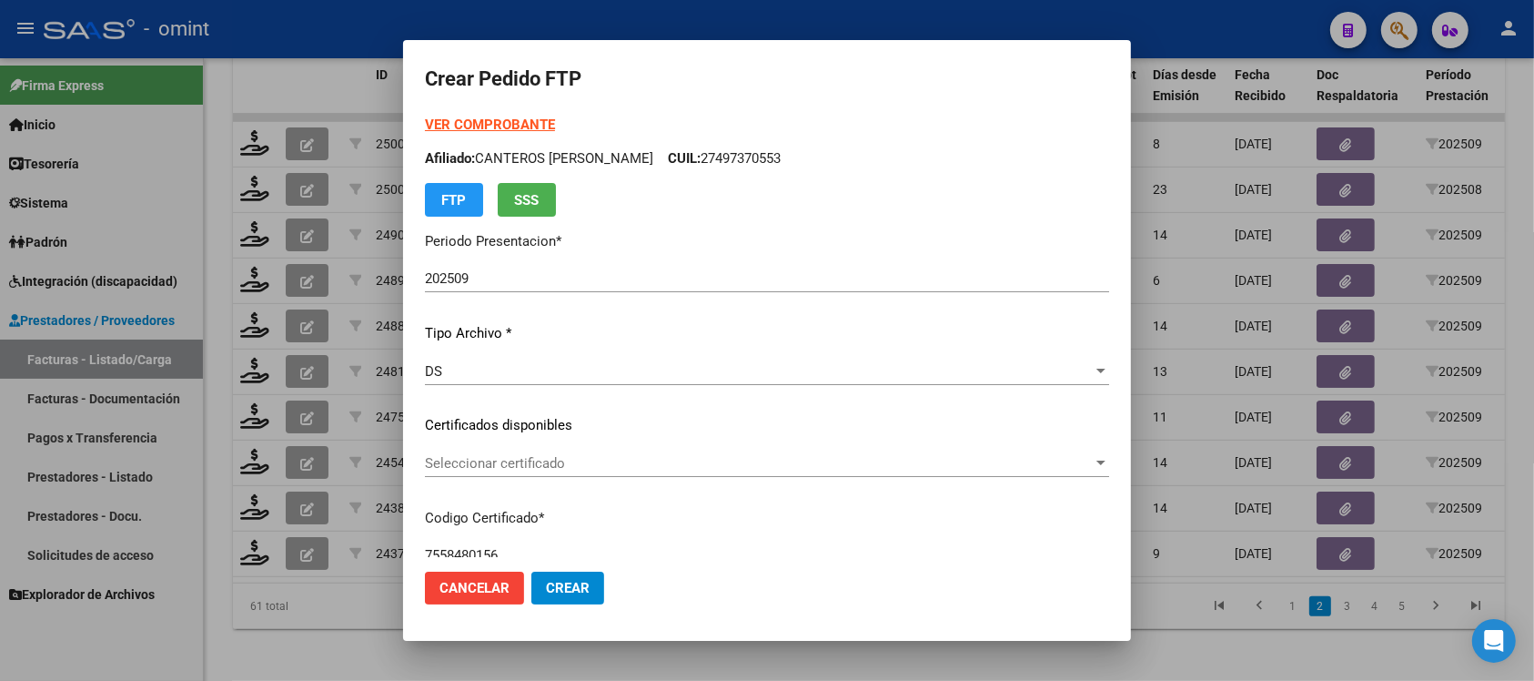
click at [560, 470] on div "Seleccionar certificado Seleccionar certificado" at bounding box center [767, 462] width 684 height 27
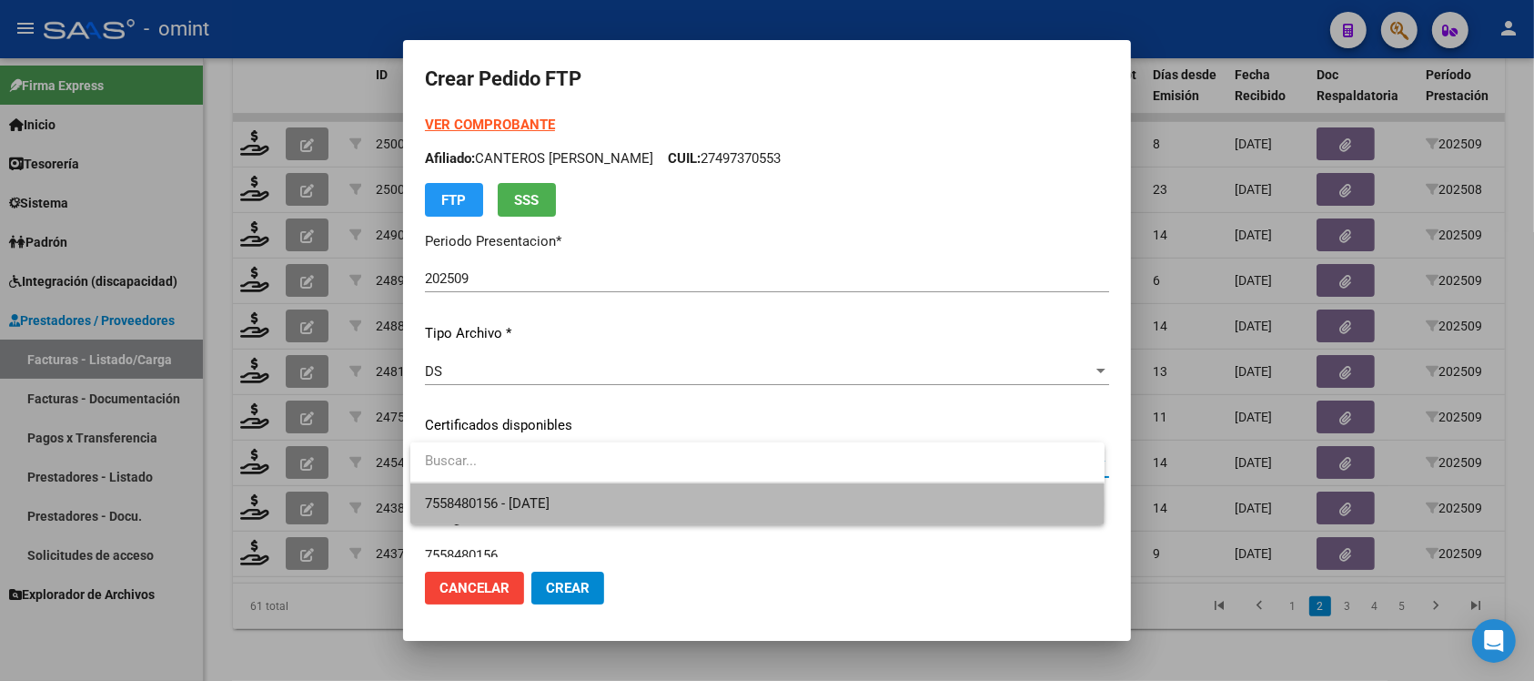
click at [593, 503] on span "7558480156 - [DATE]" at bounding box center [757, 503] width 665 height 41
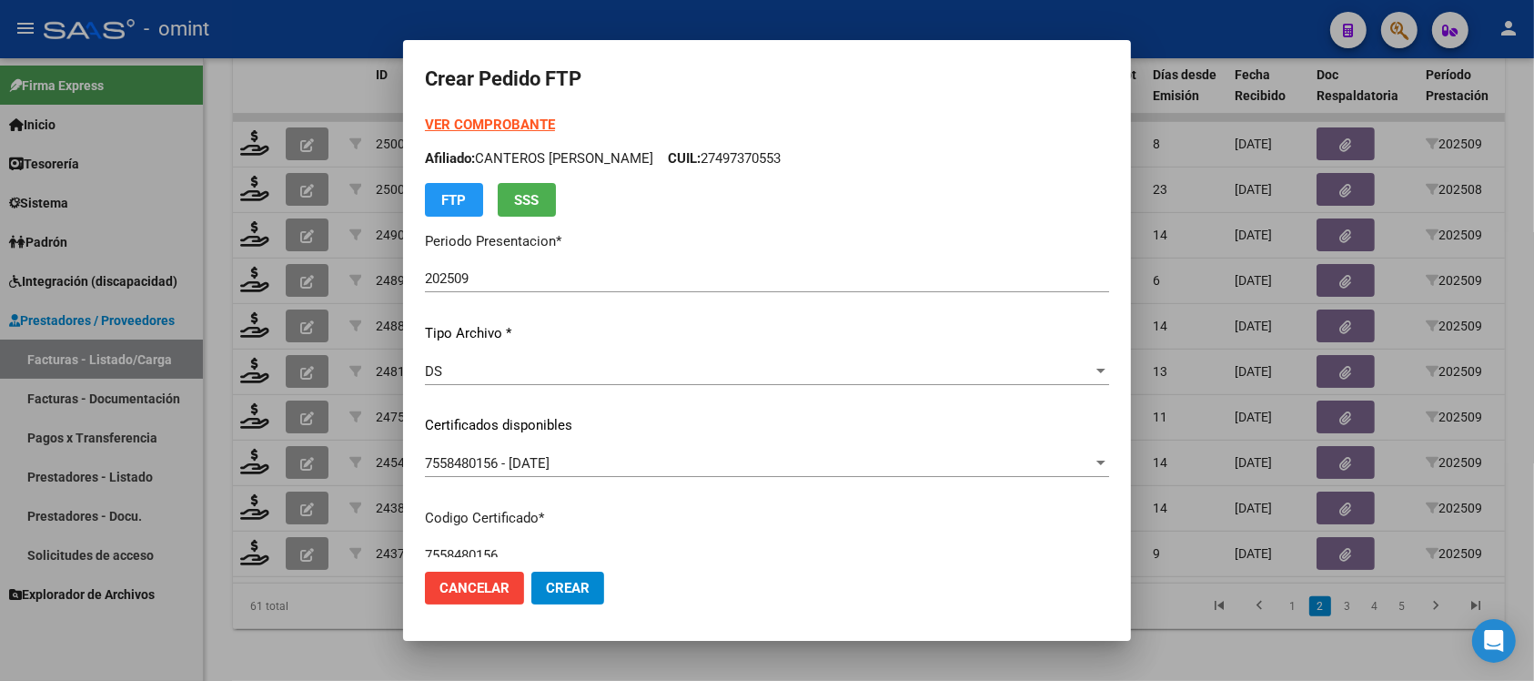
click at [487, 129] on strong "VER COMPROBANTE" at bounding box center [490, 124] width 130 height 16
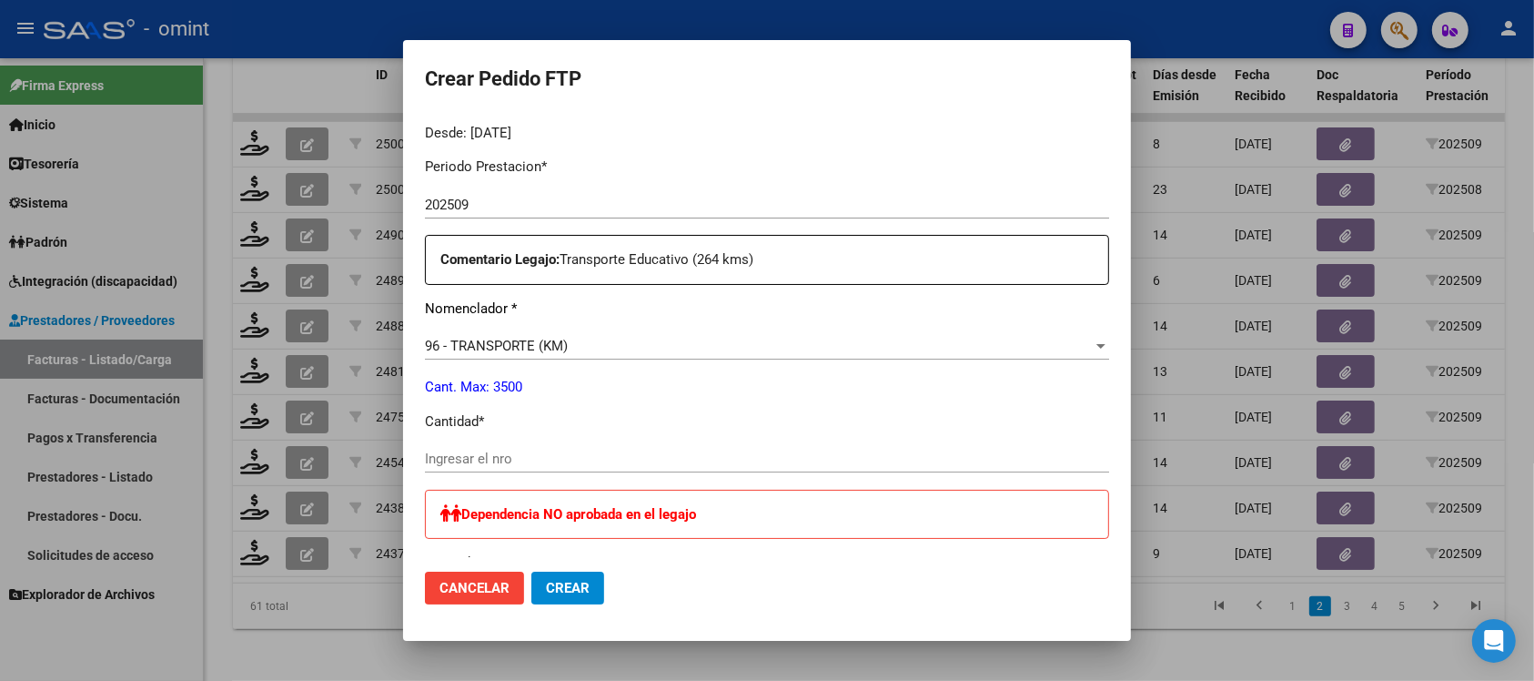
scroll to position [569, 0]
click at [529, 462] on input "Ingresar el nro" at bounding box center [767, 457] width 684 height 16
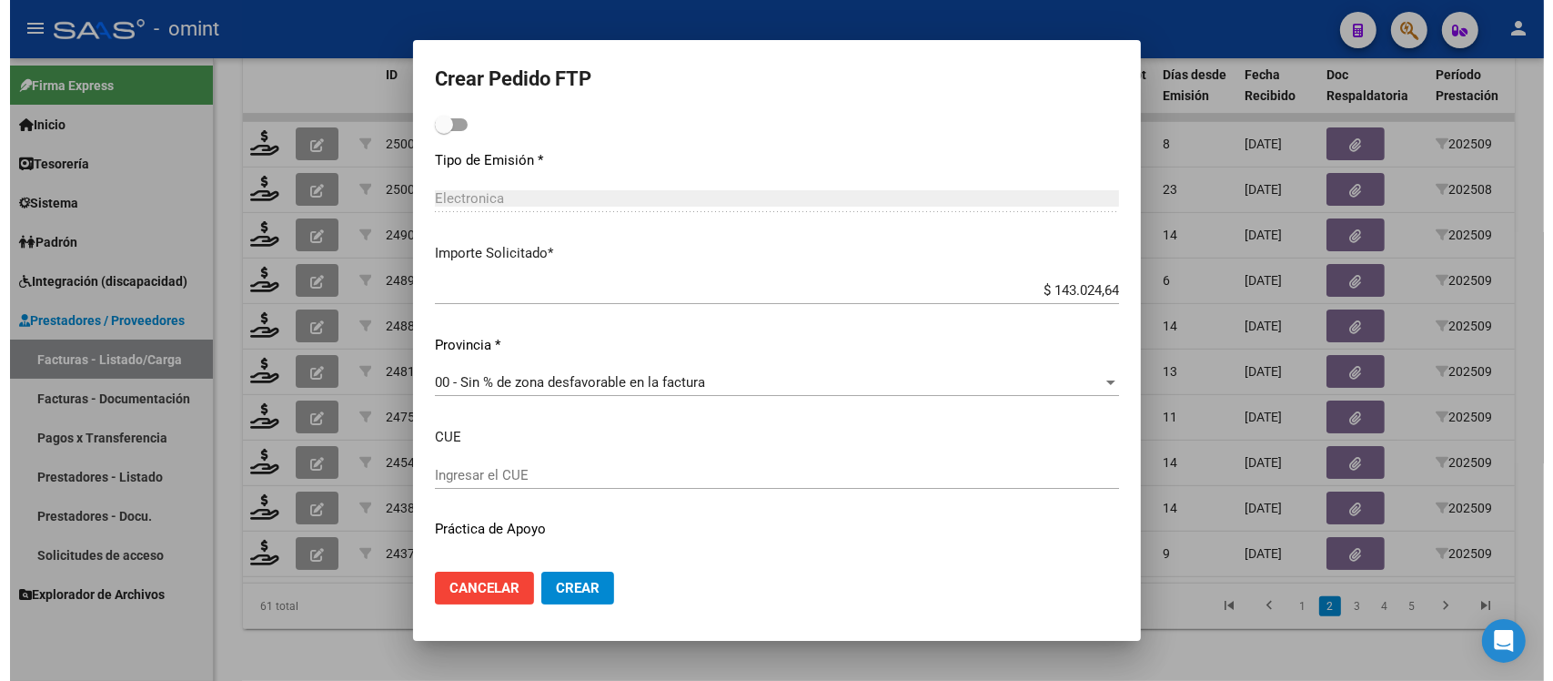
scroll to position [1080, 0]
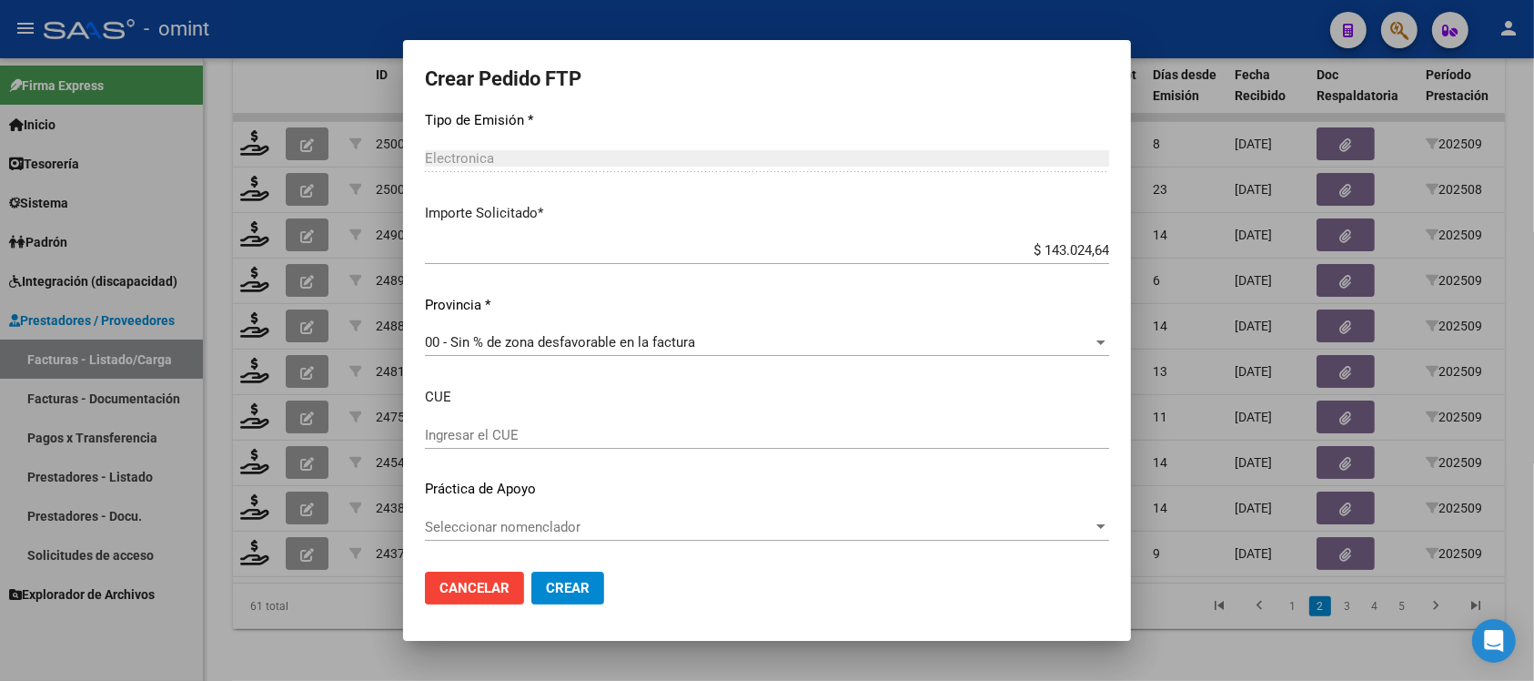
click at [578, 570] on mat-dialog-actions "Cancelar Crear" at bounding box center [767, 588] width 684 height 62
click at [580, 578] on button "Crear" at bounding box center [567, 587] width 73 height 33
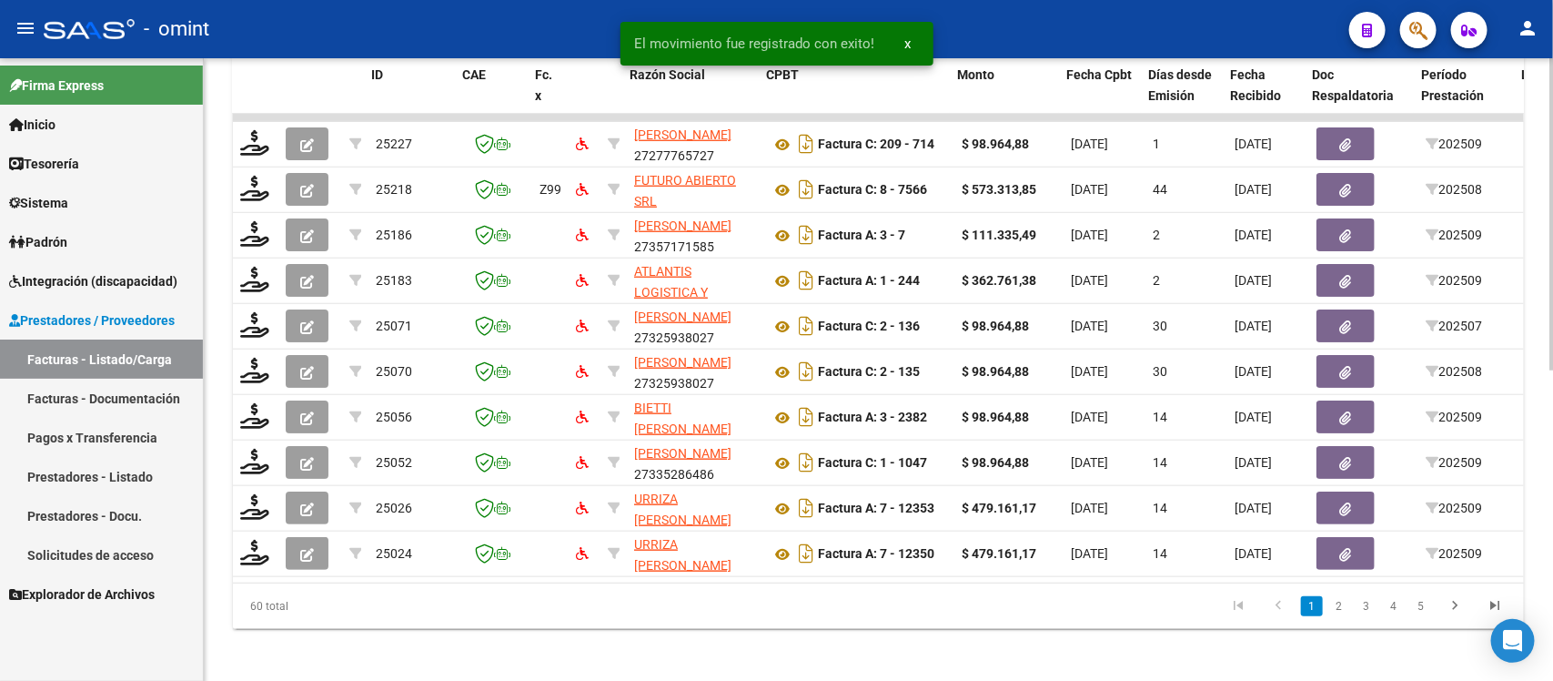
scroll to position [0, 1620]
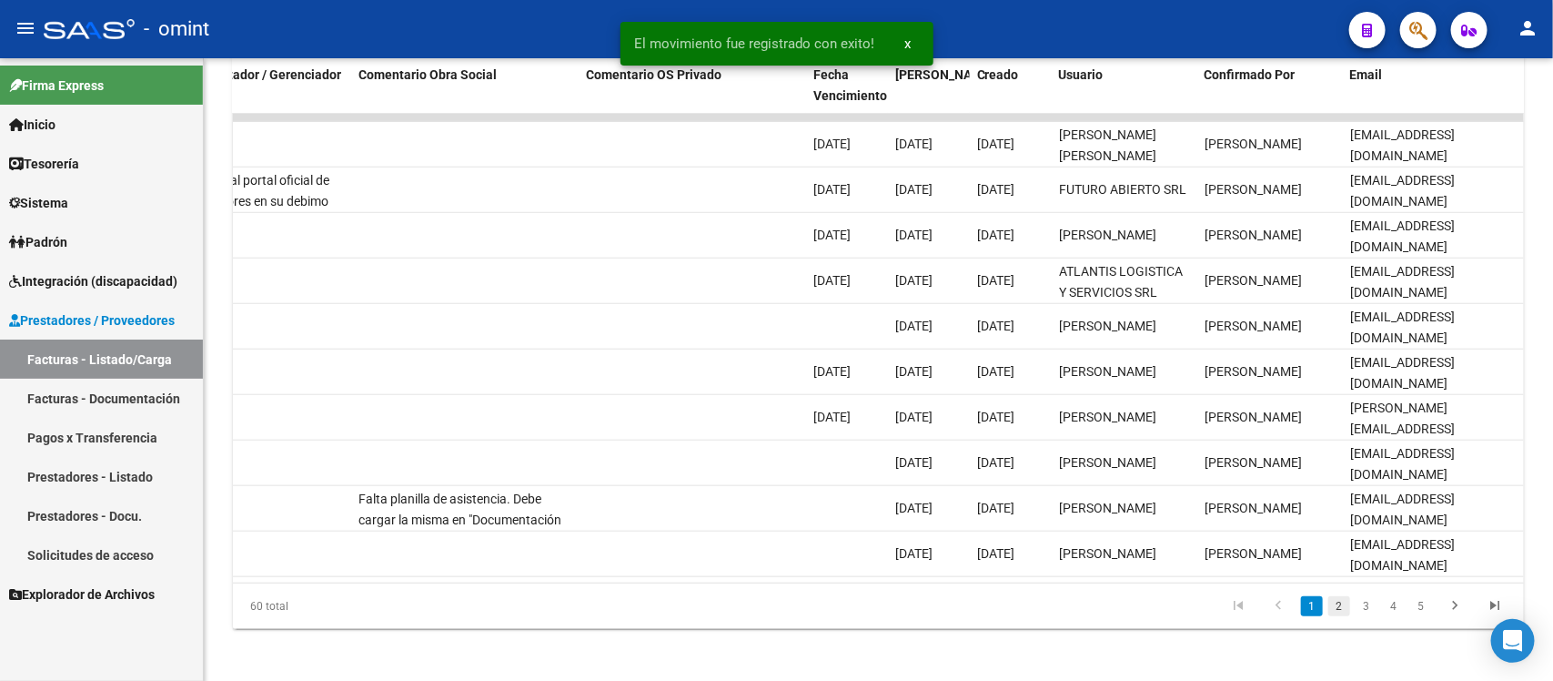
click at [1338, 616] on link "2" at bounding box center [1339, 606] width 22 height 20
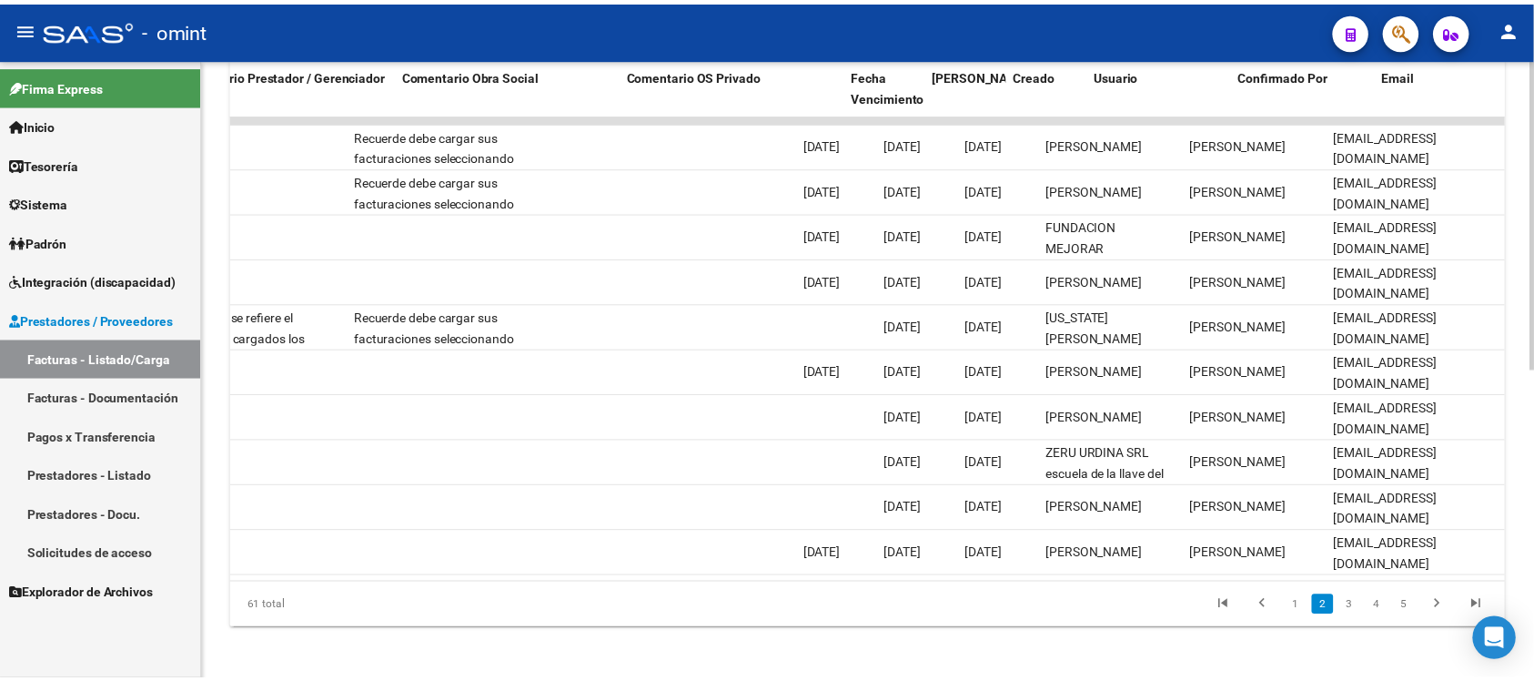
scroll to position [0, 0]
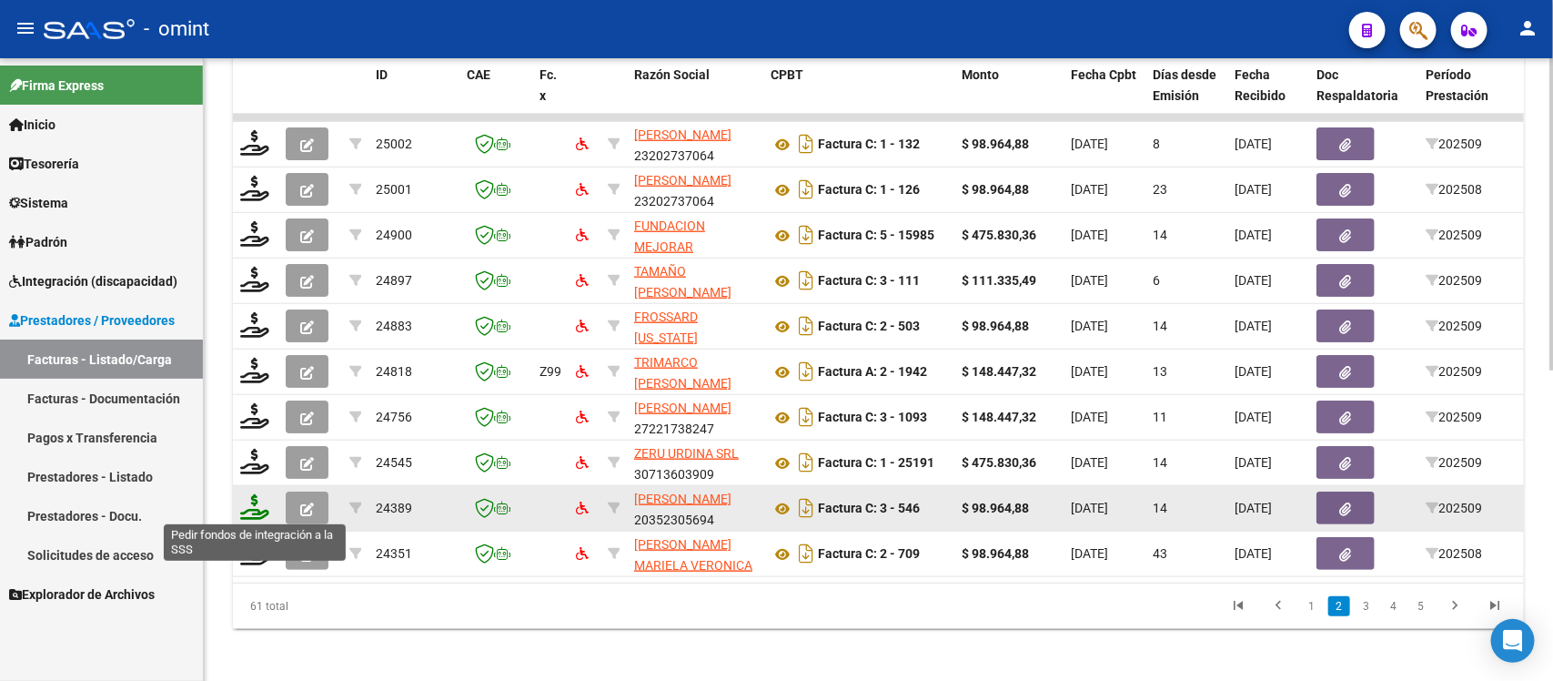
click at [252, 499] on icon at bounding box center [254, 506] width 29 height 25
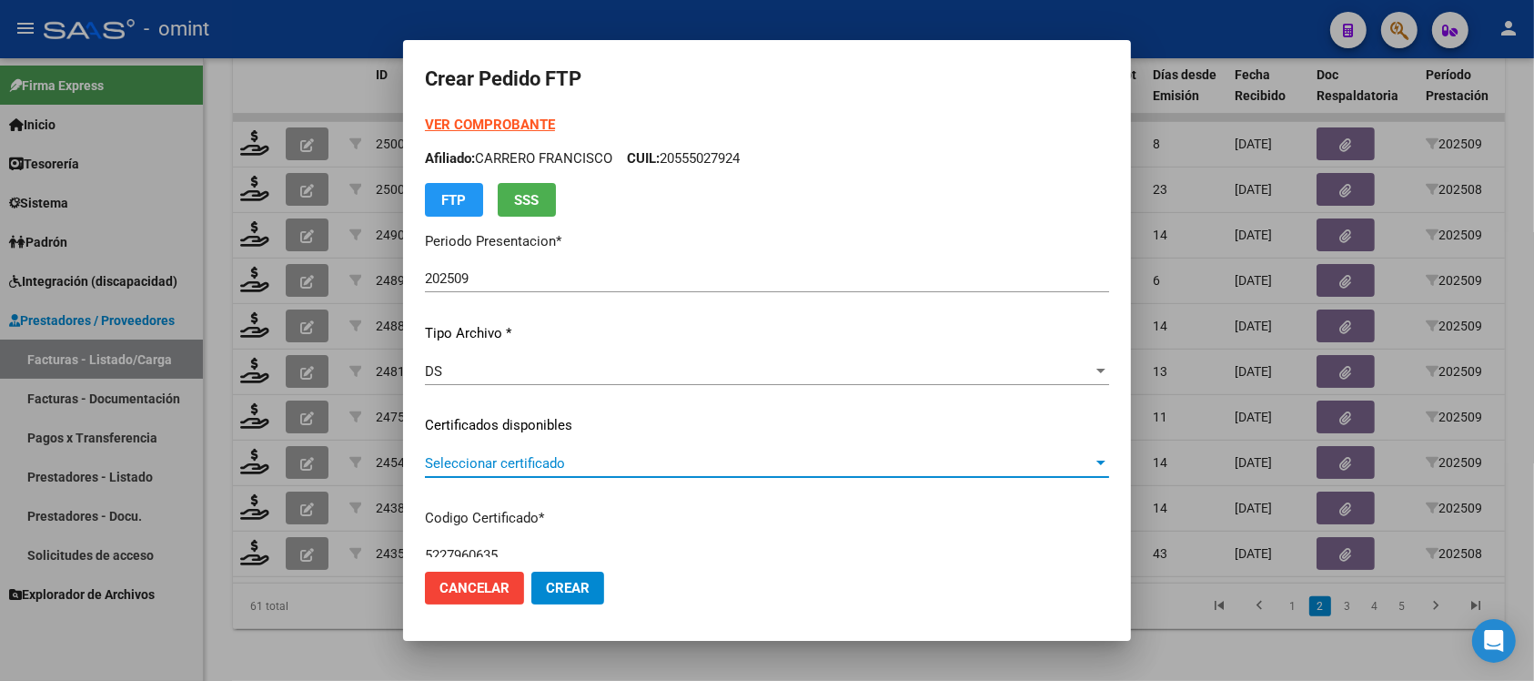
click at [579, 459] on span "Seleccionar certificado" at bounding box center [759, 463] width 668 height 16
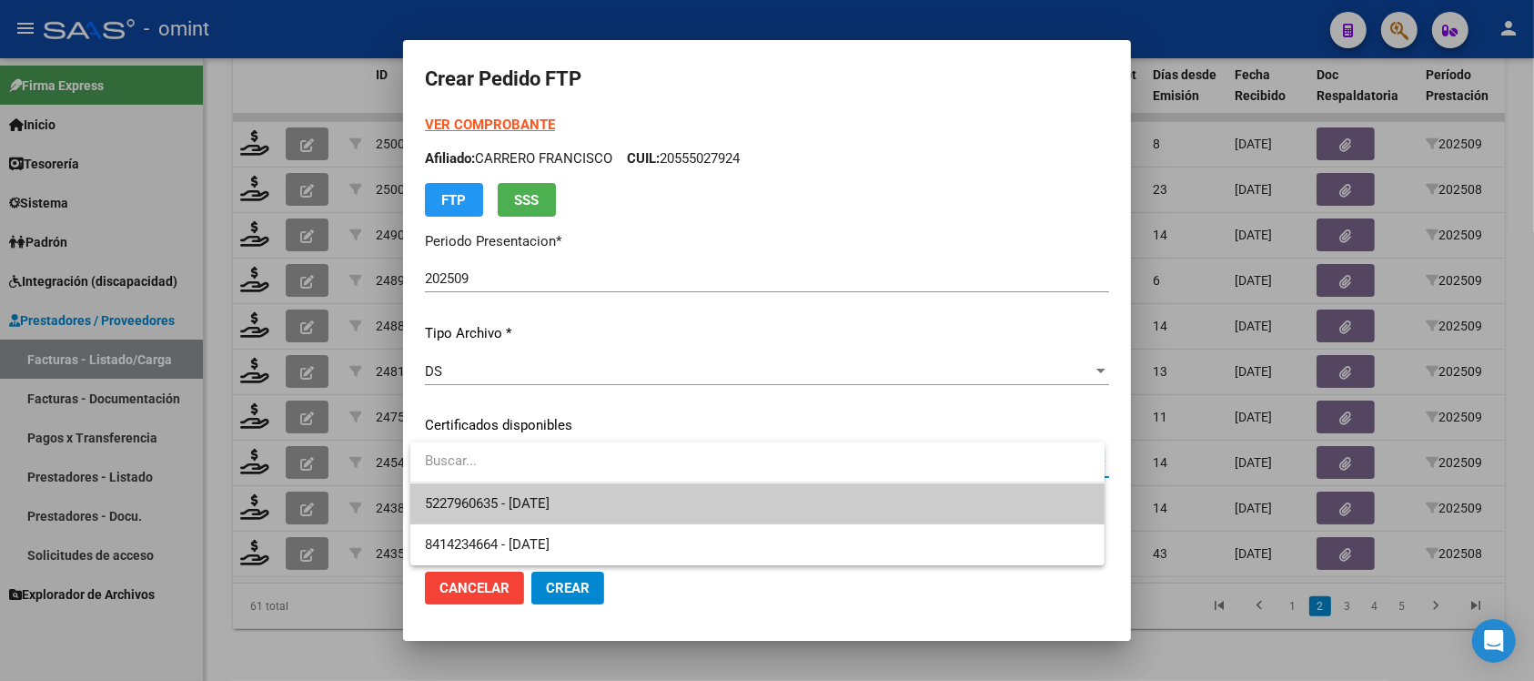
click at [611, 493] on span "5227960635 - [DATE]" at bounding box center [757, 503] width 665 height 41
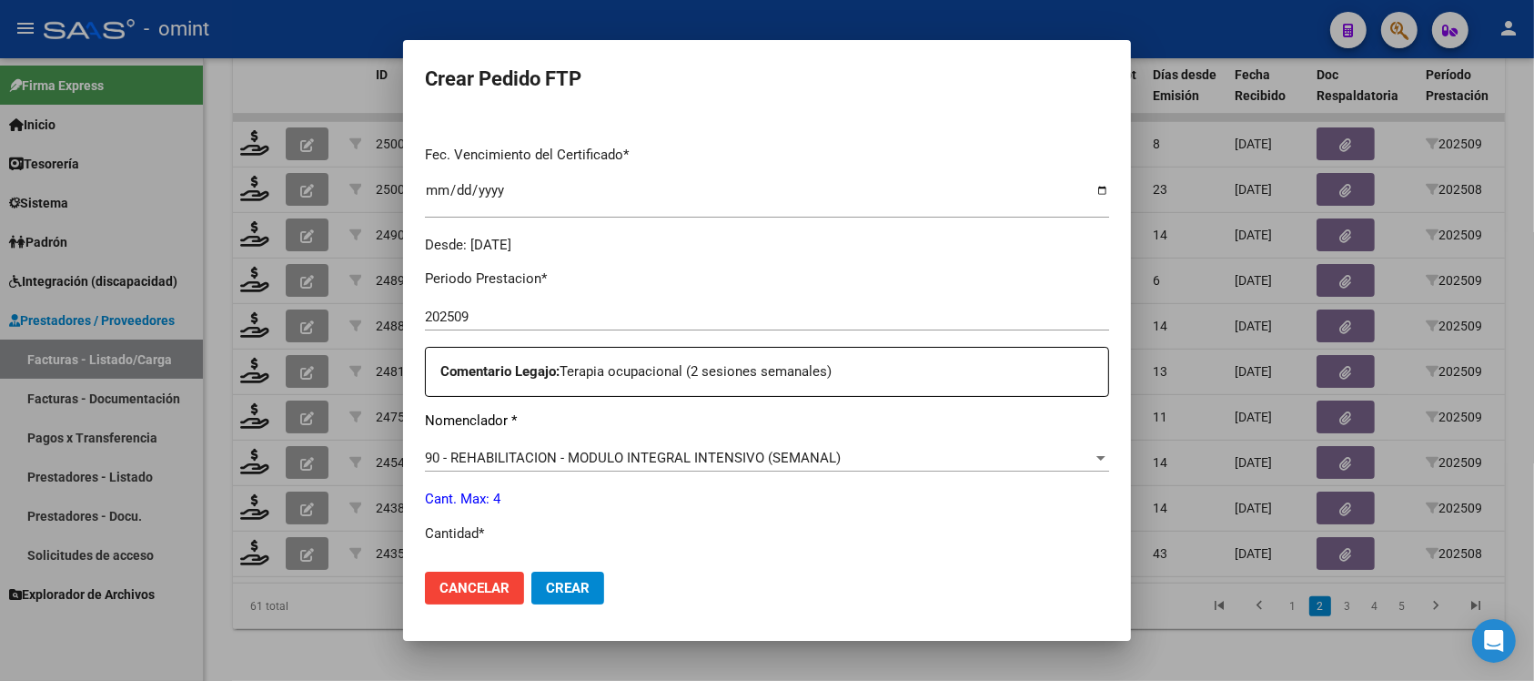
scroll to position [569, 0]
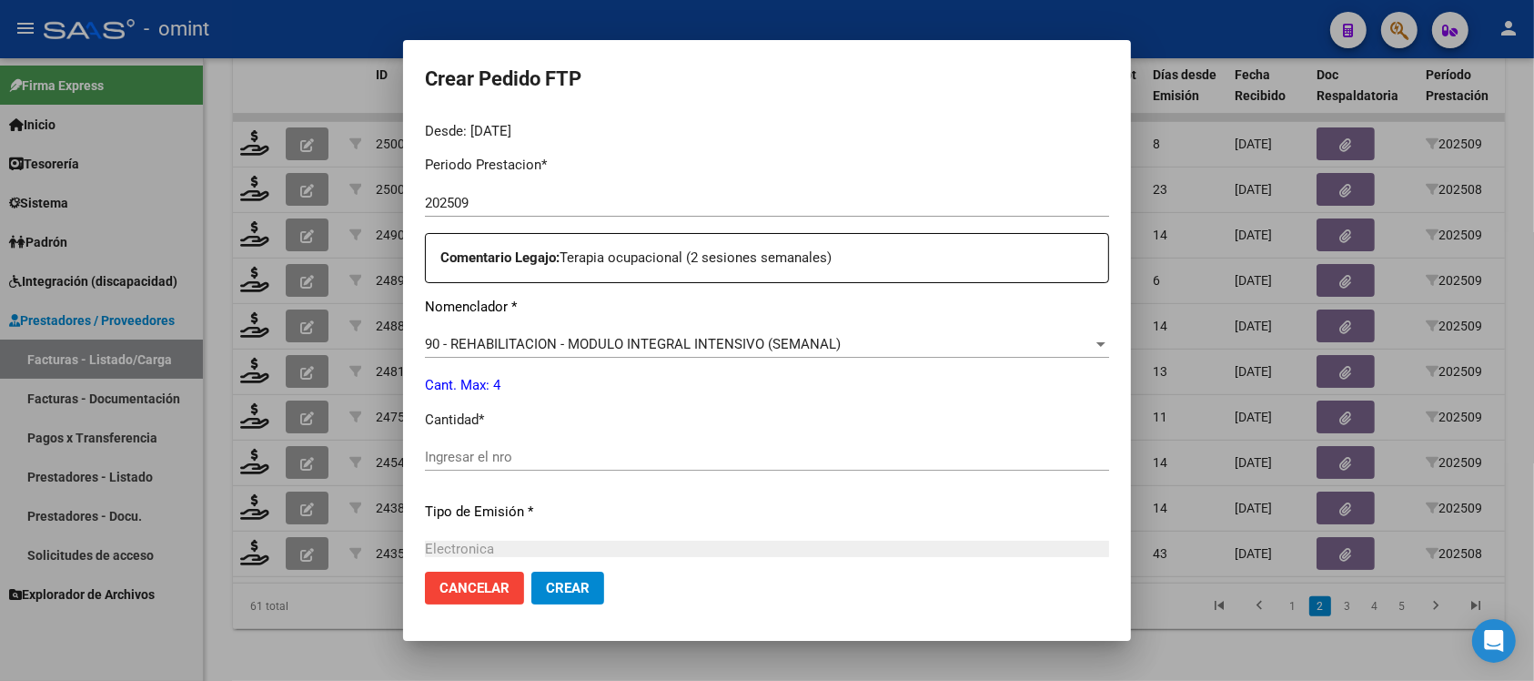
click at [540, 462] on input "Ingresar el nro" at bounding box center [767, 457] width 684 height 16
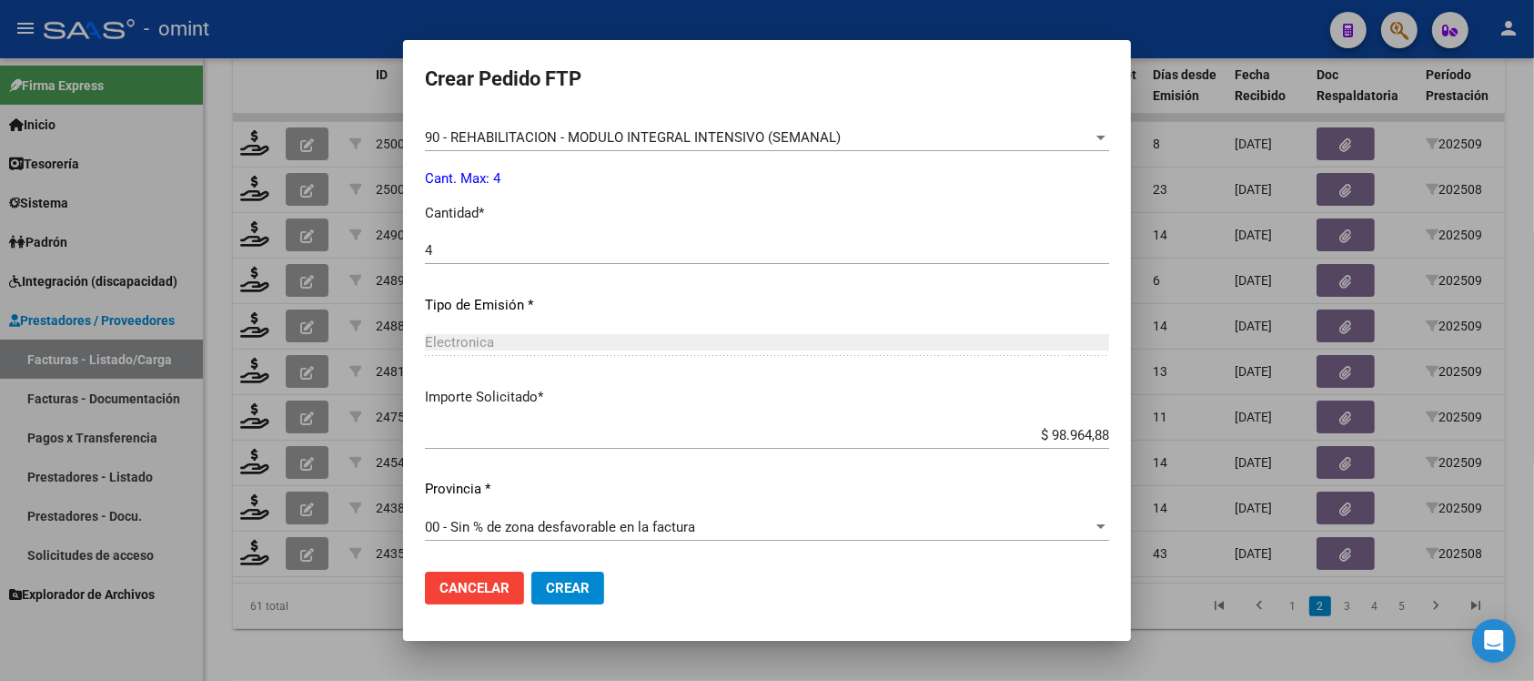
click at [567, 600] on button "Crear" at bounding box center [567, 587] width 73 height 33
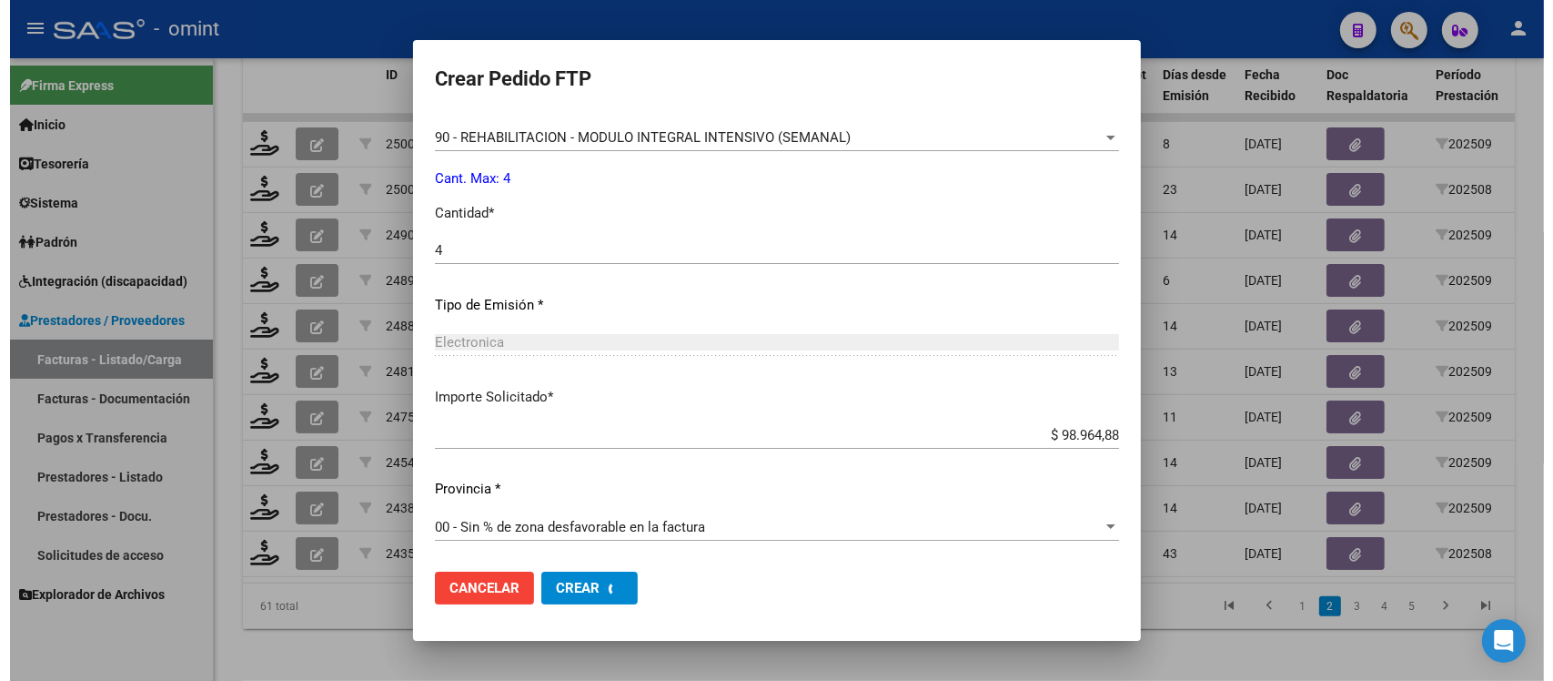
scroll to position [0, 0]
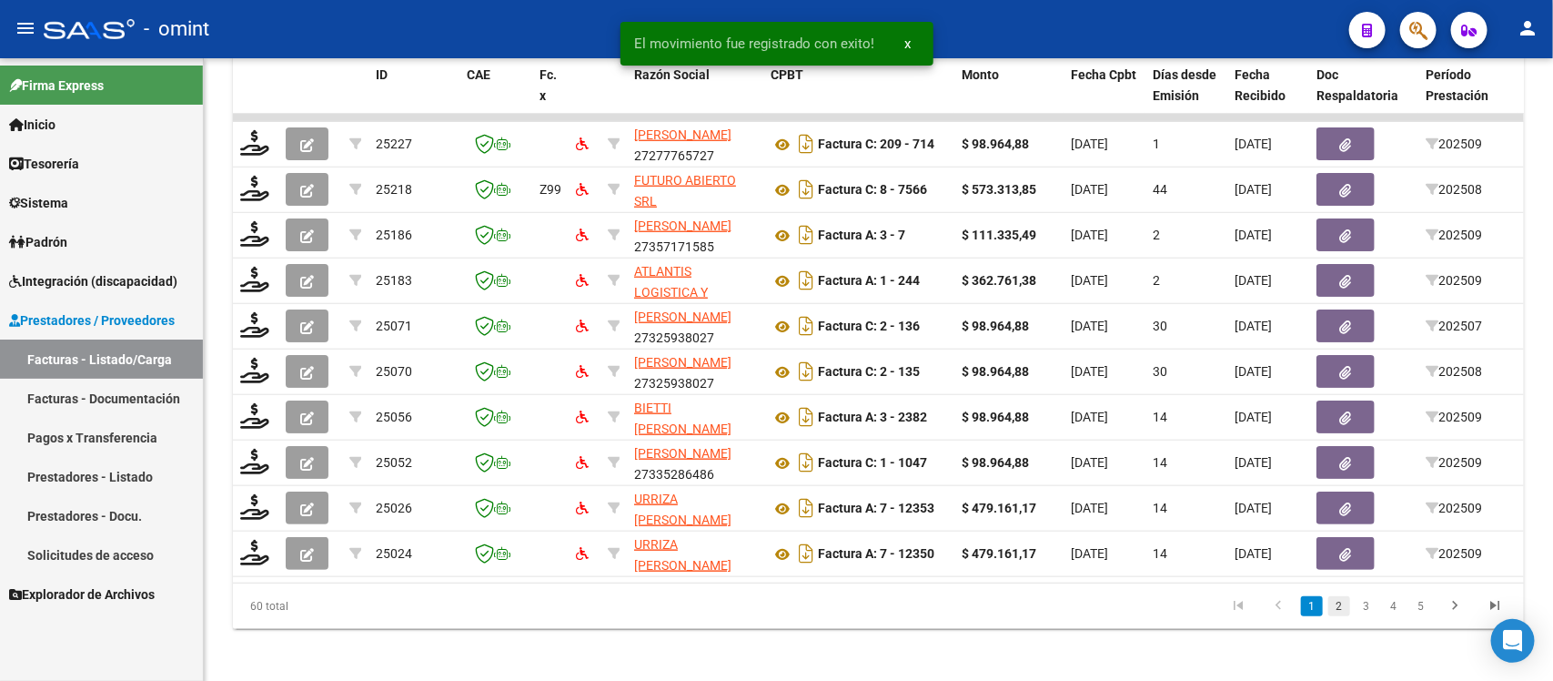
click at [1342, 614] on link "2" at bounding box center [1339, 606] width 22 height 20
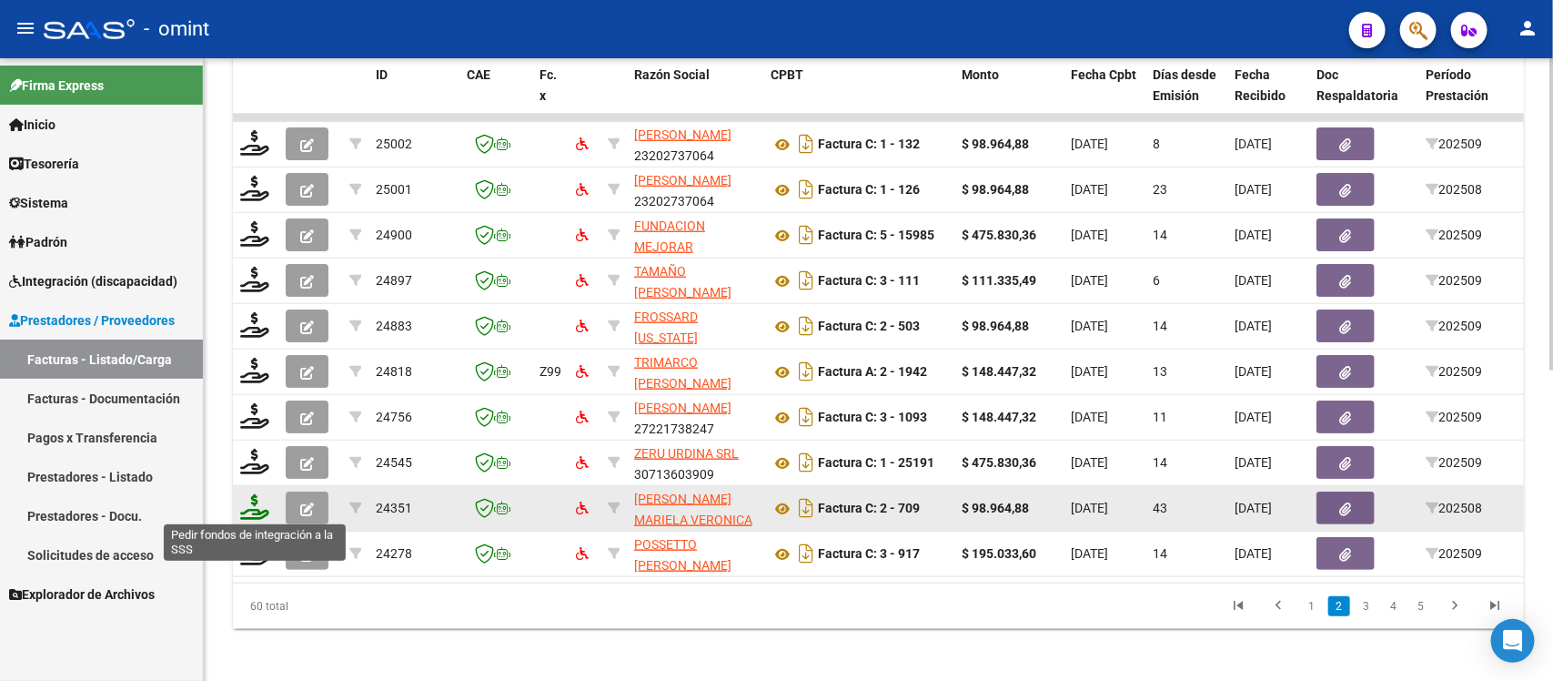
click at [248, 506] on icon at bounding box center [254, 506] width 29 height 25
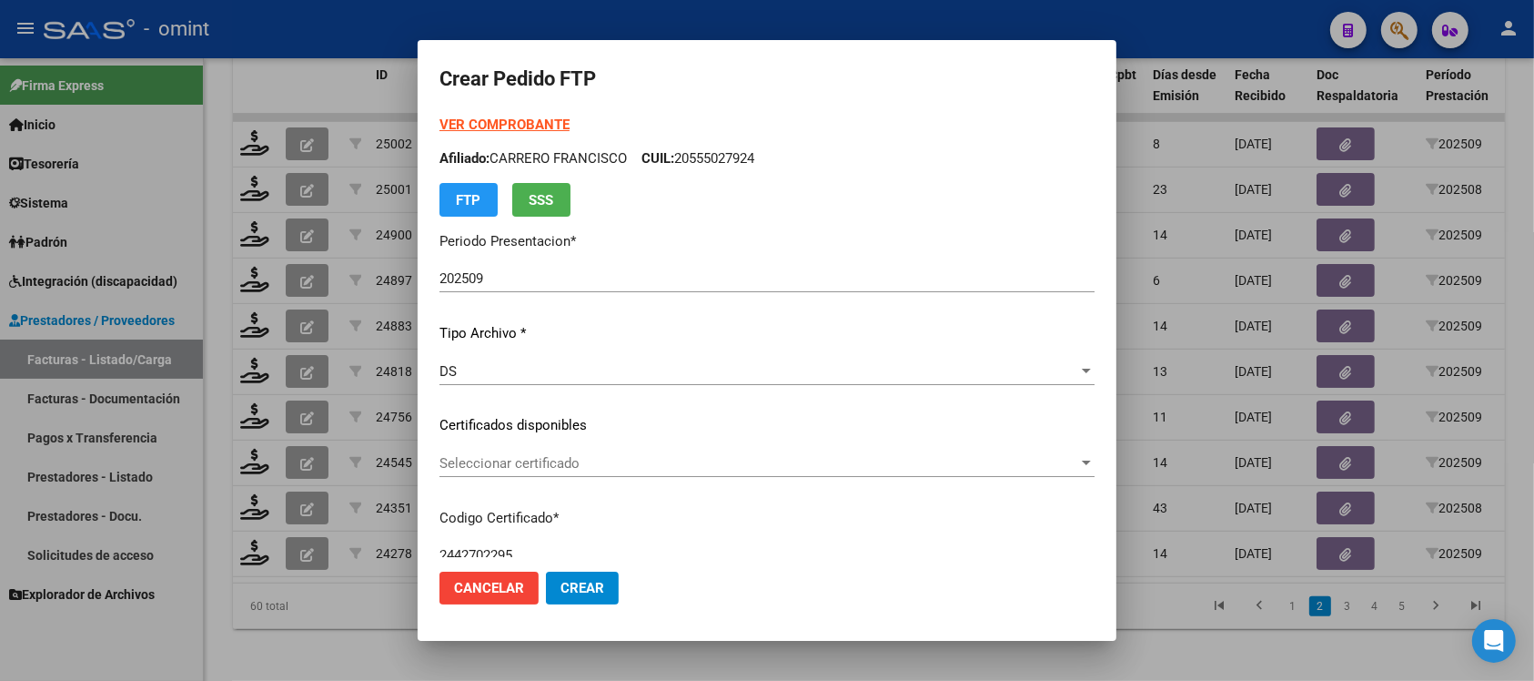
click at [497, 473] on div "Seleccionar certificado Seleccionar certificado" at bounding box center [766, 462] width 655 height 27
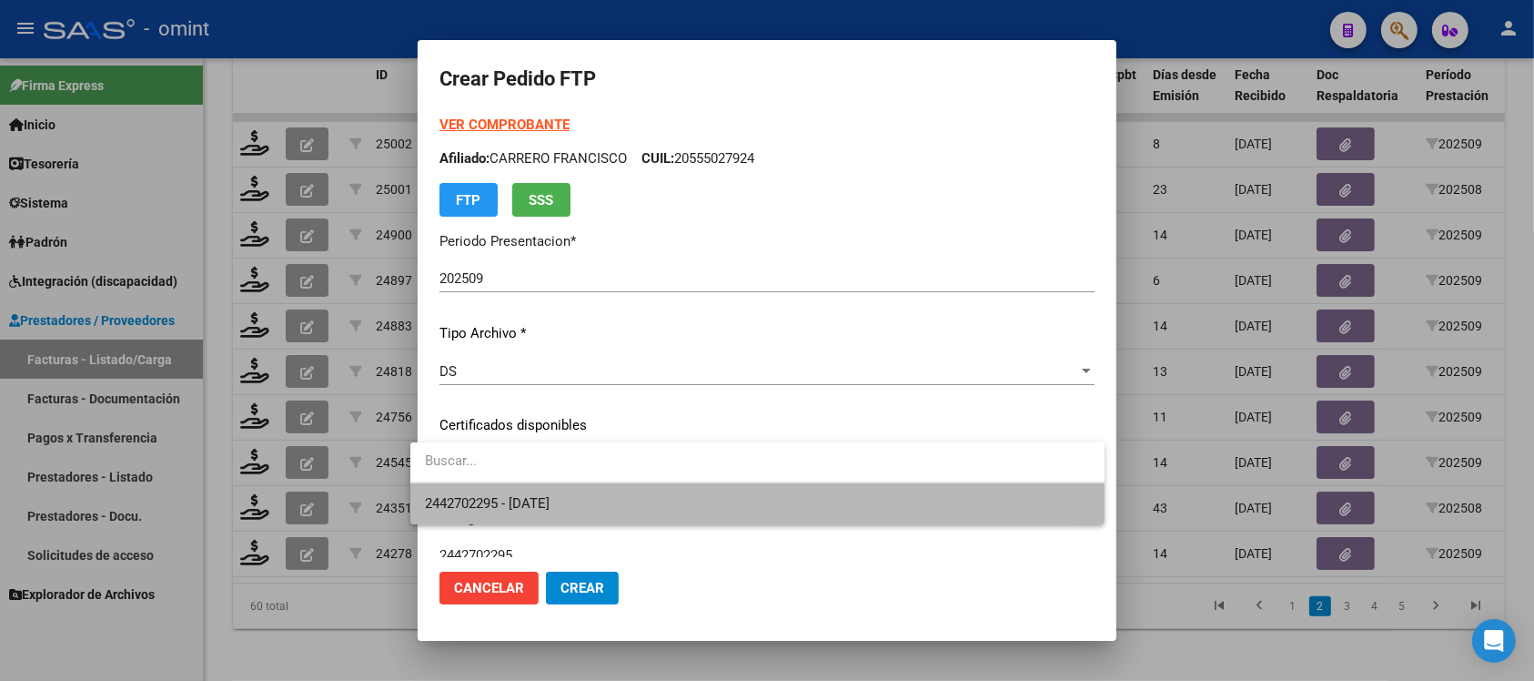
click at [511, 511] on span "2442702295 - [DATE]" at bounding box center [757, 503] width 665 height 41
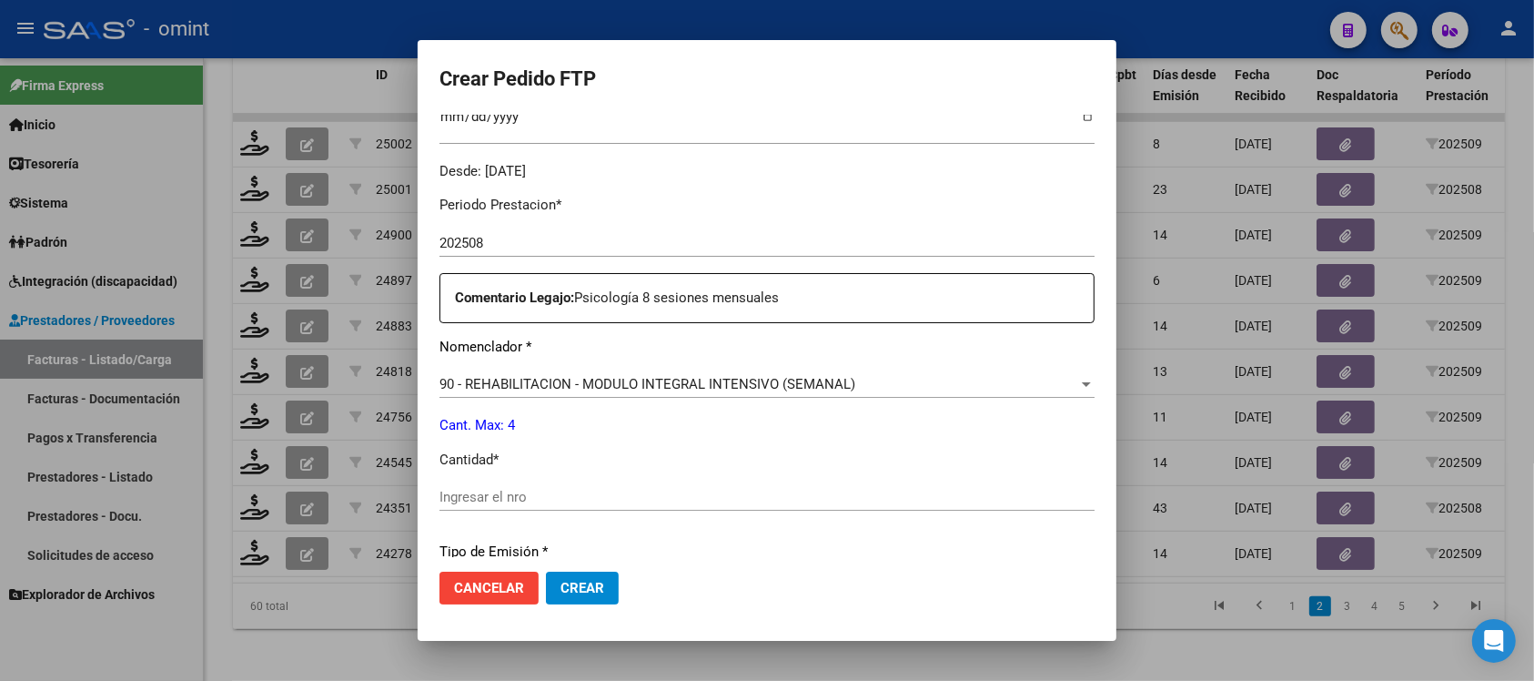
scroll to position [569, 0]
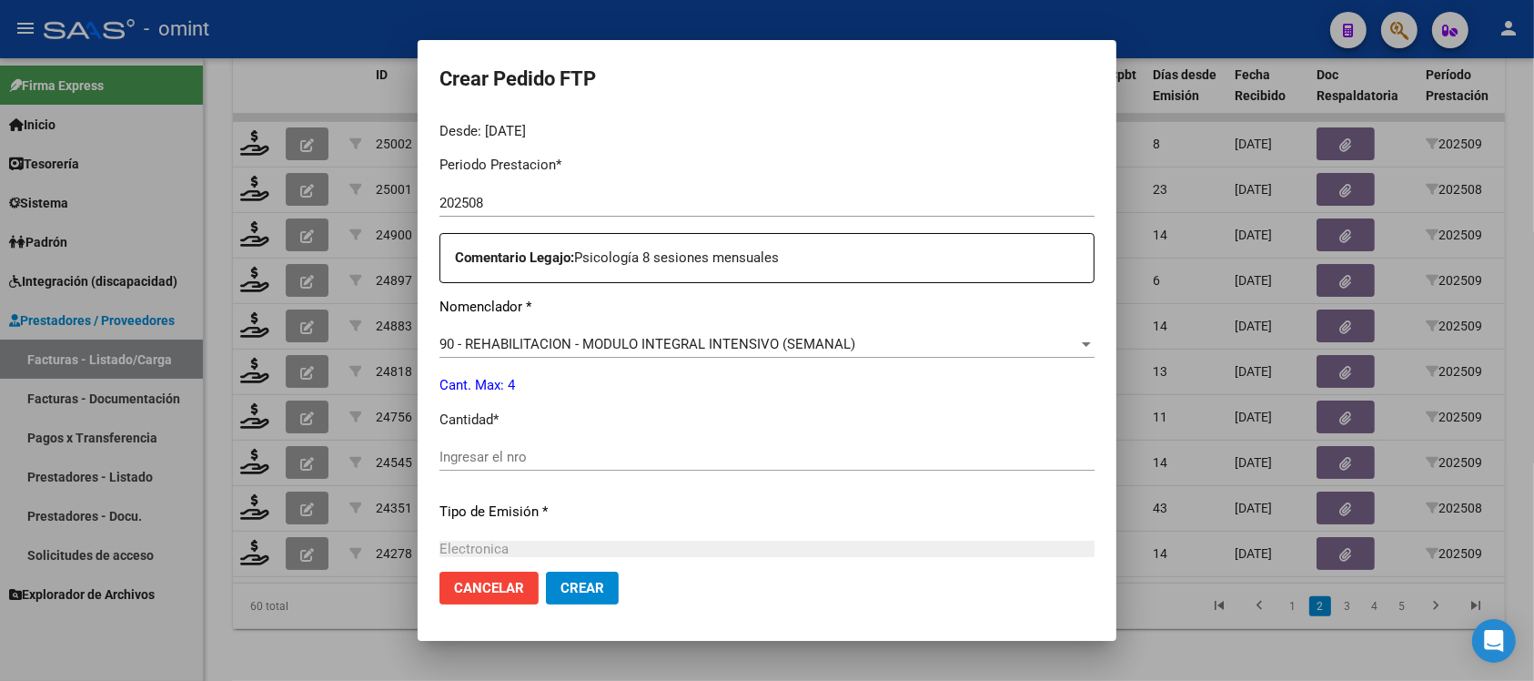
click at [573, 460] on input "Ingresar el nro" at bounding box center [766, 457] width 655 height 16
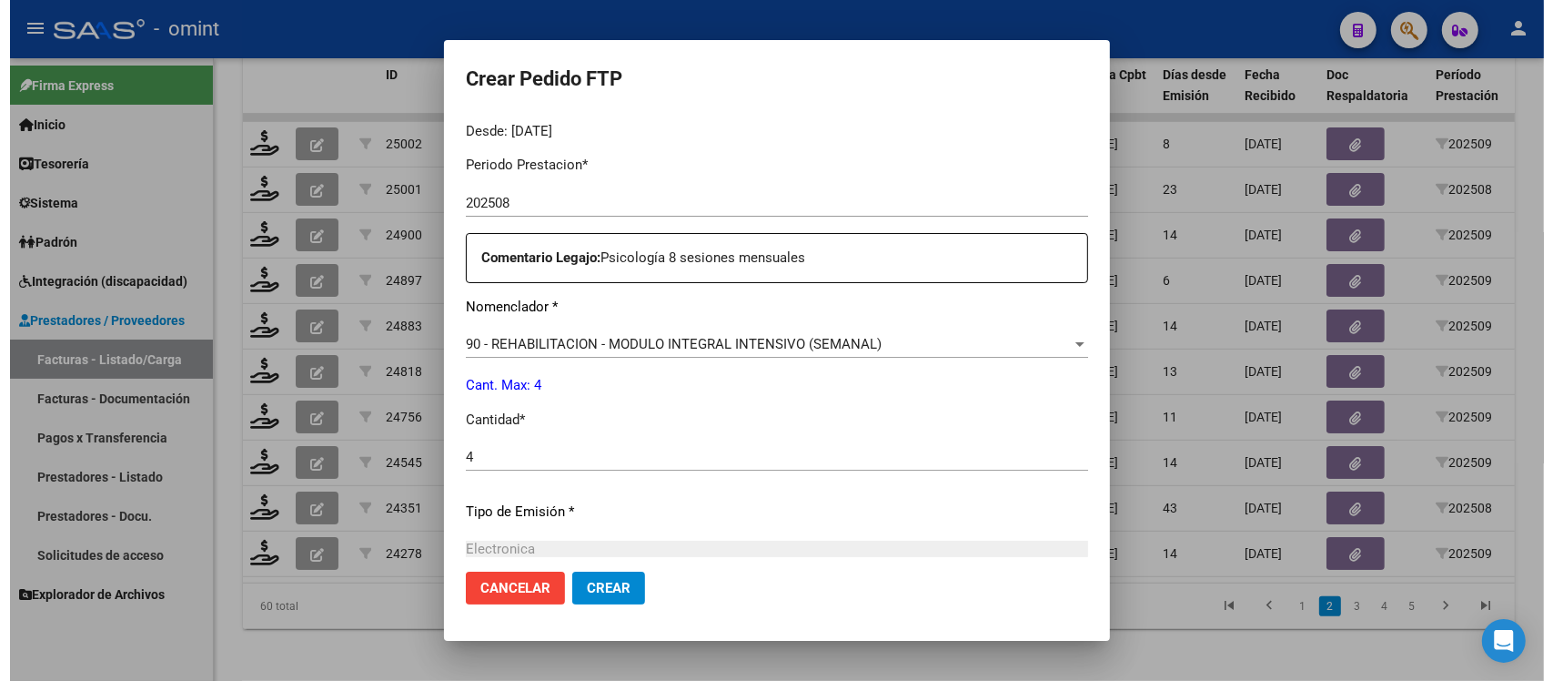
scroll to position [775, 0]
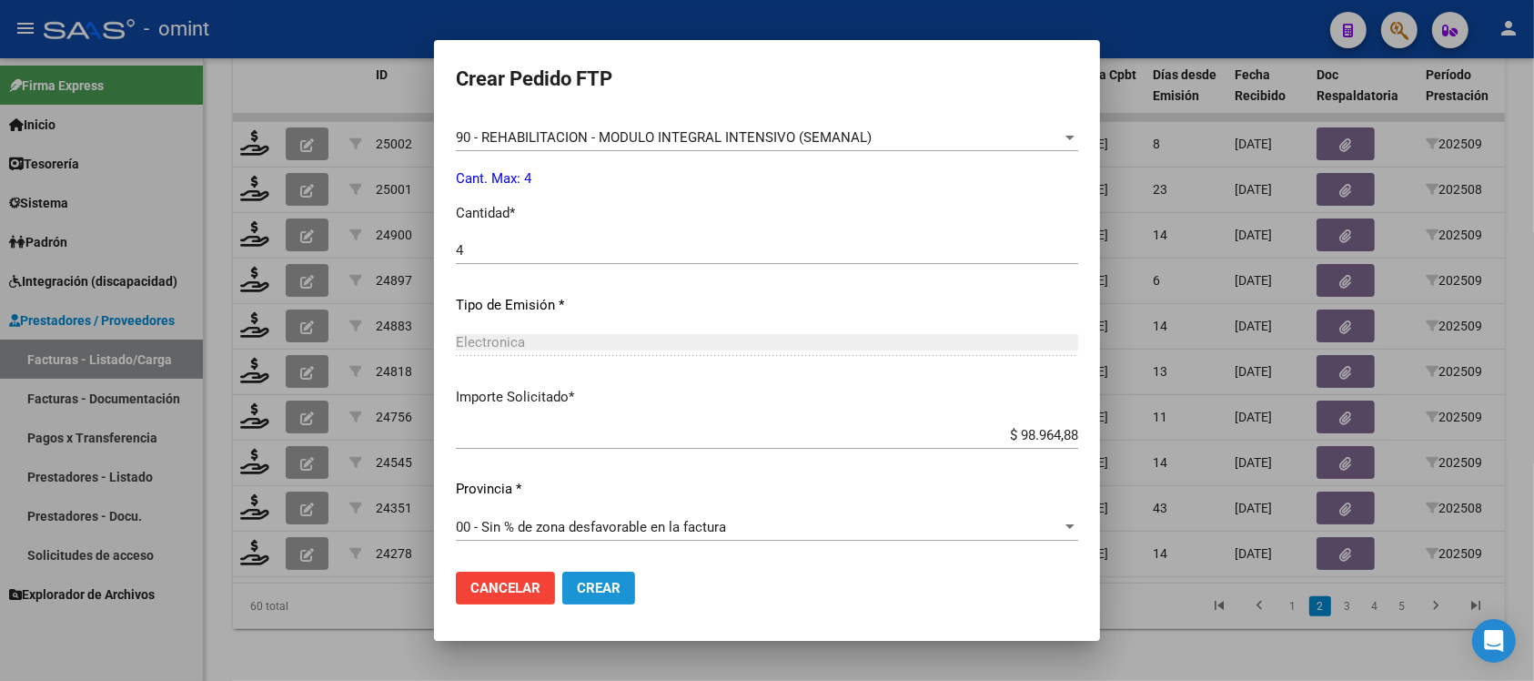
click at [574, 602] on button "Crear" at bounding box center [598, 587] width 73 height 33
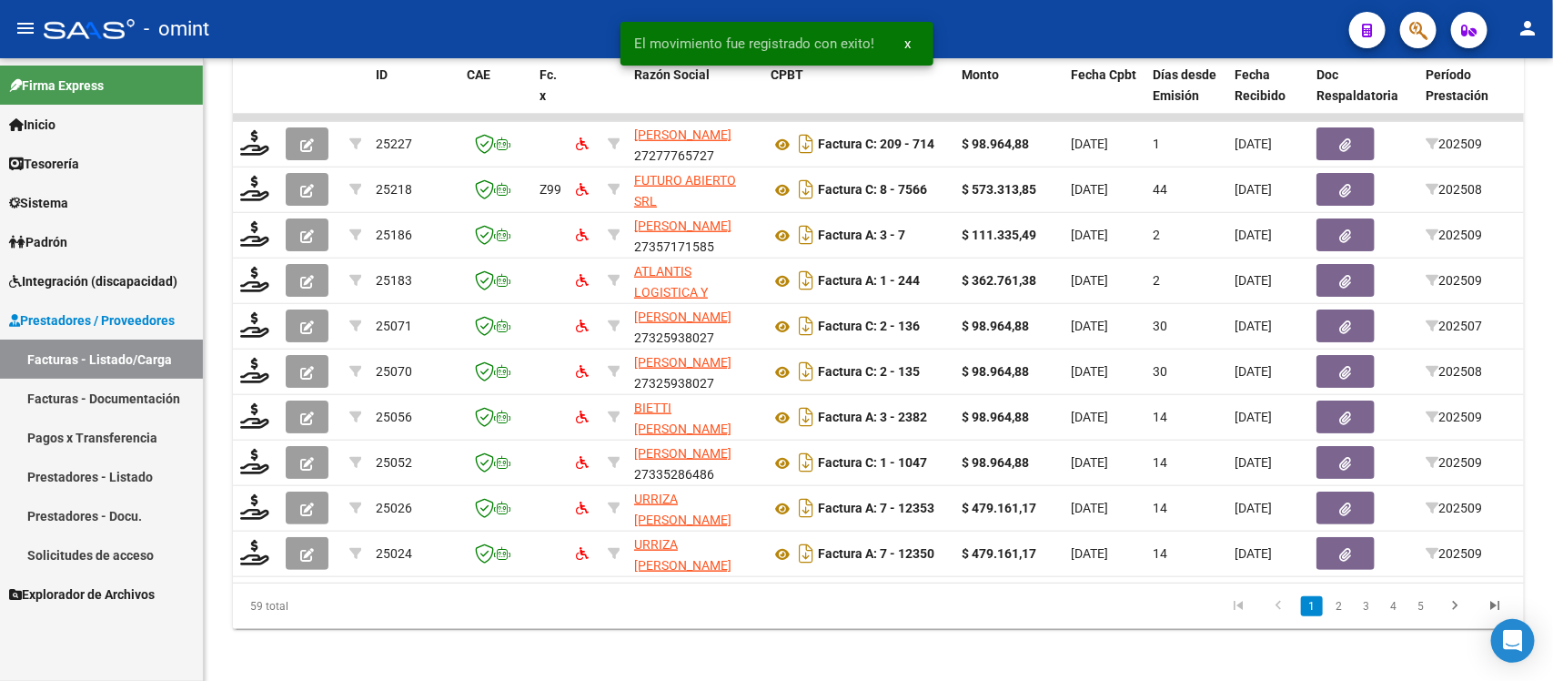
click at [1345, 616] on link "2" at bounding box center [1339, 606] width 22 height 20
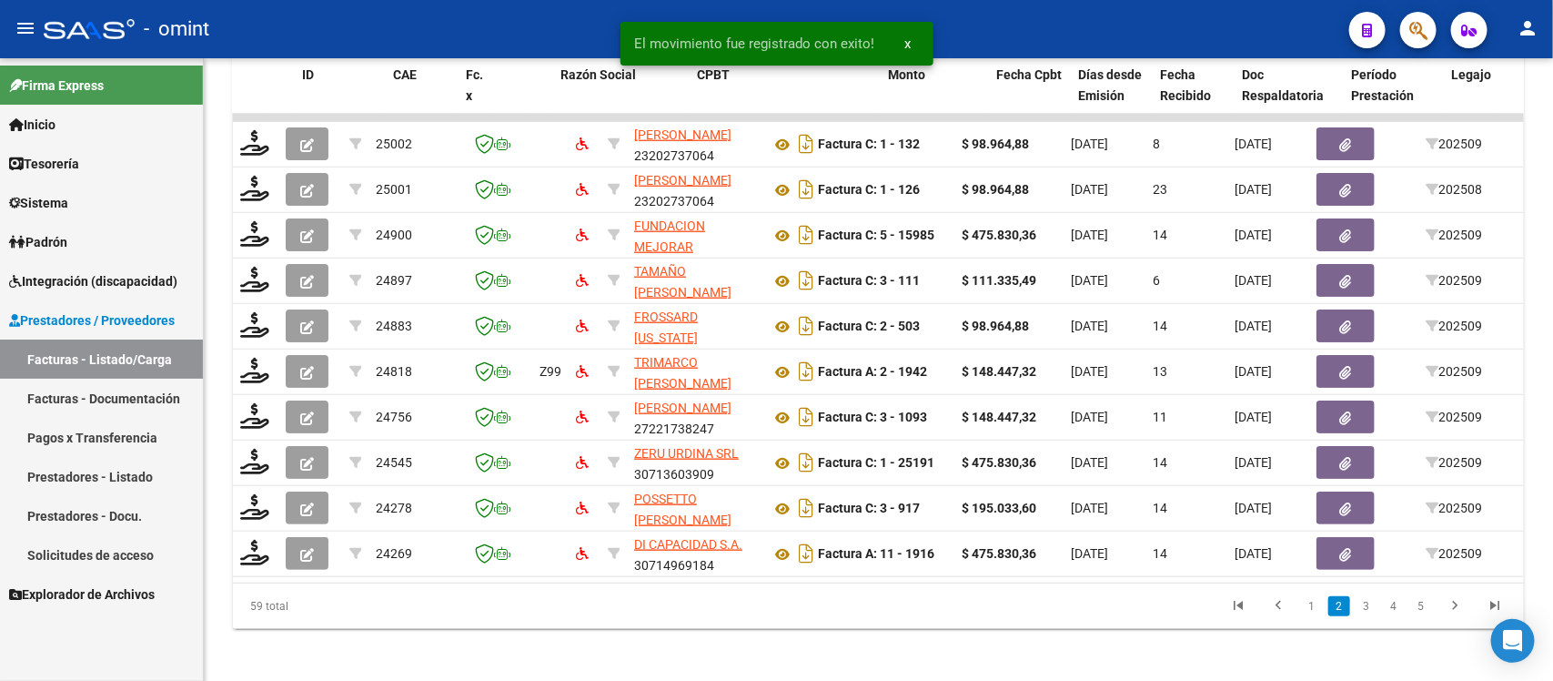
scroll to position [0, 1620]
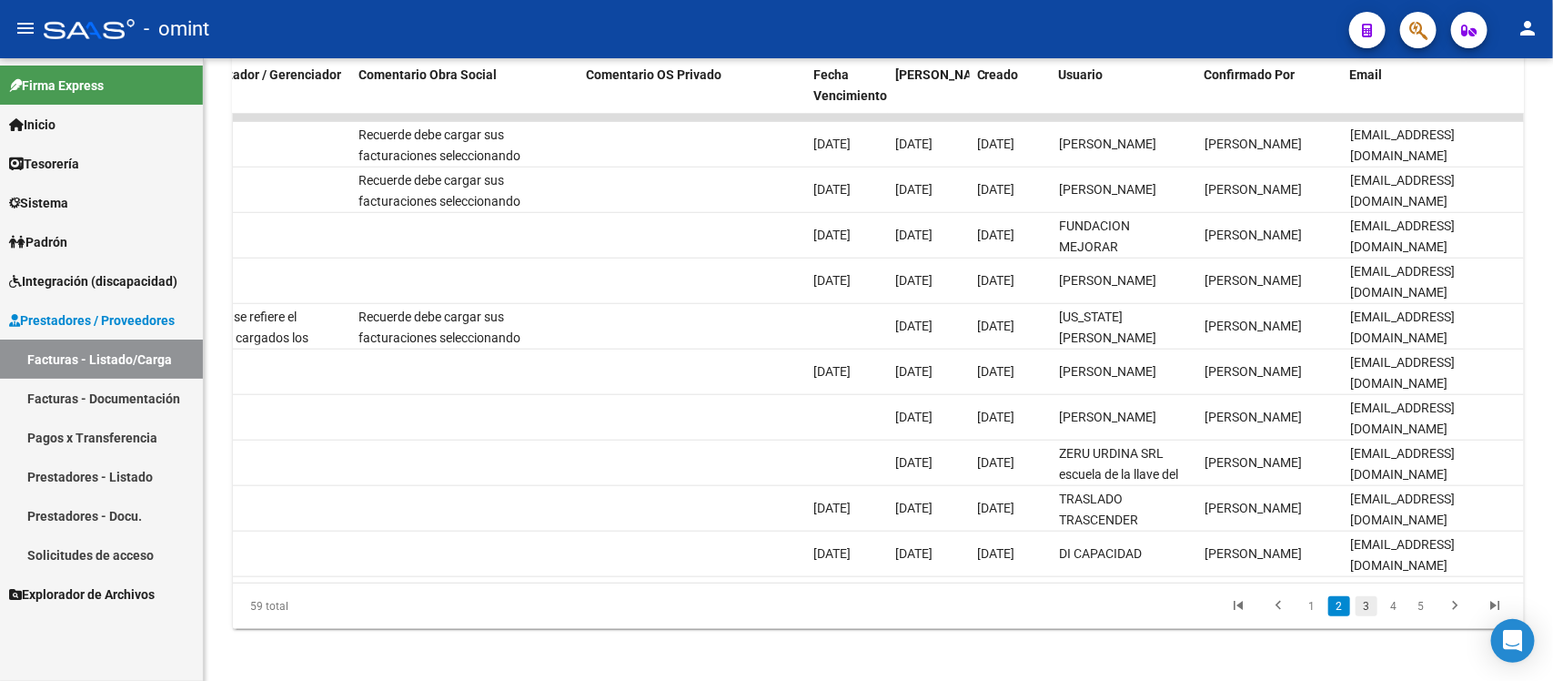
click at [1357, 616] on link "3" at bounding box center [1367, 606] width 22 height 20
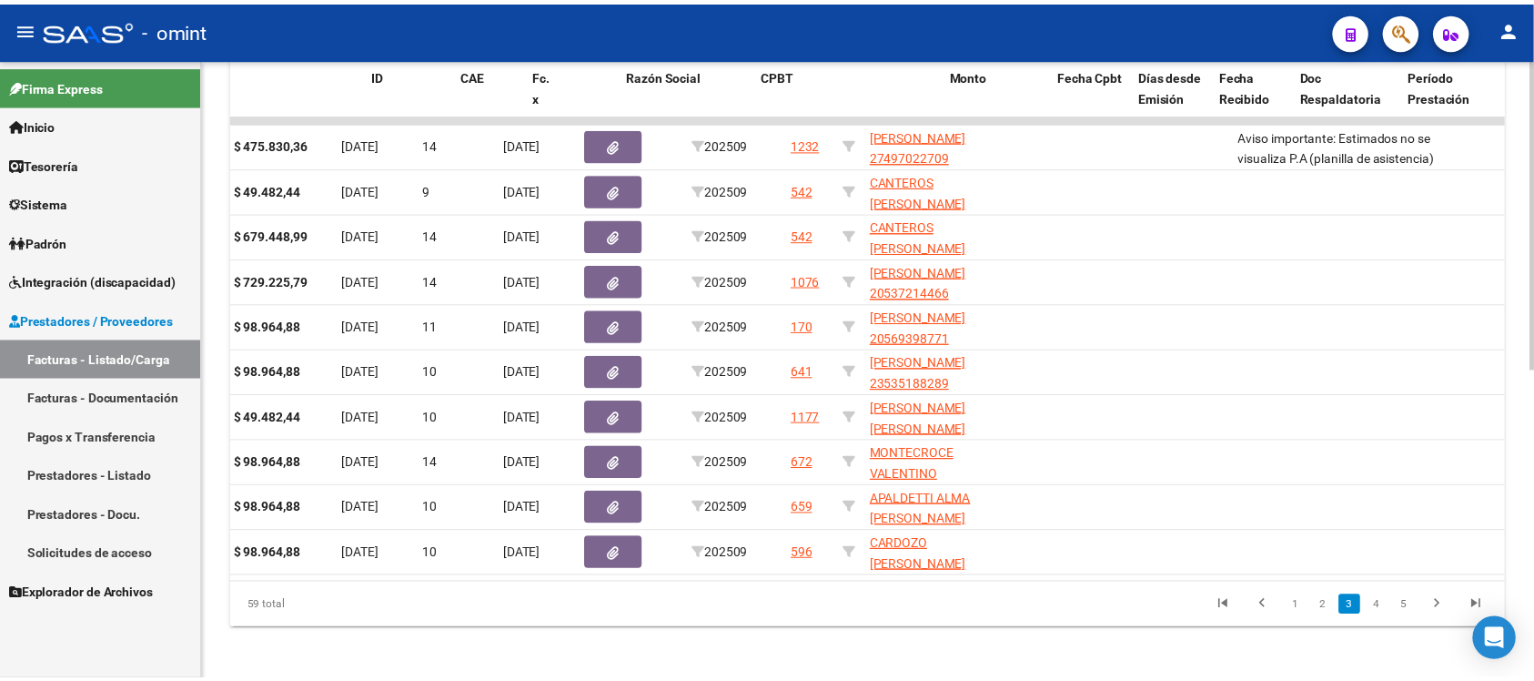
scroll to position [0, 0]
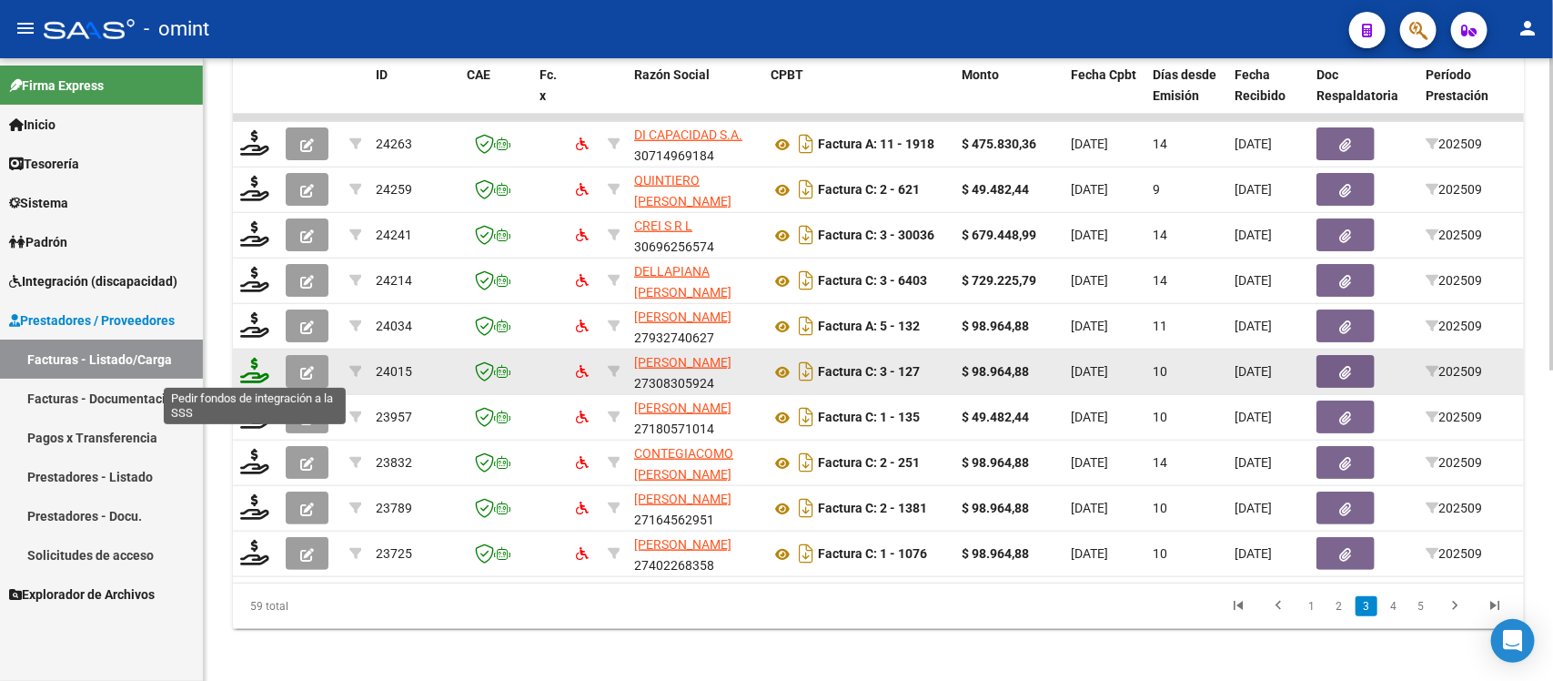
click at [264, 373] on icon at bounding box center [254, 370] width 29 height 25
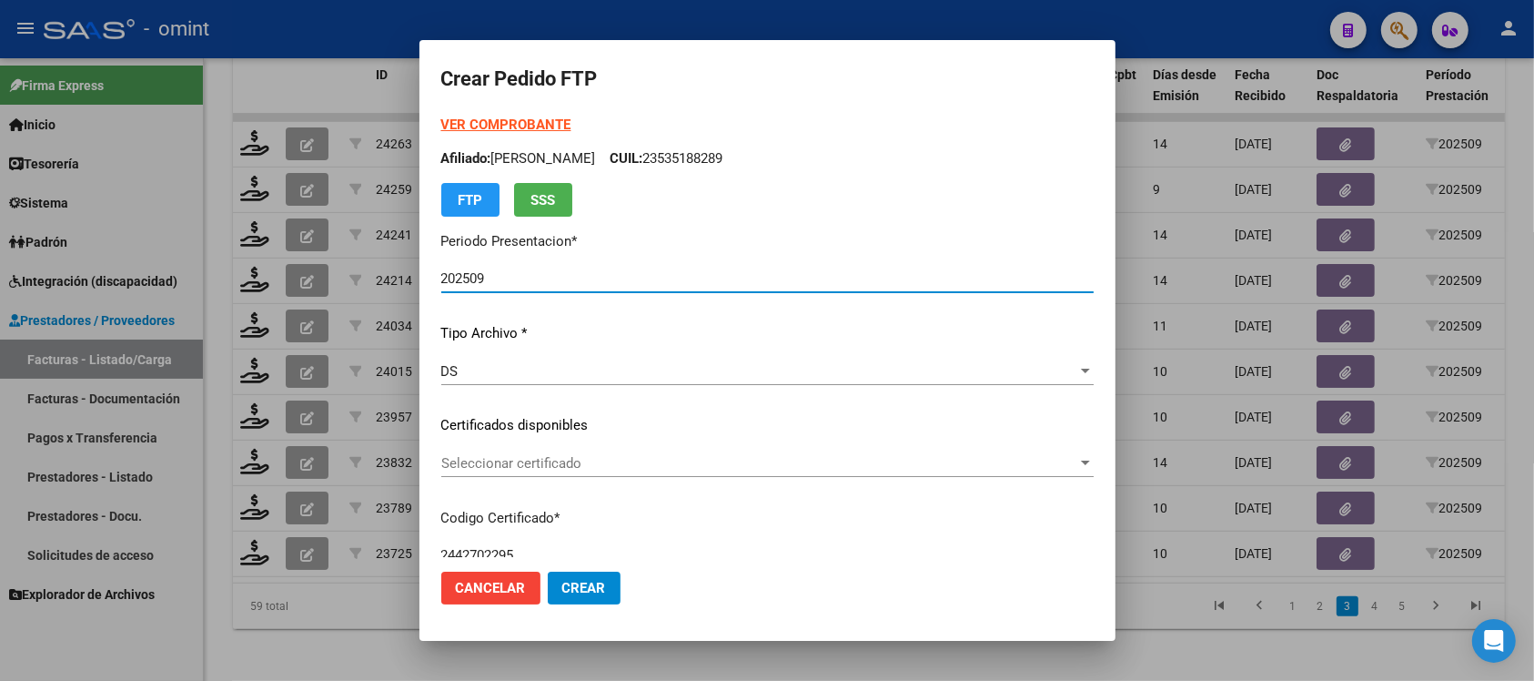
click at [558, 470] on div "Seleccionar certificado Seleccionar certificado" at bounding box center [767, 462] width 652 height 27
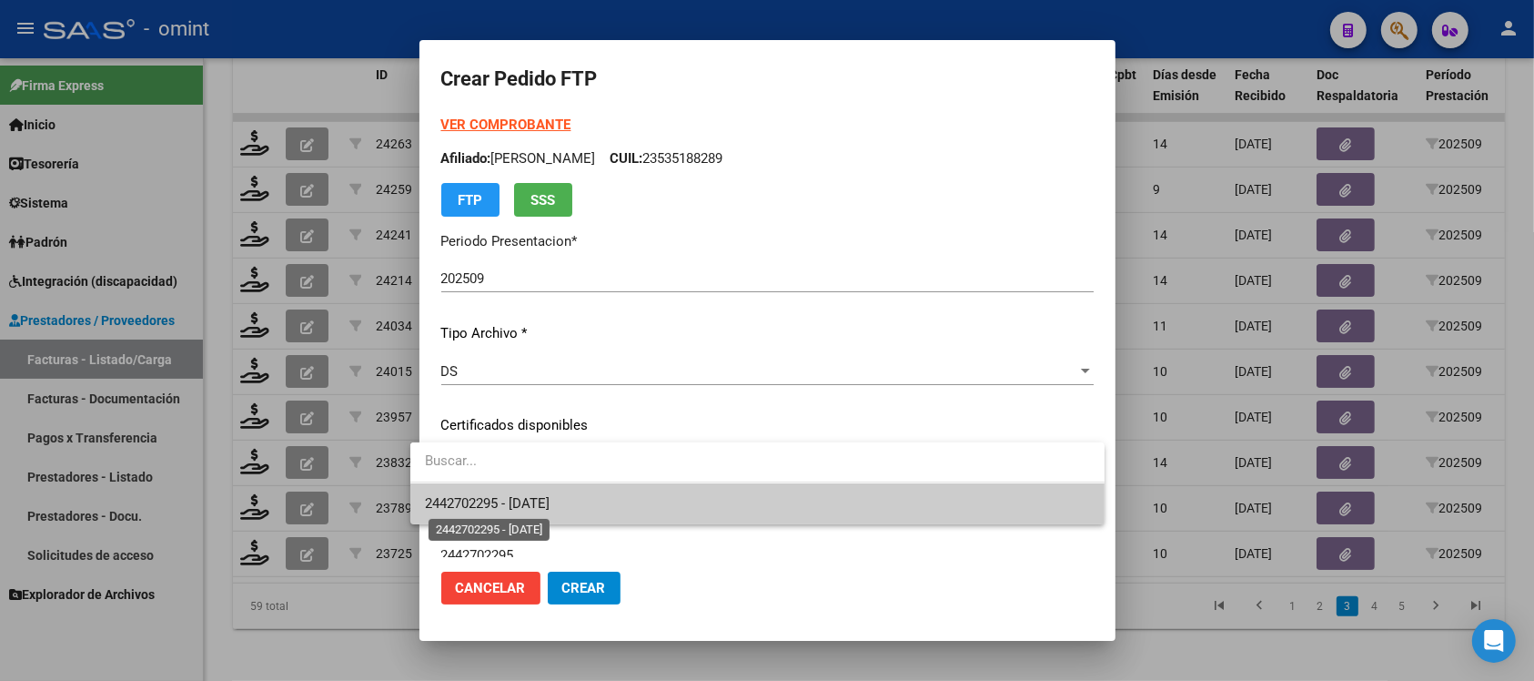
click at [550, 499] on span "2442702295 - [DATE]" at bounding box center [487, 503] width 125 height 16
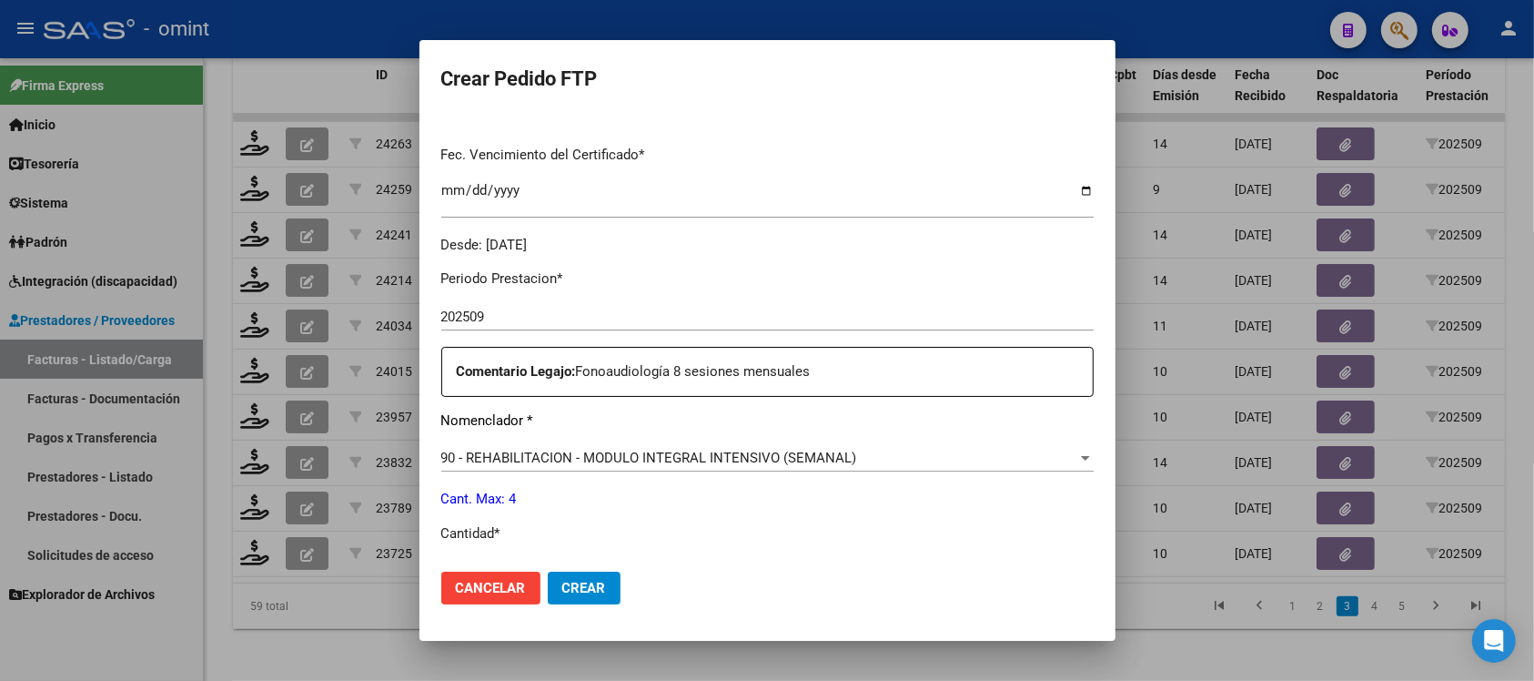
scroll to position [569, 0]
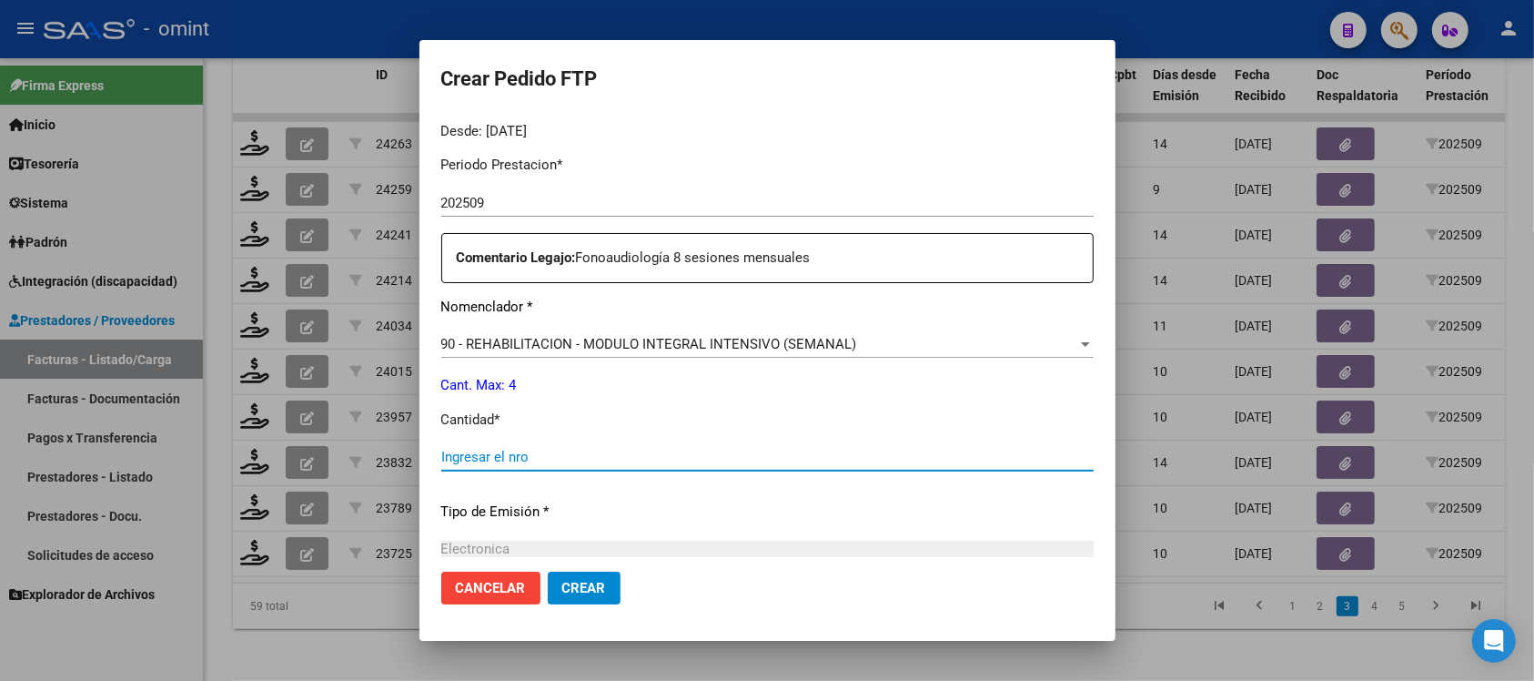
click at [528, 456] on input "Ingresar el nro" at bounding box center [767, 457] width 652 height 16
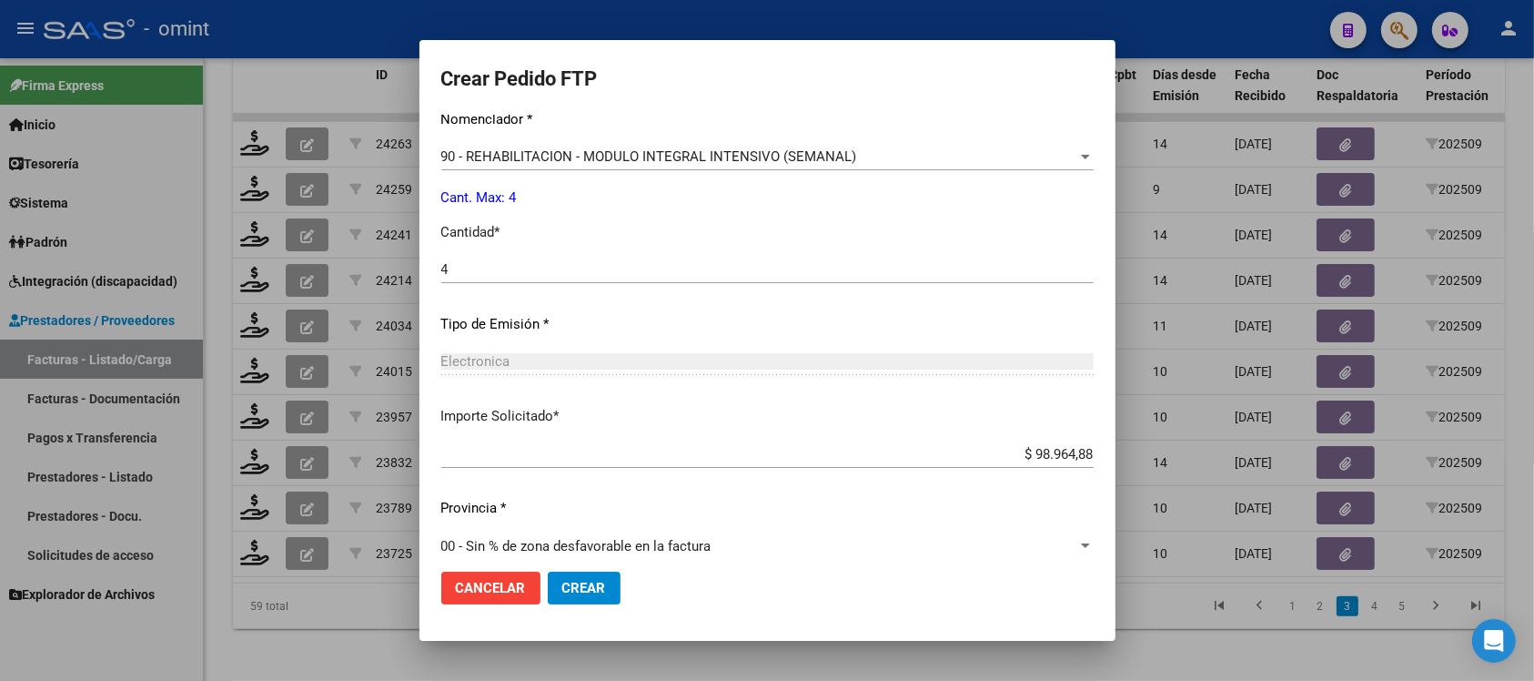
scroll to position [775, 0]
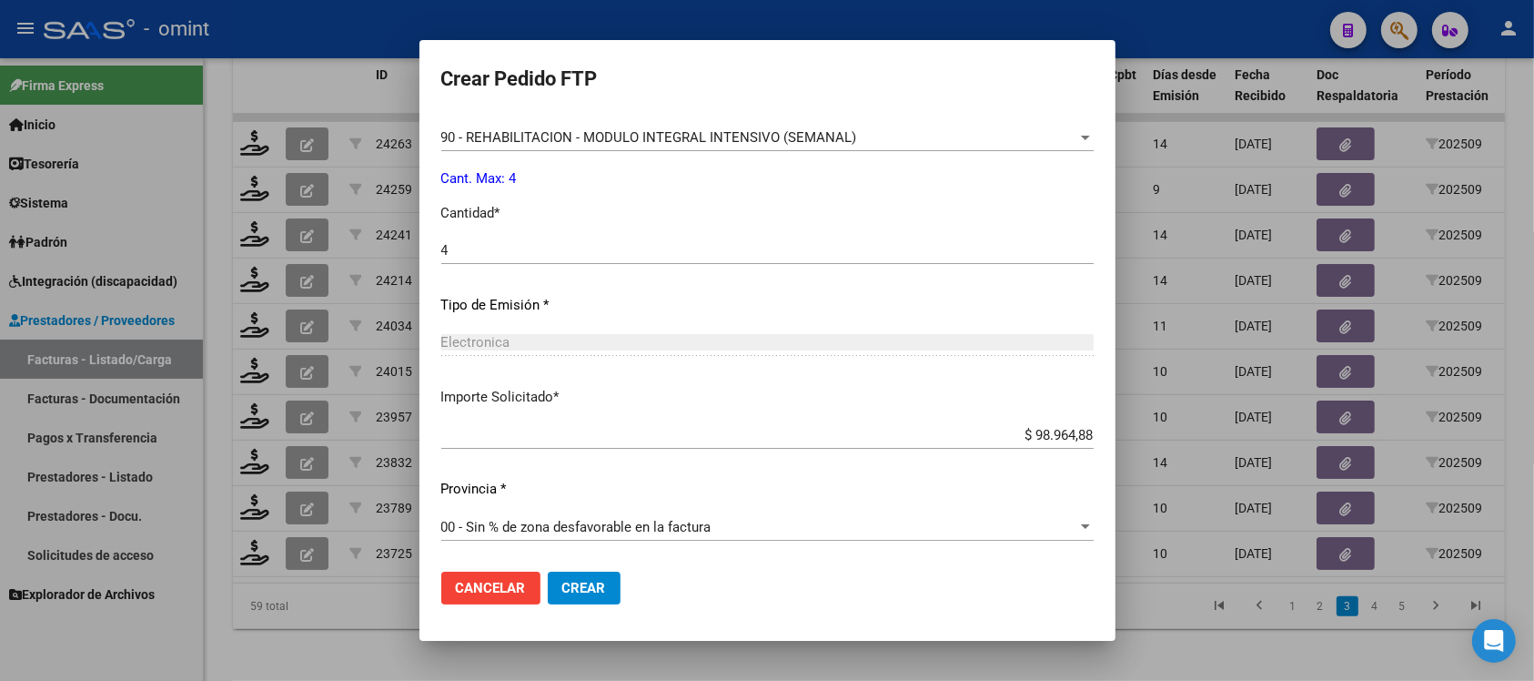
click at [576, 590] on span "Crear" at bounding box center [584, 588] width 44 height 16
